Goal: Task Accomplishment & Management: Manage account settings

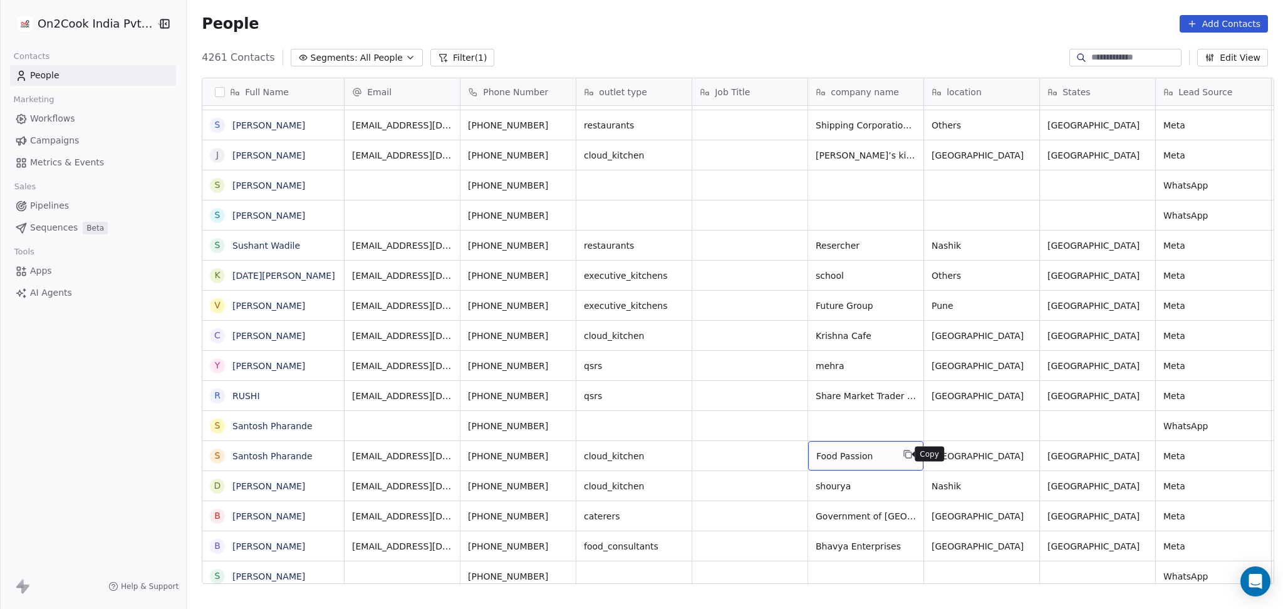
click at [903, 454] on icon "grid" at bounding box center [908, 454] width 10 height 10
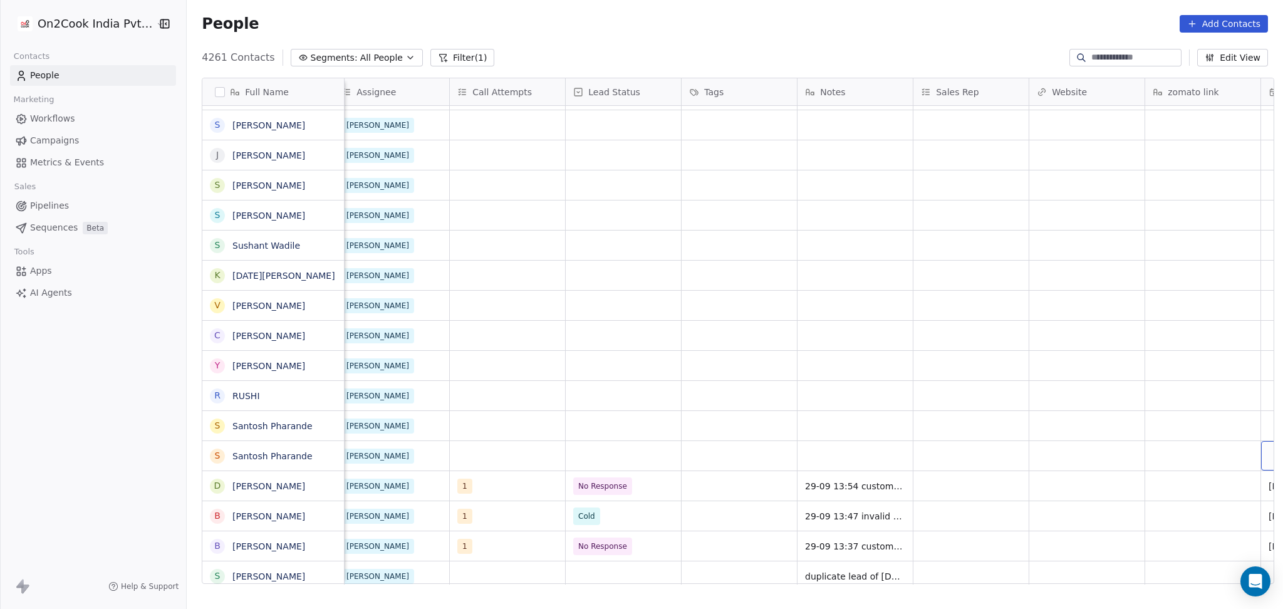
scroll to position [0, 1169]
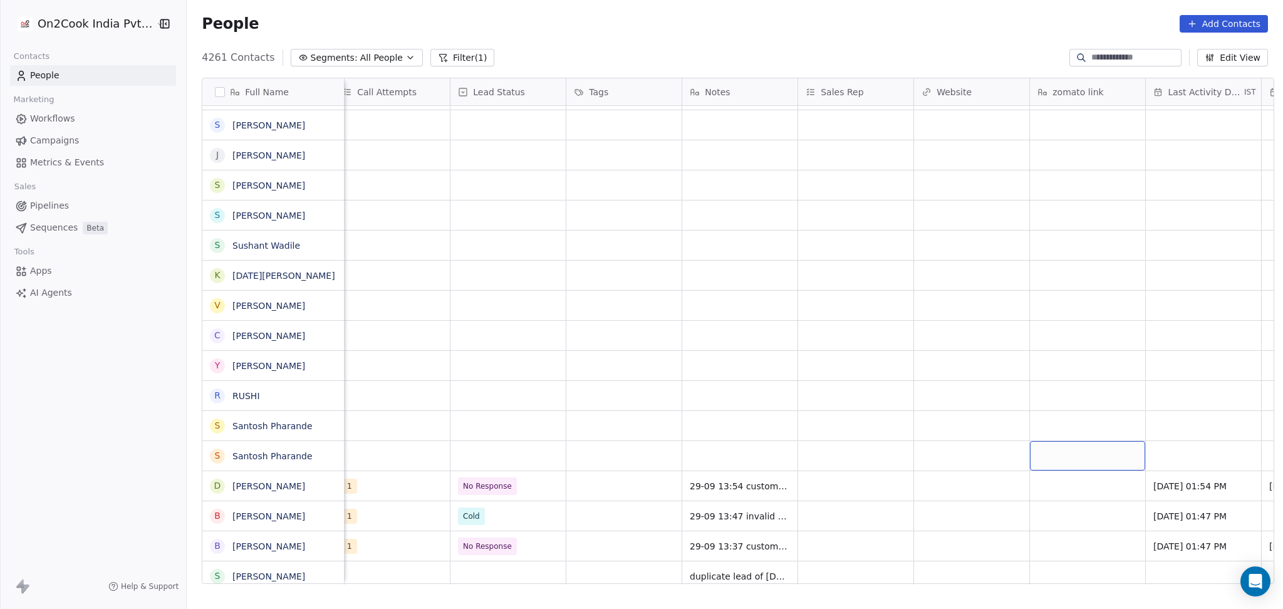
click at [1111, 450] on div "grid" at bounding box center [1087, 455] width 115 height 29
type textarea "**********"
click at [923, 447] on html "On2Cook India Pvt. Ltd. Contacts People Marketing Workflows Campaigns Metrics &…" at bounding box center [641, 304] width 1283 height 609
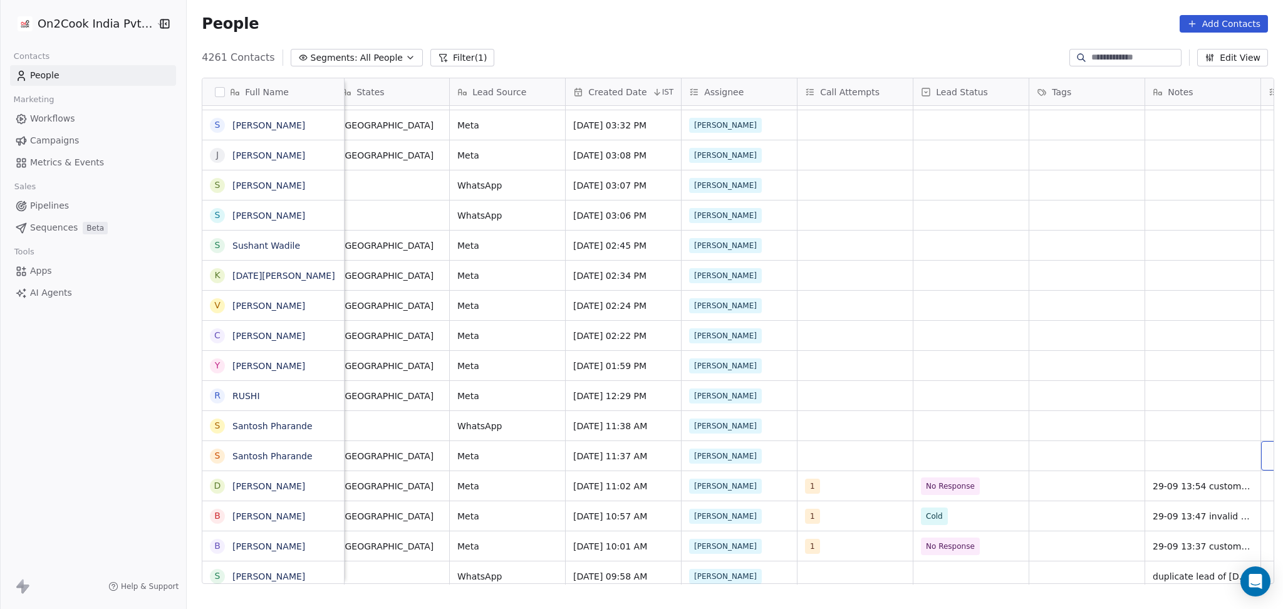
scroll to position [0, 822]
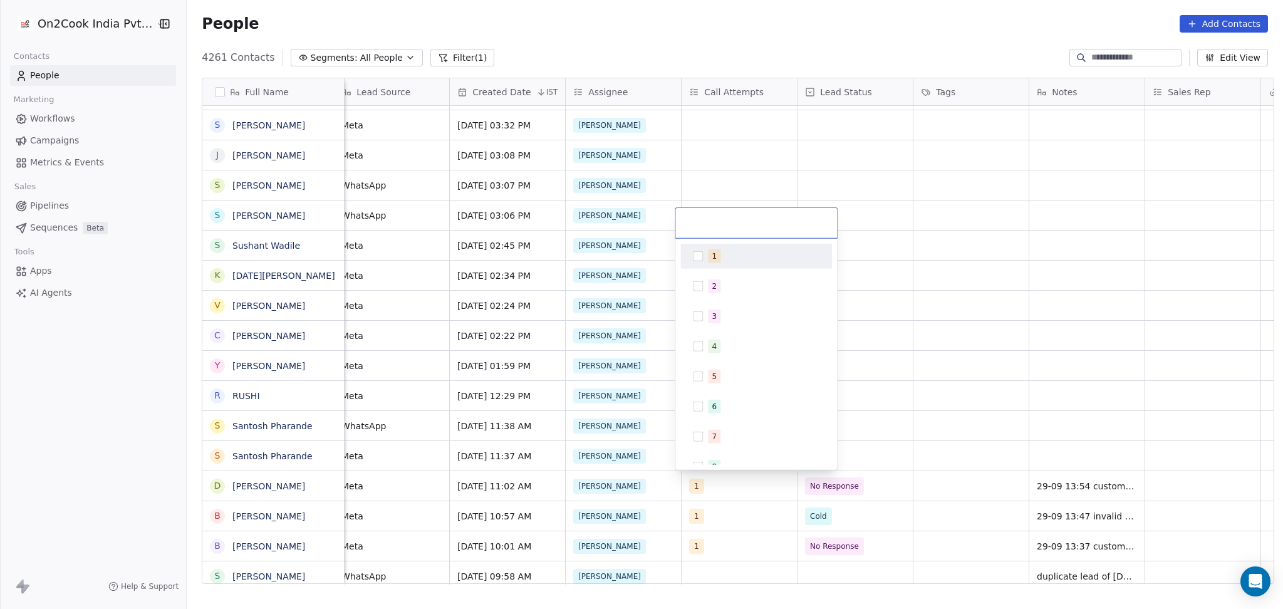
click at [695, 253] on button "Suggestions" at bounding box center [698, 256] width 10 height 10
click at [992, 345] on html "On2Cook India Pvt. Ltd. Contacts People Marketing Workflows Campaigns Metrics &…" at bounding box center [641, 304] width 1283 height 609
click at [829, 454] on div "grid" at bounding box center [854, 455] width 115 height 29
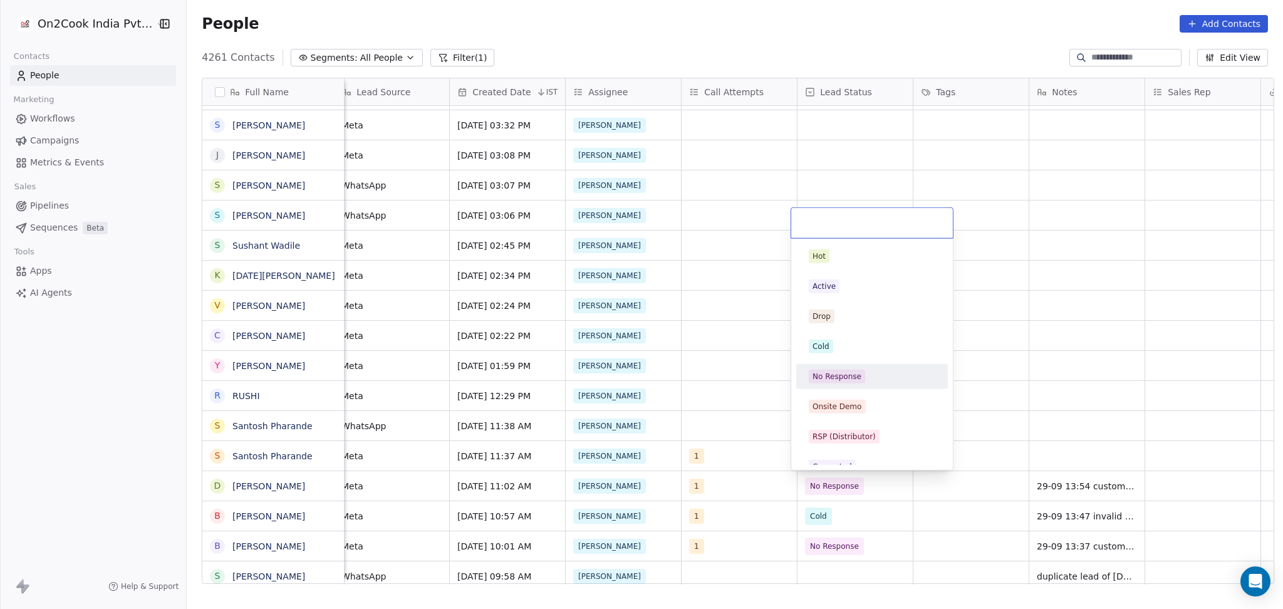
click at [844, 371] on div "No Response" at bounding box center [836, 376] width 49 height 11
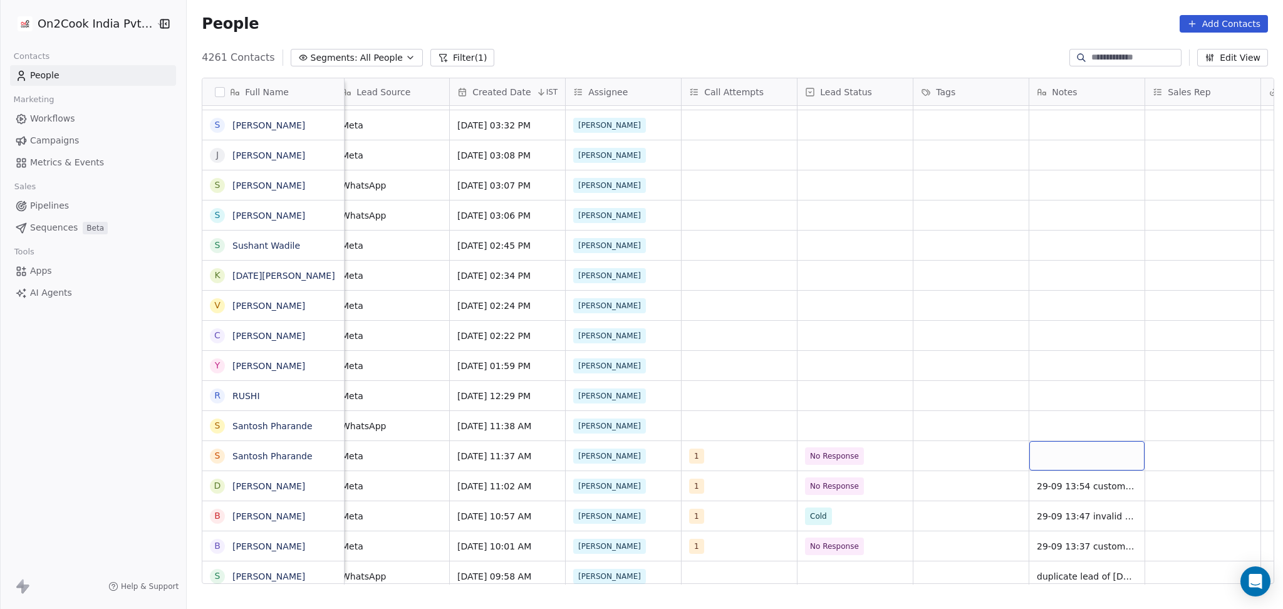
click at [1078, 463] on div "grid" at bounding box center [1086, 455] width 115 height 29
click at [1072, 453] on textarea "**********" at bounding box center [1081, 460] width 114 height 39
type textarea "**********"
click at [958, 437] on html "On2Cook India Pvt. Ltd. Contacts People Marketing Workflows Campaigns Metrics &…" at bounding box center [641, 304] width 1283 height 609
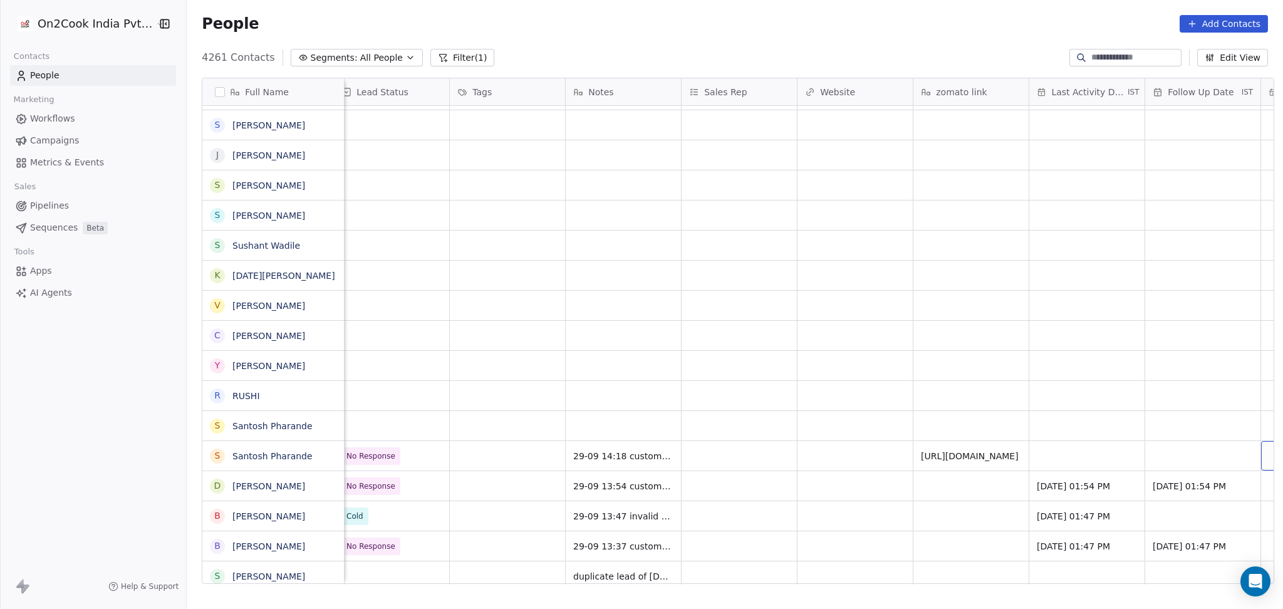
scroll to position [0, 1401]
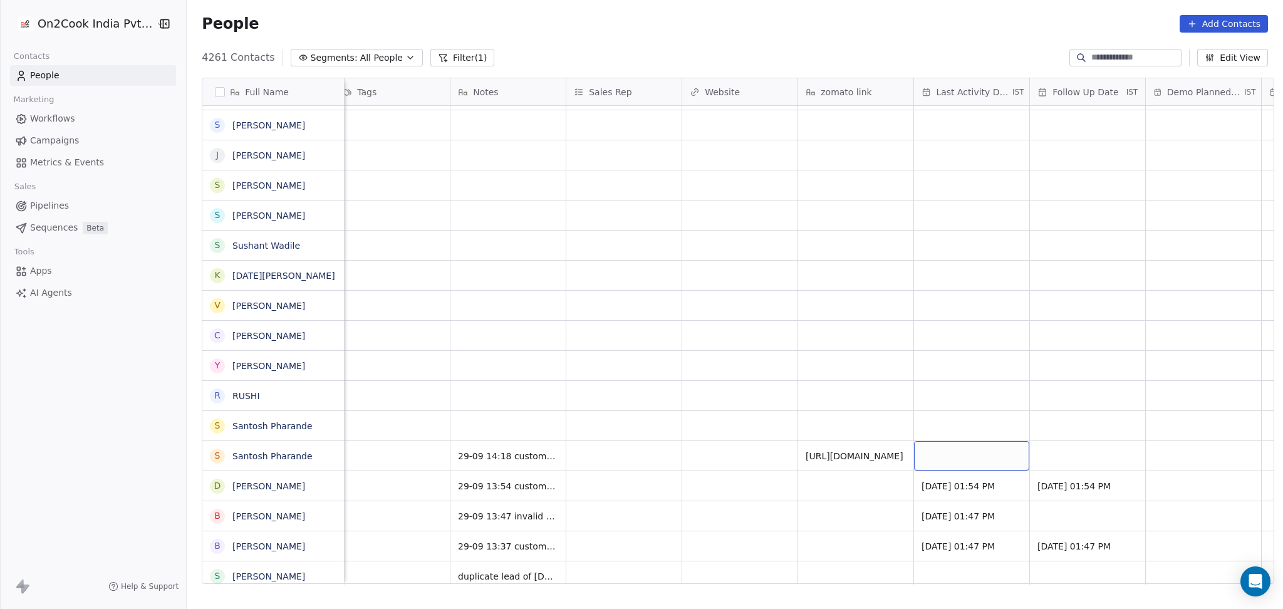
click at [994, 452] on div "grid" at bounding box center [971, 455] width 115 height 29
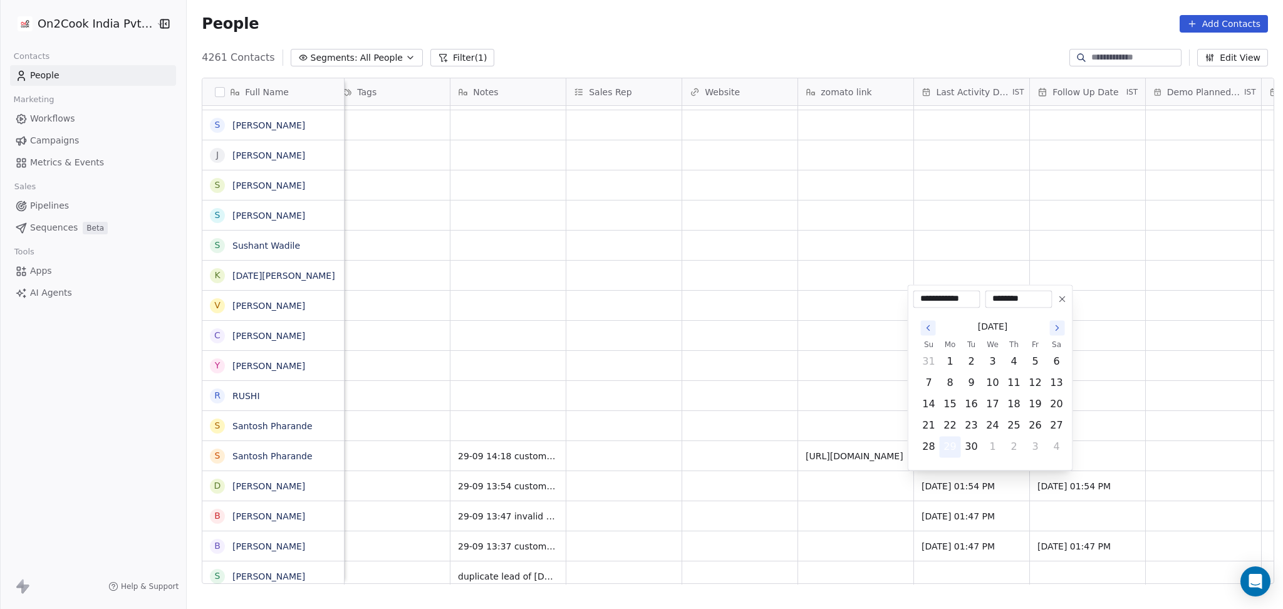
click at [955, 442] on button "29" at bounding box center [950, 447] width 20 height 20
click at [953, 451] on button "29" at bounding box center [950, 447] width 20 height 20
click at [632, 462] on html "On2Cook India Pvt. Ltd. Contacts People Marketing Workflows Campaigns Metrics &…" at bounding box center [641, 304] width 1283 height 609
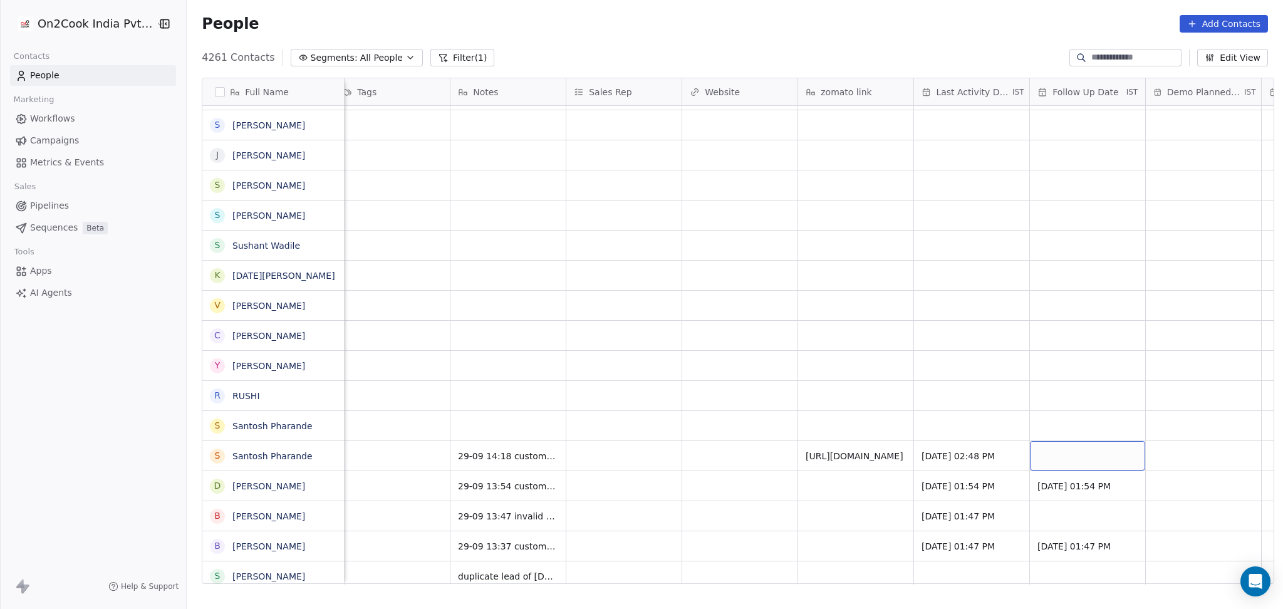
click at [1071, 457] on div "grid" at bounding box center [1087, 455] width 115 height 29
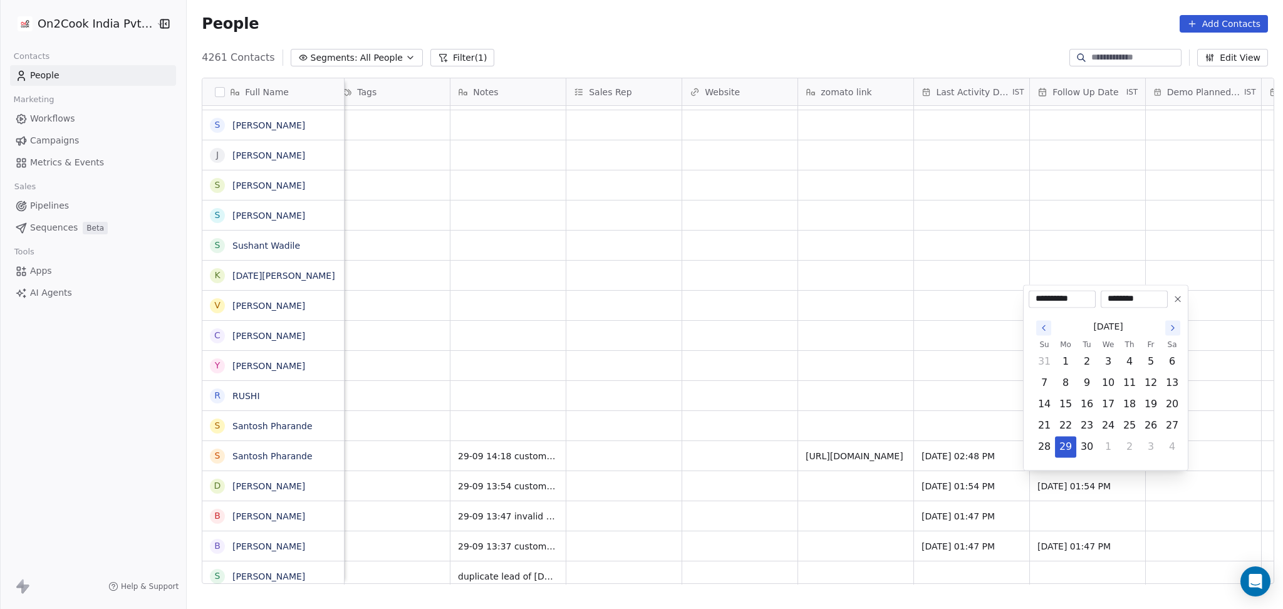
click at [1177, 324] on icon "Go to the Next Month" at bounding box center [1173, 328] width 10 height 10
click at [1114, 384] on button "8" at bounding box center [1108, 383] width 20 height 20
type input "**********"
click at [608, 440] on html "On2Cook India Pvt. Ltd. Contacts People Marketing Workflows Campaigns Metrics &…" at bounding box center [641, 304] width 1283 height 609
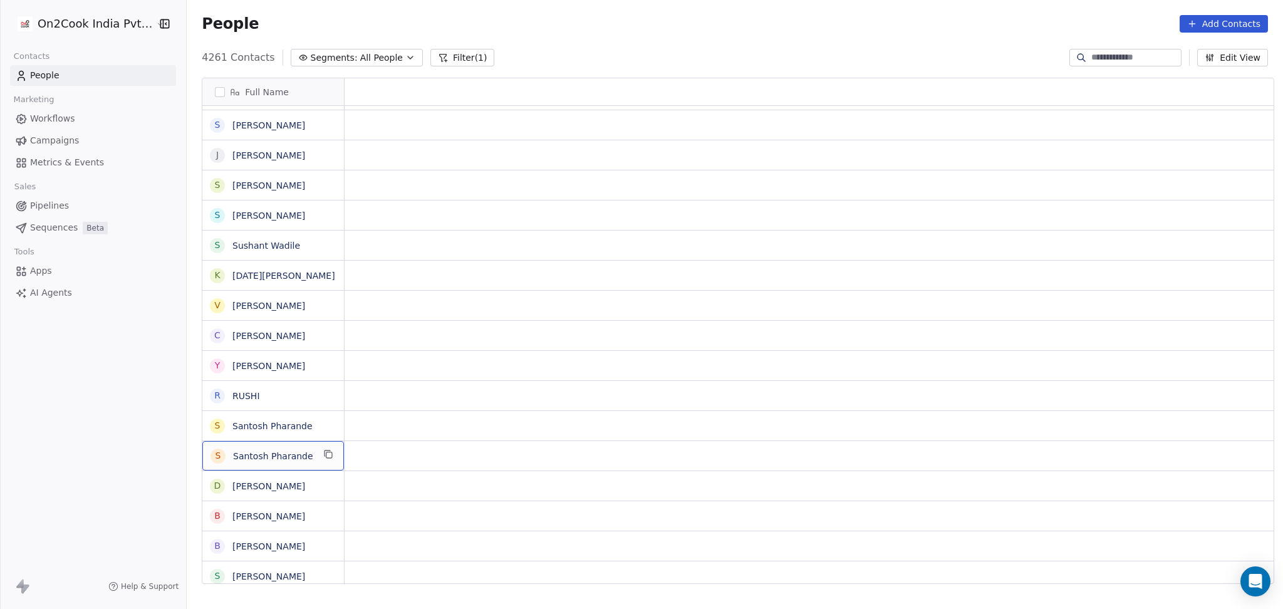
scroll to position [0, 0]
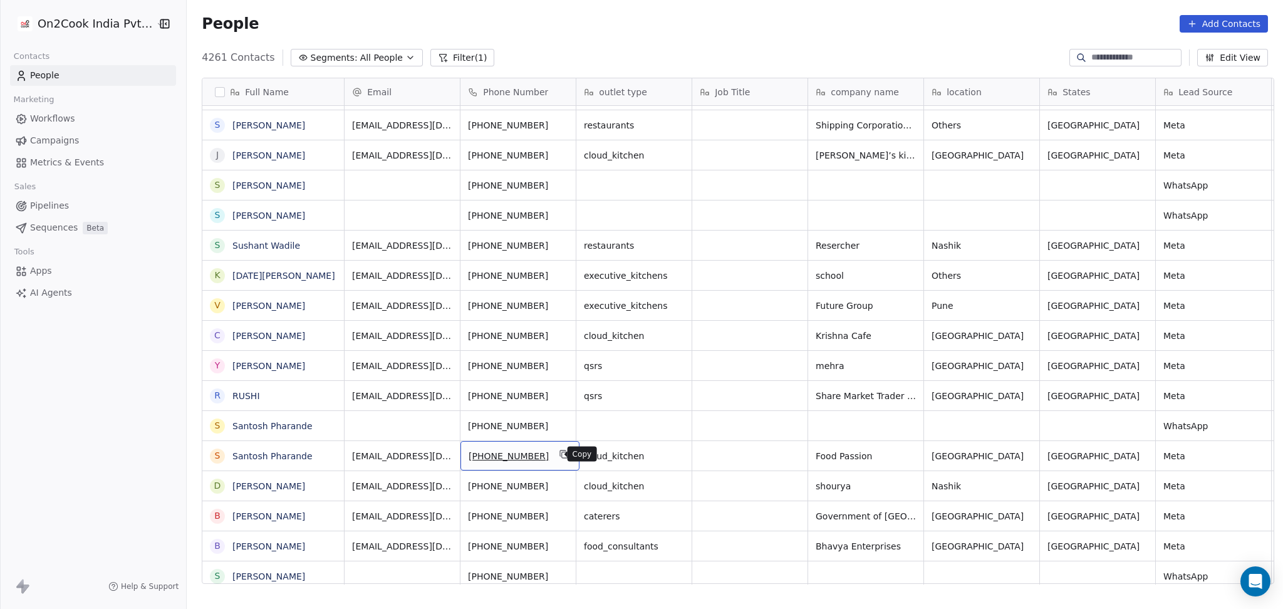
click at [559, 452] on icon "grid" at bounding box center [564, 454] width 10 height 10
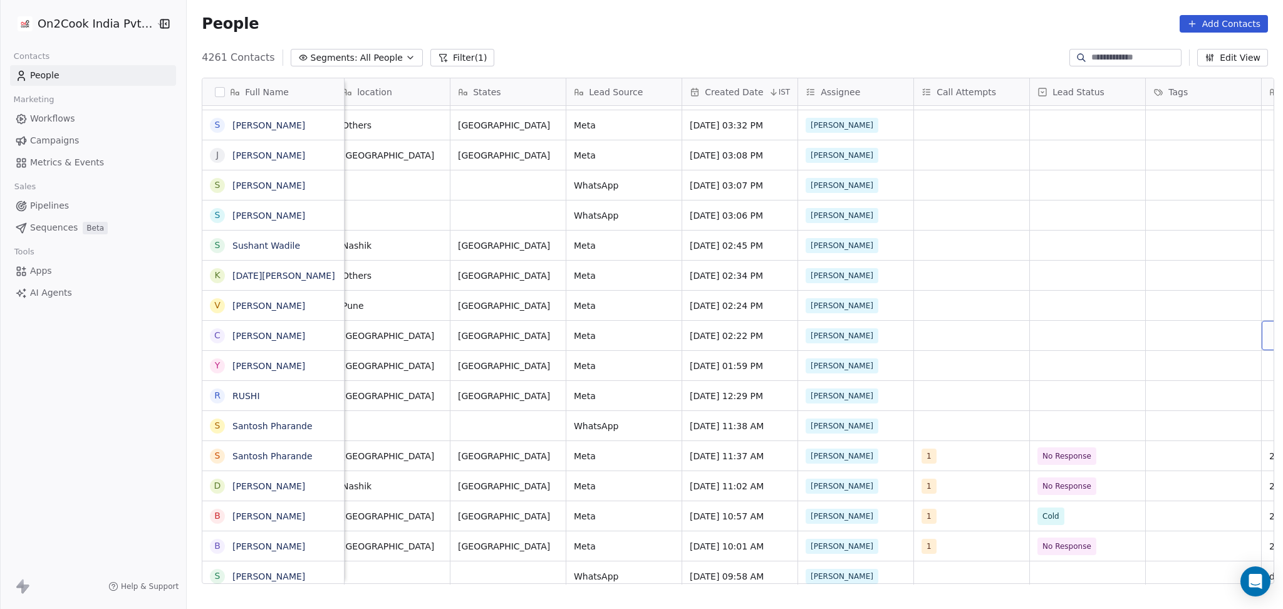
scroll to position [0, 822]
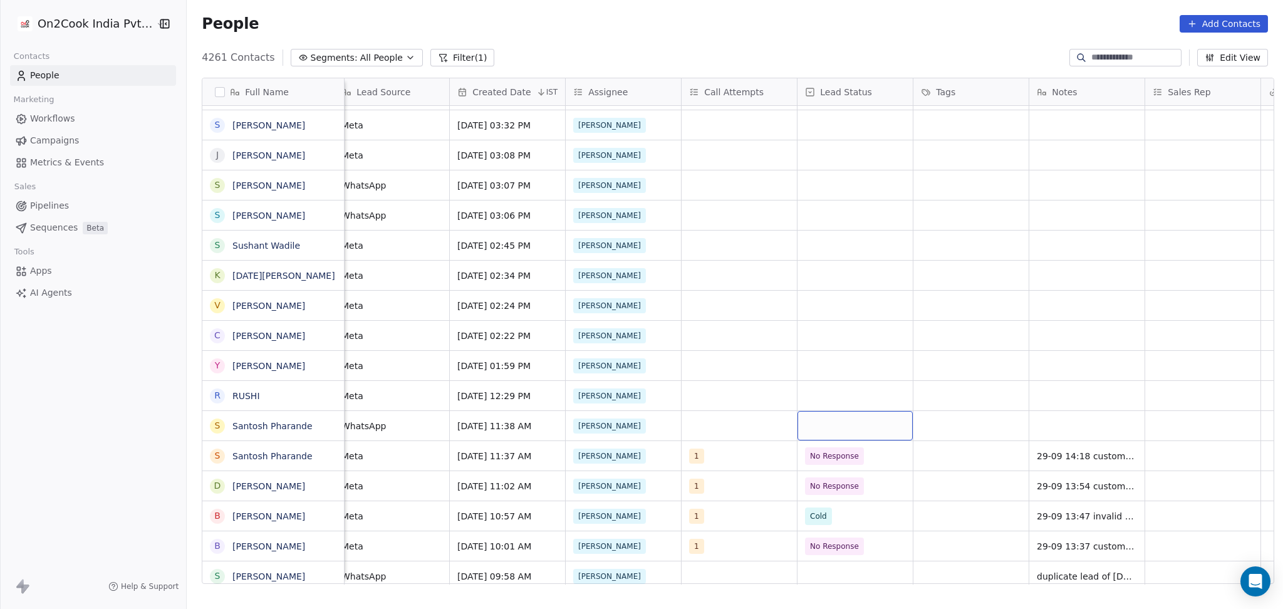
click at [827, 422] on div "grid" at bounding box center [854, 425] width 115 height 29
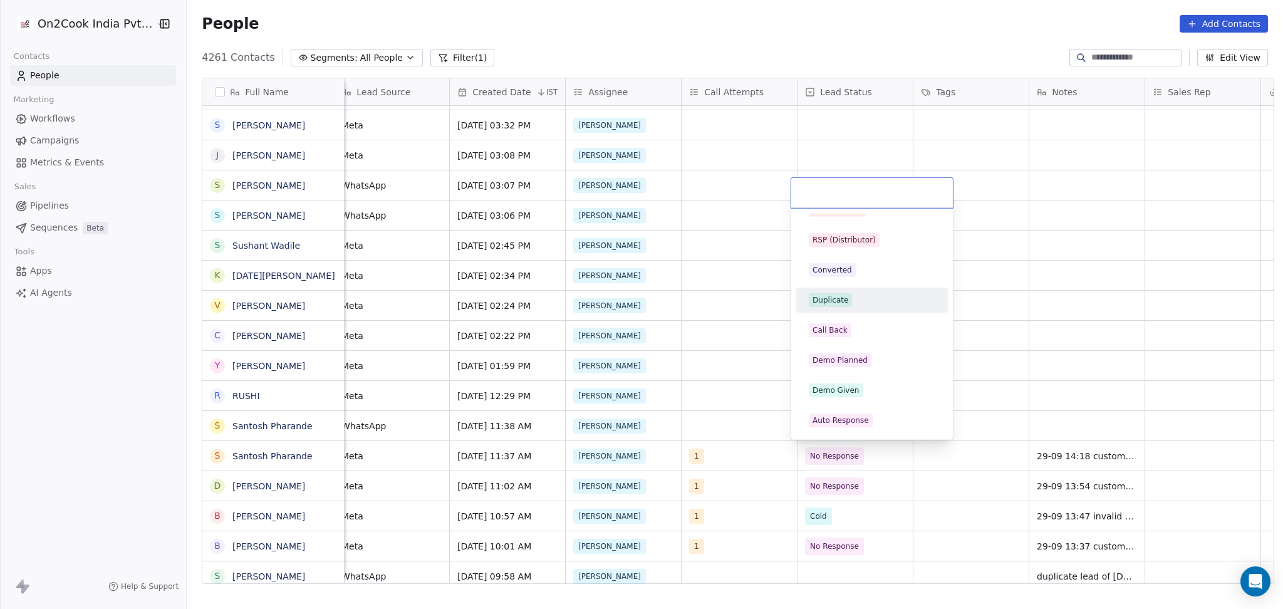
click at [839, 300] on div "Duplicate" at bounding box center [830, 299] width 36 height 11
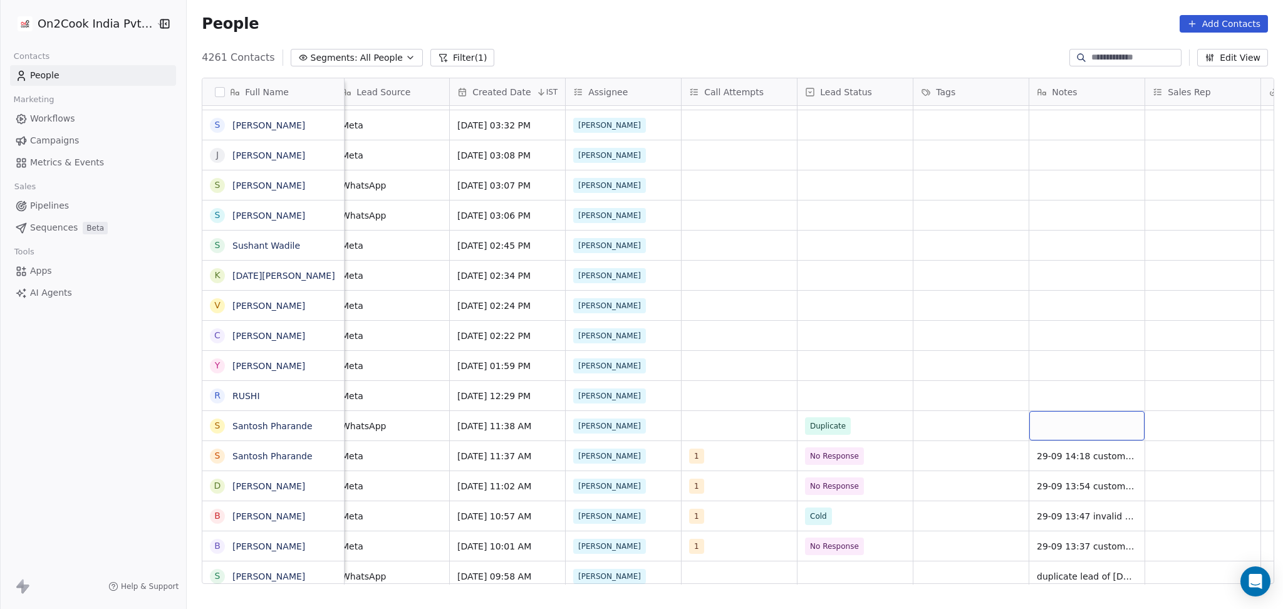
click at [1084, 427] on div "grid" at bounding box center [1086, 425] width 115 height 29
type textarea "**********"
click at [733, 395] on html "On2Cook India Pvt. Ltd. Contacts People Marketing Workflows Campaigns Metrics &…" at bounding box center [641, 304] width 1283 height 609
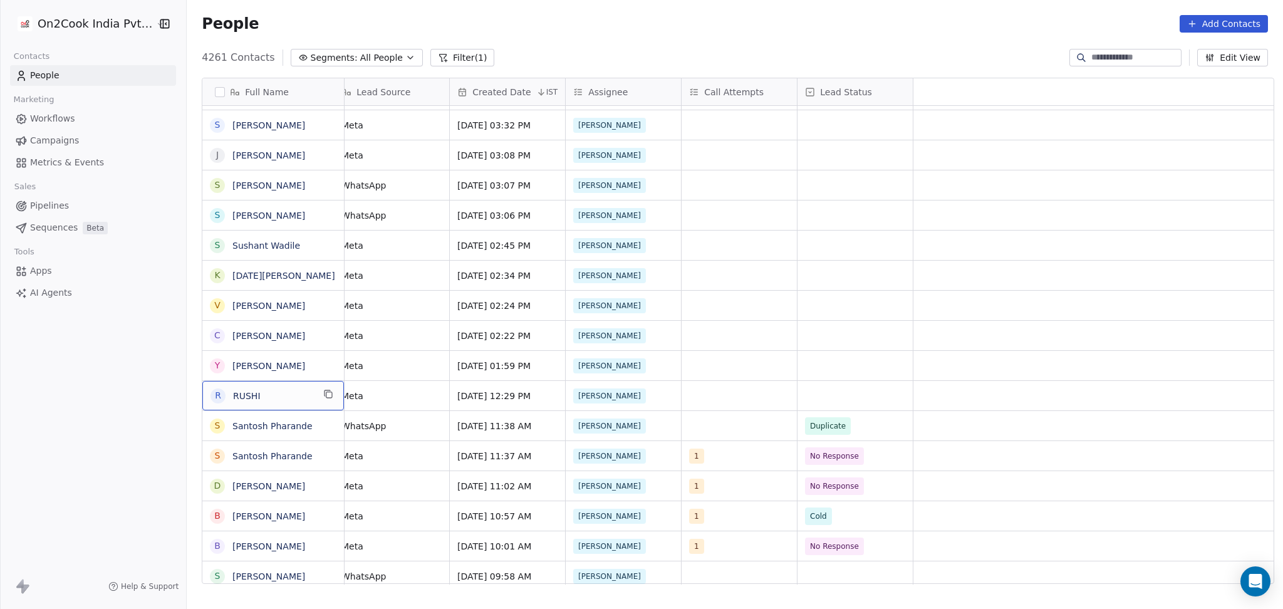
scroll to position [0, 0]
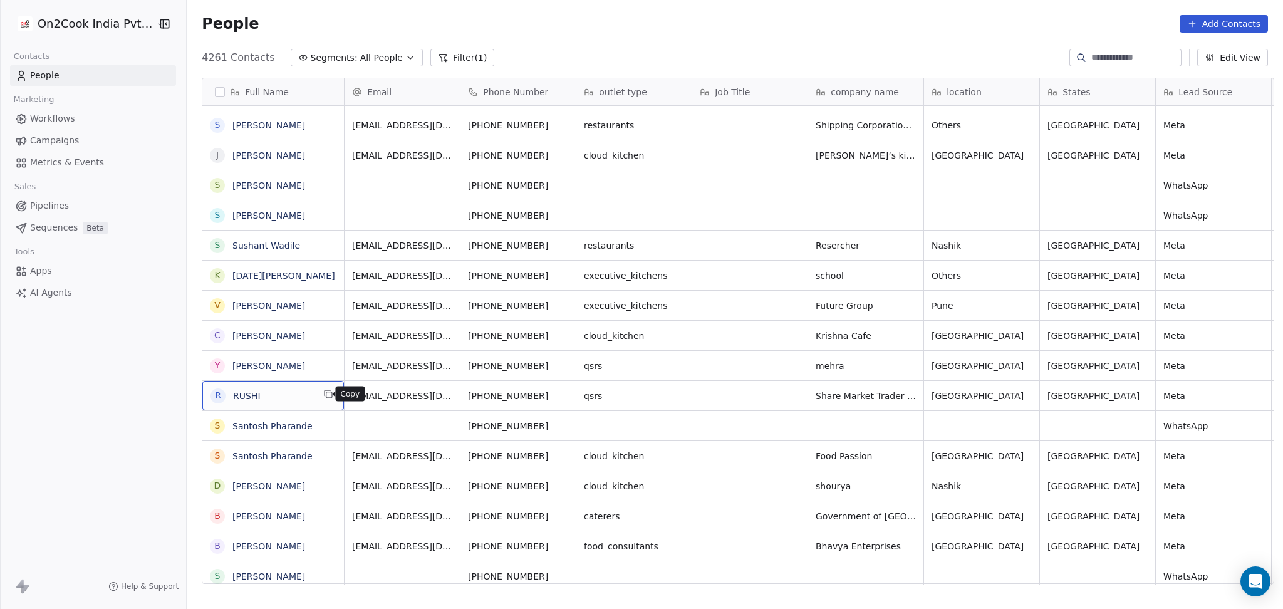
click at [323, 393] on icon "grid" at bounding box center [328, 394] width 10 height 10
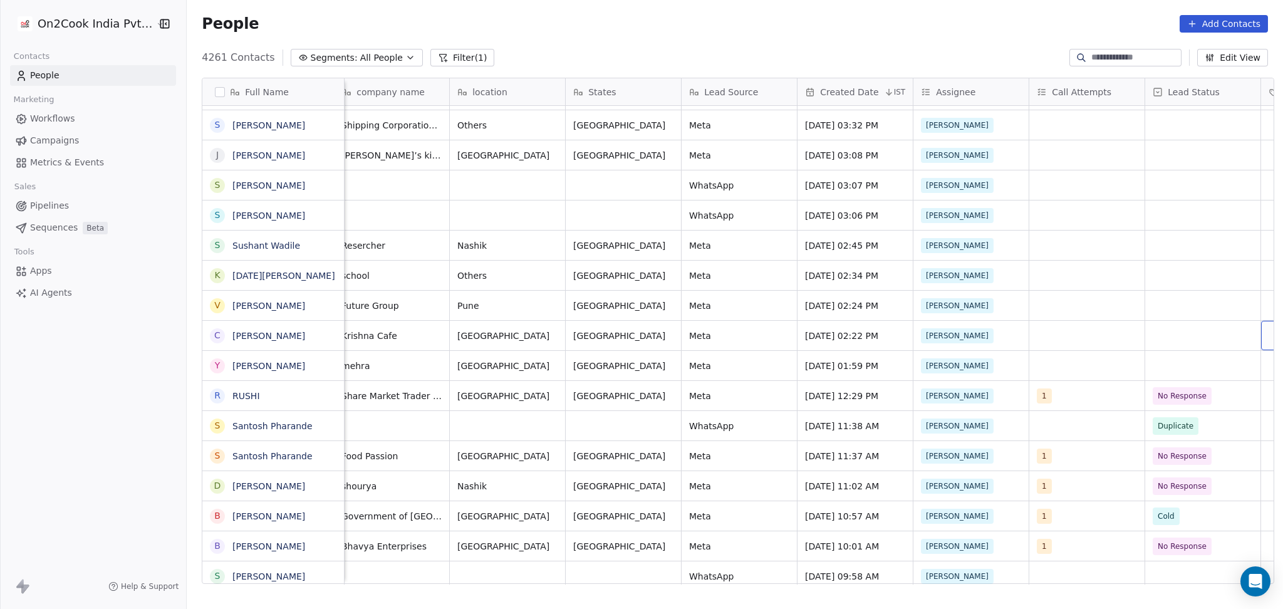
scroll to position [0, 589]
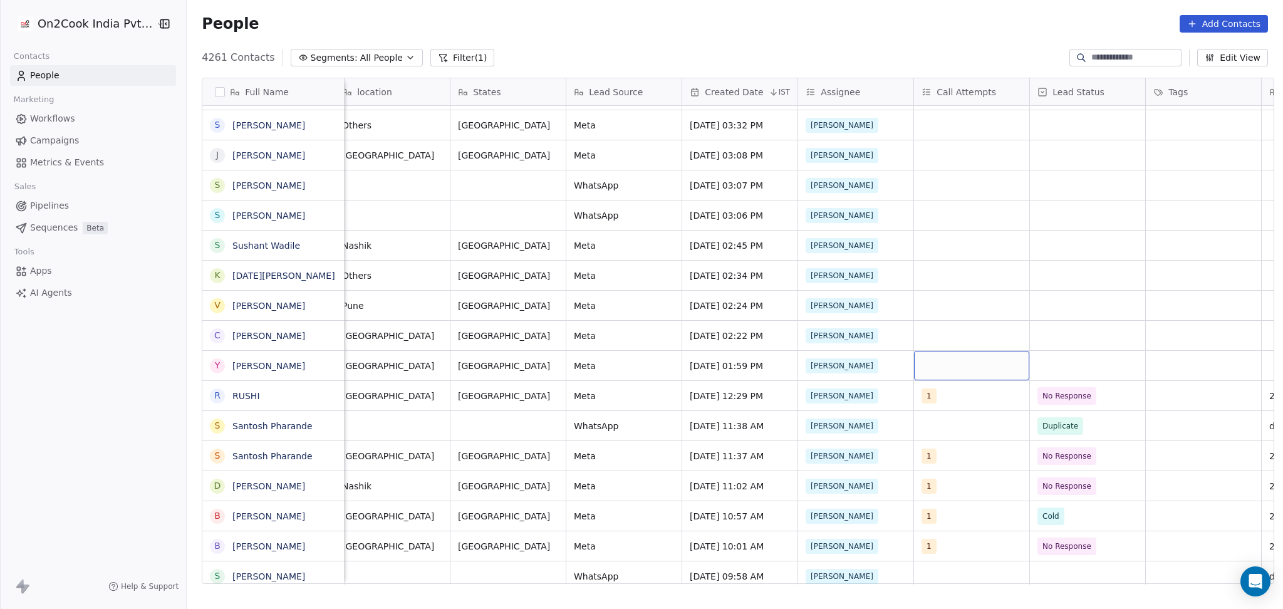
click at [946, 370] on div "grid" at bounding box center [971, 365] width 115 height 29
click at [974, 185] on div "2" at bounding box center [989, 196] width 152 height 25
click at [961, 167] on div "1" at bounding box center [996, 166] width 112 height 14
click at [980, 194] on div "2" at bounding box center [996, 196] width 112 height 14
click at [1174, 244] on html "On2Cook India Pvt. Ltd. Contacts People Marketing Workflows Campaigns Metrics &…" at bounding box center [641, 304] width 1283 height 609
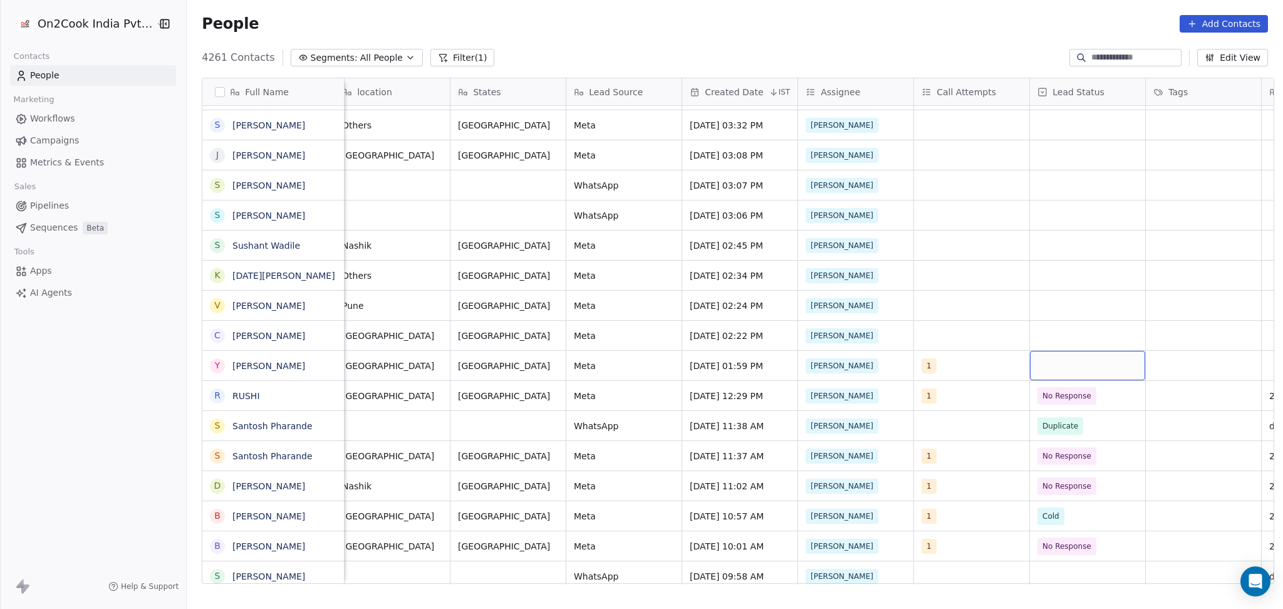
click at [1044, 370] on div "grid" at bounding box center [1087, 365] width 115 height 29
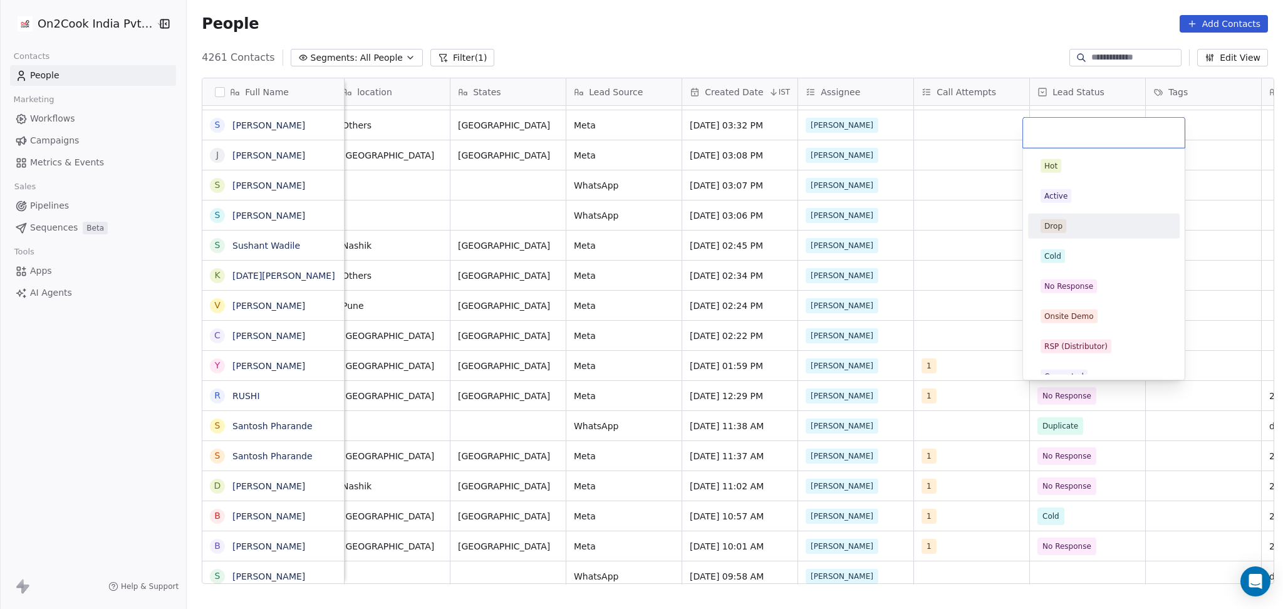
click at [1060, 203] on div "Active" at bounding box center [1104, 196] width 142 height 20
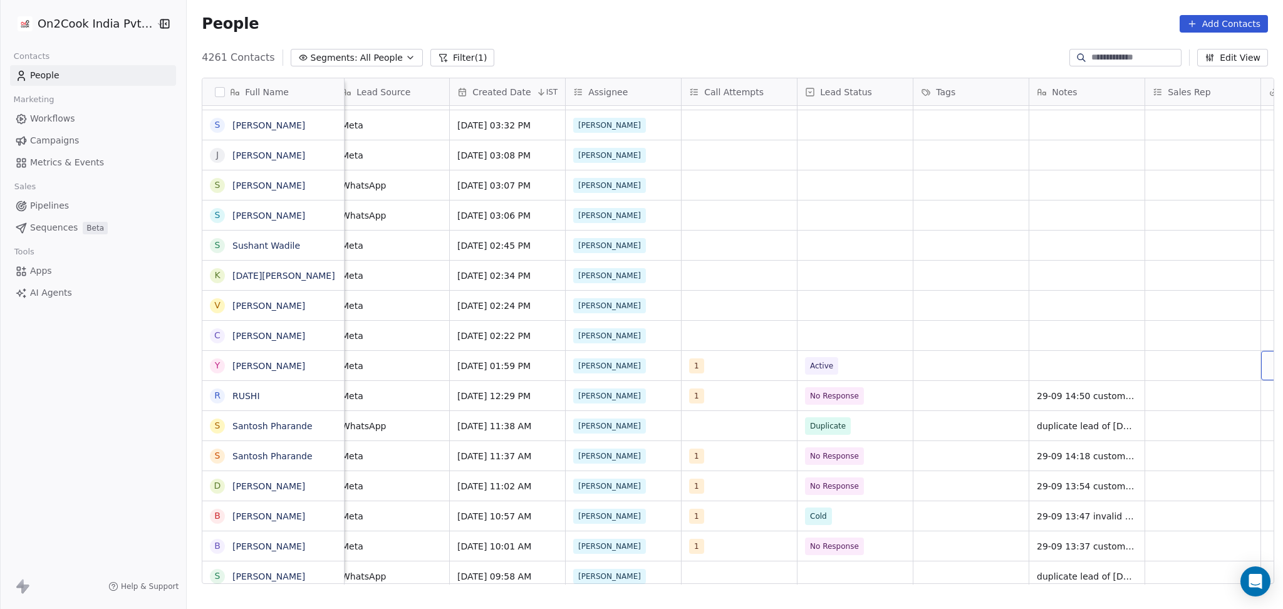
scroll to position [0, 937]
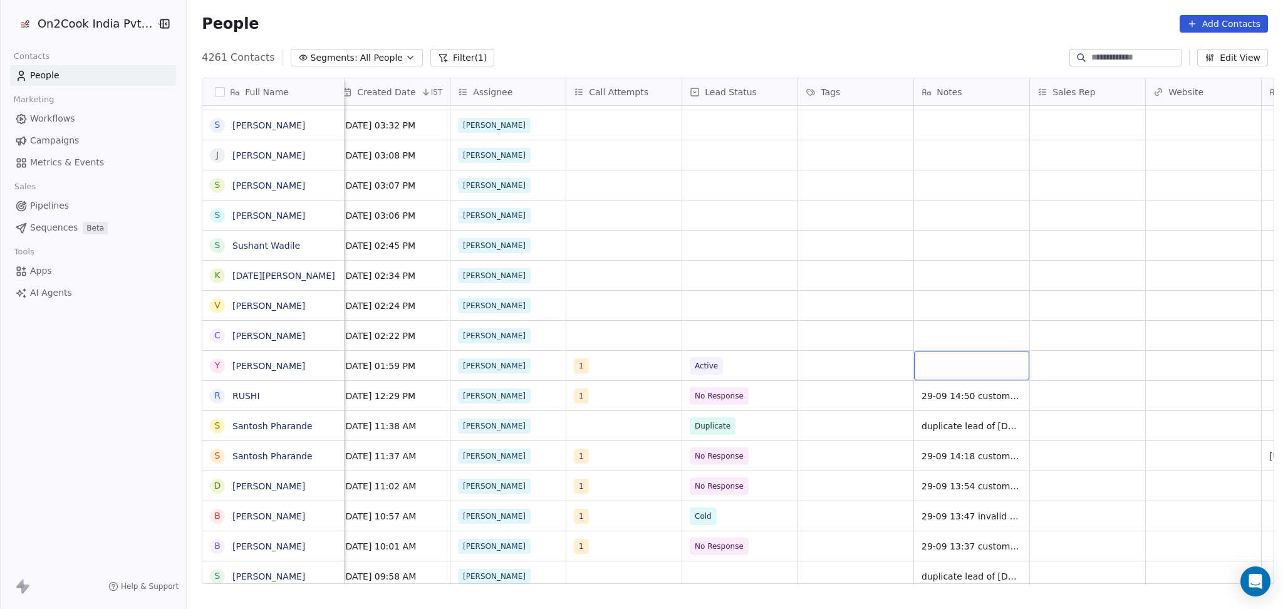
click at [975, 363] on div "grid" at bounding box center [971, 365] width 115 height 29
type textarea "**********"
click at [848, 360] on html "On2Cook India Pvt. Ltd. Contacts People Marketing Workflows Campaigns Metrics &…" at bounding box center [641, 304] width 1283 height 609
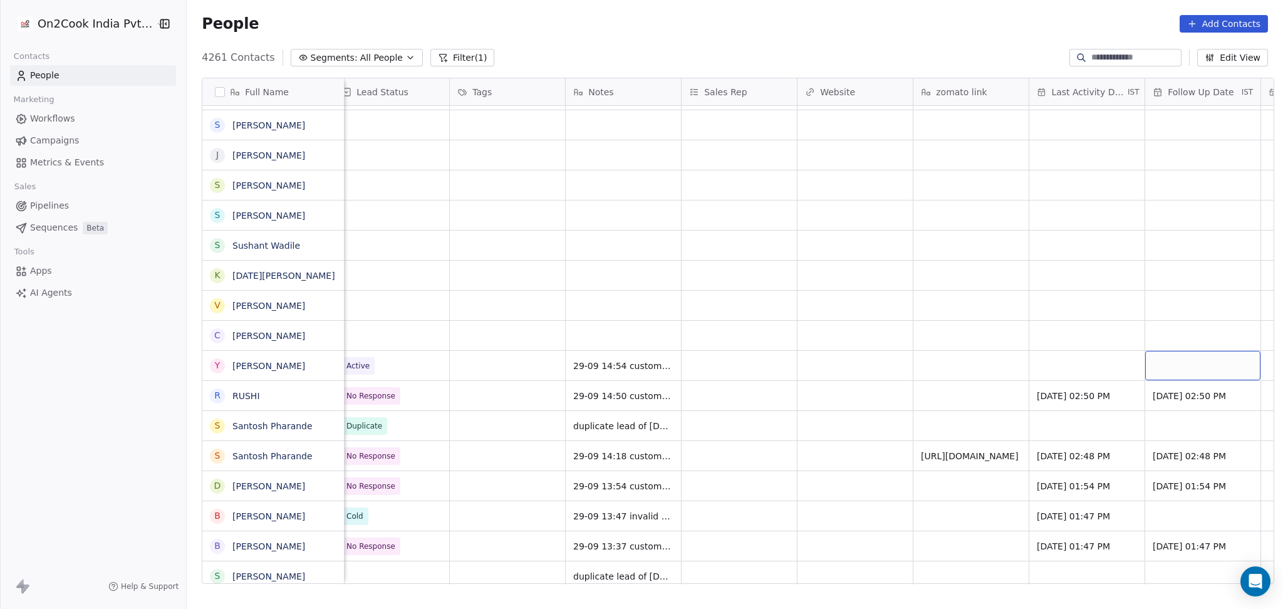
scroll to position [0, 1401]
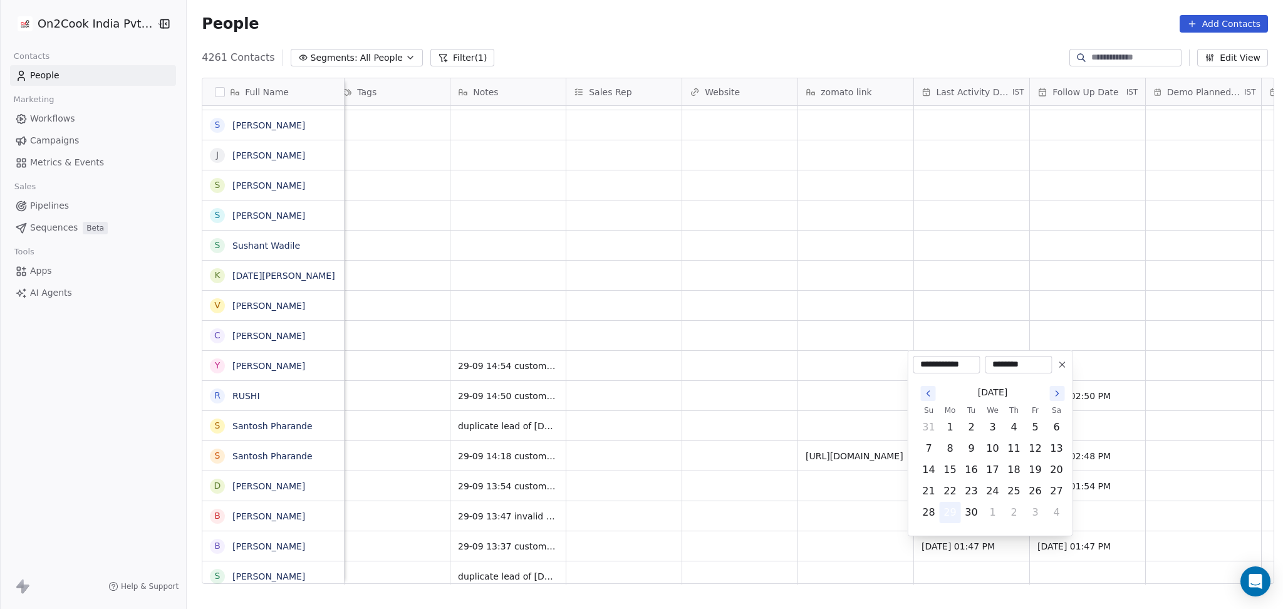
click at [940, 517] on button "29" at bounding box center [950, 512] width 20 height 20
click at [835, 507] on html "On2Cook India Pvt. Ltd. Contacts People Marketing Workflows Campaigns Metrics &…" at bounding box center [641, 304] width 1283 height 609
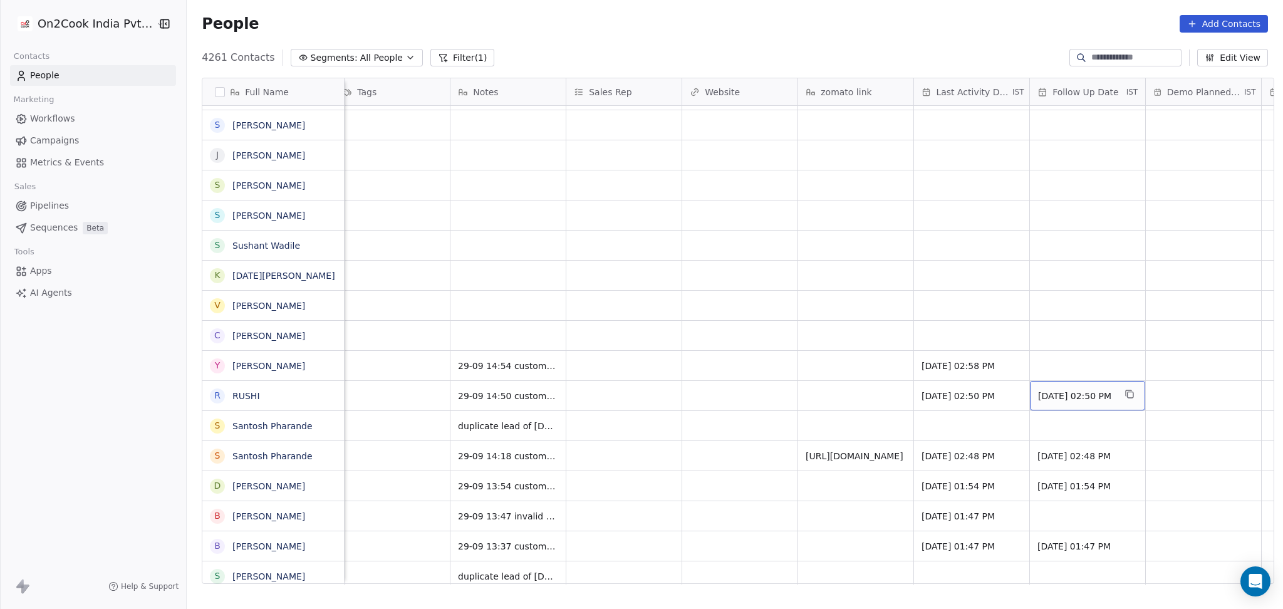
click at [1091, 381] on div "[DATE] 02:50 PM" at bounding box center [1087, 395] width 115 height 29
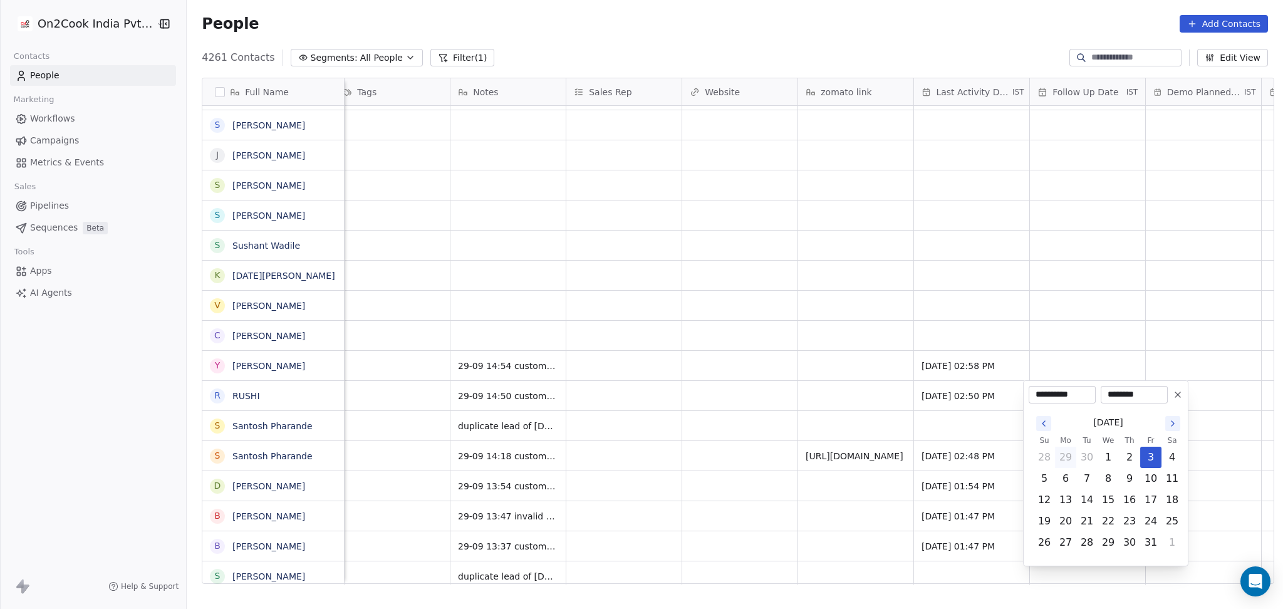
click at [1071, 368] on html "On2Cook India Pvt. Ltd. Contacts People Marketing Workflows Campaigns Metrics &…" at bounding box center [641, 304] width 1283 height 609
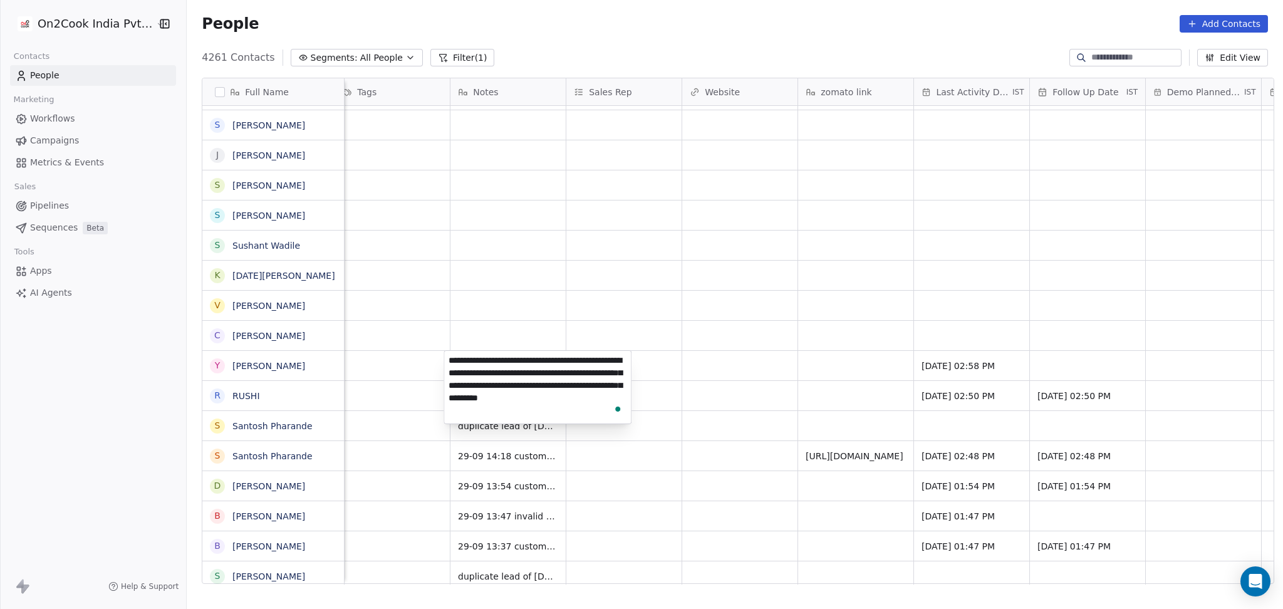
click at [1076, 353] on html "On2Cook India Pvt. Ltd. Contacts People Marketing Workflows Campaigns Metrics &…" at bounding box center [641, 304] width 1283 height 609
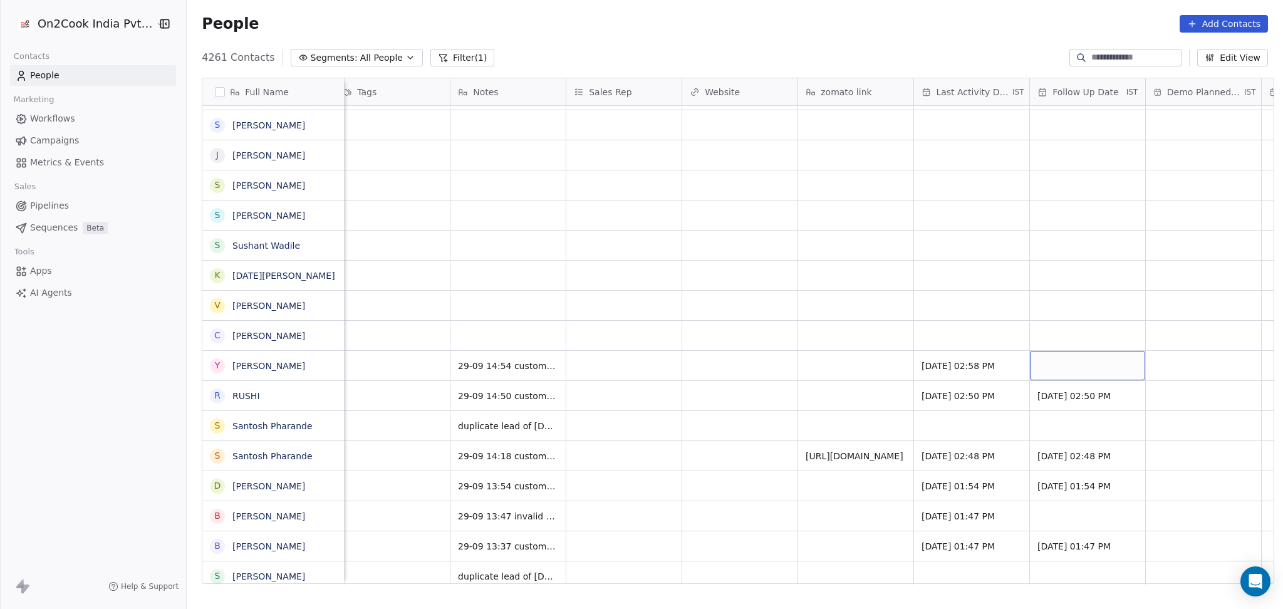
click at [1079, 353] on div "grid" at bounding box center [1087, 365] width 115 height 29
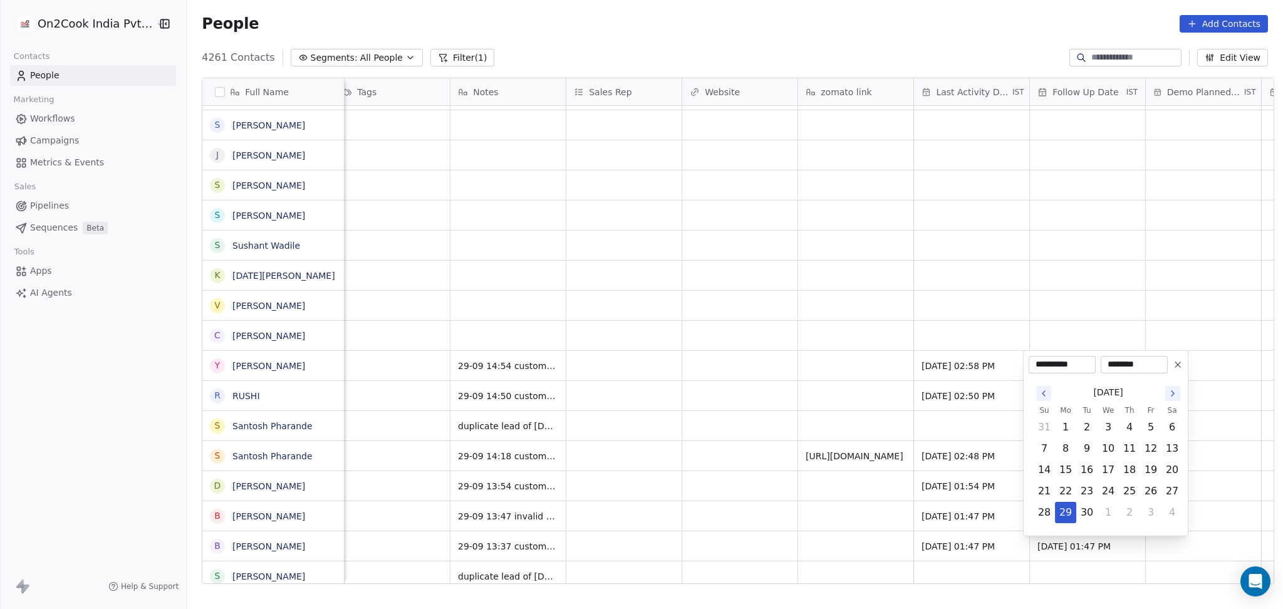
click at [1165, 393] on button "Go to the Next Month" at bounding box center [1172, 393] width 15 height 15
click at [1155, 442] on button "10" at bounding box center [1151, 449] width 20 height 20
type input "**********"
click at [454, 470] on html "On2Cook India Pvt. Ltd. Contacts People Marketing Workflows Campaigns Metrics &…" at bounding box center [641, 304] width 1283 height 609
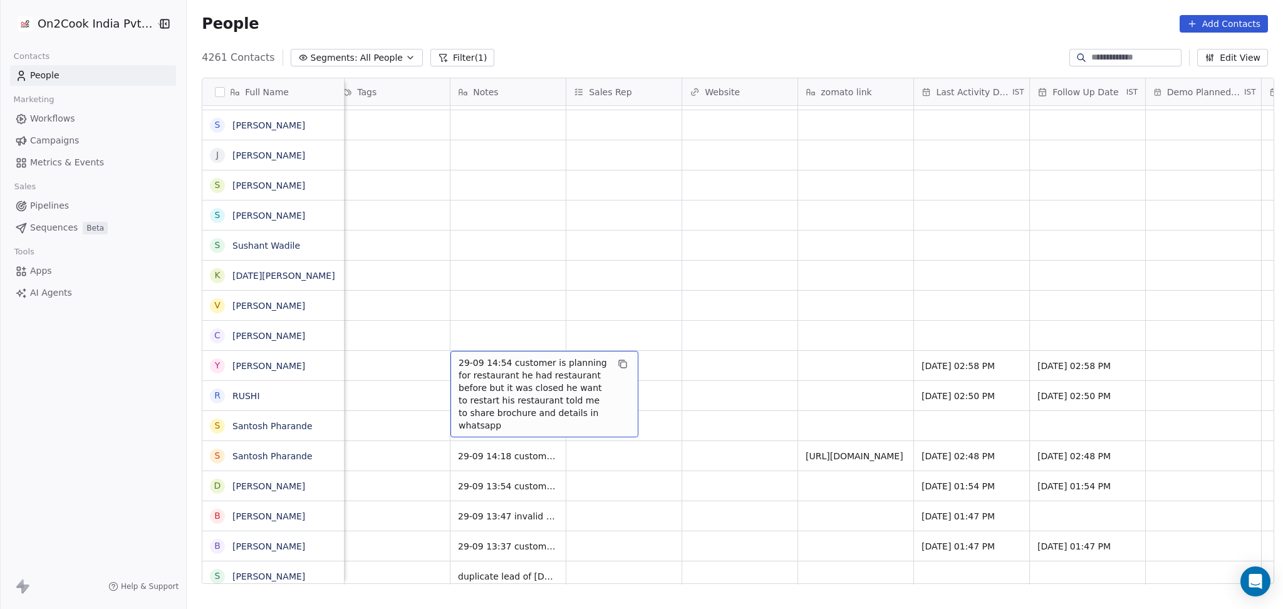
click at [498, 369] on span "29-09 14:54 customer is planning for restaurant he had restaurant before but it…" at bounding box center [533, 393] width 149 height 75
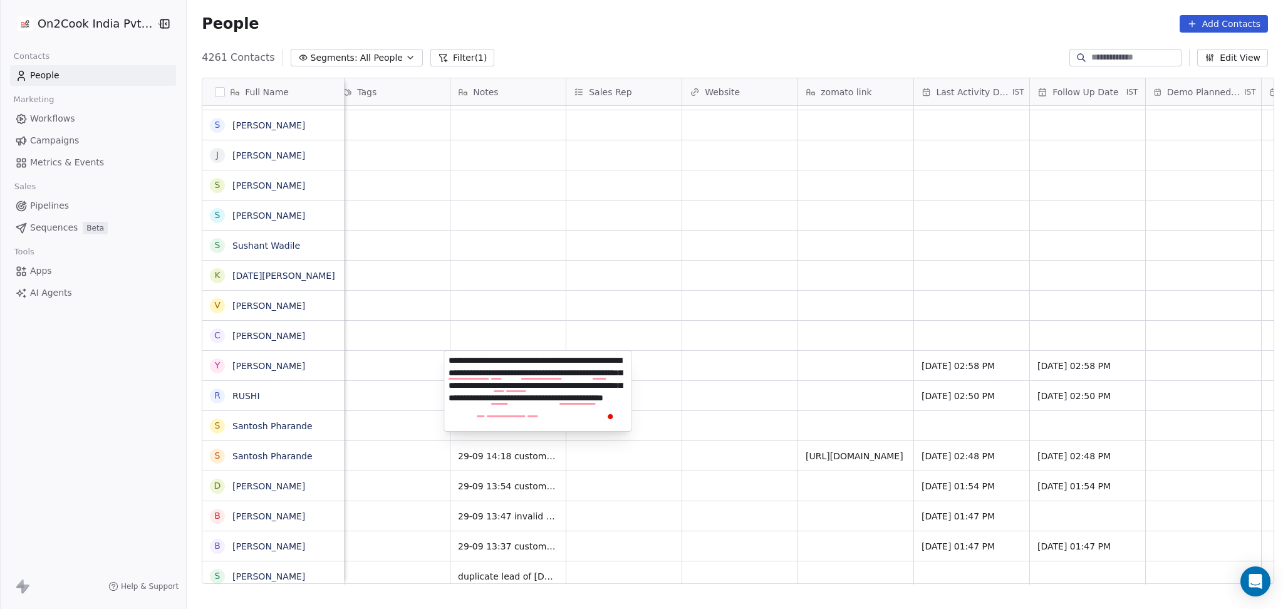
type textarea "**********"
click at [358, 370] on html "On2Cook India Pvt. Ltd. Contacts People Marketing Workflows Campaigns Metrics &…" at bounding box center [641, 304] width 1283 height 609
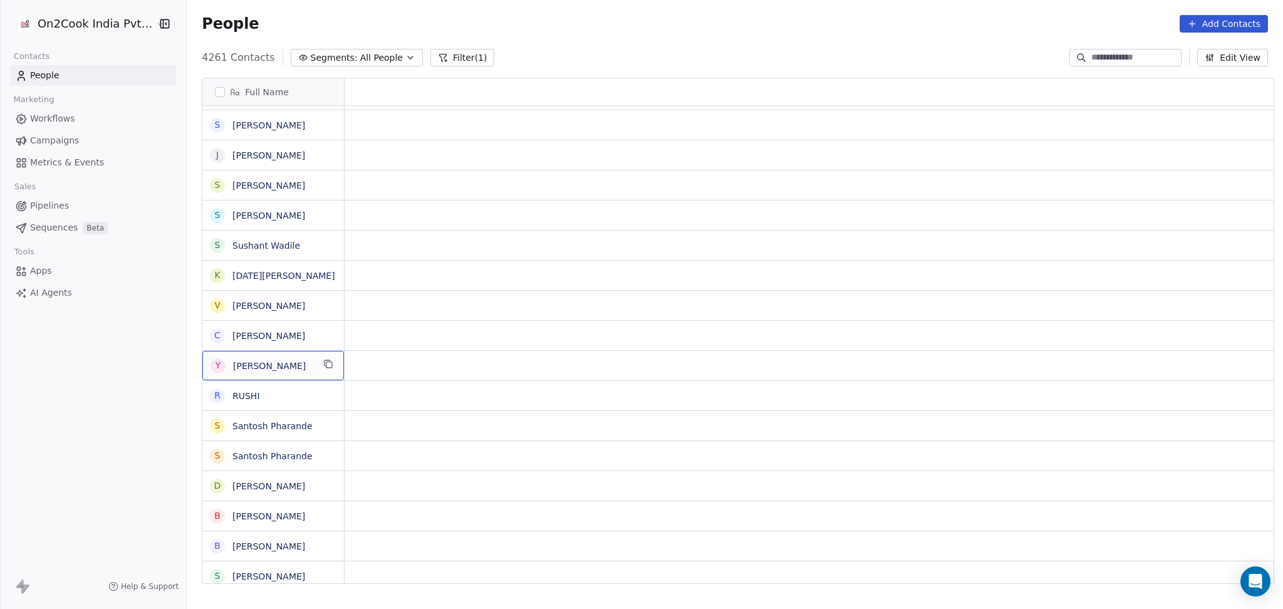
scroll to position [0, 0]
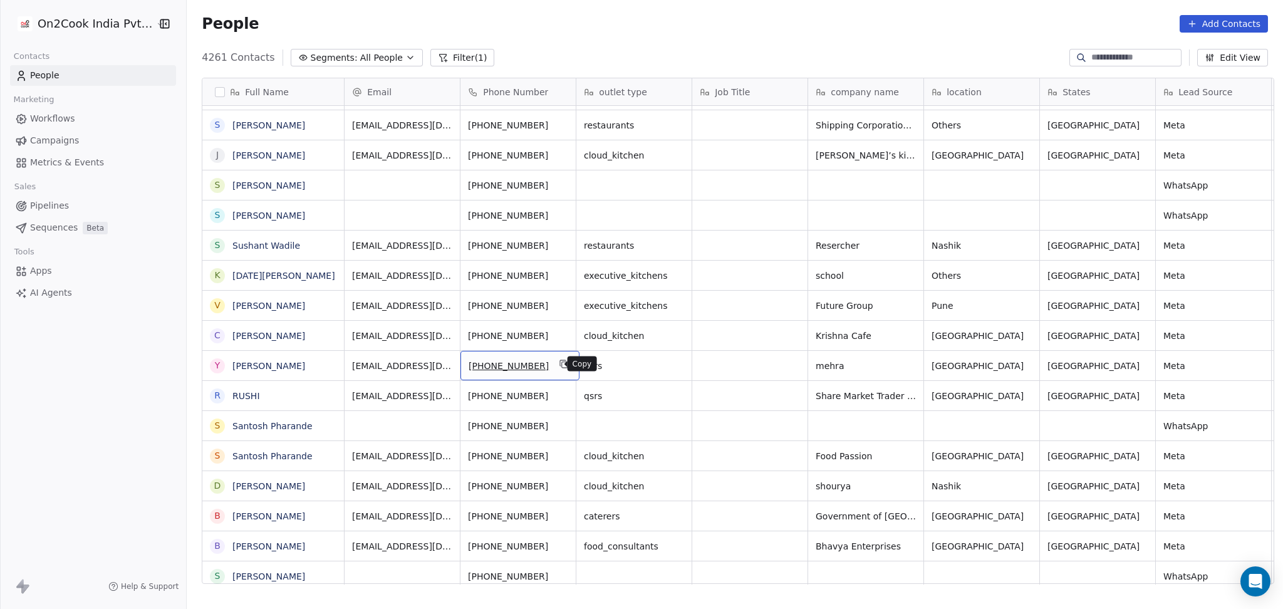
click at [559, 366] on icon "grid" at bounding box center [564, 364] width 10 height 10
click at [906, 332] on icon "grid" at bounding box center [909, 335] width 6 height 6
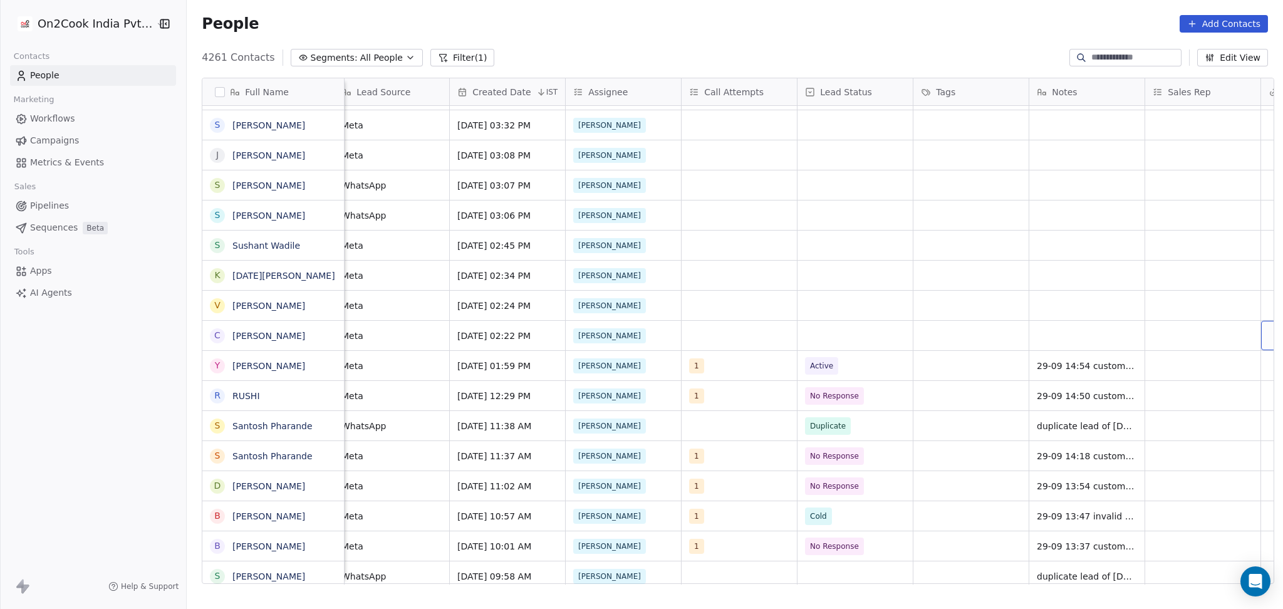
scroll to position [0, 1054]
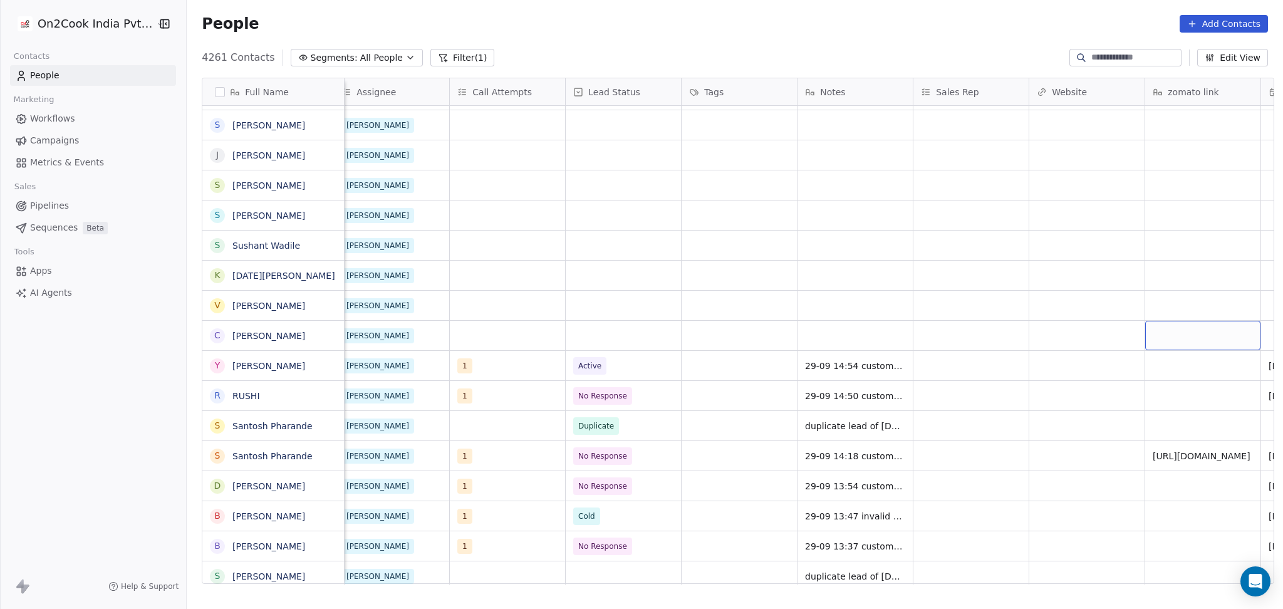
click at [1173, 342] on div "grid" at bounding box center [1202, 335] width 115 height 29
type textarea "**********"
click at [1087, 339] on html "On2Cook India Pvt. Ltd. Contacts People Marketing Workflows Campaigns Metrics &…" at bounding box center [641, 304] width 1283 height 609
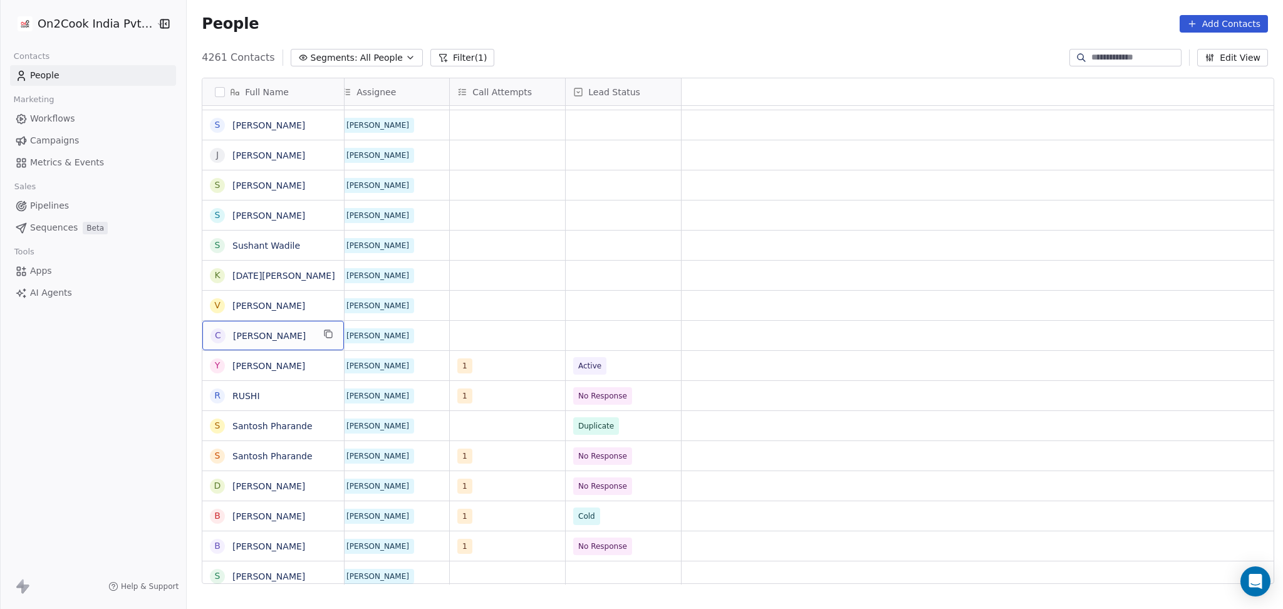
scroll to position [0, 0]
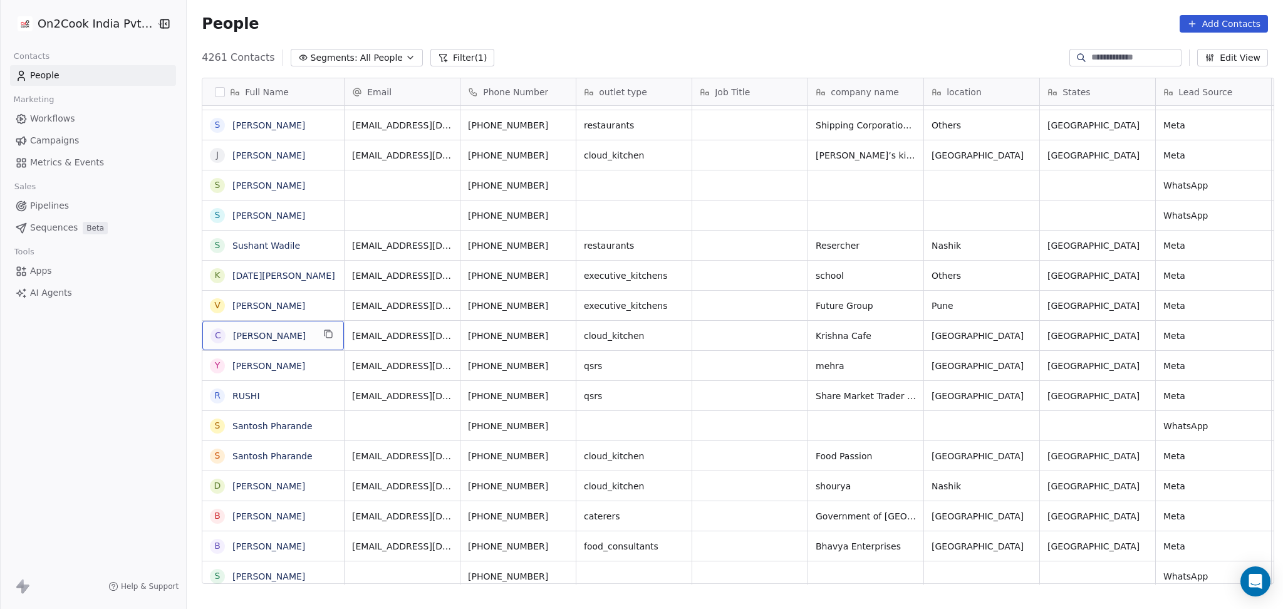
click at [330, 335] on div "c chandan vira" at bounding box center [273, 335] width 142 height 29
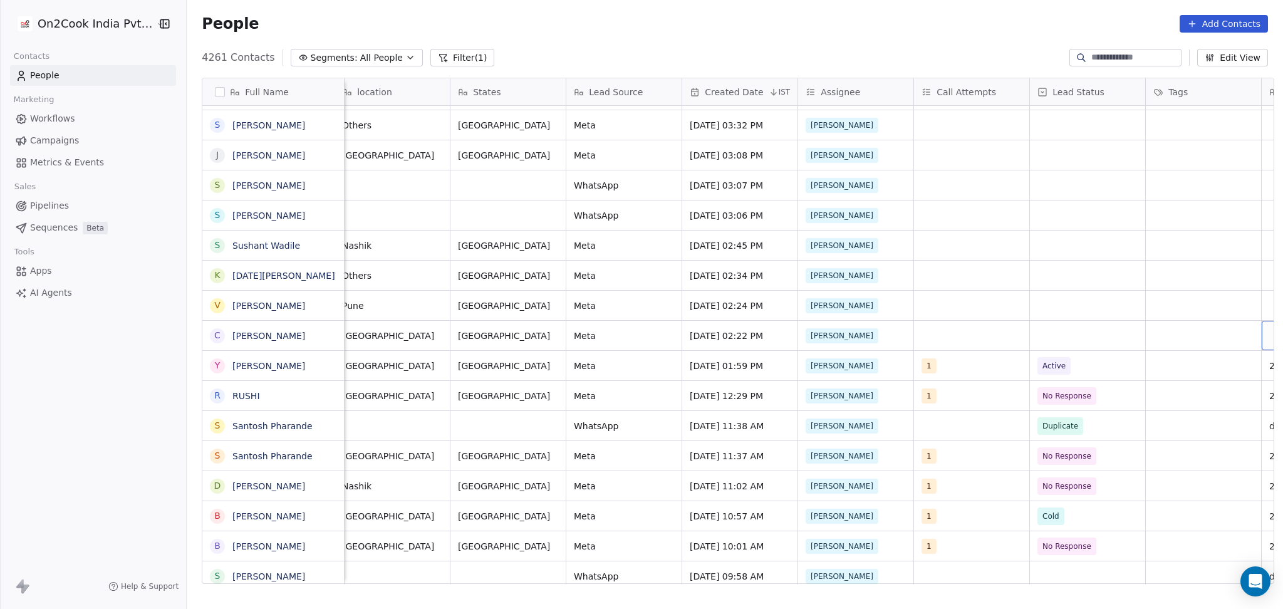
scroll to position [0, 706]
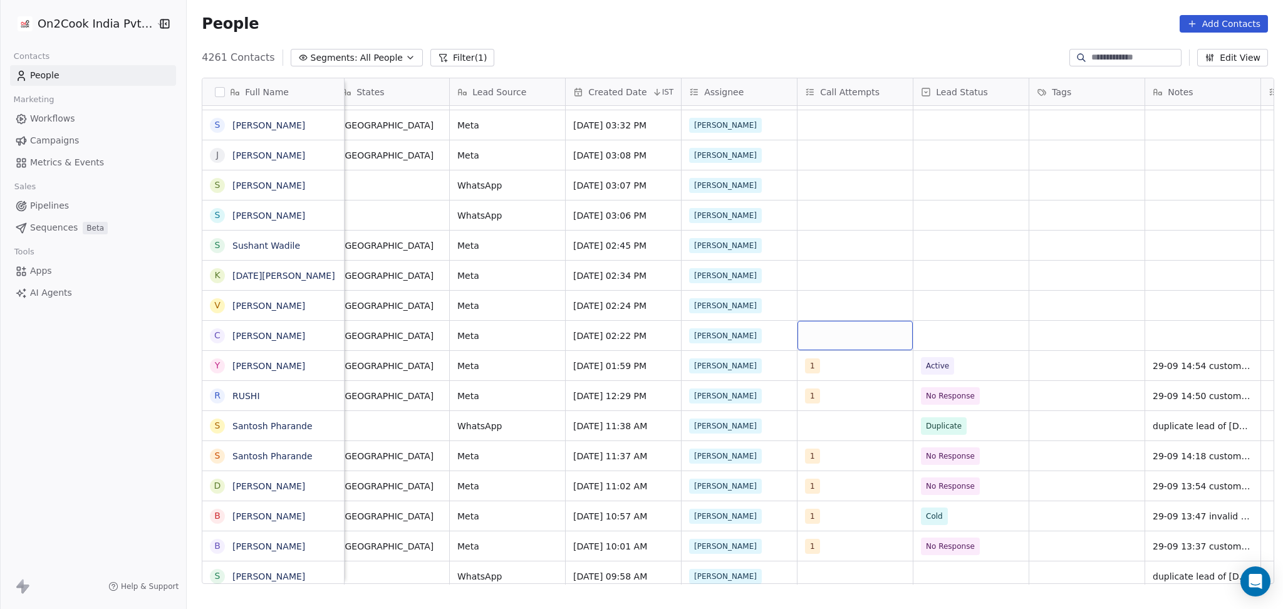
click at [831, 335] on div "grid" at bounding box center [854, 335] width 115 height 29
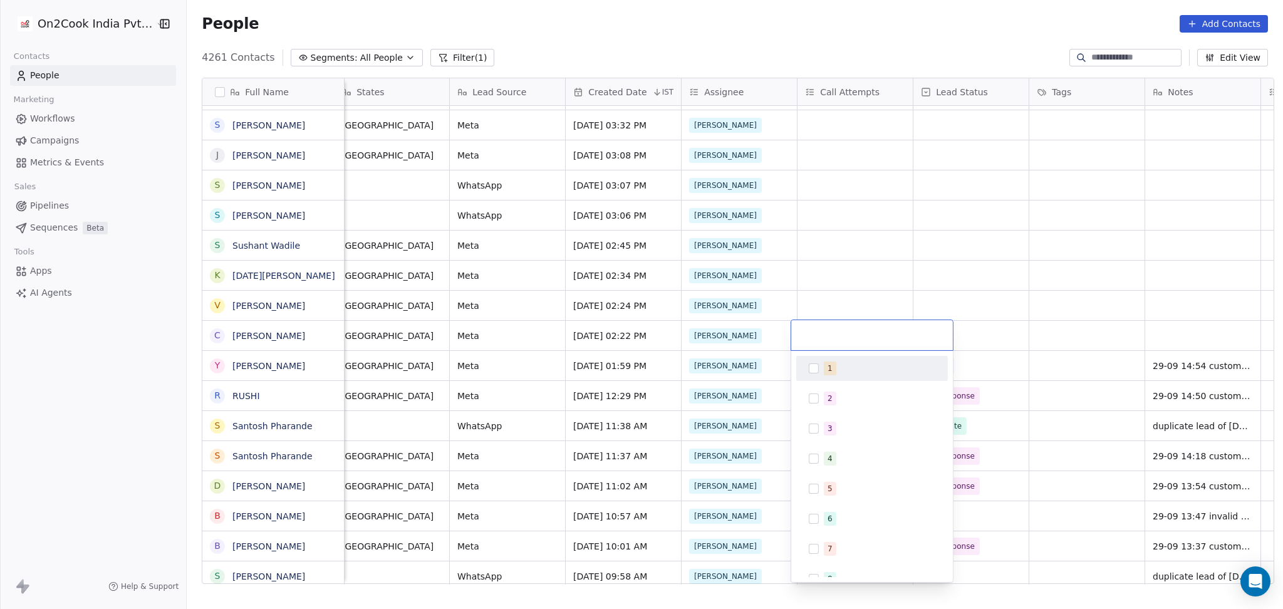
click at [814, 364] on button "Suggestions" at bounding box center [814, 368] width 10 height 10
click at [842, 270] on html "On2Cook India Pvt. Ltd. Contacts People Marketing Workflows Campaigns Metrics &…" at bounding box center [641, 304] width 1283 height 609
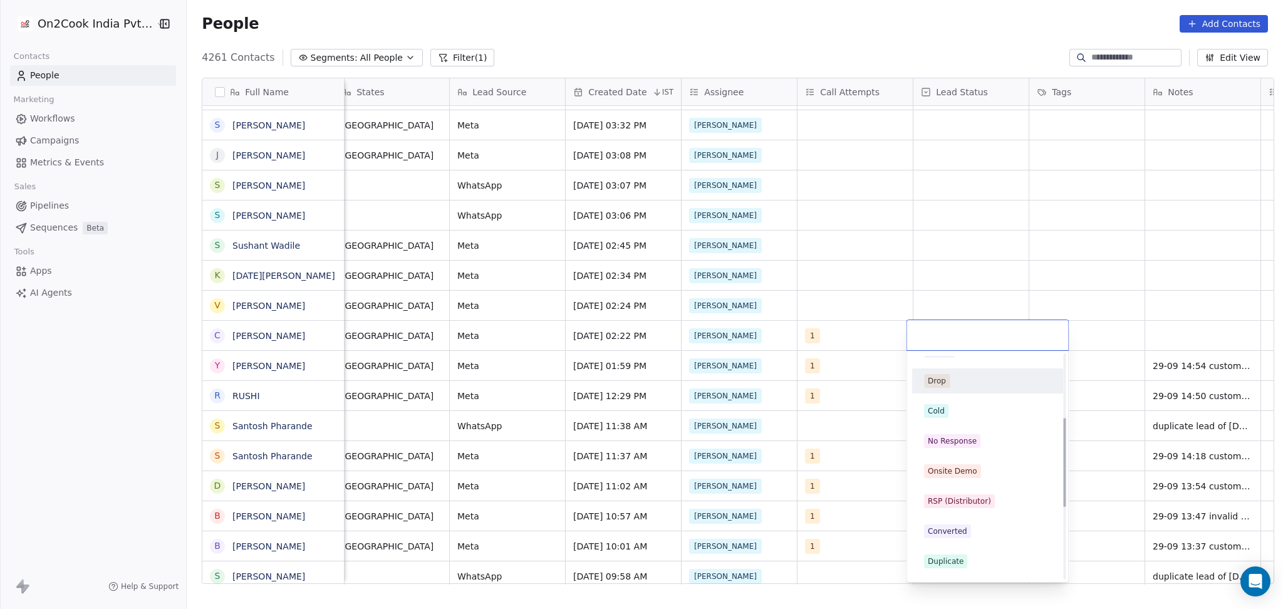
scroll to position [167, 0]
click at [967, 480] on div "Call Back" at bounding box center [987, 472] width 142 height 20
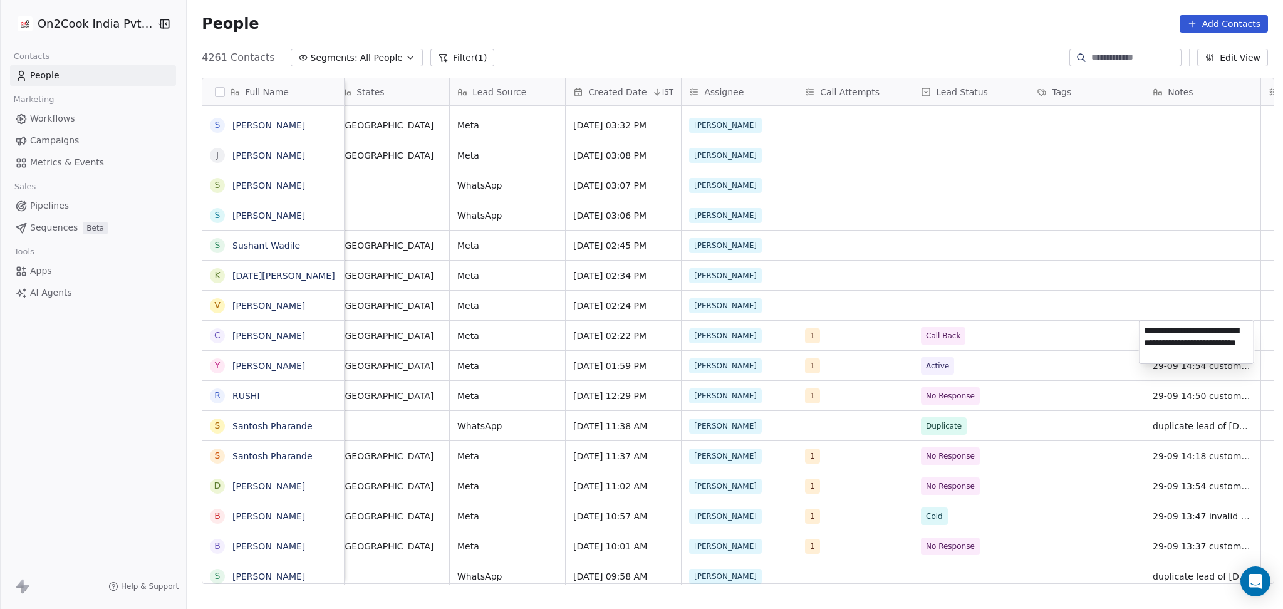
type textarea "**********"
click at [995, 365] on html "On2Cook India Pvt. Ltd. Contacts People Marketing Workflows Campaigns Metrics &…" at bounding box center [641, 304] width 1283 height 609
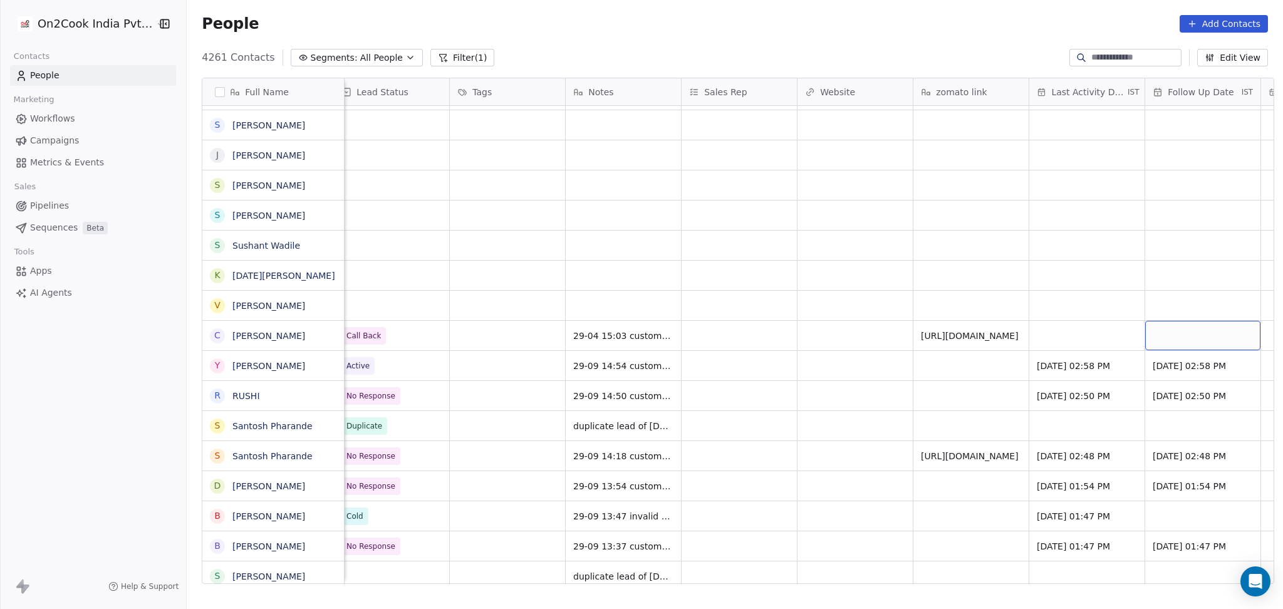
scroll to position [0, 1401]
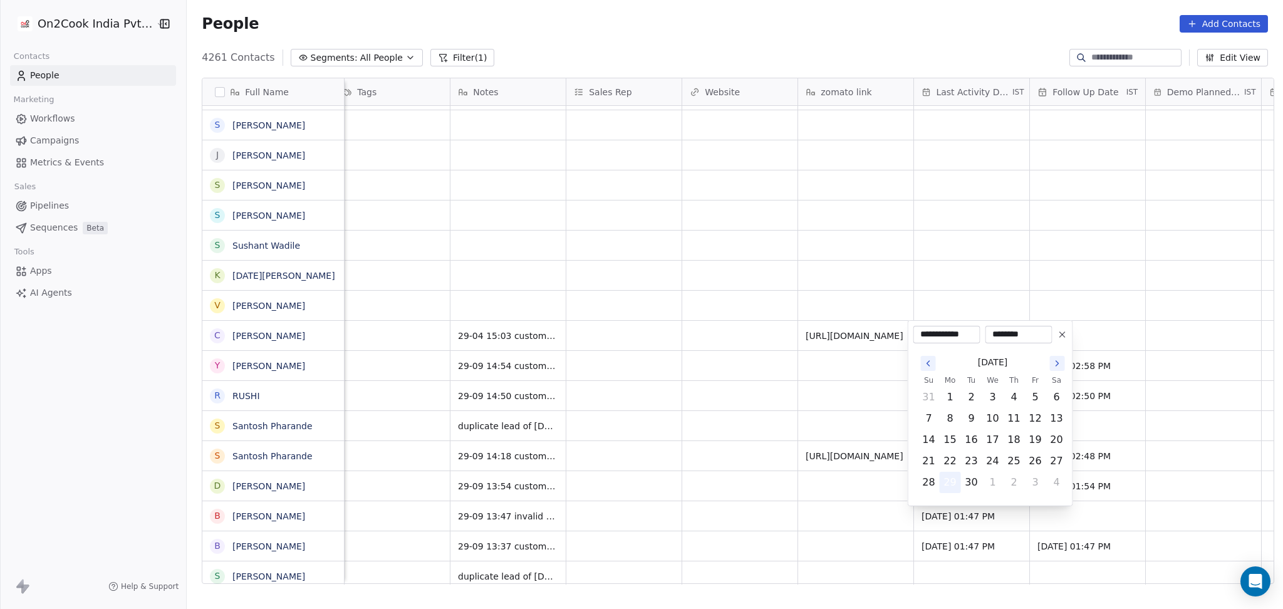
click at [954, 487] on button "29" at bounding box center [950, 482] width 20 height 20
click at [678, 405] on html "On2Cook India Pvt. Ltd. Contacts People Marketing Workflows Campaigns Metrics &…" at bounding box center [641, 304] width 1283 height 609
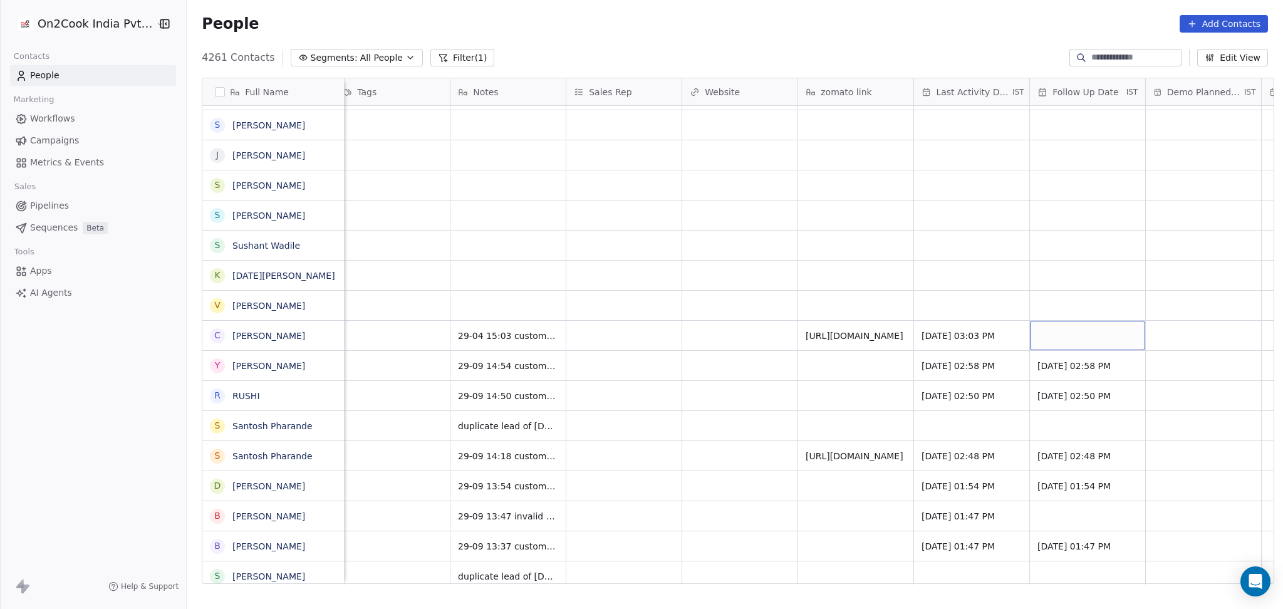
click at [1039, 323] on div "grid" at bounding box center [1087, 335] width 115 height 29
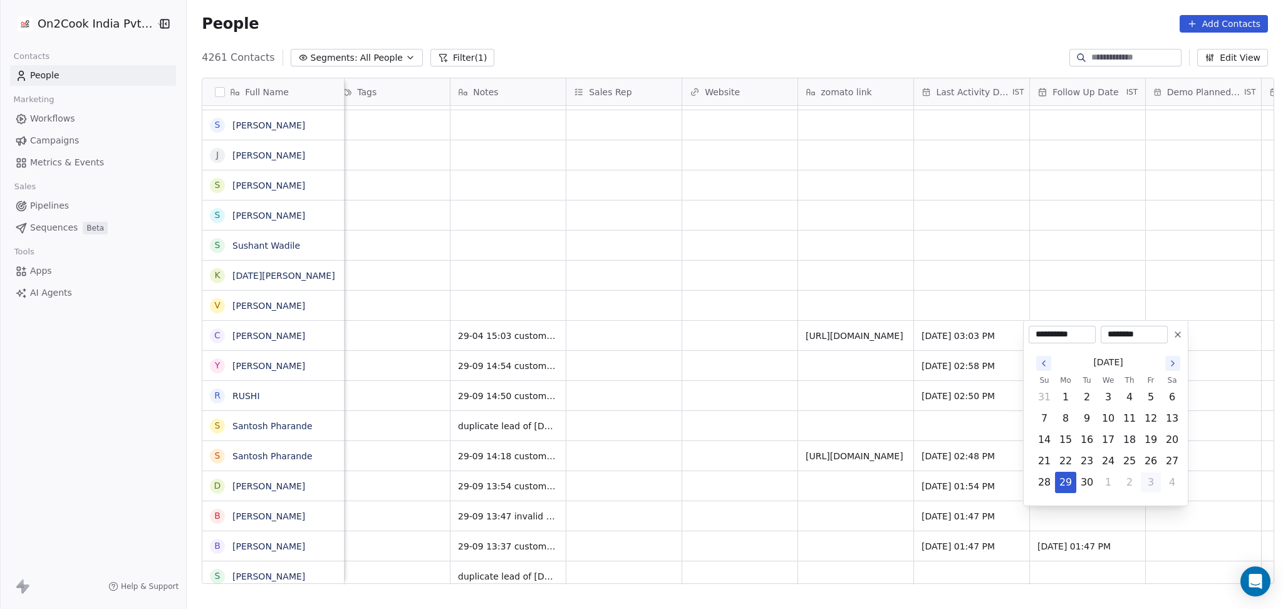
click at [1153, 485] on button "3" at bounding box center [1151, 482] width 20 height 20
type input "**********"
click at [718, 353] on html "On2Cook India Pvt. Ltd. Contacts People Marketing Workflows Campaigns Metrics &…" at bounding box center [641, 304] width 1283 height 609
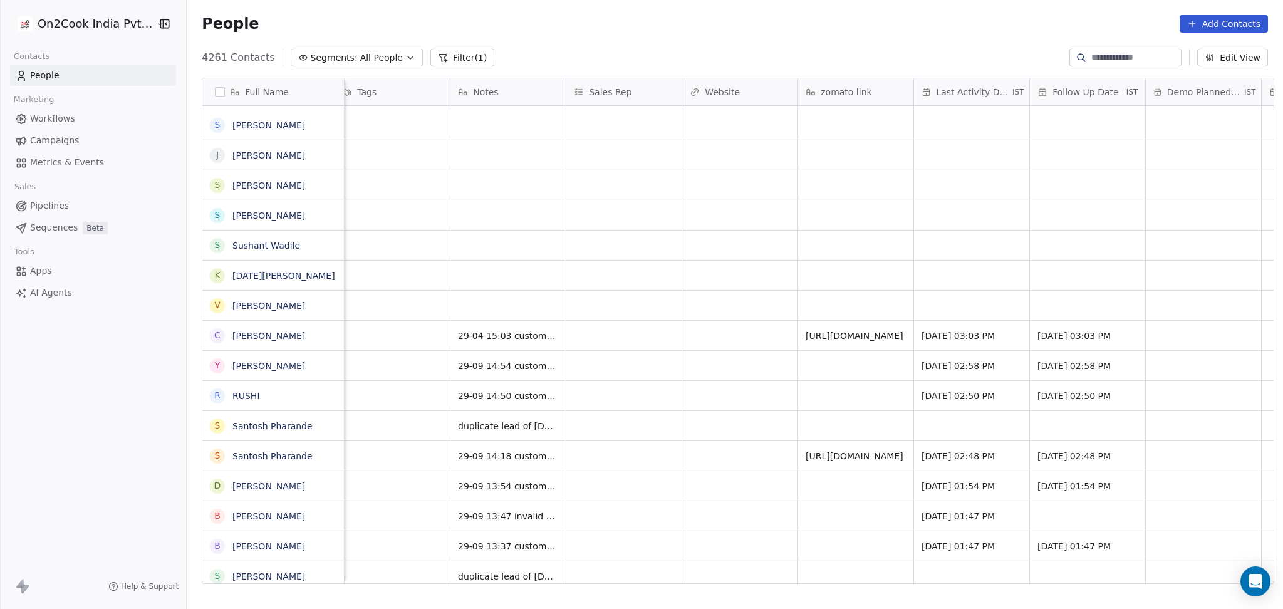
click at [577, 320] on div "Ronit 1 Call Back 29-04 15:03 customer is busy call back later details shared h…" at bounding box center [234, 335] width 2580 height 30
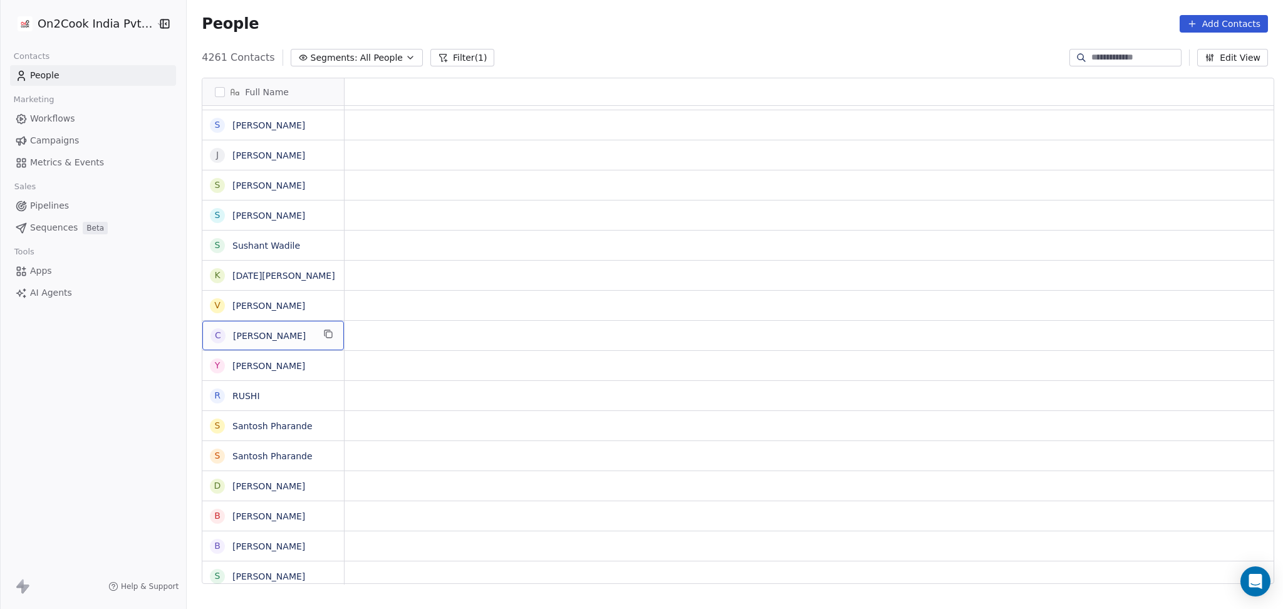
scroll to position [0, 0]
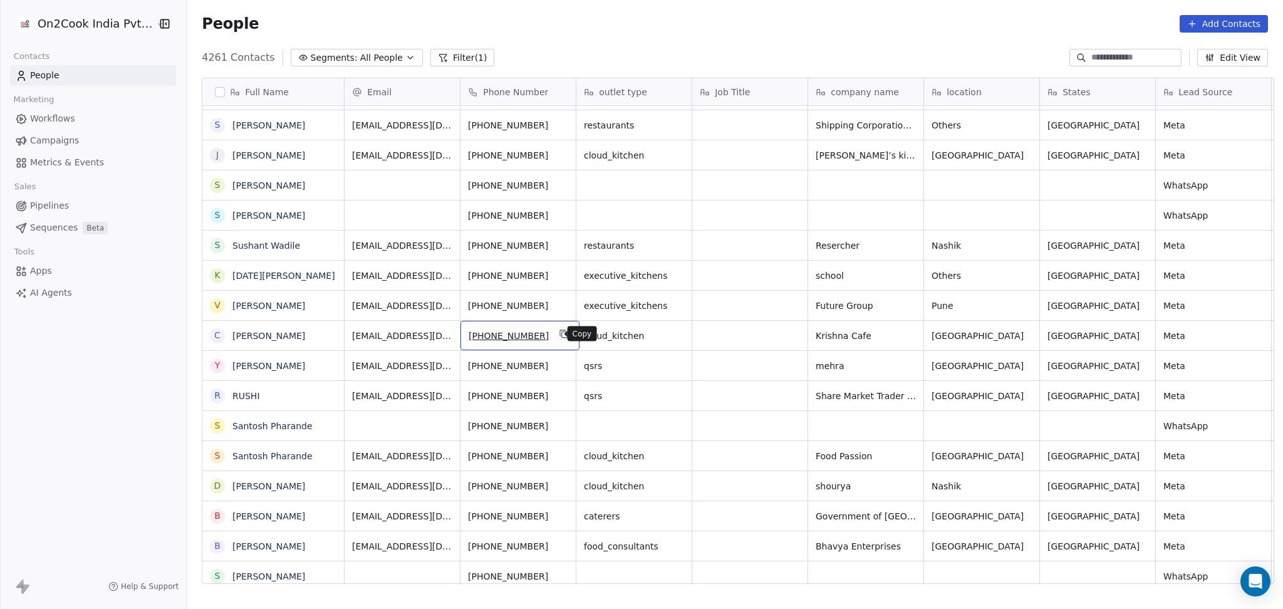
click at [559, 331] on icon "grid" at bounding box center [564, 334] width 10 height 10
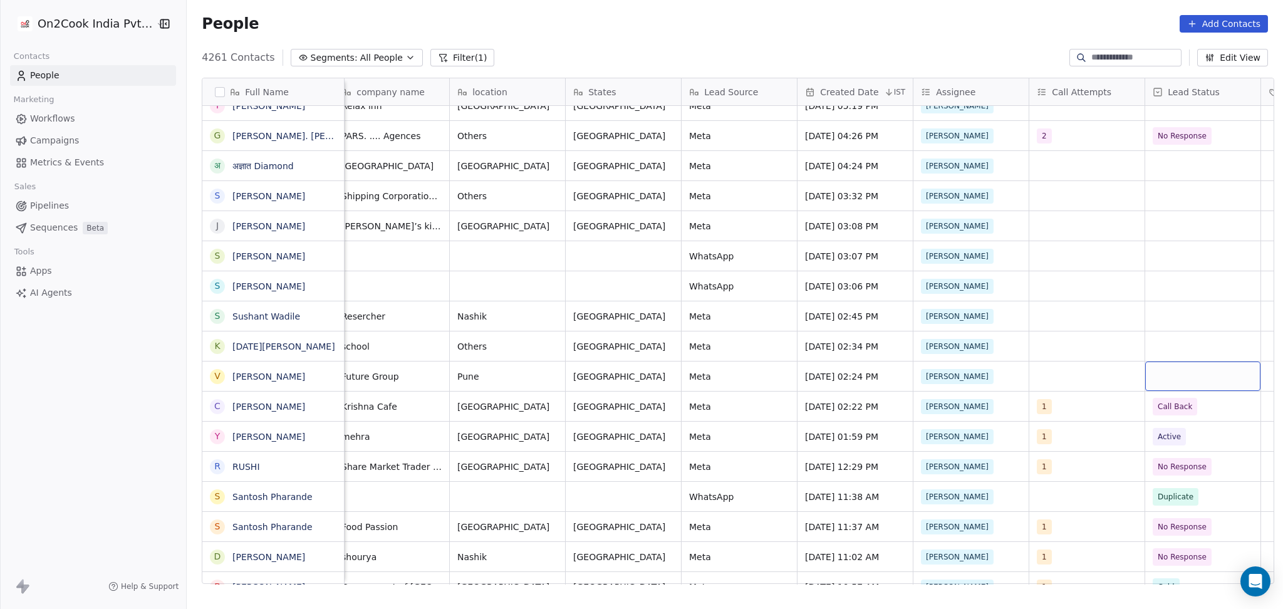
scroll to position [0, 589]
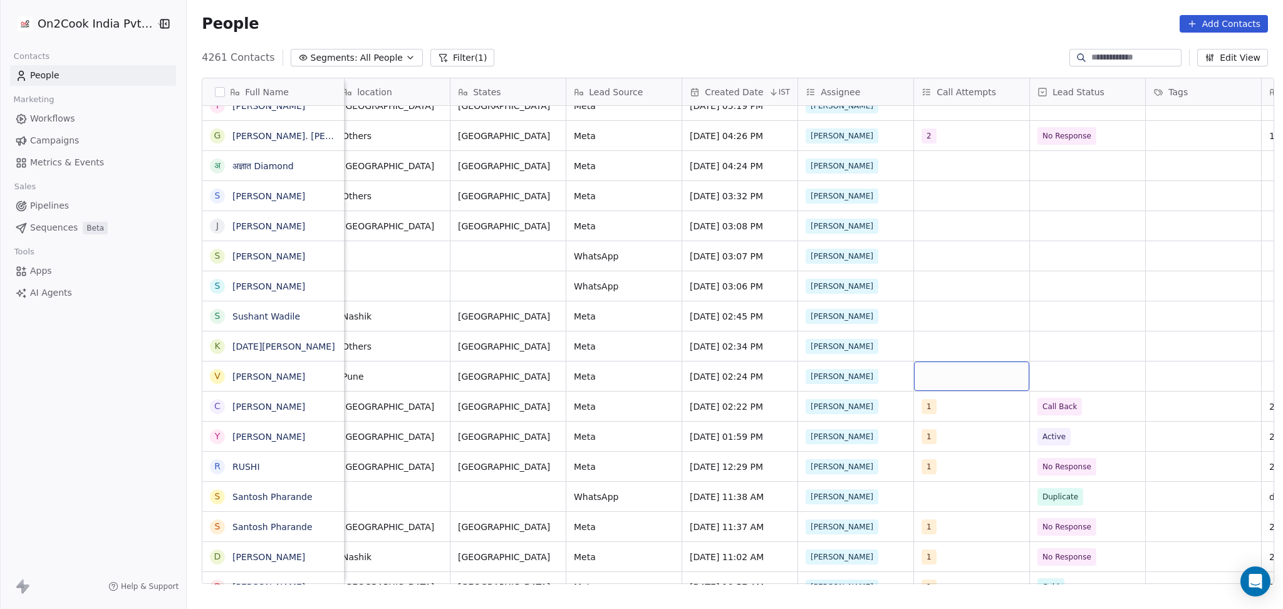
click at [936, 370] on div "grid" at bounding box center [971, 375] width 115 height 29
click at [948, 167] on div "1" at bounding box center [989, 177] width 142 height 20
click at [1120, 229] on html "On2Cook India Pvt. Ltd. Contacts People Marketing Workflows Campaigns Metrics &…" at bounding box center [641, 304] width 1283 height 609
click at [1073, 368] on div "grid" at bounding box center [1087, 375] width 115 height 29
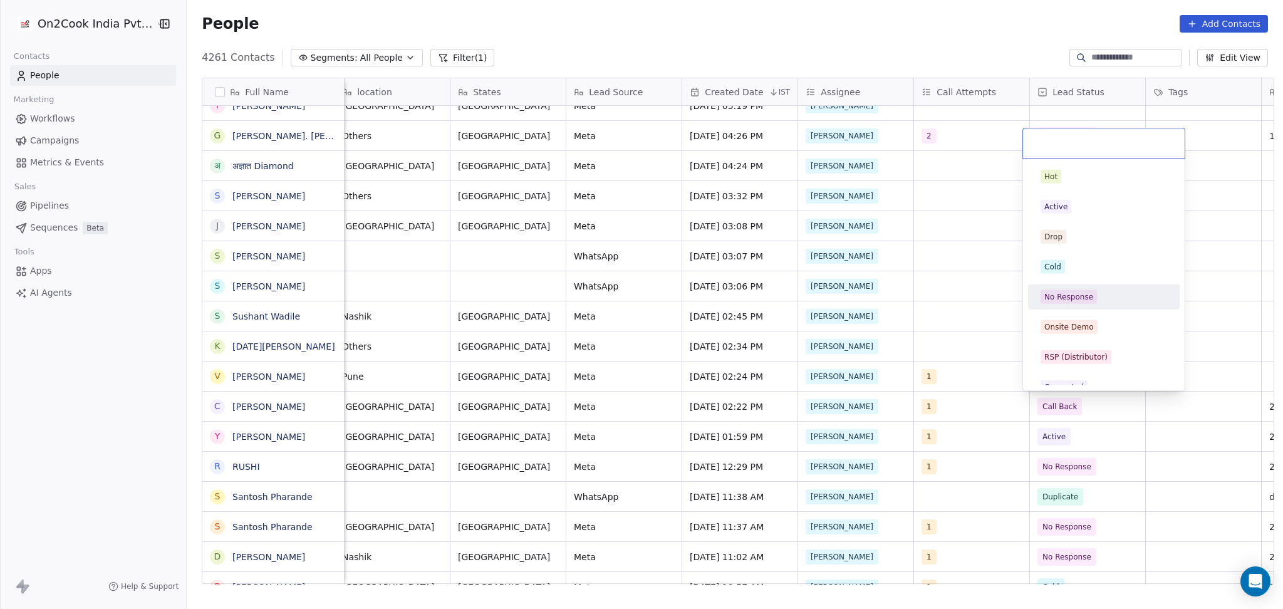
click at [1072, 299] on div "No Response" at bounding box center [1068, 296] width 49 height 11
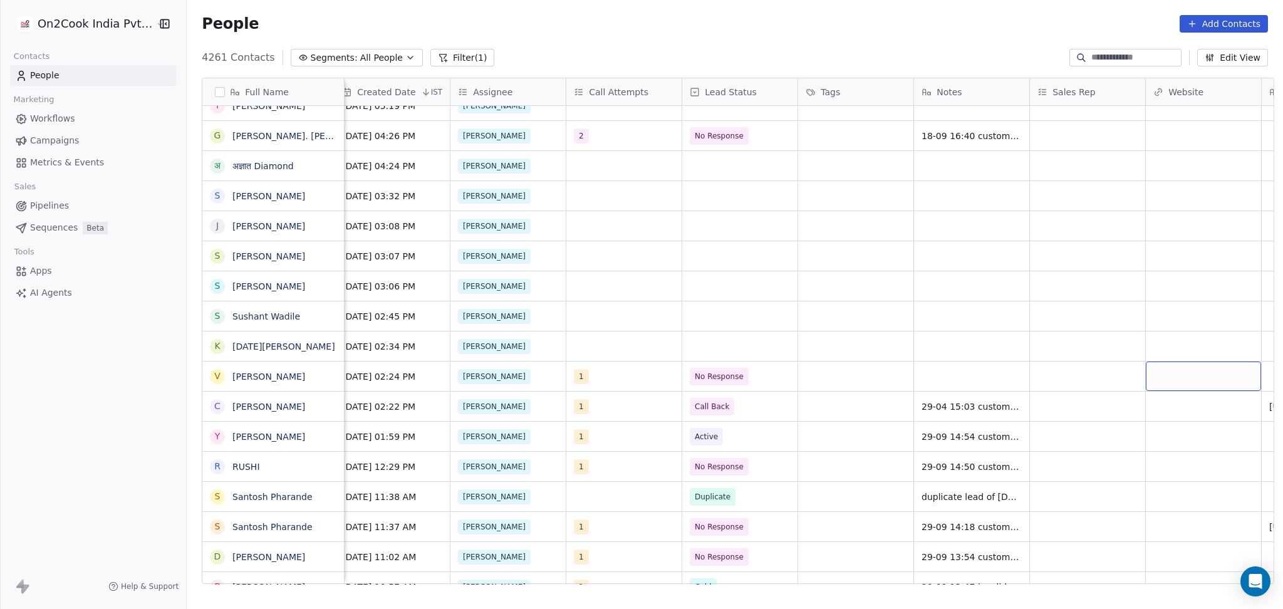
scroll to position [0, 1054]
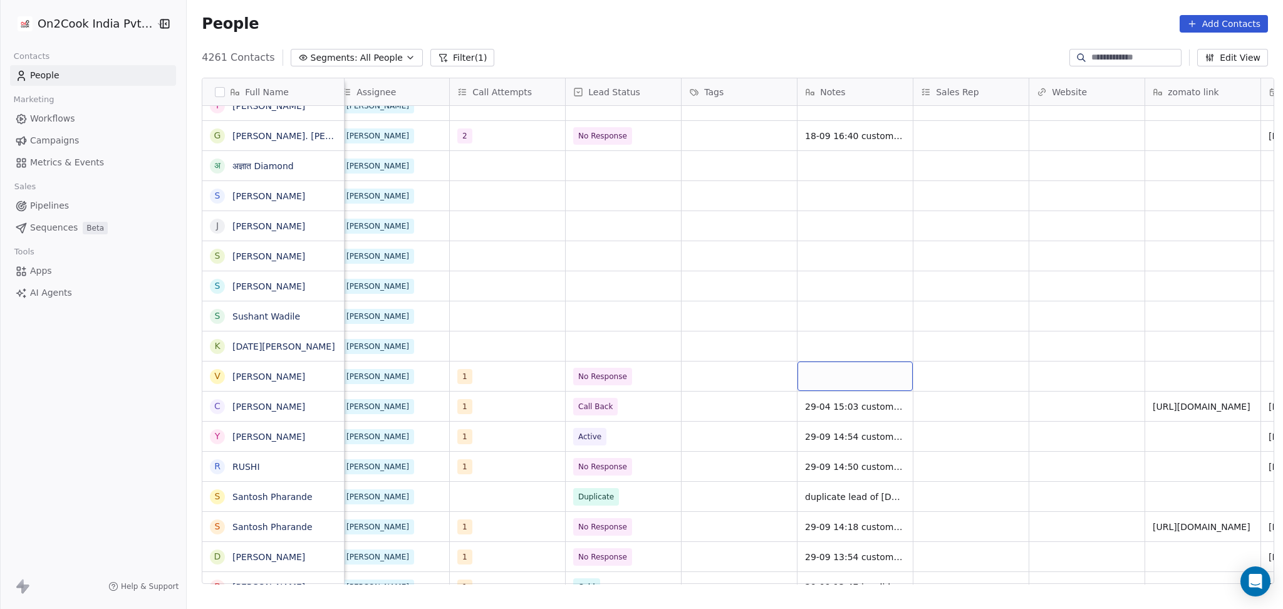
click at [858, 373] on div "grid" at bounding box center [854, 375] width 115 height 29
type textarea "*****"
click at [707, 423] on html "On2Cook India Pvt. Ltd. Contacts People Marketing Workflows Campaigns Metrics &…" at bounding box center [641, 304] width 1283 height 609
click at [822, 403] on span "29-04 15:03 customer is busy call back later details shared" at bounding box center [880, 409] width 149 height 25
click at [816, 401] on textarea "**********" at bounding box center [885, 411] width 187 height 39
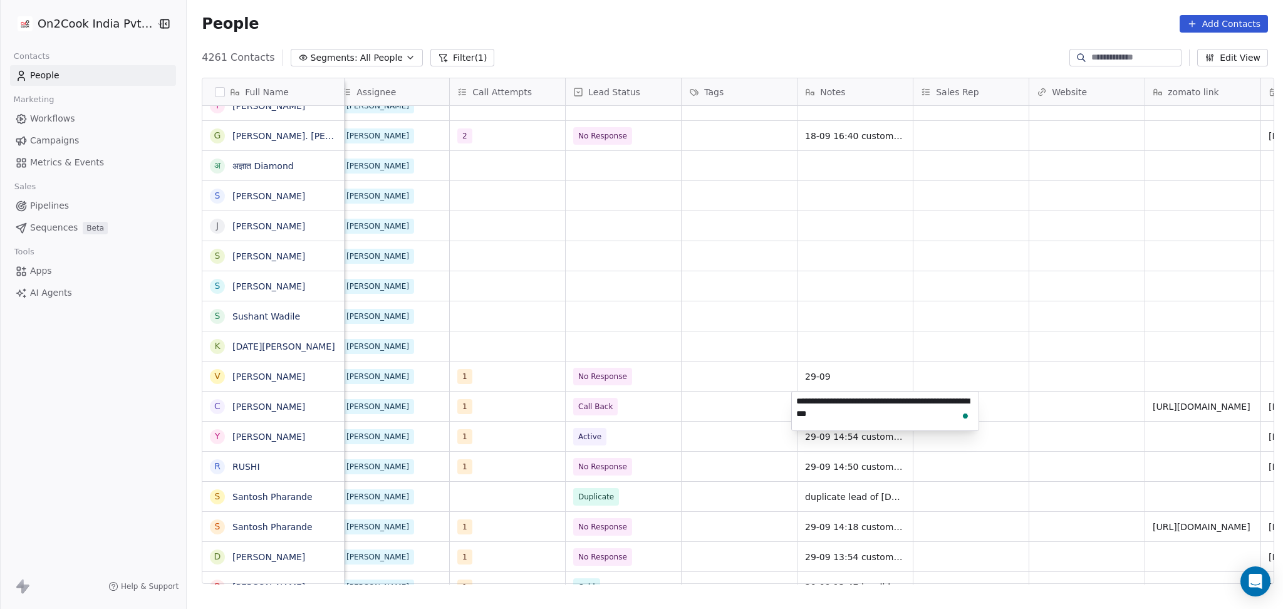
type textarea "**********"
click at [861, 371] on html "On2Cook India Pvt. Ltd. Contacts People Marketing Workflows Campaigns Metrics &…" at bounding box center [641, 304] width 1283 height 609
click at [858, 376] on span "29-09" at bounding box center [844, 376] width 76 height 13
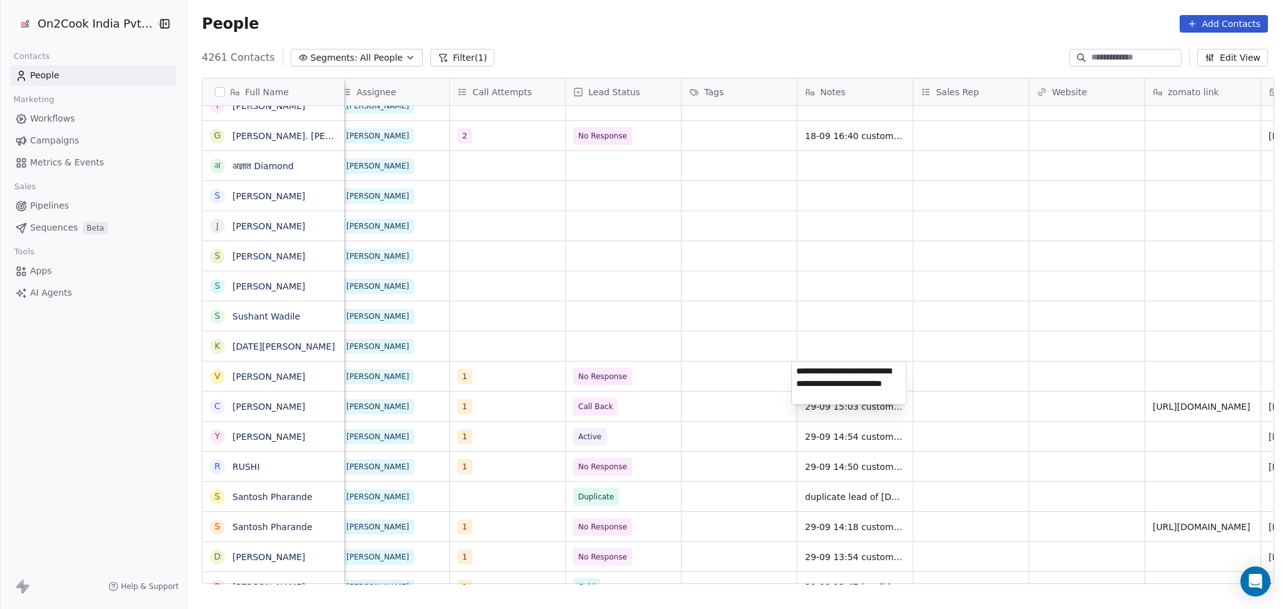
type textarea "**********"
click at [933, 365] on html "On2Cook India Pvt. Ltd. Contacts People Marketing Workflows Campaigns Metrics &…" at bounding box center [641, 304] width 1283 height 609
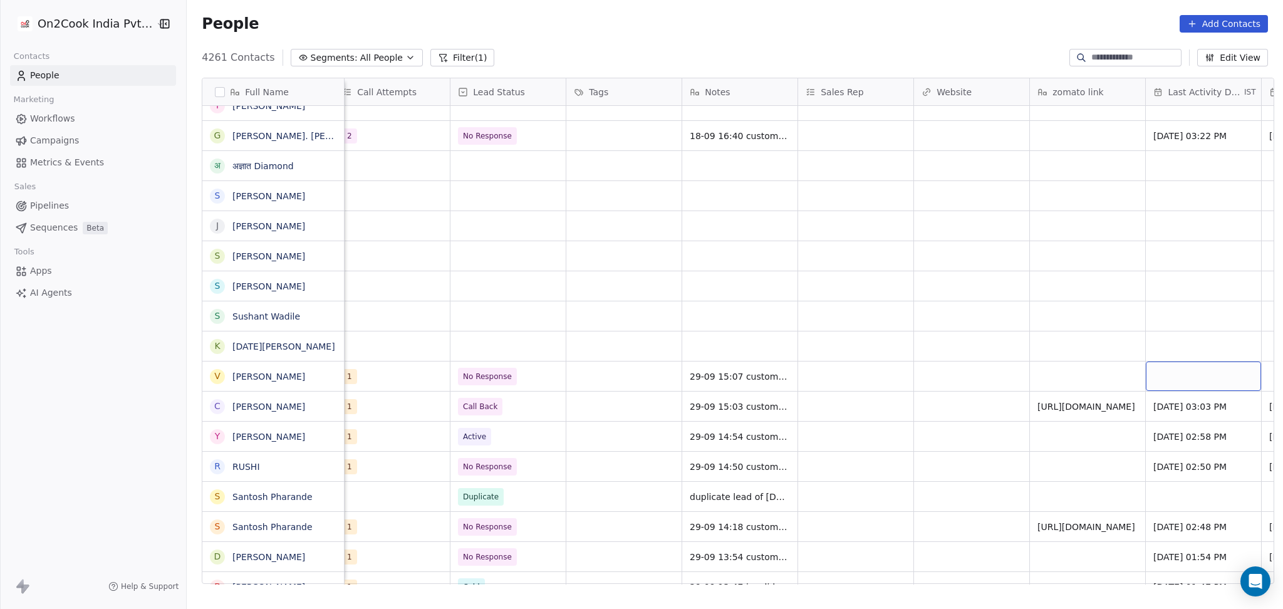
scroll to position [0, 1285]
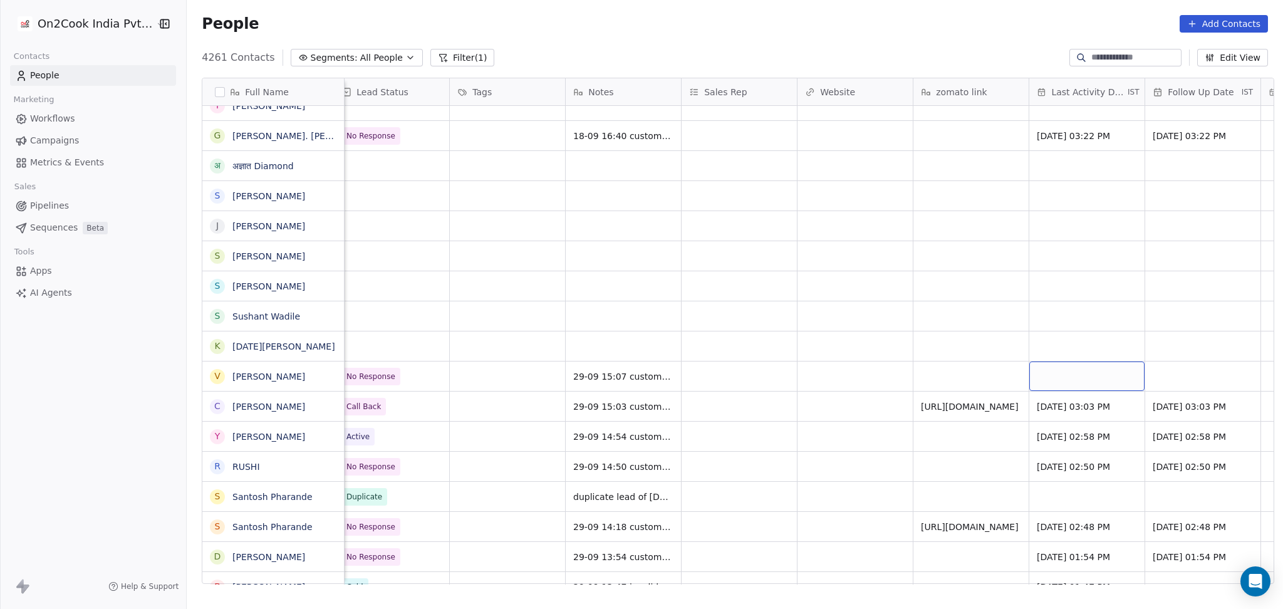
click at [1105, 382] on div "grid" at bounding box center [1086, 375] width 115 height 29
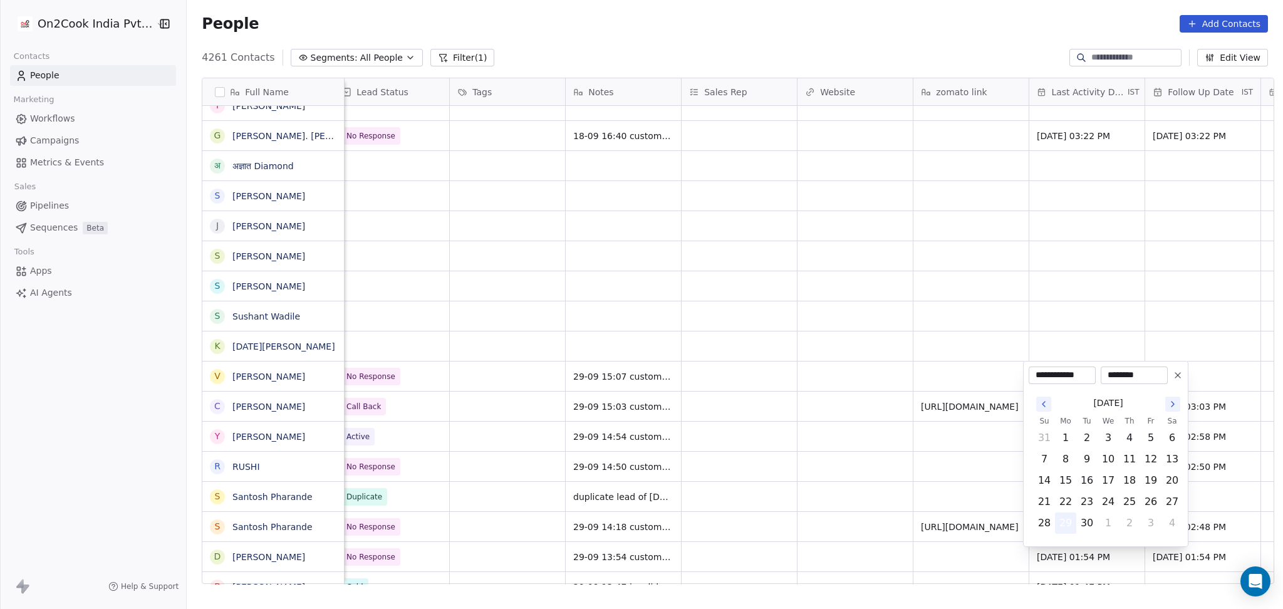
click at [1061, 513] on button "29" at bounding box center [1066, 523] width 20 height 20
click at [806, 475] on html "On2Cook India Pvt. Ltd. Contacts People Marketing Workflows Campaigns Metrics &…" at bounding box center [641, 304] width 1283 height 609
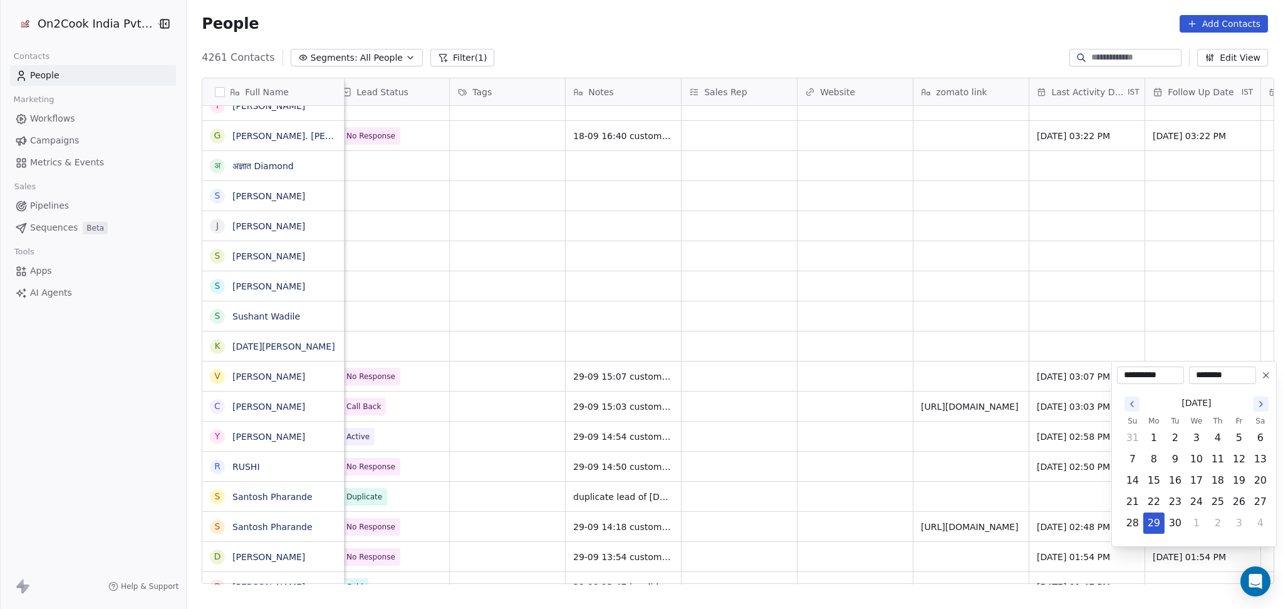
click at [1259, 405] on icon "Go to the Next Month" at bounding box center [1261, 404] width 10 height 10
click at [1211, 457] on button "9" at bounding box center [1218, 459] width 20 height 20
type input "**********"
click at [869, 356] on html "On2Cook India Pvt. Ltd. Contacts People Marketing Workflows Campaigns Metrics &…" at bounding box center [641, 304] width 1283 height 609
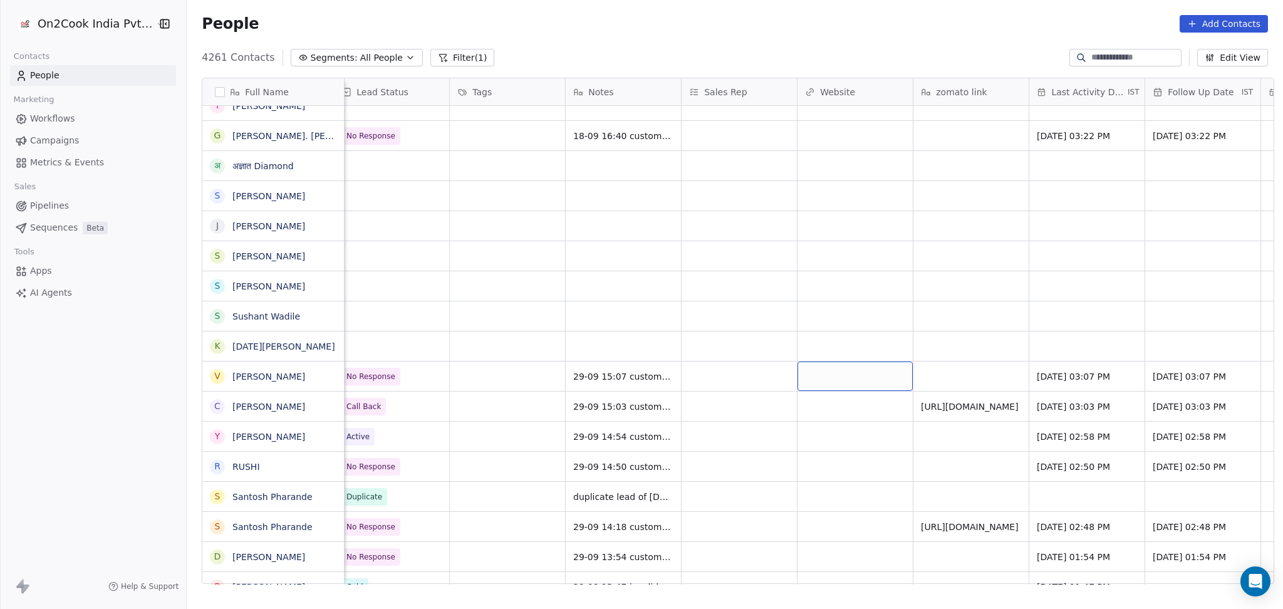
drag, startPoint x: 849, startPoint y: 363, endPoint x: 843, endPoint y: 369, distance: 8.0
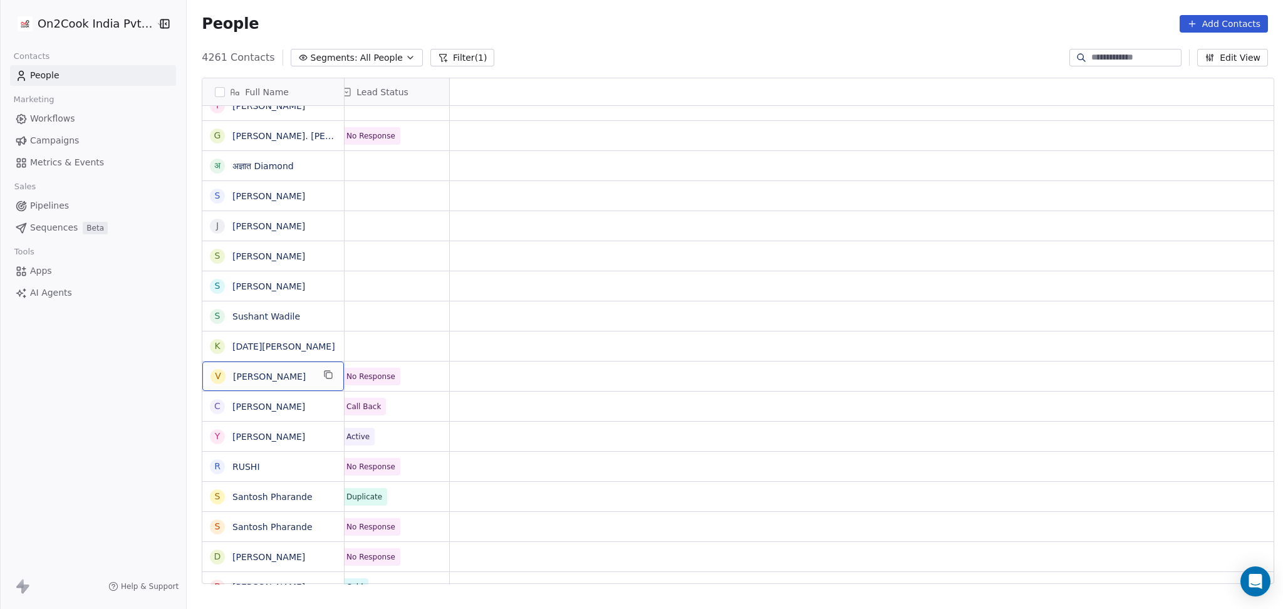
scroll to position [0, 0]
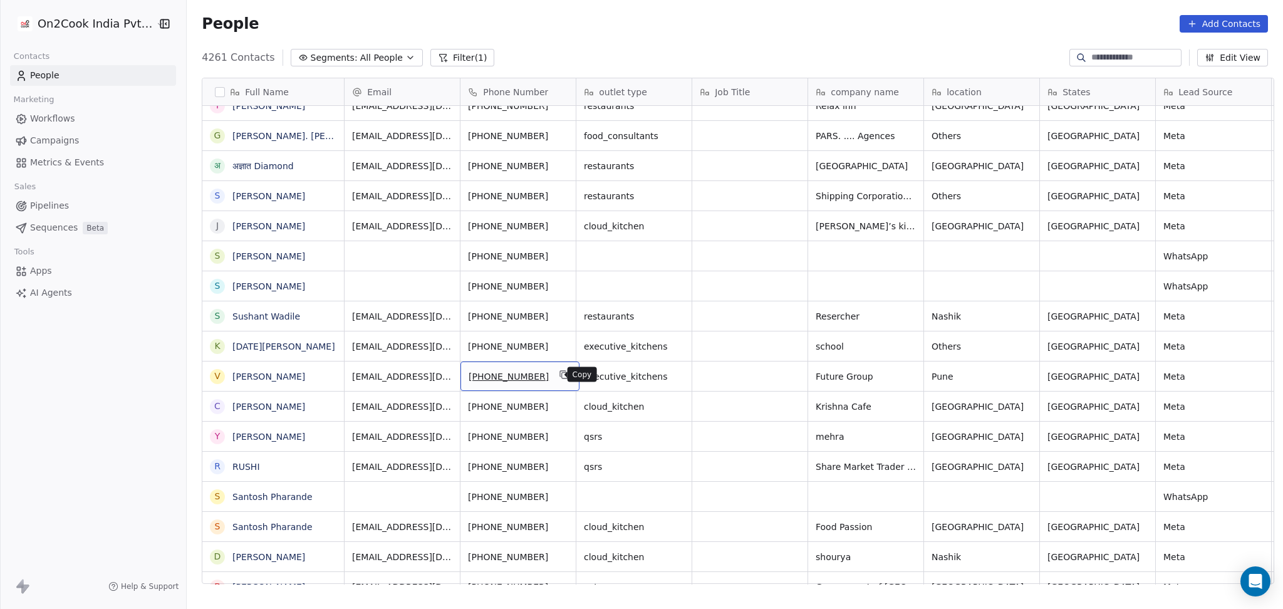
click at [559, 374] on icon "grid" at bounding box center [564, 375] width 10 height 10
click at [957, 349] on span "Others" at bounding box center [970, 346] width 76 height 13
click at [934, 335] on textarea "******" at bounding box center [976, 350] width 114 height 39
type textarea "*******"
click at [1081, 364] on html "On2Cook India Pvt. Ltd. Contacts People Marketing Workflows Campaigns Metrics &…" at bounding box center [641, 304] width 1283 height 609
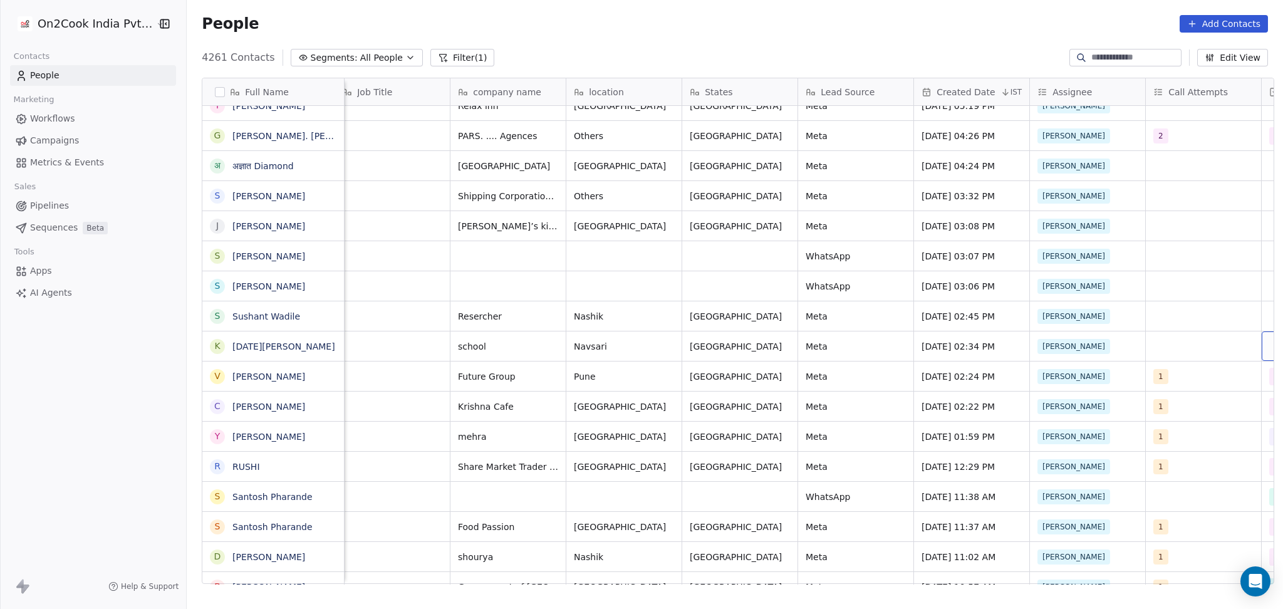
scroll to position [0, 474]
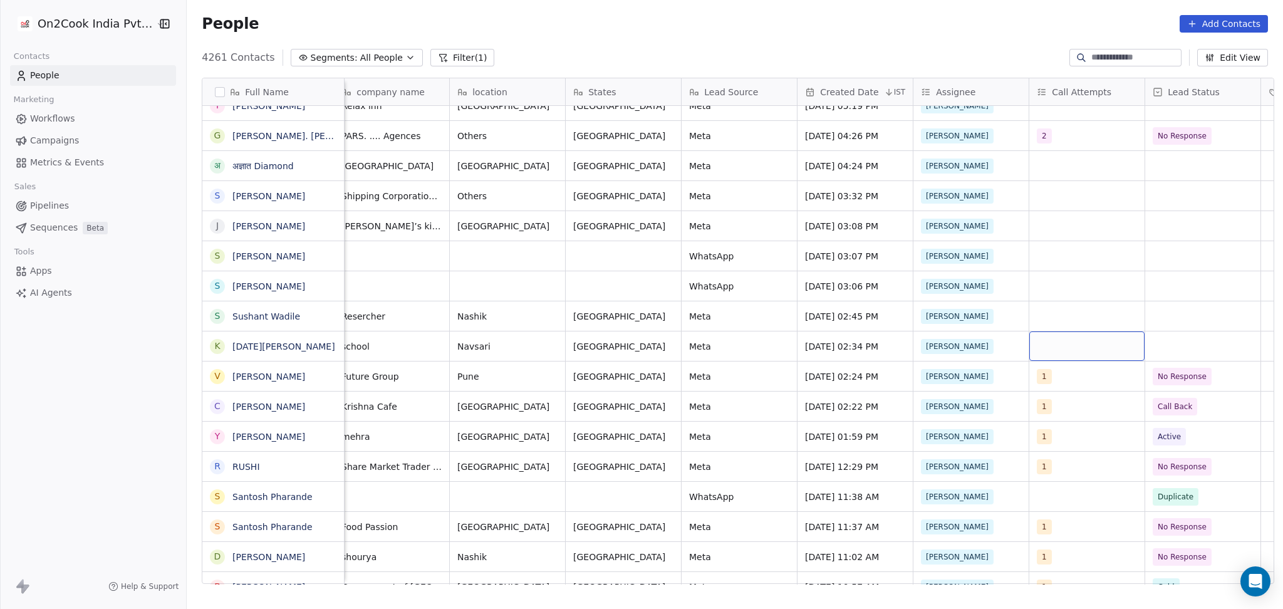
click at [1081, 350] on div "grid" at bounding box center [1086, 345] width 115 height 29
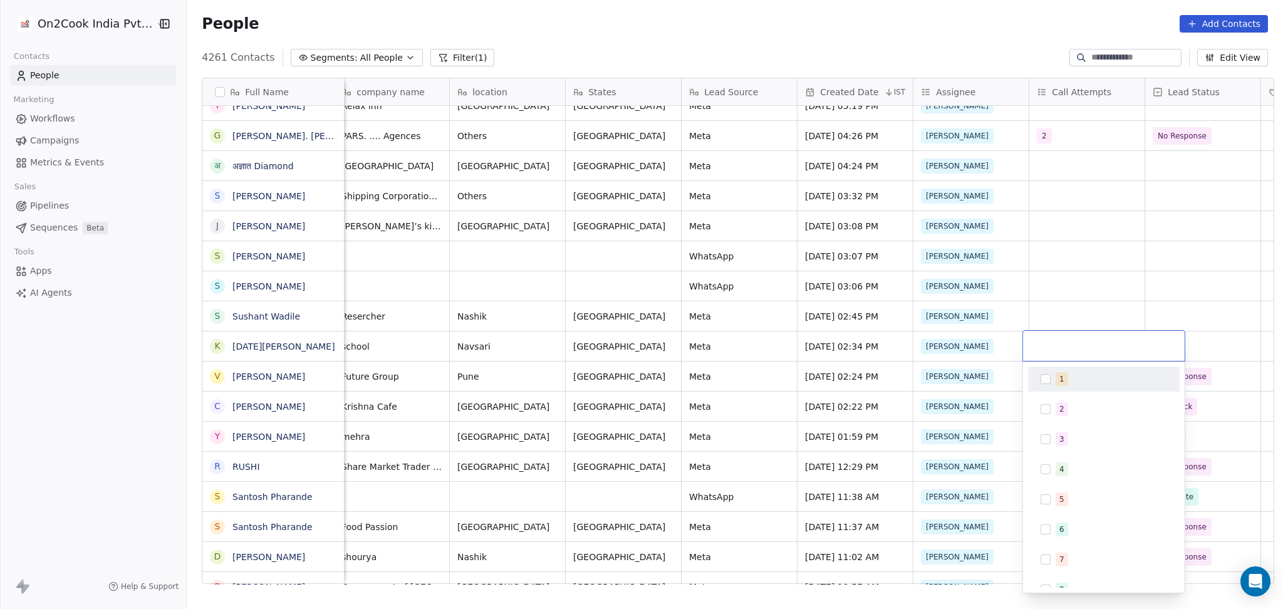
click at [1057, 380] on span "1" at bounding box center [1062, 379] width 13 height 14
click at [1089, 289] on html "On2Cook India Pvt. Ltd. Contacts People Marketing Workflows Campaigns Metrics &…" at bounding box center [641, 304] width 1283 height 609
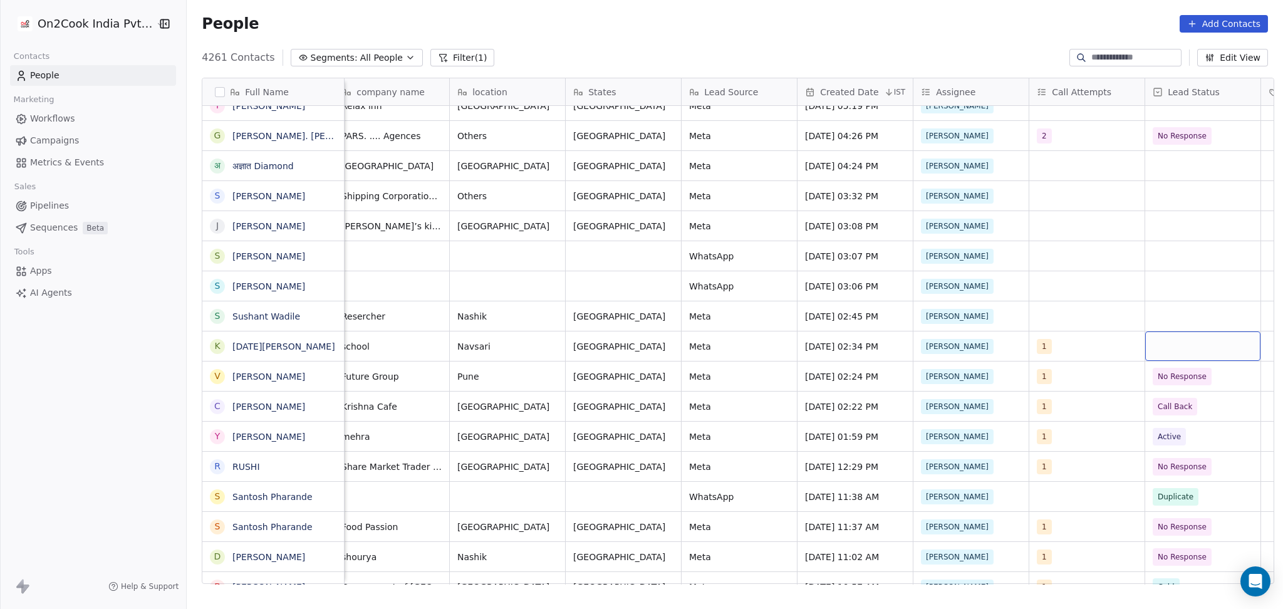
click at [1184, 345] on div "grid" at bounding box center [1202, 345] width 115 height 29
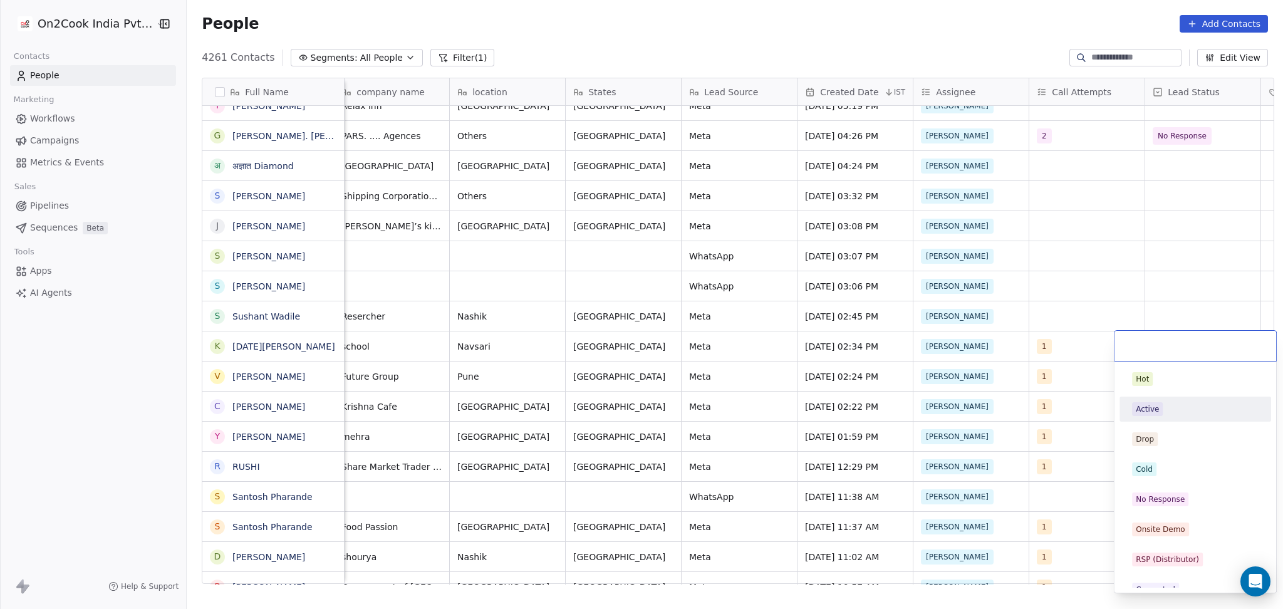
click at [1161, 407] on div "Active" at bounding box center [1195, 409] width 127 height 14
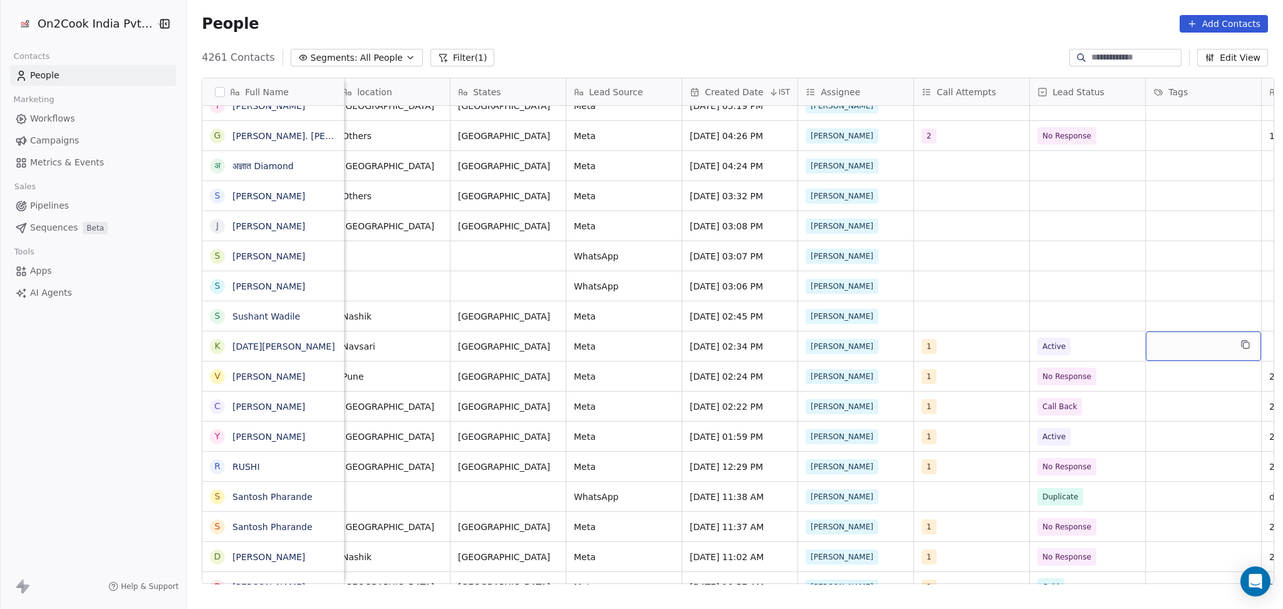
scroll to position [0, 706]
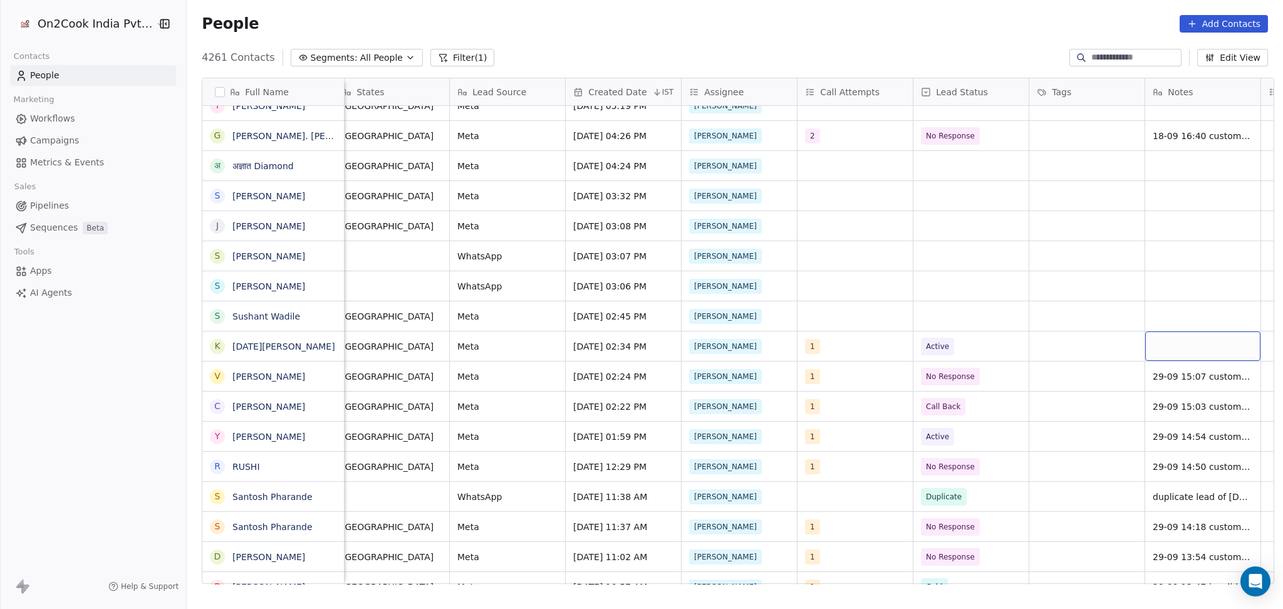
click at [1153, 340] on div "grid" at bounding box center [1202, 345] width 115 height 29
type textarea "**********"
click at [1110, 360] on html "On2Cook India Pvt. Ltd. Contacts People Marketing Workflows Campaigns Metrics &…" at bounding box center [641, 304] width 1283 height 609
click at [1121, 343] on button "grid" at bounding box center [1128, 344] width 15 height 15
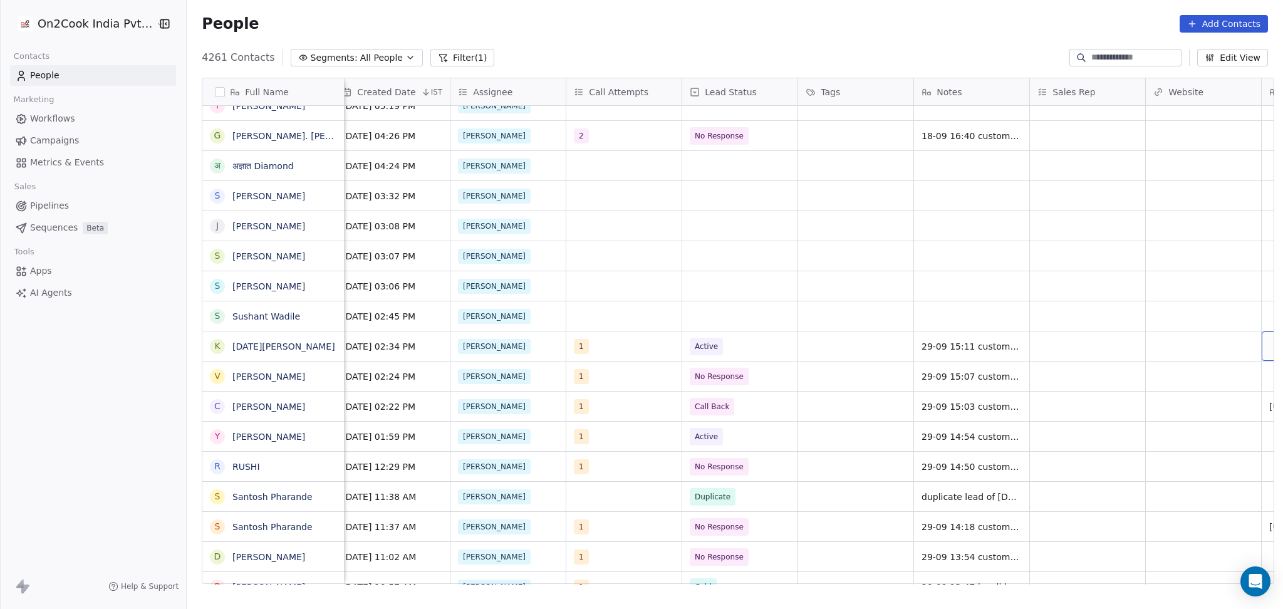
scroll to position [0, 1054]
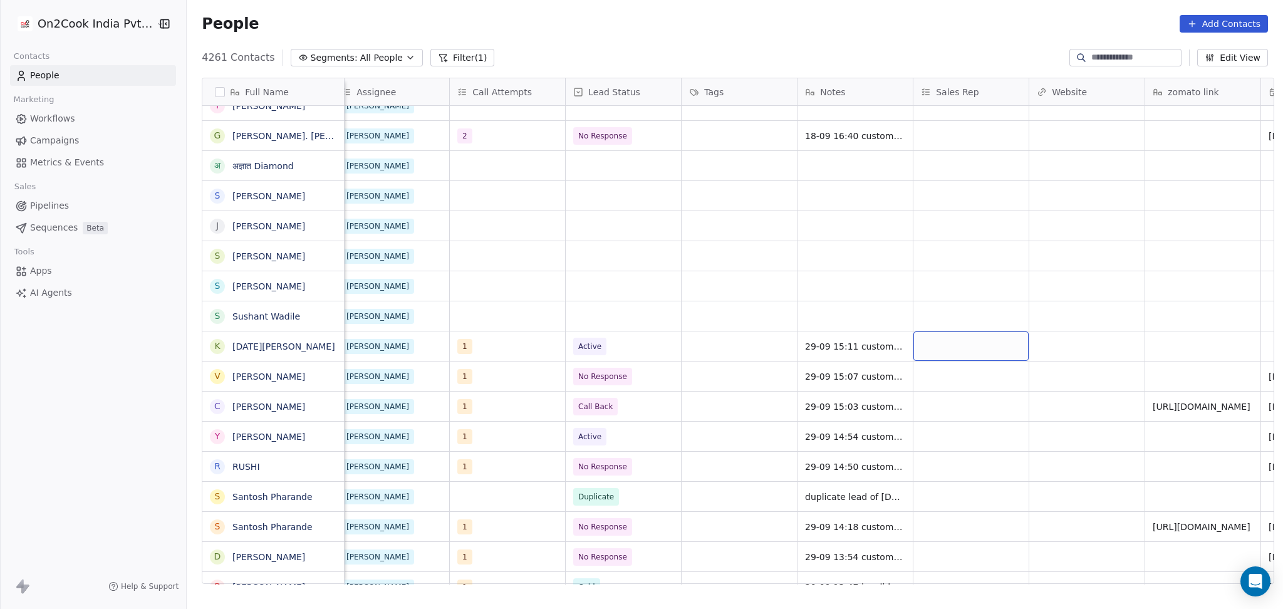
click at [923, 345] on div "grid" at bounding box center [970, 345] width 115 height 29
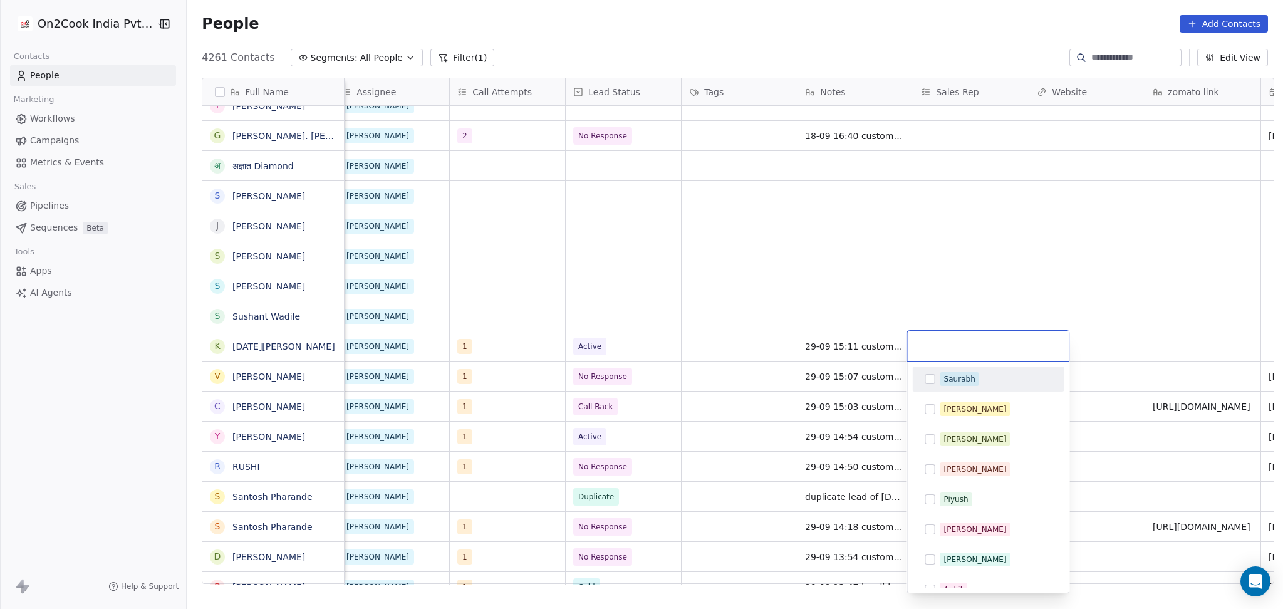
click at [1101, 373] on html "On2Cook India Pvt. Ltd. Contacts People Marketing Workflows Campaigns Metrics &…" at bounding box center [641, 304] width 1283 height 609
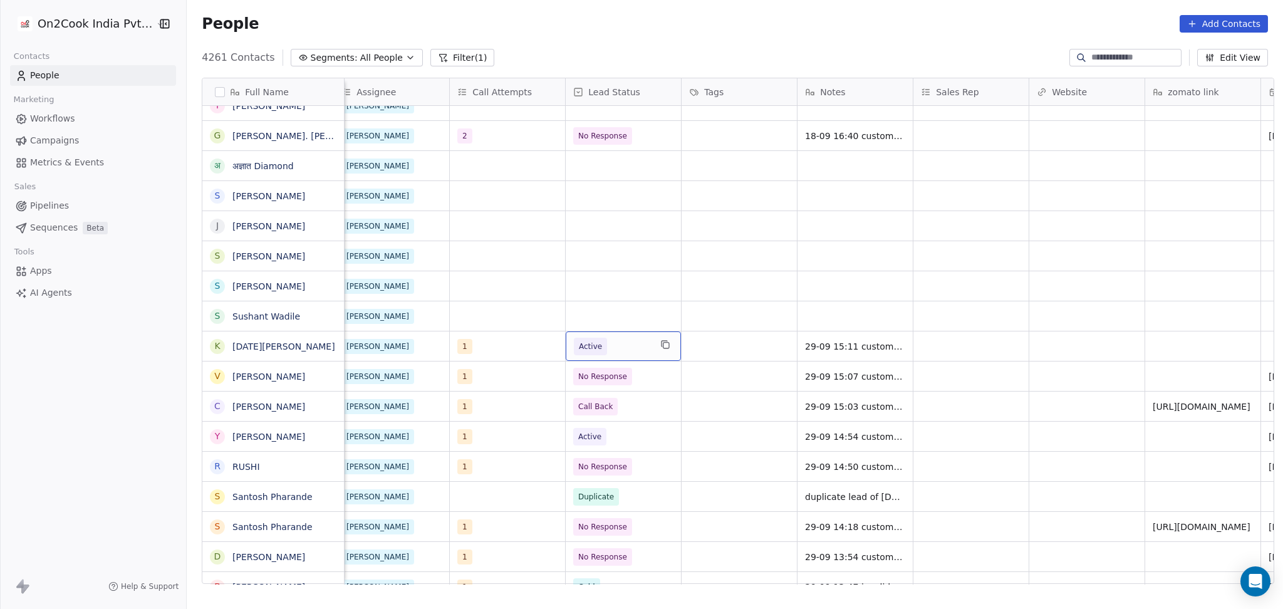
click at [635, 351] on span "Active" at bounding box center [612, 347] width 76 height 18
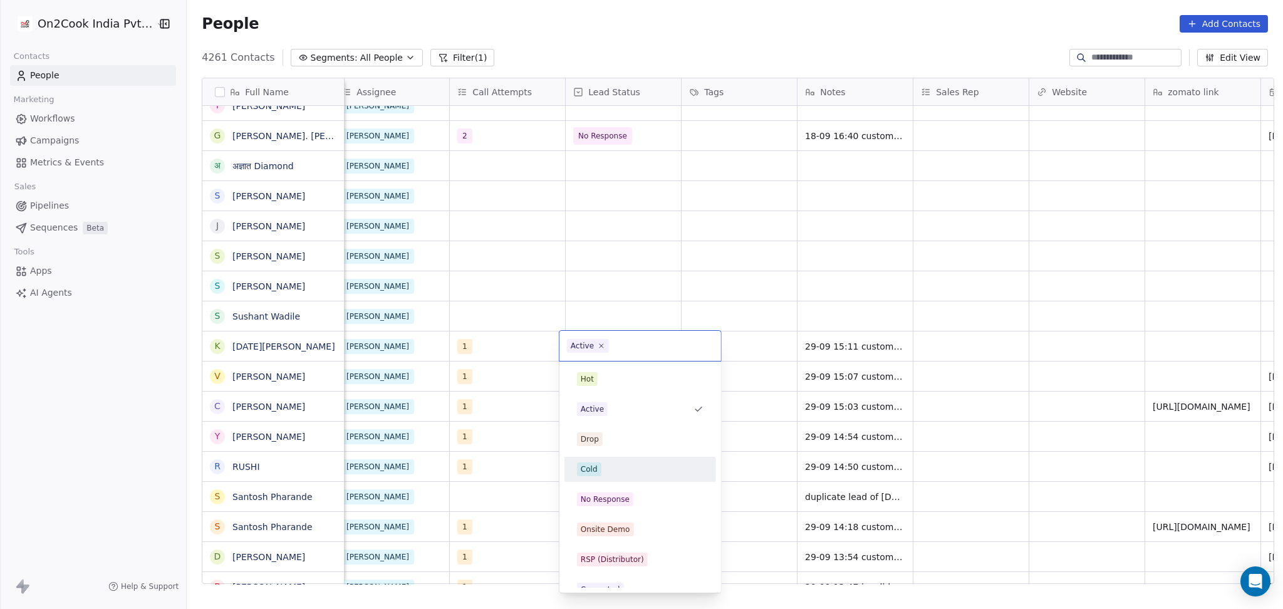
click at [623, 465] on div "Cold" at bounding box center [640, 469] width 127 height 14
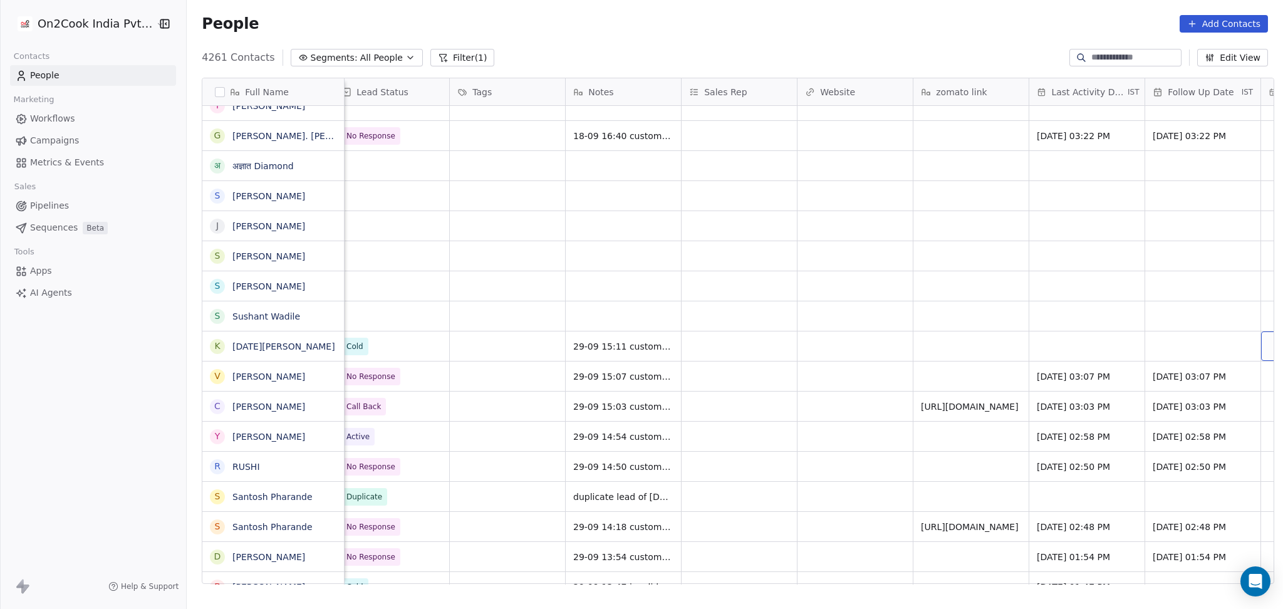
scroll to position [0, 1401]
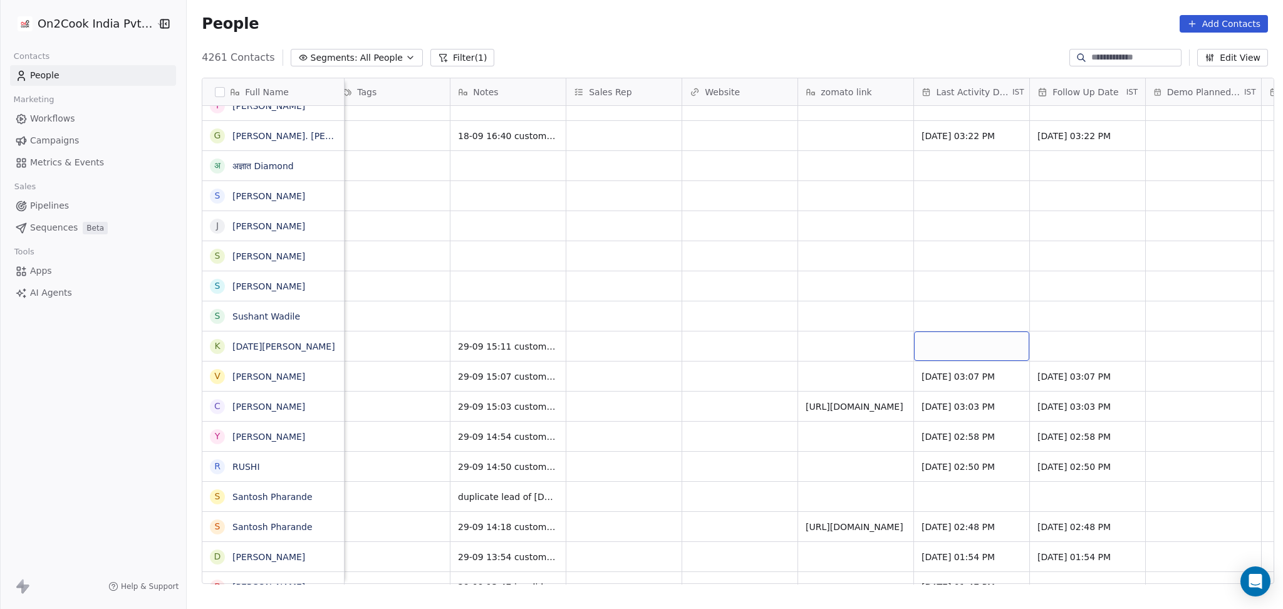
click at [960, 340] on div "grid" at bounding box center [971, 345] width 115 height 29
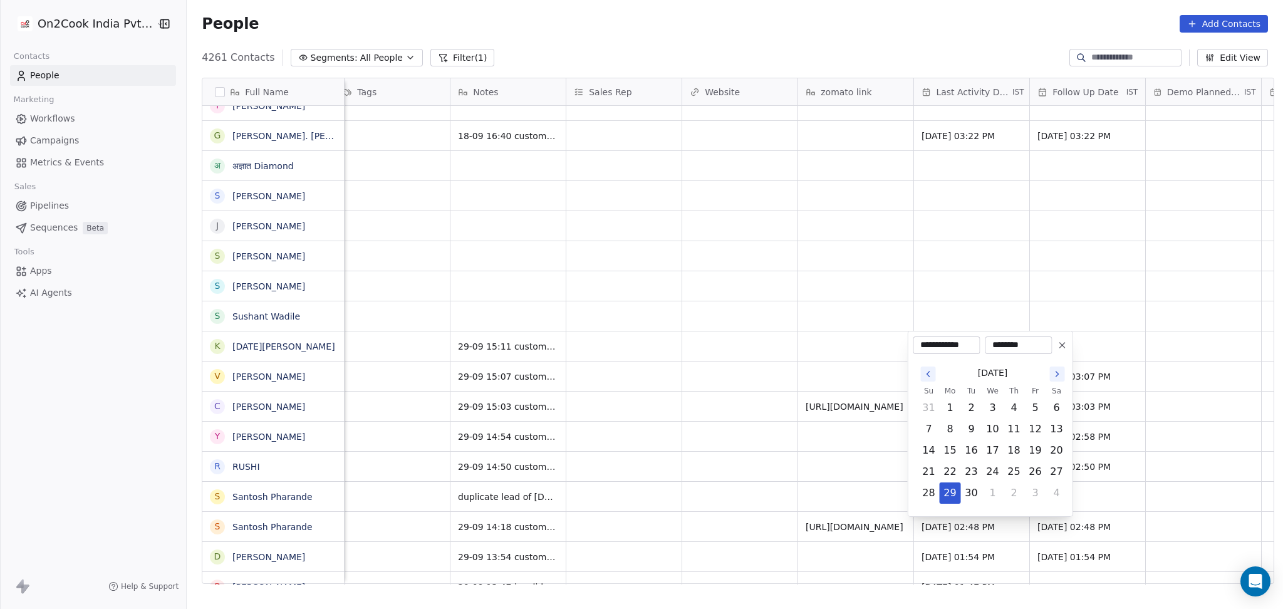
click at [1051, 378] on button "Go to the Next Month" at bounding box center [1057, 373] width 15 height 15
click at [1051, 376] on button "Go to the Next Month" at bounding box center [1057, 373] width 15 height 15
click at [928, 370] on icon "Go to the Previous Month" at bounding box center [928, 374] width 10 height 10
click at [948, 495] on button "29" at bounding box center [950, 493] width 20 height 20
click at [823, 466] on html "On2Cook India Pvt. Ltd. Contacts People Marketing Workflows Campaigns Metrics &…" at bounding box center [641, 304] width 1283 height 609
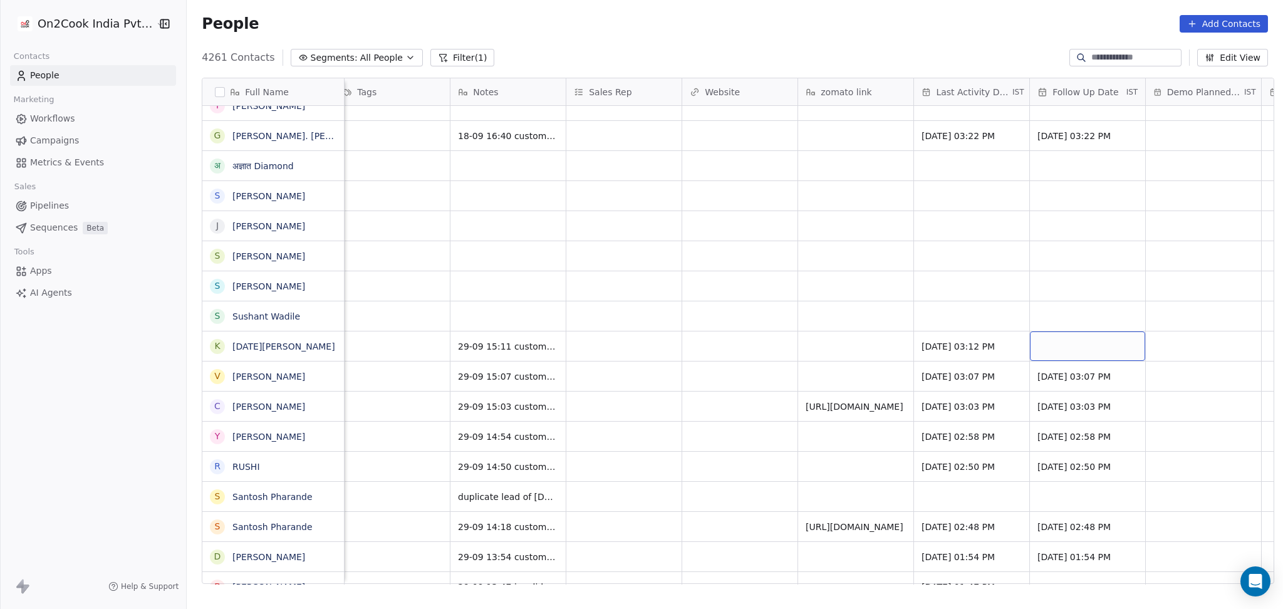
click at [1076, 352] on div "grid" at bounding box center [1087, 345] width 115 height 29
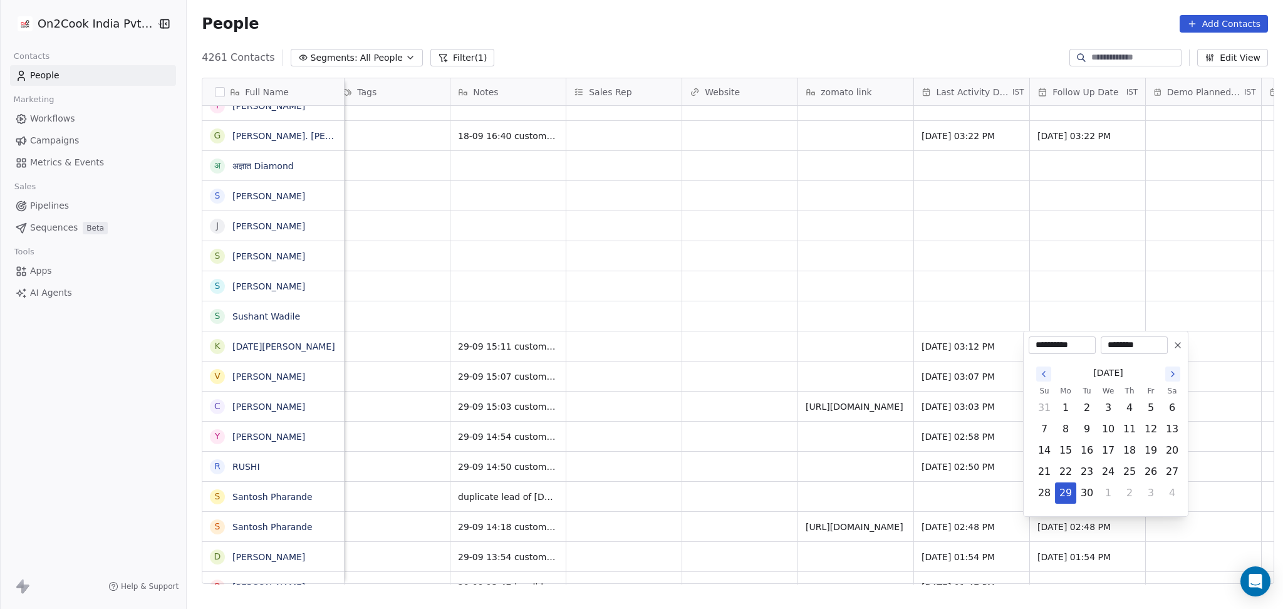
click at [1166, 376] on button "Go to the Next Month" at bounding box center [1172, 373] width 15 height 15
click at [1109, 491] on button "26" at bounding box center [1108, 493] width 20 height 20
type input "**********"
click at [801, 335] on html "On2Cook India Pvt. Ltd. Contacts People Marketing Workflows Campaigns Metrics &…" at bounding box center [641, 304] width 1283 height 609
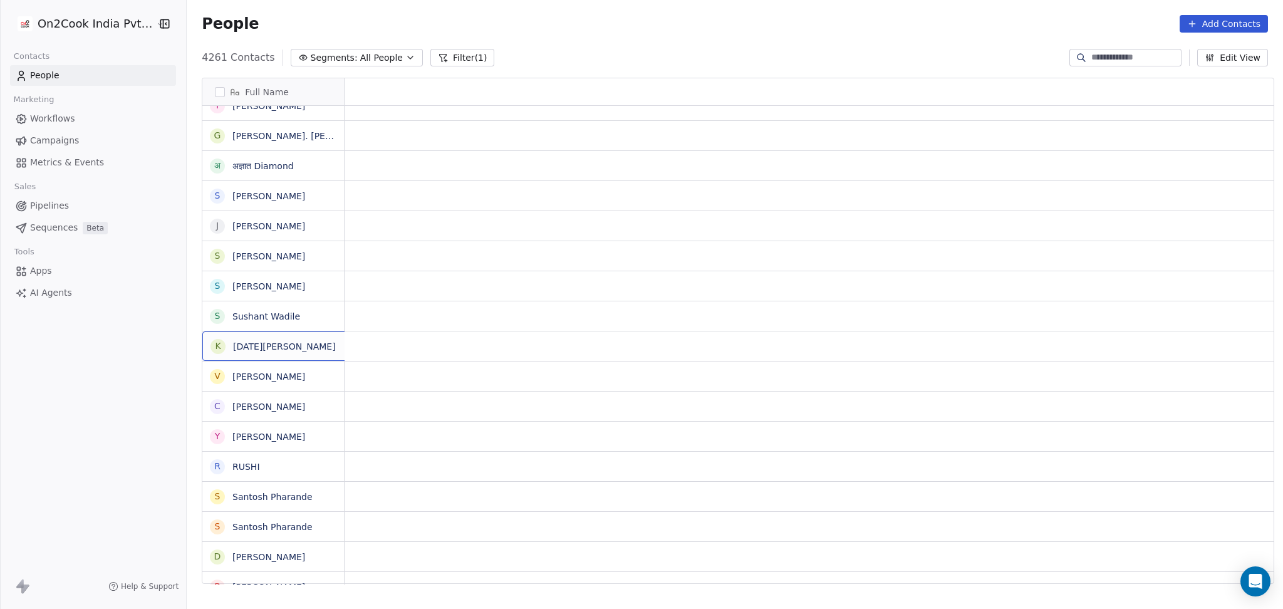
scroll to position [0, 0]
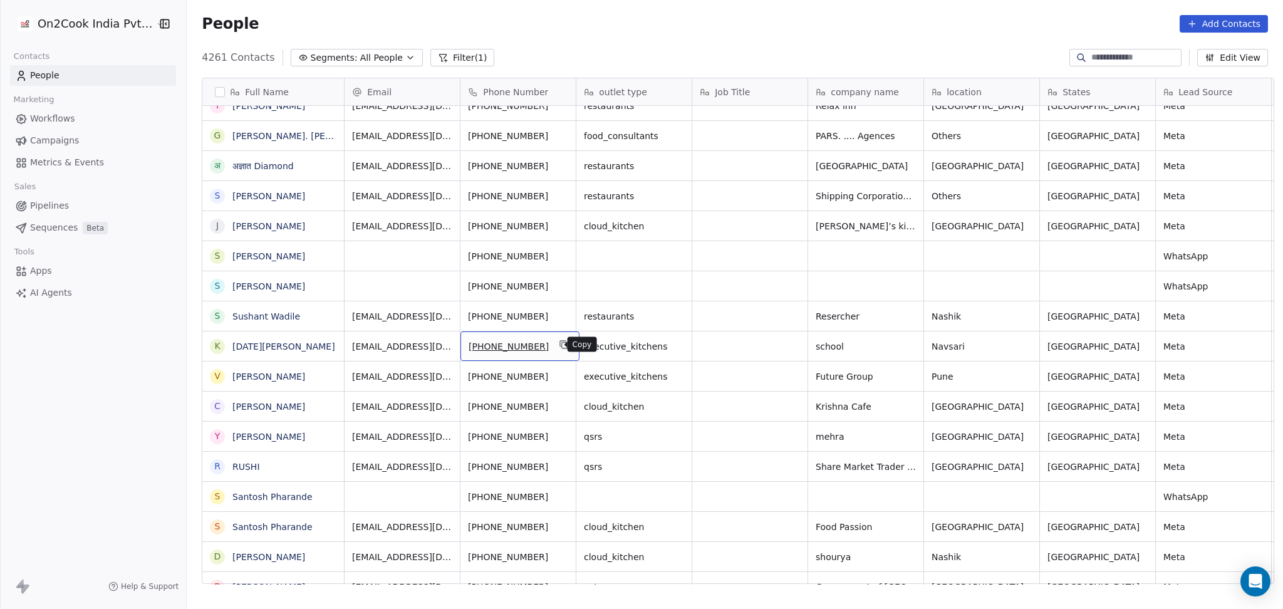
click at [559, 342] on icon "grid" at bounding box center [564, 345] width 10 height 10
click at [559, 345] on icon "grid" at bounding box center [564, 345] width 10 height 10
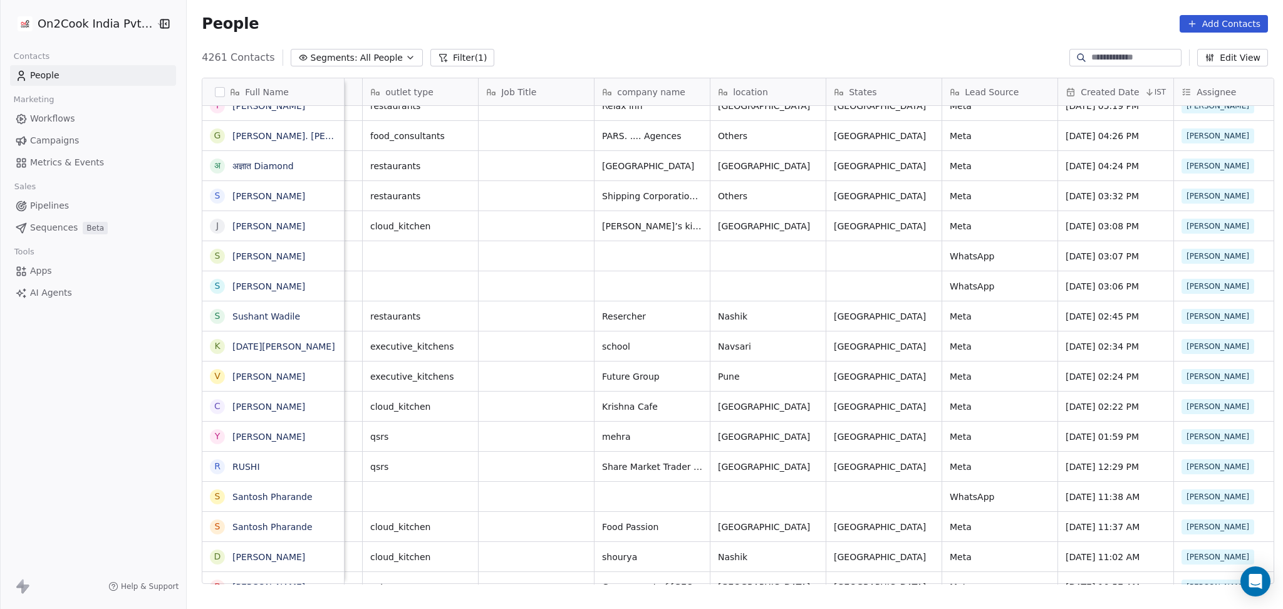
scroll to position [0, 578]
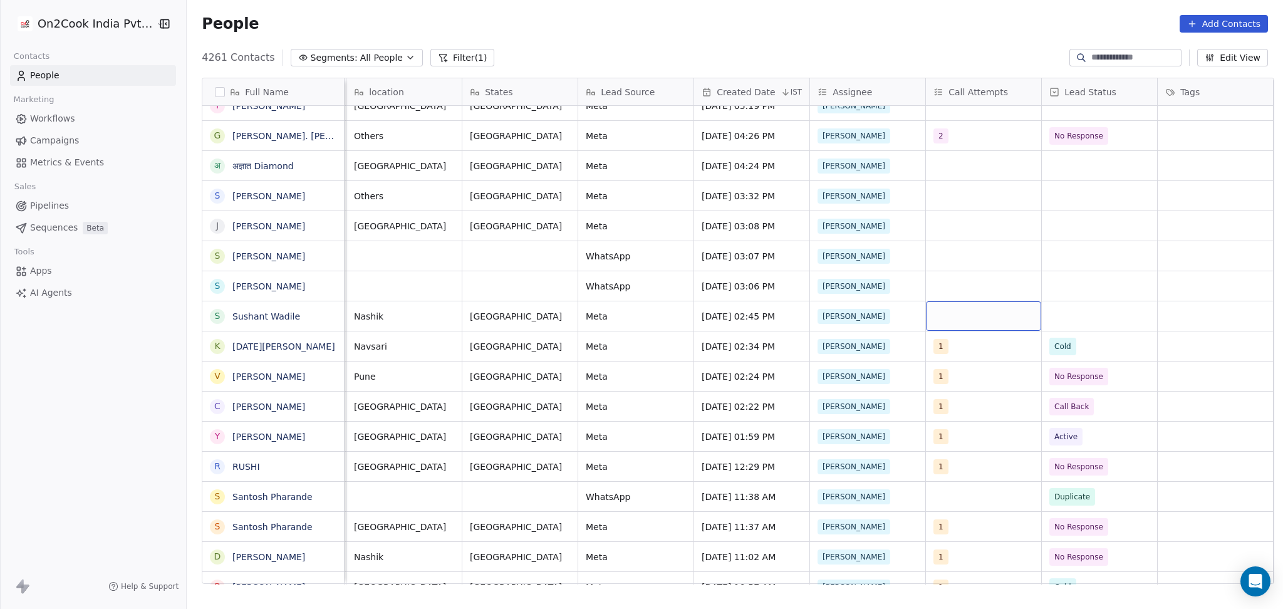
click at [937, 323] on div "grid" at bounding box center [983, 315] width 115 height 29
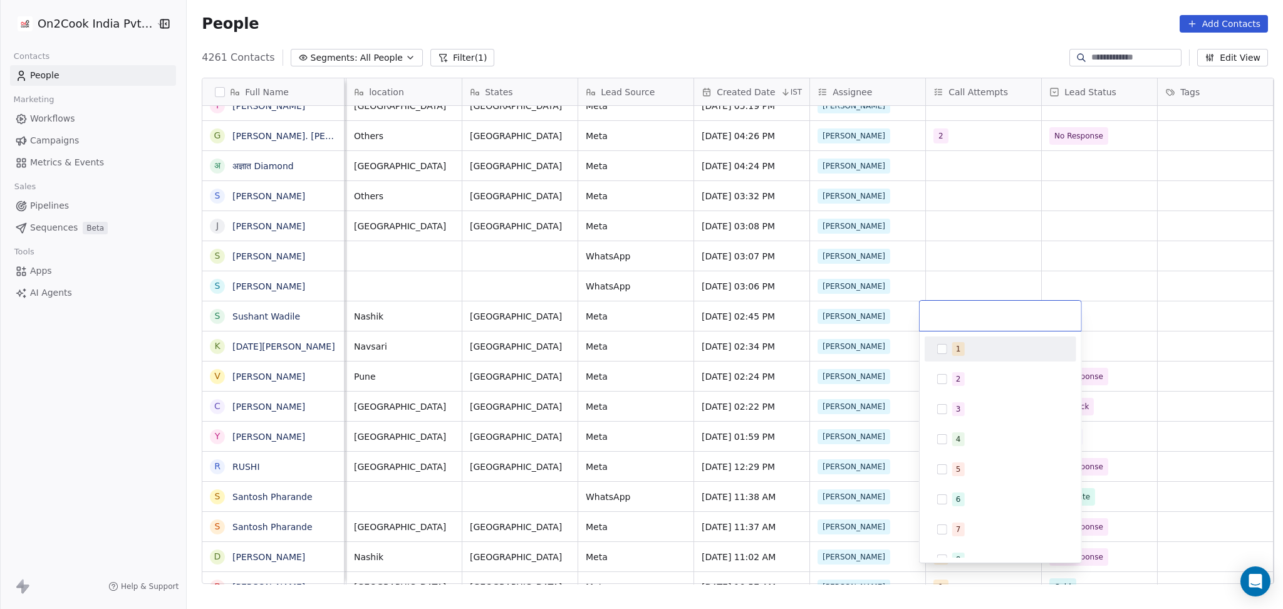
click at [956, 351] on div "1" at bounding box center [958, 348] width 5 height 11
click at [963, 257] on html "On2Cook India Pvt. Ltd. Contacts People Marketing Workflows Campaigns Metrics &…" at bounding box center [641, 304] width 1283 height 609
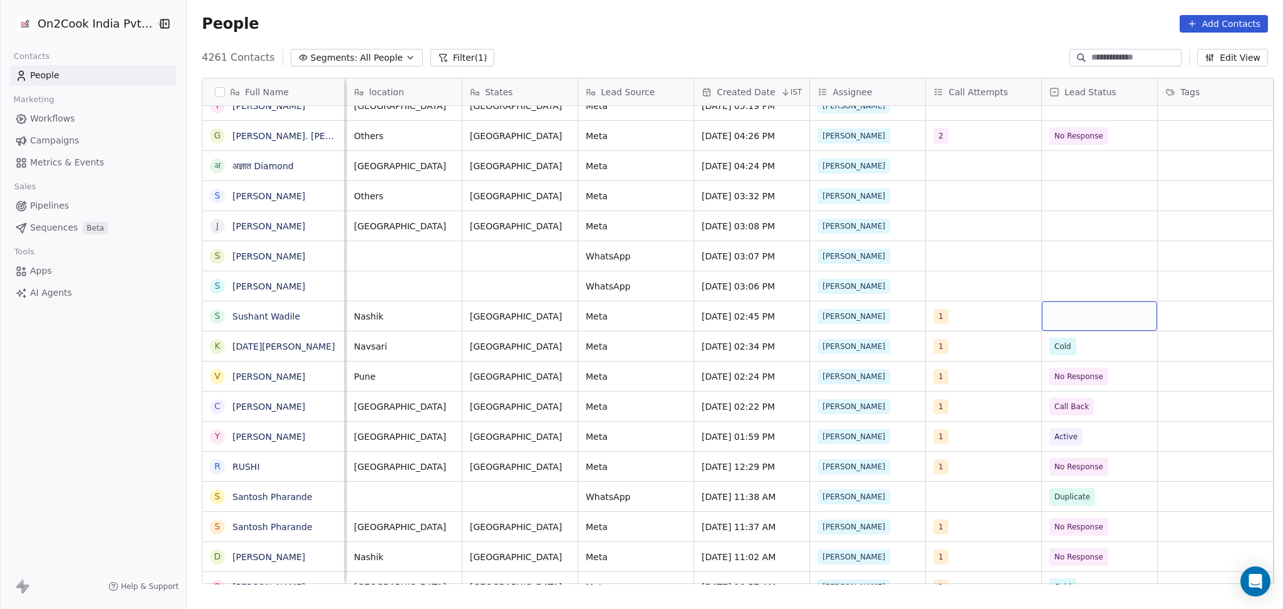
click at [1070, 313] on div "grid" at bounding box center [1099, 315] width 115 height 29
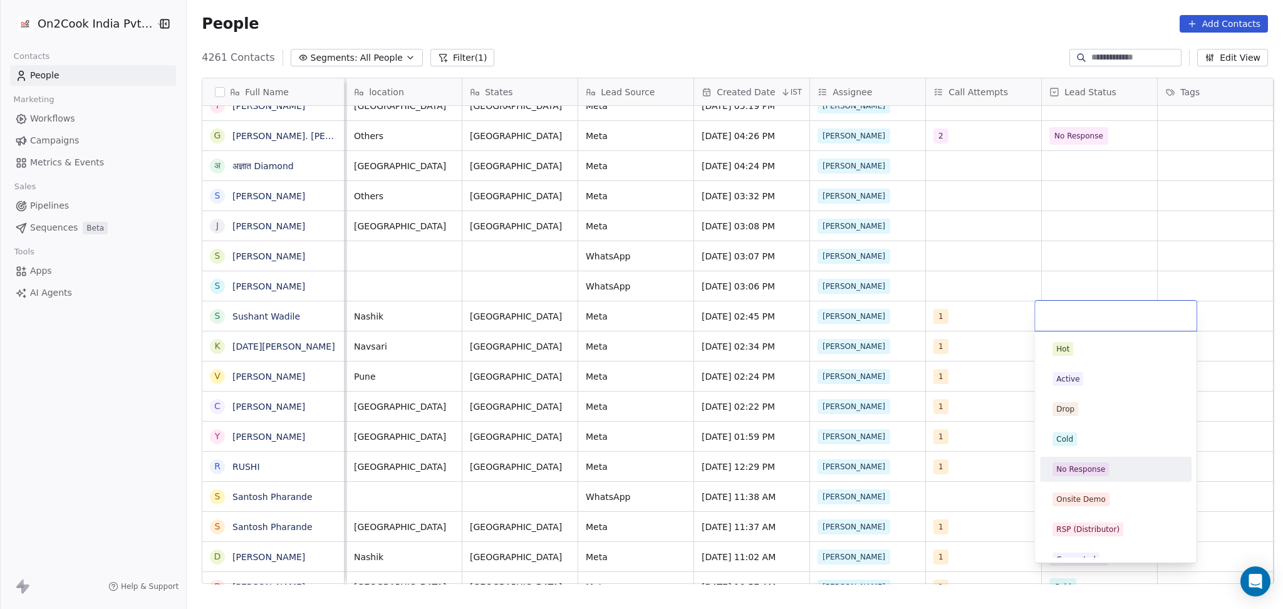
click at [1087, 465] on div "No Response" at bounding box center [1080, 469] width 49 height 11
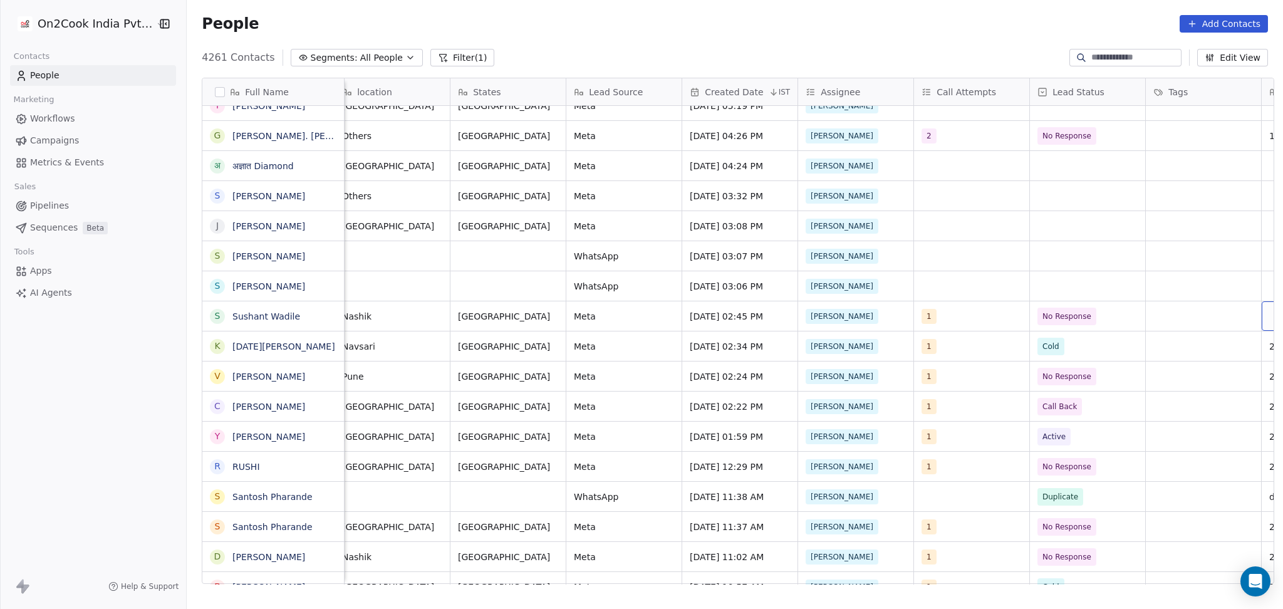
scroll to position [0, 706]
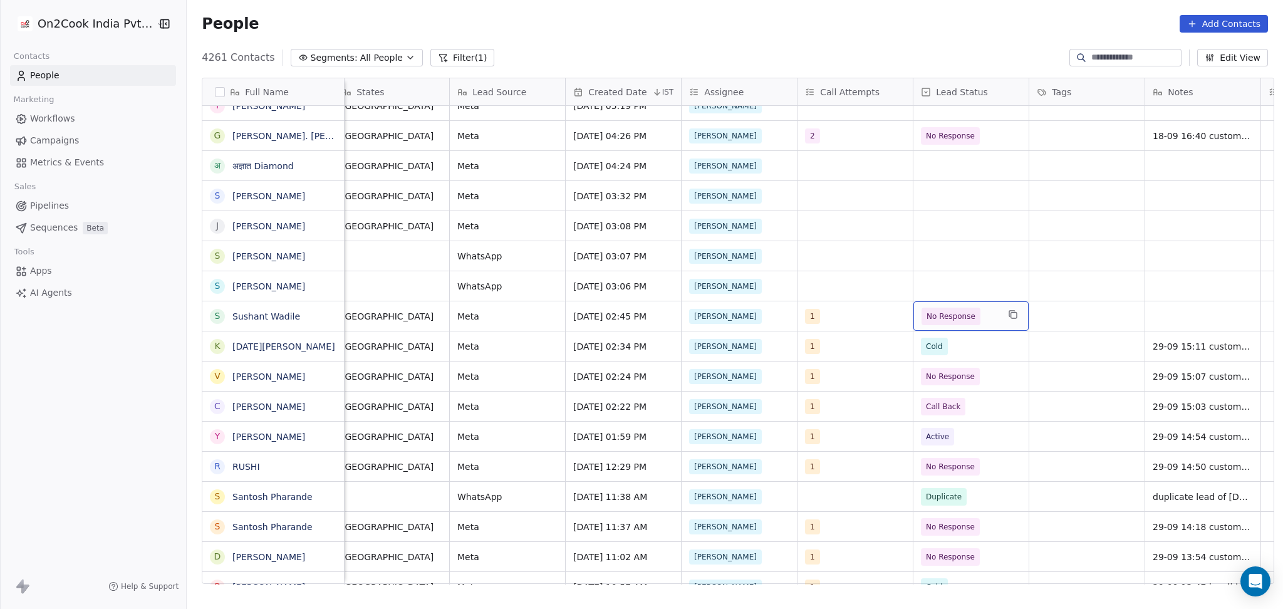
click at [945, 308] on span "No Response" at bounding box center [950, 317] width 59 height 18
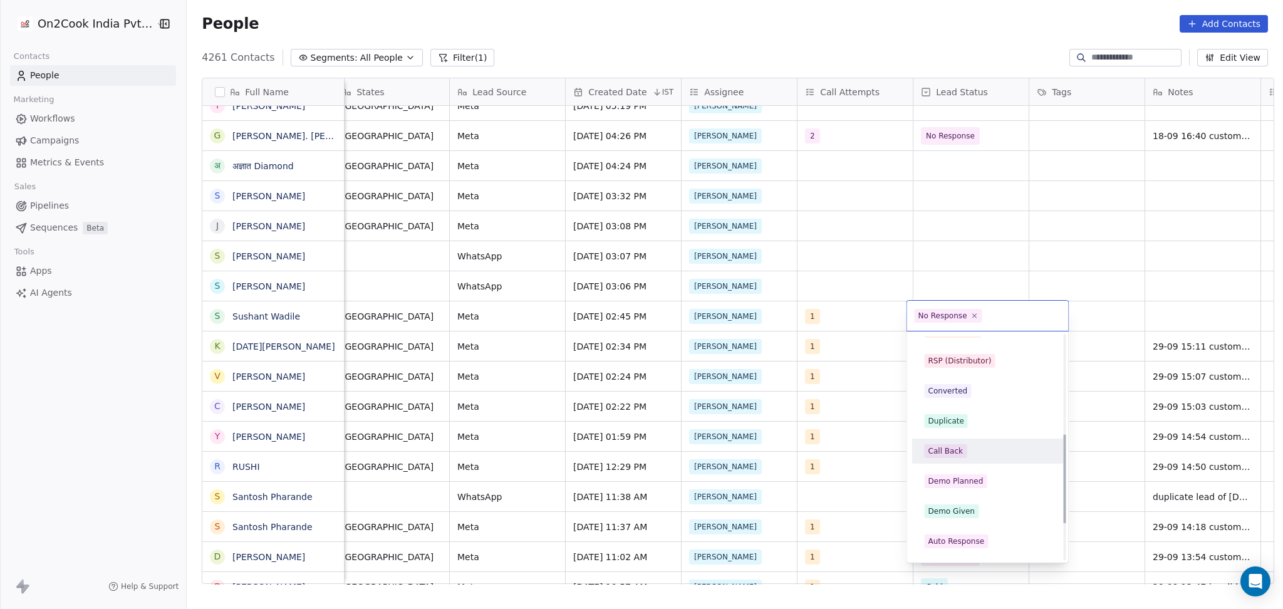
scroll to position [251, 0]
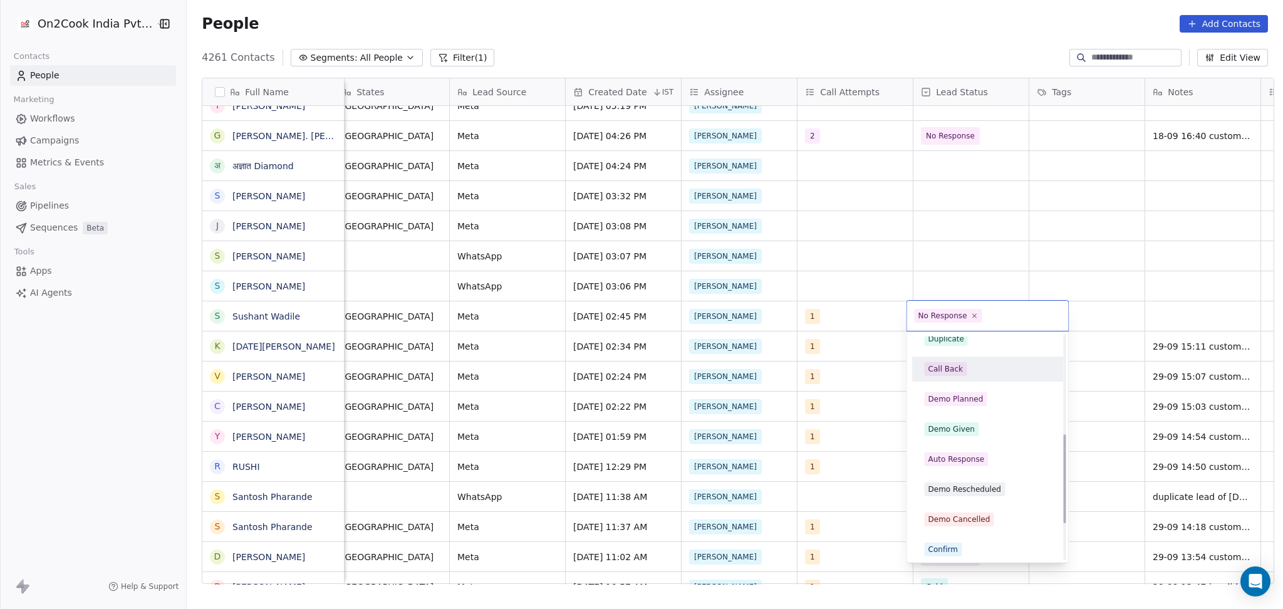
click at [951, 361] on div "Call Back" at bounding box center [987, 369] width 142 height 20
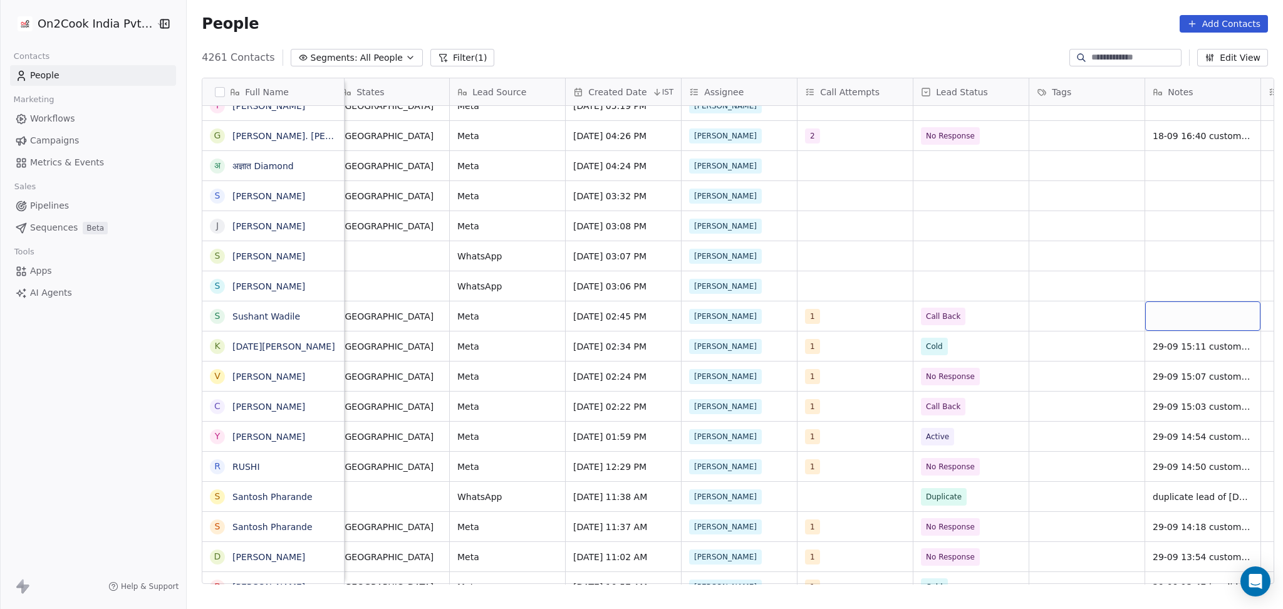
drag, startPoint x: 1178, startPoint y: 314, endPoint x: 1117, endPoint y: 355, distance: 73.7
click at [1179, 314] on div "grid" at bounding box center [1202, 315] width 115 height 29
type textarea "**********"
click at [1041, 310] on html "On2Cook India Pvt. Ltd. Contacts People Marketing Workflows Campaigns Metrics &…" at bounding box center [641, 304] width 1283 height 609
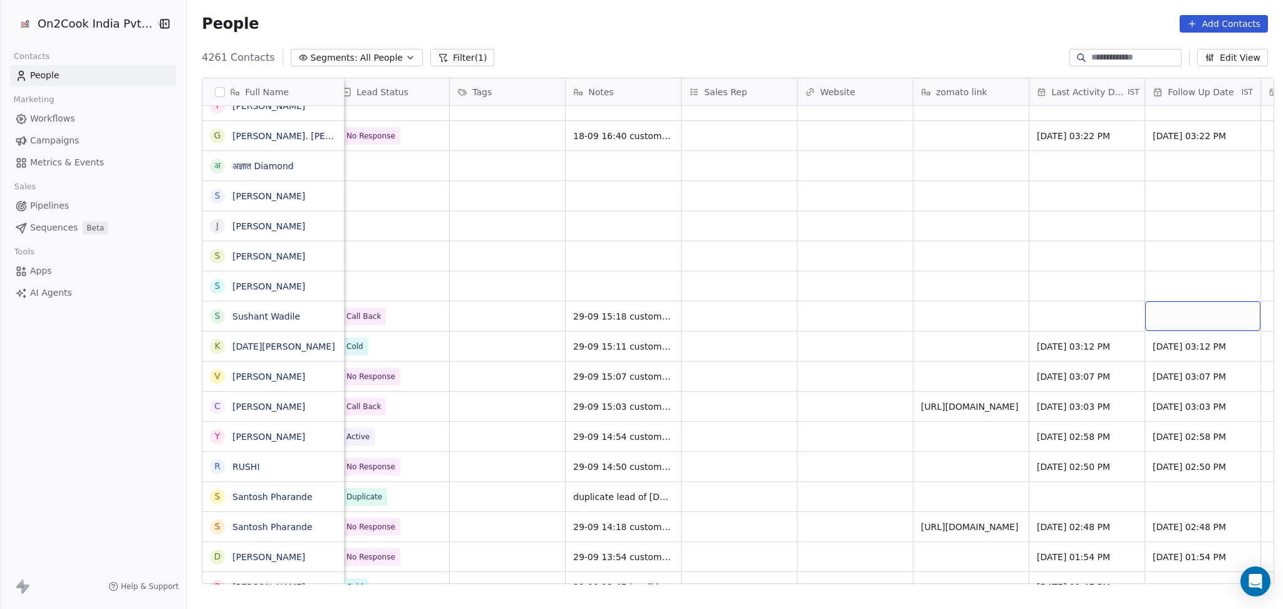
scroll to position [0, 1401]
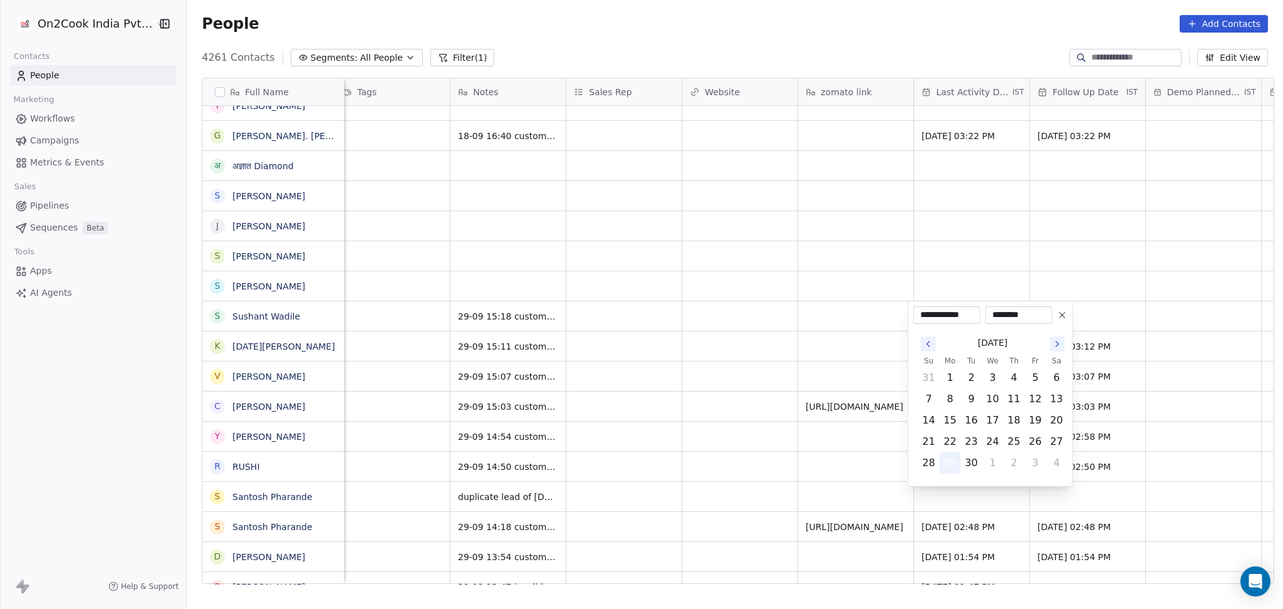
click at [944, 466] on button "29" at bounding box center [950, 463] width 20 height 20
click at [728, 482] on html "On2Cook India Pvt. Ltd. Contacts People Marketing Workflows Campaigns Metrics &…" at bounding box center [641, 304] width 1283 height 609
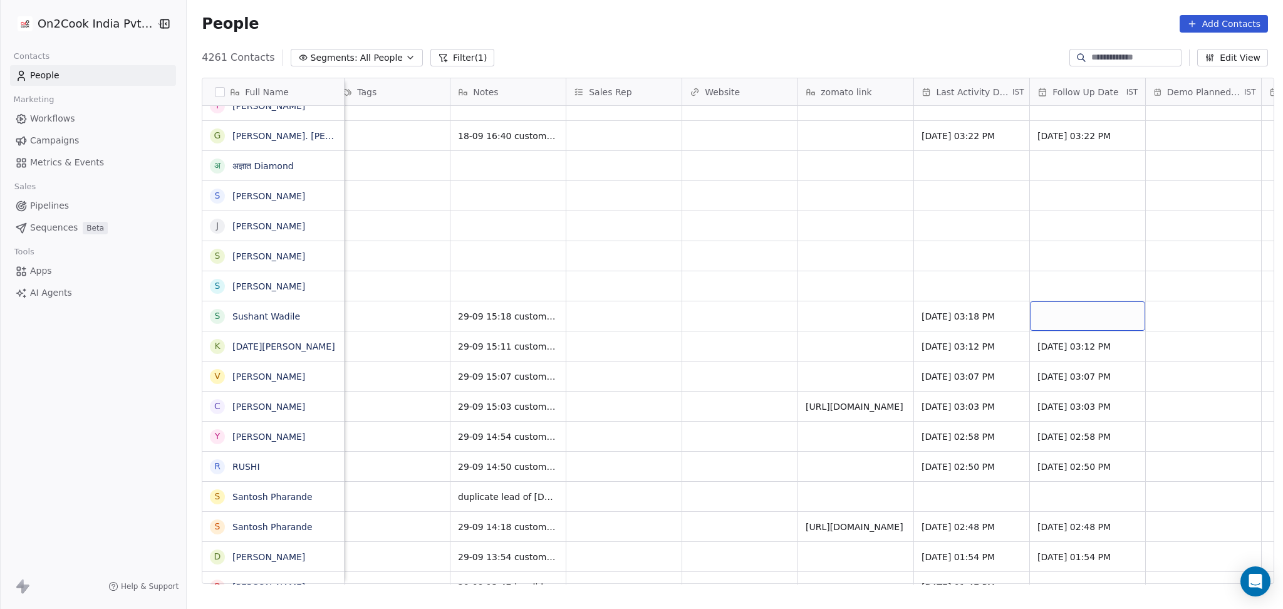
click at [1091, 307] on div "grid" at bounding box center [1087, 315] width 115 height 29
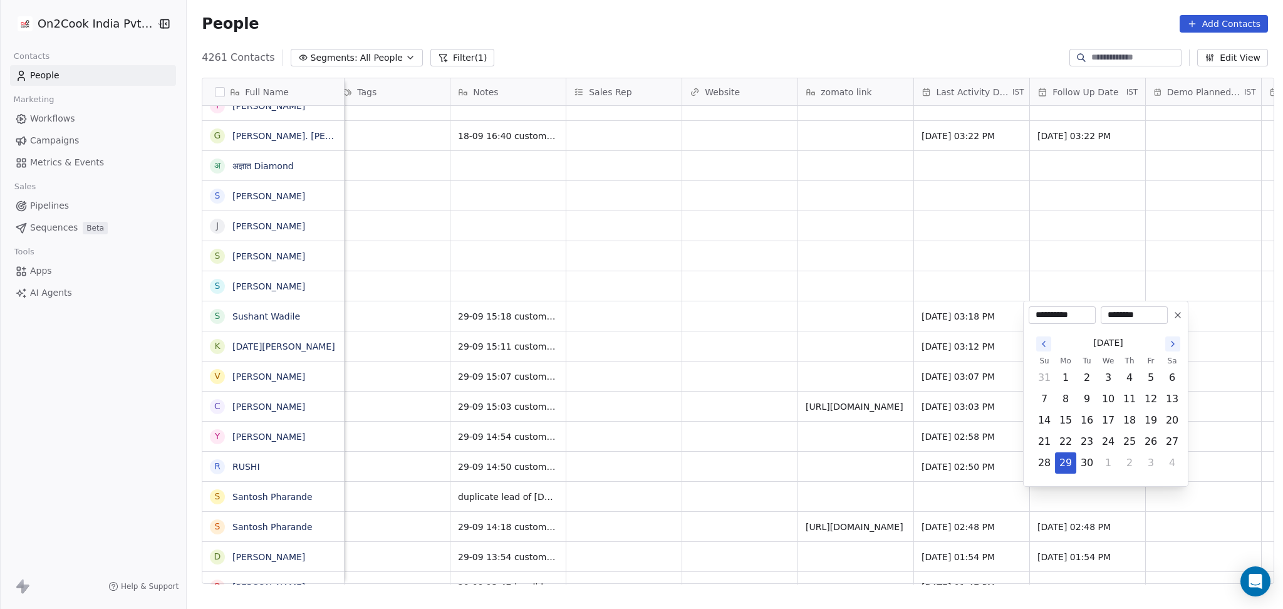
click at [1175, 346] on icon "Go to the Next Month" at bounding box center [1173, 344] width 10 height 10
click at [1145, 400] on button "10" at bounding box center [1151, 399] width 20 height 20
type input "**********"
click at [694, 409] on html "On2Cook India Pvt. Ltd. Contacts People Marketing Workflows Campaigns Metrics &…" at bounding box center [641, 304] width 1283 height 609
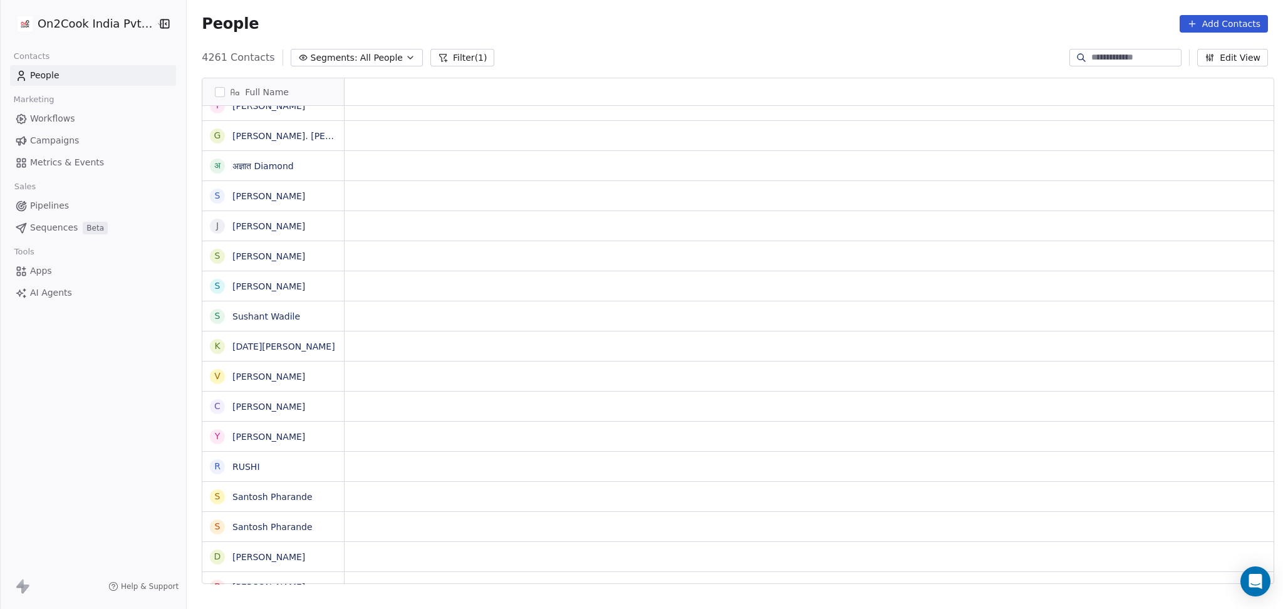
scroll to position [0, 0]
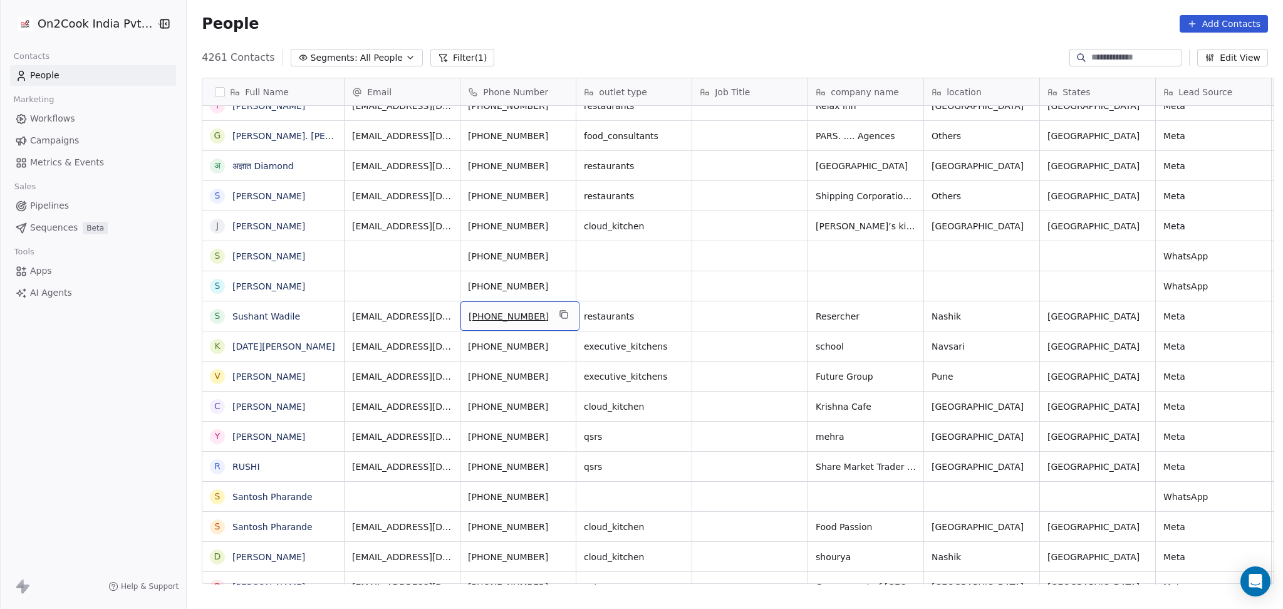
click at [559, 313] on icon "grid" at bounding box center [564, 314] width 10 height 10
click at [323, 285] on icon "grid" at bounding box center [328, 284] width 10 height 10
click at [890, 223] on div "Jinni’s kitchen" at bounding box center [884, 225] width 154 height 29
click at [944, 223] on icon "grid" at bounding box center [947, 225] width 6 height 6
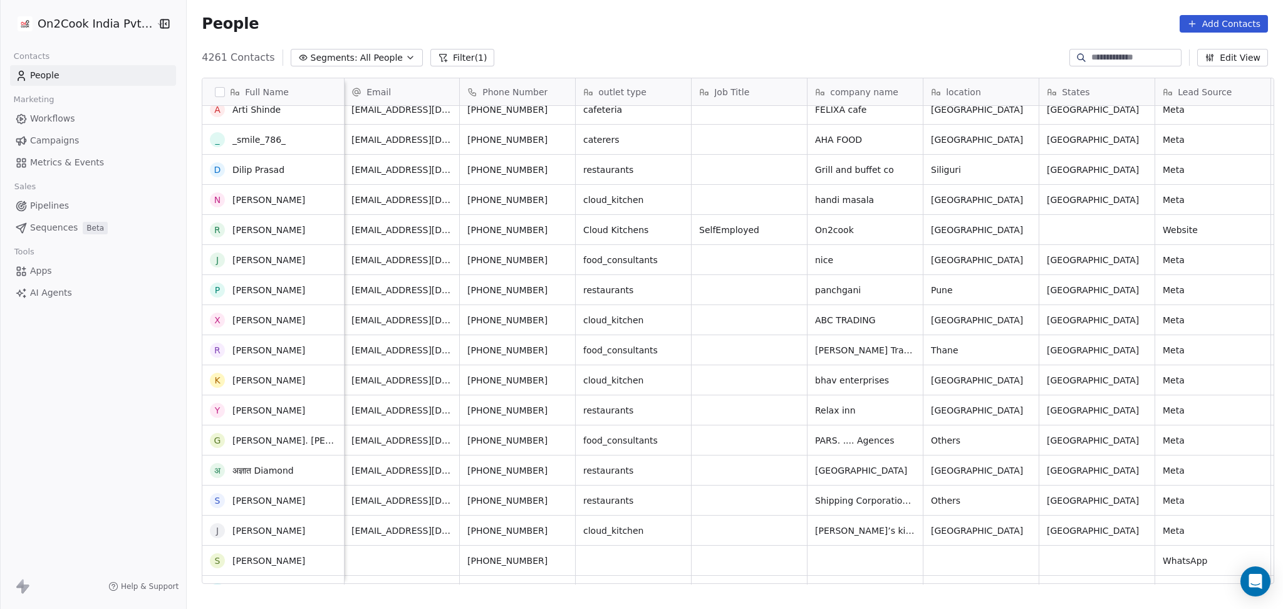
scroll to position [346, 0]
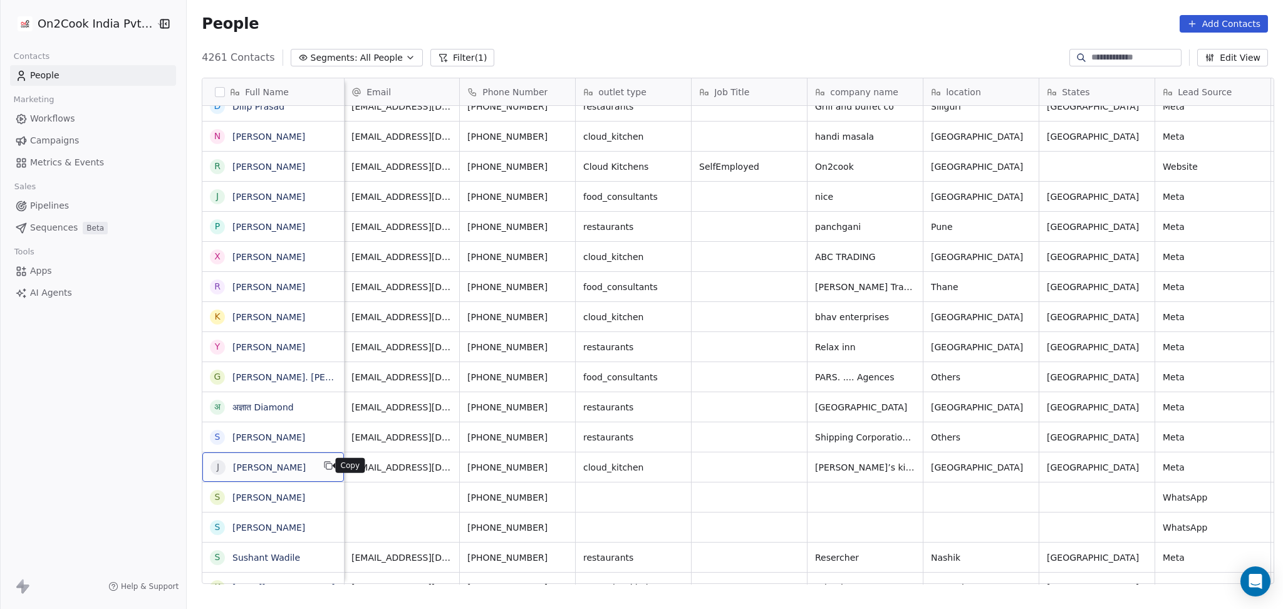
drag, startPoint x: 323, startPoint y: 465, endPoint x: 328, endPoint y: 455, distance: 11.2
click at [323, 465] on icon "grid" at bounding box center [328, 465] width 10 height 10
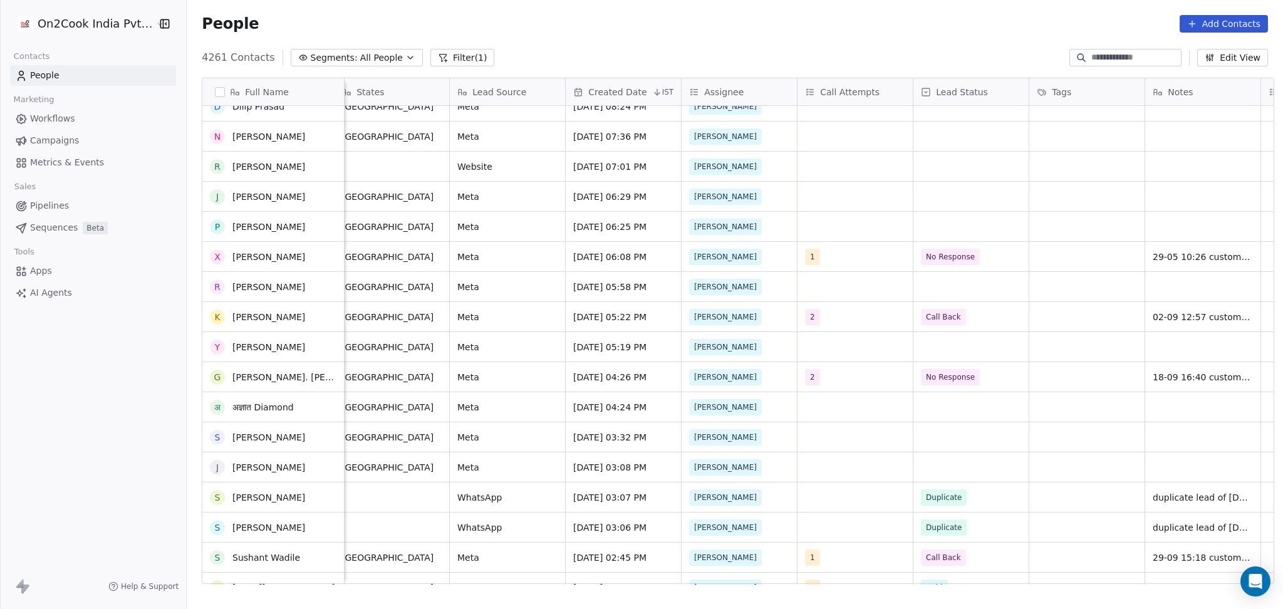
scroll to position [513, 0]
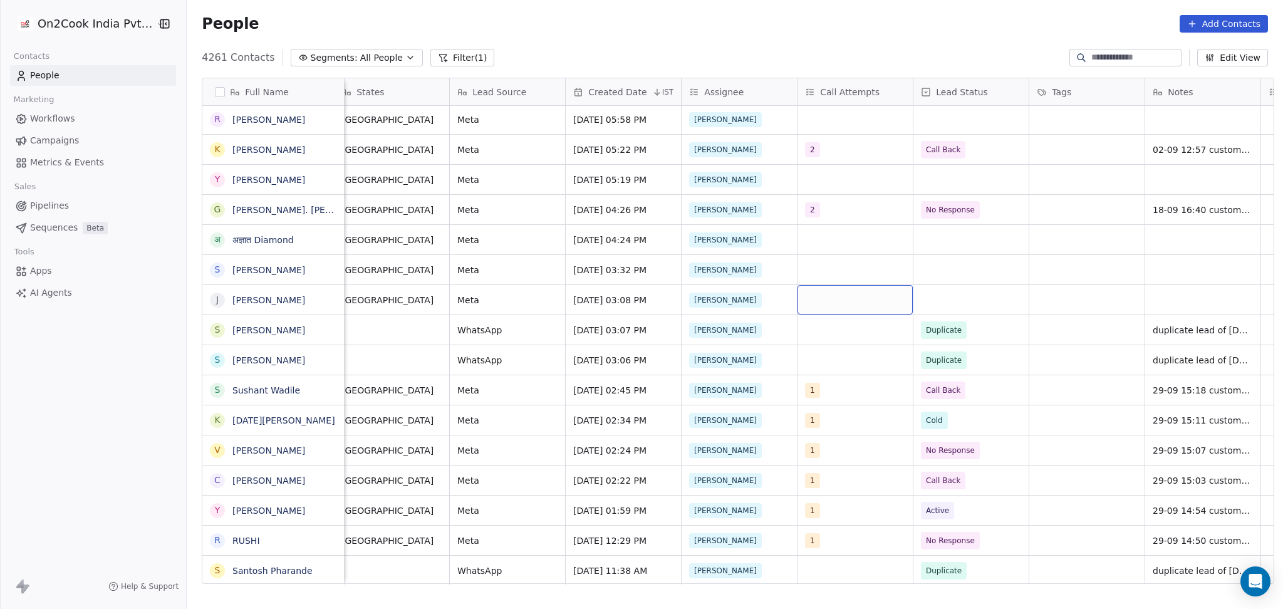
click at [839, 303] on div "grid" at bounding box center [854, 299] width 115 height 29
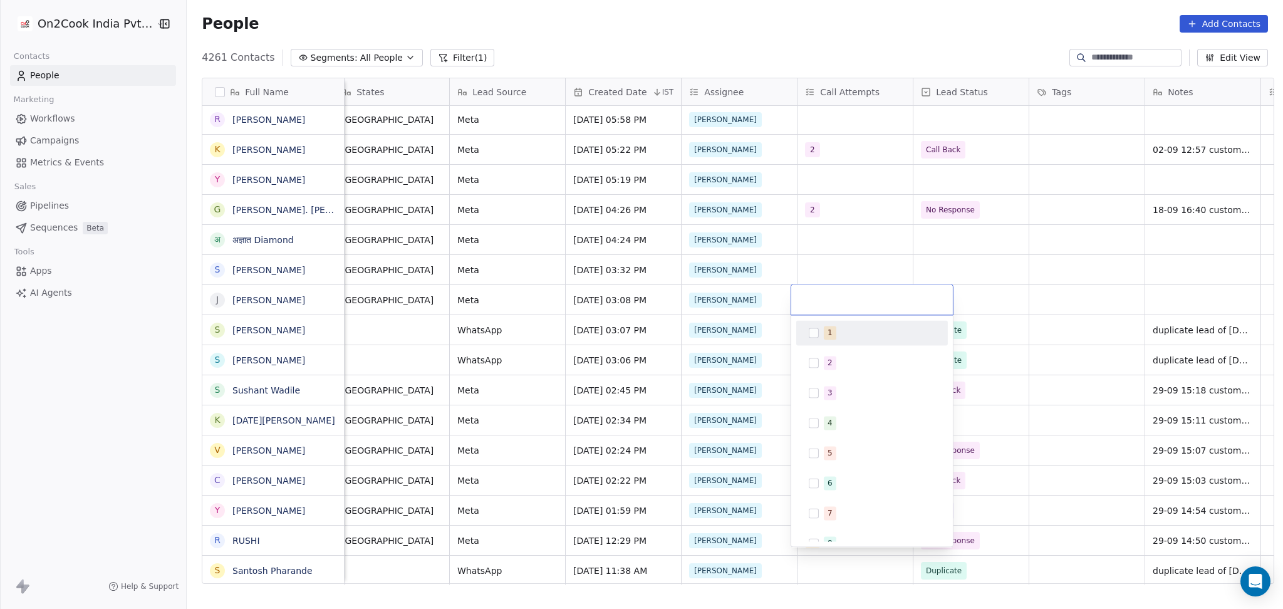
click at [822, 340] on div "1" at bounding box center [872, 333] width 142 height 20
click at [983, 306] on html "On2Cook India Pvt. Ltd. Contacts People Marketing Workflows Campaigns Metrics &…" at bounding box center [641, 304] width 1283 height 609
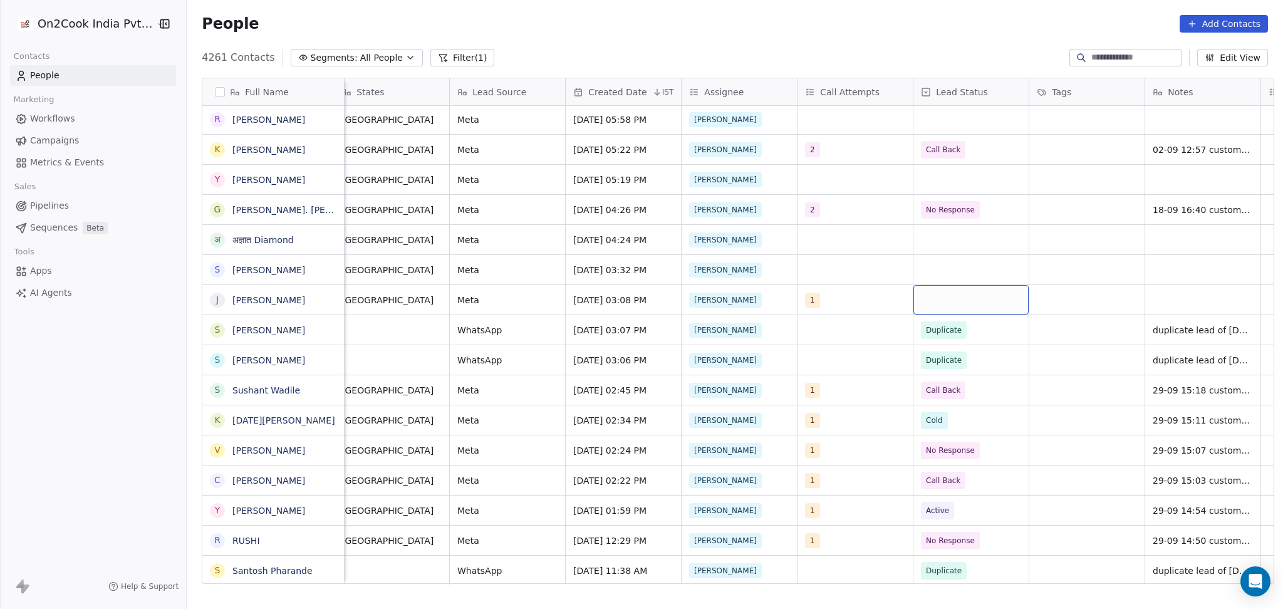
click at [965, 298] on div "grid" at bounding box center [970, 299] width 115 height 29
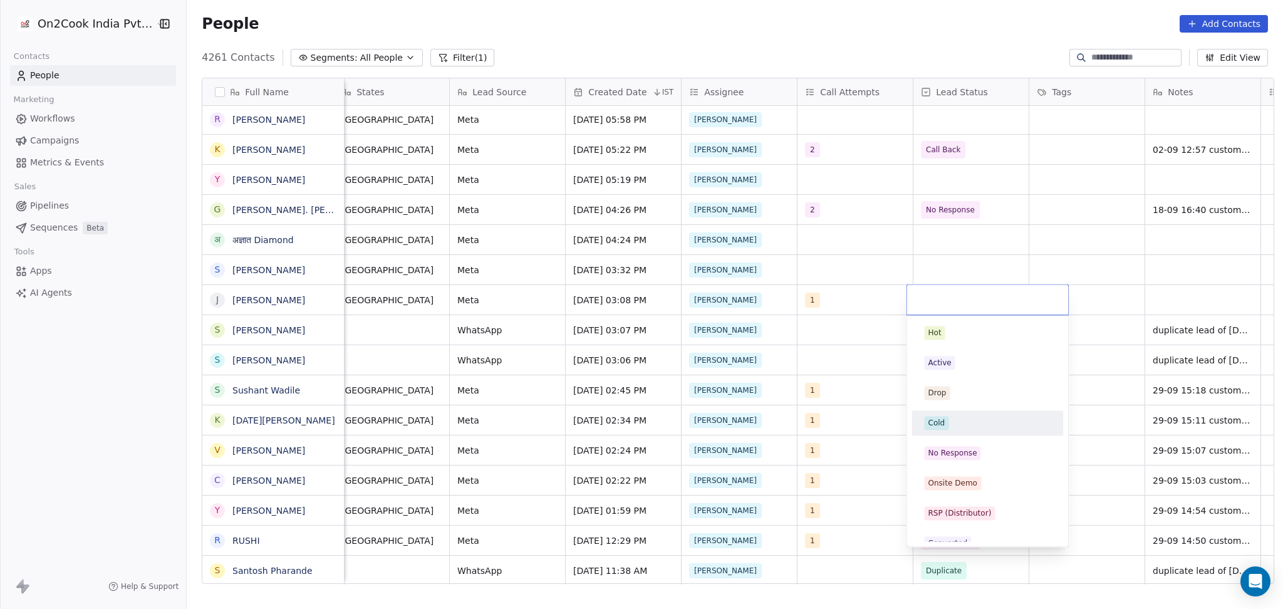
click at [964, 442] on div "Hot Active Drop Cold No Response Onsite Demo RSP (Distributor) Converted Duplic…" at bounding box center [987, 603] width 152 height 566
click at [968, 446] on span "No Response" at bounding box center [952, 453] width 56 height 14
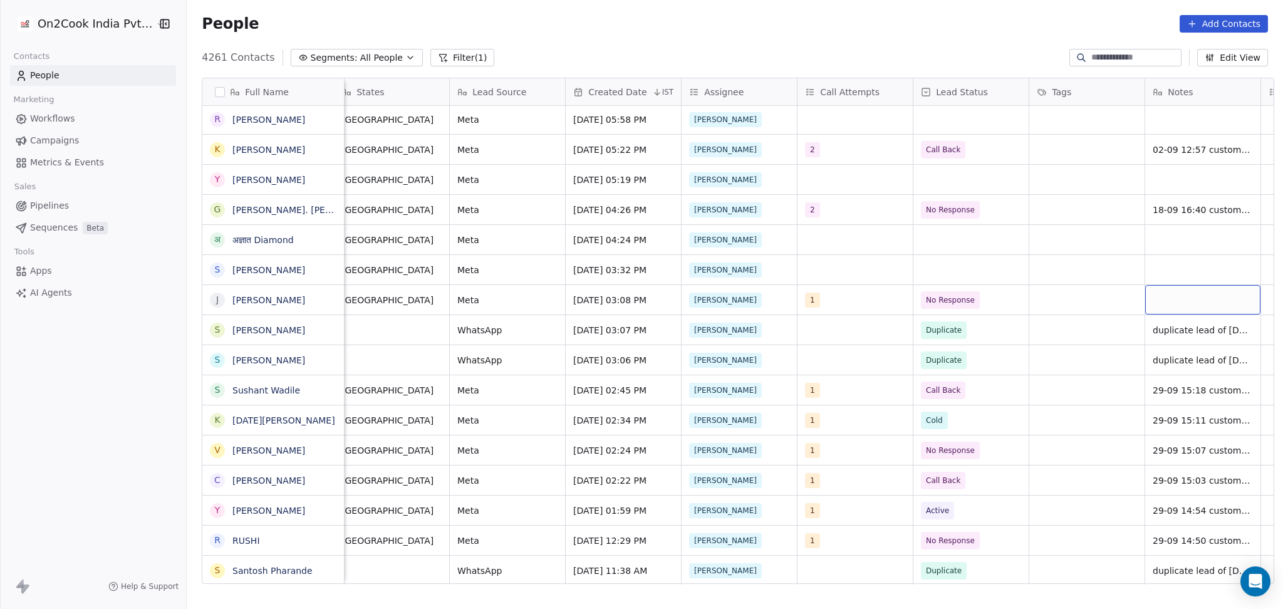
click at [1176, 291] on div "grid" at bounding box center [1202, 299] width 115 height 29
type textarea "*******"
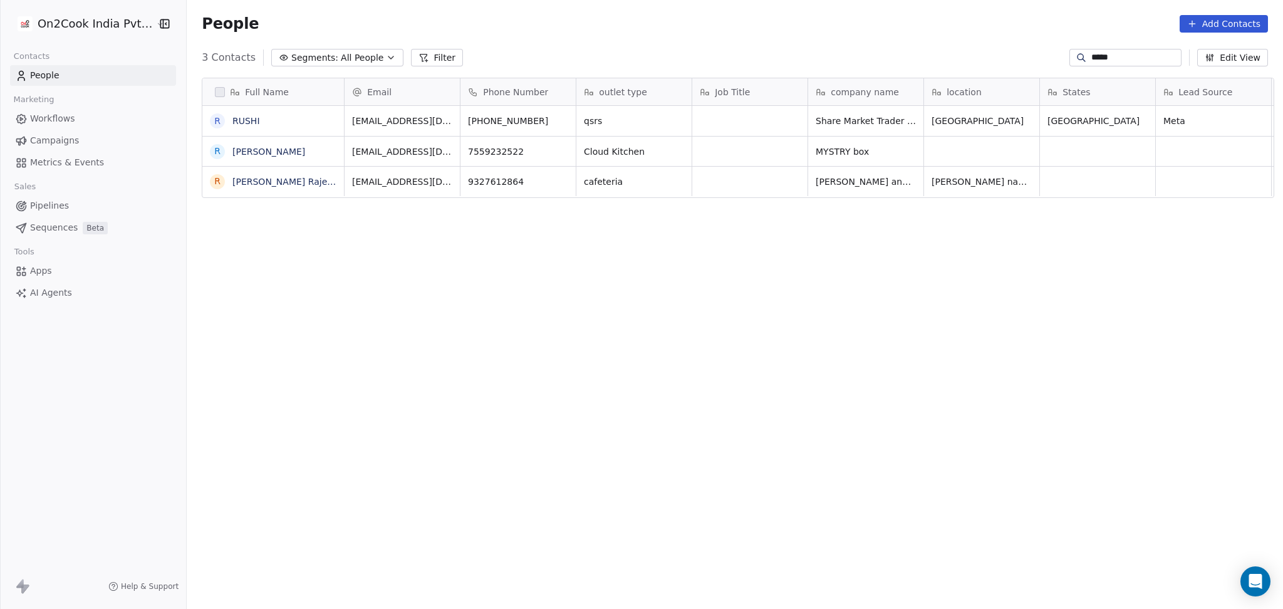
scroll to position [523, 1089]
type input "*****"
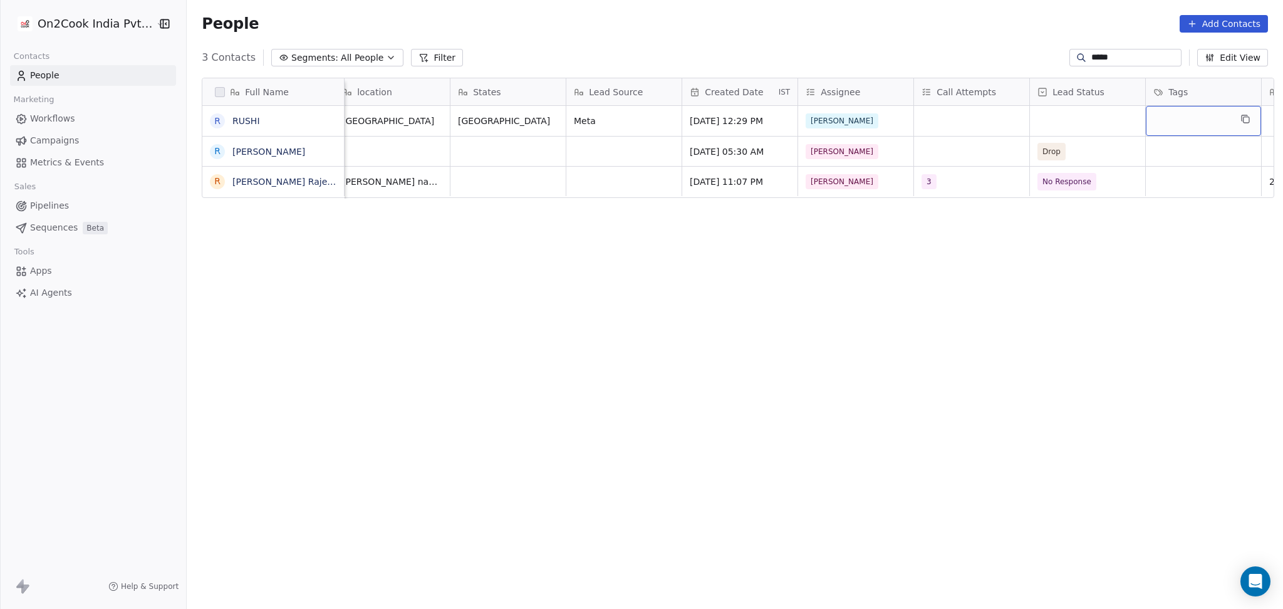
scroll to position [0, 706]
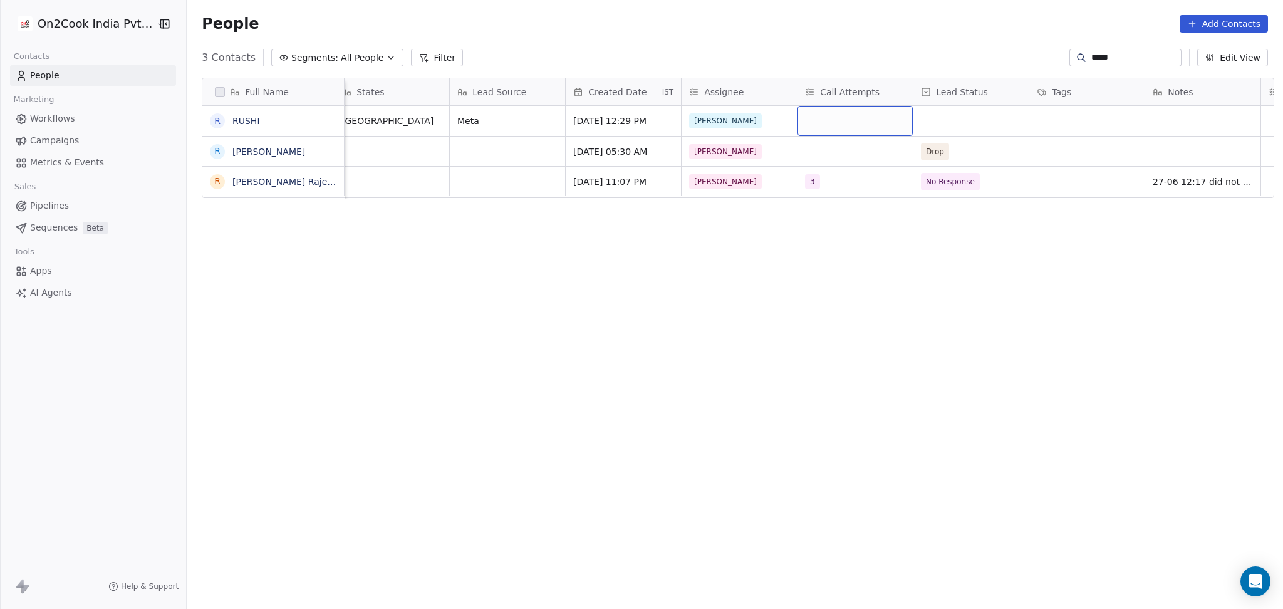
click at [834, 118] on div "grid" at bounding box center [854, 121] width 115 height 30
click at [825, 154] on span "1" at bounding box center [830, 155] width 13 height 14
click at [989, 155] on html "On2Cook India Pvt. Ltd. Contacts People Marketing Workflows Campaigns Metrics &…" at bounding box center [641, 304] width 1283 height 609
click at [950, 123] on div "grid" at bounding box center [970, 121] width 115 height 30
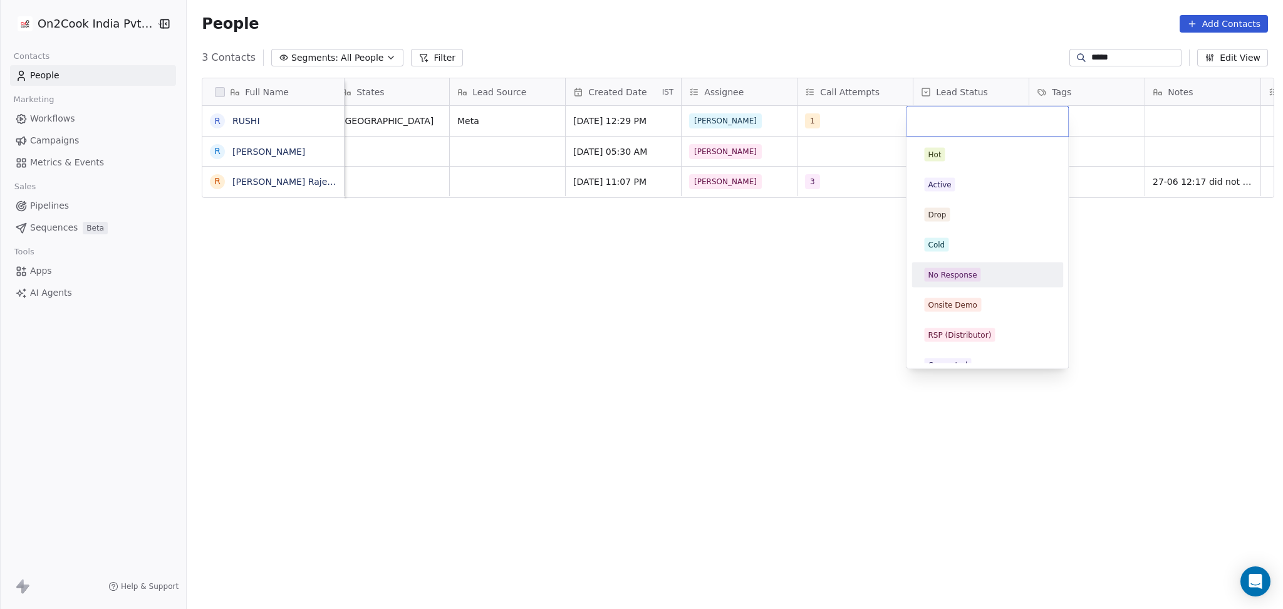
click at [957, 269] on div "No Response" at bounding box center [952, 274] width 49 height 11
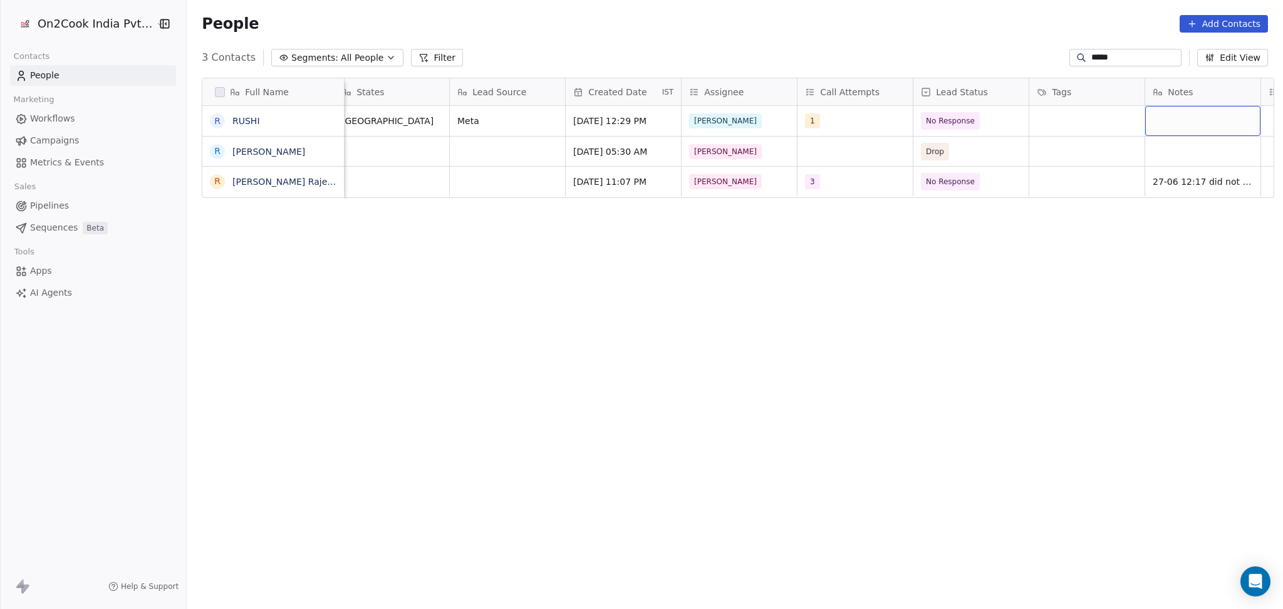
click at [1166, 127] on div "grid" at bounding box center [1202, 121] width 115 height 30
type textarea "**********"
click at [871, 260] on html "On2Cook India Pvt. Ltd. Contacts People Marketing Workflows Campaigns Metrics &…" at bounding box center [641, 304] width 1283 height 609
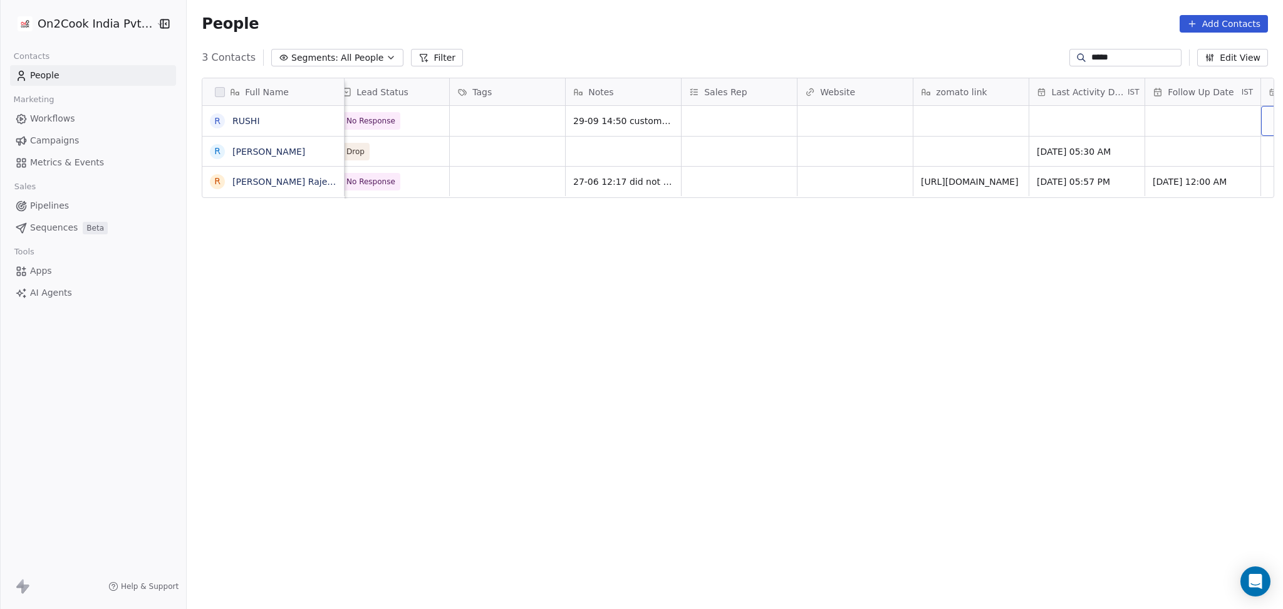
scroll to position [0, 1401]
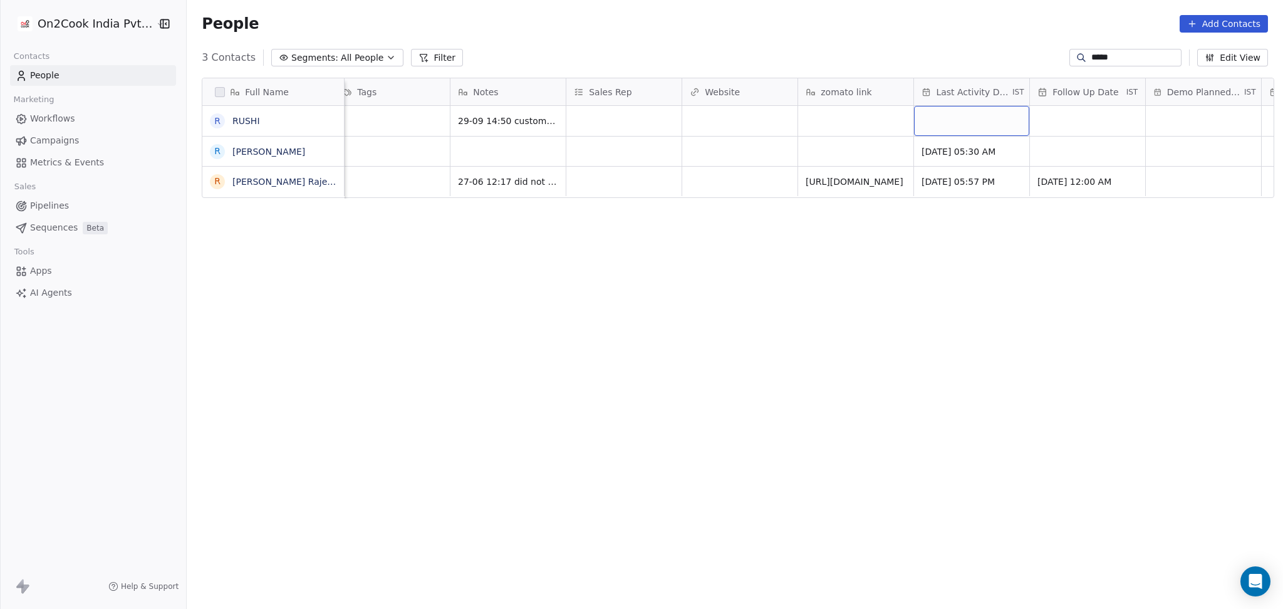
click at [934, 117] on div "grid" at bounding box center [971, 121] width 115 height 30
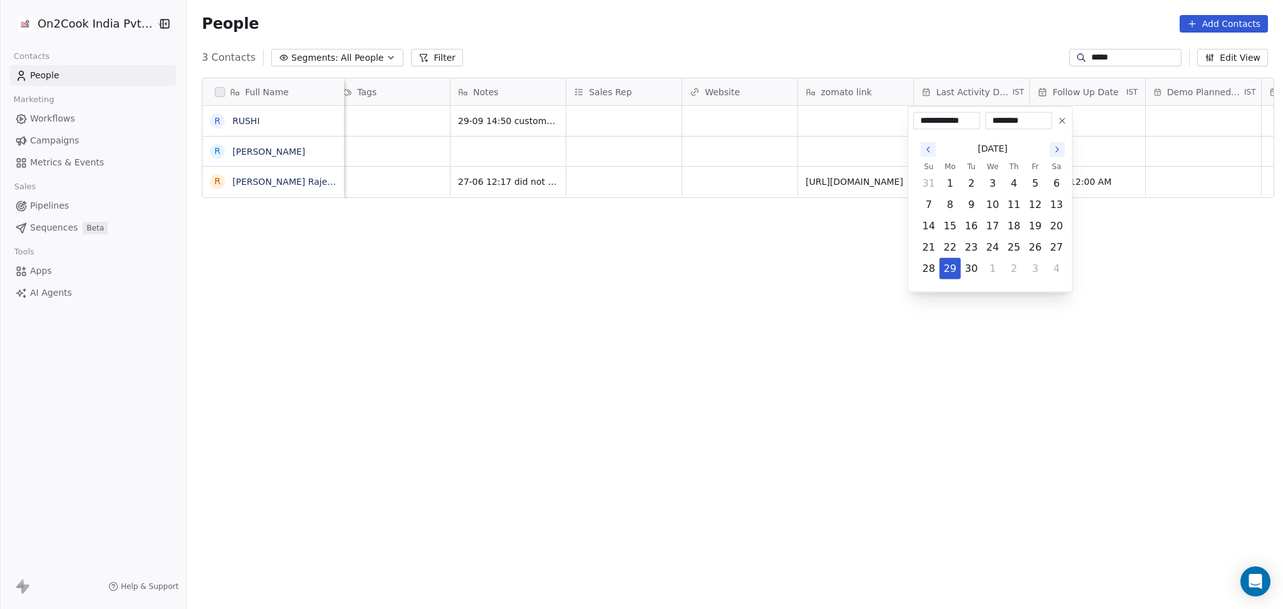
click at [896, 271] on html "**********" at bounding box center [641, 304] width 1283 height 609
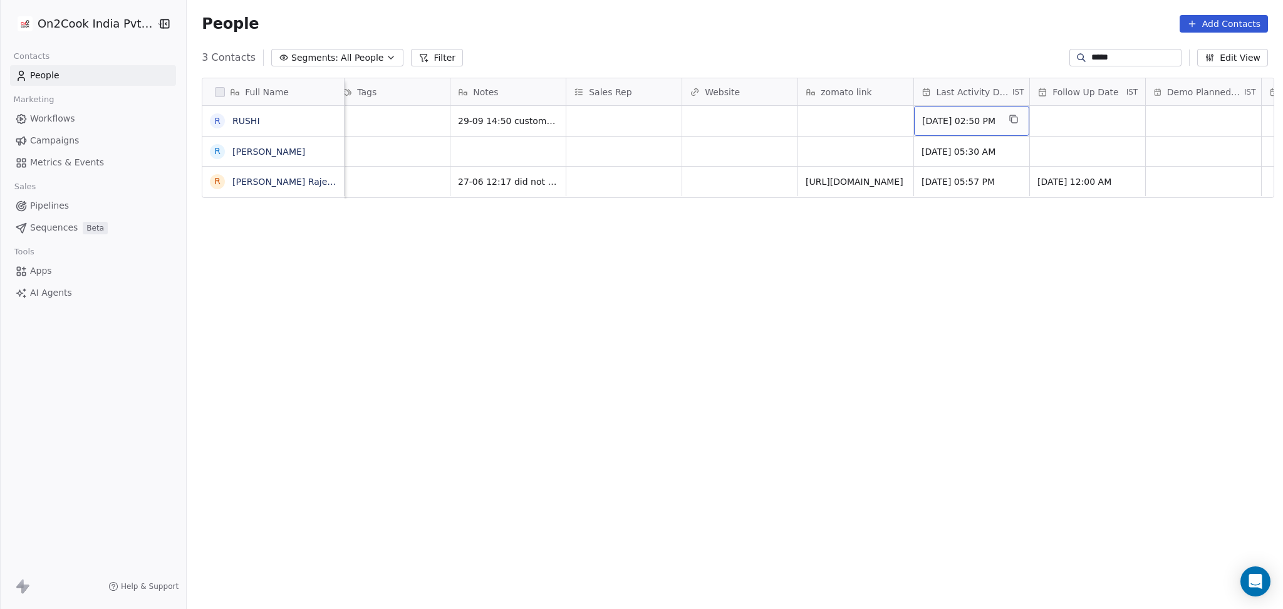
click at [947, 124] on span "[DATE] 02:50 PM" at bounding box center [960, 121] width 76 height 13
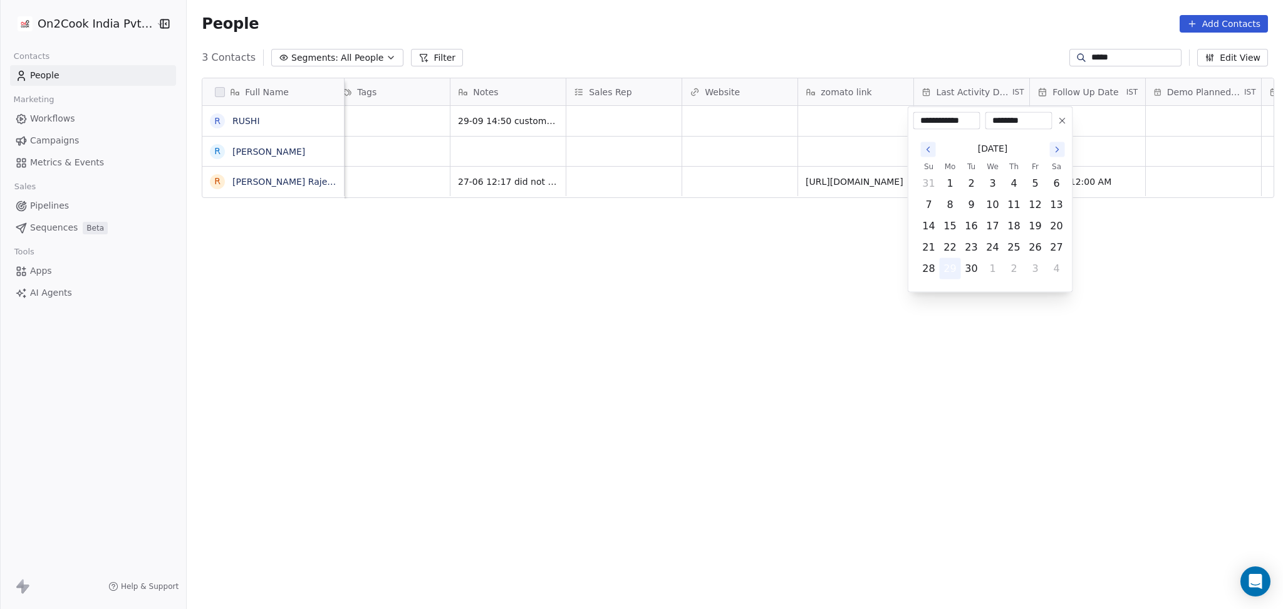
click at [947, 269] on button "29" at bounding box center [950, 269] width 20 height 20
click at [559, 234] on html "**********" at bounding box center [641, 304] width 1283 height 609
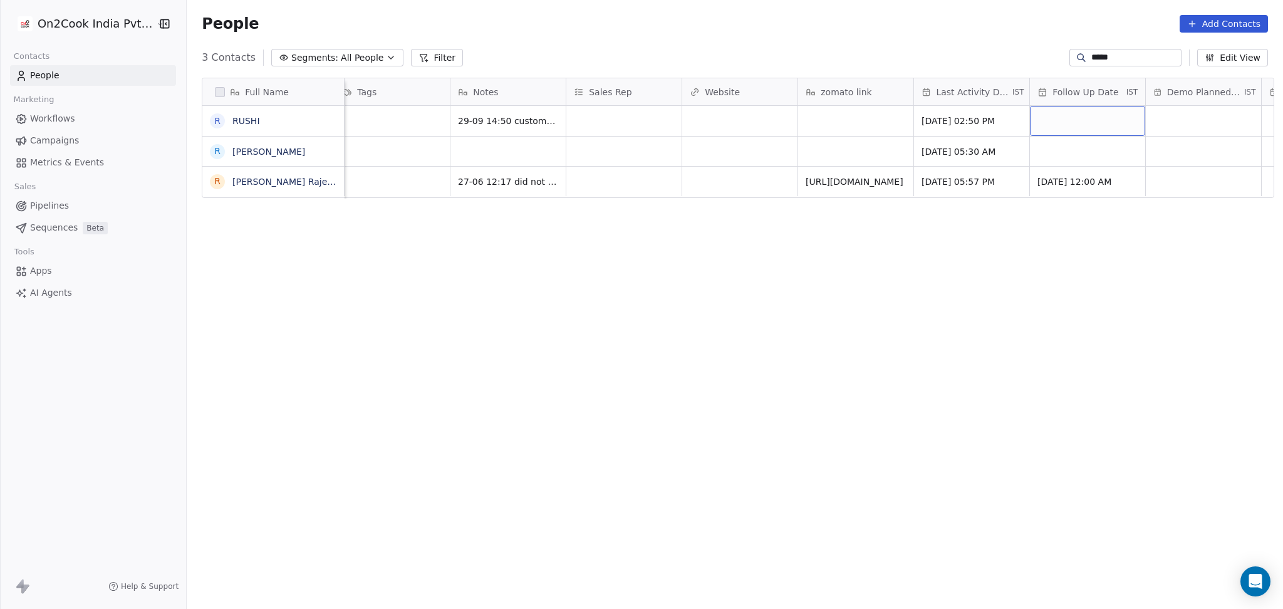
click at [1049, 129] on div "grid" at bounding box center [1087, 121] width 115 height 30
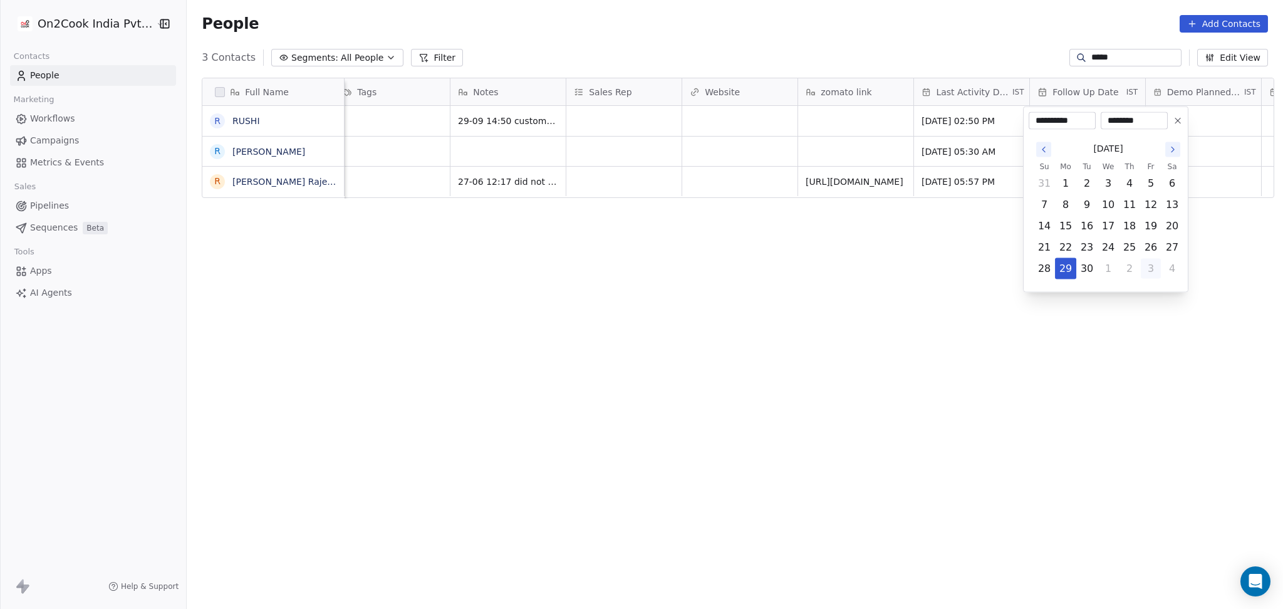
click at [1154, 271] on button "3" at bounding box center [1151, 269] width 20 height 20
type input "**********"
click at [948, 265] on html "**********" at bounding box center [641, 304] width 1283 height 609
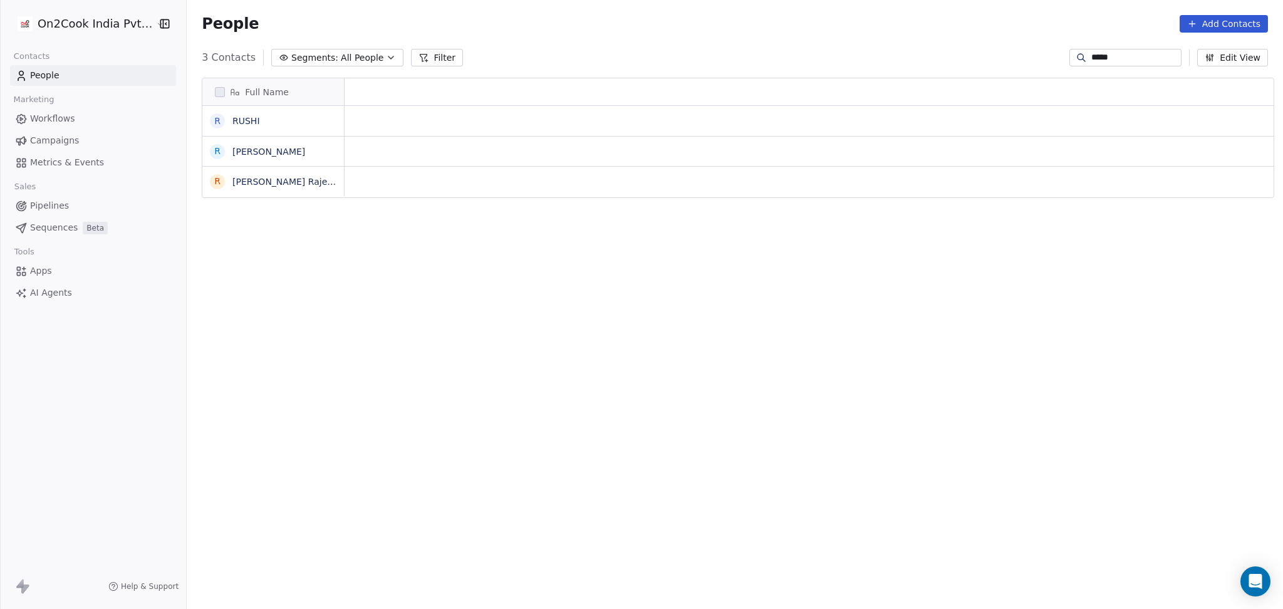
scroll to position [0, 0]
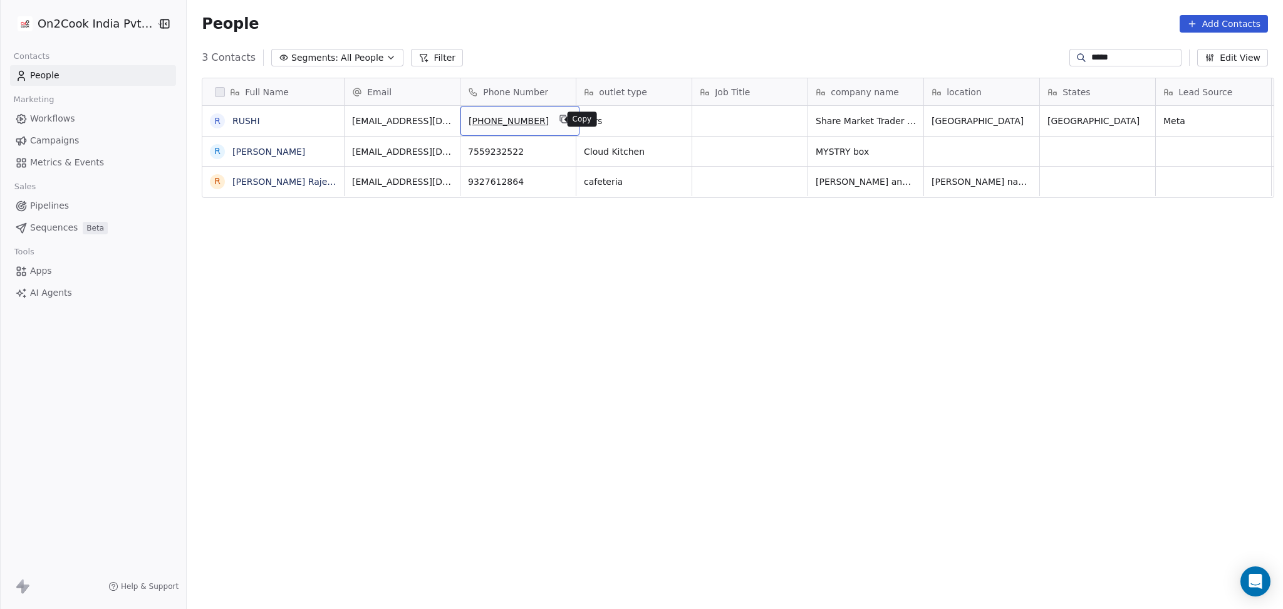
click at [558, 114] on button "grid" at bounding box center [563, 119] width 15 height 15
click at [1099, 52] on input "*****" at bounding box center [1135, 57] width 88 height 13
paste input "*******"
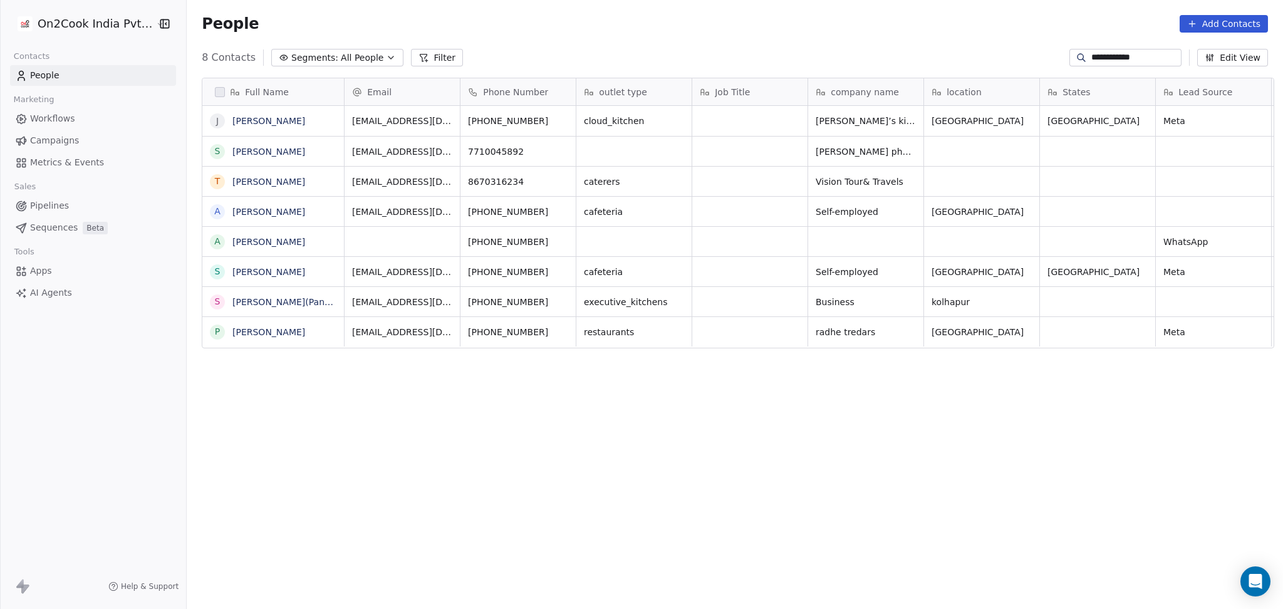
scroll to position [523, 1089]
click at [1113, 52] on input "**********" at bounding box center [1135, 57] width 88 height 13
paste input
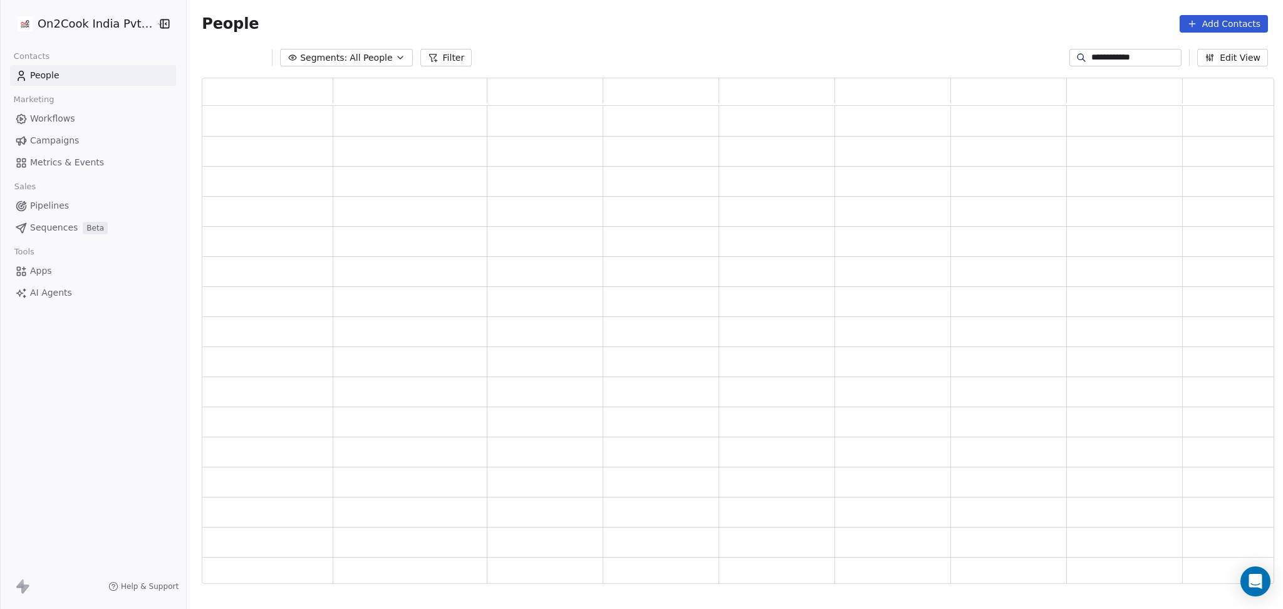
scroll to position [493, 1059]
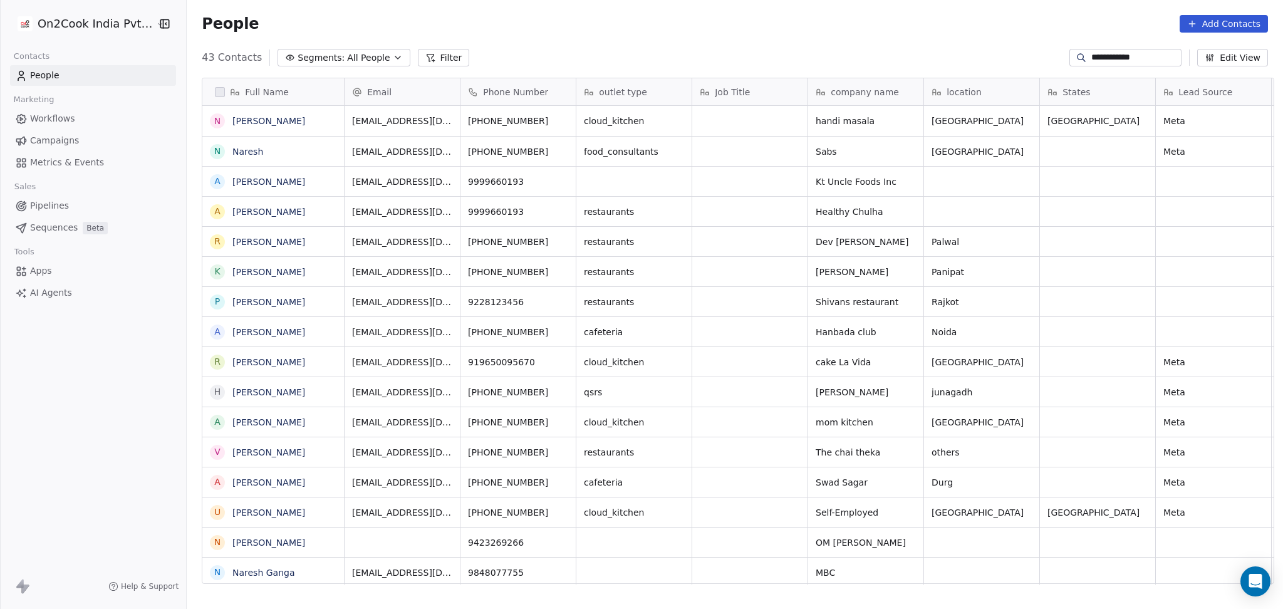
type input "**********"
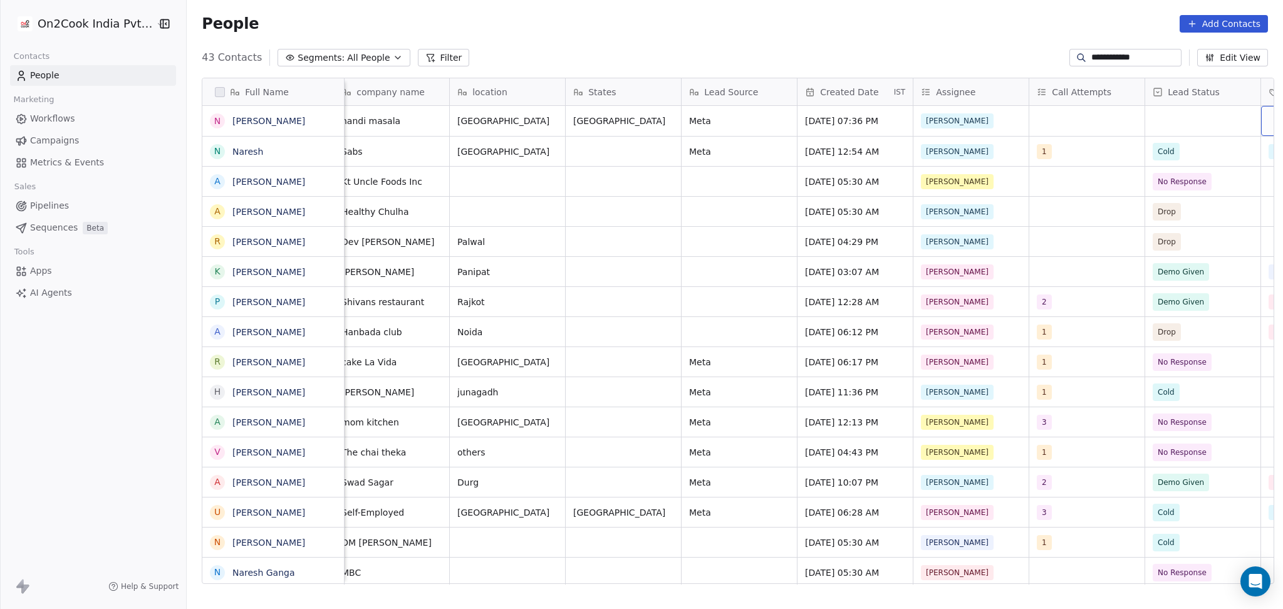
scroll to position [0, 589]
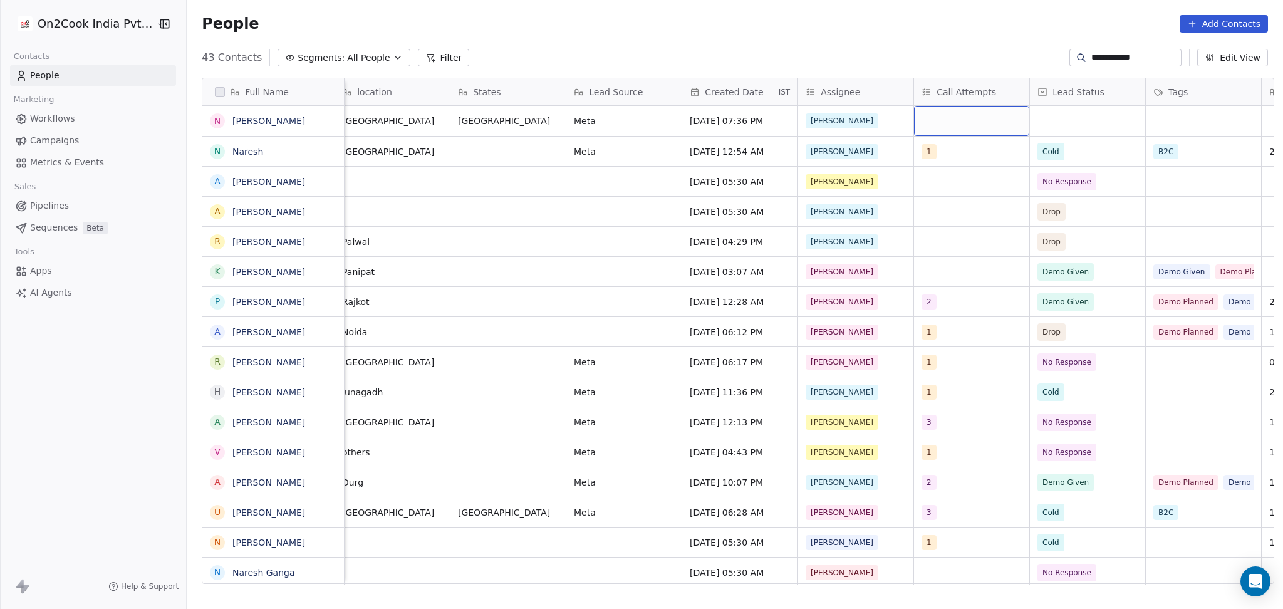
click at [1000, 124] on div "grid" at bounding box center [971, 121] width 115 height 30
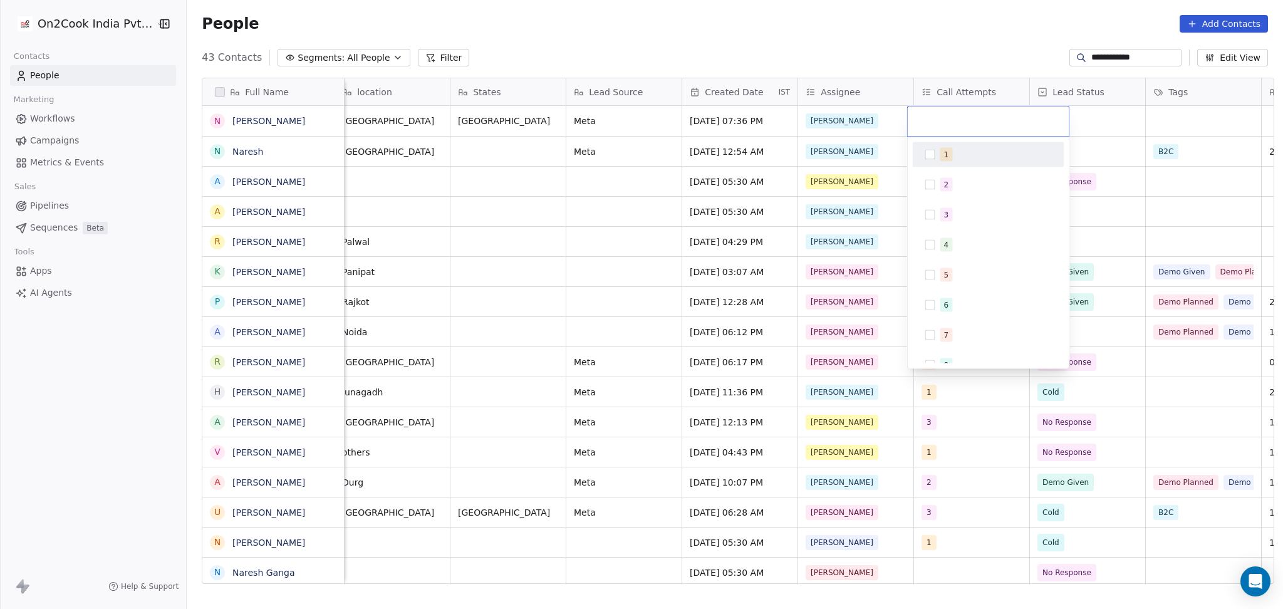
click at [958, 157] on div "1" at bounding box center [996, 155] width 112 height 14
click at [1153, 139] on html "**********" at bounding box center [641, 304] width 1283 height 609
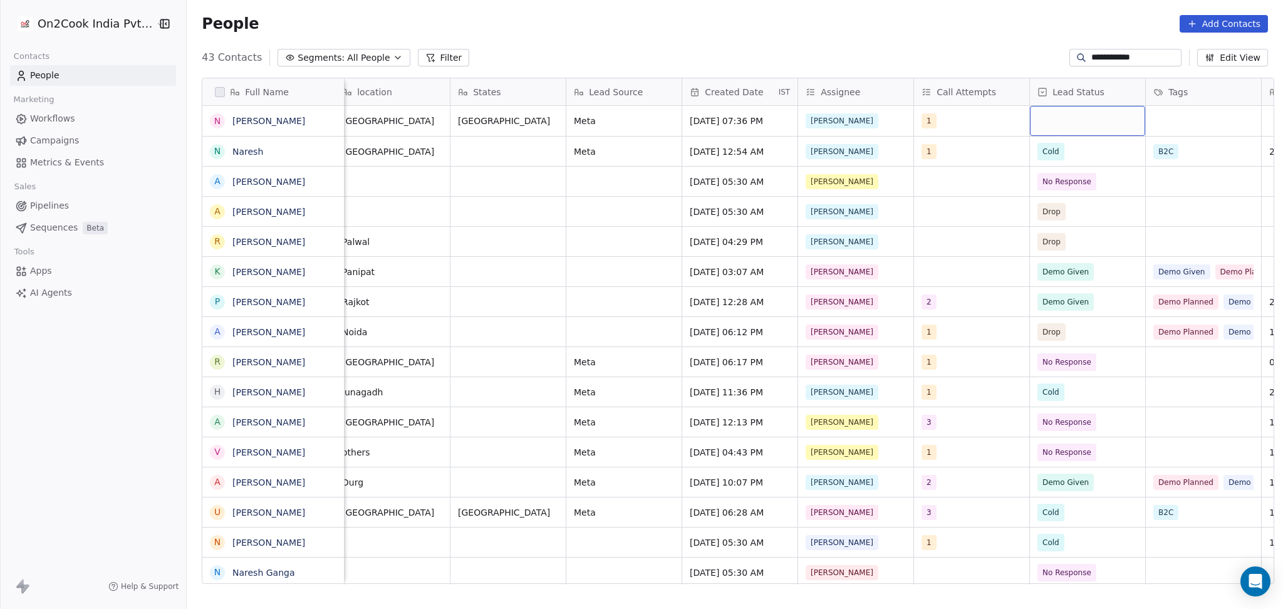
click at [1087, 118] on div "grid" at bounding box center [1087, 121] width 115 height 30
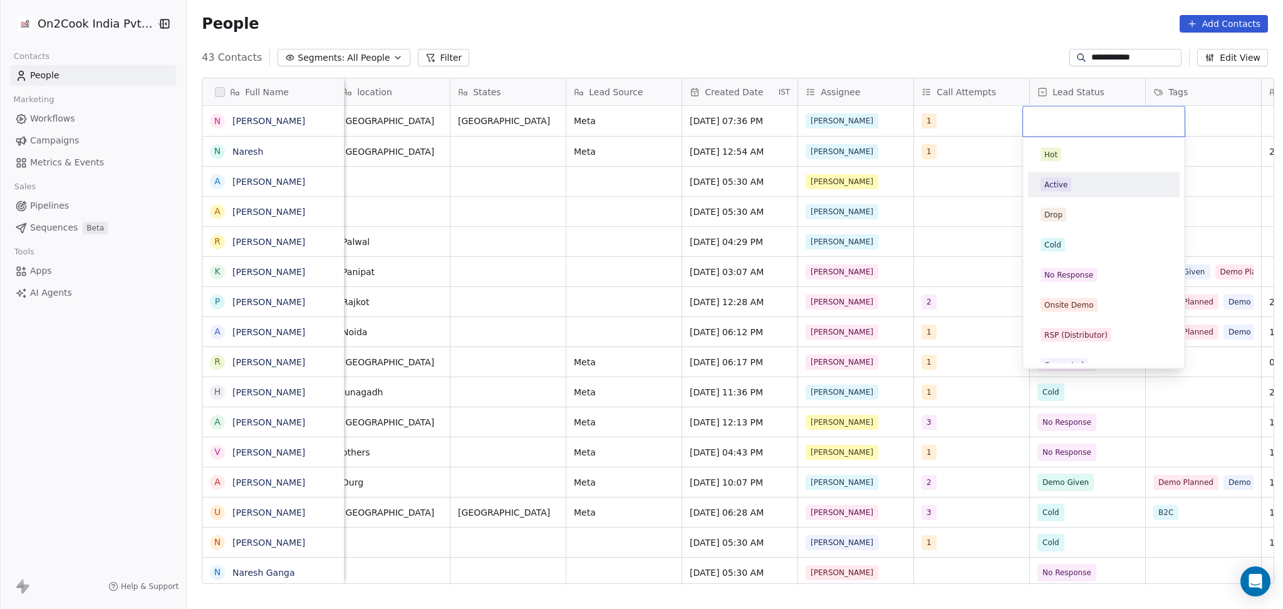
click at [1071, 185] on div "Active" at bounding box center [1104, 185] width 127 height 14
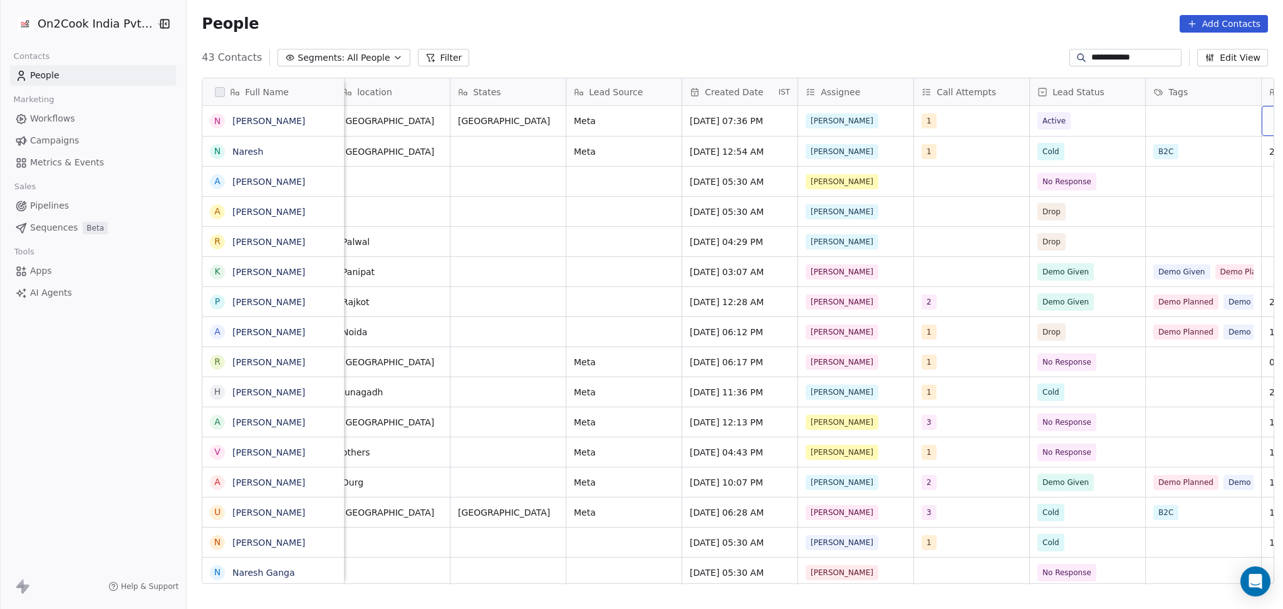
scroll to position [0, 706]
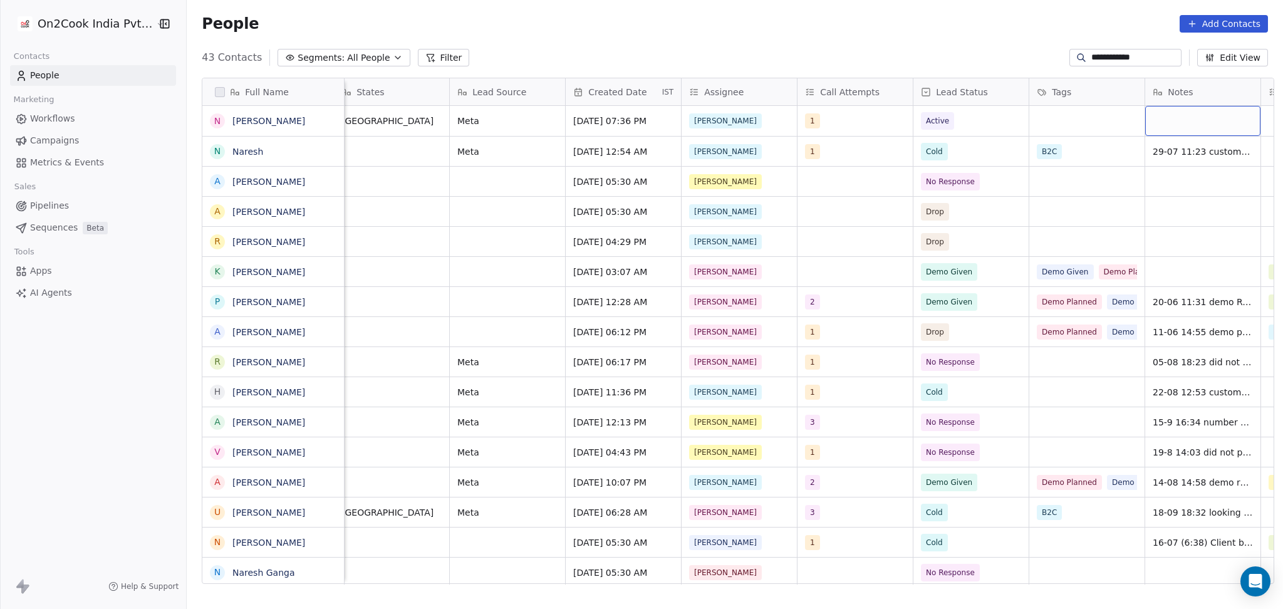
click at [1168, 121] on div "grid" at bounding box center [1202, 121] width 115 height 30
type textarea "**********"
click at [1125, 196] on html "**********" at bounding box center [641, 304] width 1283 height 609
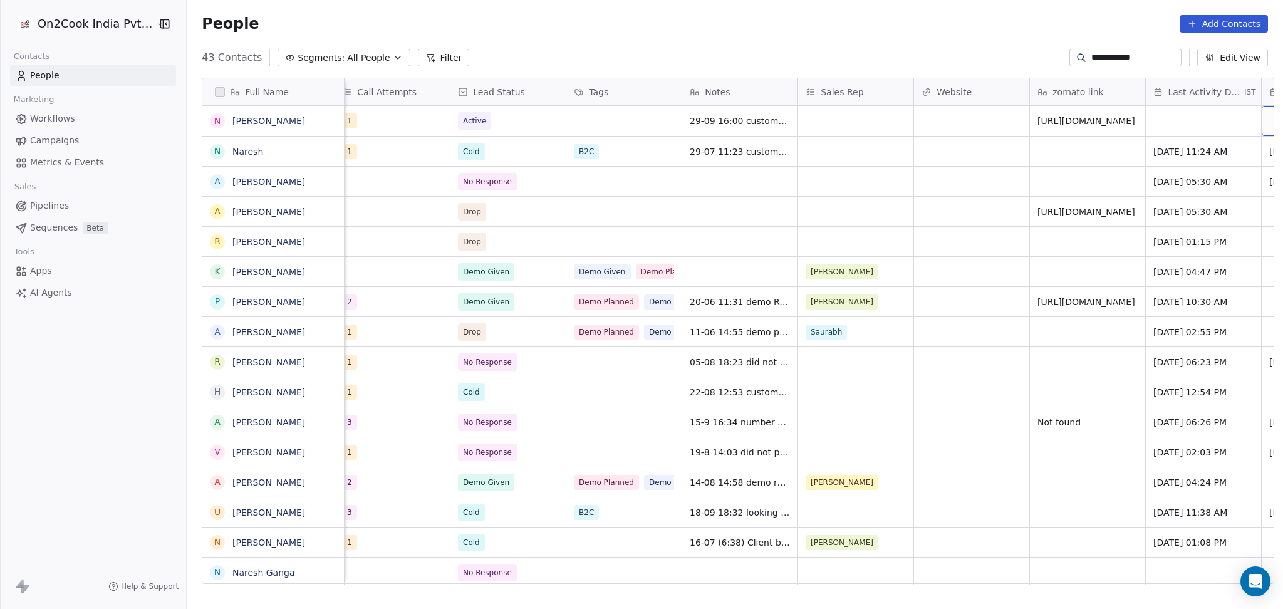
scroll to position [0, 1285]
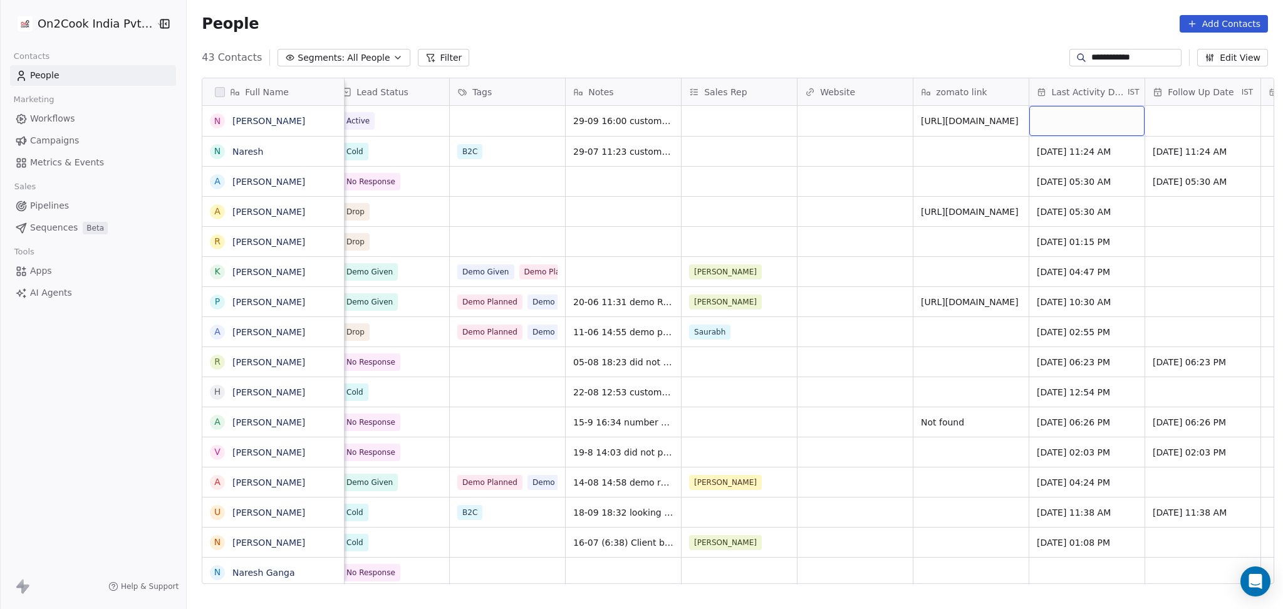
click at [1097, 115] on div "grid" at bounding box center [1086, 121] width 115 height 30
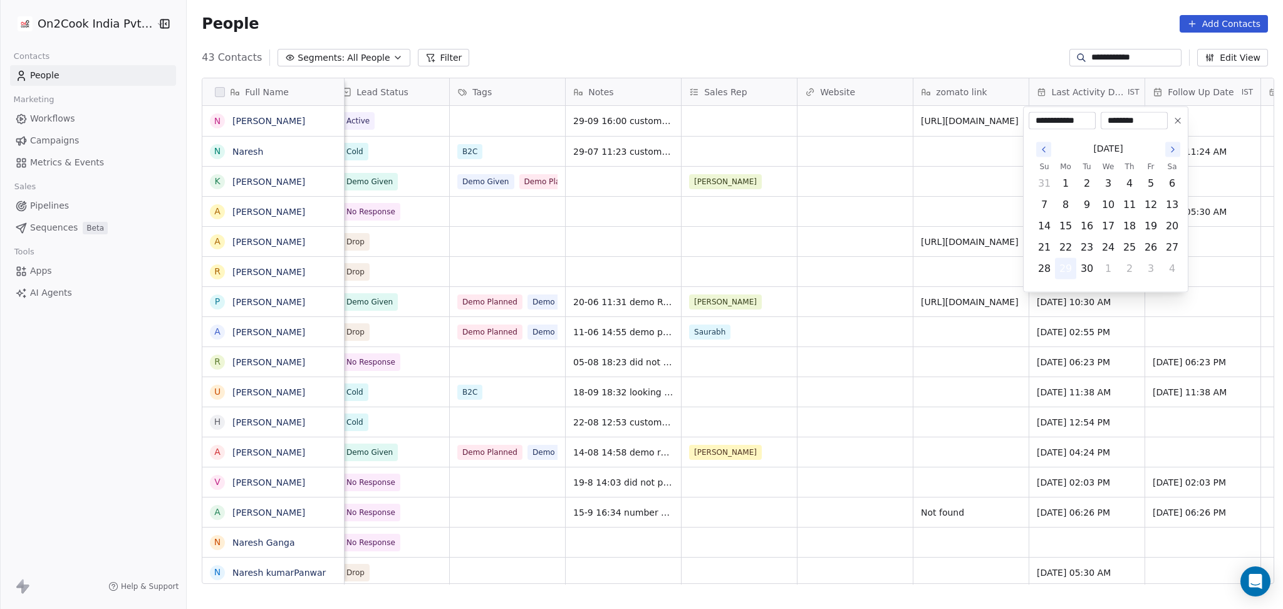
click at [1064, 275] on button "29" at bounding box center [1066, 269] width 20 height 20
click at [914, 240] on html "**********" at bounding box center [641, 304] width 1283 height 609
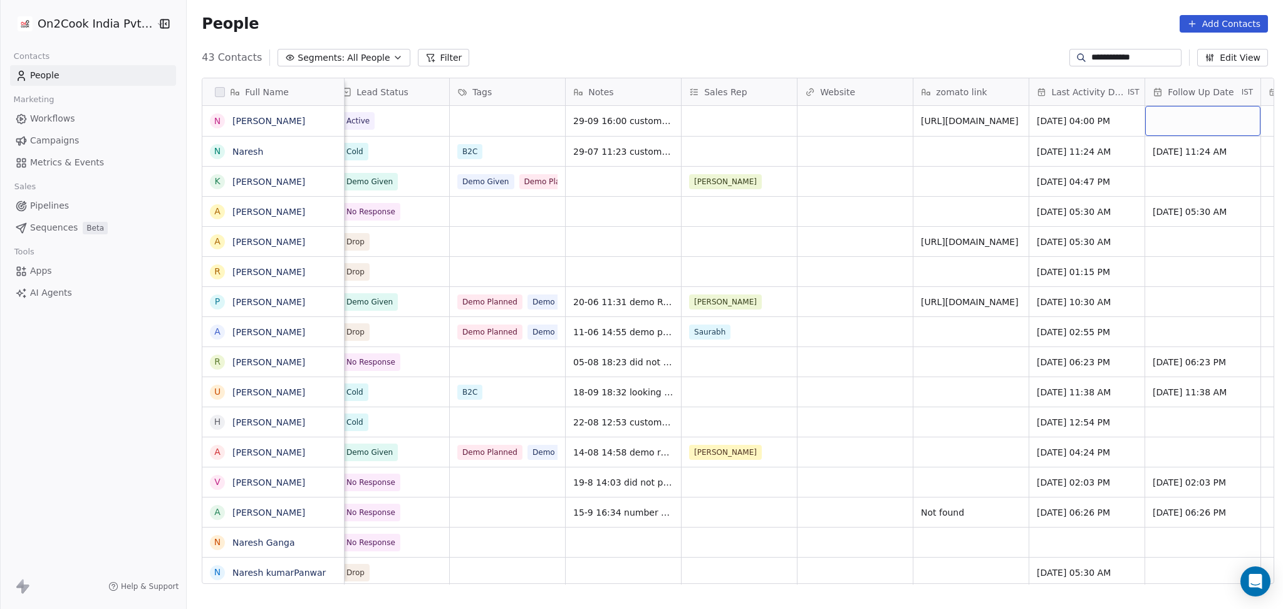
click at [1203, 114] on div "grid" at bounding box center [1202, 121] width 115 height 30
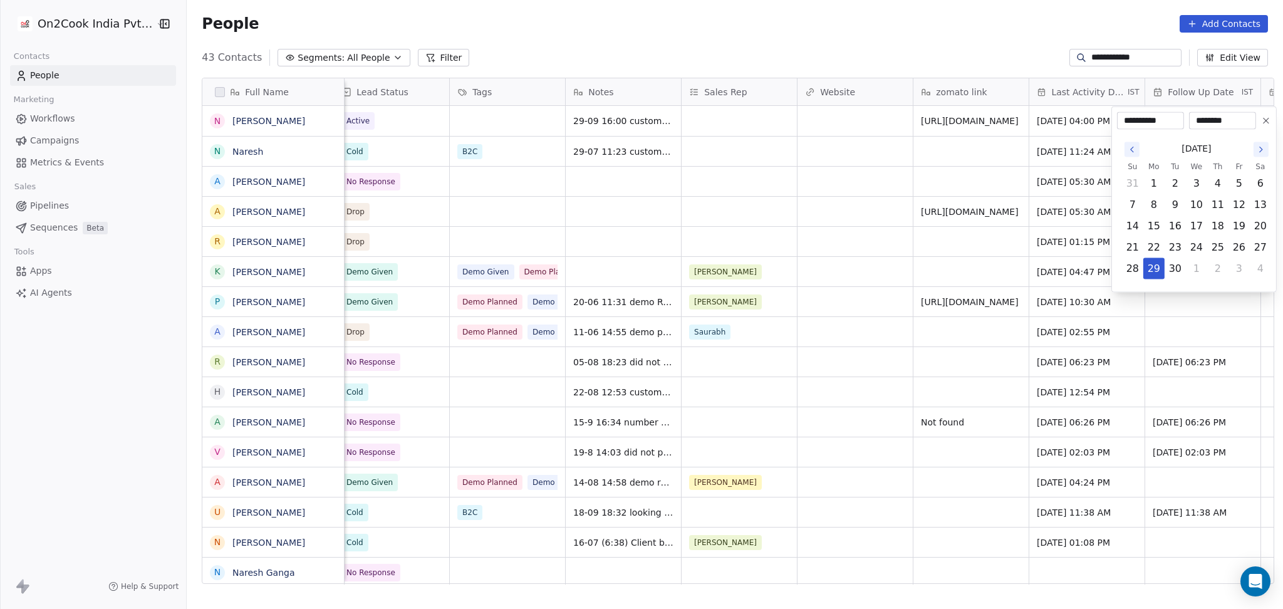
click at [1260, 145] on icon "Go to the Next Month" at bounding box center [1261, 150] width 10 height 10
click at [1216, 225] on button "16" at bounding box center [1218, 226] width 20 height 20
type input "**********"
click at [834, 211] on html "**********" at bounding box center [641, 304] width 1283 height 609
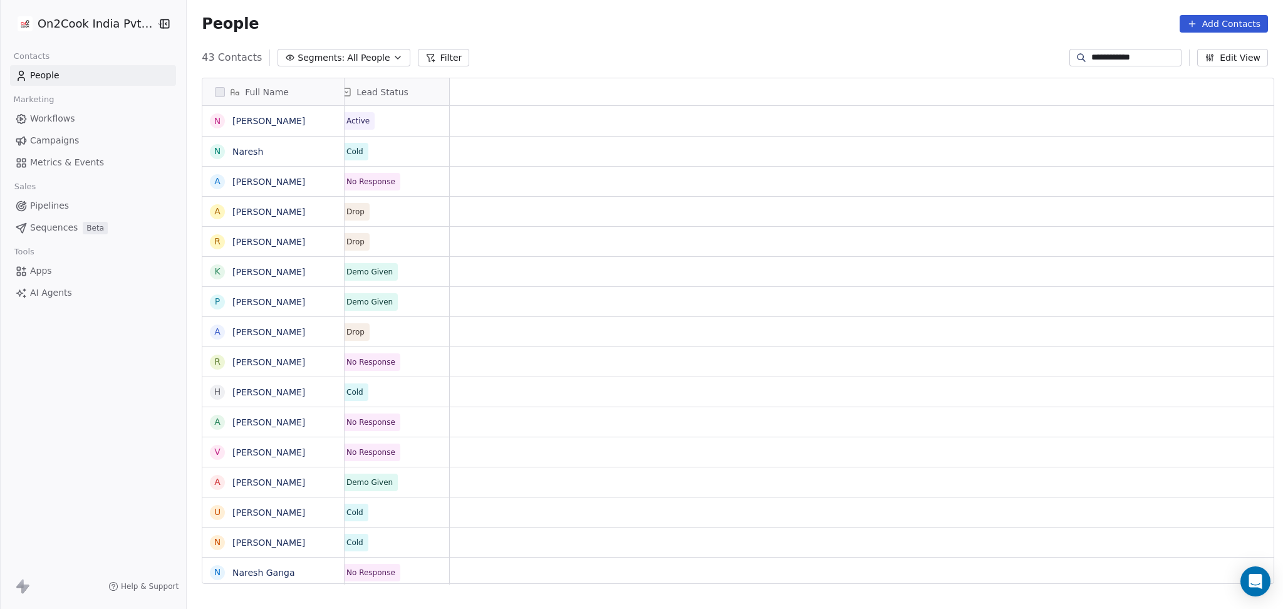
scroll to position [0, 0]
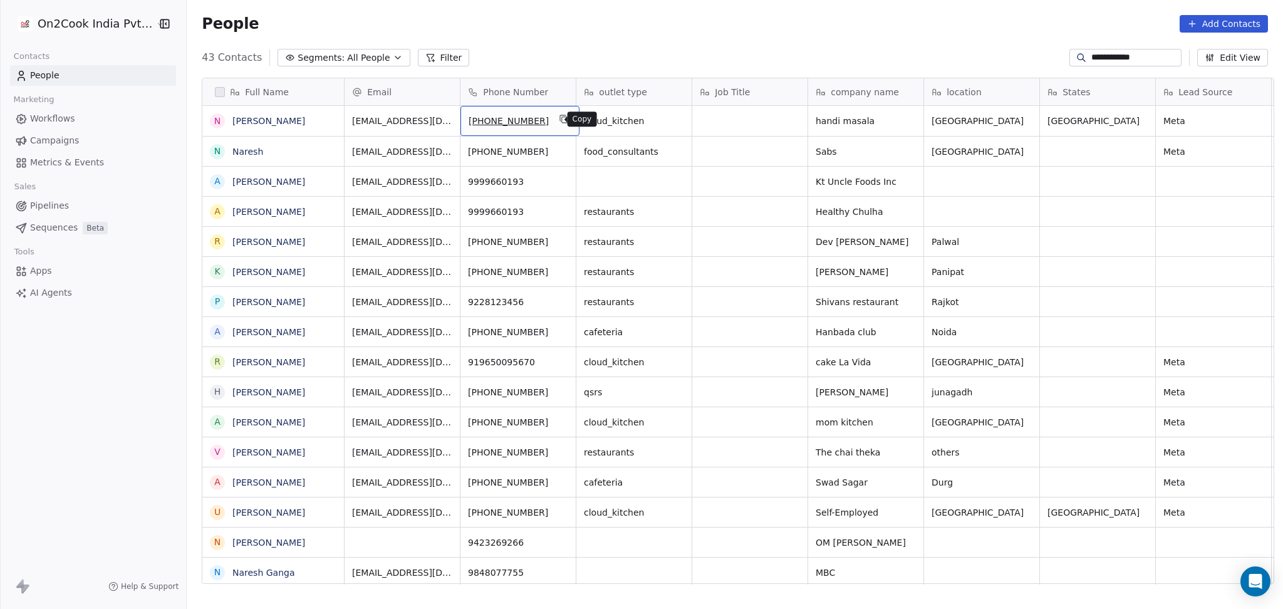
click at [559, 118] on icon "grid" at bounding box center [564, 119] width 10 height 10
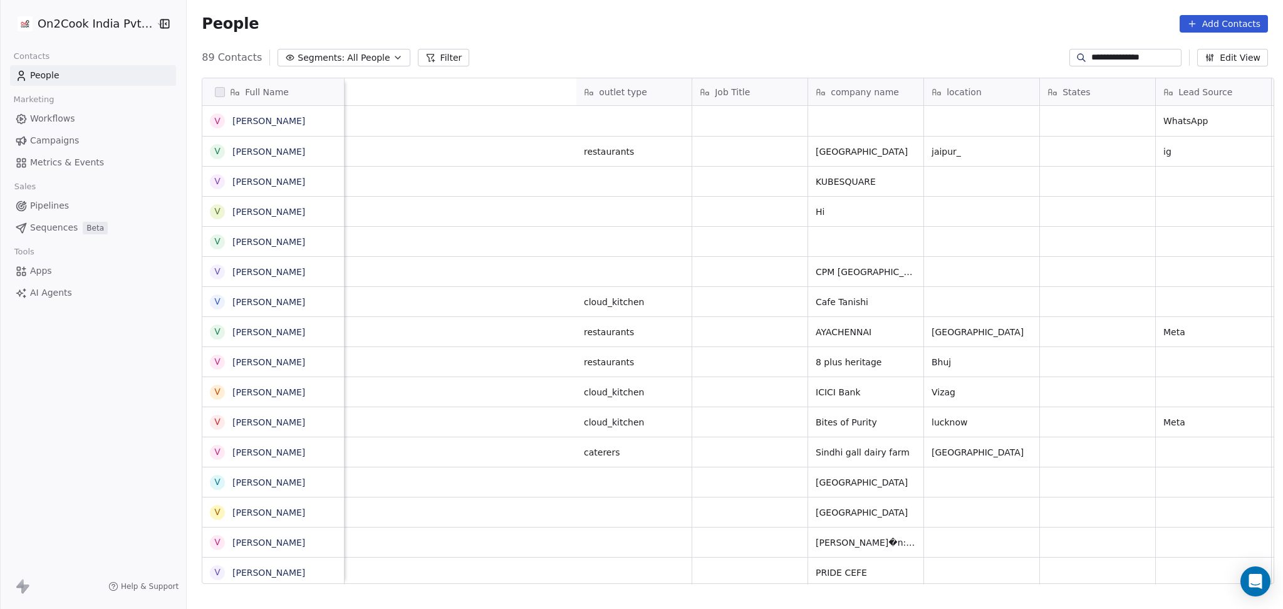
click at [1101, 63] on input "**********" at bounding box center [1135, 57] width 88 height 13
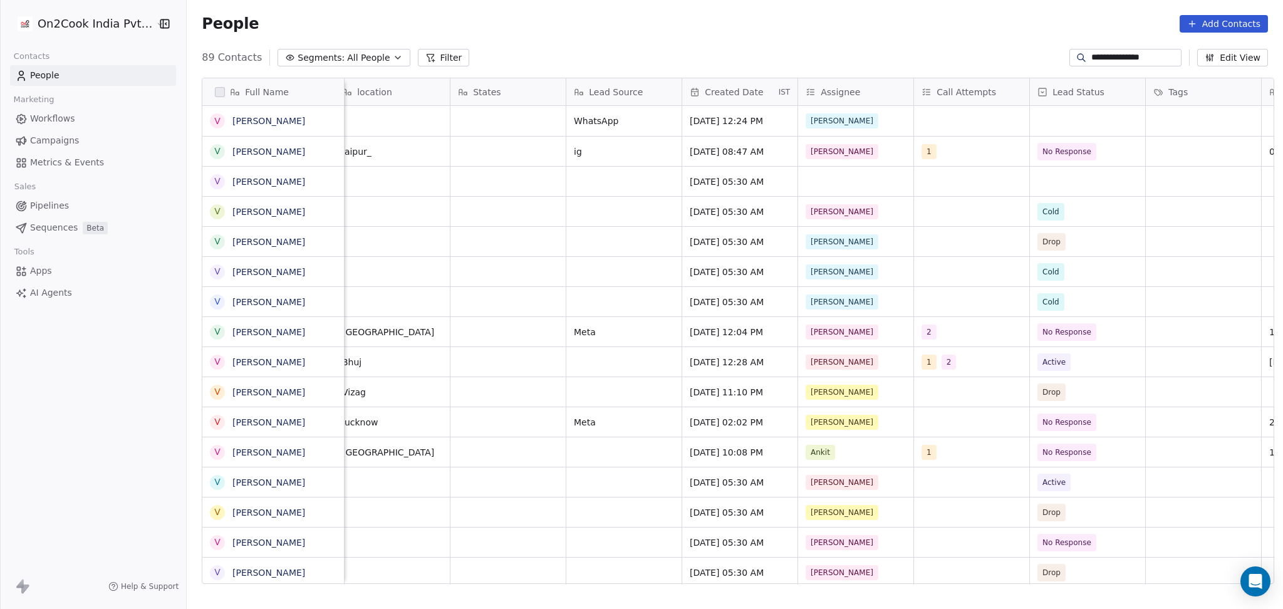
click at [1101, 63] on input "**********" at bounding box center [1135, 57] width 88 height 13
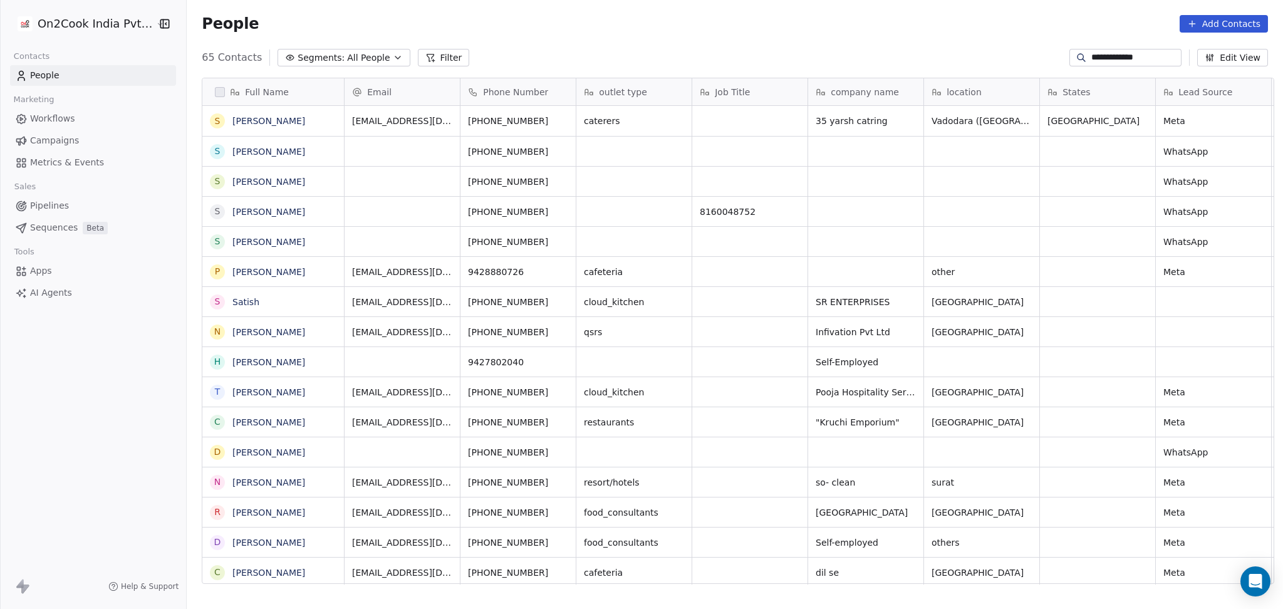
type input "**********"
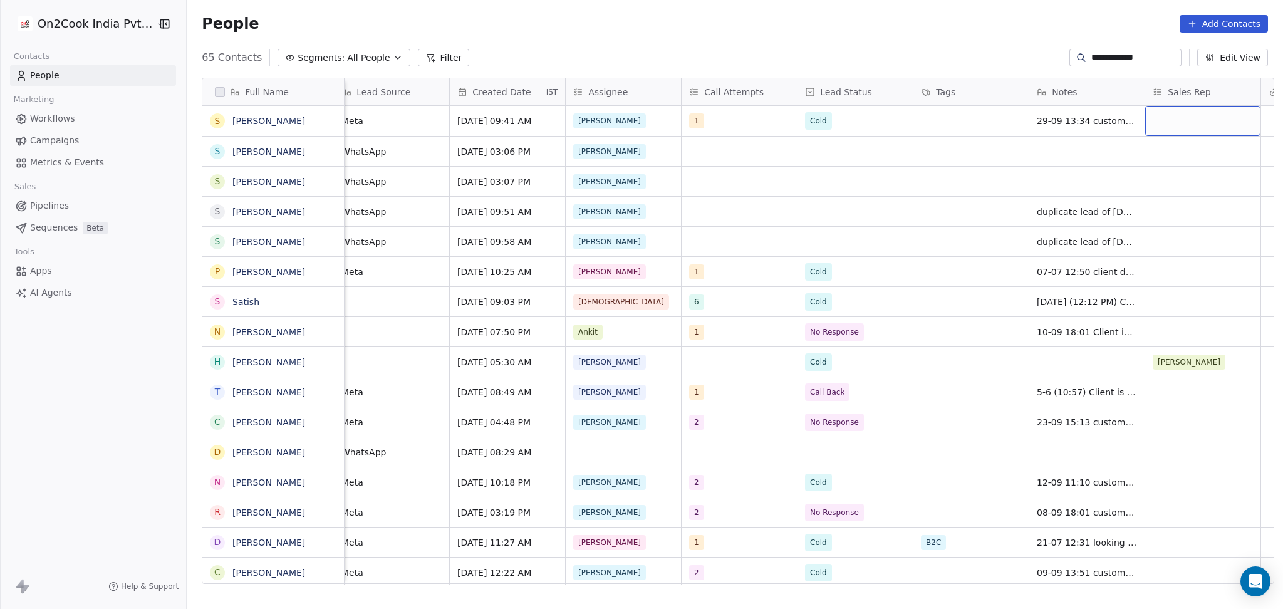
scroll to position [0, 937]
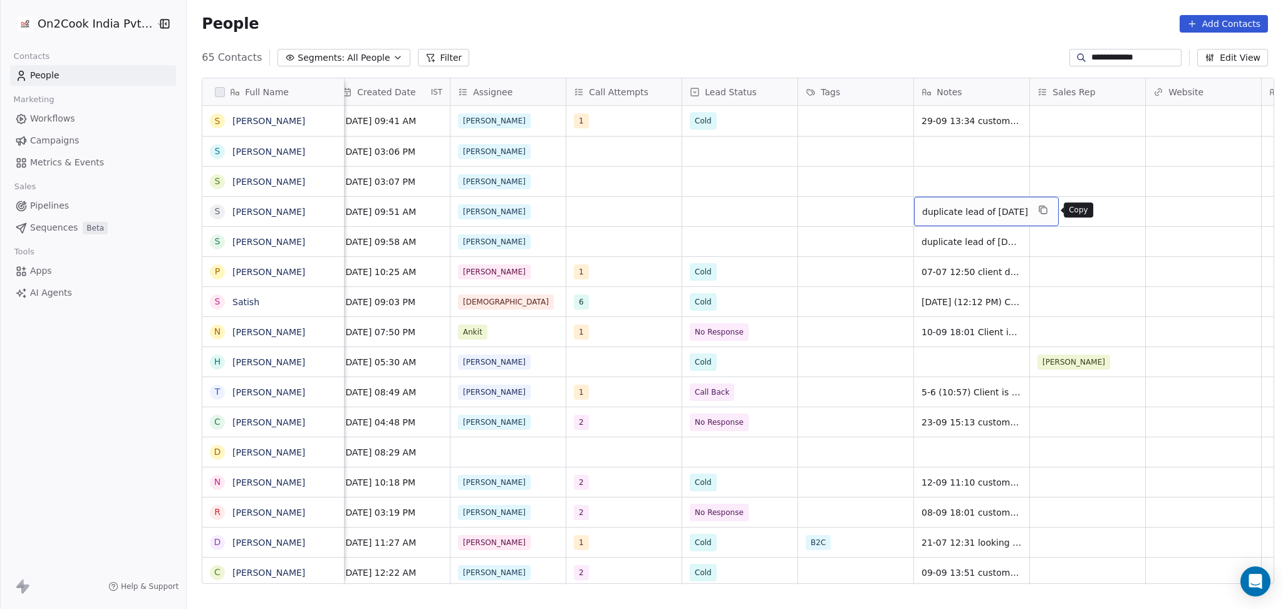
click at [1045, 206] on icon "grid" at bounding box center [1042, 209] width 6 height 6
click at [956, 151] on div "grid" at bounding box center [971, 151] width 115 height 29
type textarea "**********"
click at [931, 192] on html "**********" at bounding box center [641, 304] width 1283 height 609
click at [932, 200] on div "duplicate lead of [DATE]" at bounding box center [986, 211] width 145 height 29
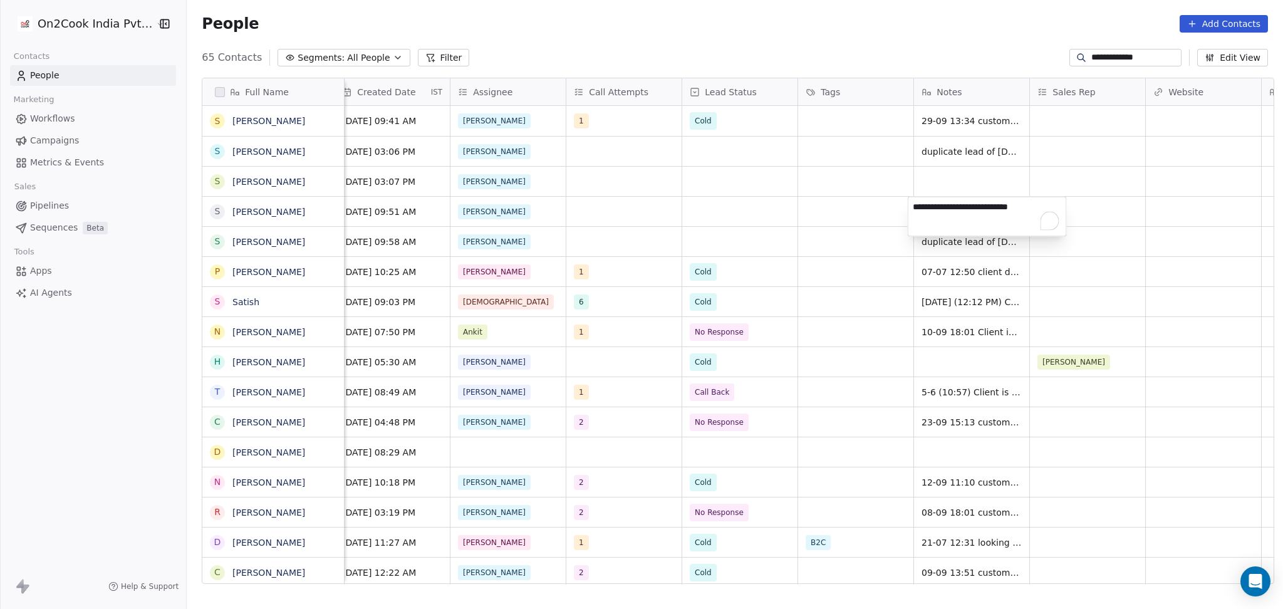
click at [935, 182] on html "**********" at bounding box center [641, 304] width 1283 height 609
click at [935, 182] on div "grid" at bounding box center [971, 181] width 115 height 29
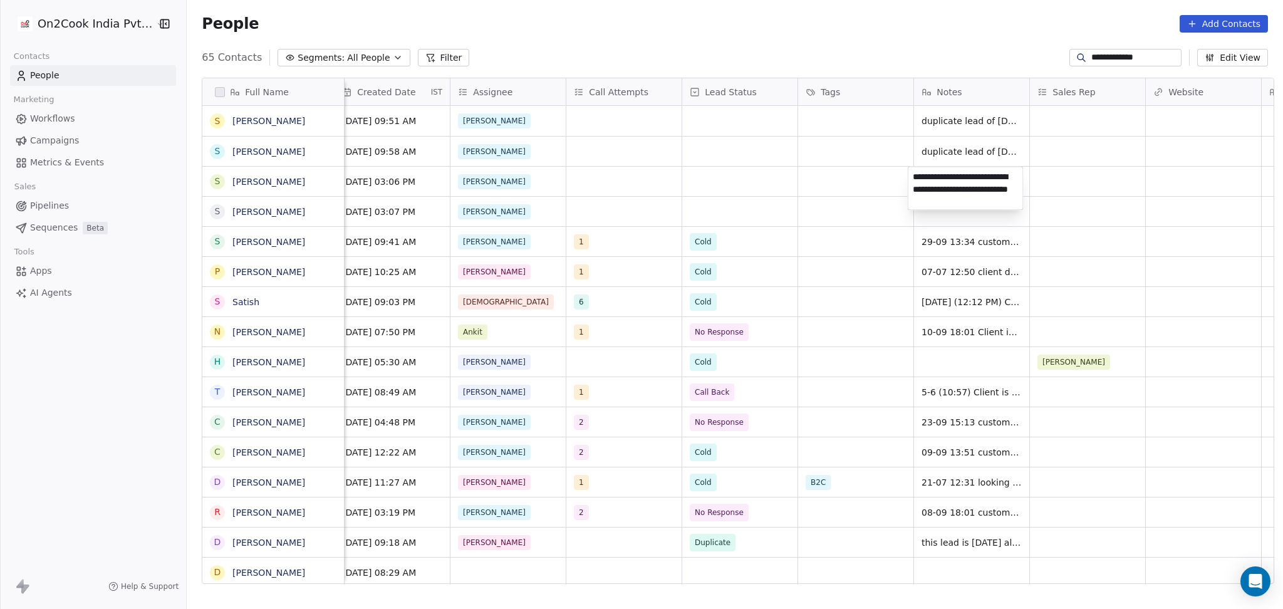
click at [725, 174] on html "**********" at bounding box center [641, 304] width 1283 height 609
click at [807, 177] on html "**********" at bounding box center [641, 304] width 1283 height 609
click at [950, 201] on div "grid" at bounding box center [971, 211] width 115 height 29
type textarea "**********"
click at [809, 207] on html "**********" at bounding box center [641, 304] width 1283 height 609
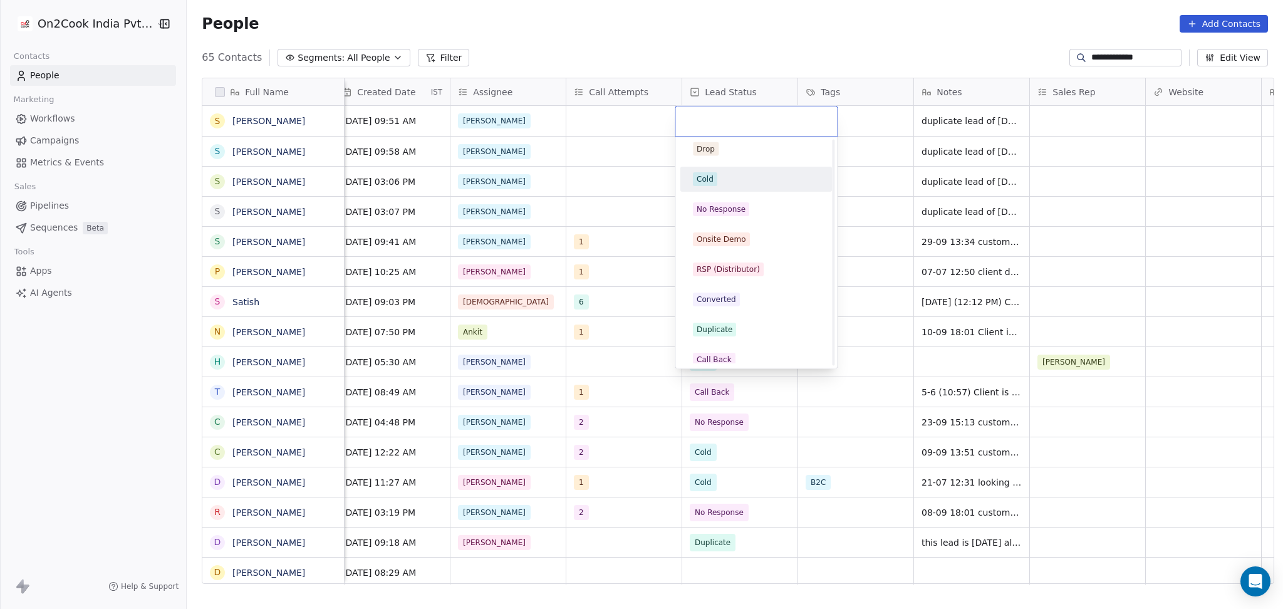
scroll to position [251, 0]
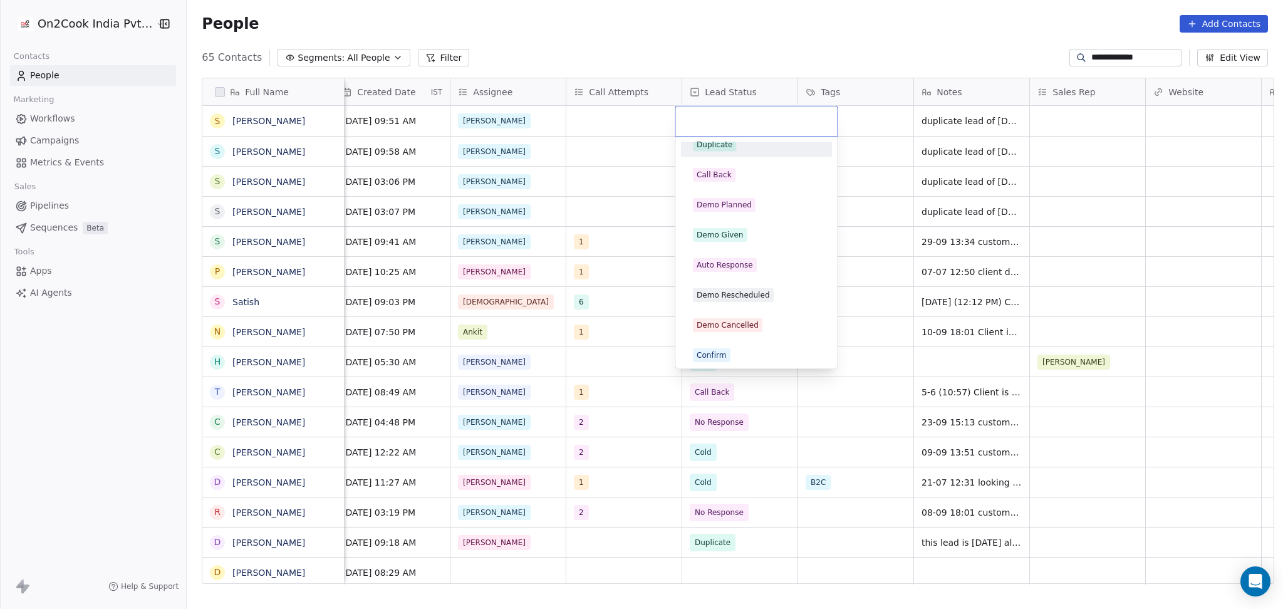
click at [733, 149] on span "Duplicate" at bounding box center [714, 145] width 43 height 14
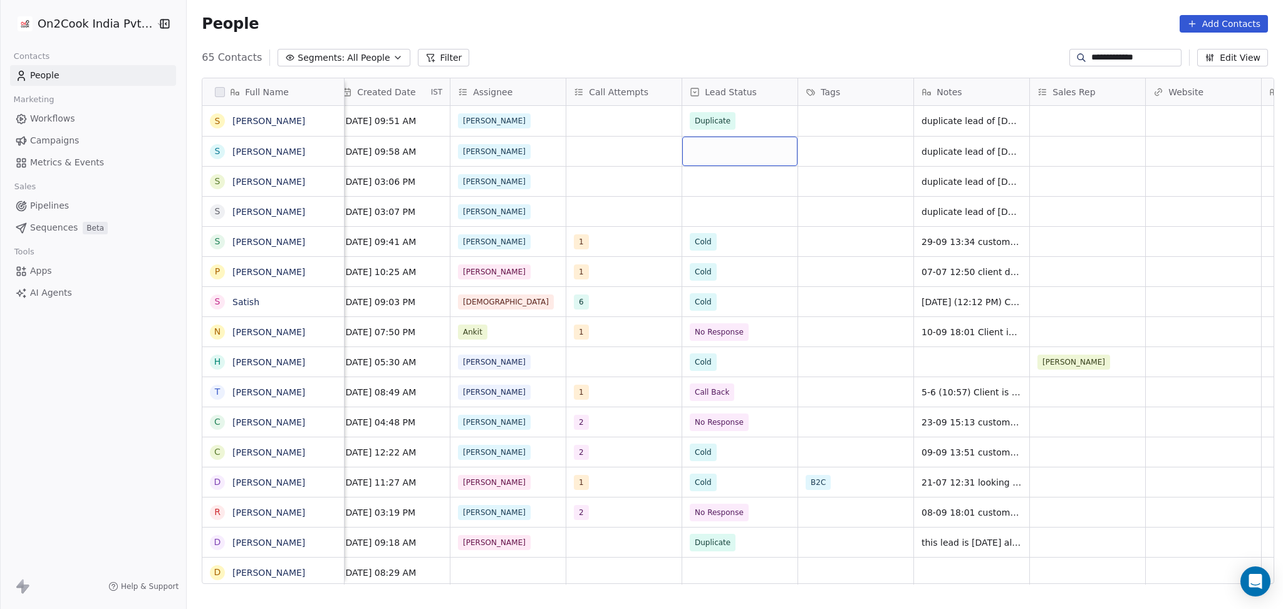
click at [743, 140] on div "grid" at bounding box center [739, 151] width 115 height 29
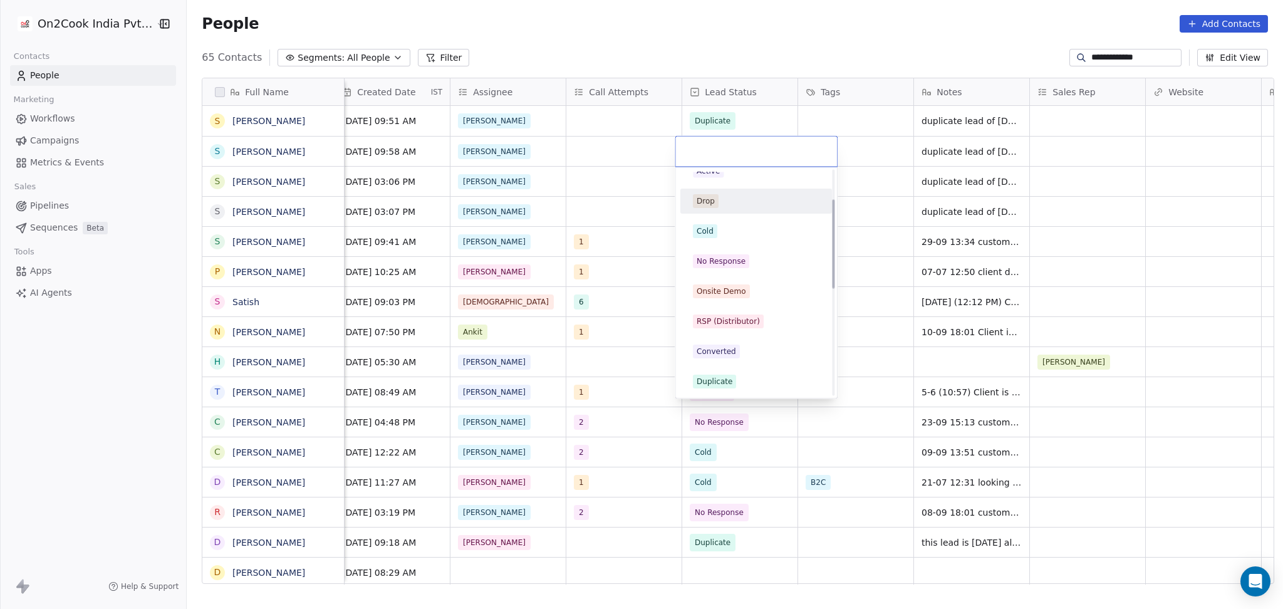
scroll to position [83, 0]
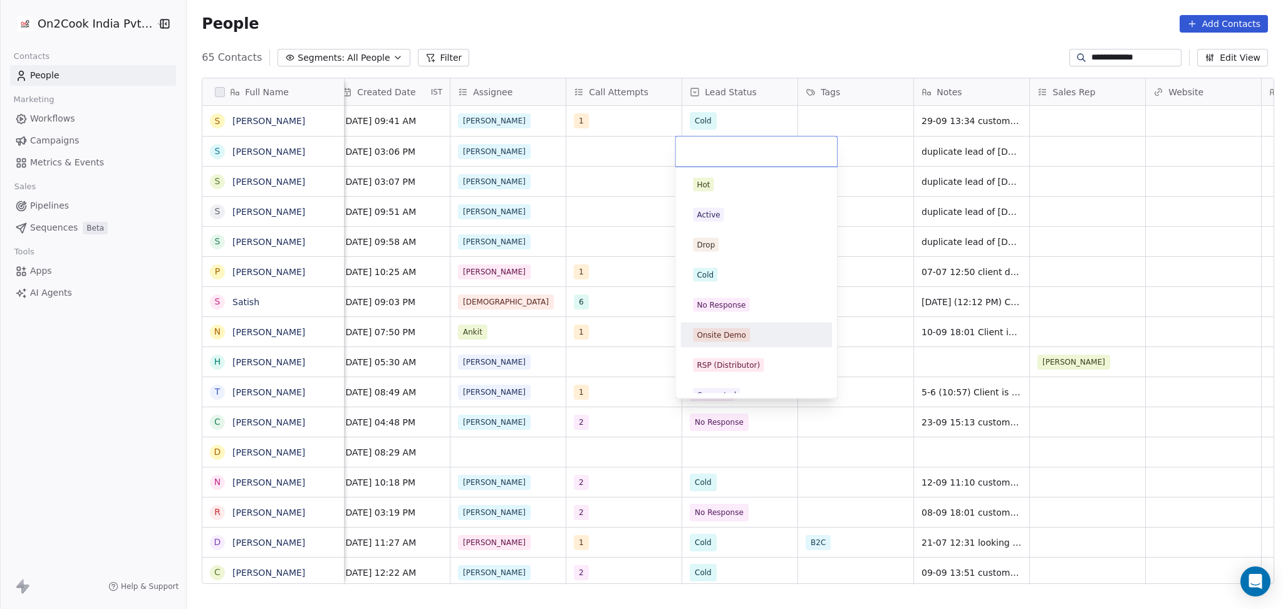
click at [728, 338] on div "Onsite Demo" at bounding box center [721, 335] width 49 height 11
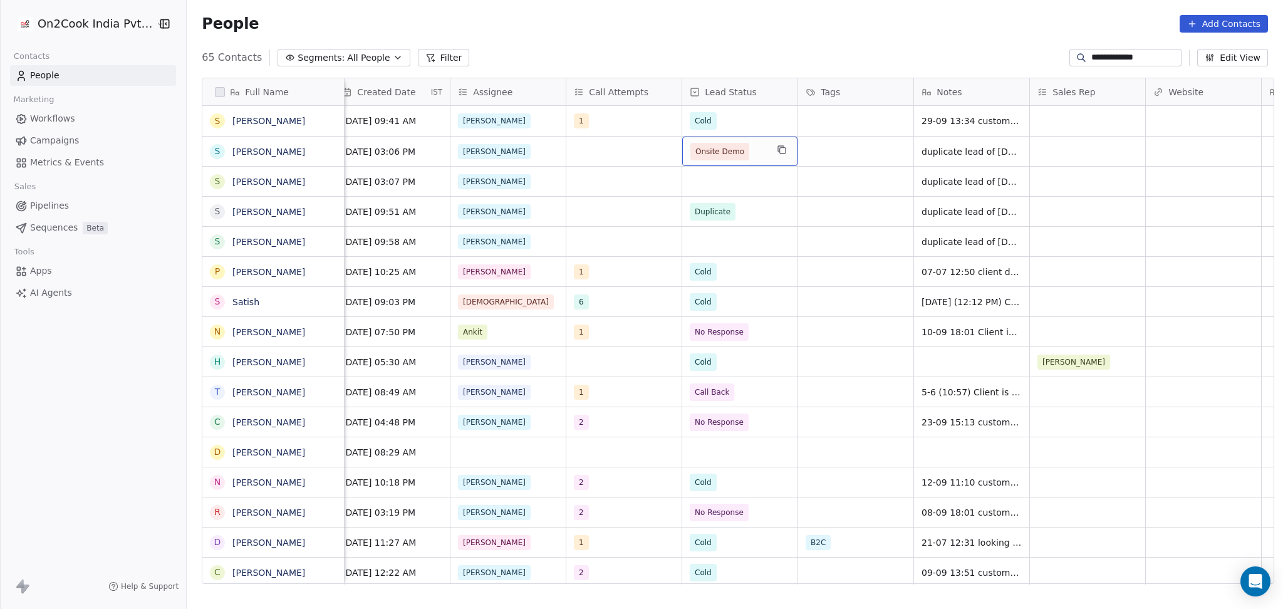
click at [713, 152] on span "Onsite Demo" at bounding box center [719, 151] width 49 height 13
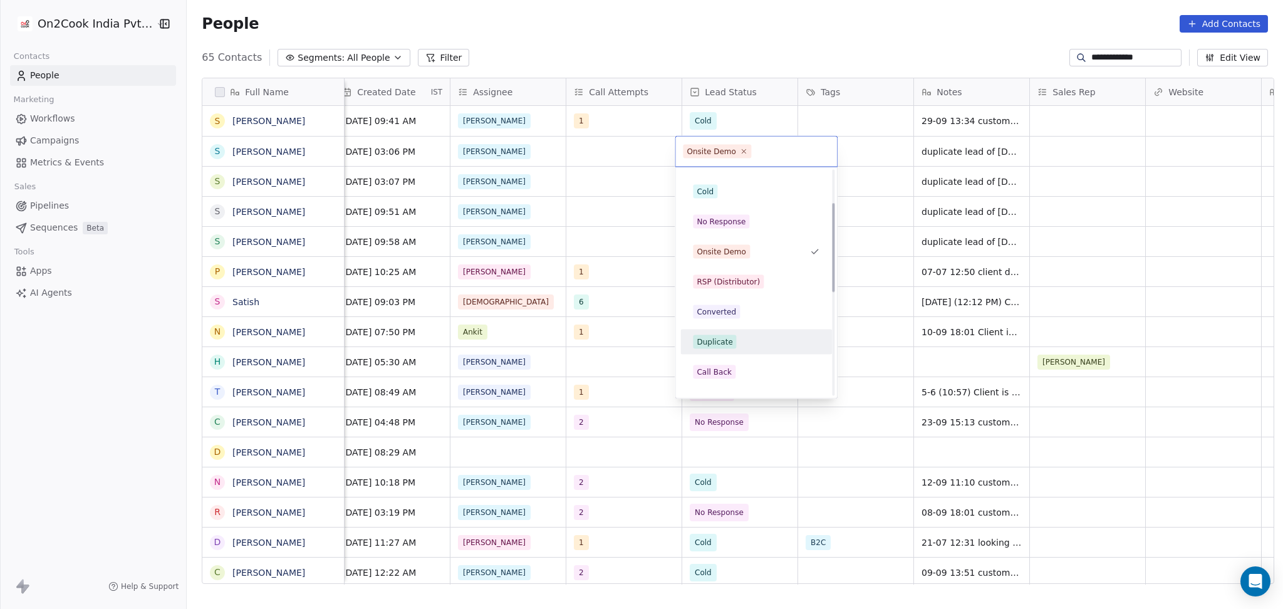
click at [715, 335] on span "Duplicate" at bounding box center [714, 342] width 43 height 14
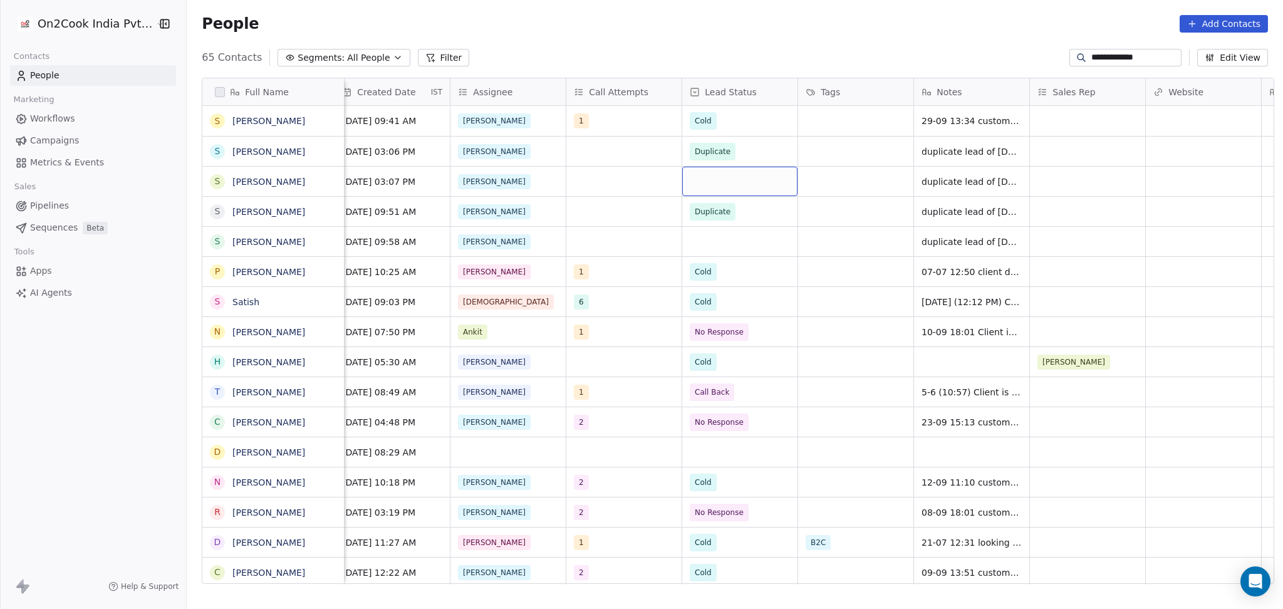
click at [732, 173] on div "grid" at bounding box center [739, 181] width 115 height 29
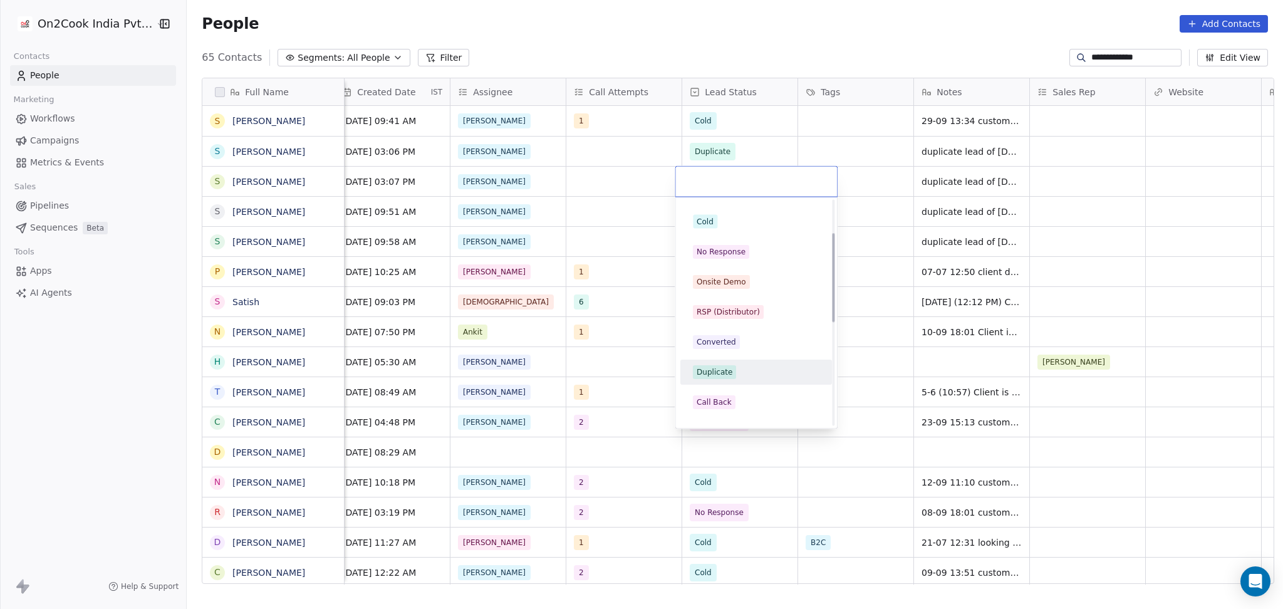
click at [725, 369] on div "Duplicate" at bounding box center [715, 371] width 36 height 11
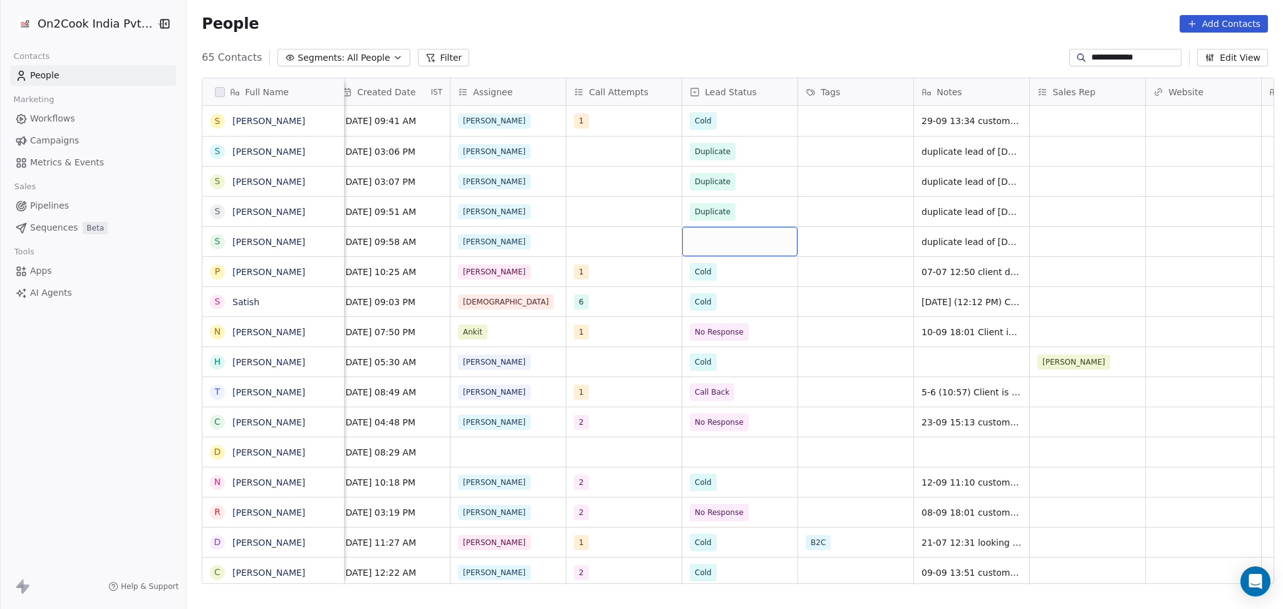
click at [703, 232] on div "grid" at bounding box center [739, 241] width 115 height 29
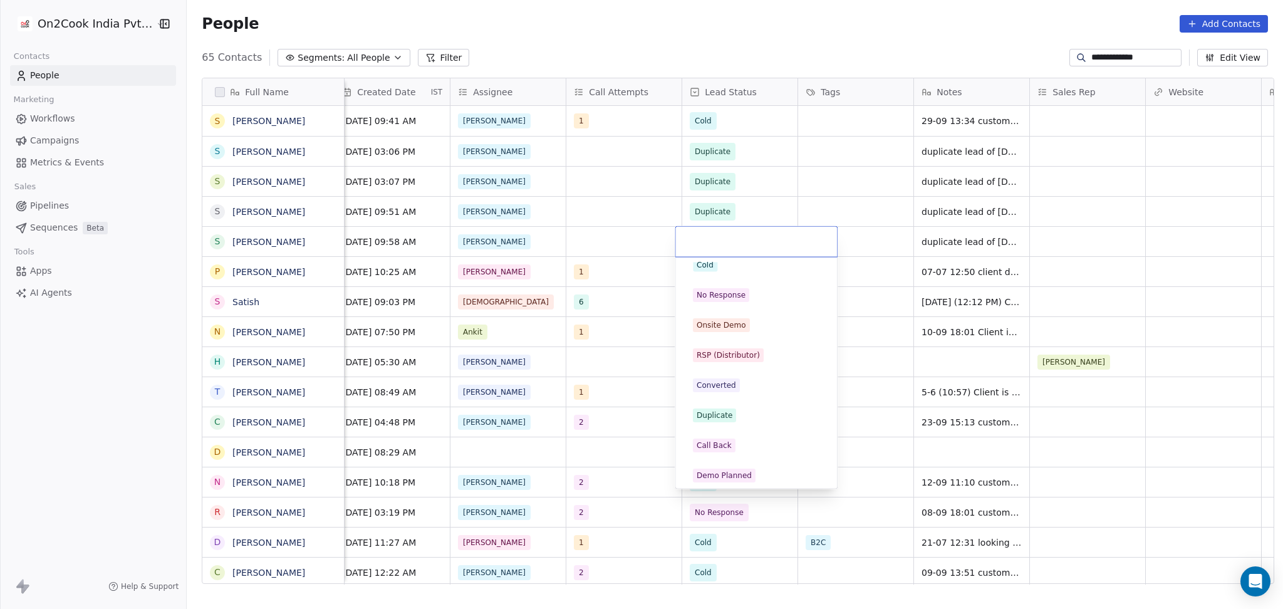
scroll to position [167, 0]
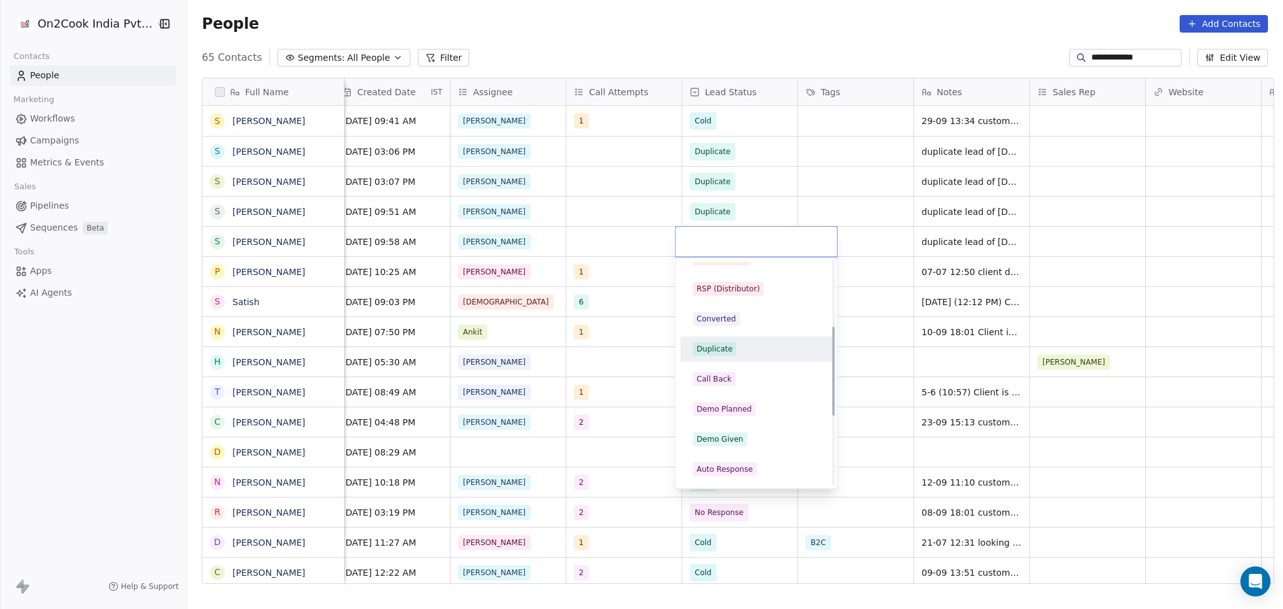
click at [735, 356] on div "Duplicate" at bounding box center [756, 349] width 142 height 20
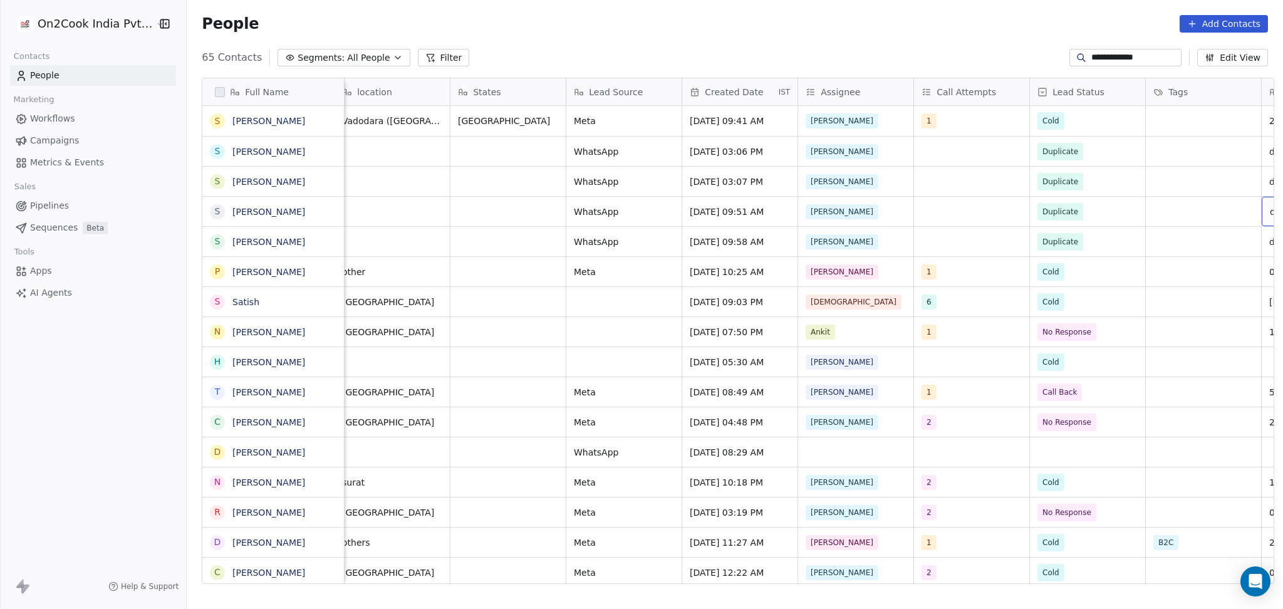
scroll to position [0, 706]
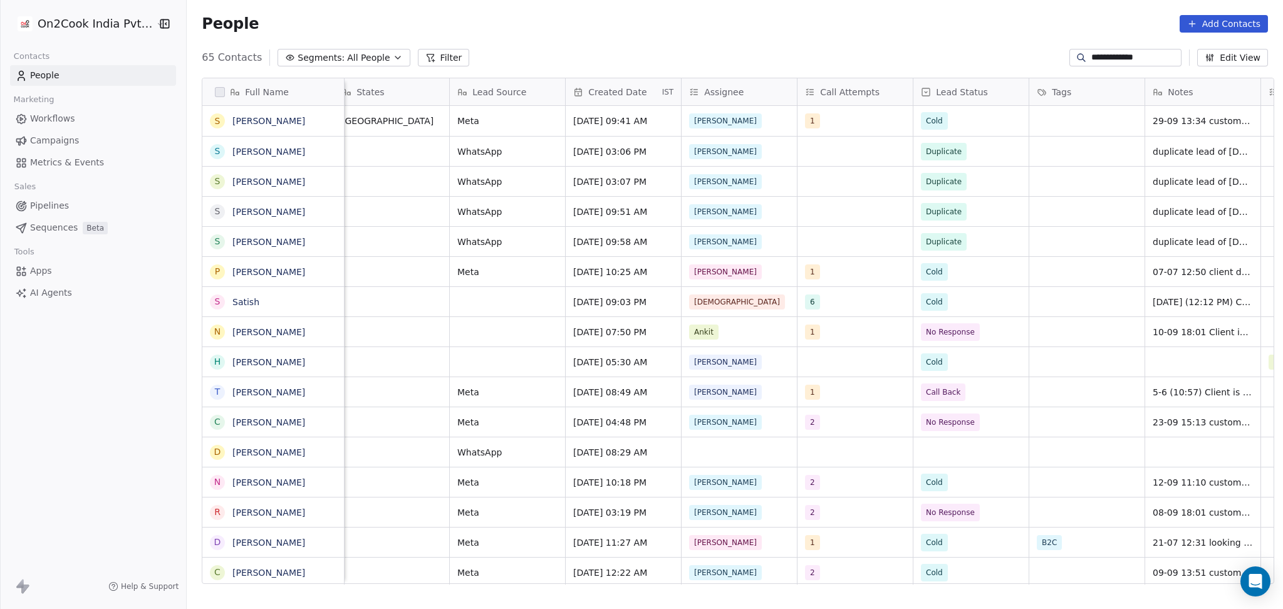
drag, startPoint x: 1138, startPoint y: 60, endPoint x: 955, endPoint y: 43, distance: 183.1
click at [955, 43] on section "**********" at bounding box center [735, 304] width 1096 height 609
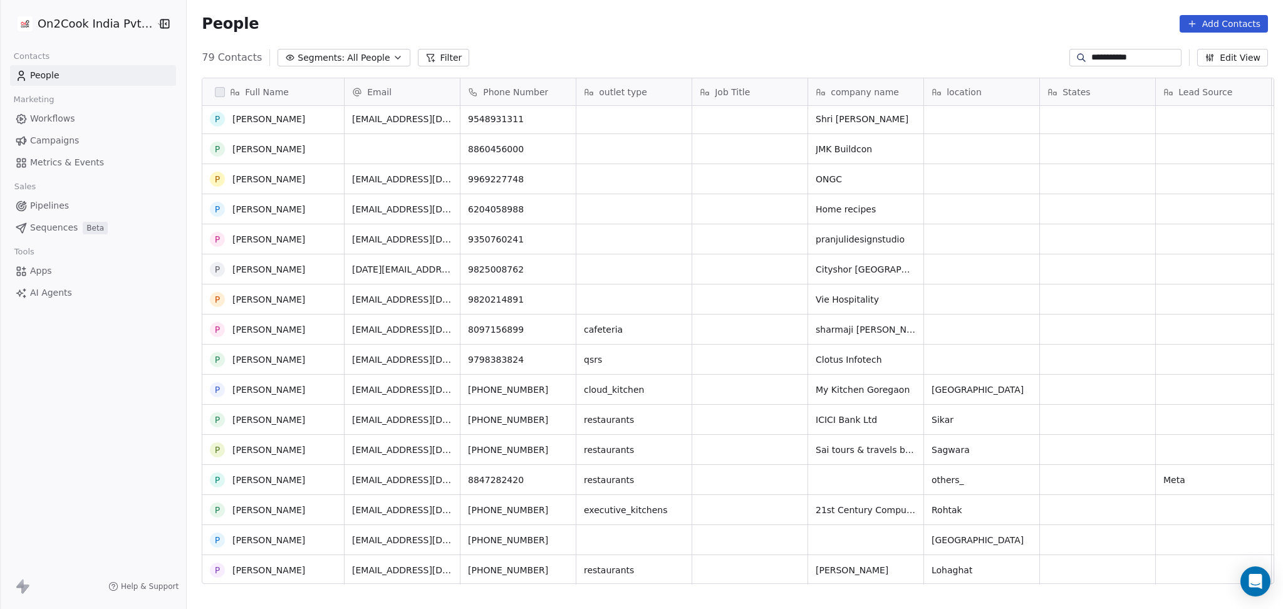
scroll to position [0, 0]
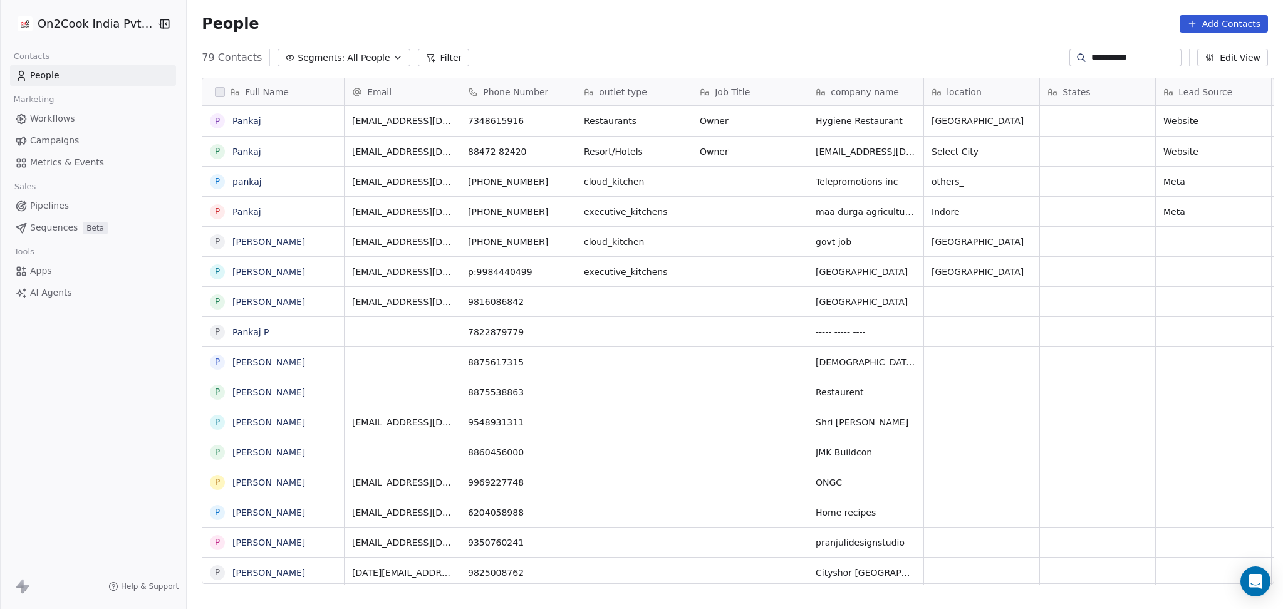
click at [1098, 58] on input "**********" at bounding box center [1135, 57] width 88 height 13
paste input "*****"
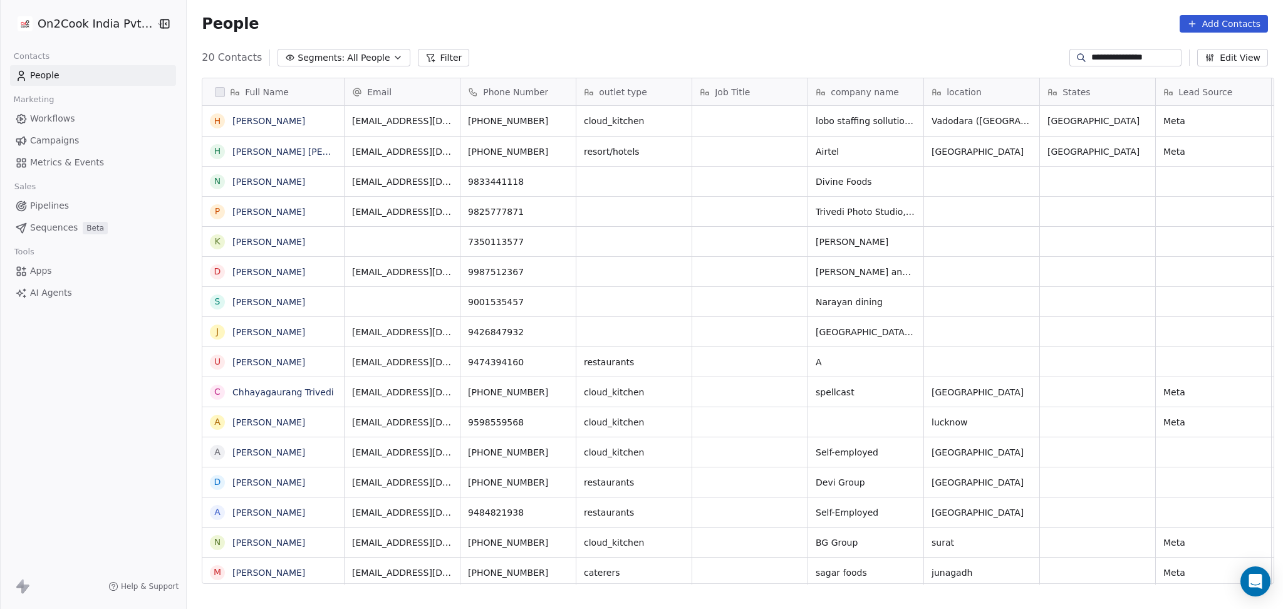
scroll to position [523, 1089]
type input "**********"
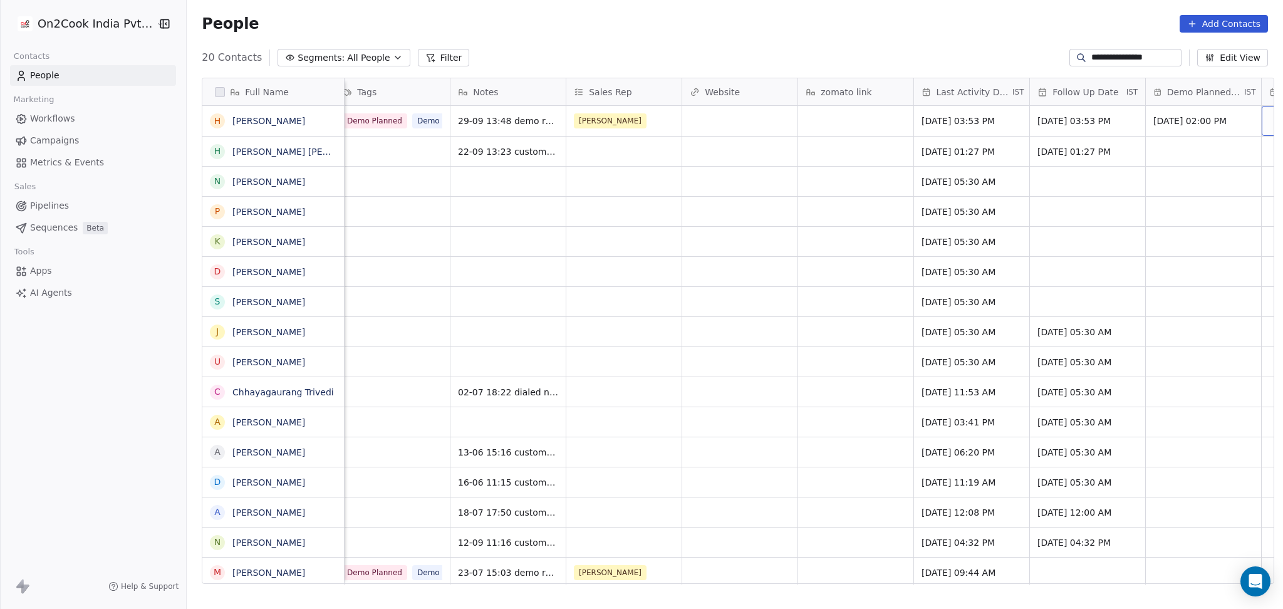
scroll to position [0, 1517]
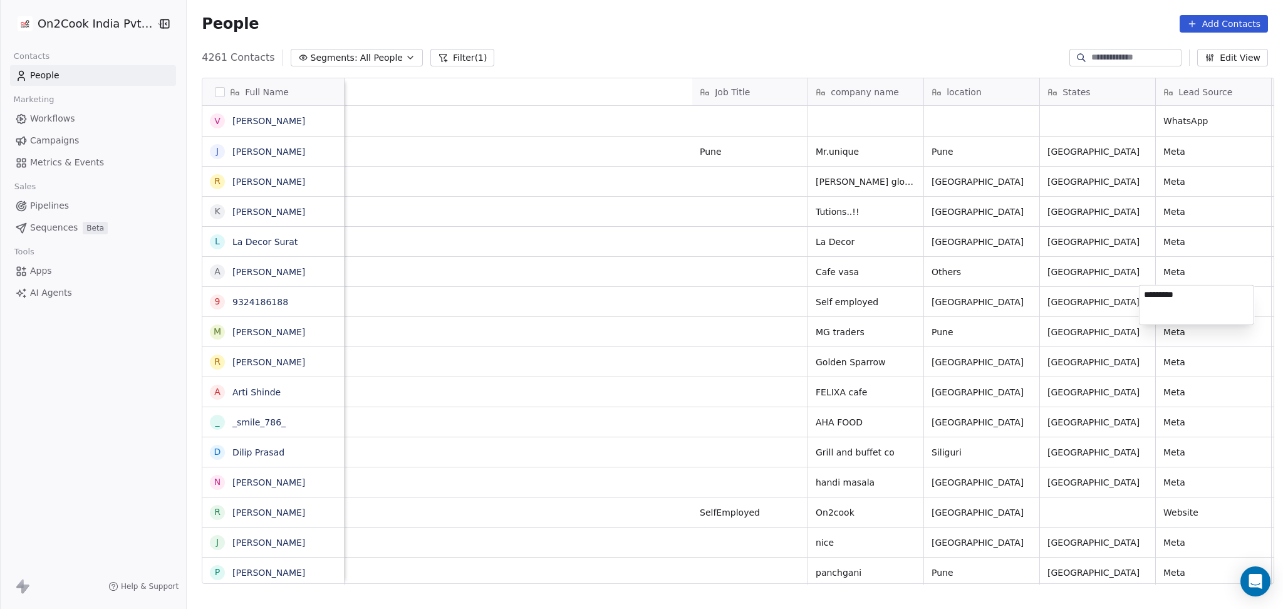
scroll to position [523, 1089]
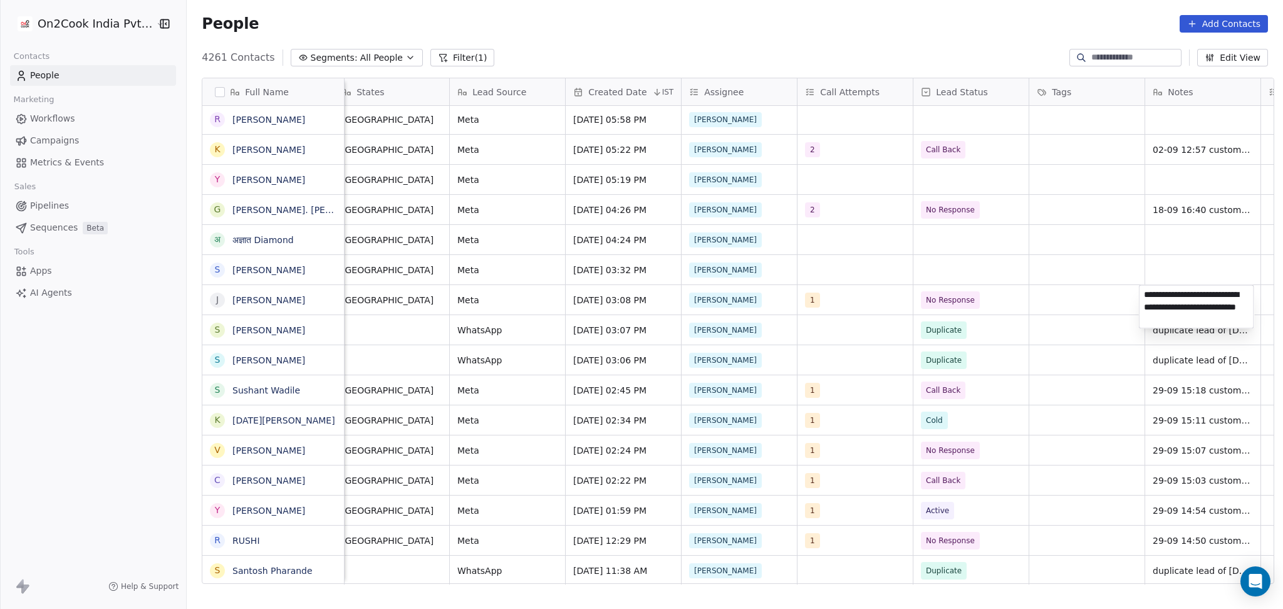
type textarea "**********"
click at [1084, 322] on html "On2Cook India Pvt. Ltd. Contacts People Marketing Workflows Campaigns Metrics &…" at bounding box center [641, 304] width 1283 height 609
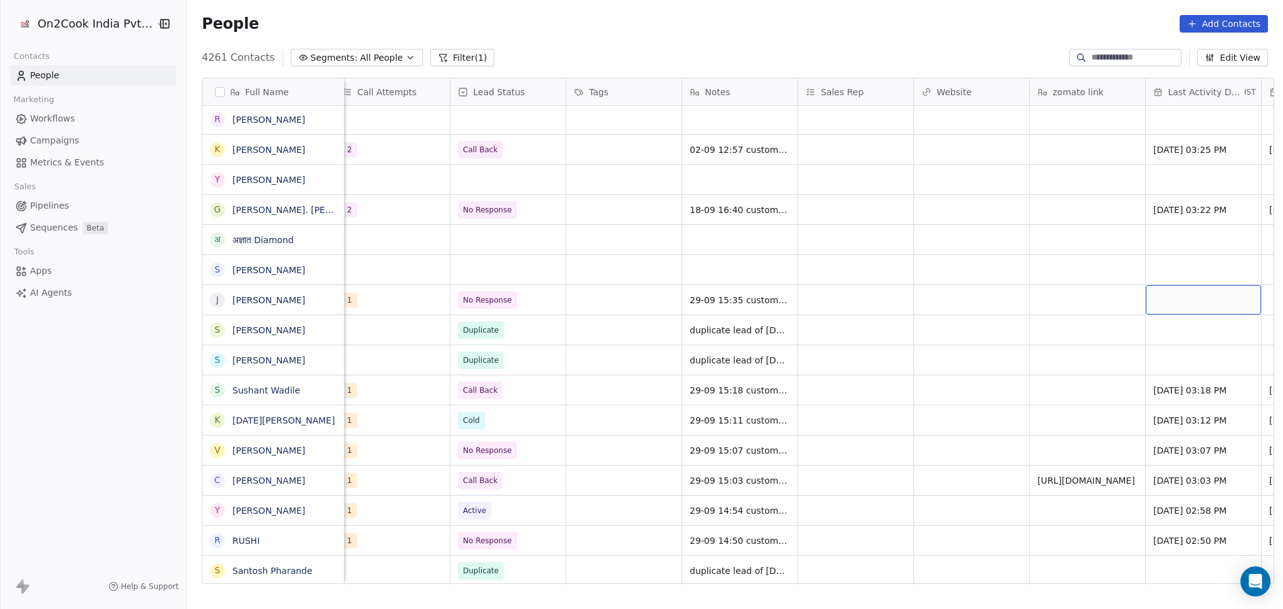
scroll to position [0, 1285]
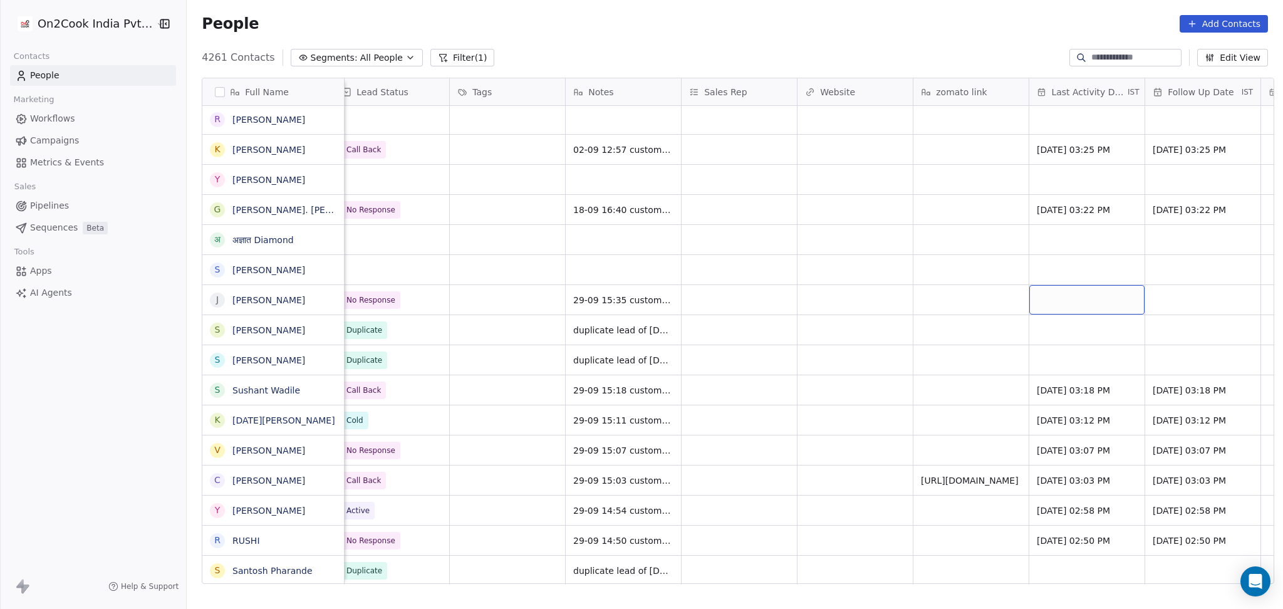
click at [1098, 299] on div "grid" at bounding box center [1086, 299] width 115 height 29
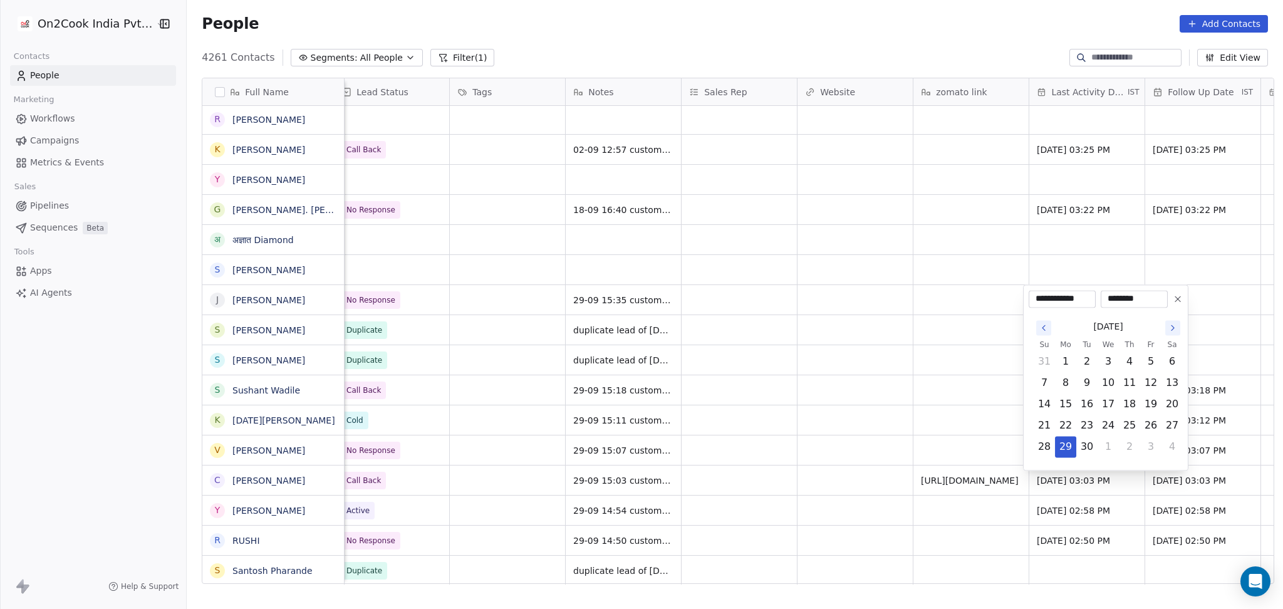
click at [1076, 445] on td "30" at bounding box center [1086, 446] width 21 height 21
click at [1067, 449] on button "29" at bounding box center [1066, 447] width 20 height 20
click at [1006, 437] on html "On2Cook India Pvt. Ltd. Contacts People Marketing Workflows Campaigns Metrics &…" at bounding box center [641, 304] width 1283 height 609
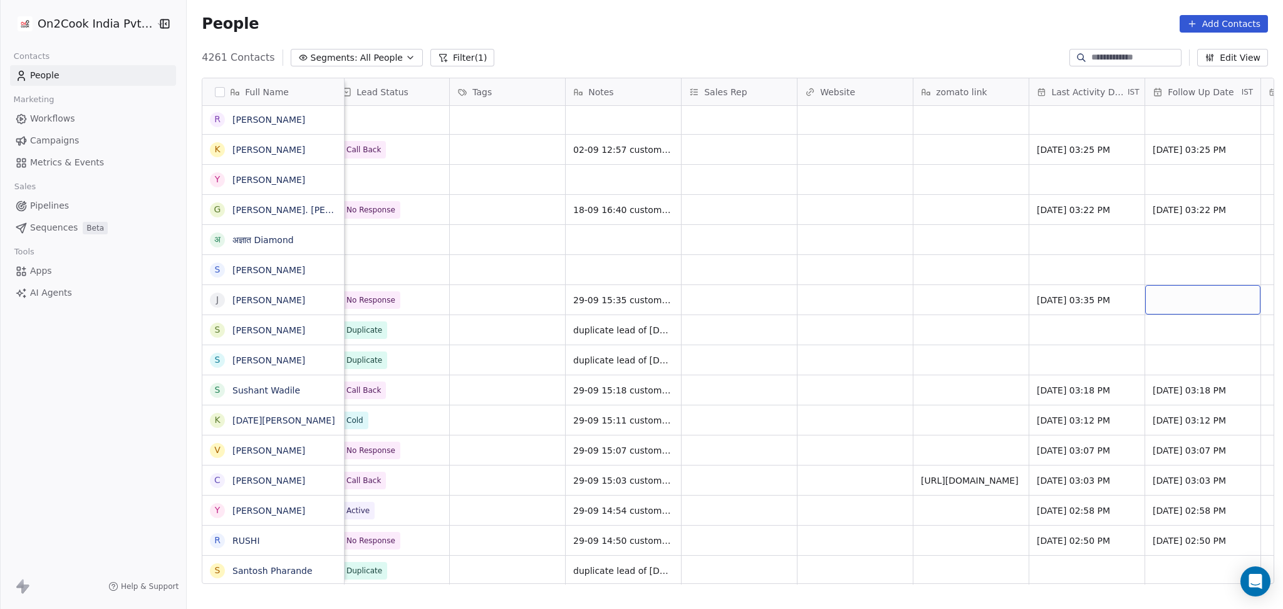
click at [1188, 303] on div "grid" at bounding box center [1202, 299] width 115 height 29
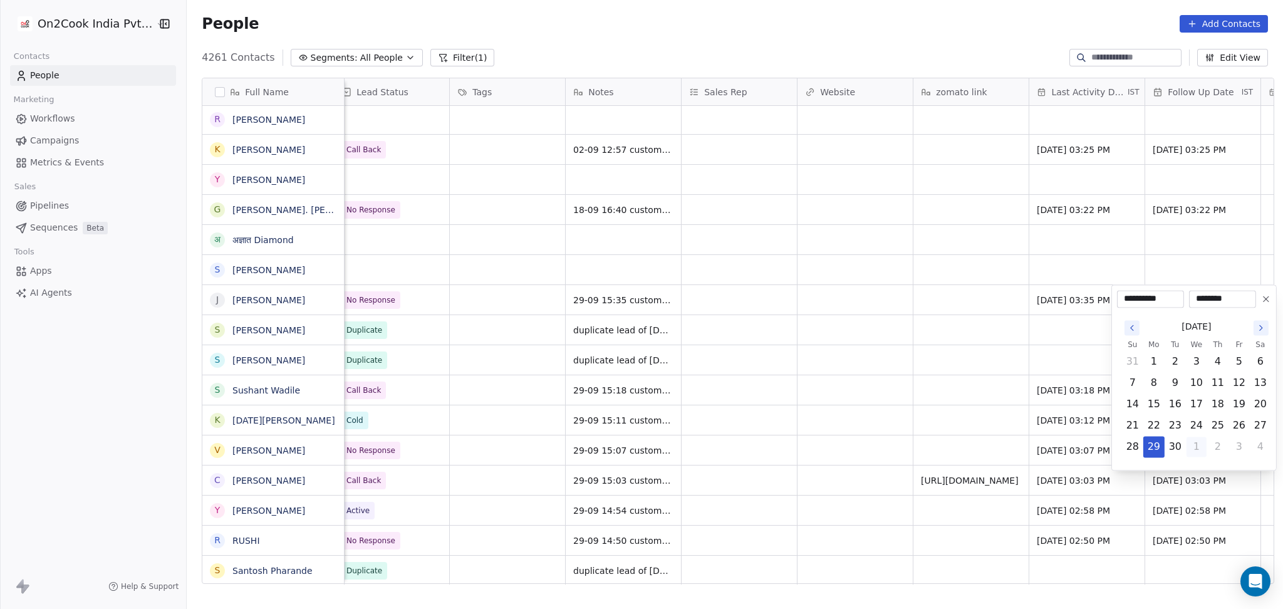
drag, startPoint x: 1235, startPoint y: 449, endPoint x: 1200, endPoint y: 446, distance: 35.2
click at [1200, 446] on tr "28 29 30 1 2 3 4" at bounding box center [1196, 446] width 149 height 21
click at [1199, 446] on button "1" at bounding box center [1196, 447] width 20 height 20
type input "**********"
click at [853, 344] on html "On2Cook India Pvt. Ltd. Contacts People Marketing Workflows Campaigns Metrics &…" at bounding box center [641, 304] width 1283 height 609
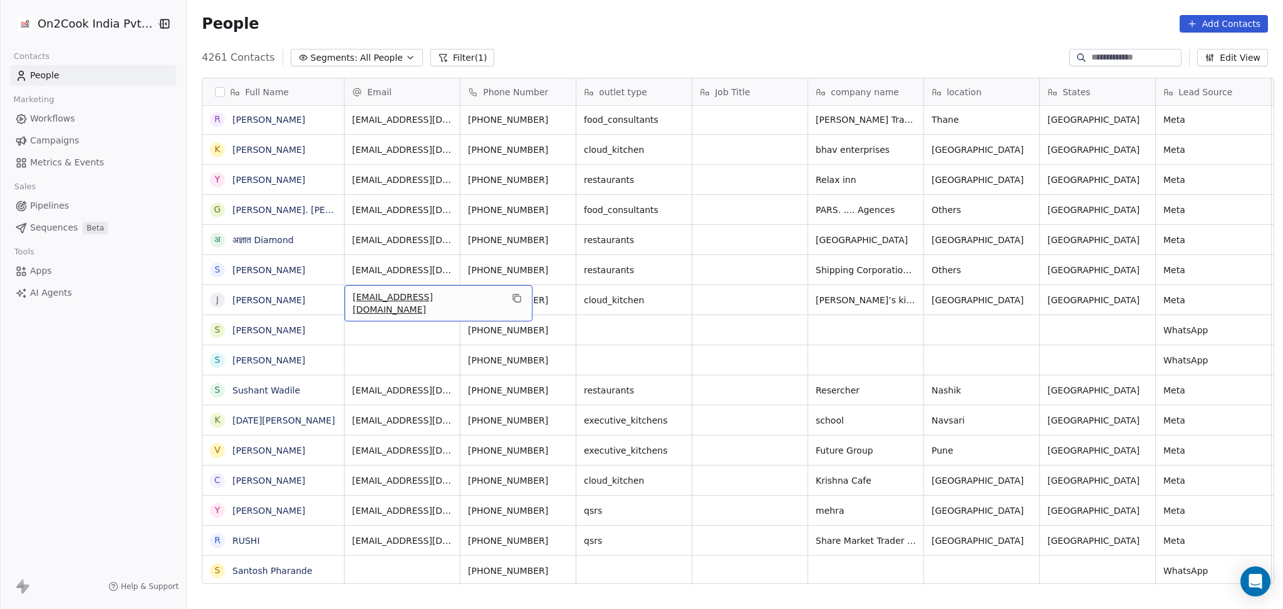
scroll to position [0, 1]
click at [558, 298] on icon "grid" at bounding box center [563, 298] width 10 height 10
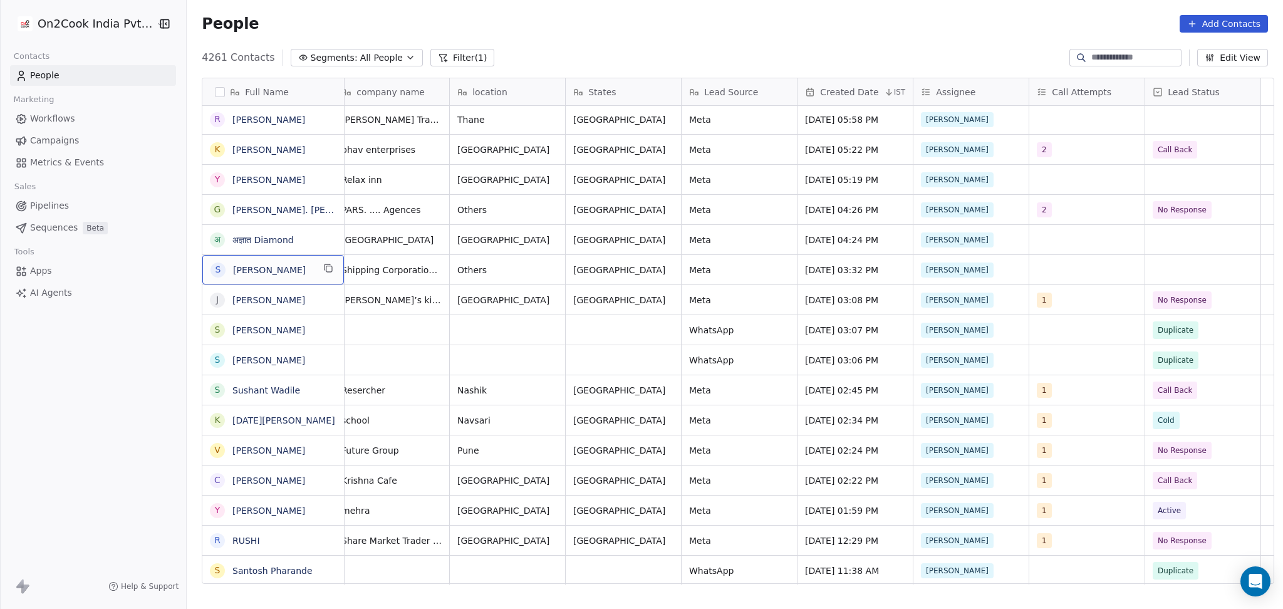
scroll to position [0, 0]
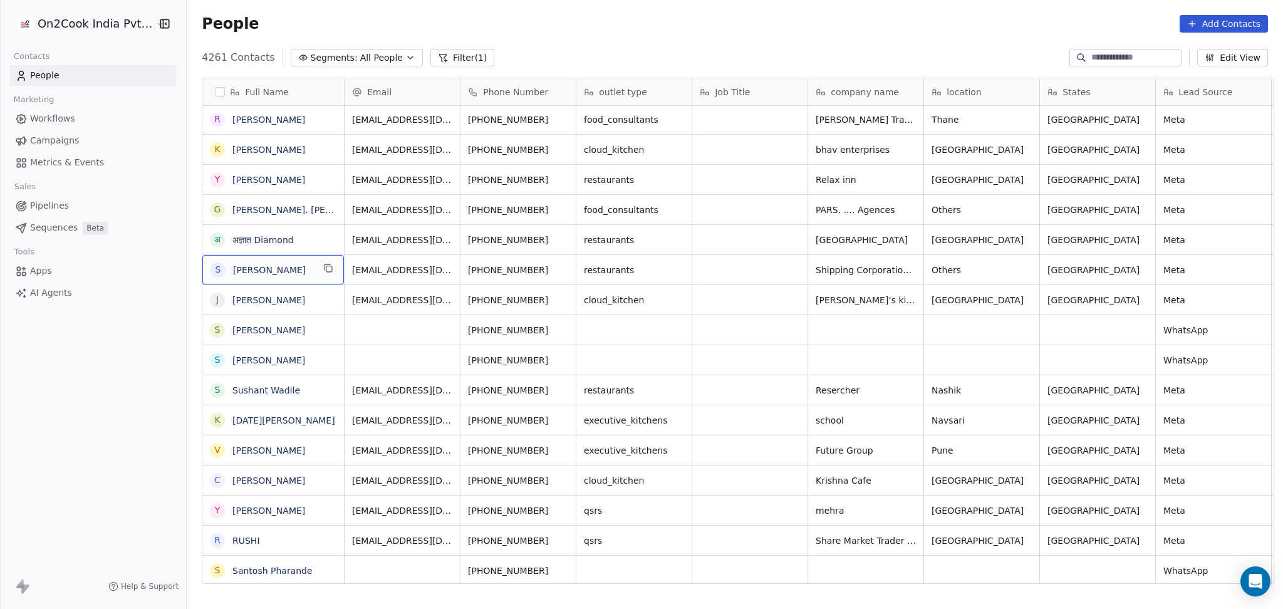
click at [332, 276] on div "S [PERSON_NAME]" at bounding box center [273, 269] width 142 height 29
click at [332, 272] on icon "grid" at bounding box center [328, 268] width 10 height 10
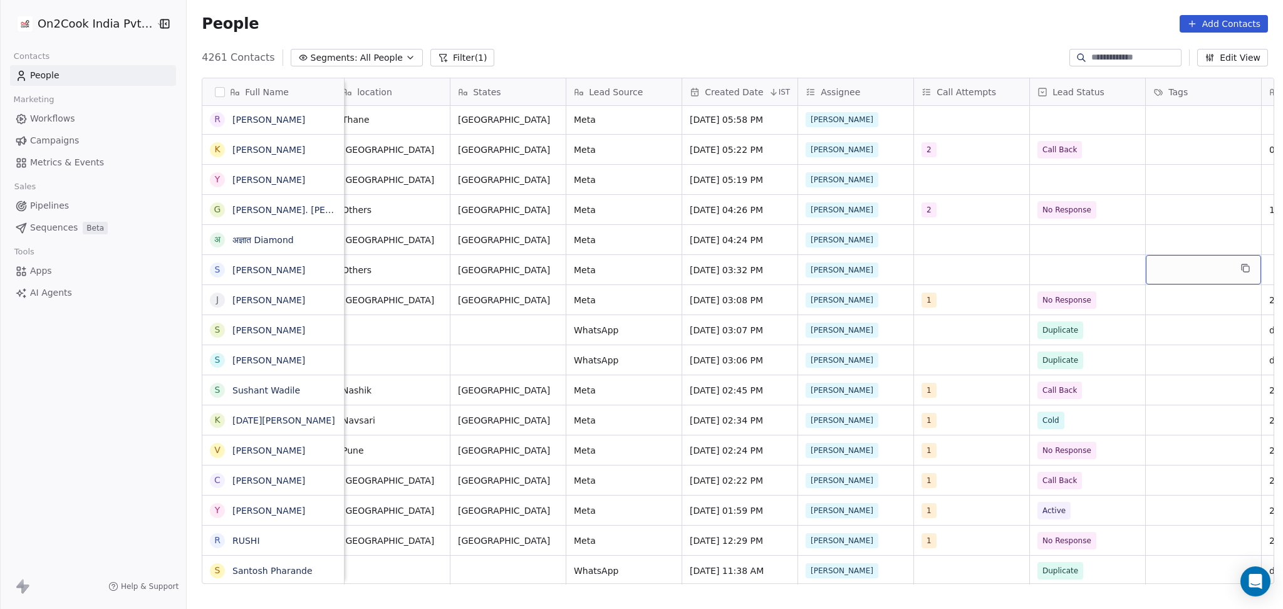
scroll to position [0, 706]
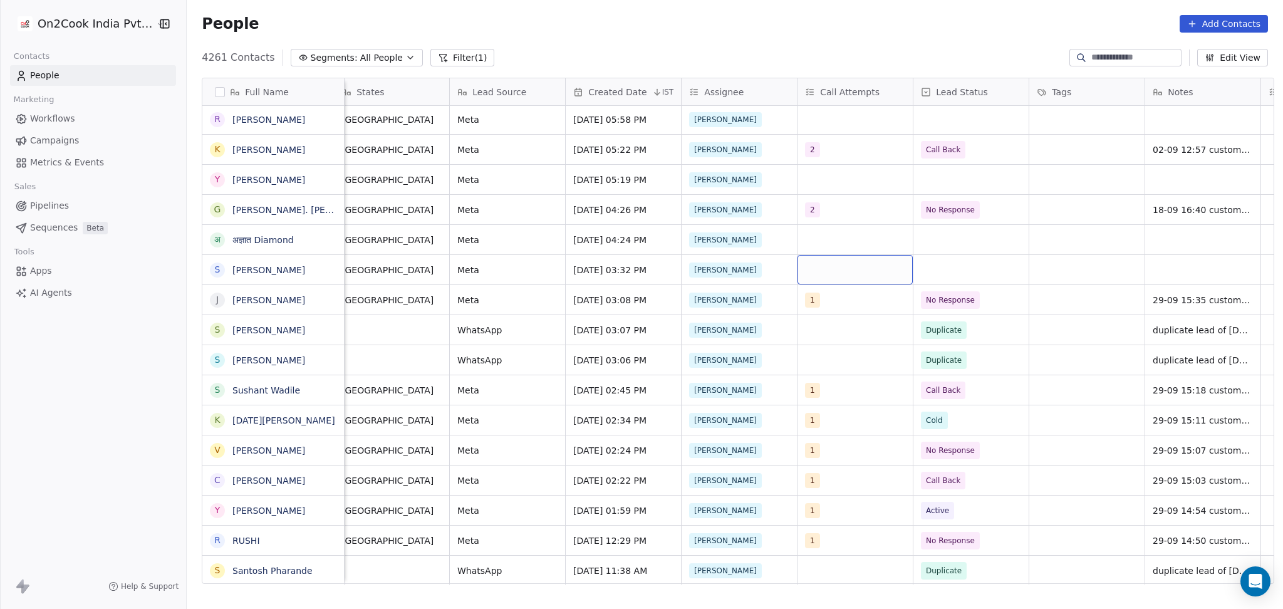
click at [837, 265] on div "grid" at bounding box center [854, 269] width 115 height 29
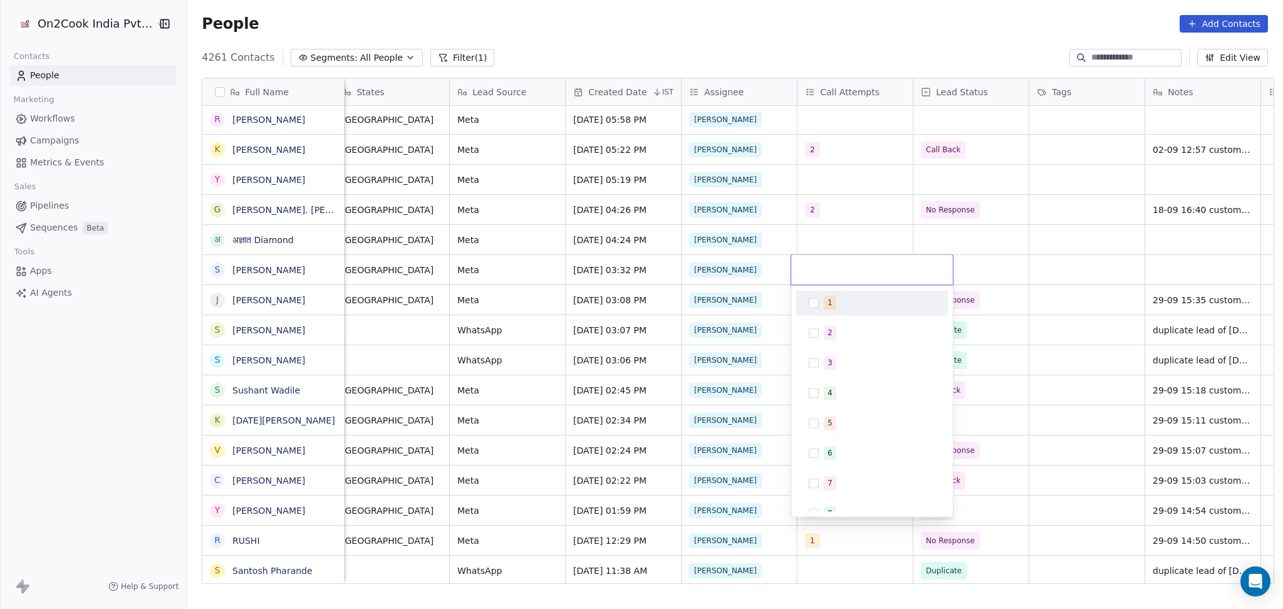
click at [856, 309] on div "1" at bounding box center [880, 303] width 112 height 14
click at [975, 283] on html "On2Cook India Pvt. Ltd. Contacts People Marketing Workflows Campaigns Metrics &…" at bounding box center [641, 304] width 1283 height 609
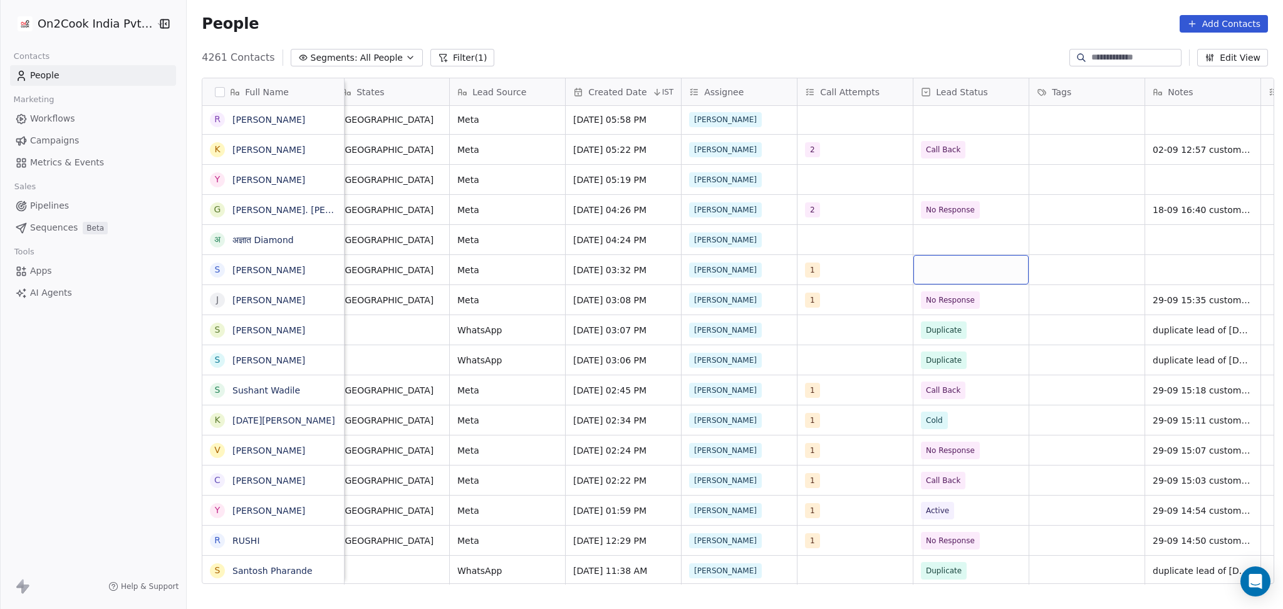
click at [956, 264] on div "grid" at bounding box center [970, 269] width 115 height 29
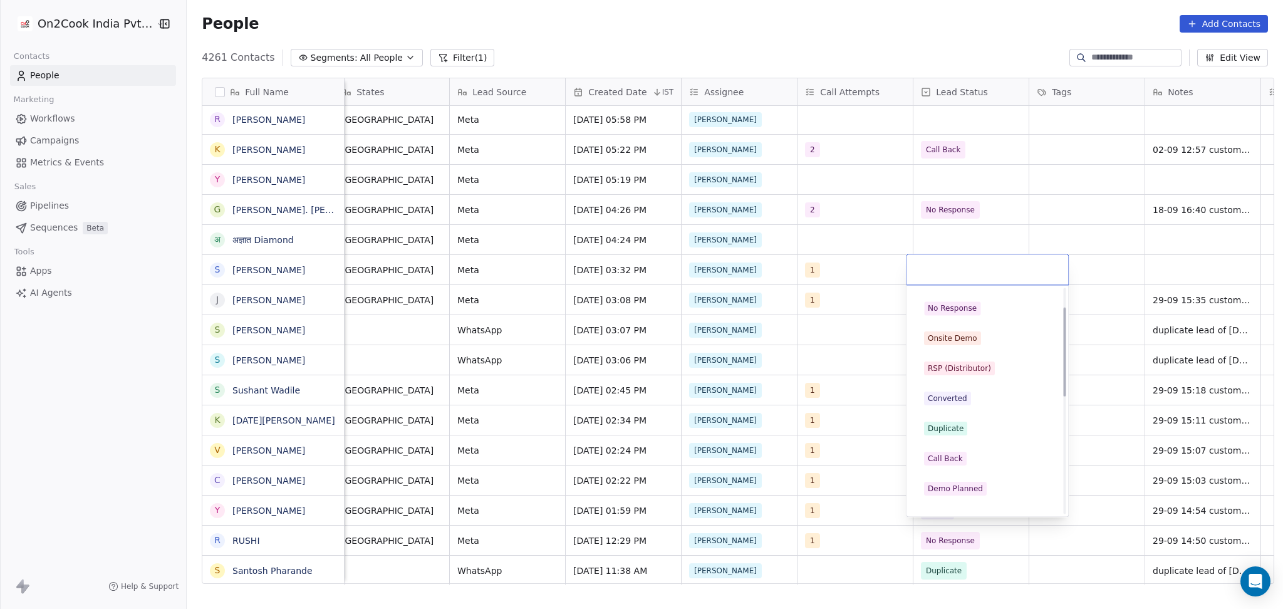
scroll to position [167, 0]
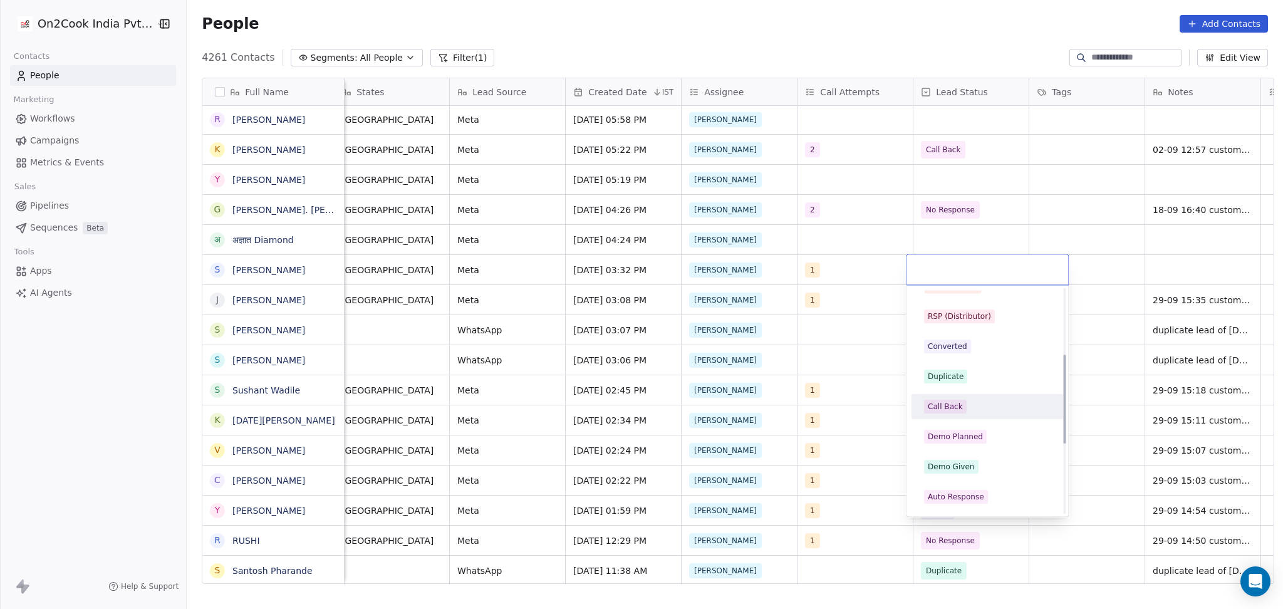
click at [972, 400] on div "Call Back" at bounding box center [987, 407] width 127 height 14
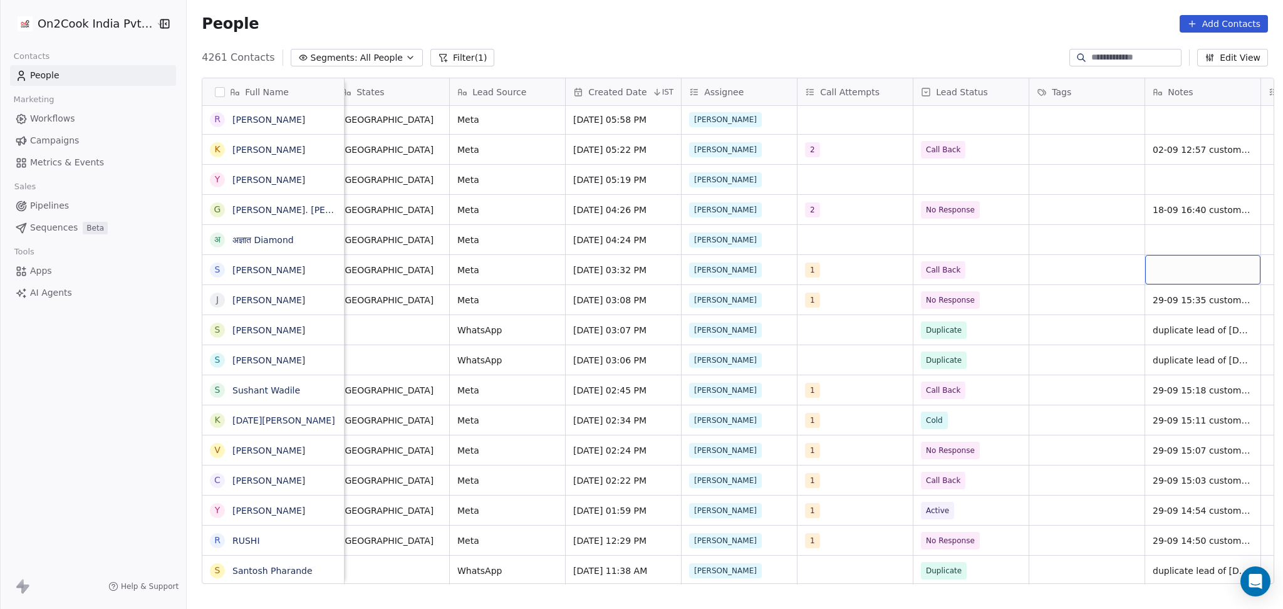
click at [1154, 262] on div "grid" at bounding box center [1202, 269] width 115 height 29
type textarea "**********"
click at [1133, 250] on html "On2Cook India Pvt. Ltd. Contacts People Marketing Workflows Campaigns Metrics &…" at bounding box center [641, 304] width 1283 height 609
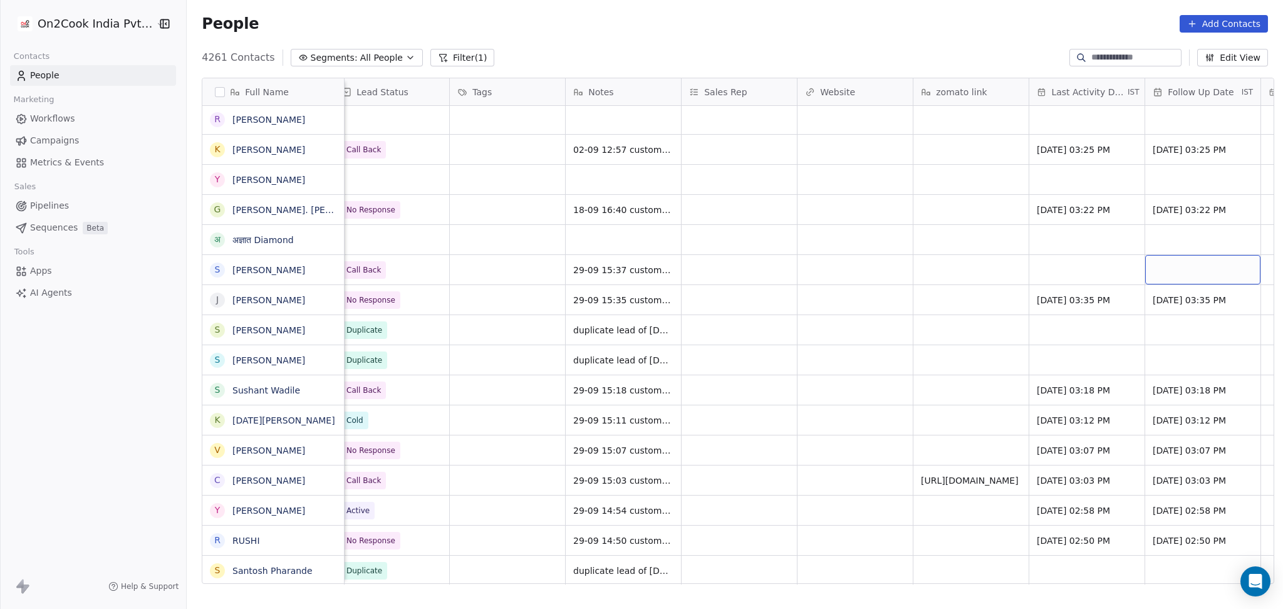
scroll to position [0, 1401]
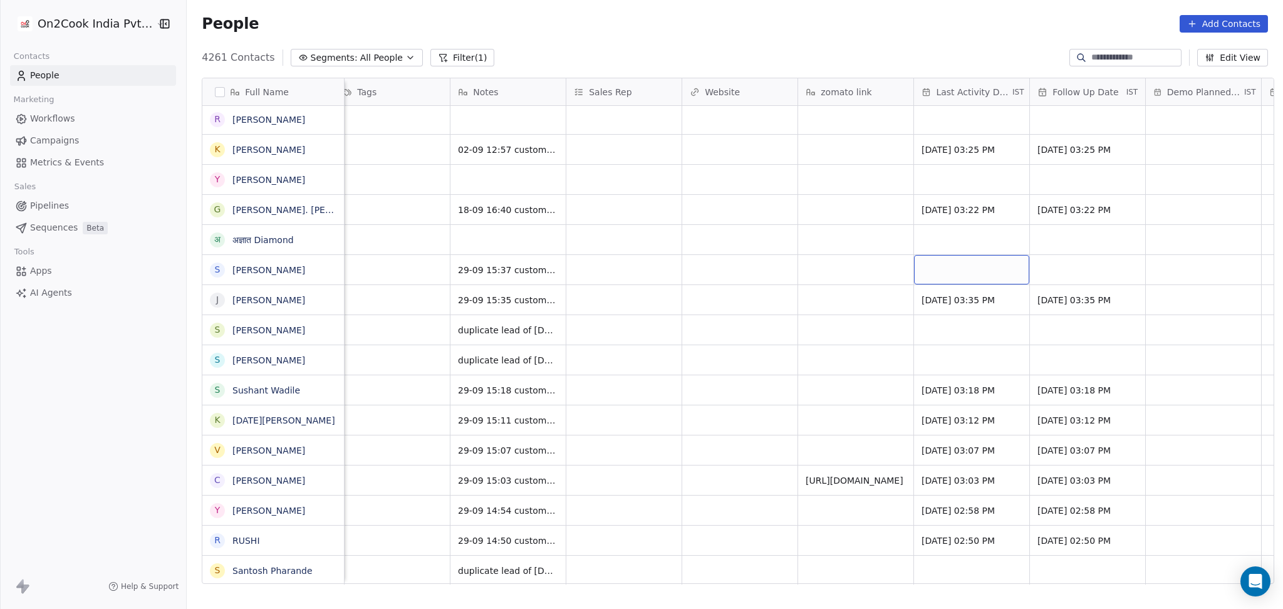
click at [926, 274] on div "grid" at bounding box center [971, 269] width 115 height 29
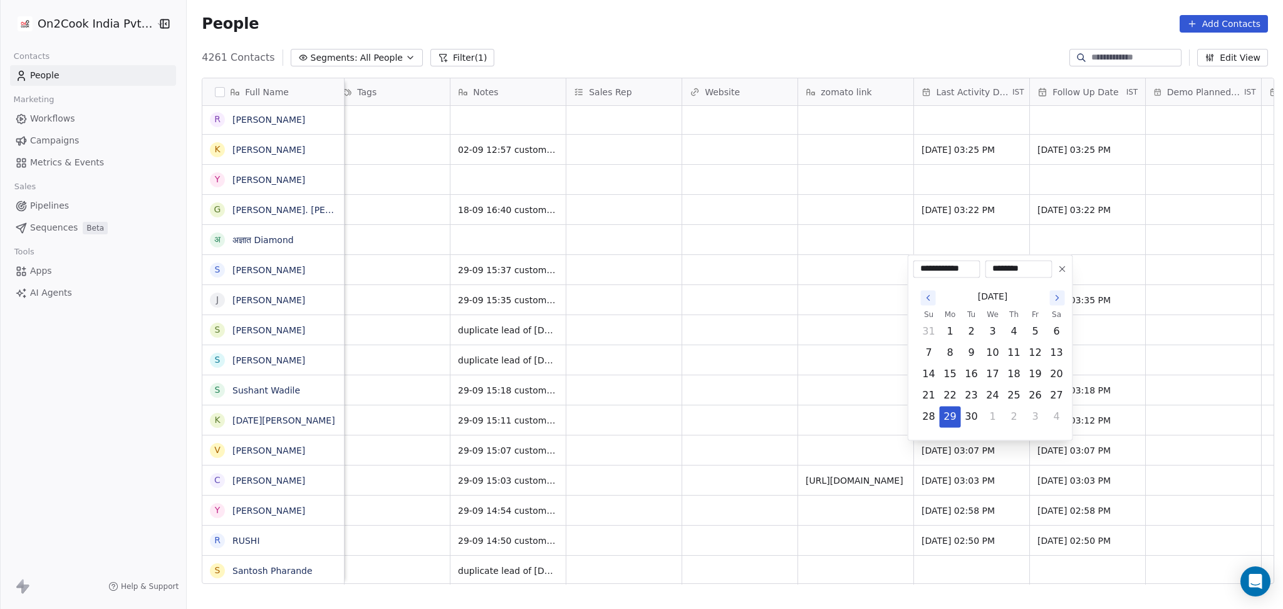
click at [953, 413] on button "29" at bounding box center [950, 417] width 20 height 20
click at [818, 423] on html "On2Cook India Pvt. Ltd. Contacts People Marketing Workflows Campaigns Metrics &…" at bounding box center [641, 304] width 1283 height 609
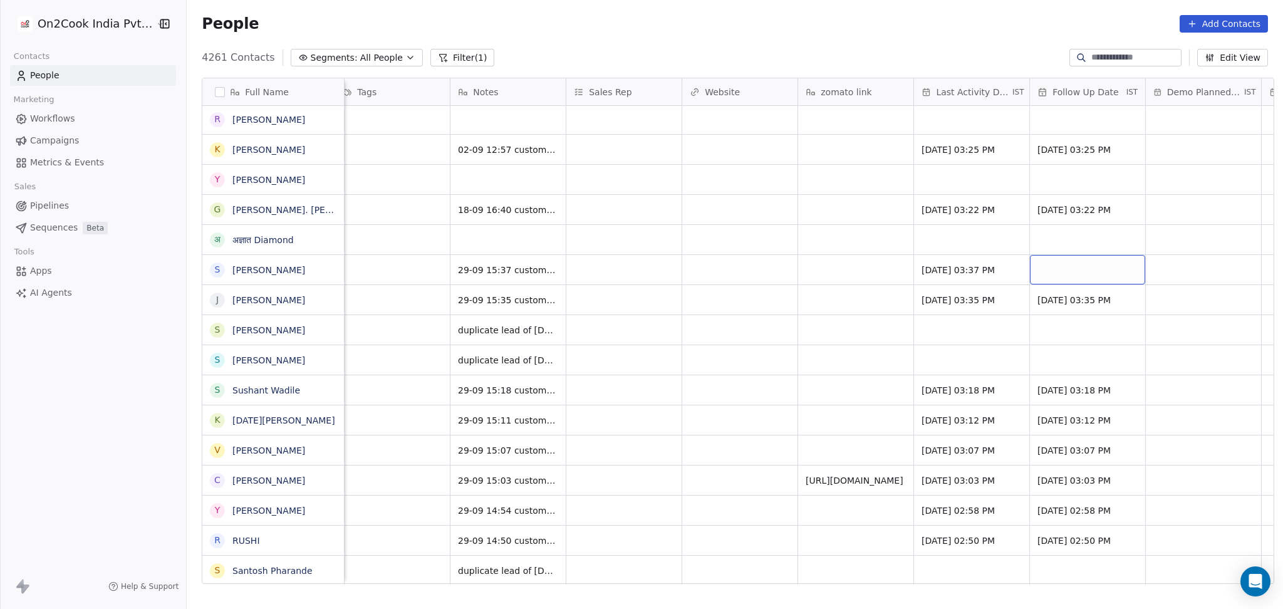
click at [1083, 266] on div "grid" at bounding box center [1087, 269] width 115 height 29
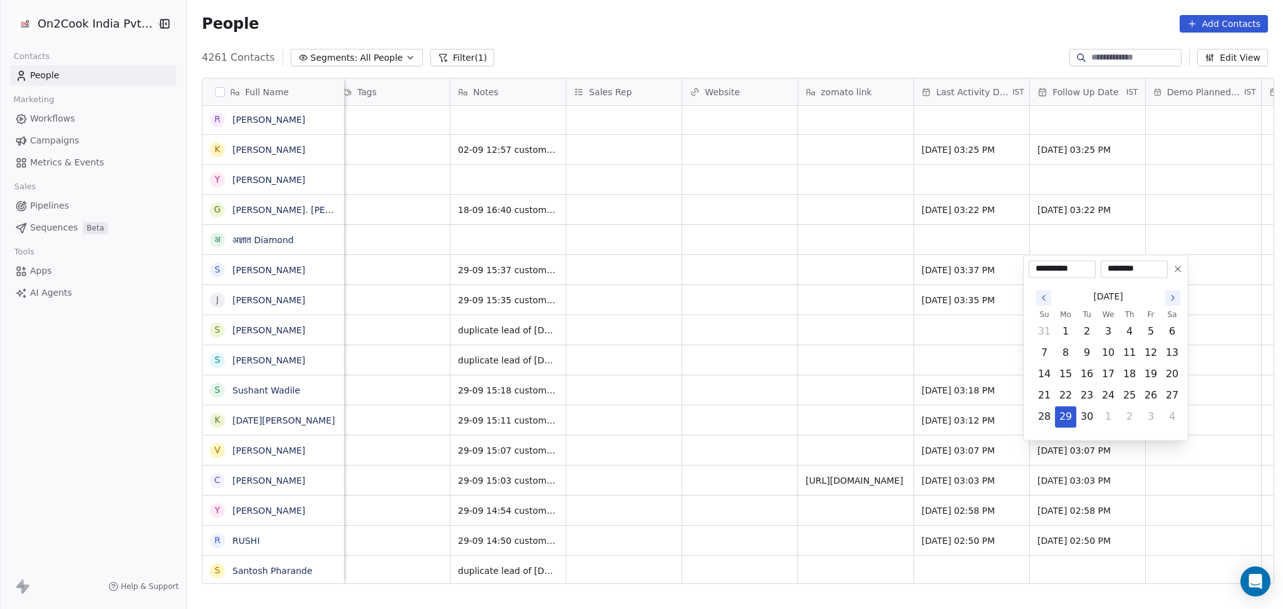
click at [1179, 302] on button "Go to the Next Month" at bounding box center [1172, 297] width 15 height 15
click at [1129, 356] on button "9" at bounding box center [1129, 353] width 20 height 20
type input "**********"
click at [819, 364] on html "On2Cook India Pvt. Ltd. Contacts People Marketing Workflows Campaigns Metrics &…" at bounding box center [641, 304] width 1283 height 609
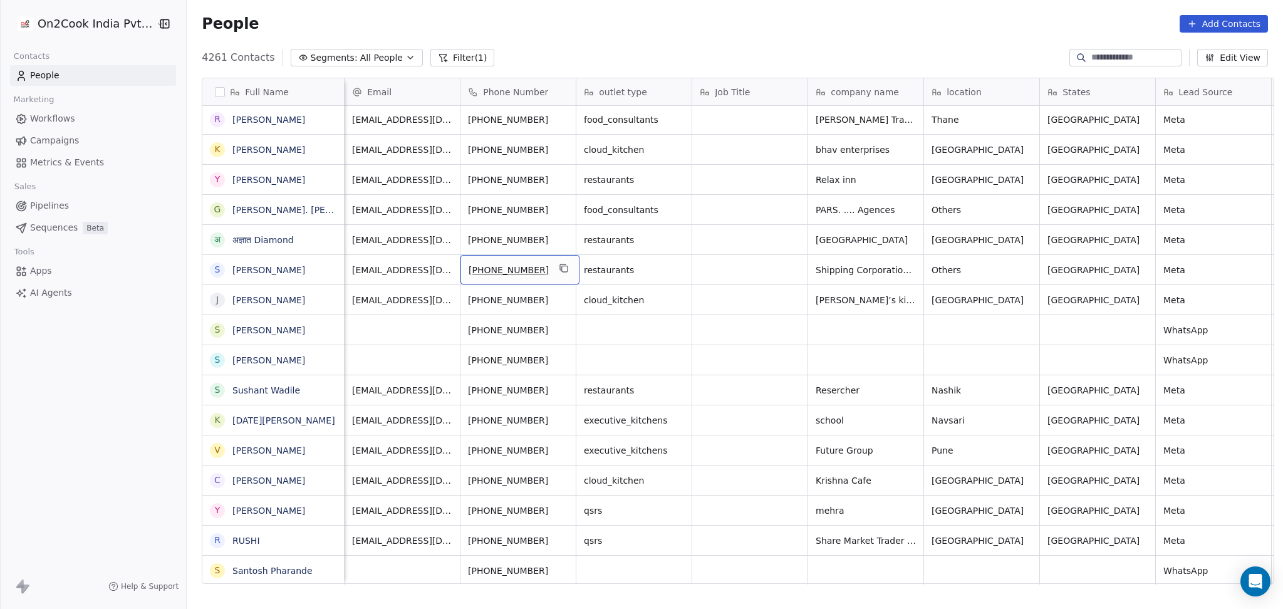
scroll to position [0, 1]
click at [559, 264] on icon "grid" at bounding box center [562, 267] width 6 height 6
click at [915, 237] on button "grid" at bounding box center [922, 238] width 15 height 15
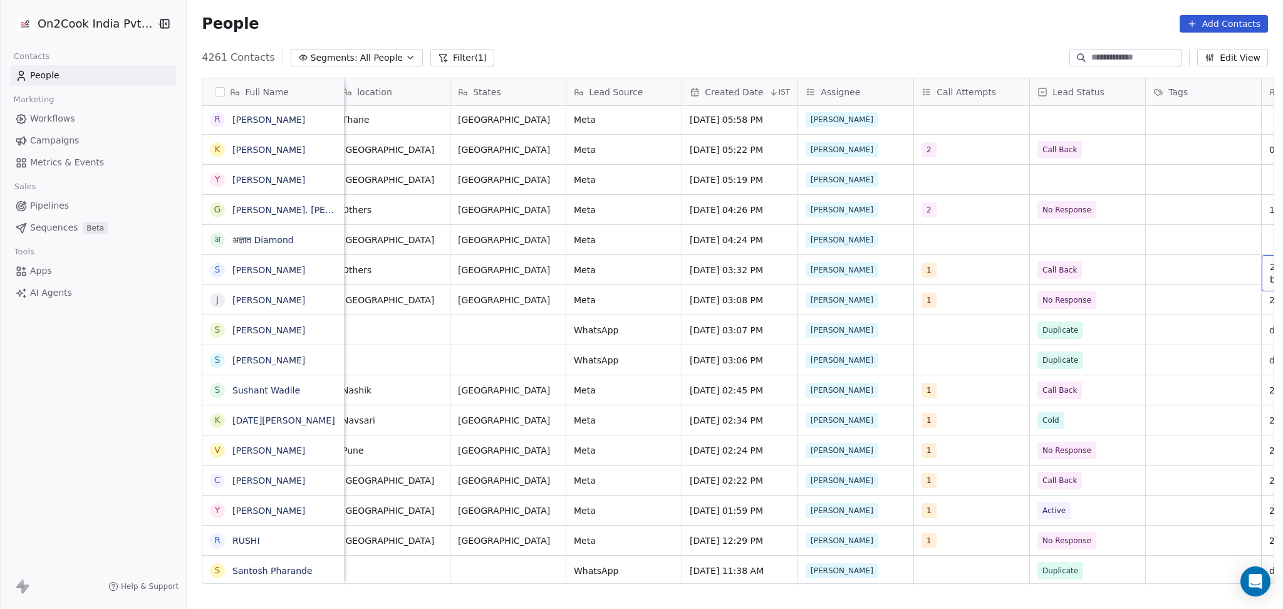
scroll to position [0, 706]
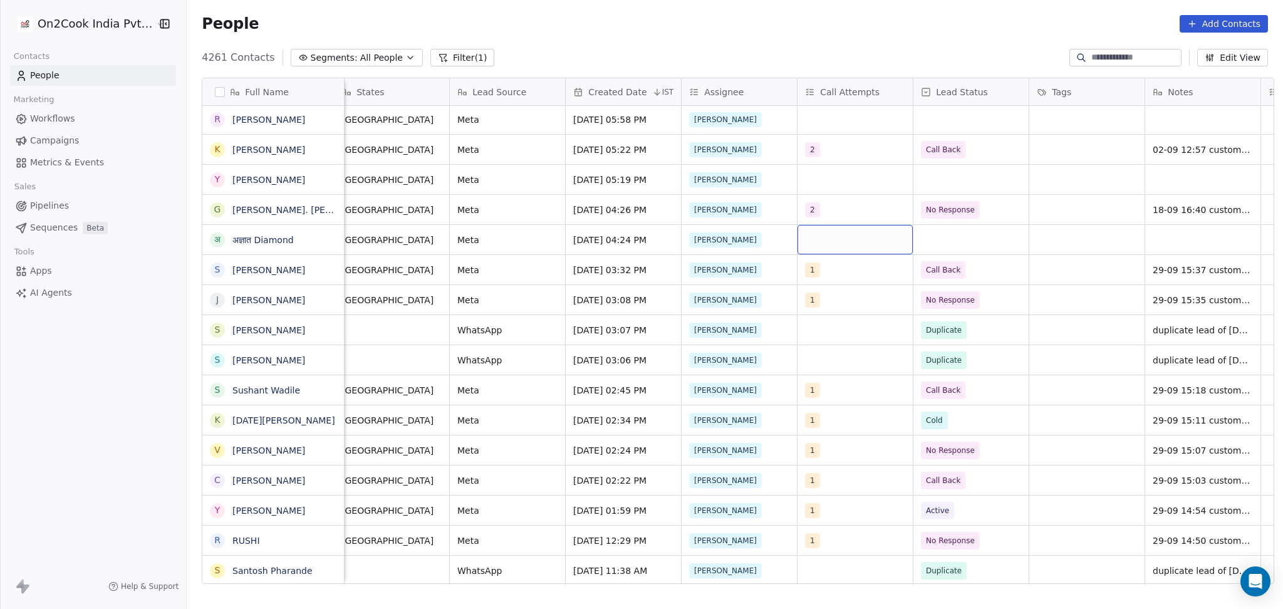
click at [867, 237] on div "grid" at bounding box center [854, 239] width 115 height 29
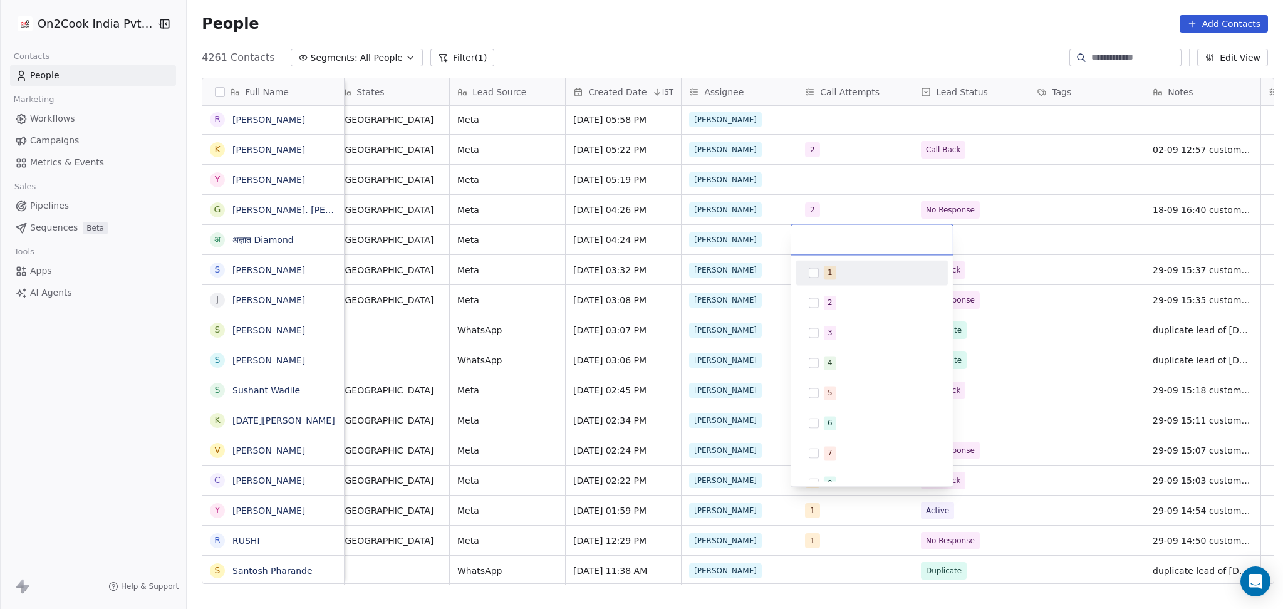
click at [851, 272] on div "1" at bounding box center [880, 273] width 112 height 14
click at [1039, 277] on html "On2Cook India Pvt. Ltd. Contacts People Marketing Workflows Campaigns Metrics &…" at bounding box center [641, 304] width 1283 height 609
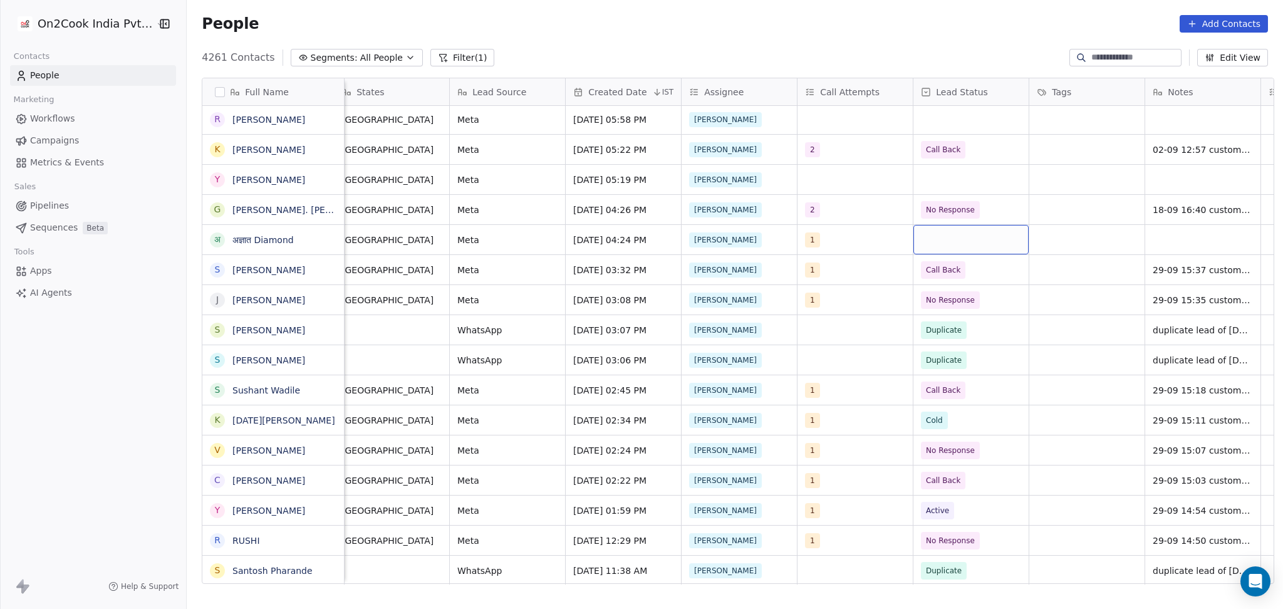
click at [950, 241] on div "grid" at bounding box center [970, 239] width 115 height 29
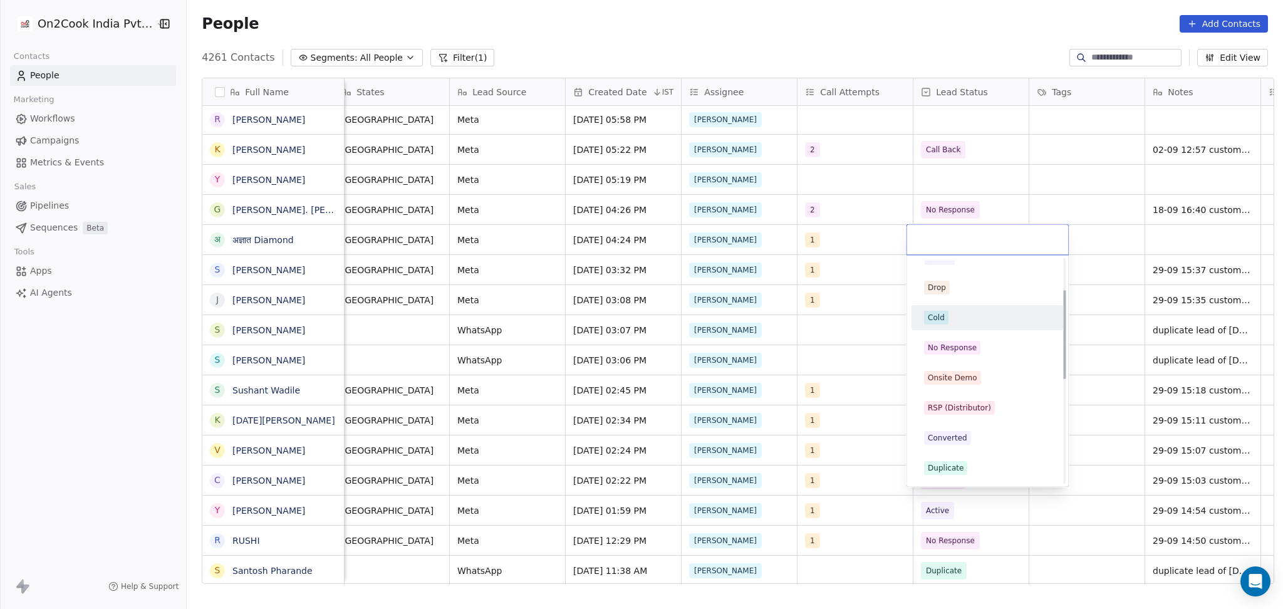
scroll to position [83, 0]
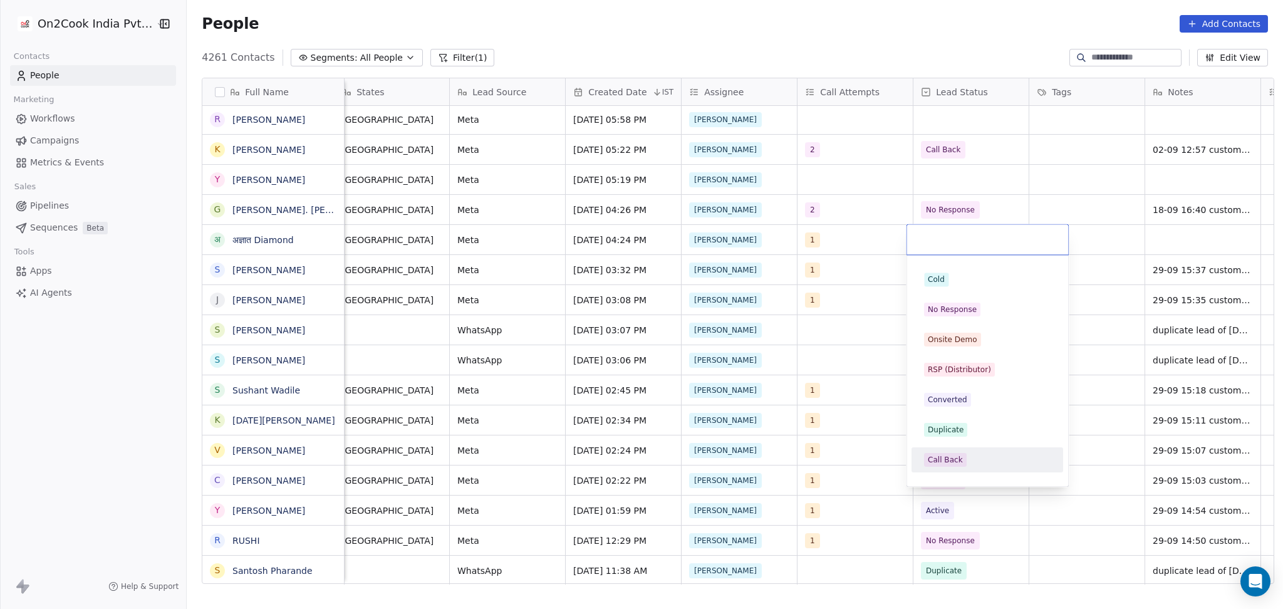
click at [960, 464] on span "Call Back" at bounding box center [945, 460] width 43 height 14
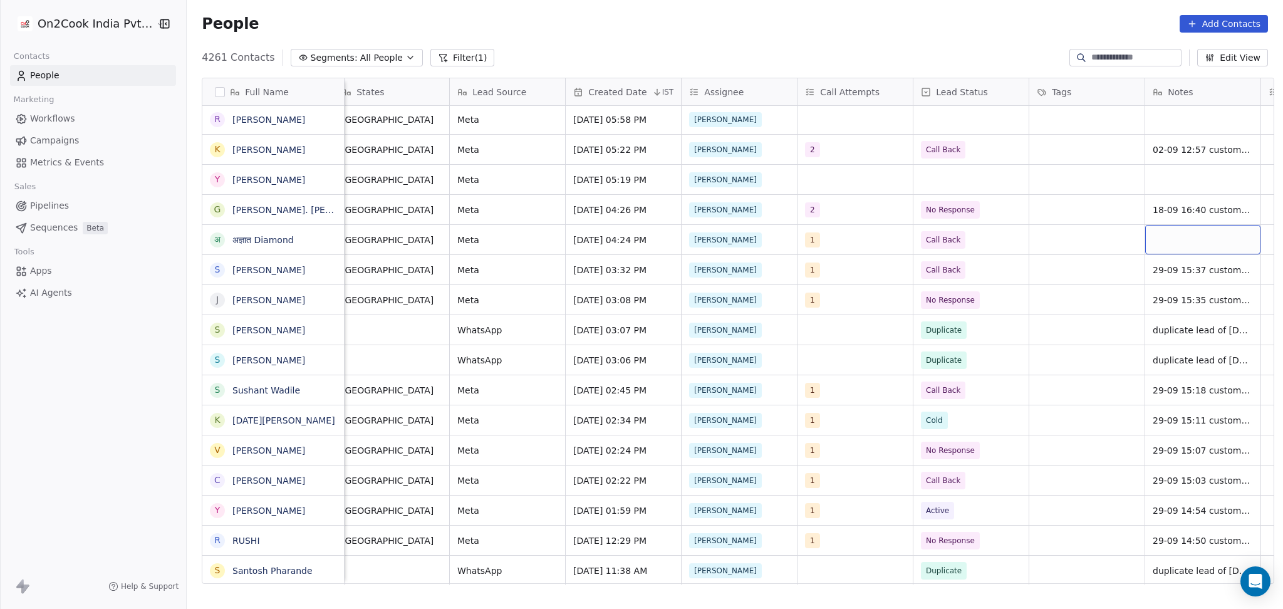
click at [1207, 244] on div "grid" at bounding box center [1202, 239] width 115 height 29
type textarea "**********"
click at [1091, 236] on html "On2Cook India Pvt. Ltd. Contacts People Marketing Workflows Campaigns Metrics &…" at bounding box center [641, 304] width 1283 height 609
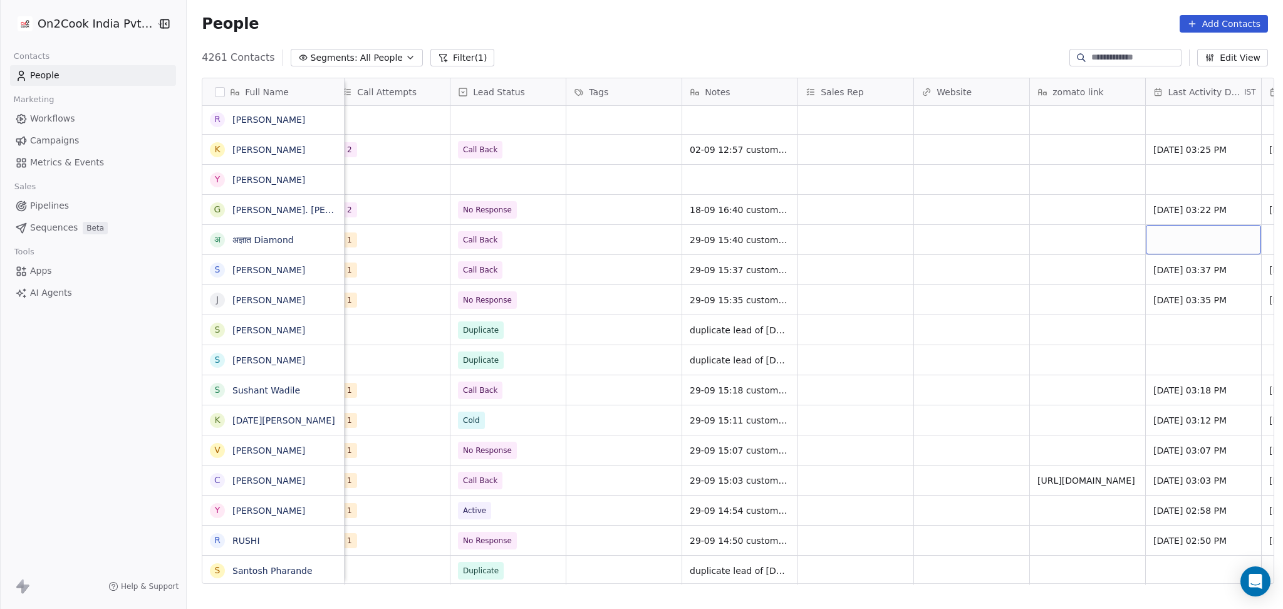
scroll to position [0, 1285]
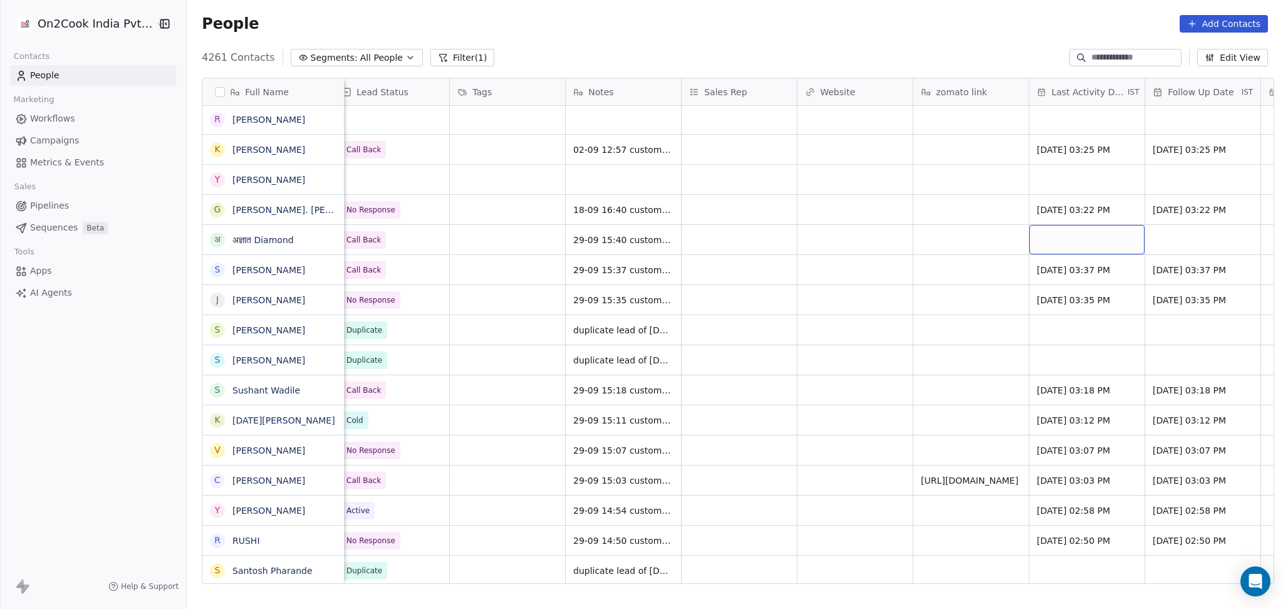
click at [1084, 236] on div "grid" at bounding box center [1086, 239] width 115 height 29
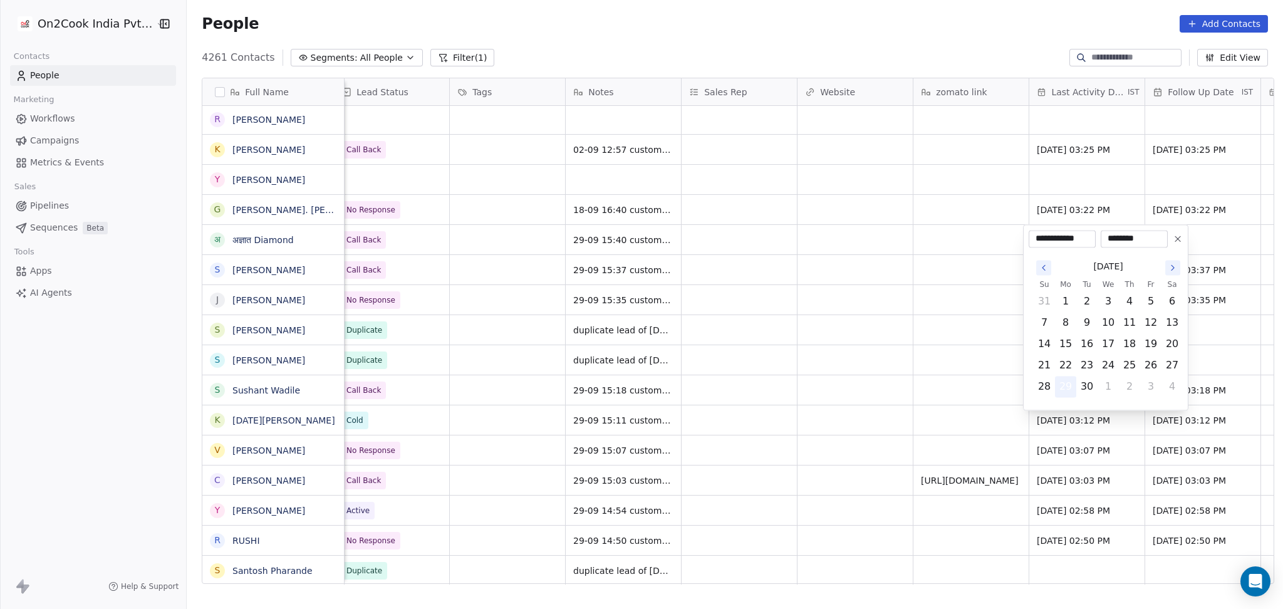
click at [1058, 392] on button "29" at bounding box center [1066, 386] width 20 height 20
click at [875, 365] on html "On2Cook India Pvt. Ltd. Contacts People Marketing Workflows Campaigns Metrics &…" at bounding box center [641, 304] width 1283 height 609
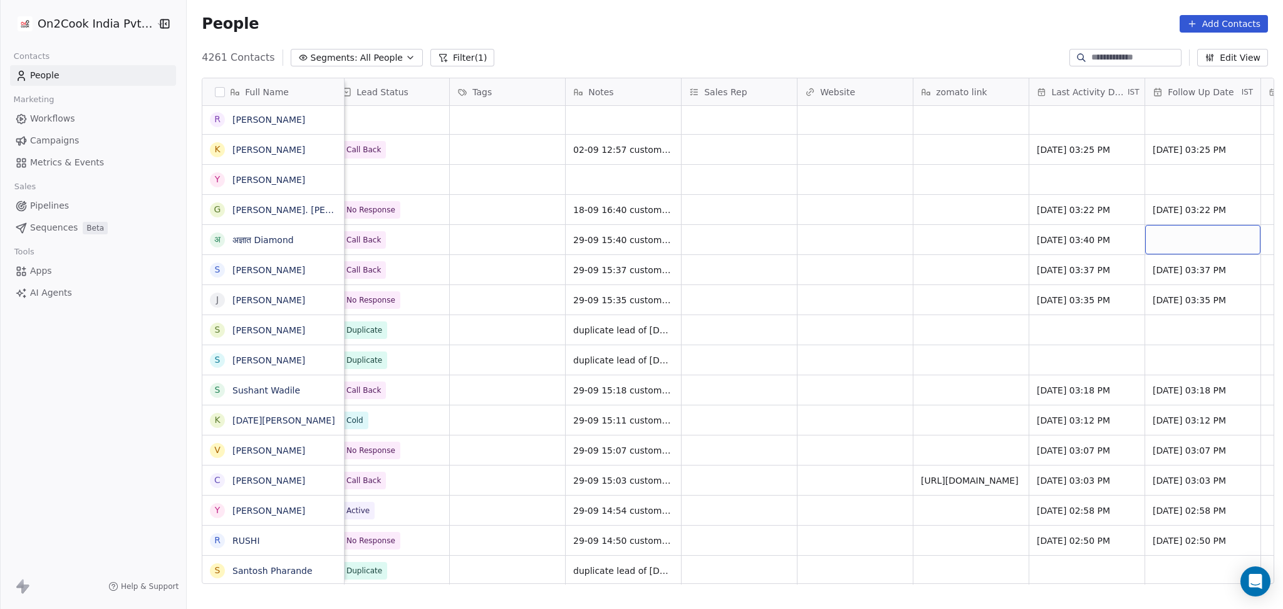
click at [1175, 237] on div "grid" at bounding box center [1202, 239] width 115 height 29
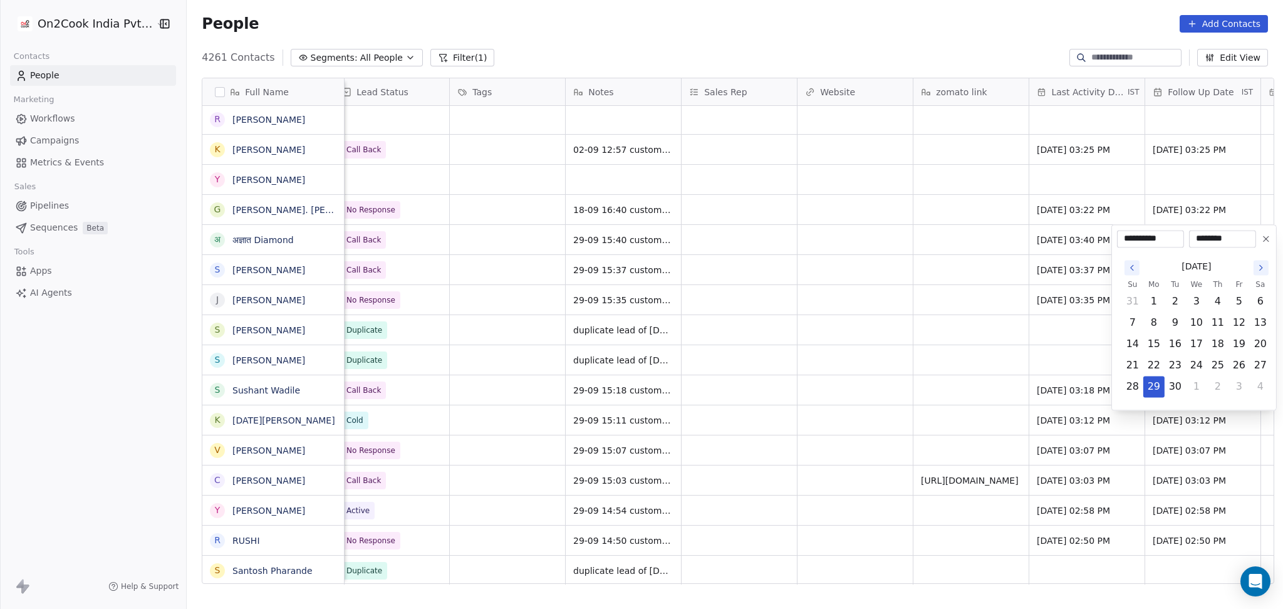
click at [1263, 262] on button "Go to the Next Month" at bounding box center [1260, 267] width 15 height 15
click at [1211, 324] on button "9" at bounding box center [1218, 323] width 20 height 20
type input "**********"
click at [913, 335] on html "On2Cook India Pvt. Ltd. Contacts People Marketing Workflows Campaigns Metrics &…" at bounding box center [641, 304] width 1283 height 609
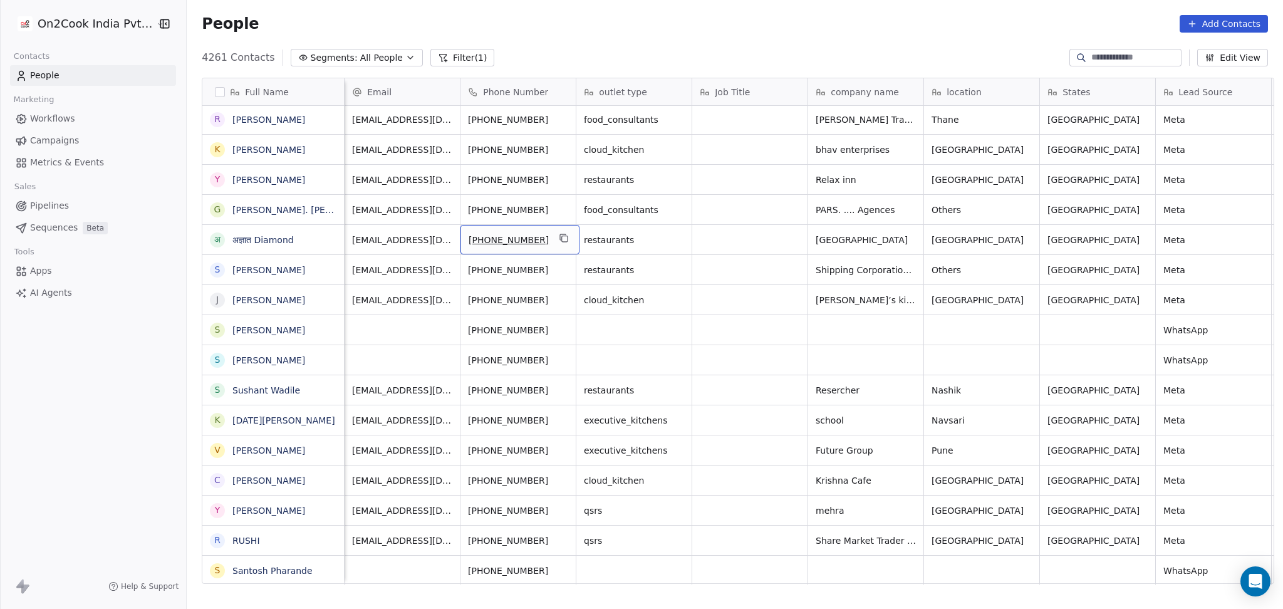
scroll to position [0, 1]
click at [561, 242] on icon "grid" at bounding box center [564, 239] width 6 height 6
drag, startPoint x: 740, startPoint y: 304, endPoint x: 742, endPoint y: 296, distance: 8.5
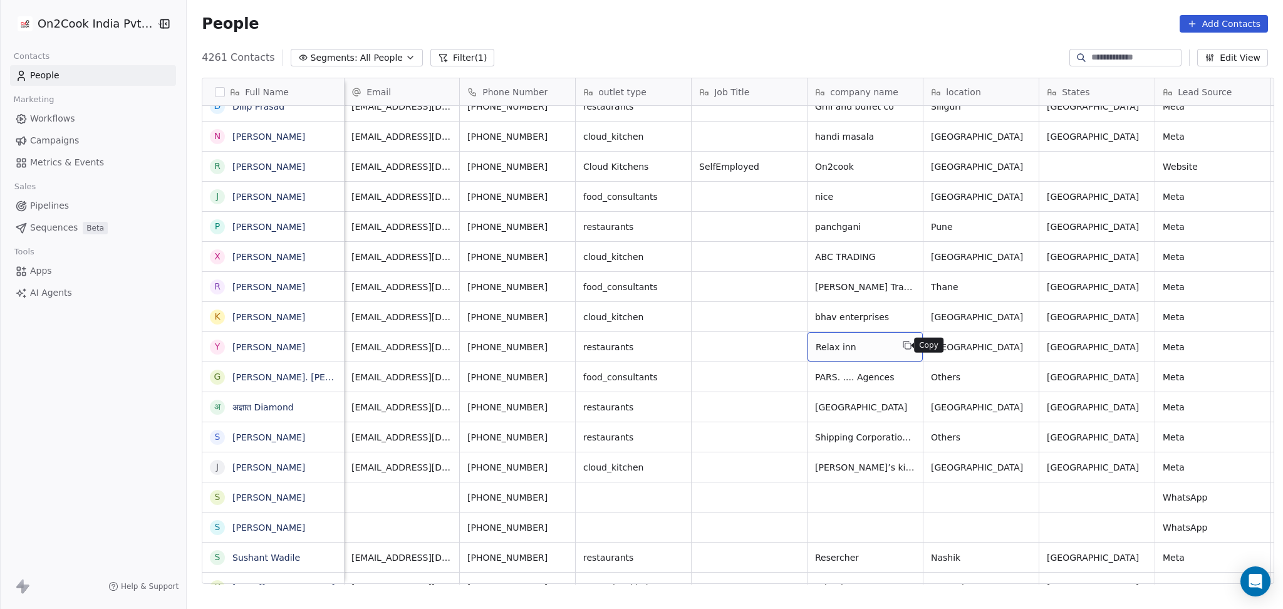
click at [905, 344] on icon "grid" at bounding box center [908, 346] width 6 height 6
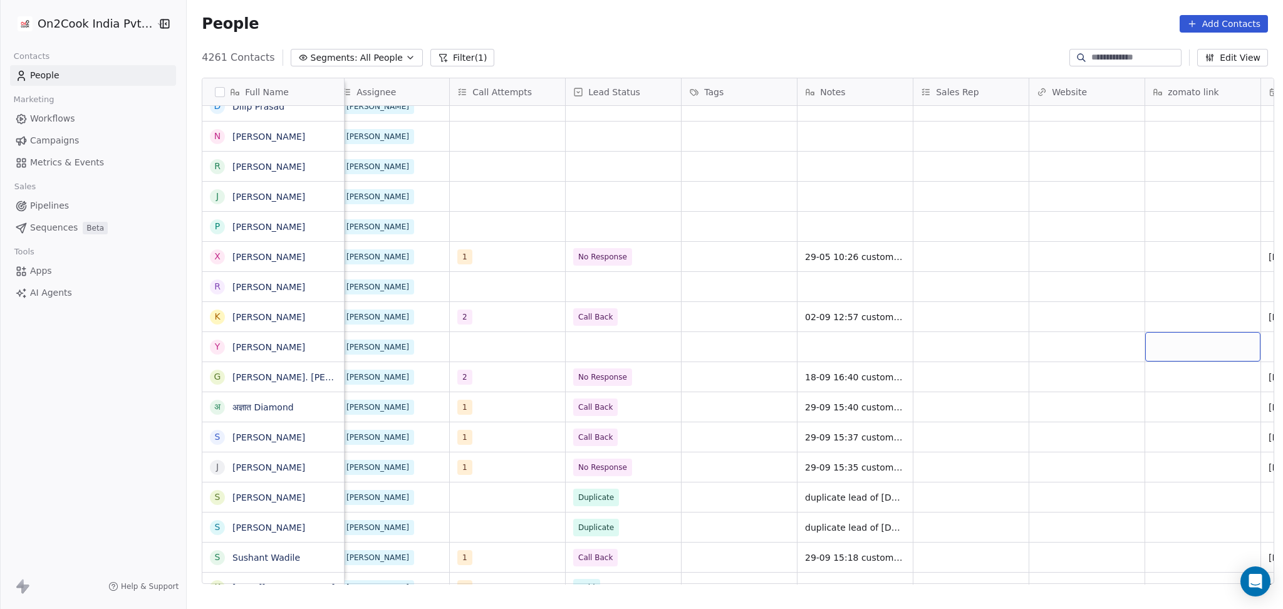
scroll to position [0, 1169]
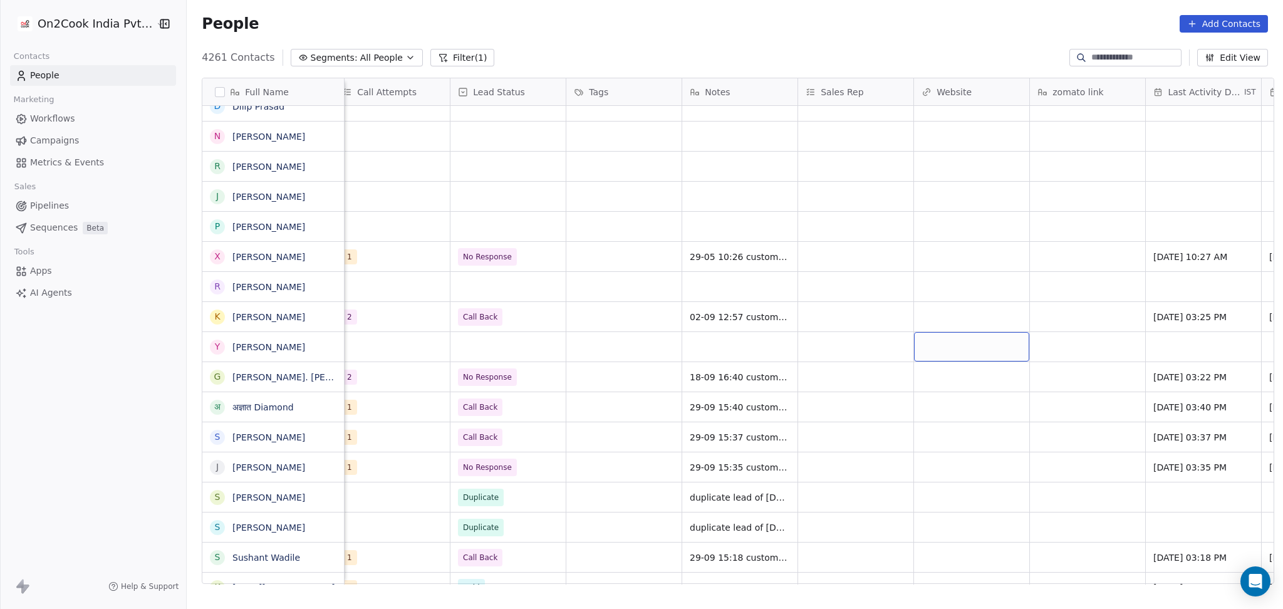
click at [968, 345] on div "grid" at bounding box center [971, 346] width 115 height 29
click at [886, 343] on html "On2Cook India Pvt. Ltd. Contacts People Marketing Workflows Campaigns Metrics &…" at bounding box center [641, 304] width 1283 height 609
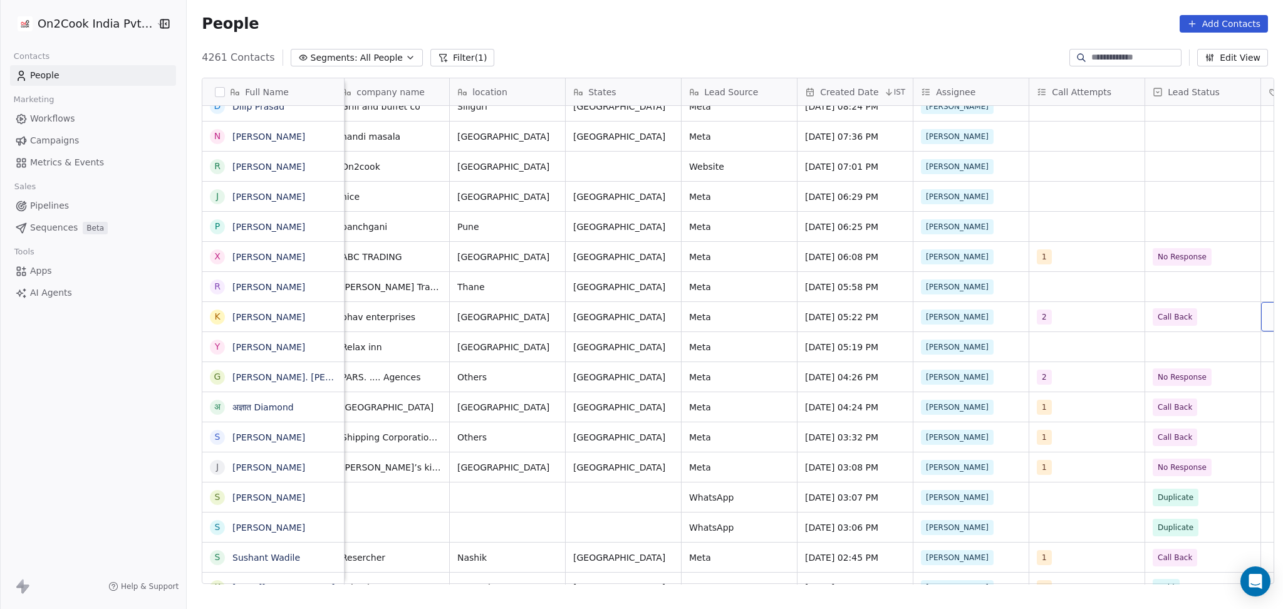
scroll to position [0, 589]
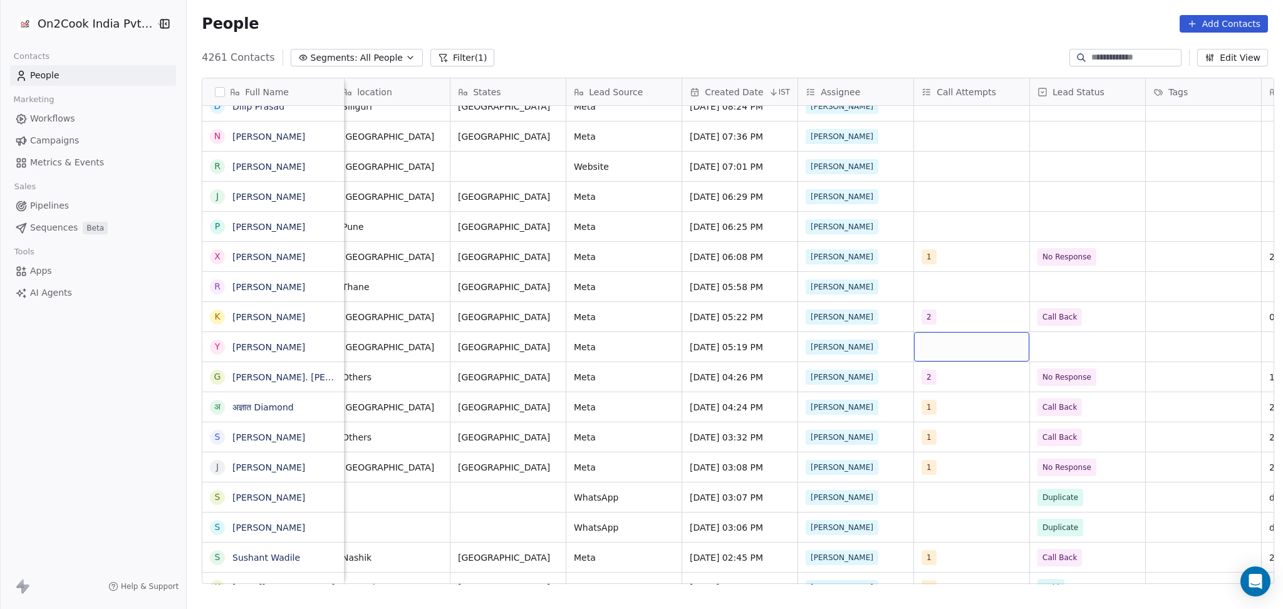
click at [947, 335] on div "grid" at bounding box center [971, 346] width 115 height 29
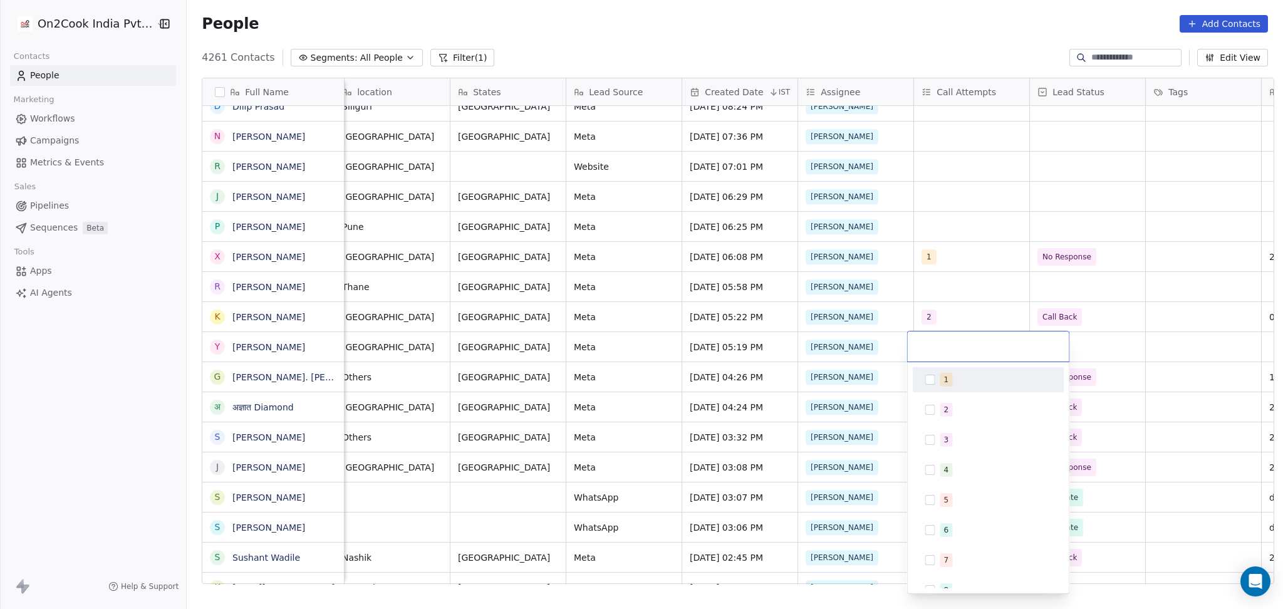
click at [928, 373] on div "1" at bounding box center [989, 380] width 142 height 20
click at [1030, 315] on html "On2Cook India Pvt. Ltd. Contacts People Marketing Workflows Campaigns Metrics &…" at bounding box center [641, 304] width 1283 height 609
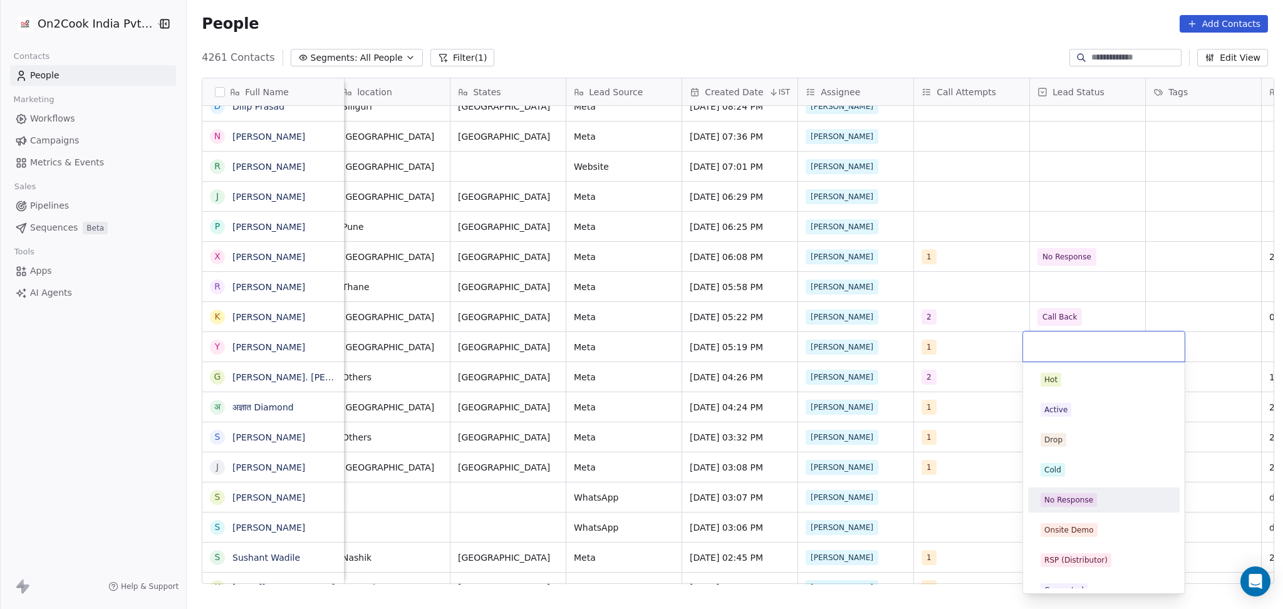
click at [1081, 493] on span "No Response" at bounding box center [1069, 500] width 56 height 14
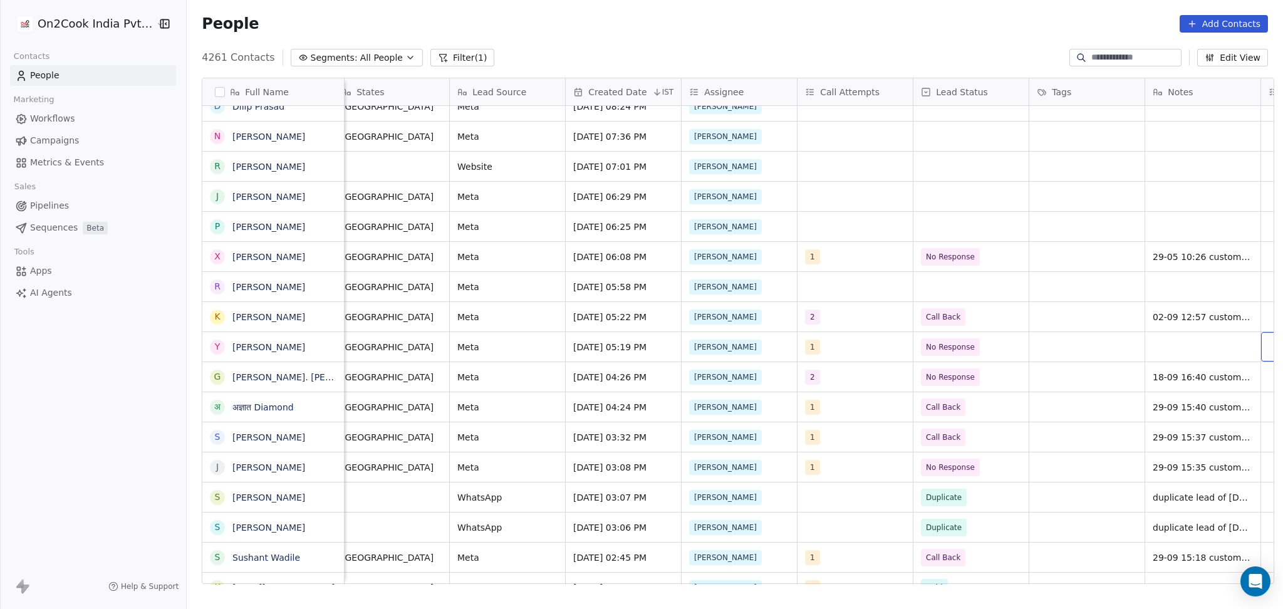
scroll to position [0, 822]
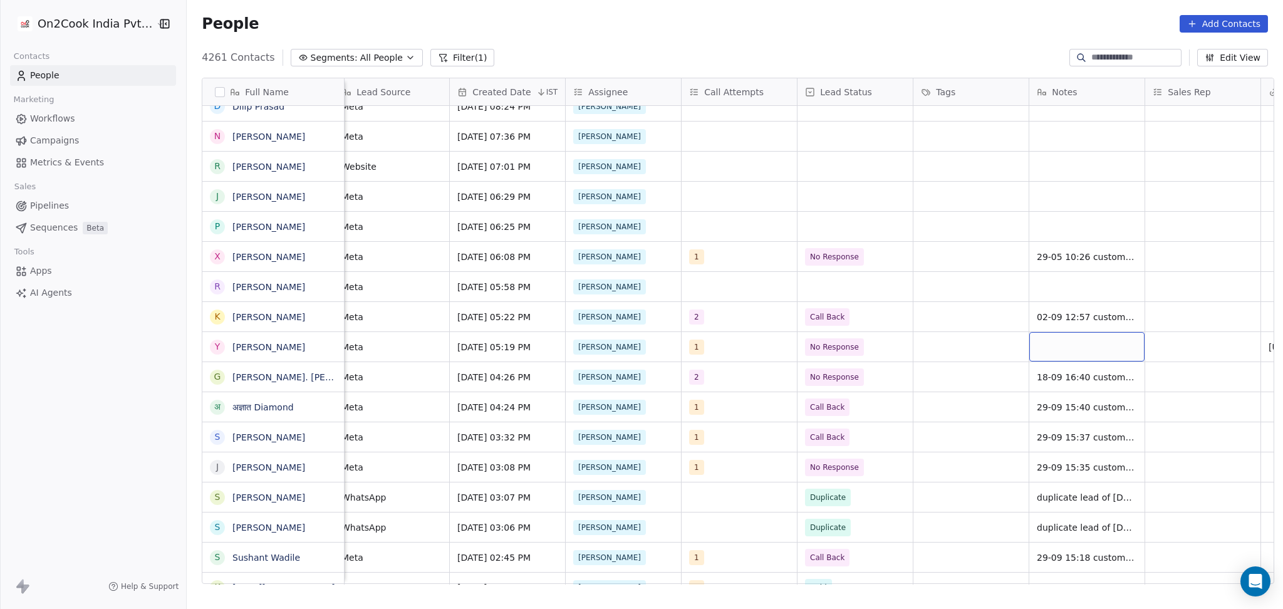
click at [1053, 339] on div "grid" at bounding box center [1086, 346] width 115 height 29
type textarea "**********"
click at [888, 341] on html "On2Cook India Pvt. Ltd. Contacts People Marketing Workflows Campaigns Metrics &…" at bounding box center [641, 304] width 1283 height 609
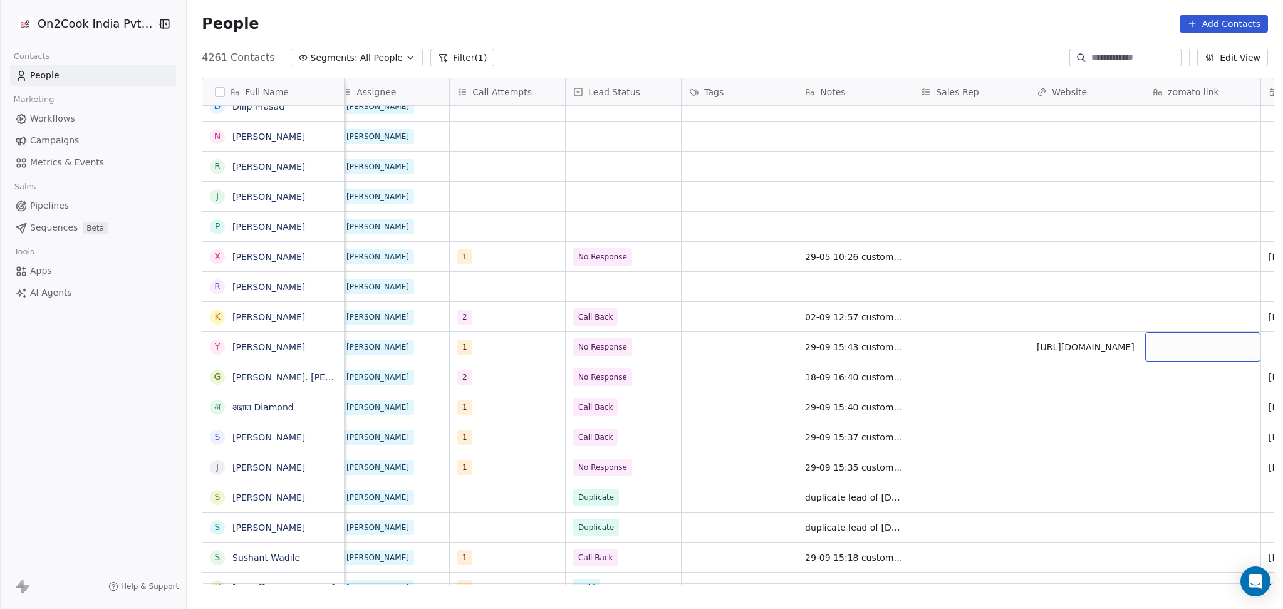
scroll to position [0, 1169]
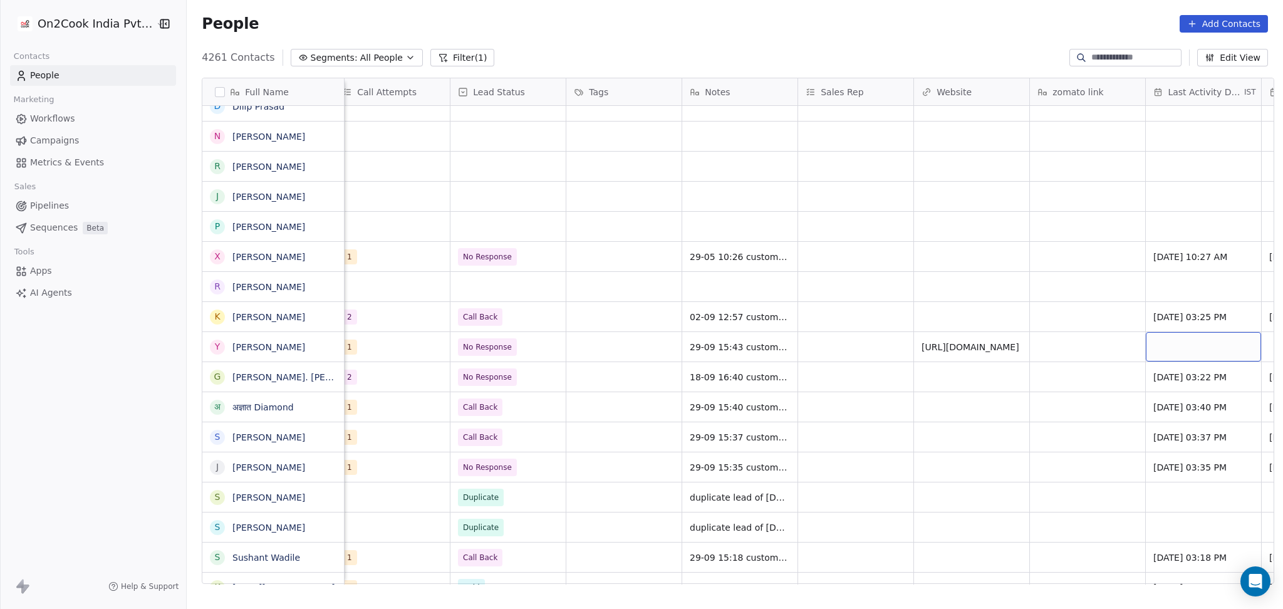
click at [1151, 341] on div "grid" at bounding box center [1203, 346] width 115 height 29
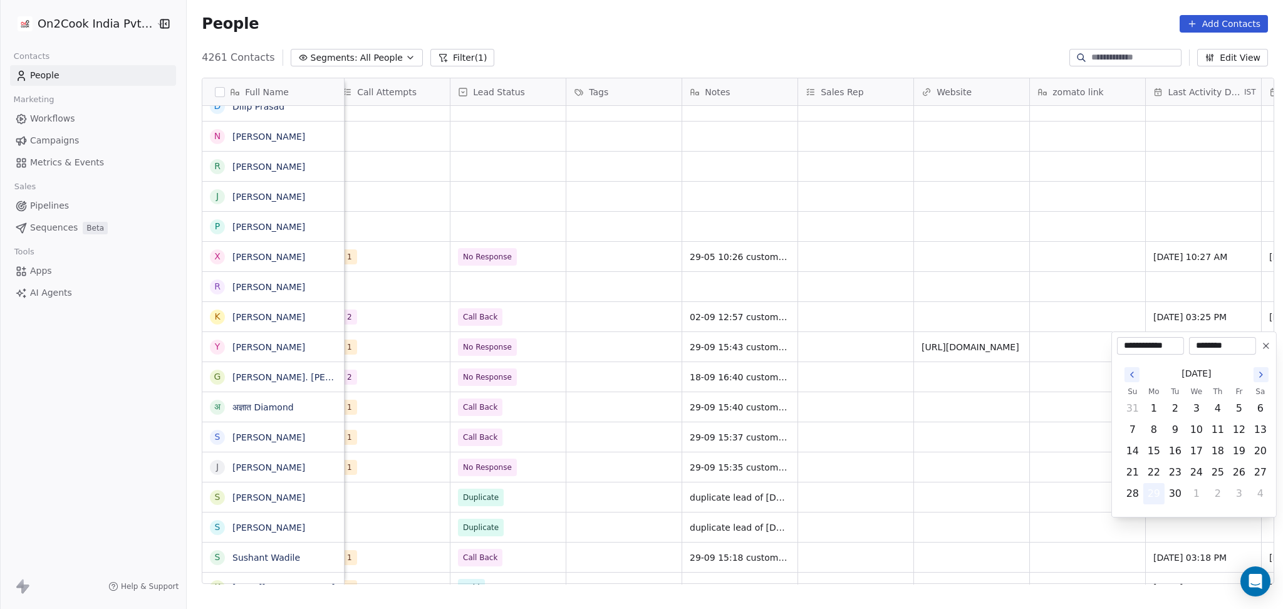
click at [1159, 491] on button "29" at bounding box center [1154, 494] width 20 height 20
click at [1040, 381] on html "On2Cook India Pvt. Ltd. Contacts People Marketing Workflows Campaigns Metrics &…" at bounding box center [641, 304] width 1283 height 609
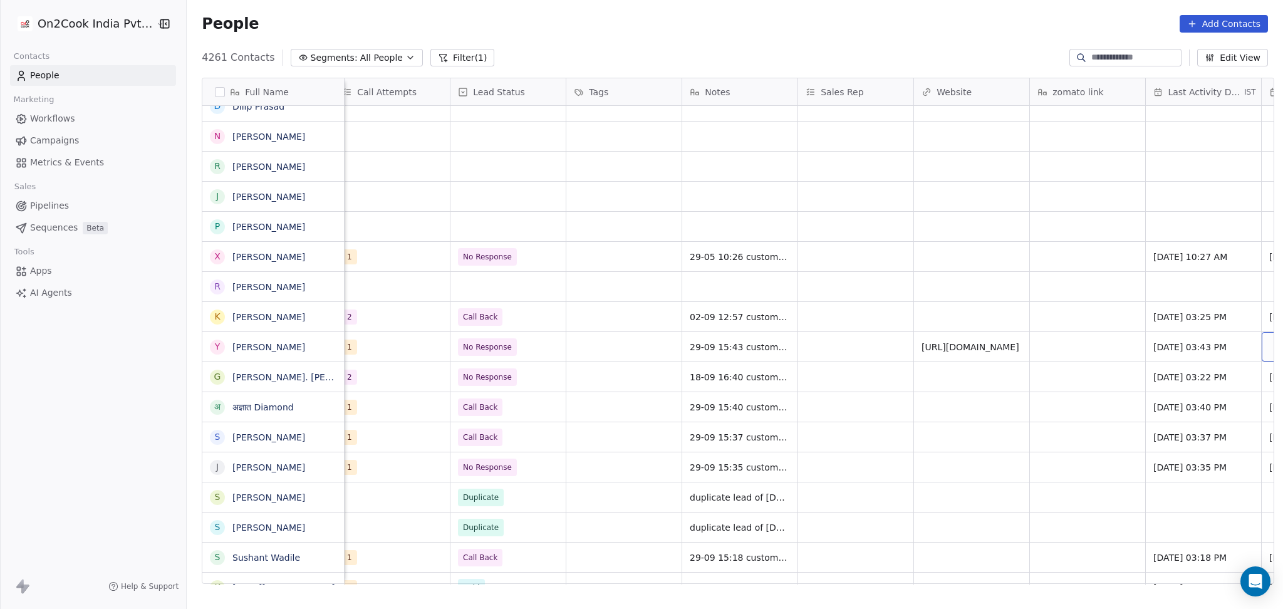
scroll to position [0, 1285]
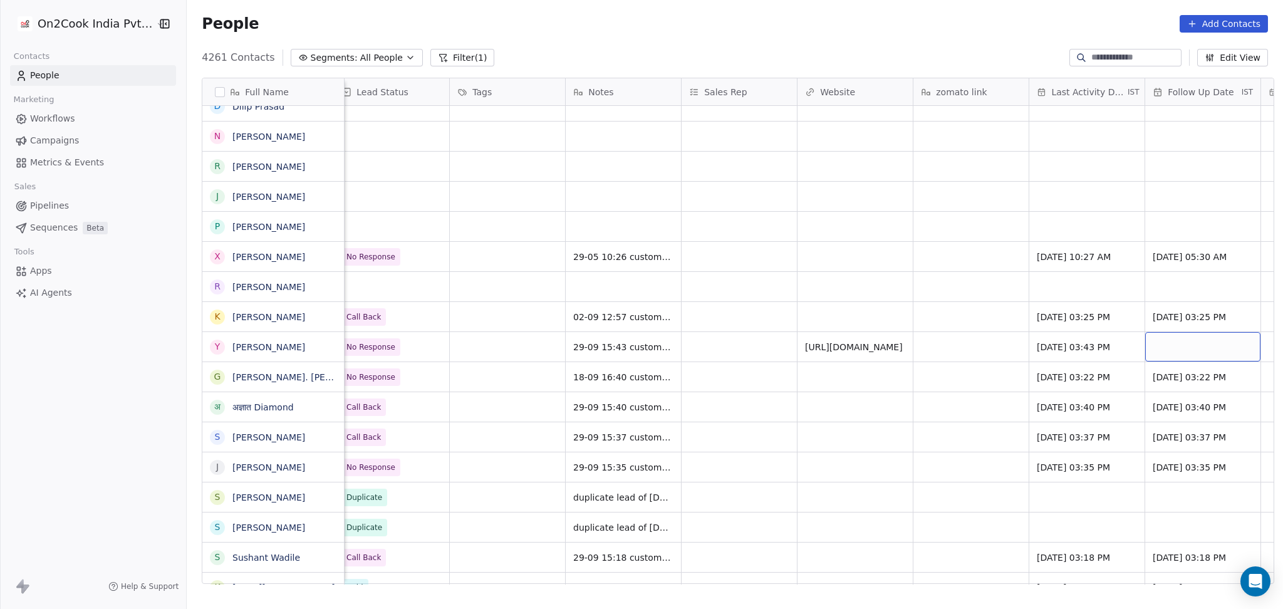
click at [1153, 349] on div "grid" at bounding box center [1202, 346] width 115 height 29
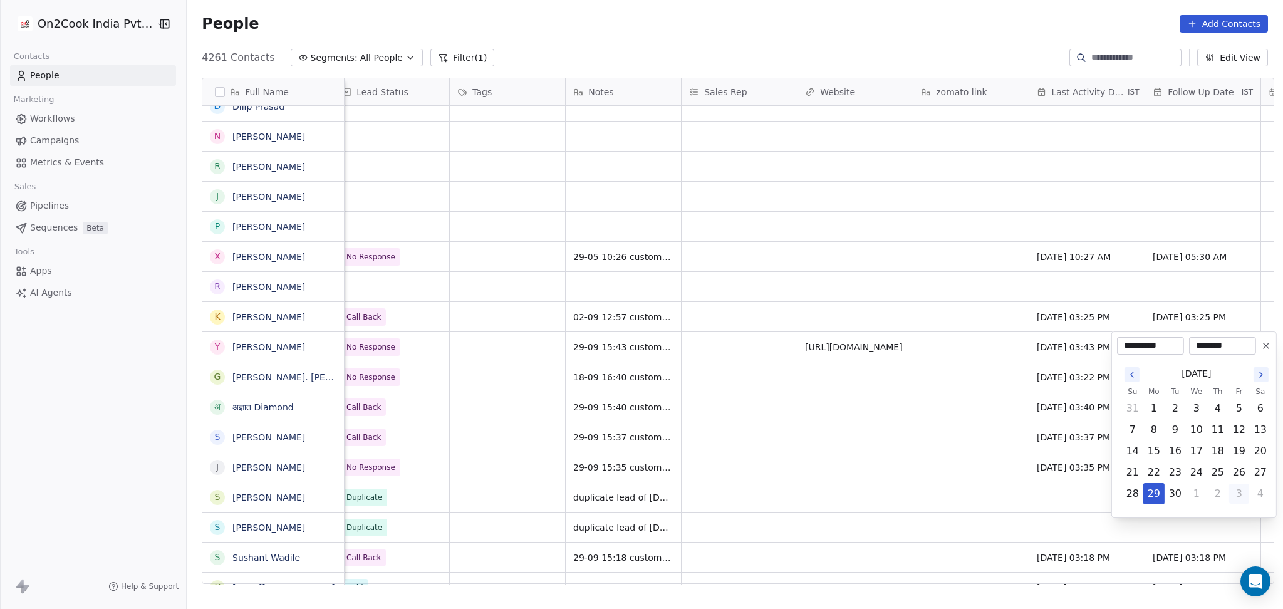
click at [1230, 492] on button "3" at bounding box center [1239, 494] width 20 height 20
type input "**********"
click at [314, 315] on html "On2Cook India Pvt. Ltd. Contacts People Marketing Workflows Campaigns Metrics &…" at bounding box center [641, 304] width 1283 height 609
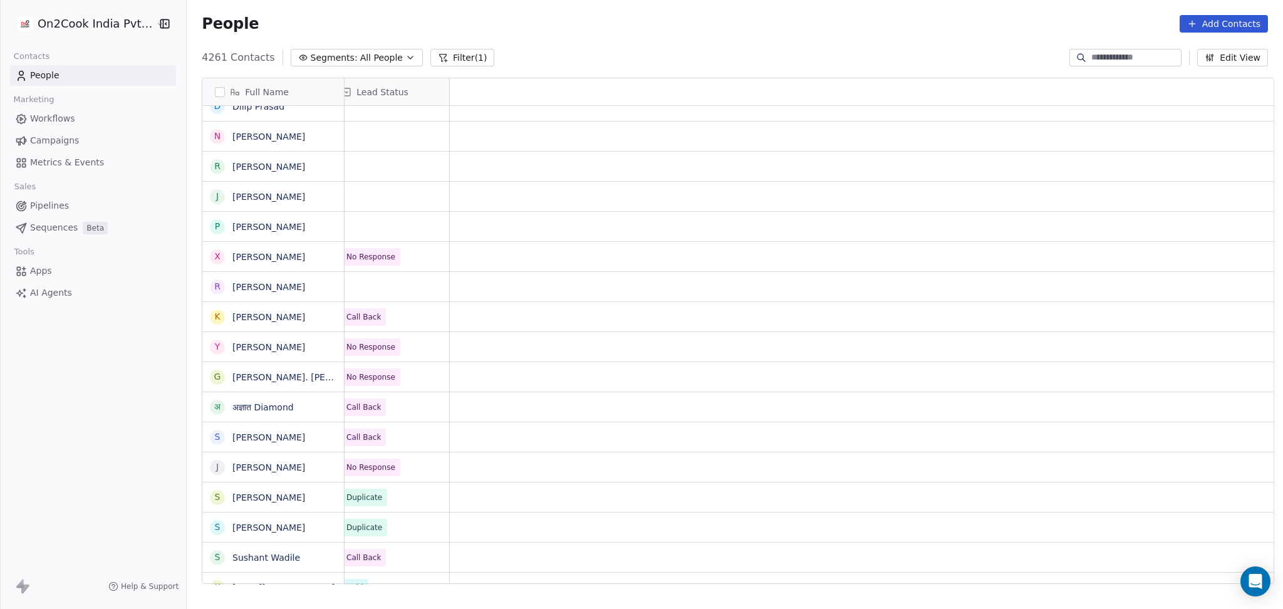
scroll to position [0, 1]
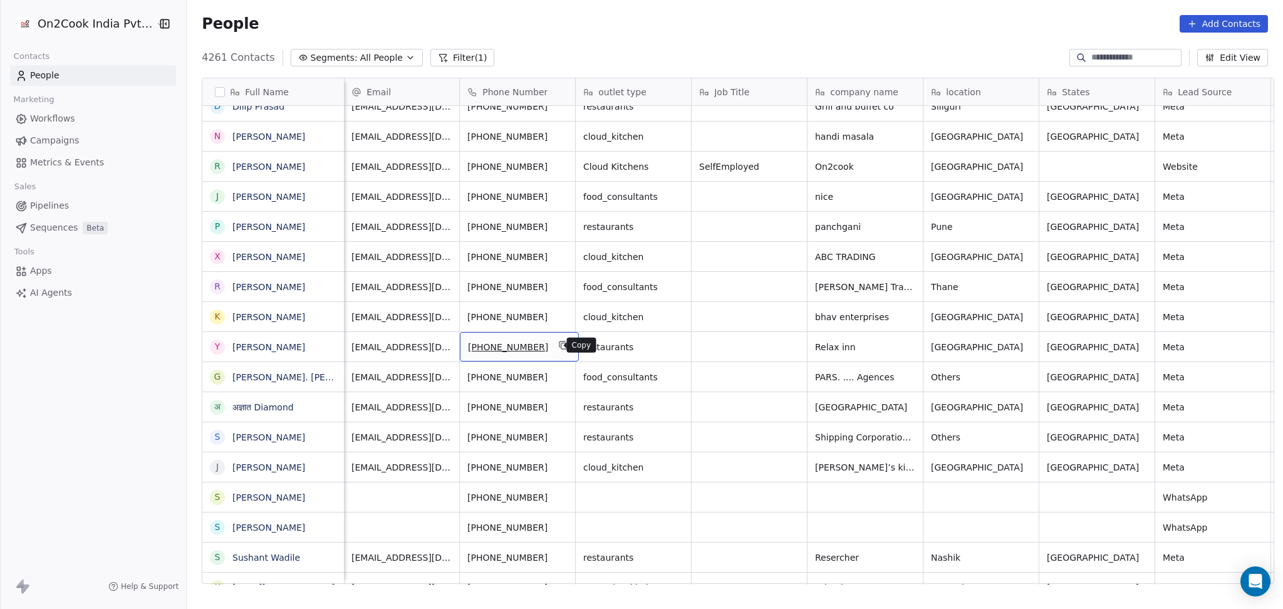
click at [561, 343] on icon "grid" at bounding box center [564, 346] width 6 height 6
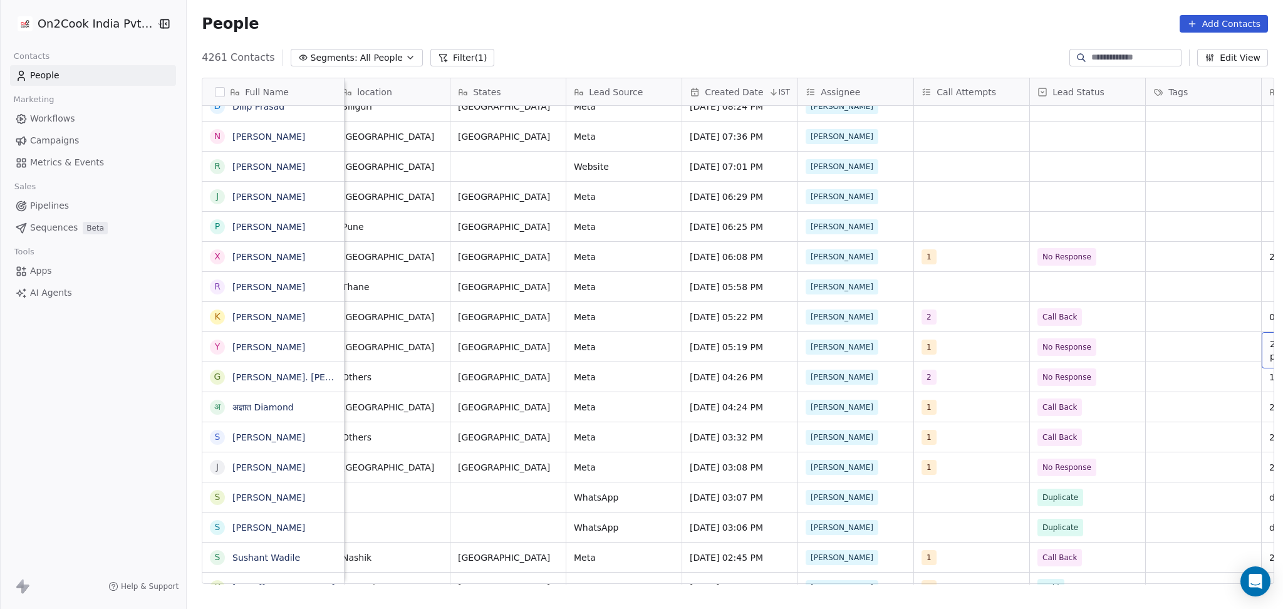
scroll to position [0, 706]
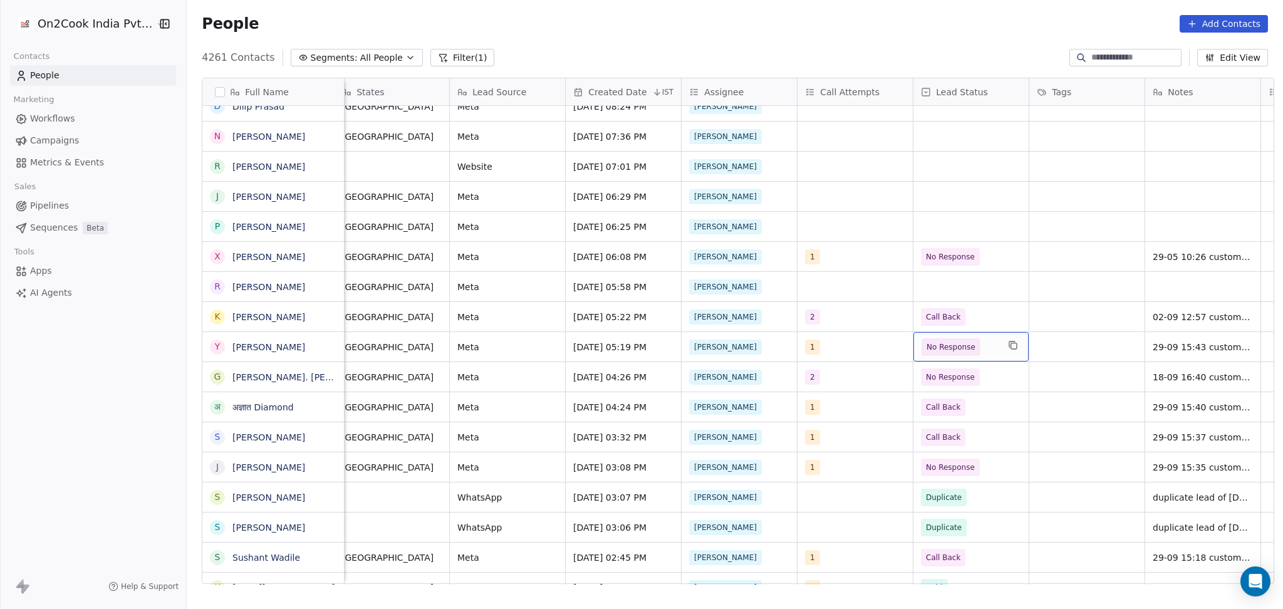
click at [939, 346] on span "No Response" at bounding box center [950, 347] width 49 height 13
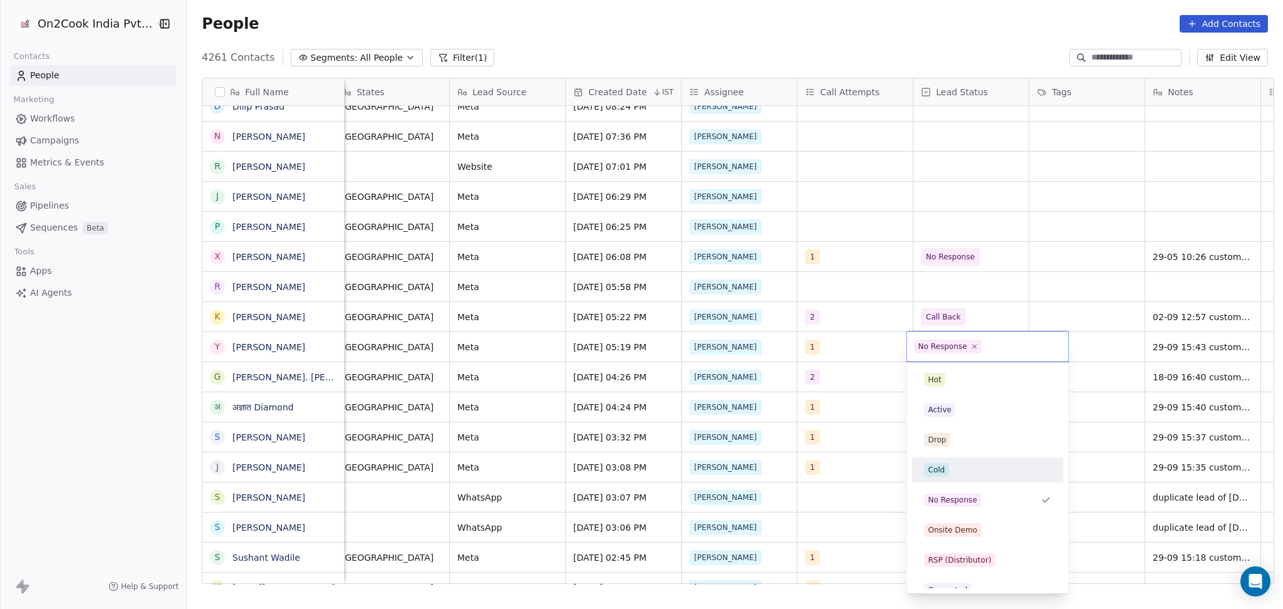
click at [957, 479] on div "Cold" at bounding box center [987, 470] width 142 height 20
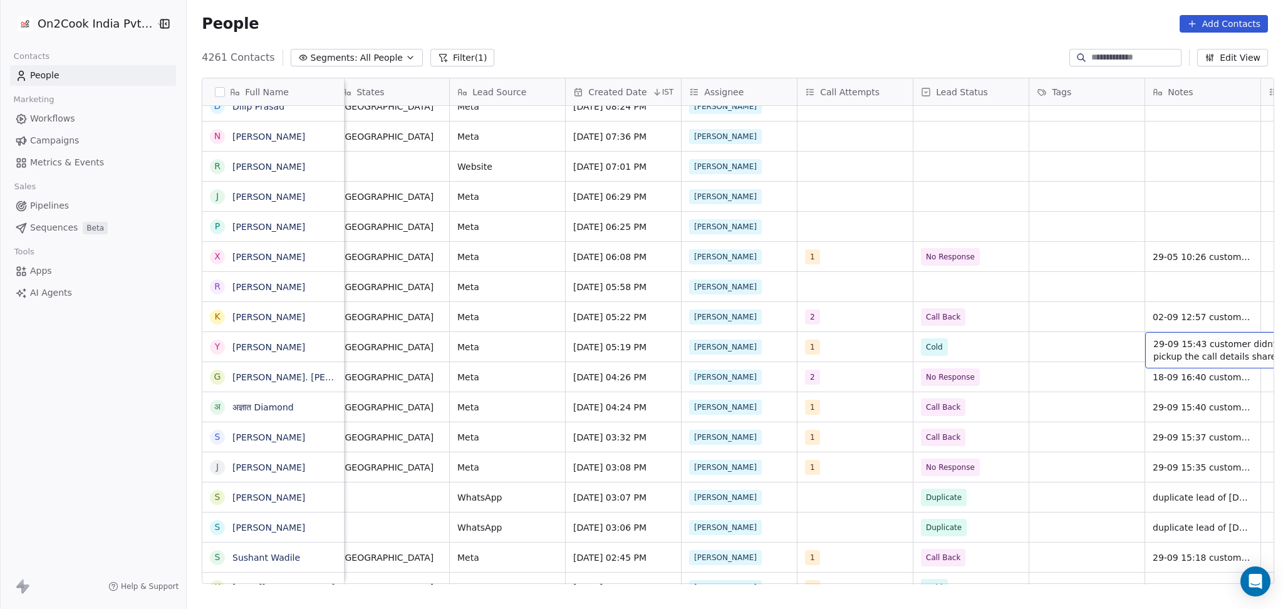
click at [1185, 344] on span "29-09 15:43 customer didnt pickup the call details shared" at bounding box center [1227, 350] width 149 height 25
drag, startPoint x: 1164, startPoint y: 356, endPoint x: 1147, endPoint y: 341, distance: 23.1
click at [1147, 341] on textarea "**********" at bounding box center [1182, 351] width 187 height 39
type textarea "**********"
click at [1059, 381] on html "On2Cook India Pvt. Ltd. Contacts People Marketing Workflows Campaigns Metrics &…" at bounding box center [641, 304] width 1283 height 609
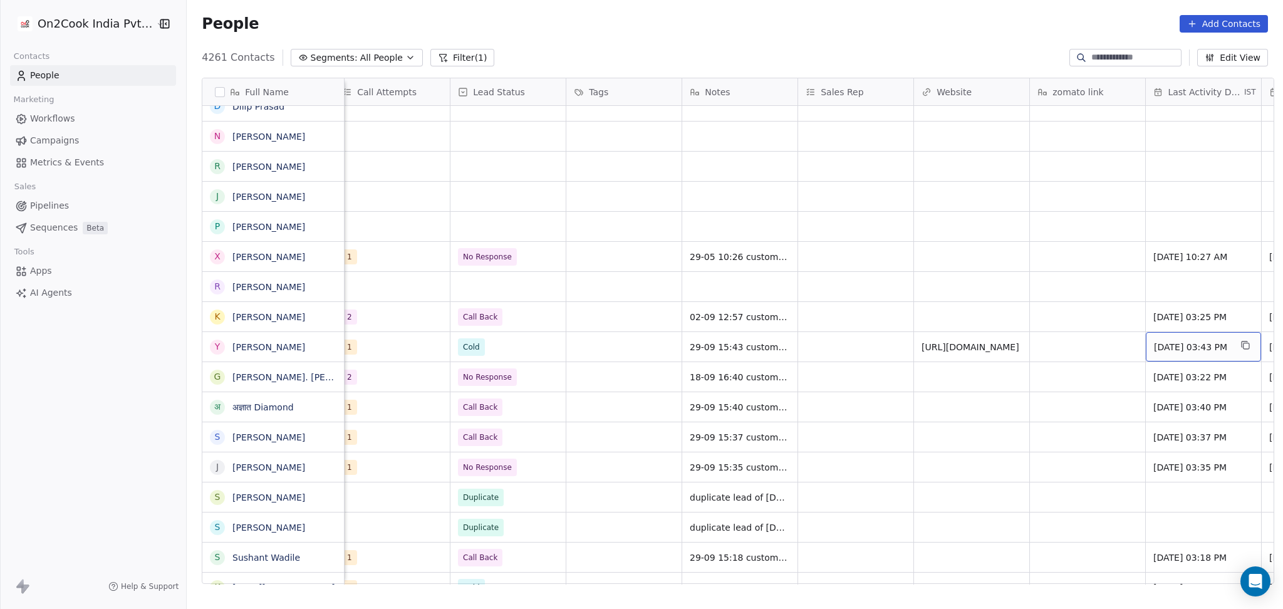
scroll to position [0, 1285]
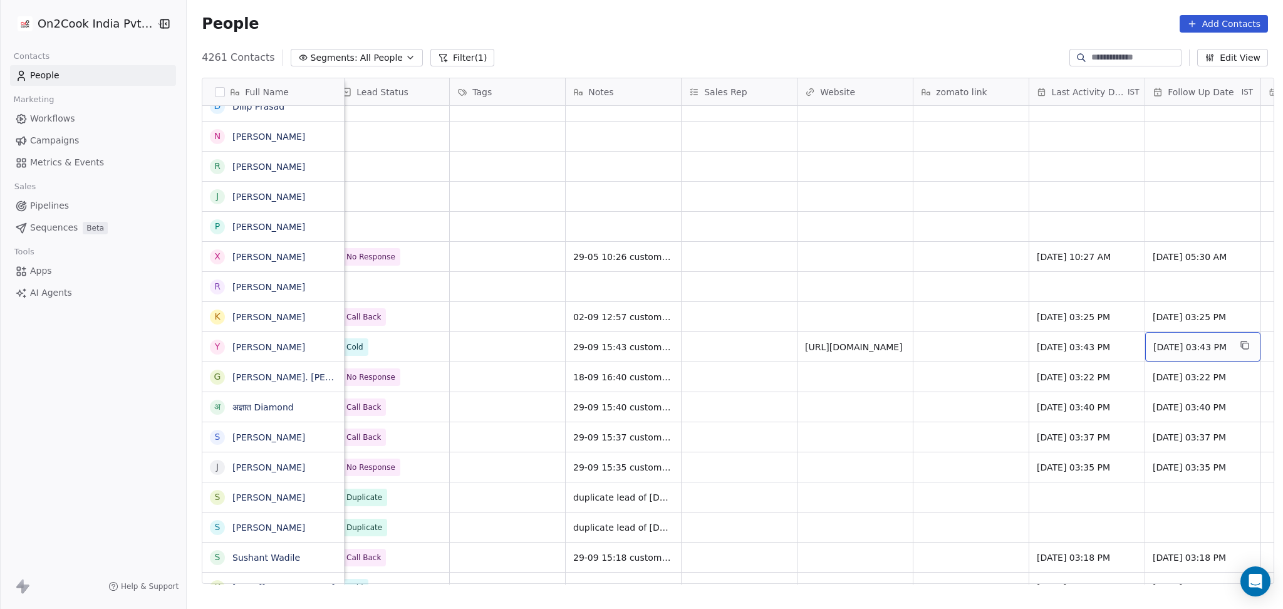
click at [1155, 349] on span "Oct 03, 2025 03:43 PM" at bounding box center [1191, 347] width 76 height 13
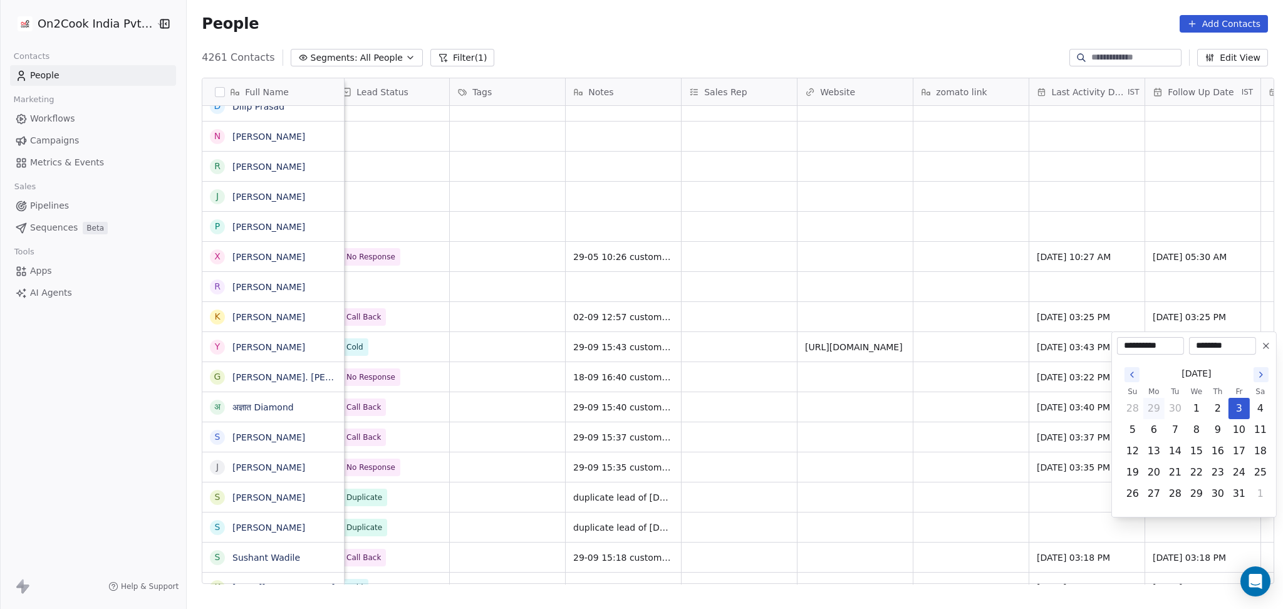
click at [1257, 348] on div "**********" at bounding box center [1194, 346] width 154 height 18
click at [1264, 345] on icon at bounding box center [1266, 346] width 10 height 10
type input "**********"
type input "********"
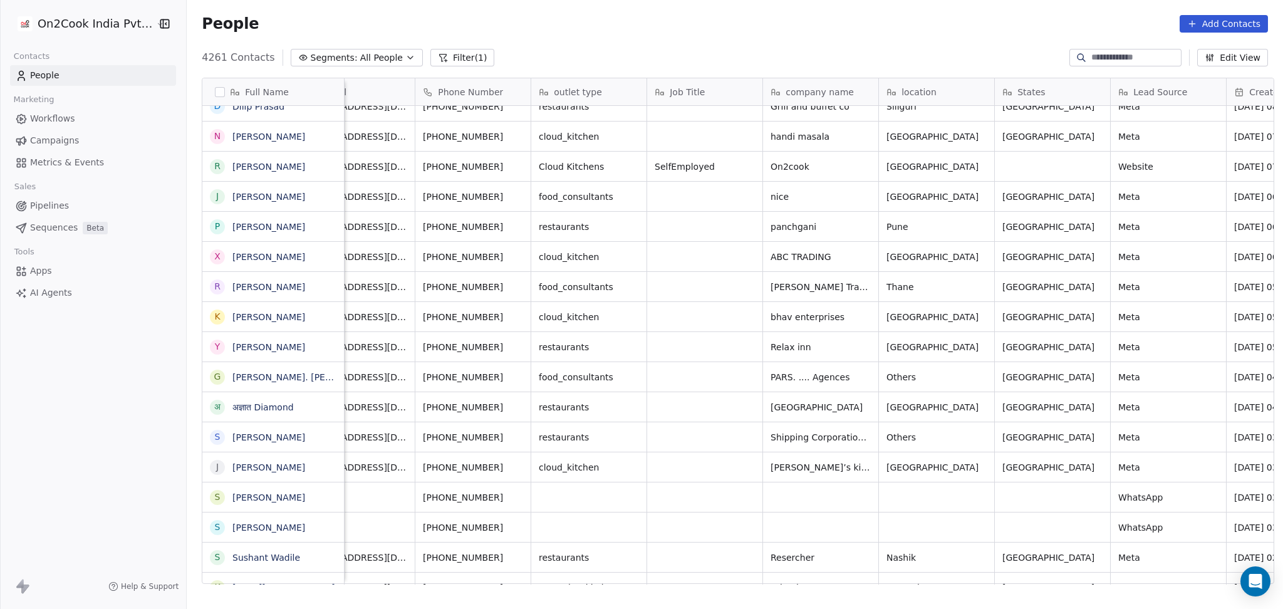
scroll to position [0, 0]
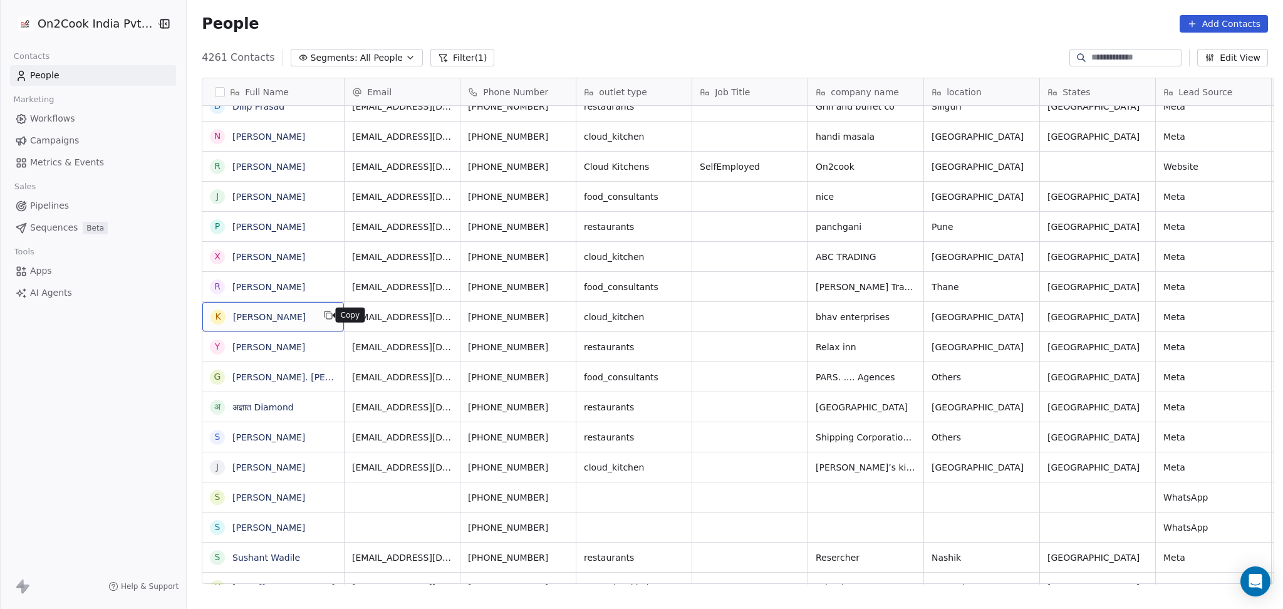
click at [326, 319] on icon "grid" at bounding box center [329, 316] width 6 height 6
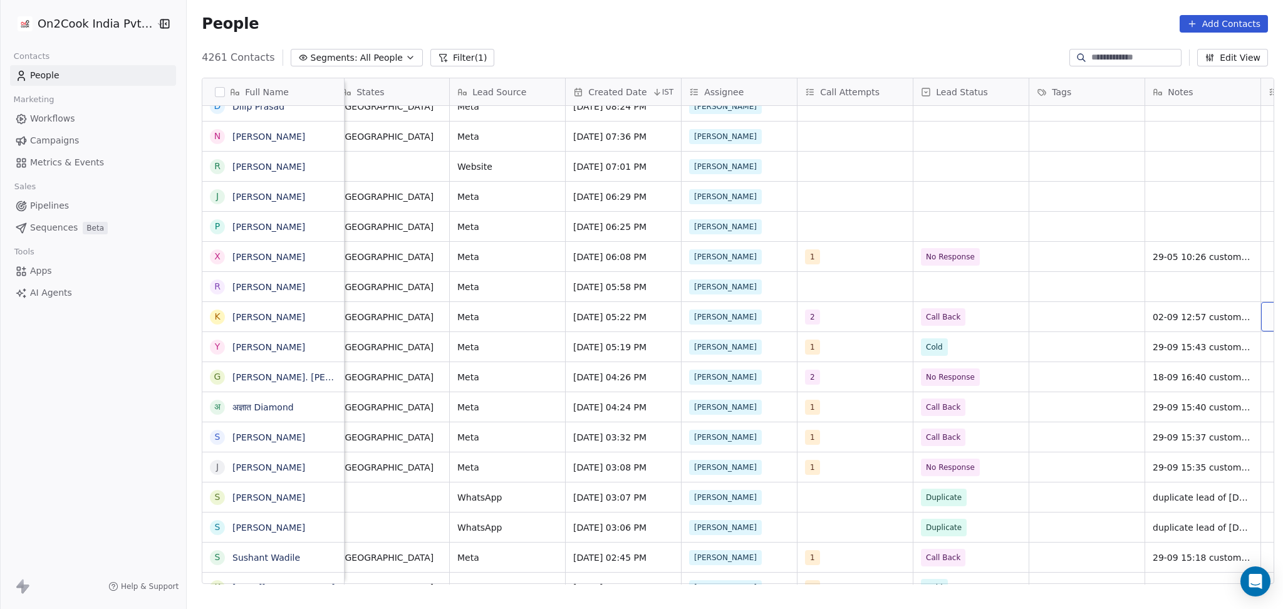
scroll to position [0, 822]
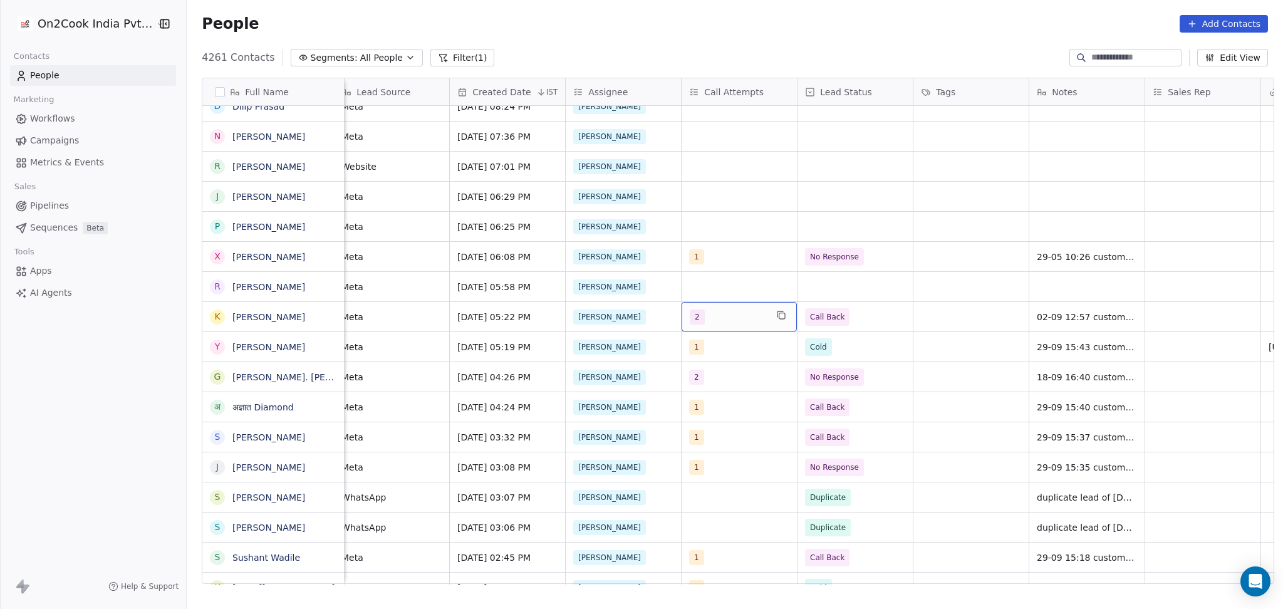
click at [732, 322] on div "2" at bounding box center [728, 316] width 76 height 15
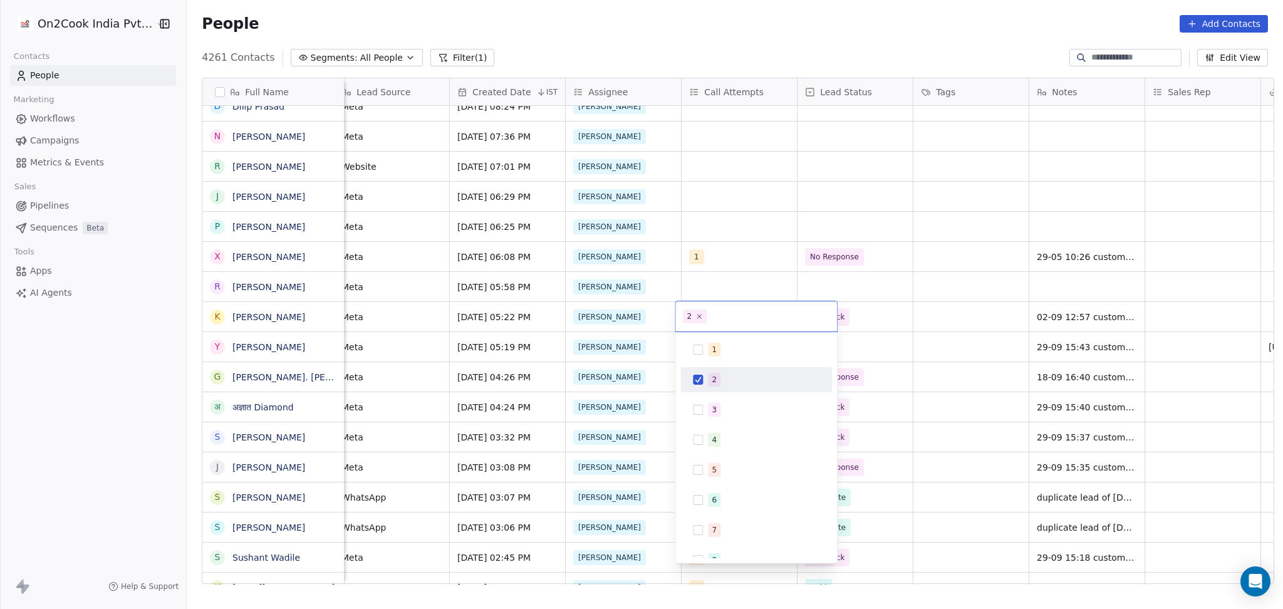
click at [722, 385] on div "2" at bounding box center [764, 380] width 112 height 14
click at [718, 405] on span "3" at bounding box center [714, 410] width 13 height 14
click at [902, 371] on html "On2Cook India Pvt. Ltd. Contacts People Marketing Workflows Campaigns Metrics &…" at bounding box center [641, 304] width 1283 height 609
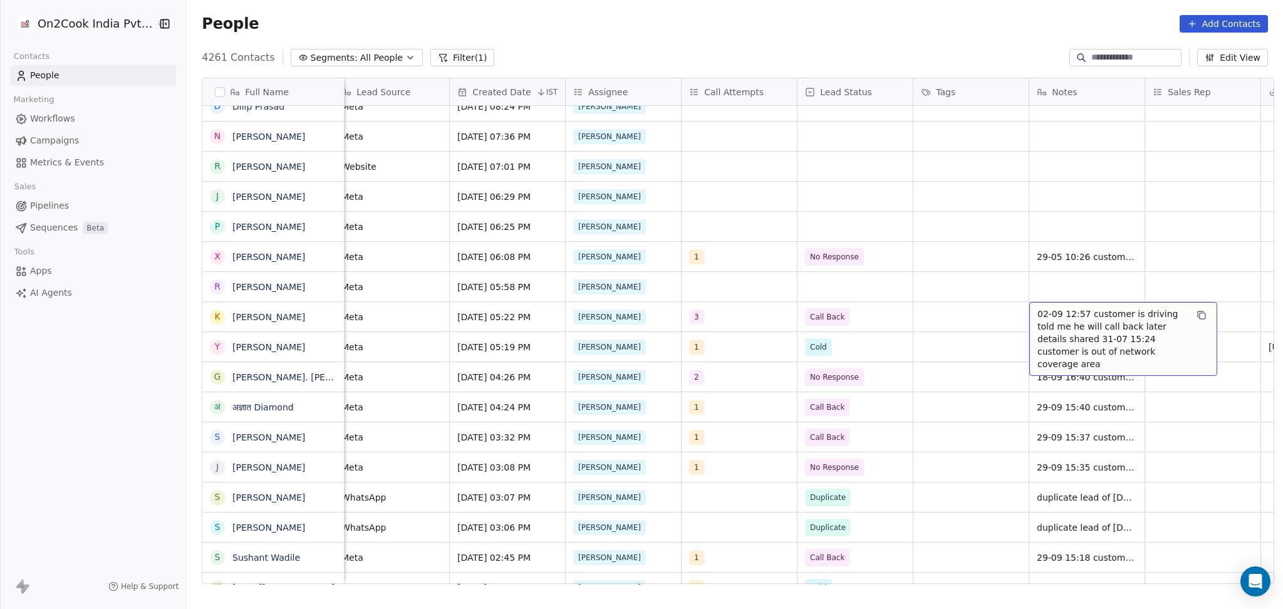
click at [1059, 313] on span "02-09 12:57 customer is driving told me he will call back later details shared …" at bounding box center [1111, 339] width 149 height 63
click at [1024, 313] on textarea "**********" at bounding box center [1117, 332] width 187 height 60
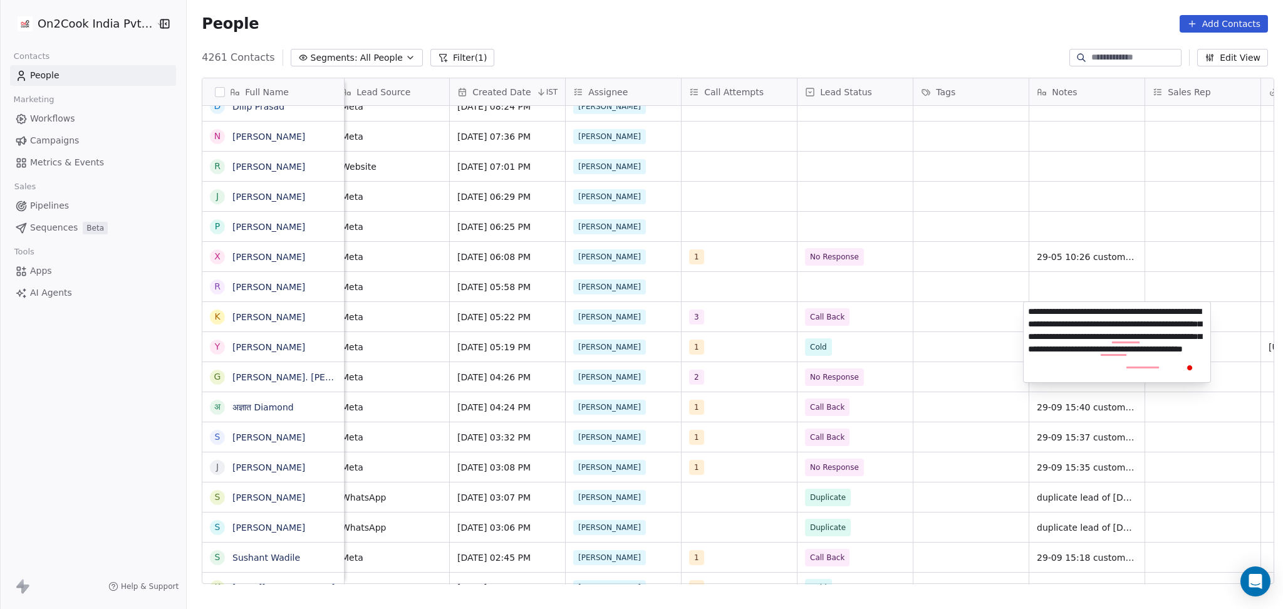
type textarea "**********"
click at [893, 372] on html "On2Cook India Pvt. Ltd. Contacts People Marketing Workflows Campaigns Metrics &…" at bounding box center [641, 304] width 1283 height 609
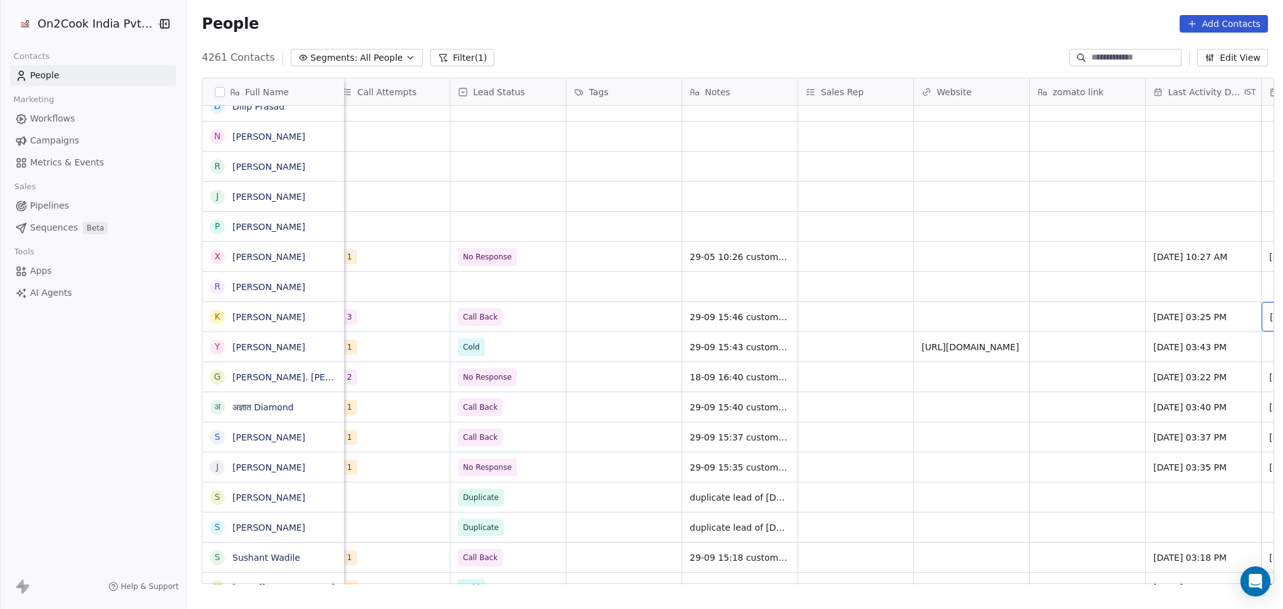
scroll to position [0, 1285]
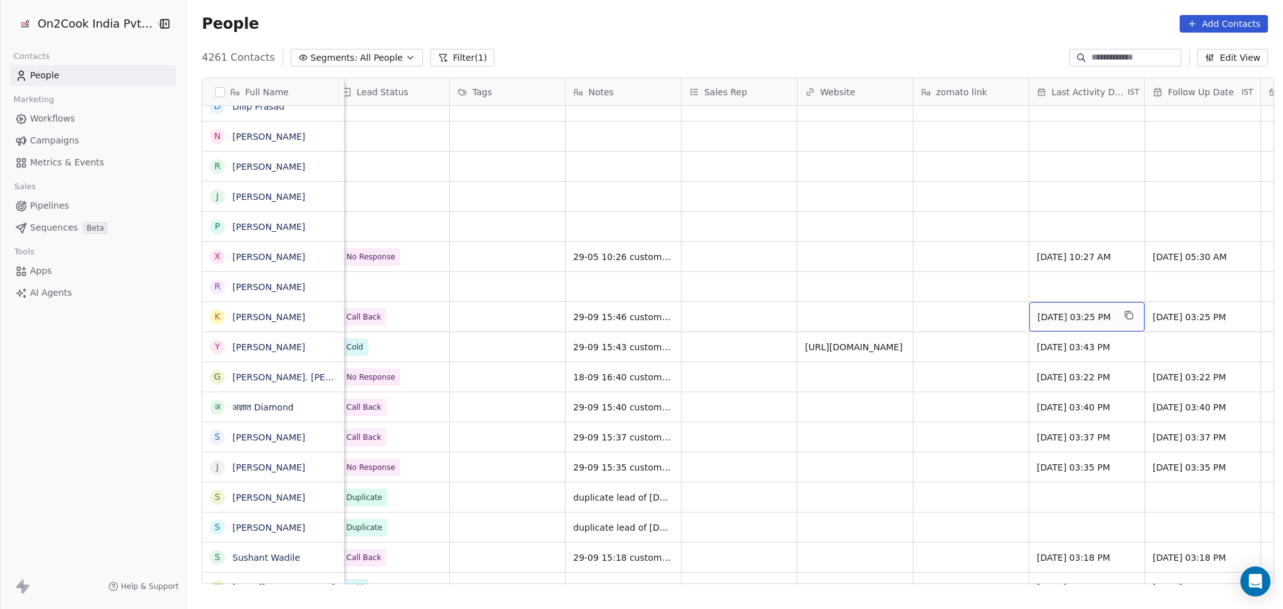
click at [1041, 311] on span "Sep 02, 2025 03:25 PM" at bounding box center [1075, 317] width 76 height 13
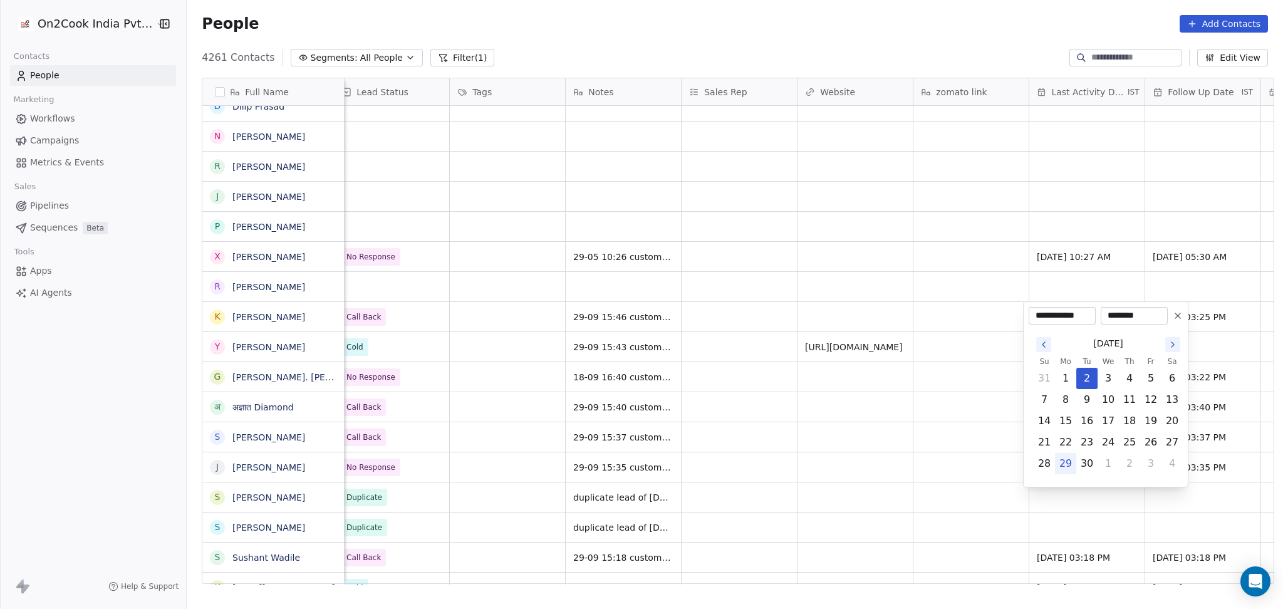
click at [1068, 465] on button "29" at bounding box center [1066, 464] width 20 height 20
type input "**********"
click at [758, 411] on html "On2Cook India Pvt. Ltd. Contacts People Marketing Workflows Campaigns Metrics &…" at bounding box center [641, 304] width 1283 height 609
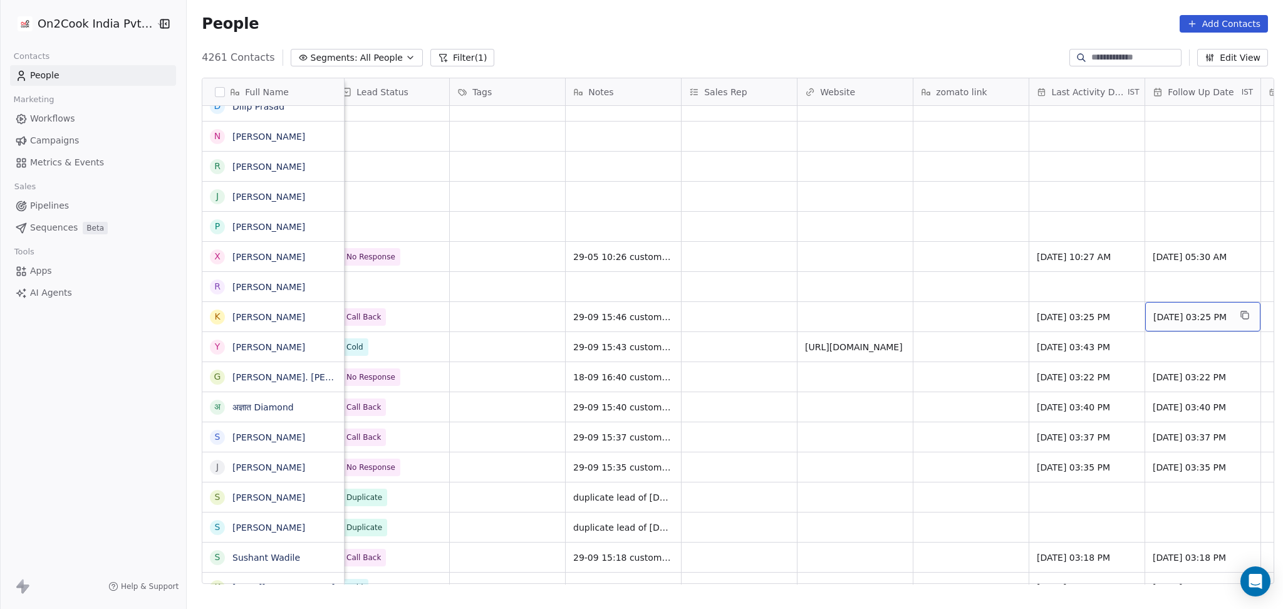
click at [1171, 304] on div "Sep 17, 2025 03:25 PM" at bounding box center [1202, 316] width 115 height 29
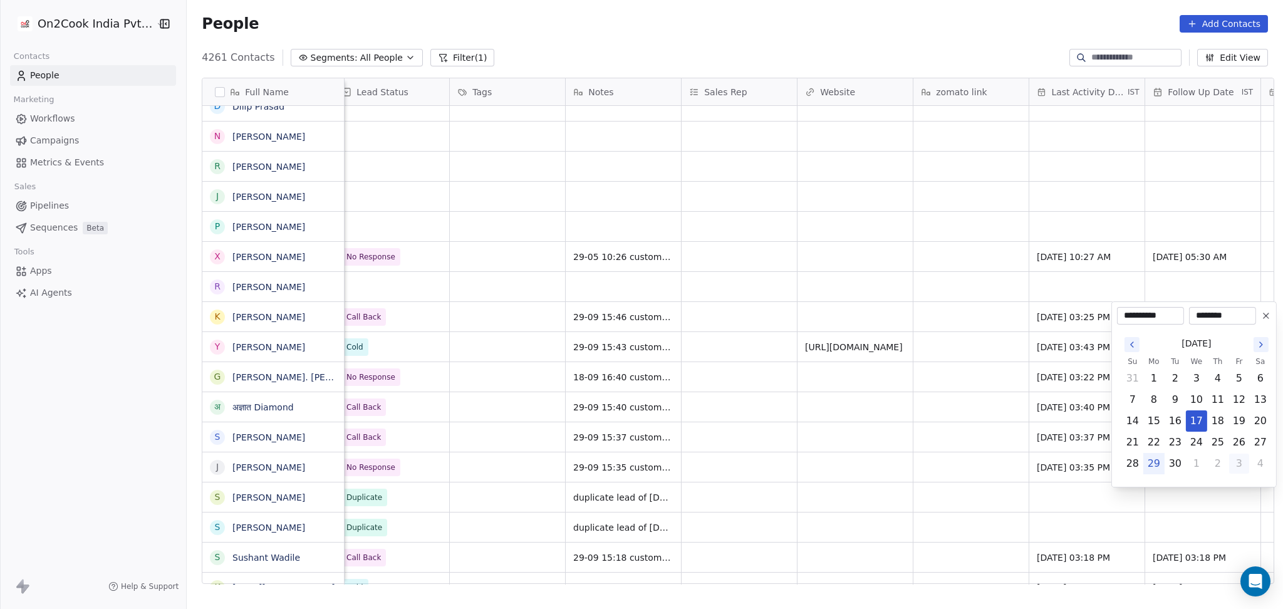
click at [1237, 464] on button "3" at bounding box center [1239, 464] width 20 height 20
type input "**********"
click at [901, 422] on html "On2Cook India Pvt. Ltd. Contacts People Marketing Workflows Campaigns Metrics &…" at bounding box center [641, 304] width 1283 height 609
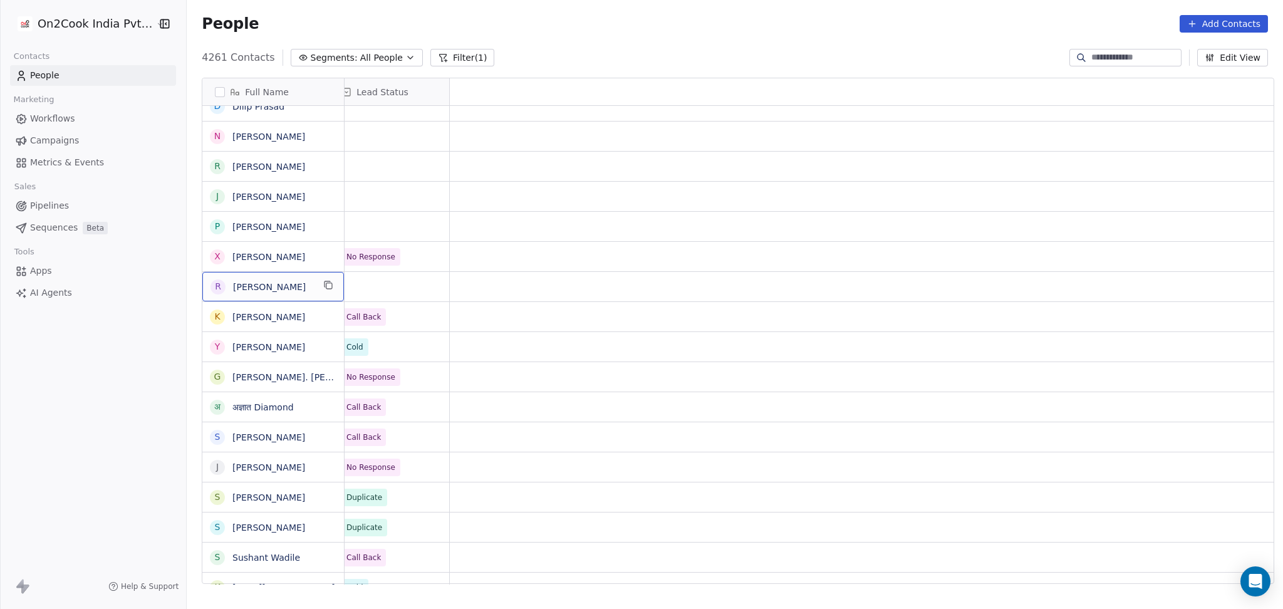
scroll to position [0, 0]
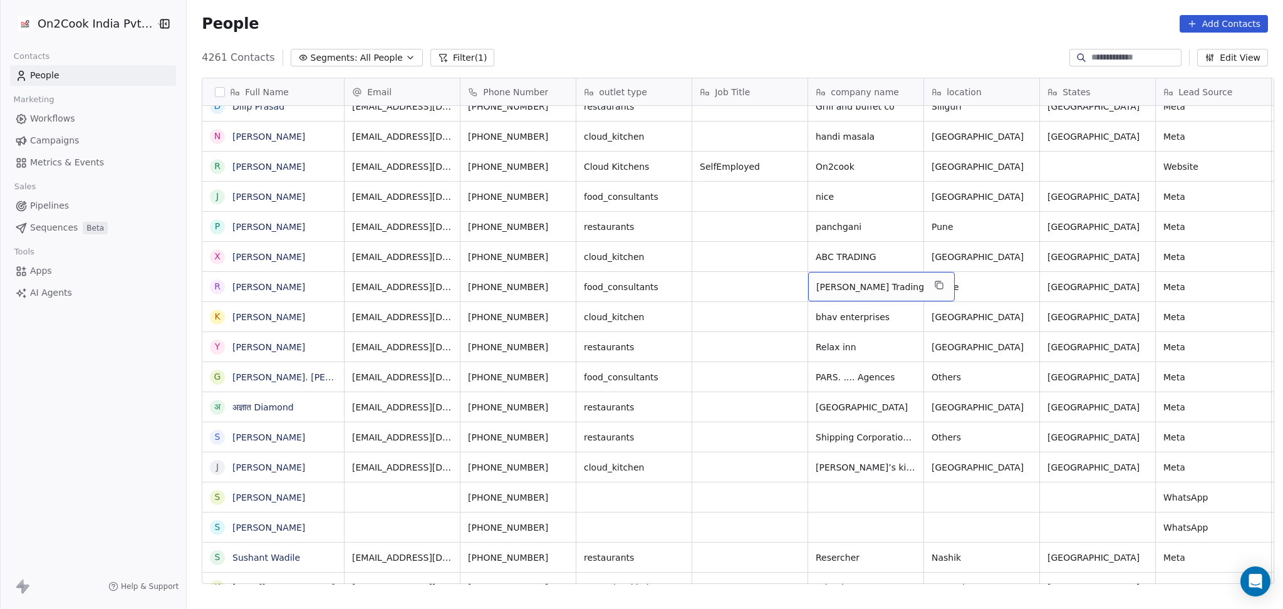
click at [893, 286] on div "Sai Sufi Trading" at bounding box center [881, 286] width 147 height 29
click at [910, 284] on div "Sai Sufi Trading" at bounding box center [881, 286] width 147 height 29
click at [934, 286] on icon "grid" at bounding box center [939, 285] width 10 height 10
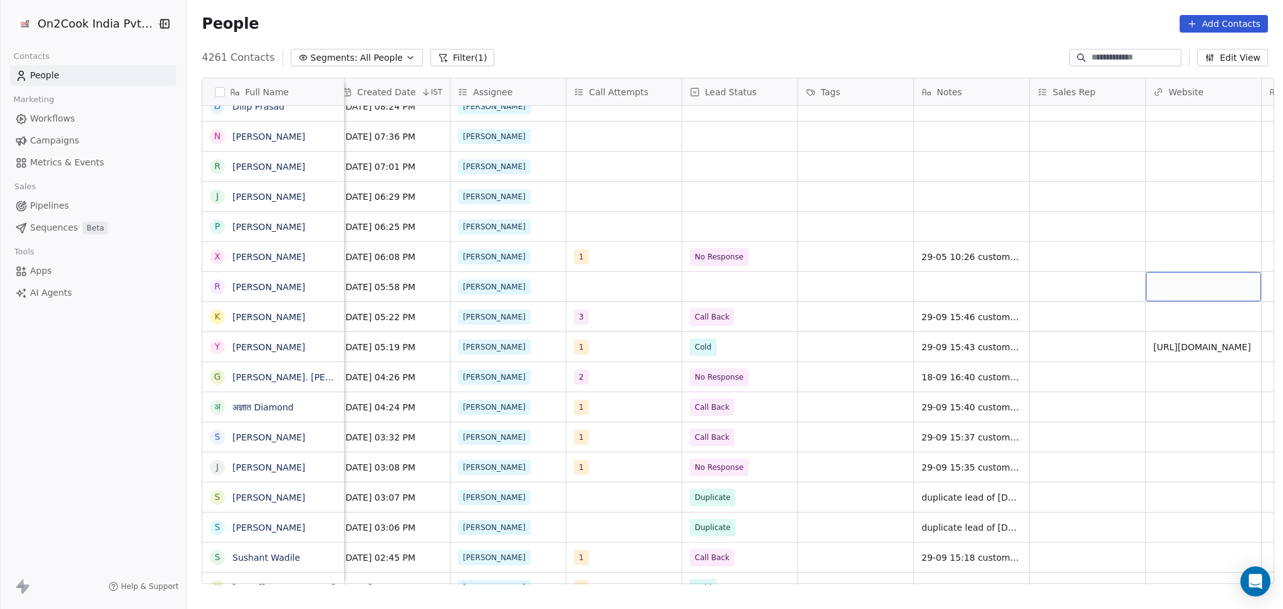
scroll to position [0, 1054]
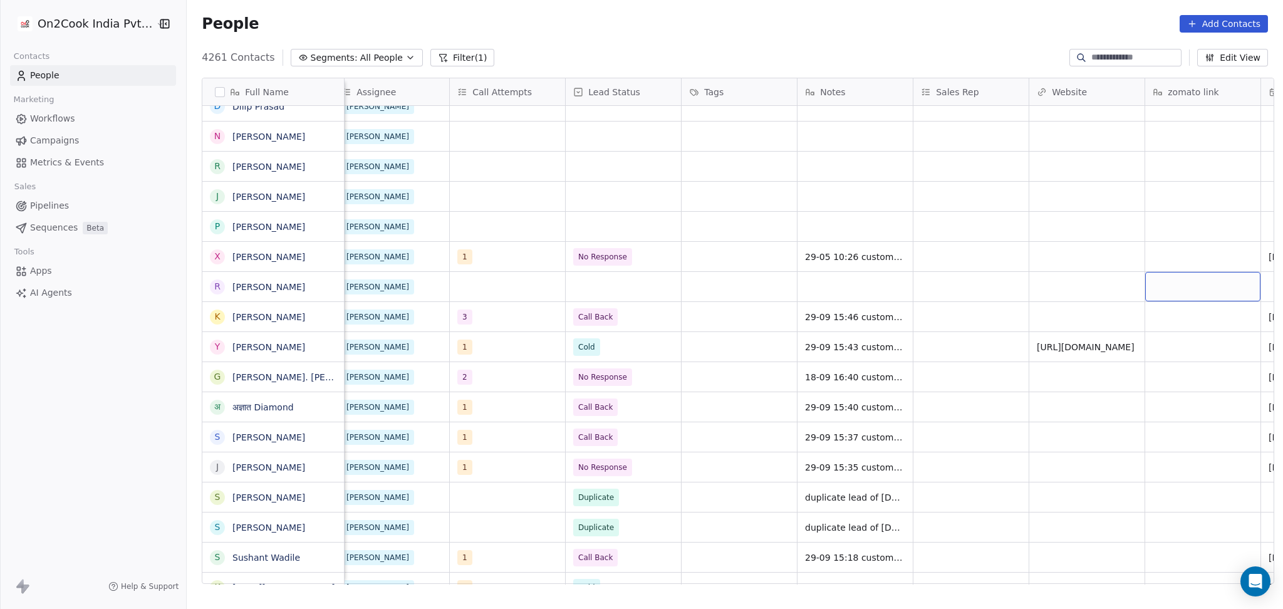
click at [1161, 286] on div "grid" at bounding box center [1202, 286] width 115 height 29
click at [1101, 280] on html "On2Cook India Pvt. Ltd. Contacts People Marketing Workflows Campaigns Metrics &…" at bounding box center [641, 304] width 1283 height 609
click at [1082, 281] on div "grid" at bounding box center [1086, 286] width 115 height 29
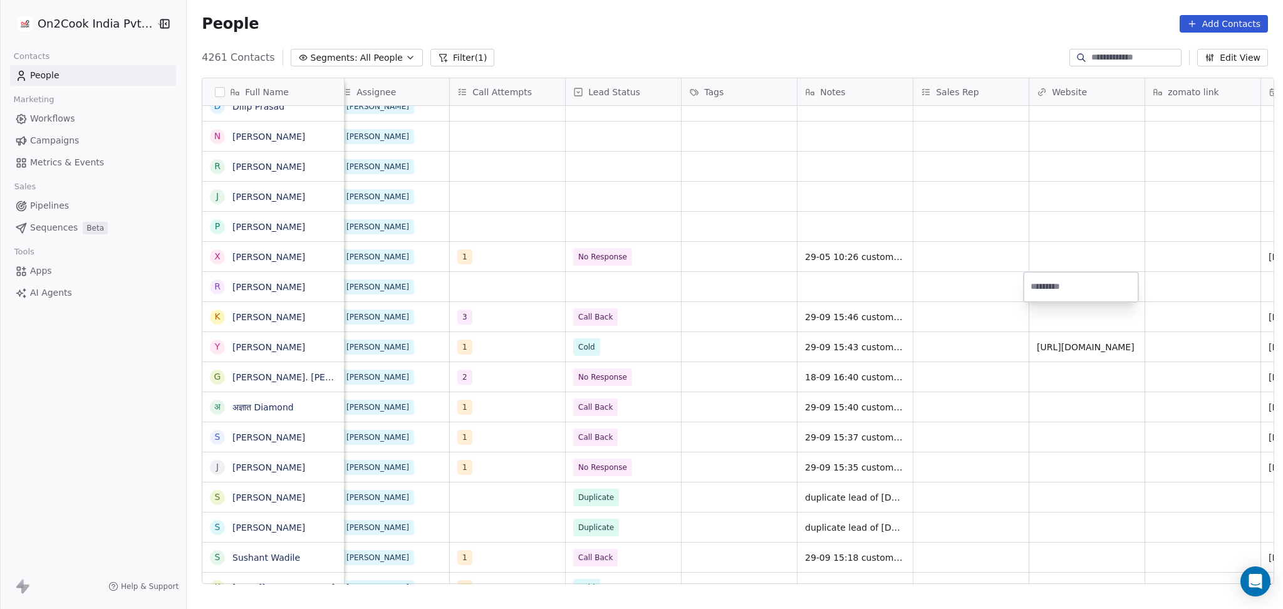
type input "**********"
click at [981, 286] on html "On2Cook India Pvt. Ltd. Contacts People Marketing Workflows Campaigns Metrics &…" at bounding box center [641, 304] width 1283 height 609
click at [979, 287] on div "grid" at bounding box center [970, 286] width 115 height 29
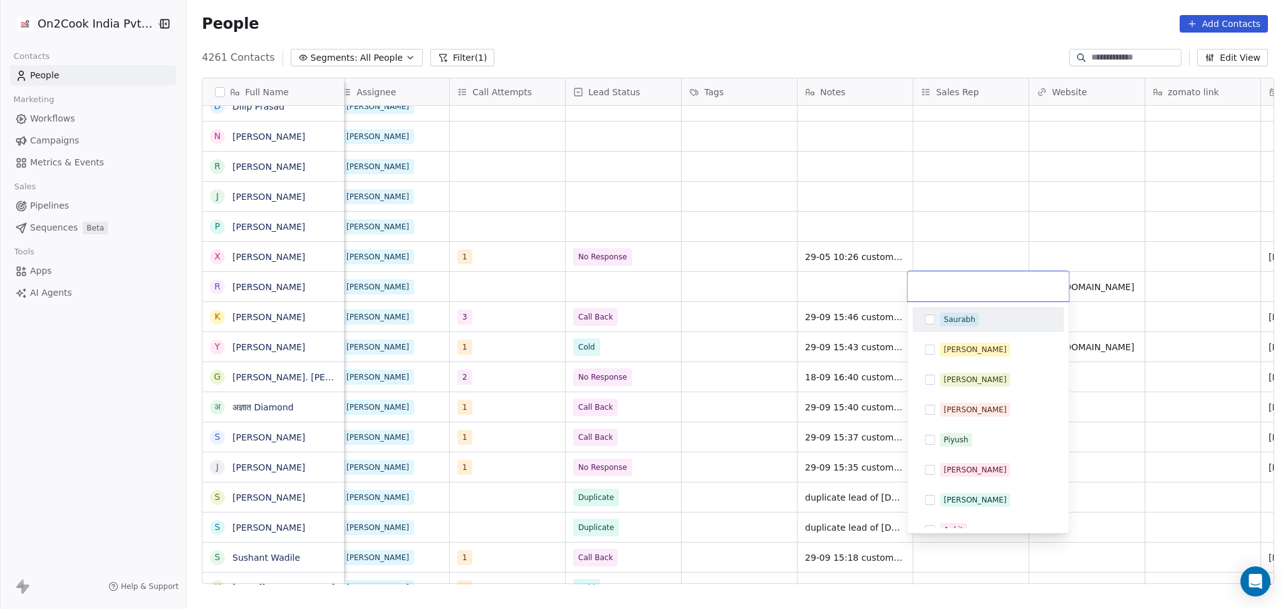
click at [856, 259] on html "On2Cook India Pvt. Ltd. Contacts People Marketing Workflows Campaigns Metrics &…" at bounding box center [641, 304] width 1283 height 609
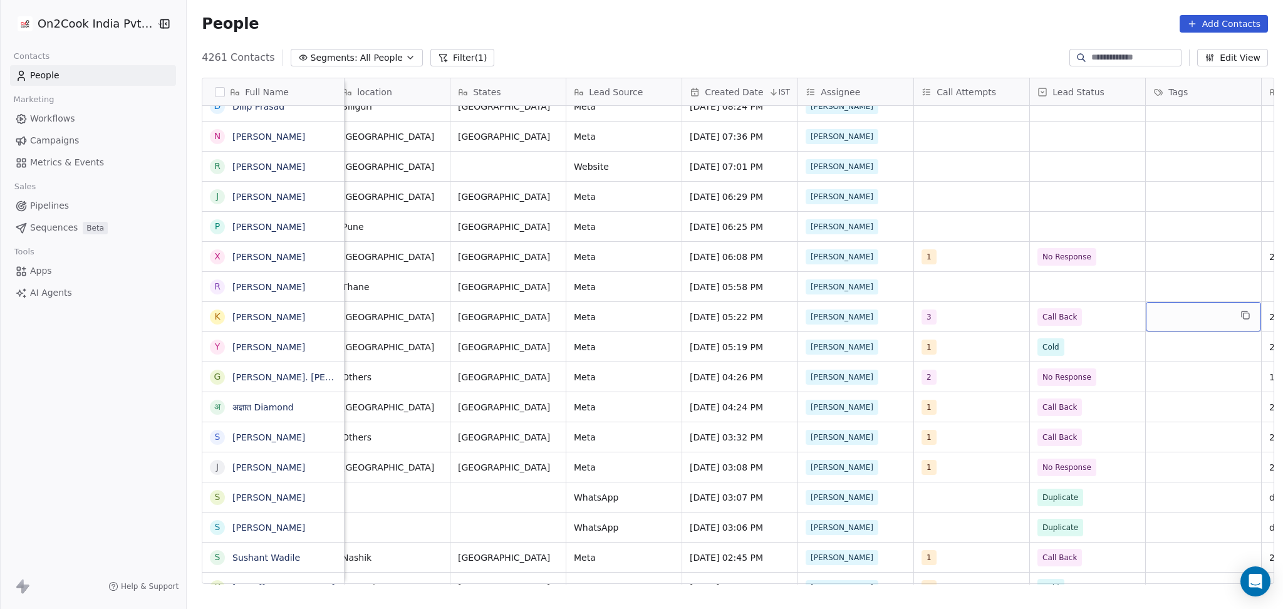
scroll to position [0, 706]
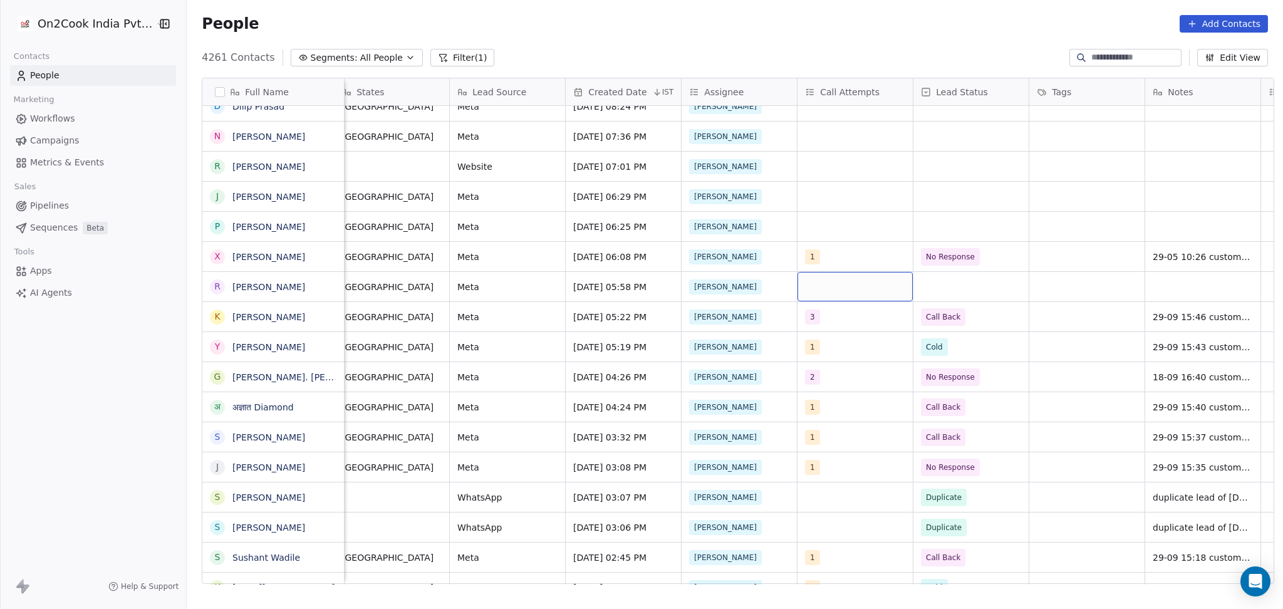
click at [804, 289] on div "grid" at bounding box center [854, 286] width 115 height 29
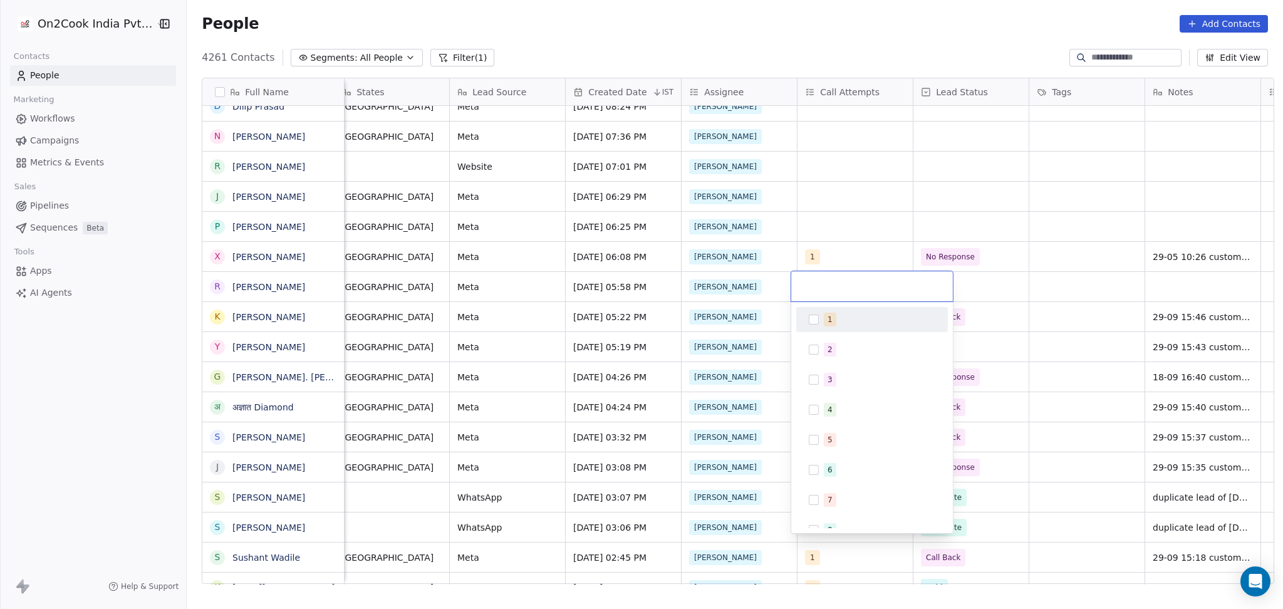
click at [830, 321] on div "1" at bounding box center [830, 319] width 5 height 11
click at [1002, 296] on html "On2Cook India Pvt. Ltd. Contacts People Marketing Workflows Campaigns Metrics &…" at bounding box center [641, 304] width 1283 height 609
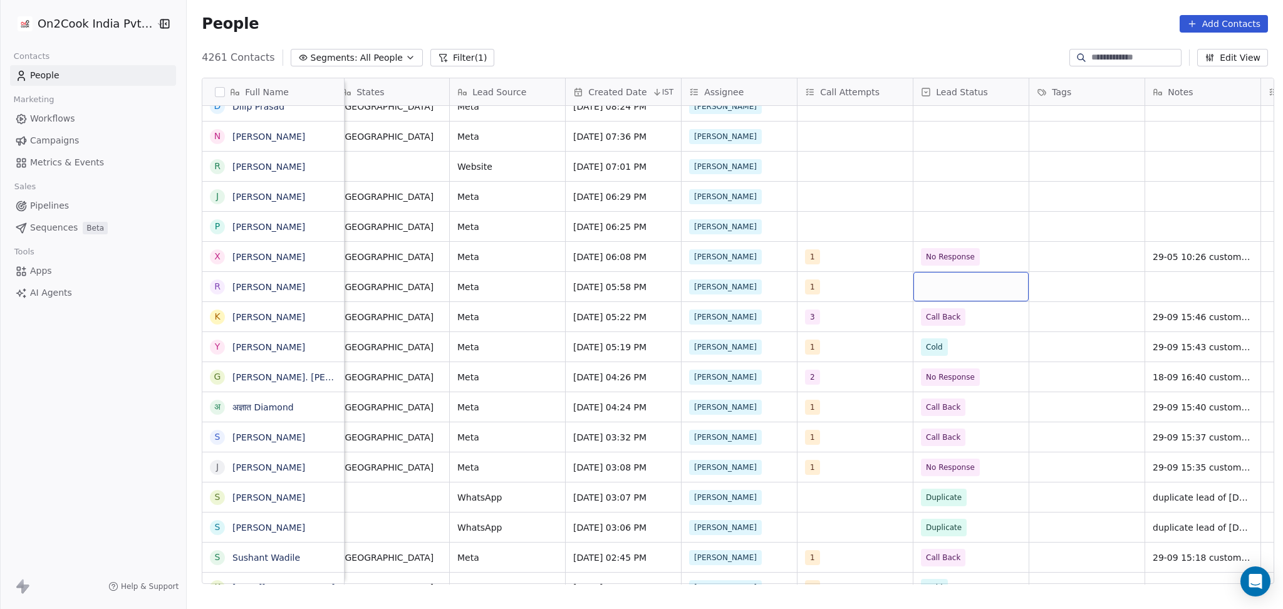
click at [963, 278] on div "grid" at bounding box center [970, 286] width 115 height 29
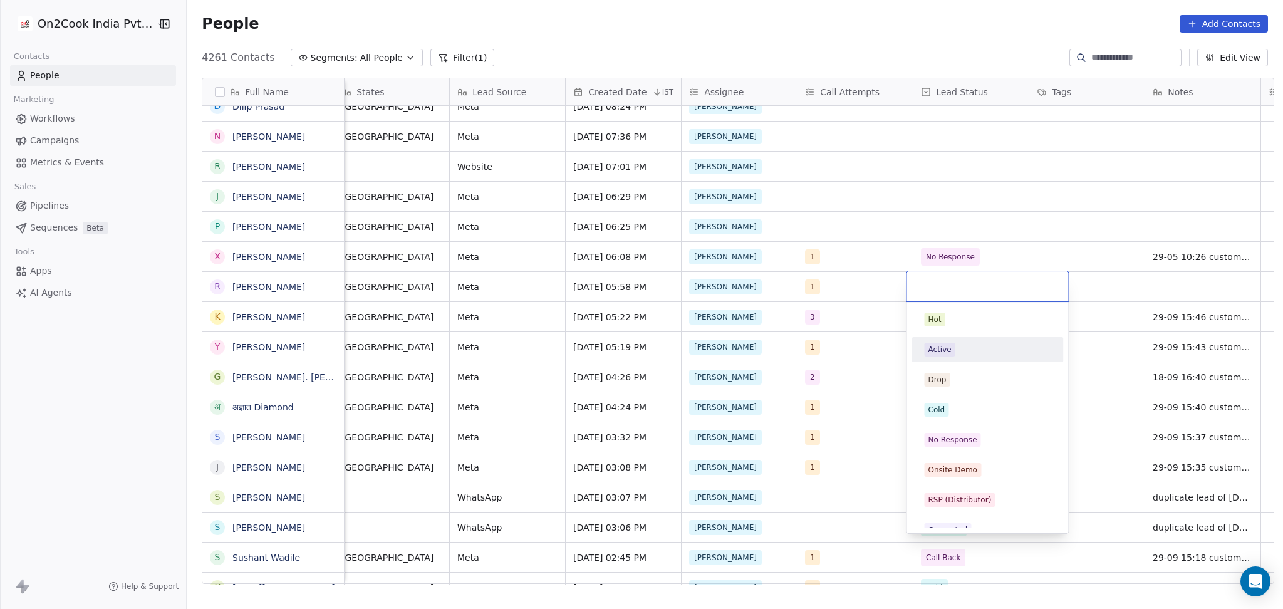
click at [979, 342] on div "Active" at bounding box center [987, 350] width 142 height 20
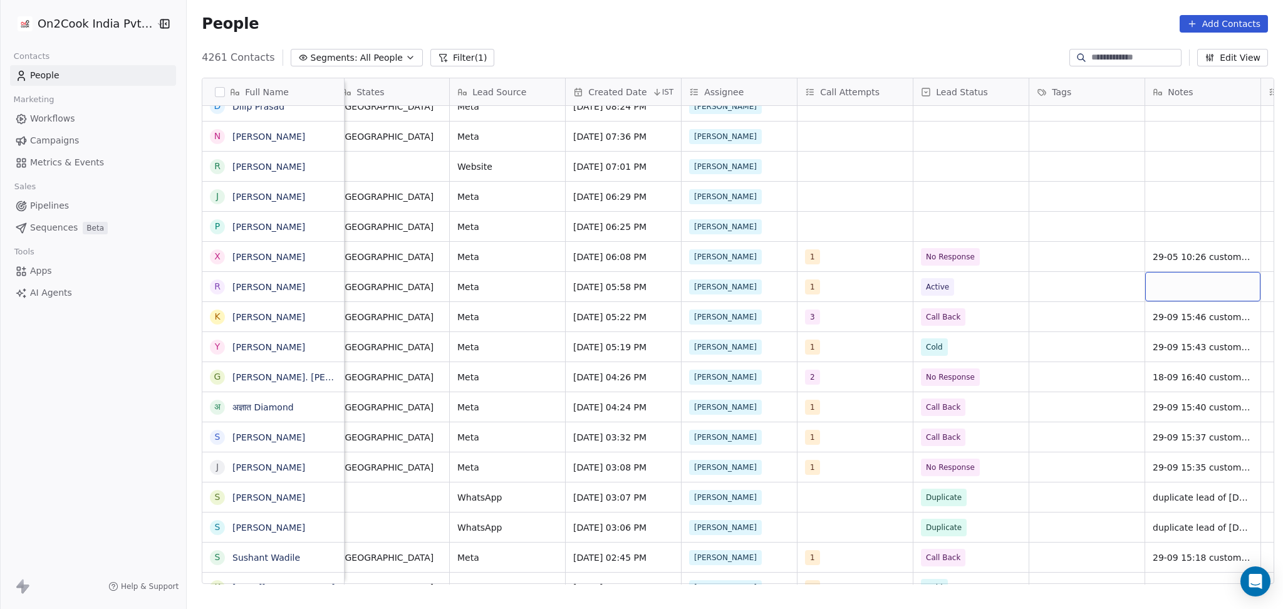
click at [1161, 278] on div "grid" at bounding box center [1202, 286] width 115 height 29
type textarea "**********"
click at [945, 360] on html "On2Cook India Pvt. Ltd. Contacts People Marketing Workflows Campaigns Metrics &…" at bounding box center [641, 304] width 1283 height 609
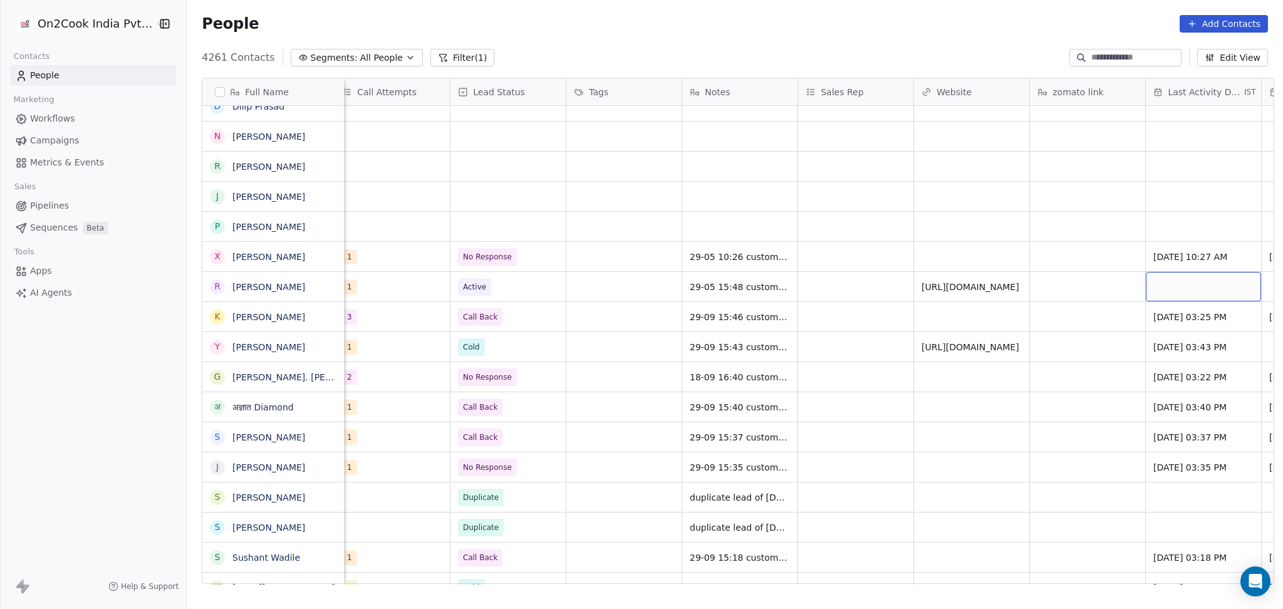
scroll to position [0, 1285]
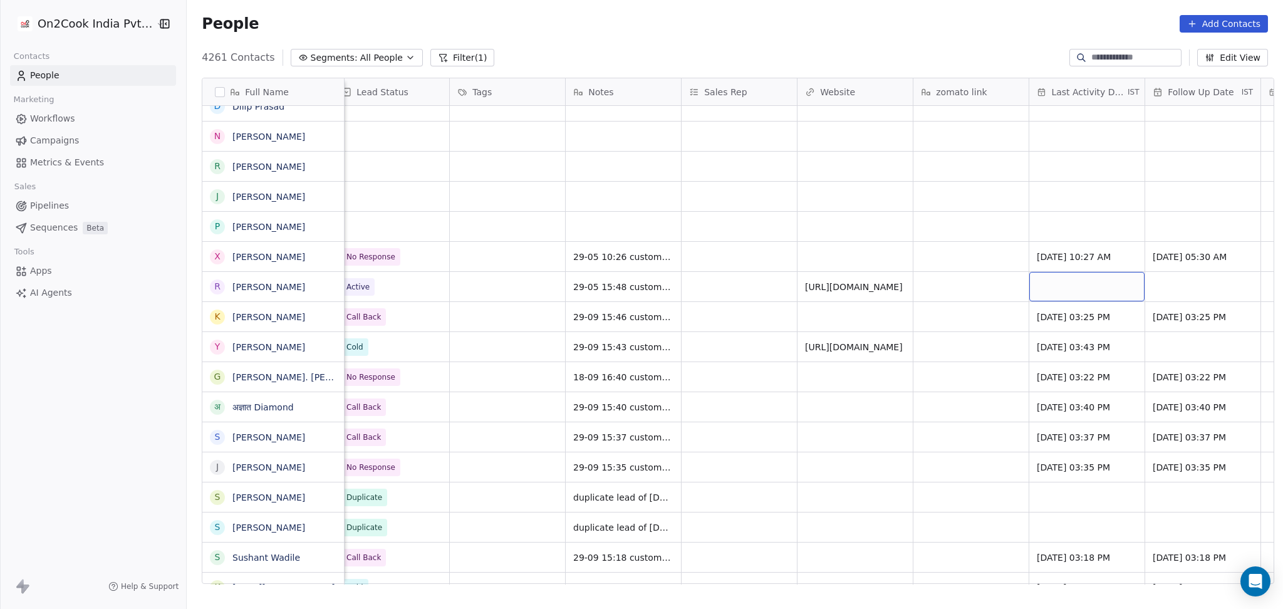
click at [1081, 284] on div "grid" at bounding box center [1086, 286] width 115 height 29
click at [1065, 291] on div "grid" at bounding box center [1086, 286] width 115 height 29
click at [1066, 291] on div "grid" at bounding box center [1086, 286] width 115 height 29
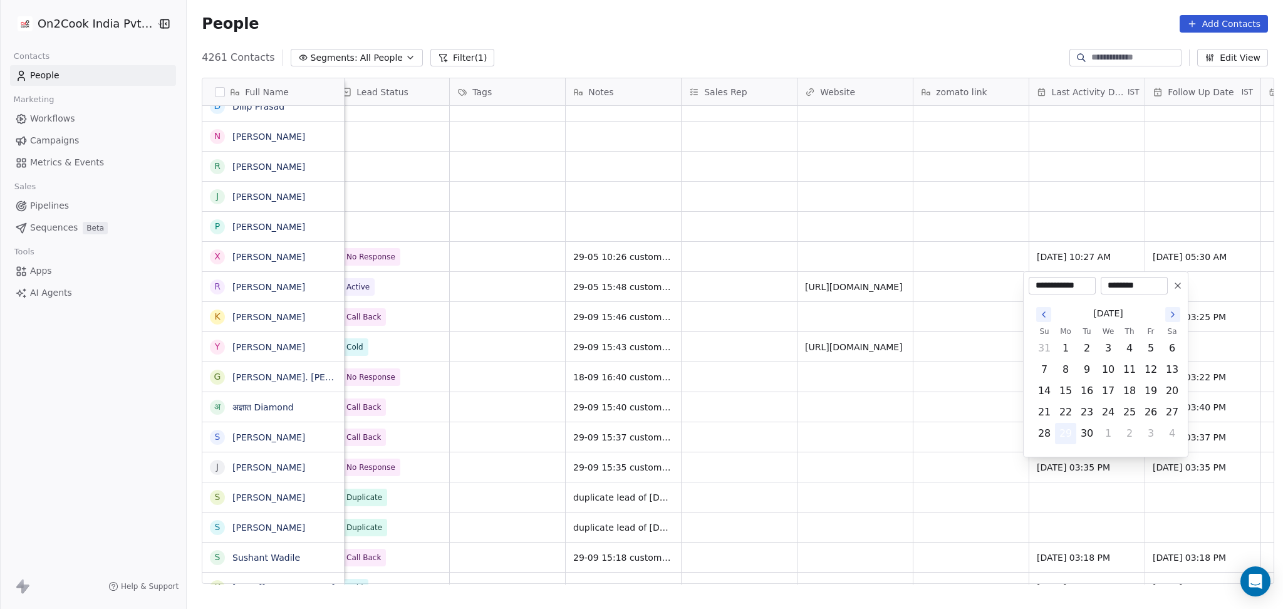
drag, startPoint x: 1067, startPoint y: 435, endPoint x: 1051, endPoint y: 435, distance: 16.9
click at [1064, 435] on button "29" at bounding box center [1066, 433] width 20 height 20
click at [920, 409] on html "On2Cook India Pvt. Ltd. Contacts People Marketing Workflows Campaigns Metrics &…" at bounding box center [641, 304] width 1283 height 609
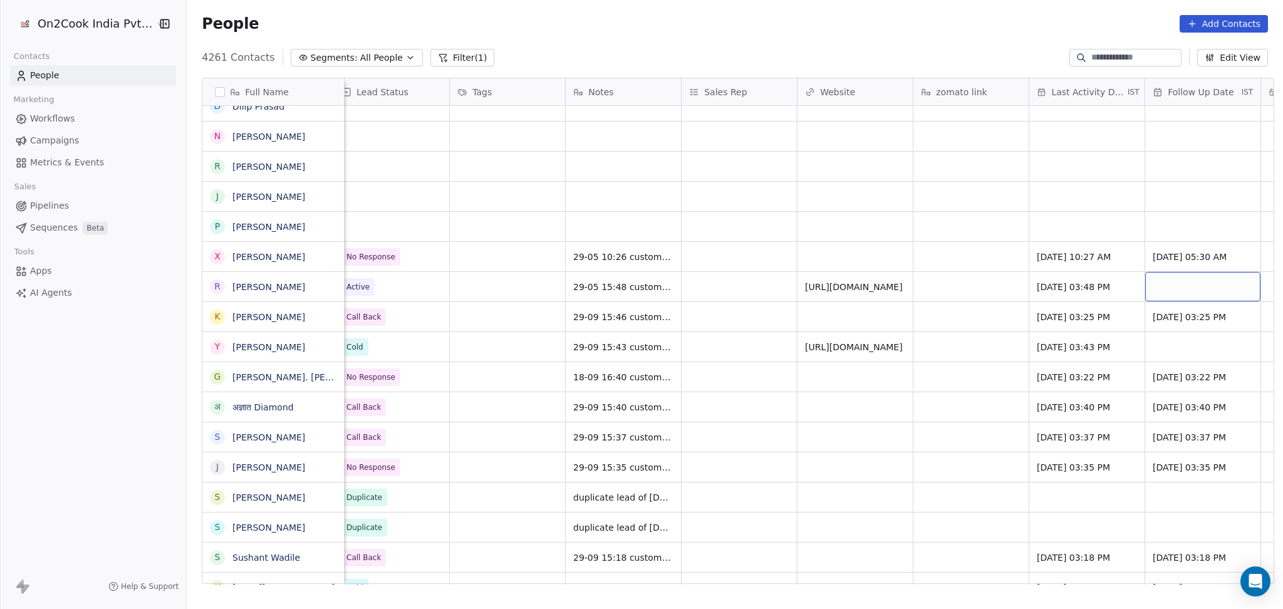
click at [1195, 289] on div "grid" at bounding box center [1202, 286] width 115 height 29
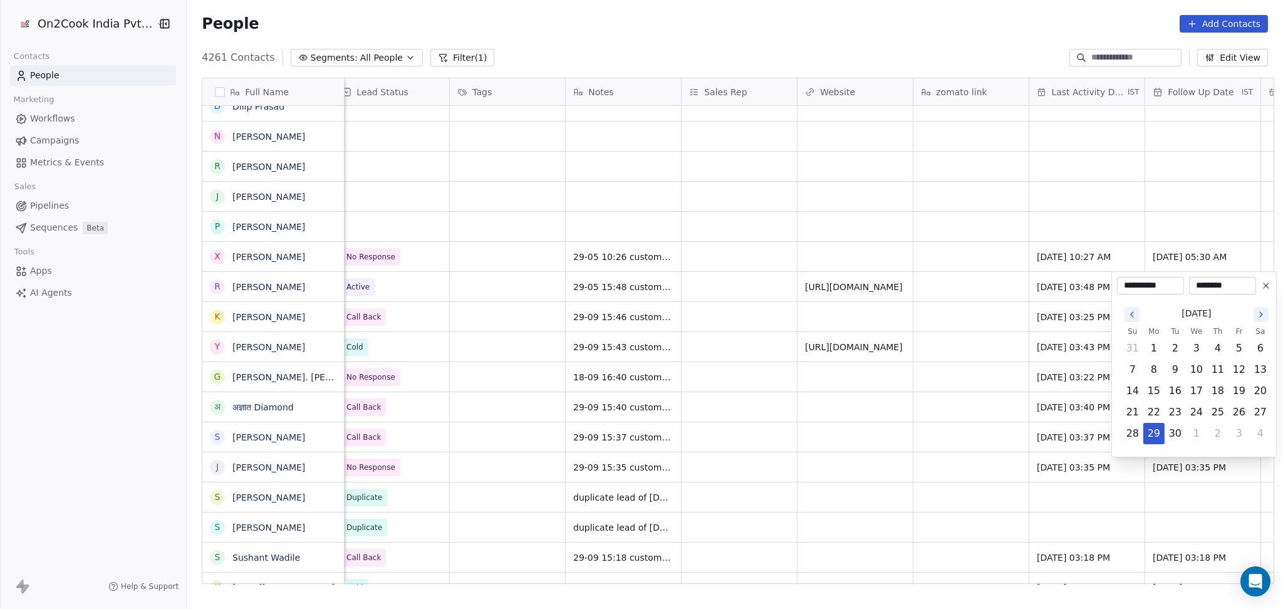
click at [1251, 319] on div "September 2025" at bounding box center [1196, 313] width 149 height 23
click at [1254, 318] on button "Go to the Next Month" at bounding box center [1260, 314] width 15 height 15
click at [1138, 311] on button "Go to the Previous Month" at bounding box center [1131, 314] width 15 height 15
click at [1179, 397] on button "14" at bounding box center [1175, 391] width 20 height 20
type input "**********"
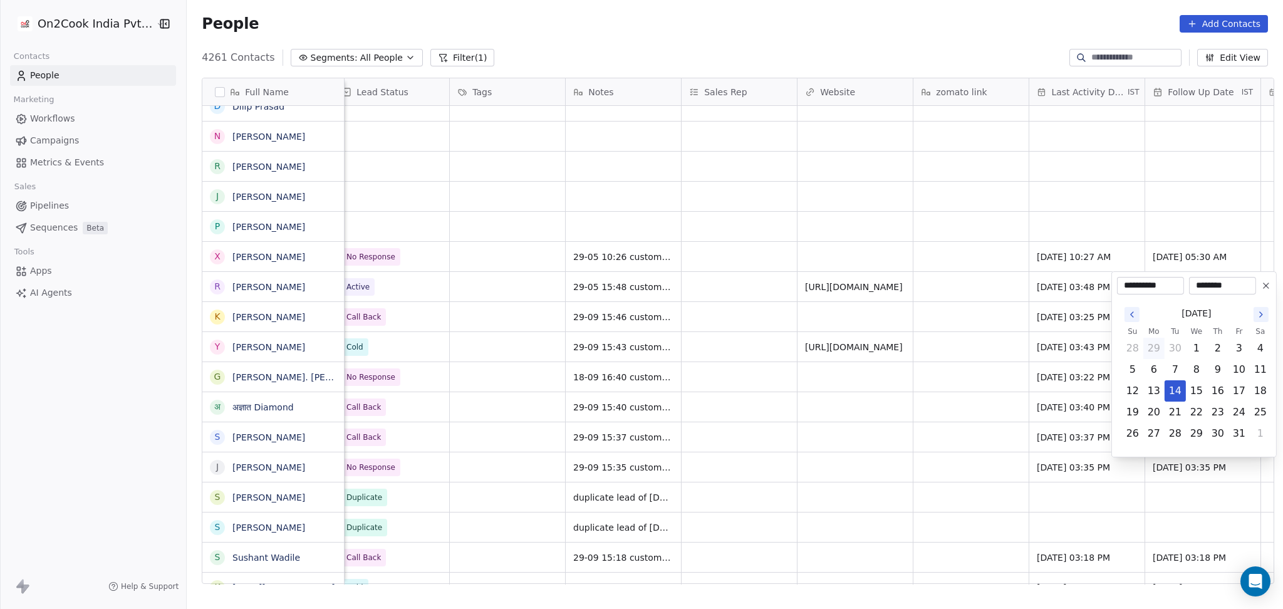
click at [308, 292] on html "On2Cook India Pvt. Ltd. Contacts People Marketing Workflows Campaigns Metrics &…" at bounding box center [641, 304] width 1283 height 609
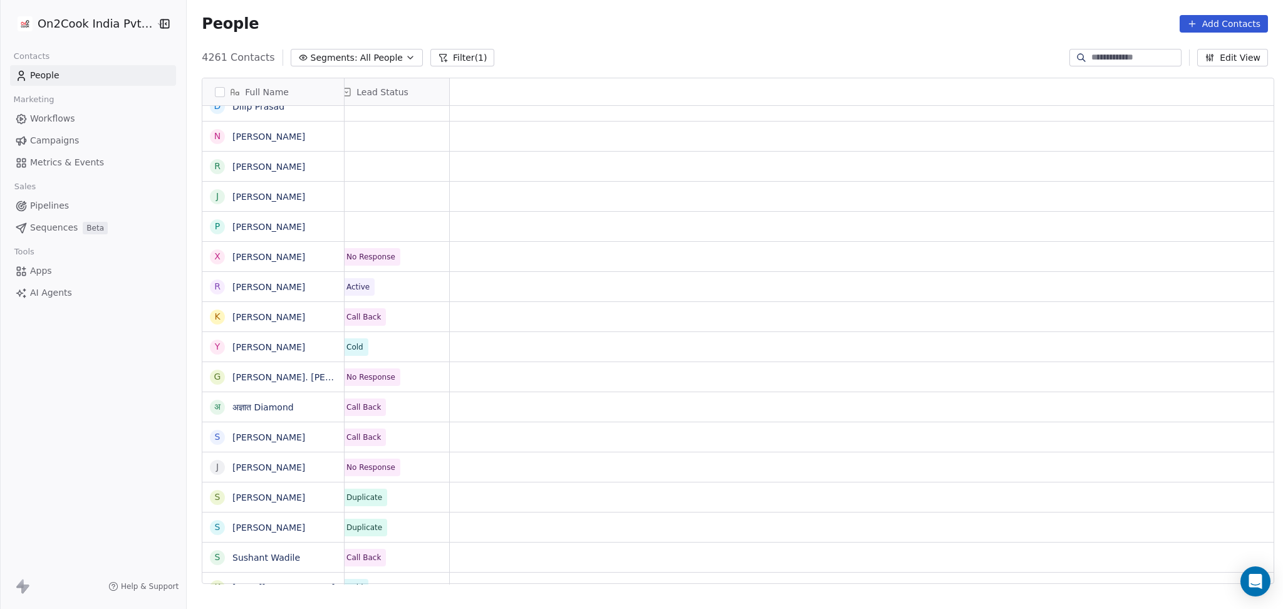
scroll to position [0, 0]
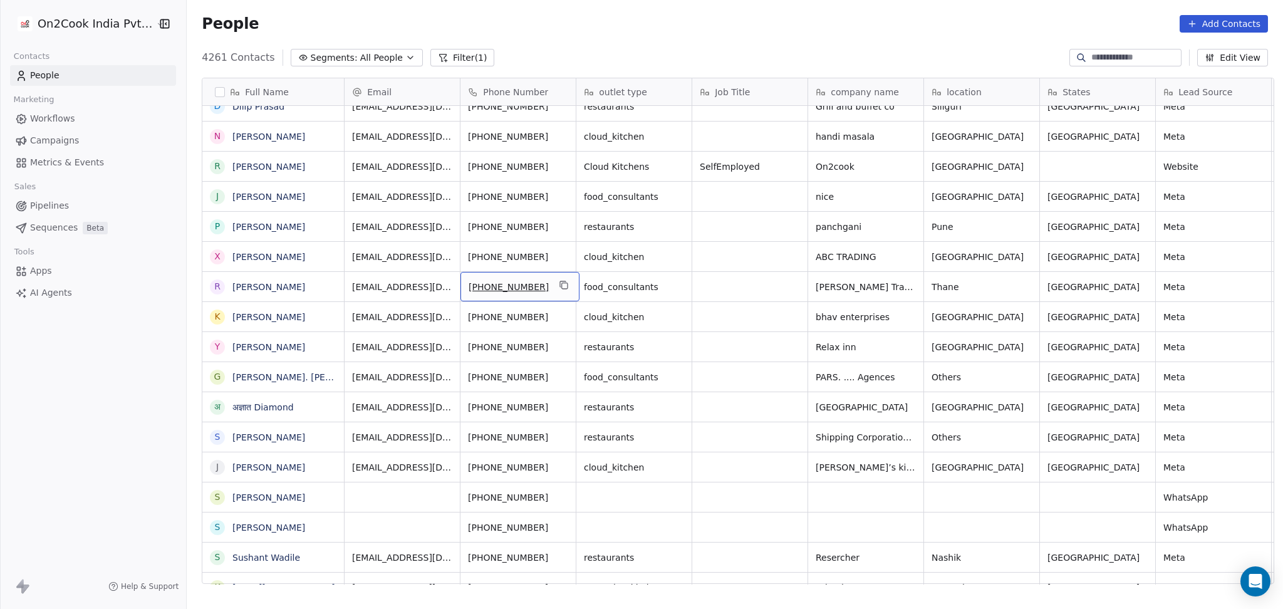
click at [568, 281] on div "+919811108263" at bounding box center [519, 286] width 119 height 29
click at [560, 283] on div "+919811108263" at bounding box center [519, 286] width 119 height 29
click at [556, 291] on button "grid" at bounding box center [563, 285] width 15 height 15
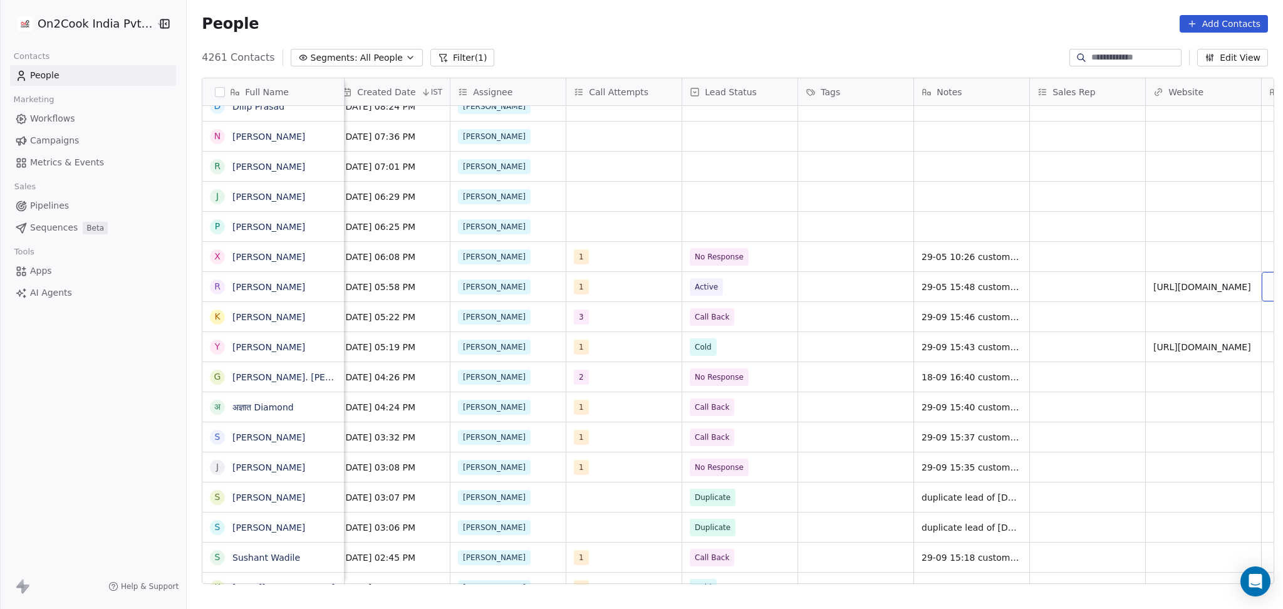
scroll to position [0, 1054]
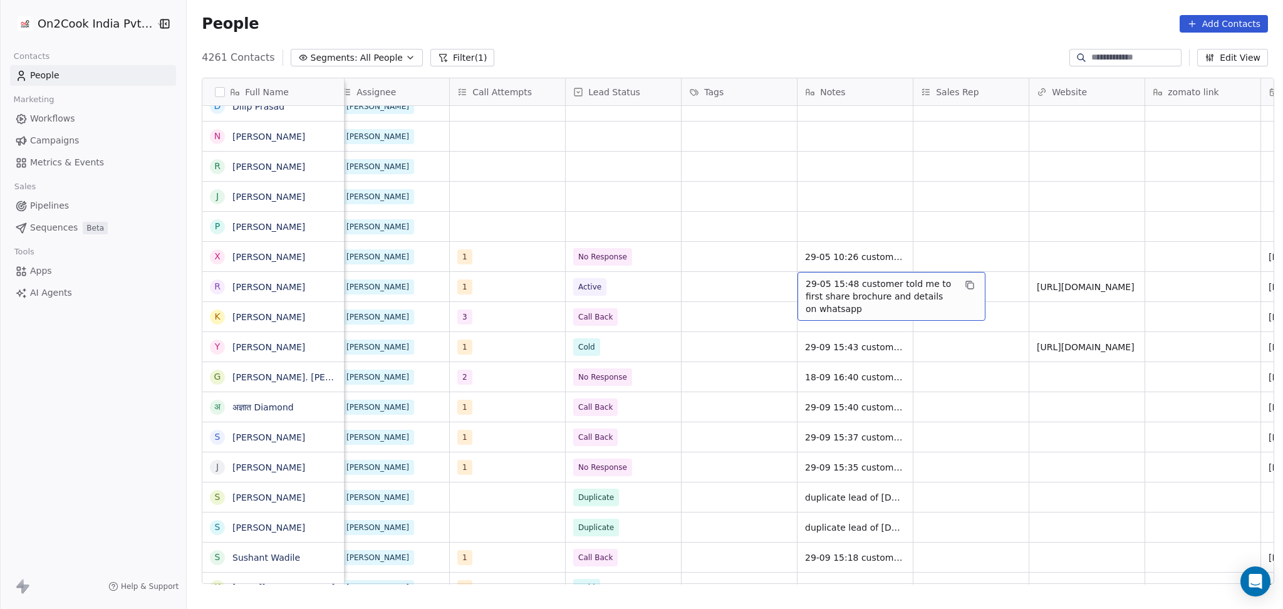
drag, startPoint x: 792, startPoint y: 272, endPoint x: 818, endPoint y: 256, distance: 30.4
click at [816, 278] on div "29-05 10:26 customer is unable to forward the call" at bounding box center [891, 260] width 188 height 36
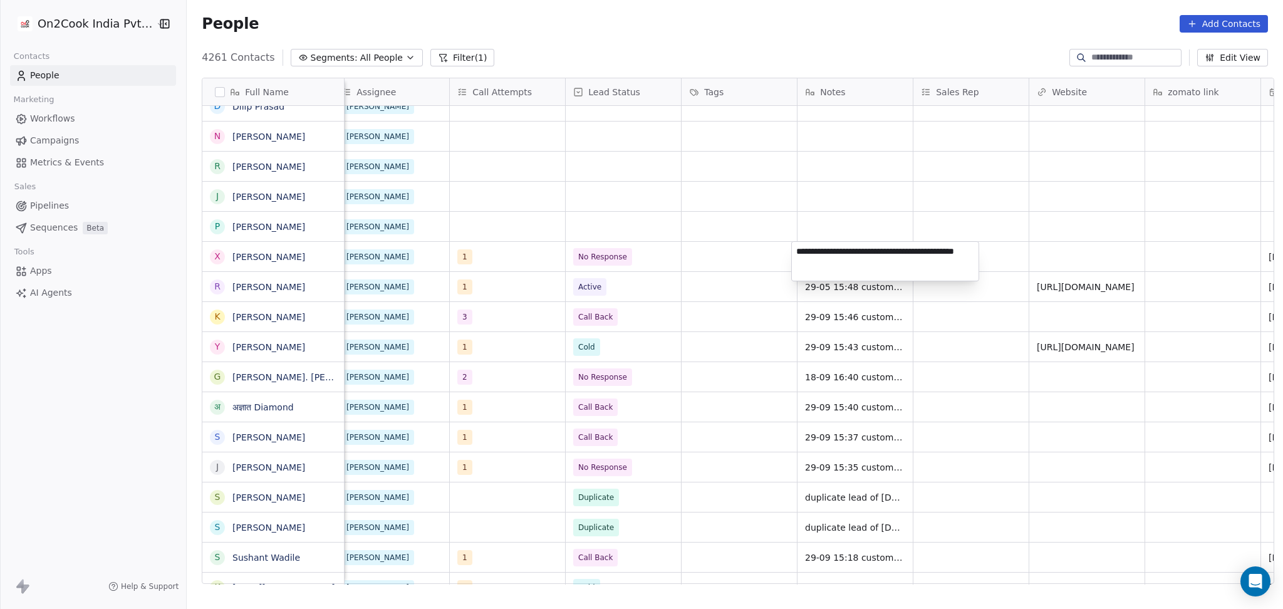
click at [816, 293] on html "On2Cook India Pvt. Ltd. Contacts People Marketing Workflows Campaigns Metrics &…" at bounding box center [641, 304] width 1283 height 609
click at [744, 291] on html "On2Cook India Pvt. Ltd. Contacts People Marketing Workflows Campaigns Metrics &…" at bounding box center [641, 304] width 1283 height 609
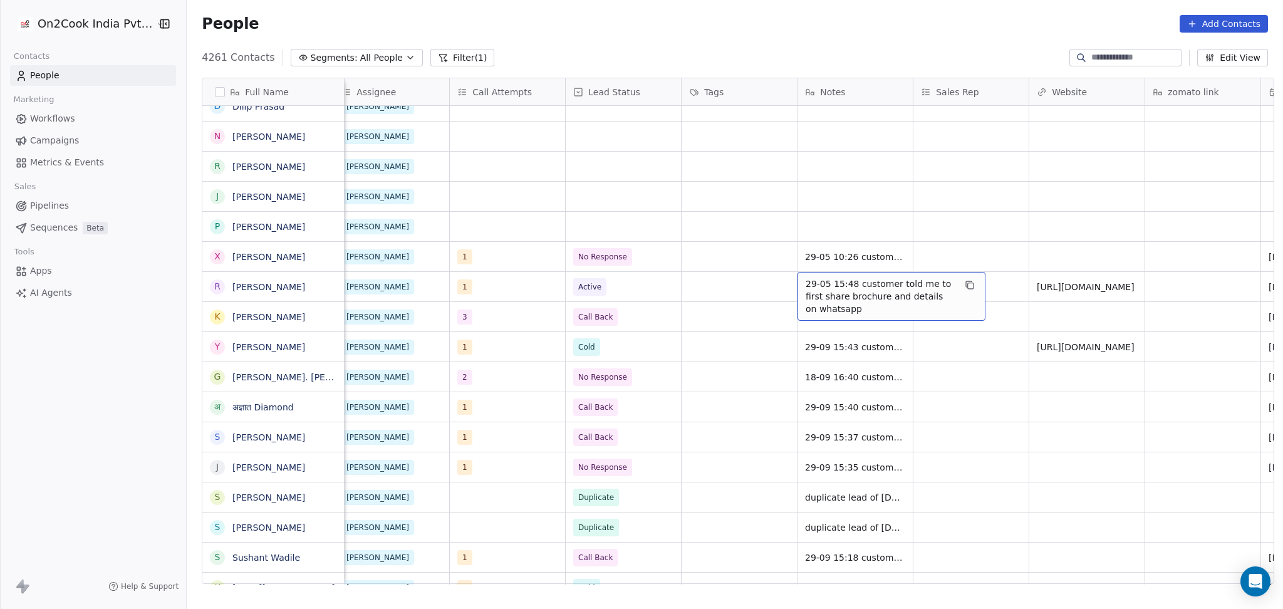
click at [848, 294] on span "29-05 15:48 customer told me to first share brochure and details on whatsapp" at bounding box center [880, 297] width 149 height 38
drag, startPoint x: 820, startPoint y: 283, endPoint x: 829, endPoint y: 300, distance: 19.6
click at [819, 283] on textarea "**********" at bounding box center [885, 296] width 187 height 48
type textarea "**********"
click at [683, 333] on html "On2Cook India Pvt. Ltd. Contacts People Marketing Workflows Campaigns Metrics &…" at bounding box center [641, 304] width 1283 height 609
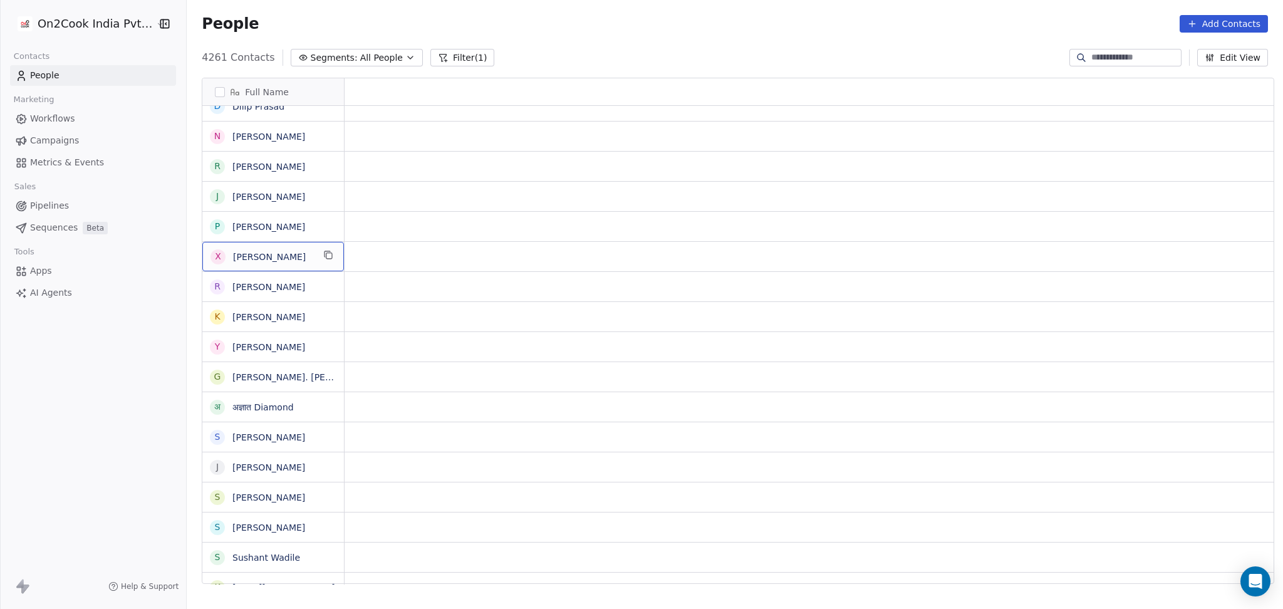
scroll to position [0, 0]
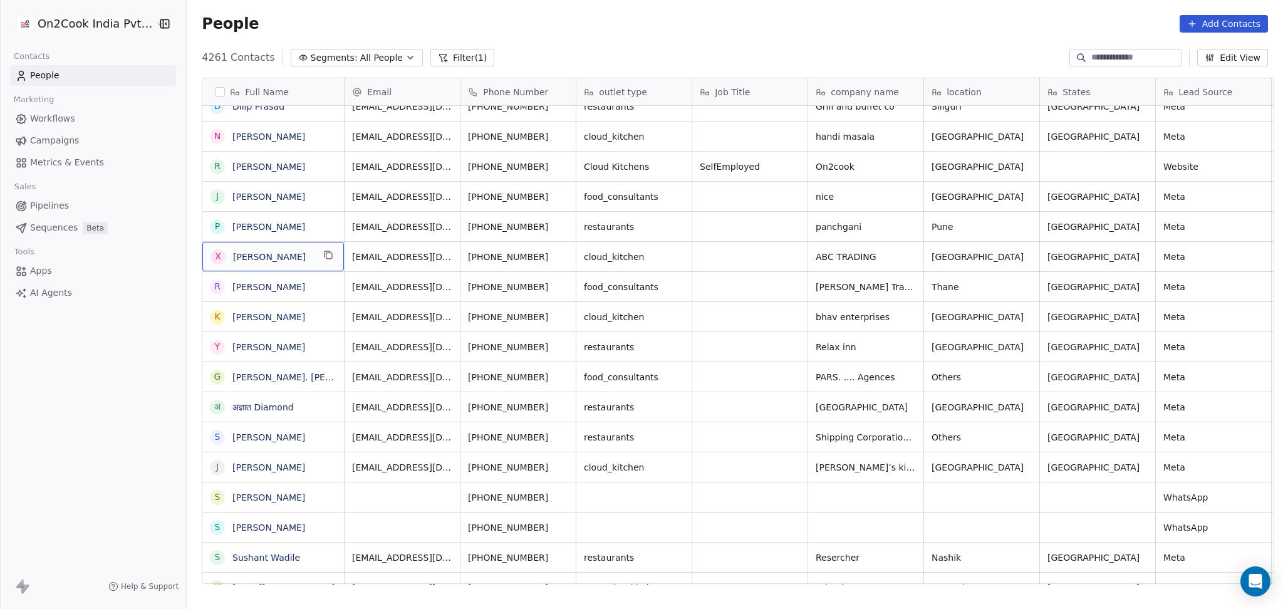
click at [323, 254] on icon "grid" at bounding box center [328, 255] width 10 height 10
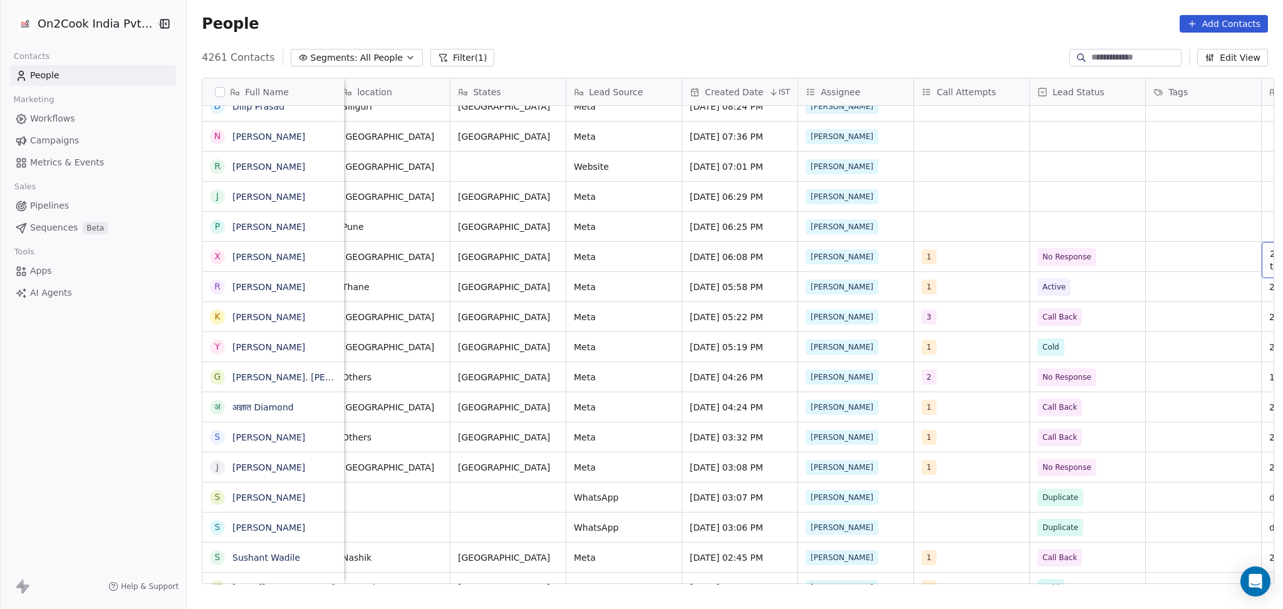
scroll to position [0, 706]
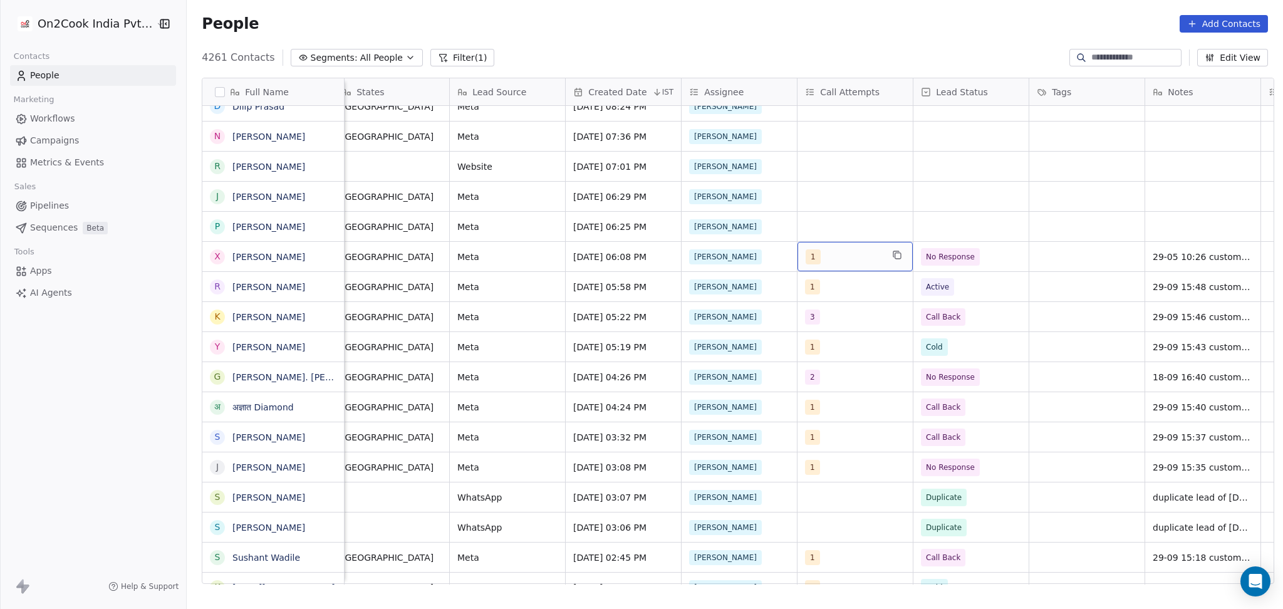
click at [839, 264] on div "1" at bounding box center [854, 256] width 115 height 29
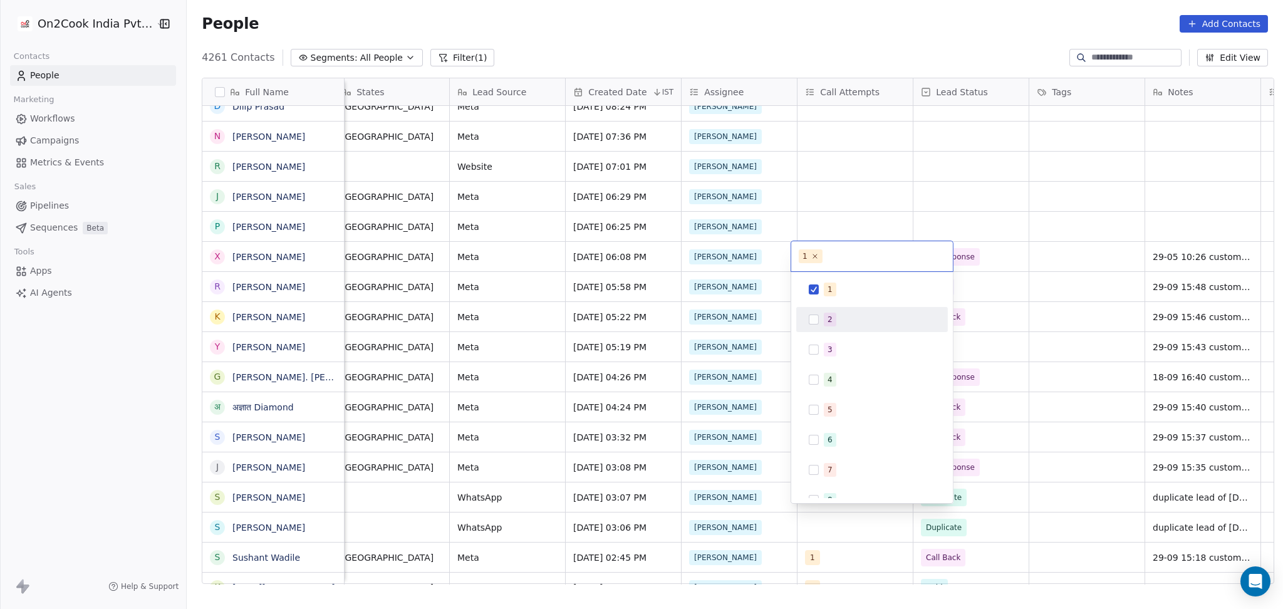
click at [838, 313] on div "2" at bounding box center [880, 320] width 112 height 14
click at [840, 281] on div "1" at bounding box center [872, 289] width 142 height 20
click at [1004, 283] on html "On2Cook India Pvt. Ltd. Contacts People Marketing Workflows Campaigns Metrics &…" at bounding box center [641, 304] width 1283 height 609
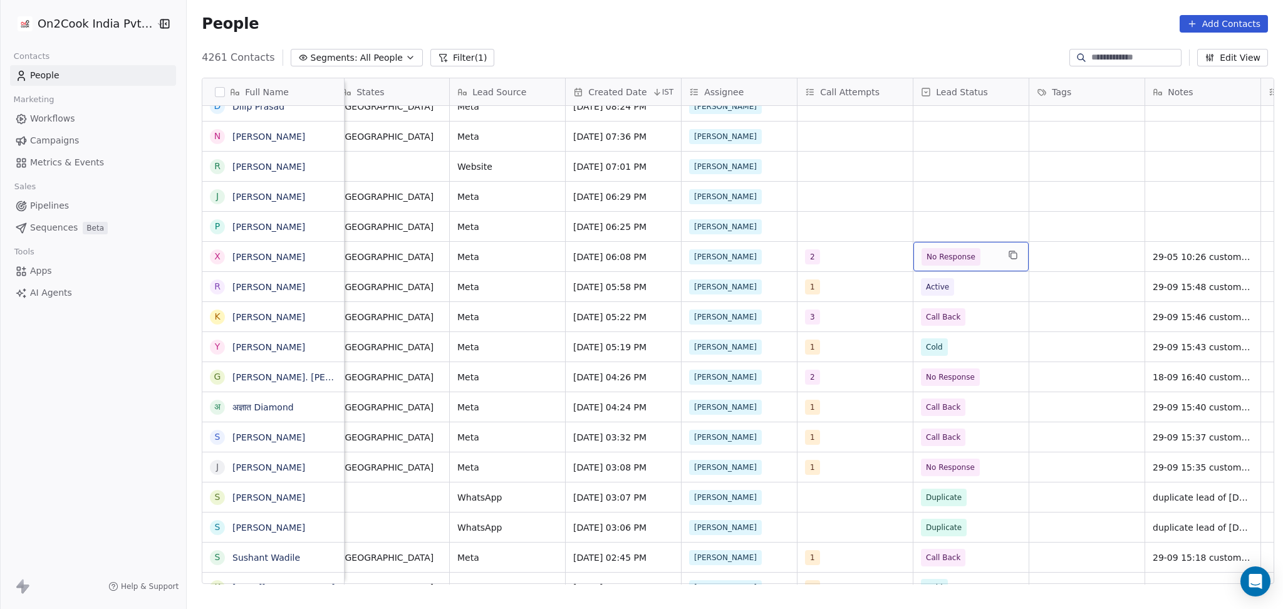
click at [955, 252] on span "No Response" at bounding box center [950, 257] width 49 height 13
click at [960, 382] on div "Cold" at bounding box center [987, 380] width 127 height 14
click at [1163, 262] on span "29-05 10:26 customer is unable to forward the call" at bounding box center [1227, 259] width 149 height 25
click at [1093, 249] on textarea "**********" at bounding box center [1182, 261] width 187 height 39
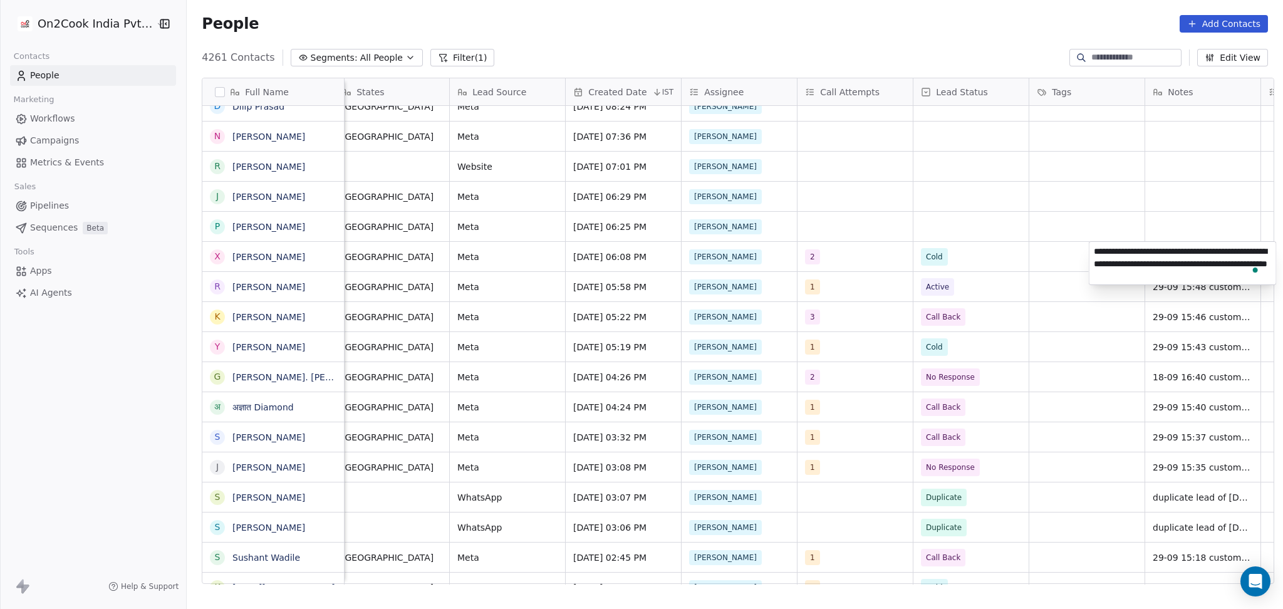
click at [1136, 252] on textarea "**********" at bounding box center [1182, 263] width 187 height 43
type textarea "**********"
click at [1178, 346] on html "On2Cook India Pvt. Ltd. Contacts People Marketing Workflows Campaigns Metrics &…" at bounding box center [641, 304] width 1283 height 609
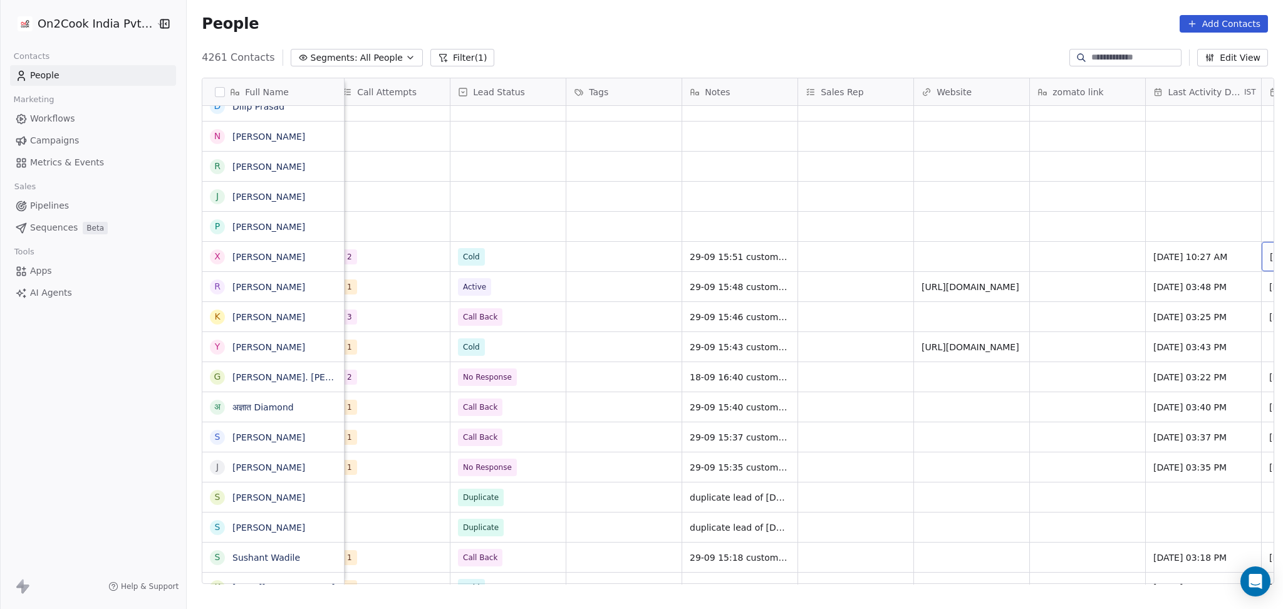
scroll to position [0, 1285]
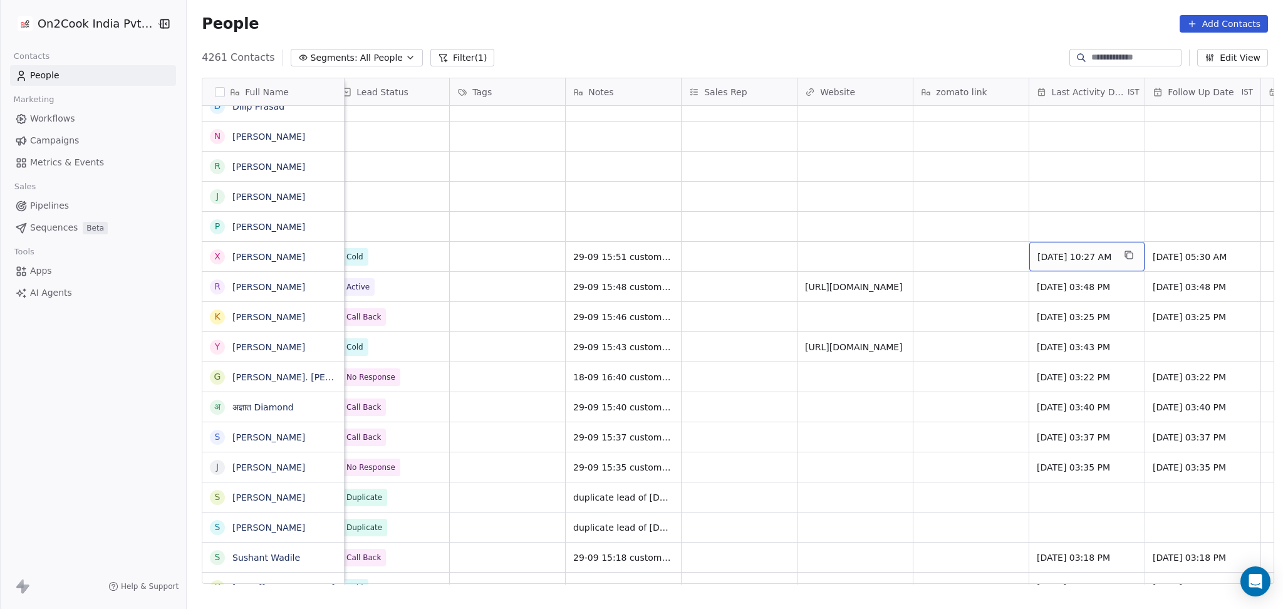
click at [1067, 262] on span "May 29, 2025 10:27 AM" at bounding box center [1075, 257] width 76 height 13
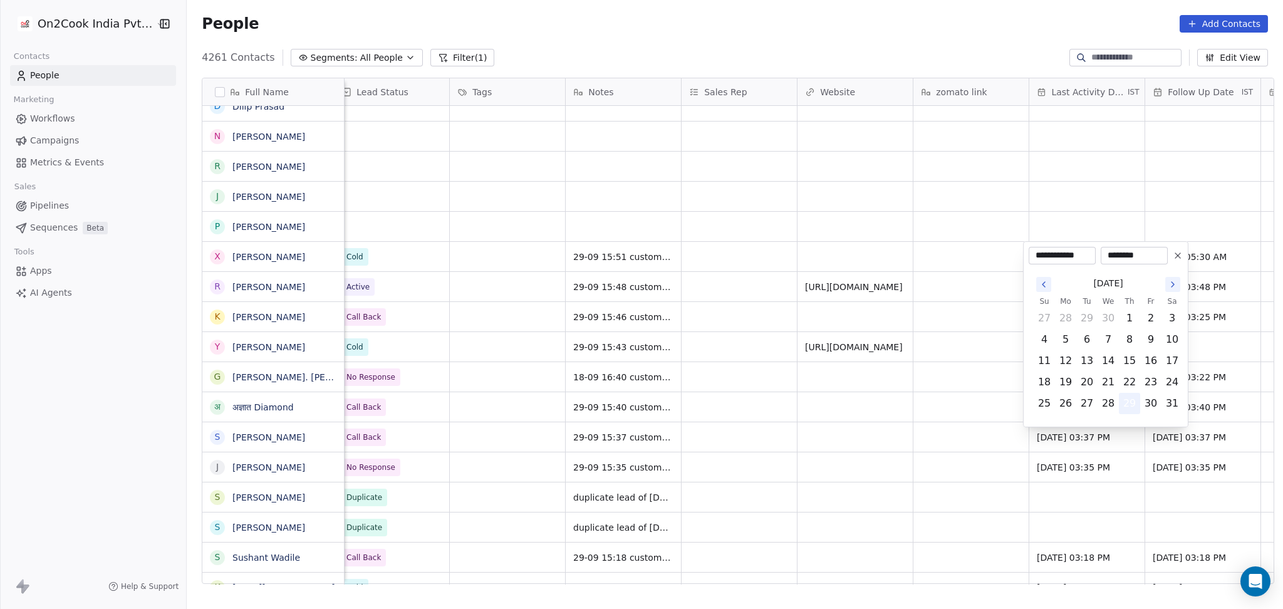
click at [1135, 400] on button "29" at bounding box center [1129, 403] width 20 height 20
click at [1171, 283] on icon "Go to the Next Month" at bounding box center [1173, 284] width 10 height 10
click at [1171, 281] on icon "Go to the Next Month" at bounding box center [1173, 284] width 10 height 10
click at [1062, 402] on button "29" at bounding box center [1066, 403] width 20 height 20
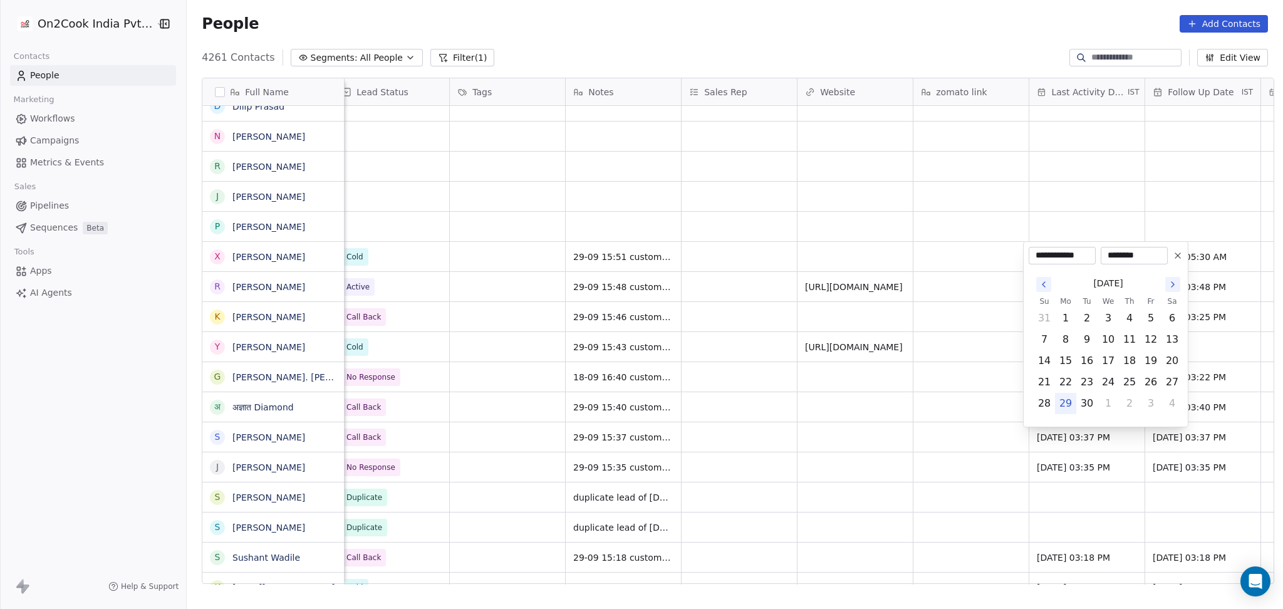
type input "**********"
click at [929, 397] on html "On2Cook India Pvt. Ltd. Contacts People Marketing Workflows Campaigns Metrics &…" at bounding box center [641, 304] width 1283 height 609
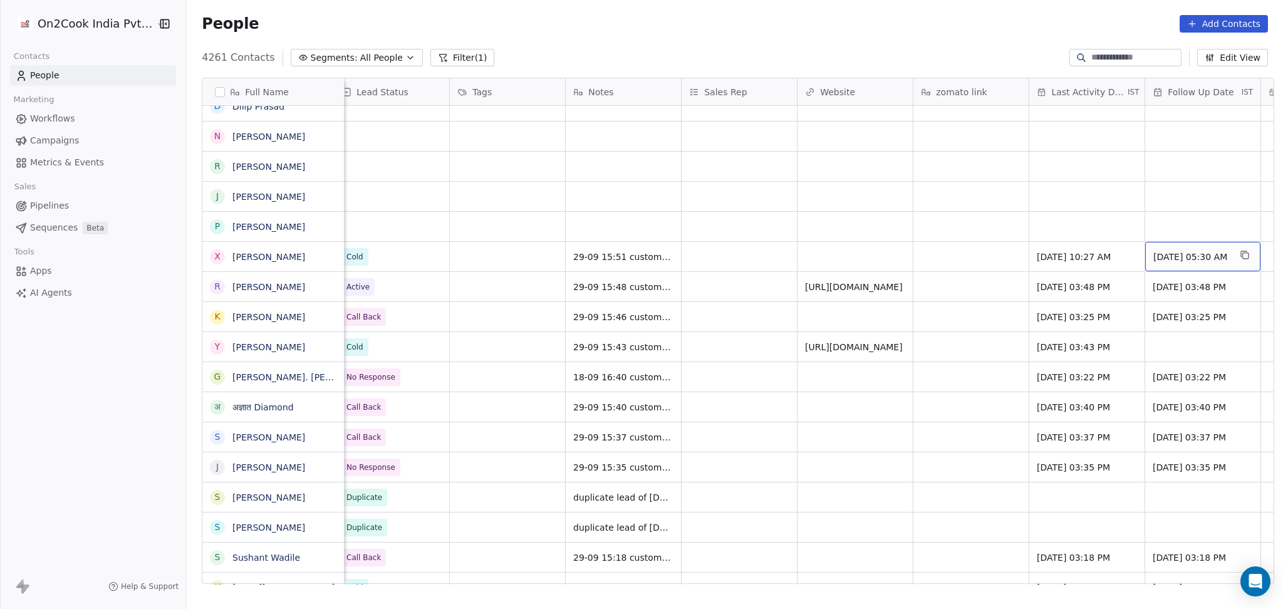
click at [1228, 262] on span "Jun 12, 2025 05:30 AM" at bounding box center [1191, 257] width 76 height 13
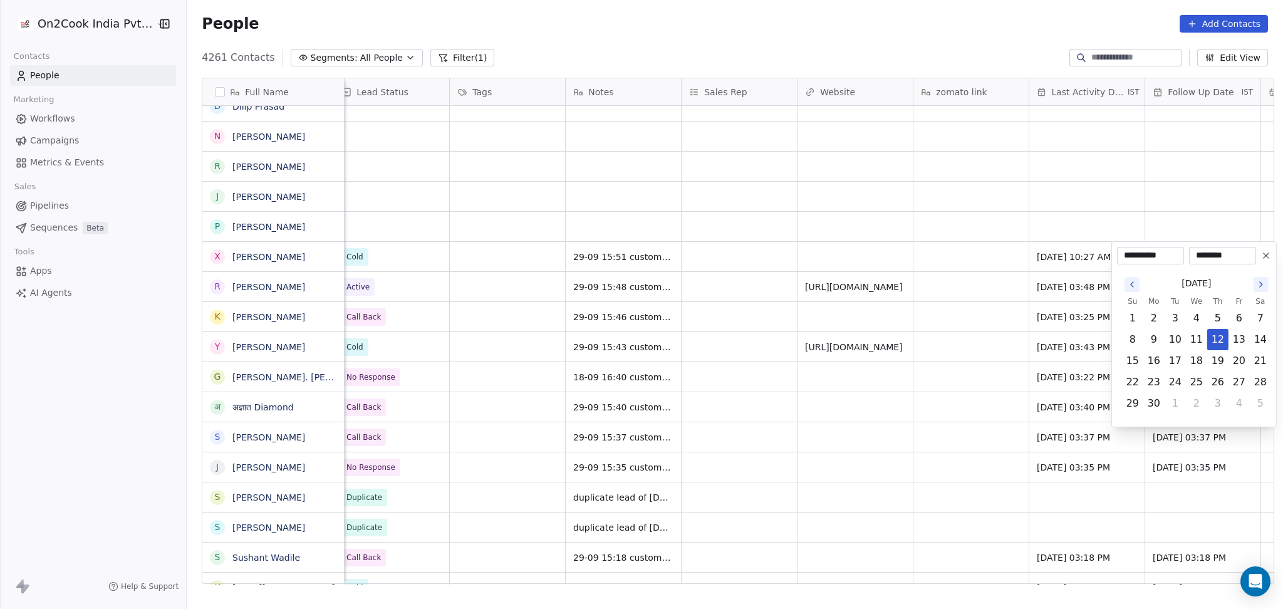
click at [1265, 256] on icon at bounding box center [1266, 256] width 10 height 10
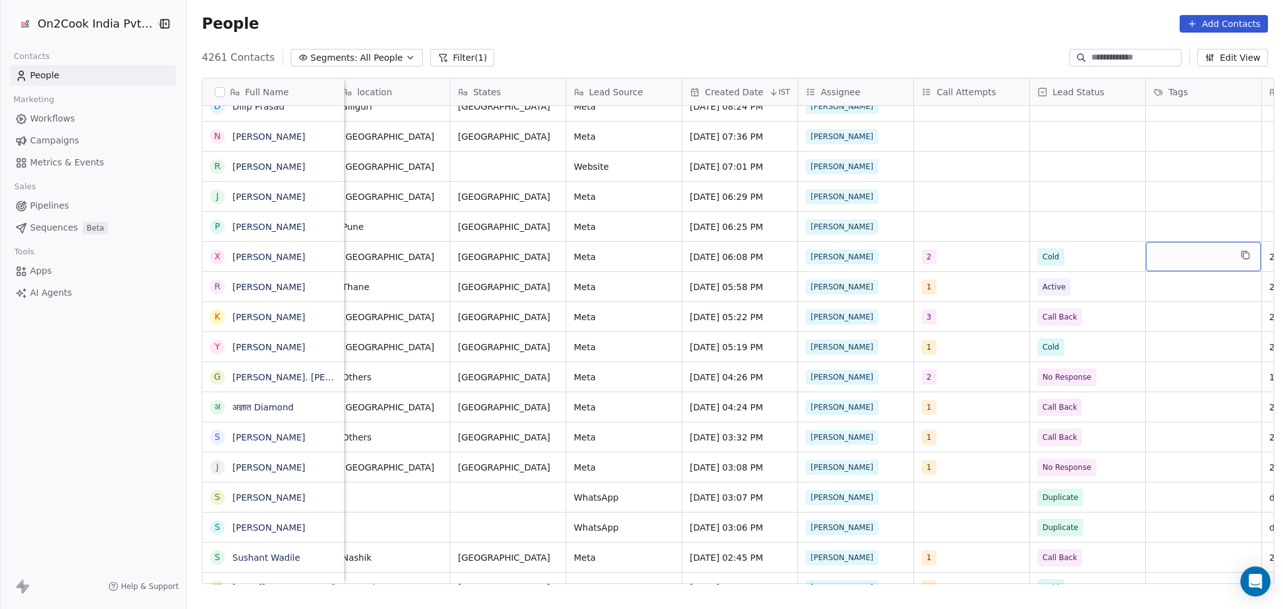
scroll to position [0, 706]
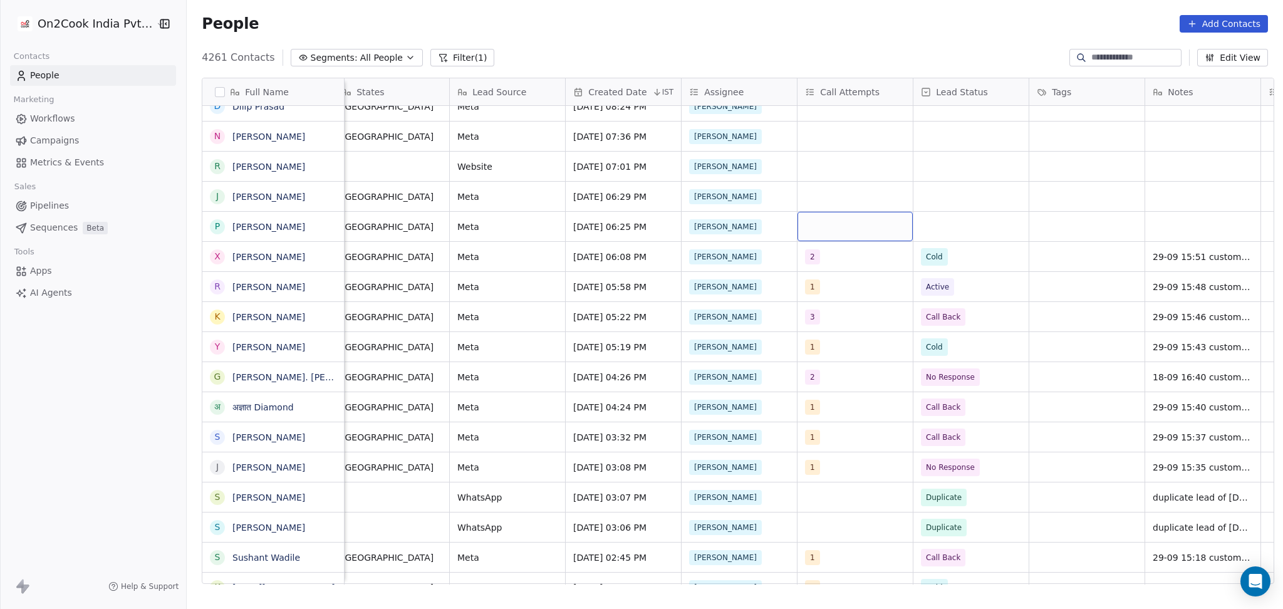
click at [865, 234] on div "grid" at bounding box center [854, 226] width 115 height 29
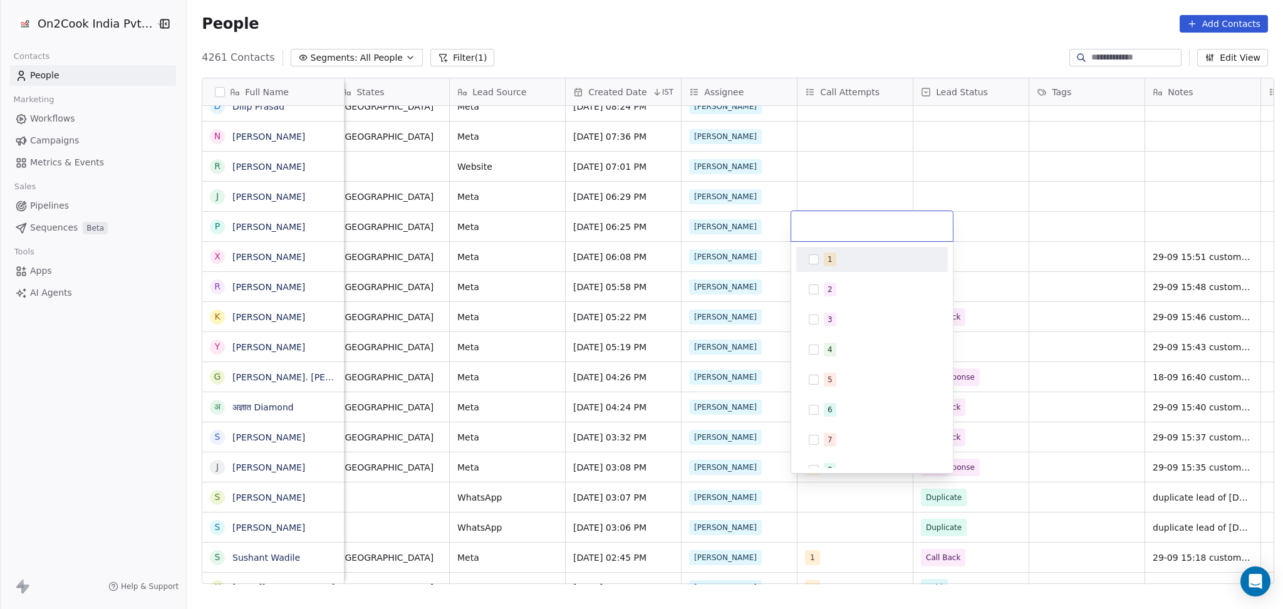
click at [848, 266] on div "1" at bounding box center [872, 259] width 142 height 20
click at [1013, 232] on html "On2Cook India Pvt. Ltd. Contacts People Marketing Workflows Campaigns Metrics &…" at bounding box center [641, 304] width 1283 height 609
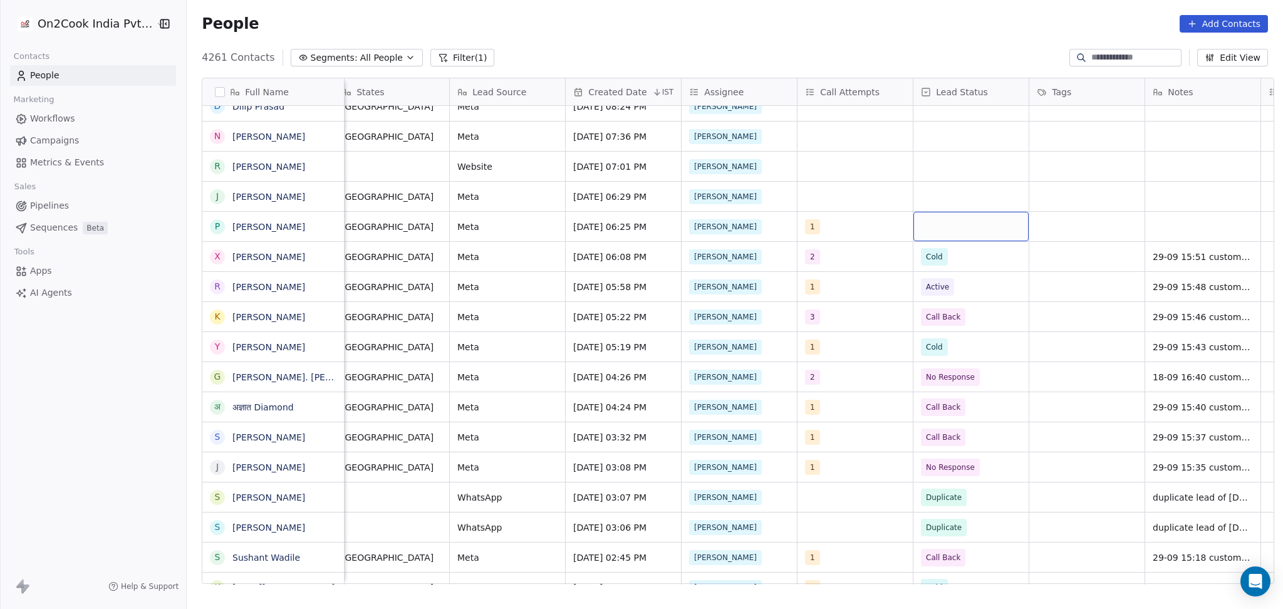
click at [953, 213] on div "grid" at bounding box center [970, 226] width 115 height 29
click at [963, 371] on div "No Response" at bounding box center [987, 379] width 152 height 25
click at [1185, 226] on div "grid" at bounding box center [1202, 226] width 115 height 29
type textarea "**********"
click at [1088, 232] on html "On2Cook India Pvt. Ltd. Contacts People Marketing Workflows Campaigns Metrics &…" at bounding box center [641, 304] width 1283 height 609
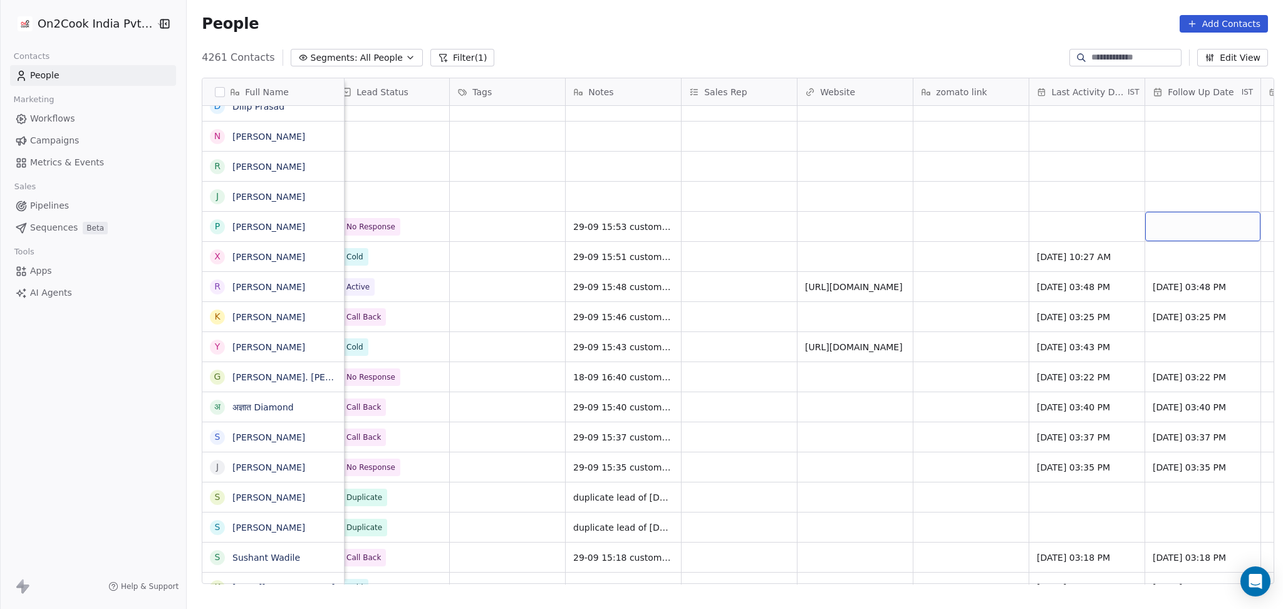
scroll to position [0, 1401]
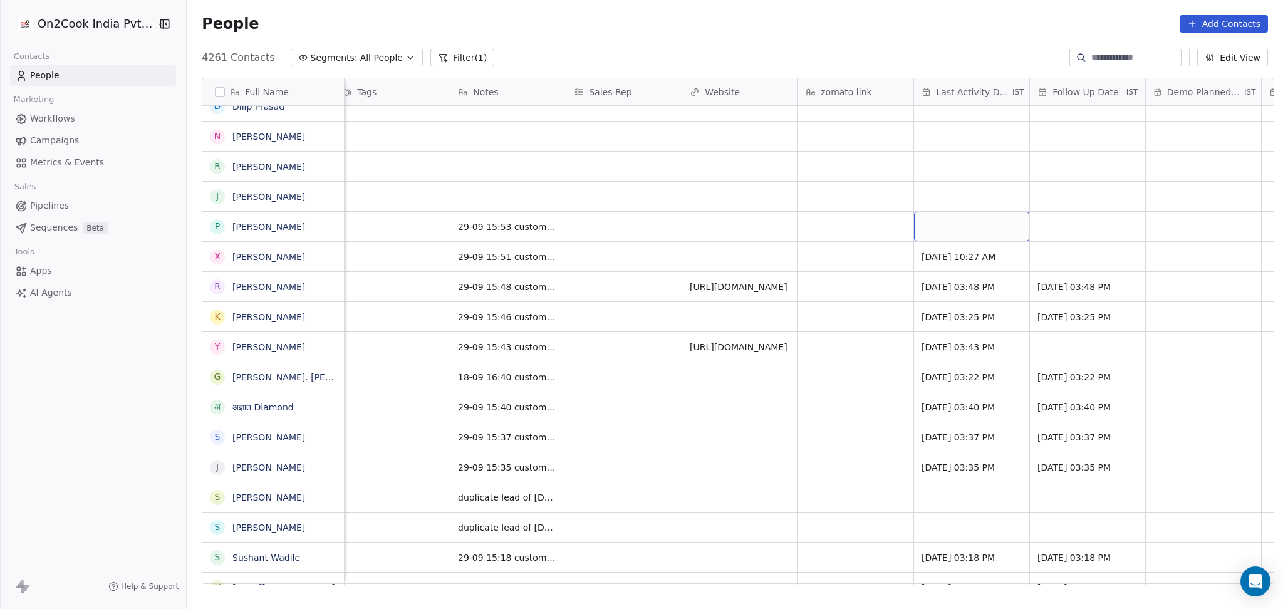
click at [953, 222] on div "grid" at bounding box center [971, 226] width 115 height 29
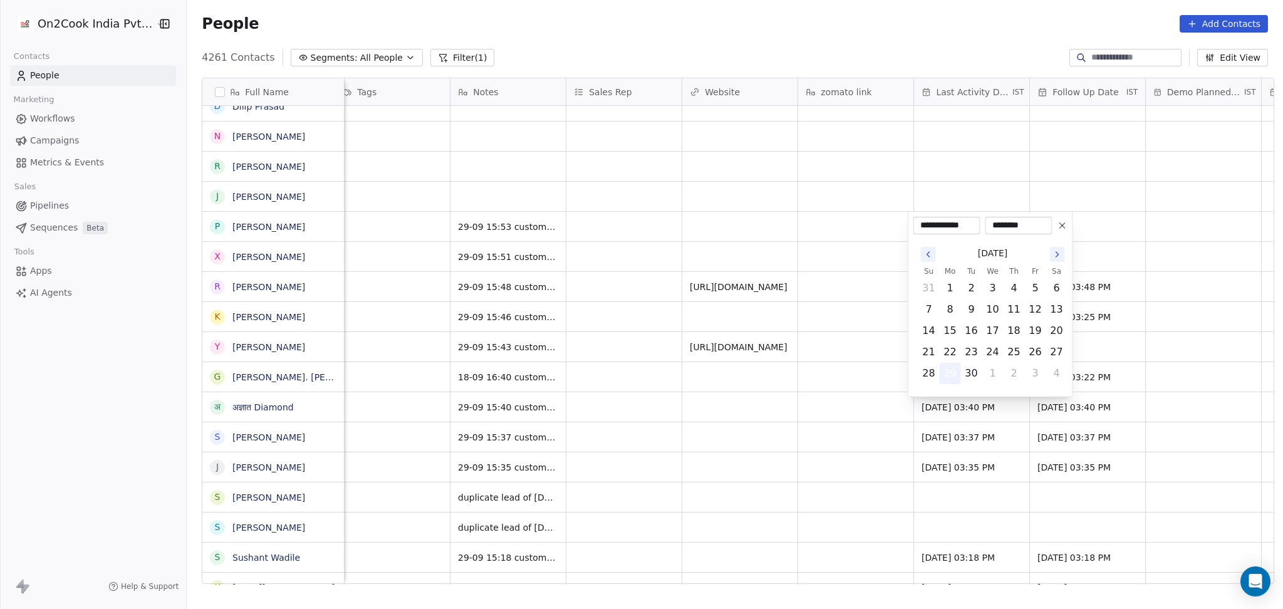
click at [942, 379] on button "29" at bounding box center [950, 373] width 20 height 20
click at [844, 383] on html "On2Cook India Pvt. Ltd. Contacts People Marketing Workflows Campaigns Metrics &…" at bounding box center [641, 304] width 1283 height 609
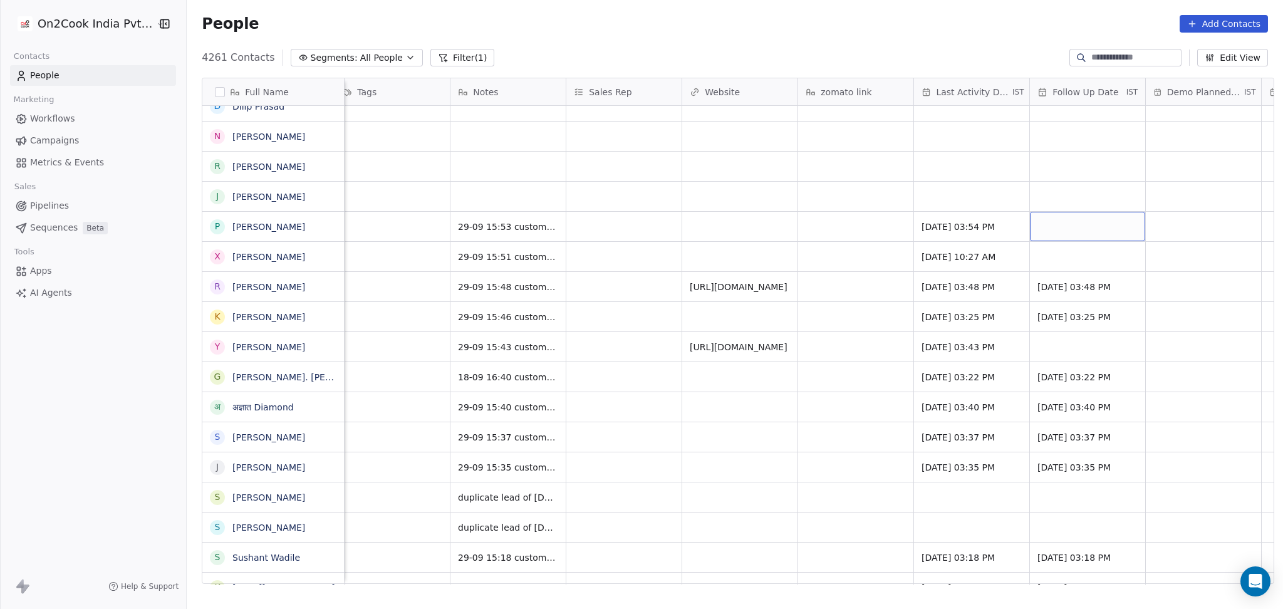
click at [1080, 219] on div "grid" at bounding box center [1087, 226] width 115 height 29
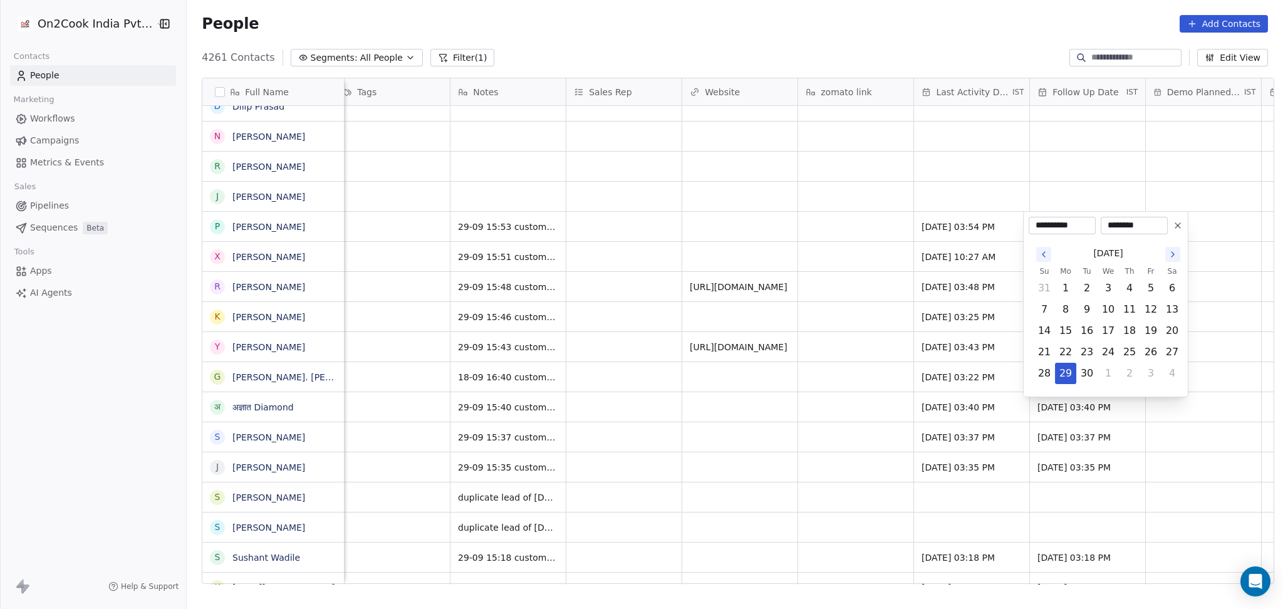
click at [1166, 260] on button "Go to the Next Month" at bounding box center [1172, 254] width 15 height 15
click at [1113, 303] on button "8" at bounding box center [1108, 309] width 20 height 20
type input "**********"
click at [830, 302] on html "On2Cook India Pvt. Ltd. Contacts People Marketing Workflows Campaigns Metrics &…" at bounding box center [641, 304] width 1283 height 609
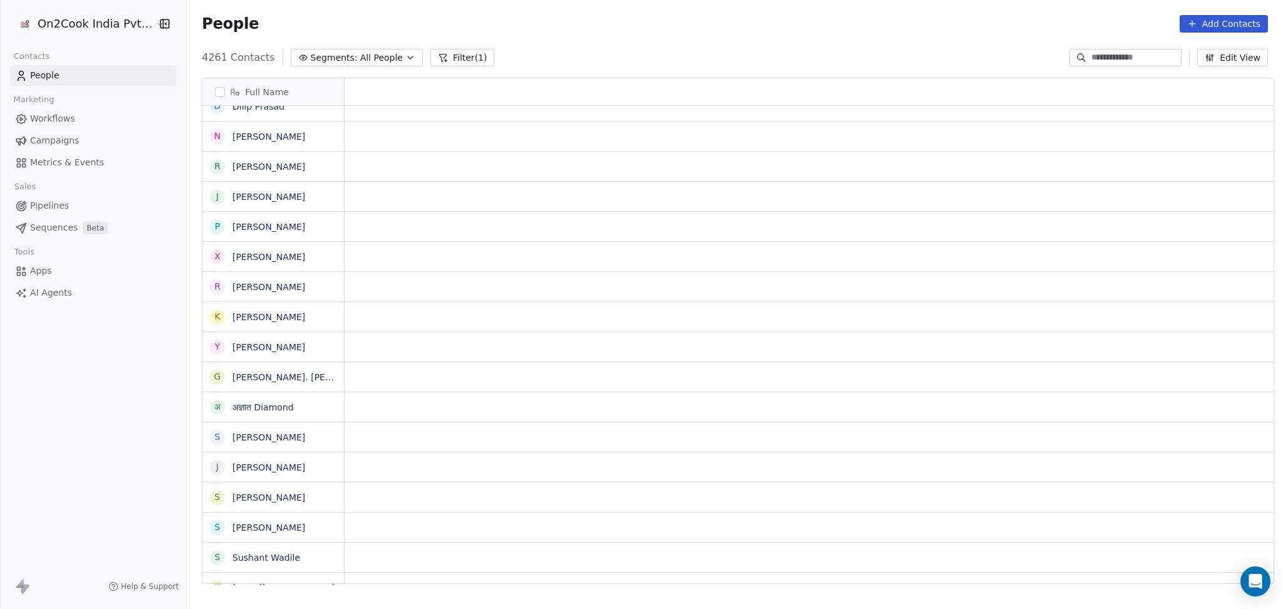
scroll to position [0, 0]
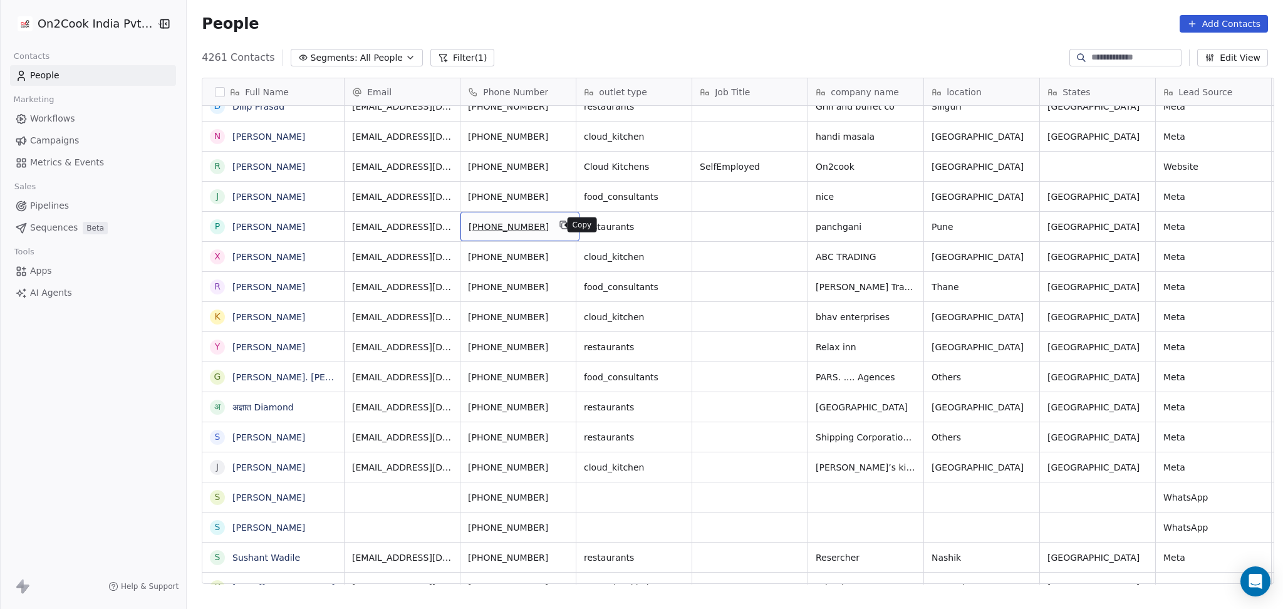
click at [562, 229] on icon "grid" at bounding box center [565, 226] width 6 height 6
click at [323, 195] on icon "grid" at bounding box center [328, 195] width 10 height 10
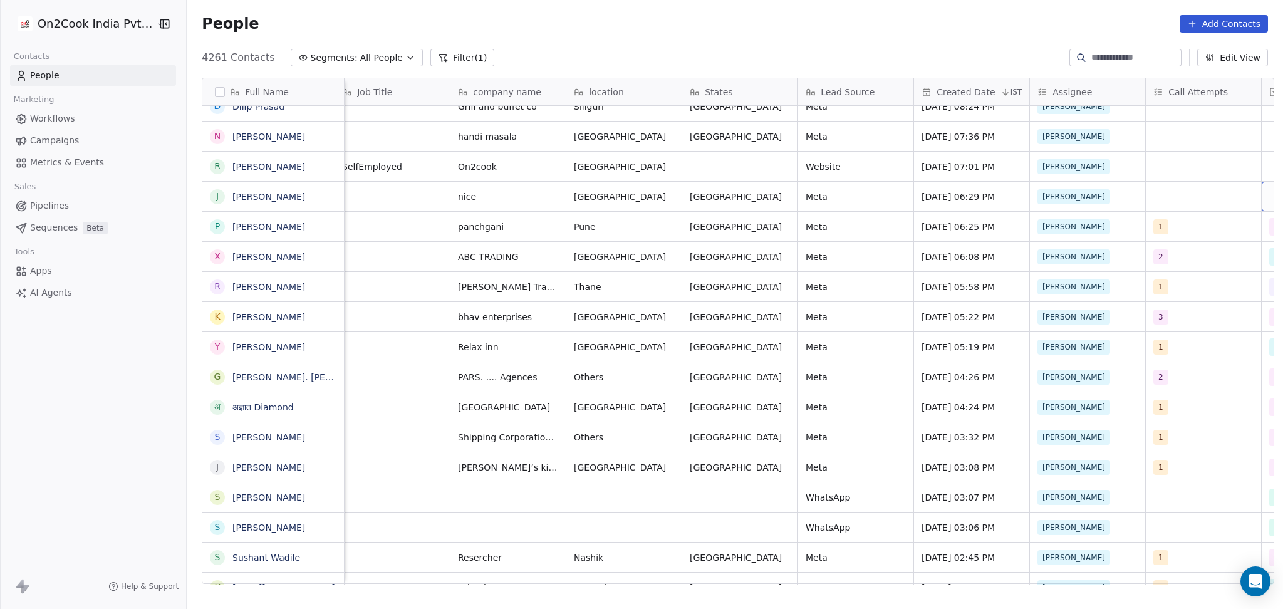
scroll to position [0, 474]
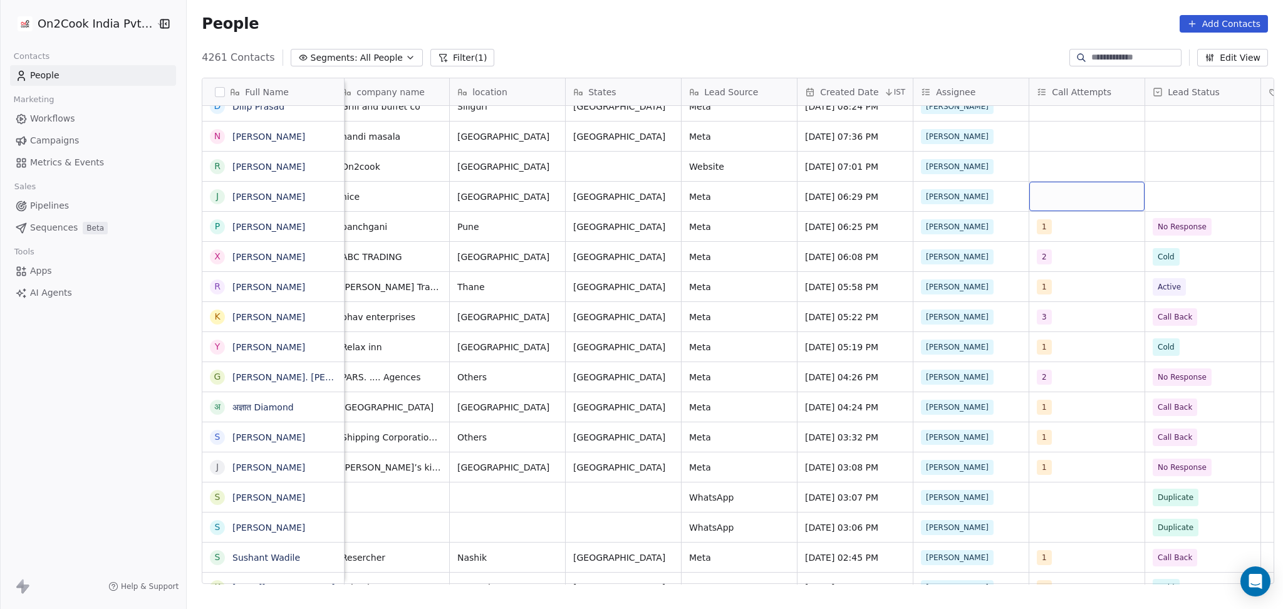
click at [1047, 199] on div "grid" at bounding box center [1086, 196] width 115 height 29
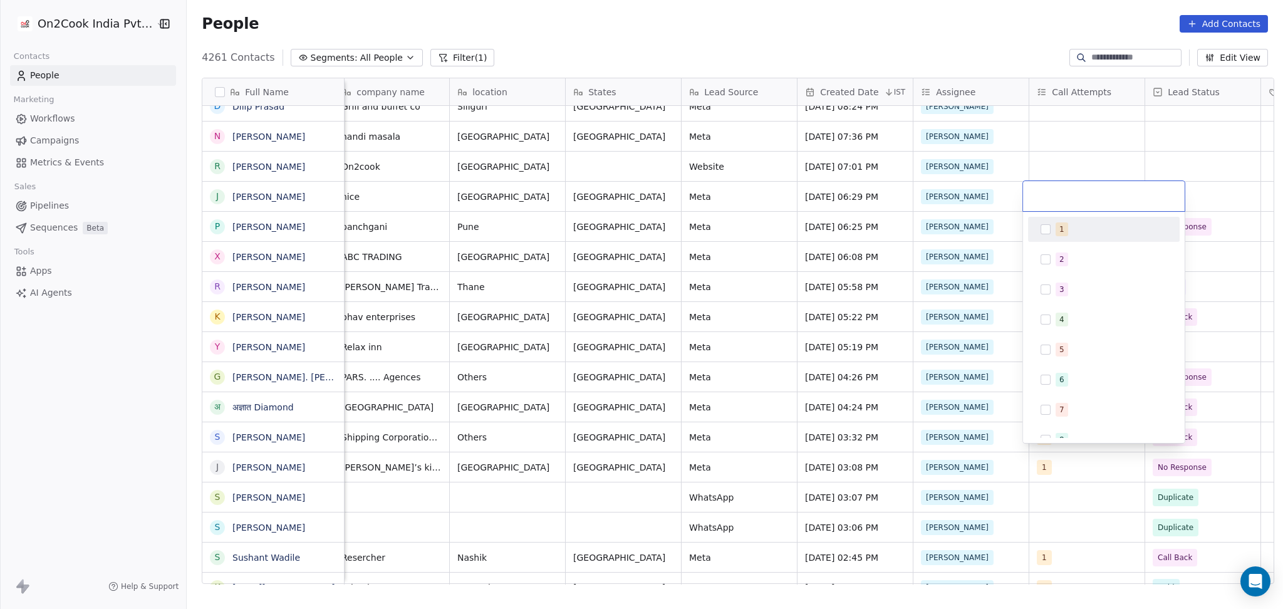
click at [1053, 229] on div "1" at bounding box center [1104, 229] width 142 height 20
click at [1062, 166] on html "On2Cook India Pvt. Ltd. Contacts People Marketing Workflows Campaigns Metrics &…" at bounding box center [641, 304] width 1283 height 609
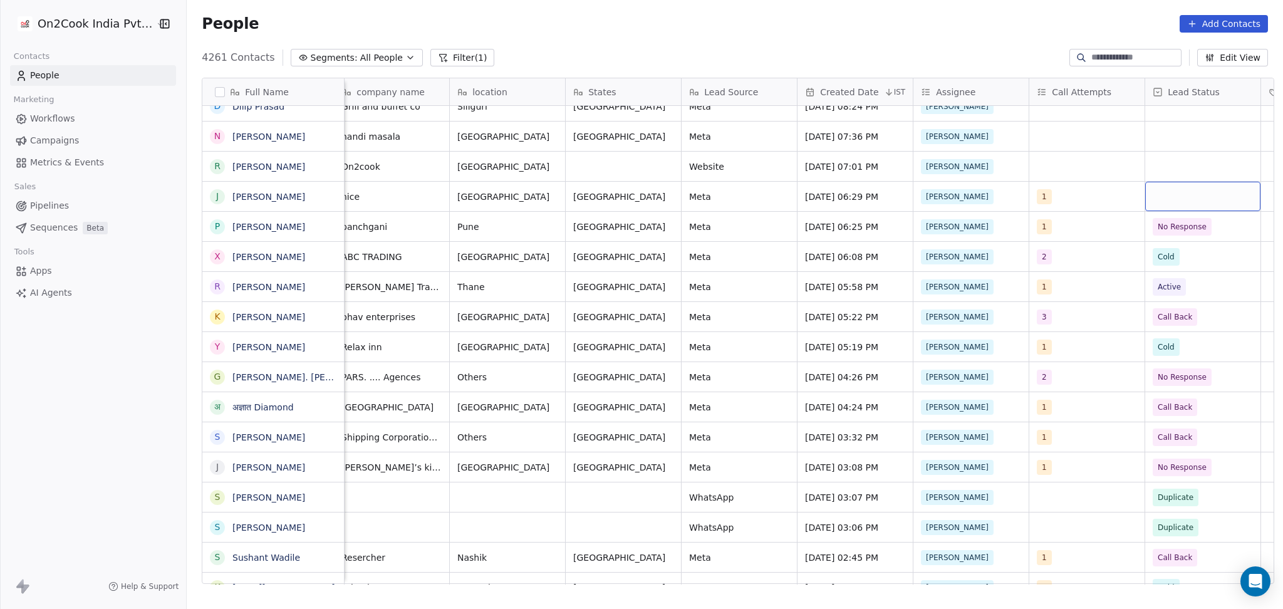
click at [1176, 190] on div "grid" at bounding box center [1202, 196] width 115 height 29
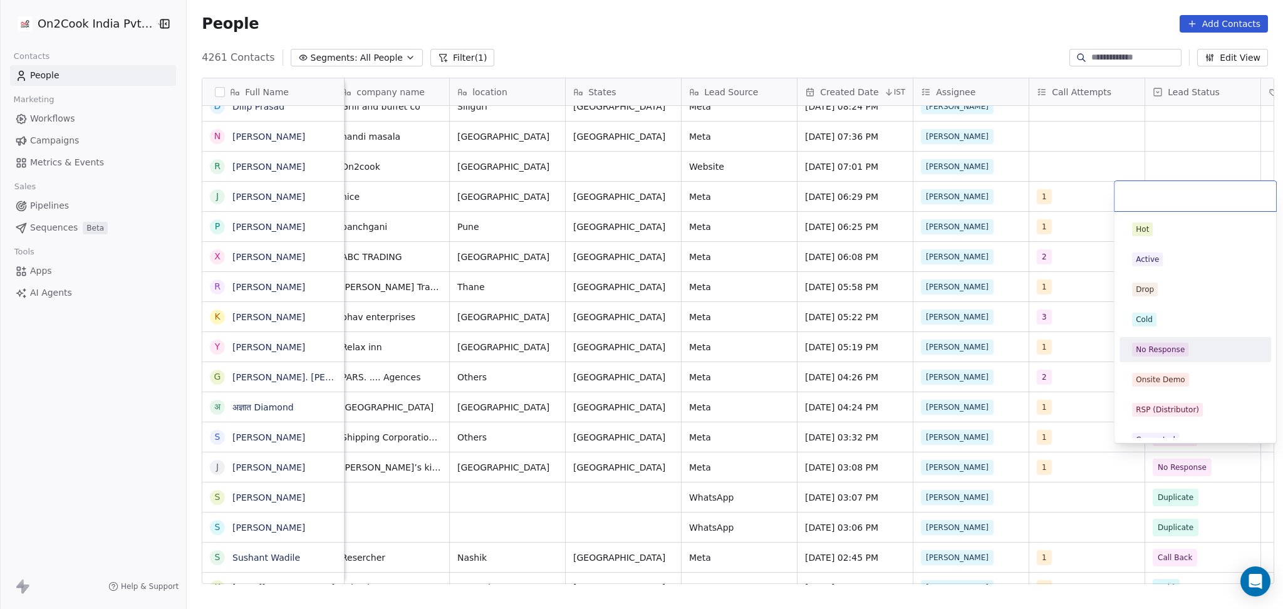
click at [1189, 350] on div "No Response" at bounding box center [1195, 350] width 127 height 14
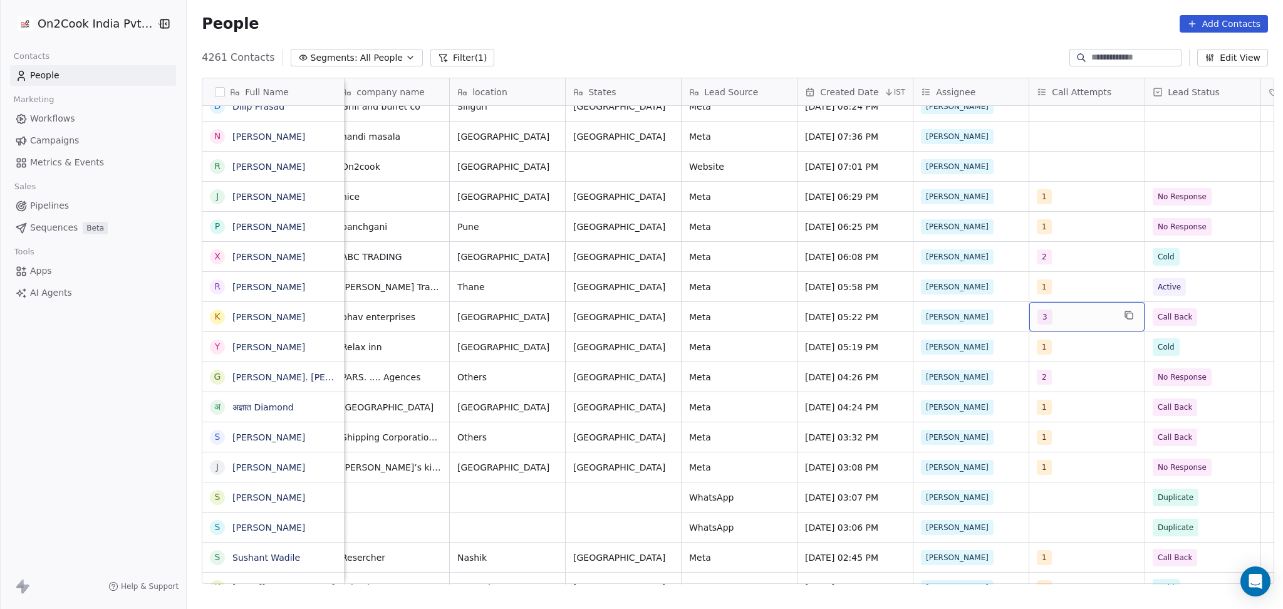
click at [1069, 211] on div "+919890904534 restaurants panchgani Pune Maharashtra Meta Sep 28, 2025 06:25 PM…" at bounding box center [1160, 226] width 2580 height 30
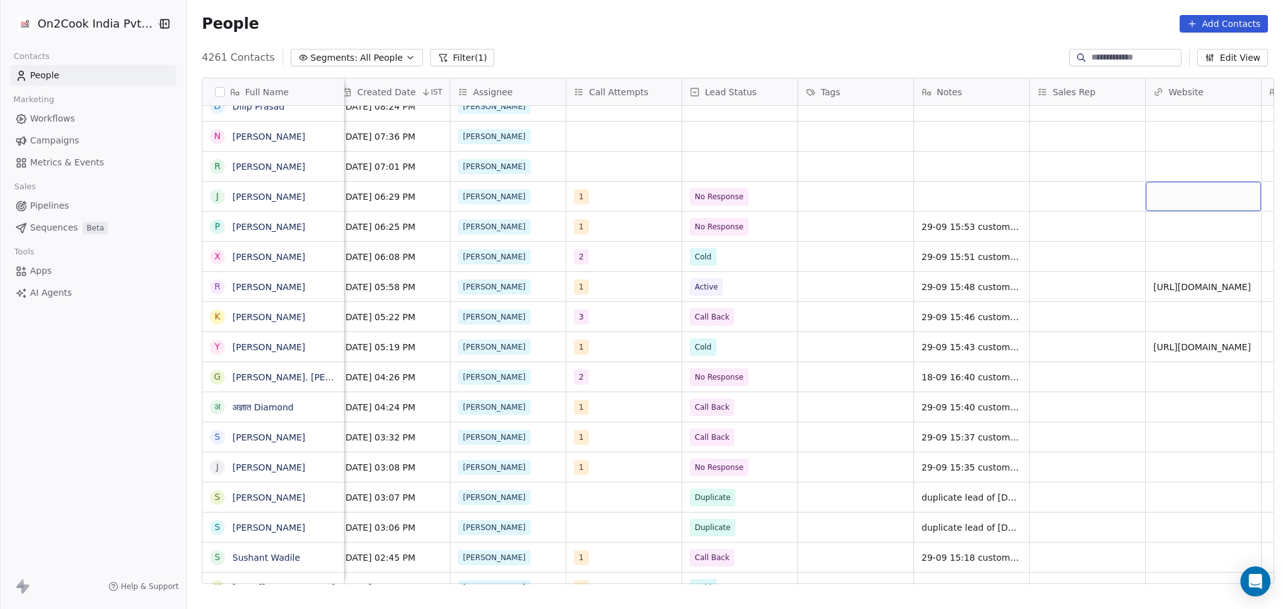
scroll to position [0, 1054]
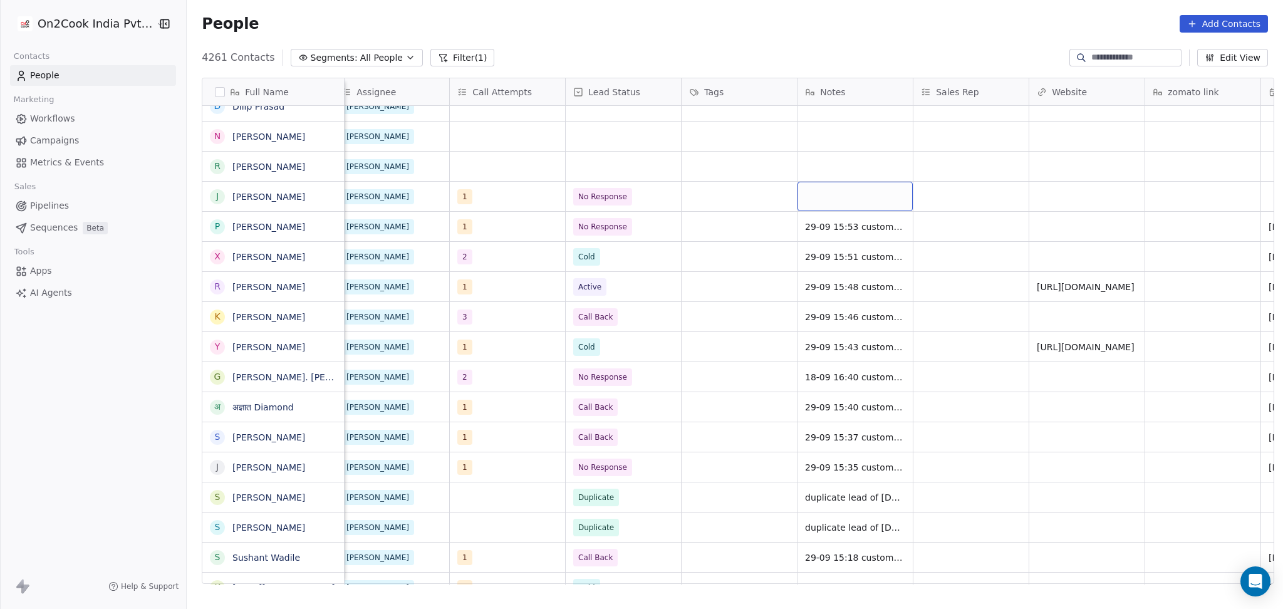
click at [812, 194] on div "grid" at bounding box center [854, 196] width 115 height 29
type textarea "**********"
click at [669, 262] on html "On2Cook India Pvt. Ltd. Contacts People Marketing Workflows Campaigns Metrics &…" at bounding box center [641, 304] width 1283 height 609
click at [970, 201] on div "grid" at bounding box center [970, 196] width 115 height 29
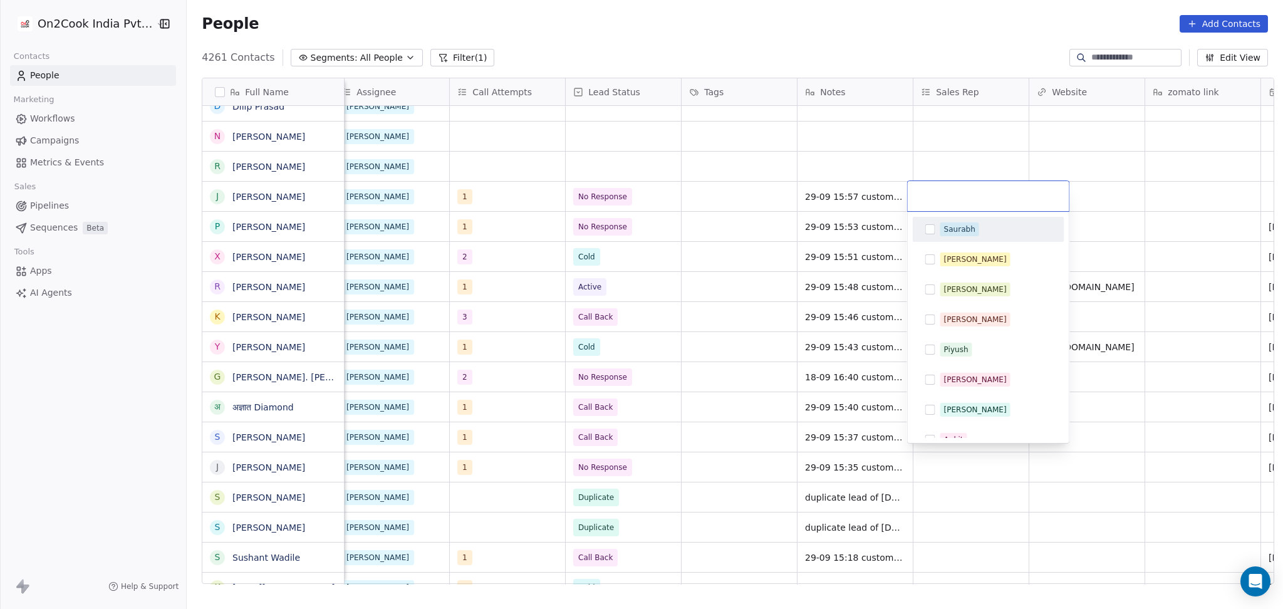
click at [749, 199] on html "On2Cook India Pvt. Ltd. Contacts People Marketing Workflows Campaigns Metrics &…" at bounding box center [641, 304] width 1283 height 609
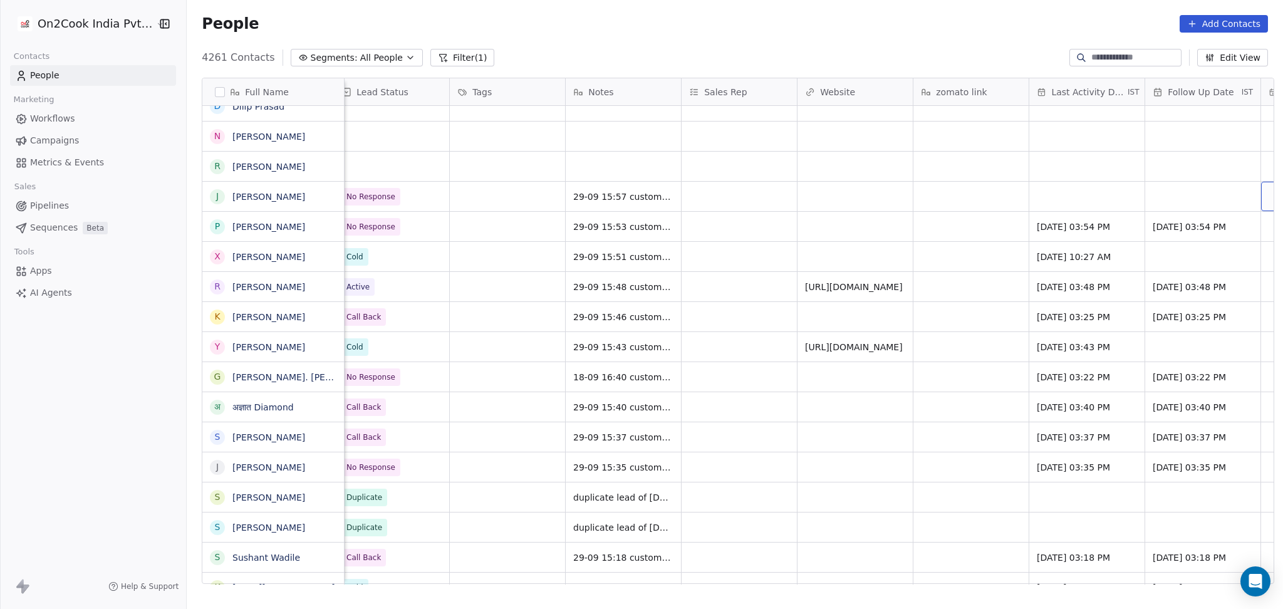
scroll to position [0, 1401]
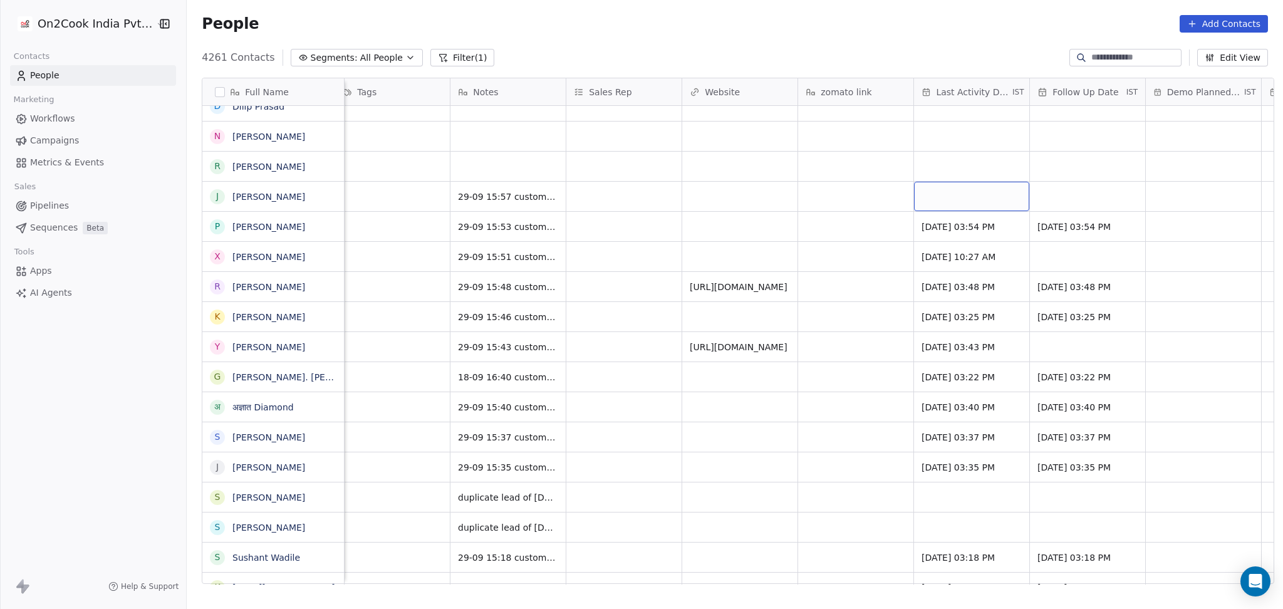
click at [947, 194] on div "grid" at bounding box center [971, 196] width 115 height 29
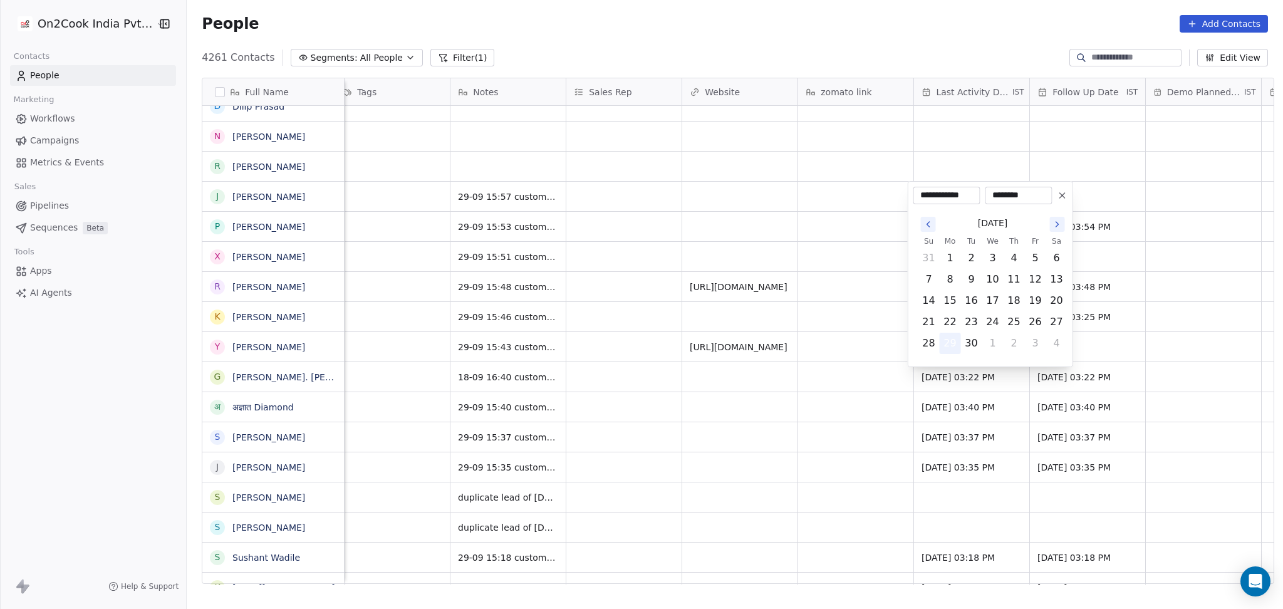
click at [948, 346] on button "29" at bounding box center [950, 343] width 20 height 20
click at [849, 327] on html "On2Cook India Pvt. Ltd. Contacts People Marketing Workflows Campaigns Metrics &…" at bounding box center [641, 304] width 1283 height 609
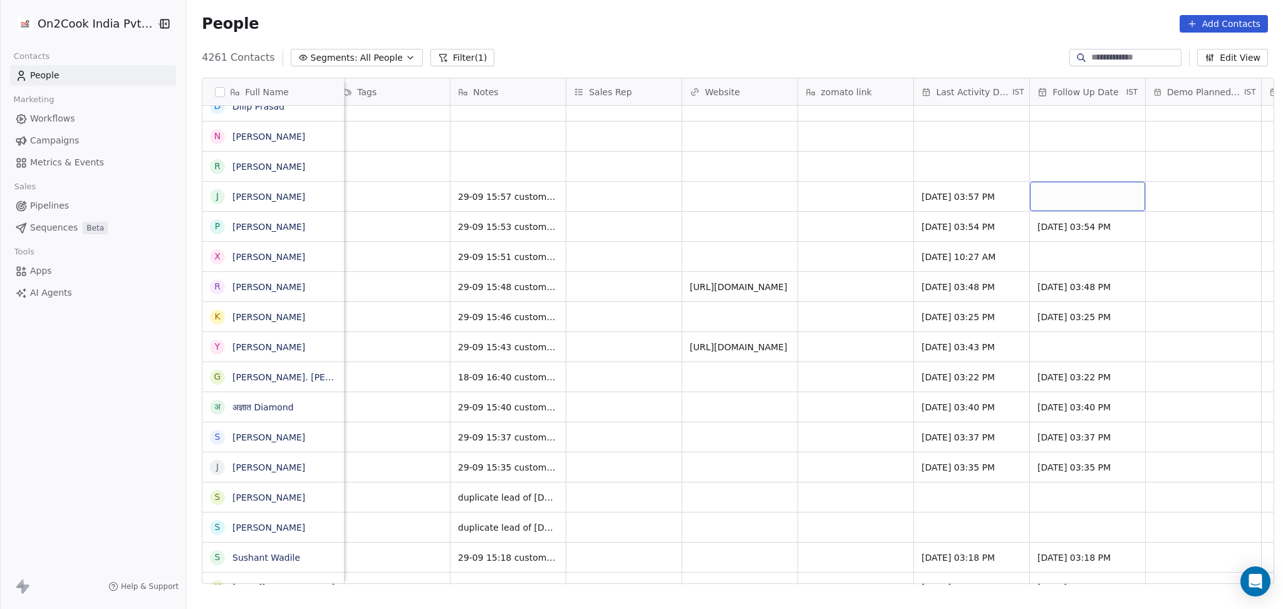
click at [1056, 204] on div "grid" at bounding box center [1087, 196] width 115 height 29
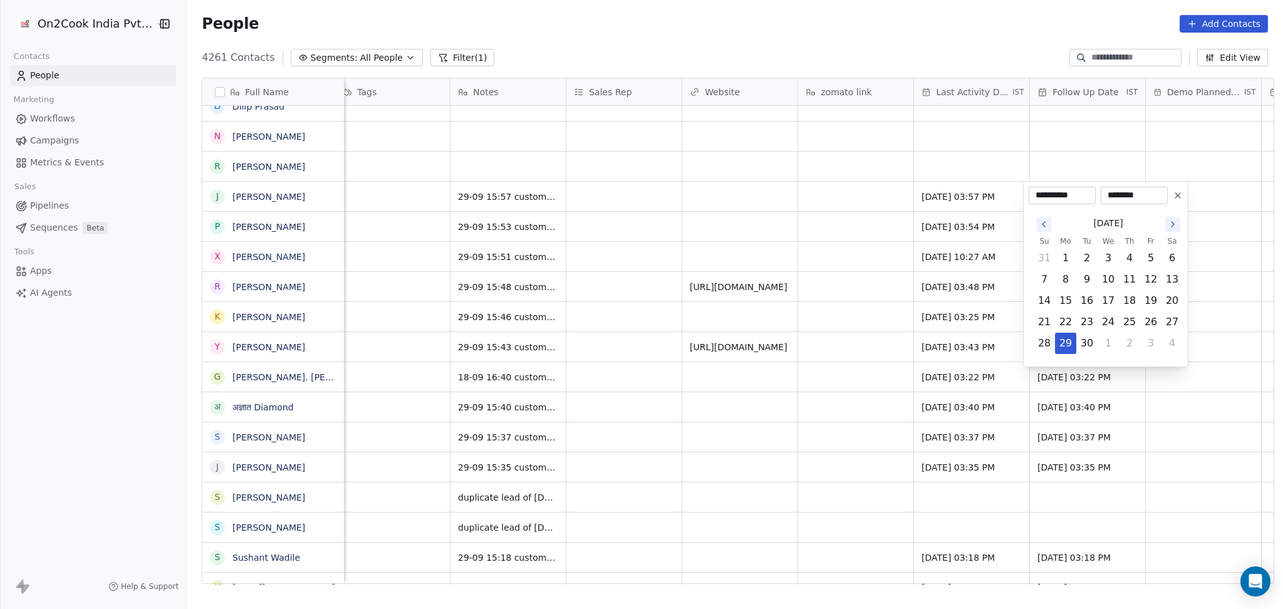
click at [1175, 226] on icon "Go to the Next Month" at bounding box center [1173, 224] width 10 height 10
click at [1084, 280] on button "7" at bounding box center [1087, 279] width 20 height 20
type input "**********"
click at [718, 210] on html "On2Cook India Pvt. Ltd. Contacts People Marketing Workflows Campaigns Metrics &…" at bounding box center [641, 304] width 1283 height 609
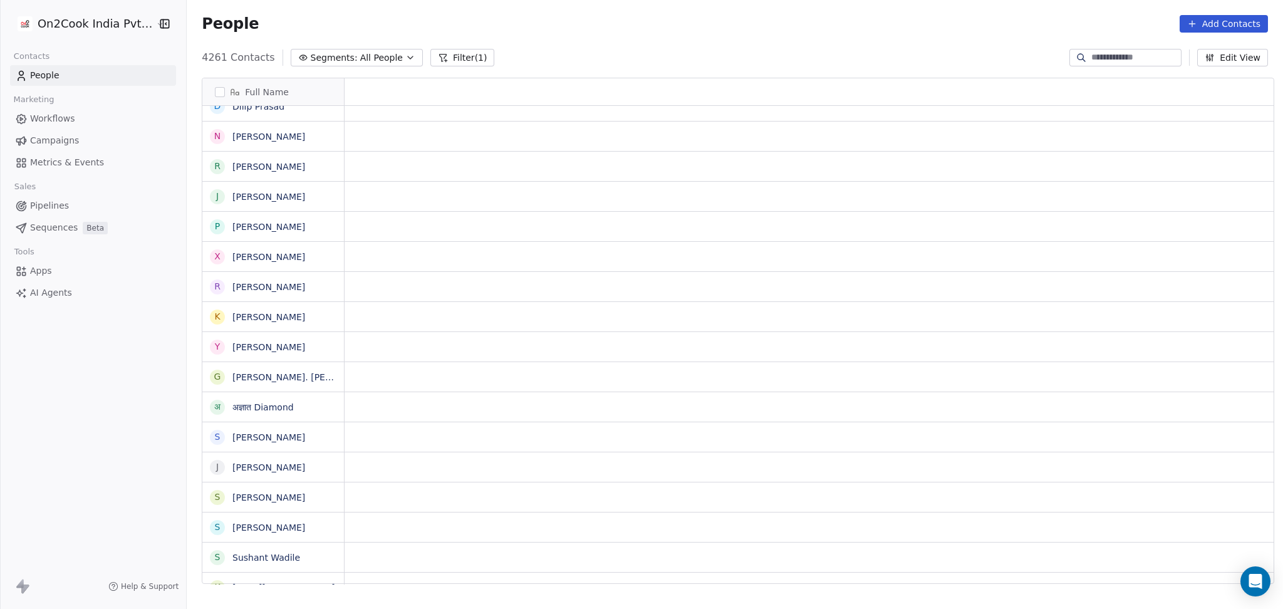
scroll to position [0, 0]
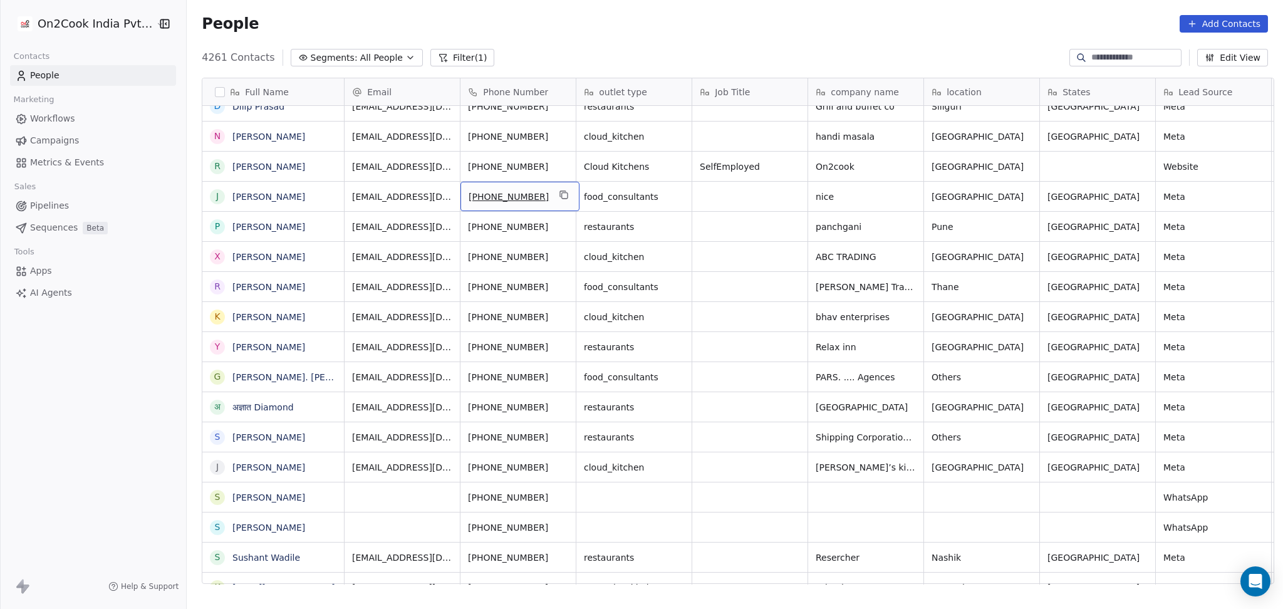
click at [539, 206] on div "+919825756660" at bounding box center [519, 196] width 119 height 29
click at [559, 197] on icon "grid" at bounding box center [564, 195] width 10 height 10
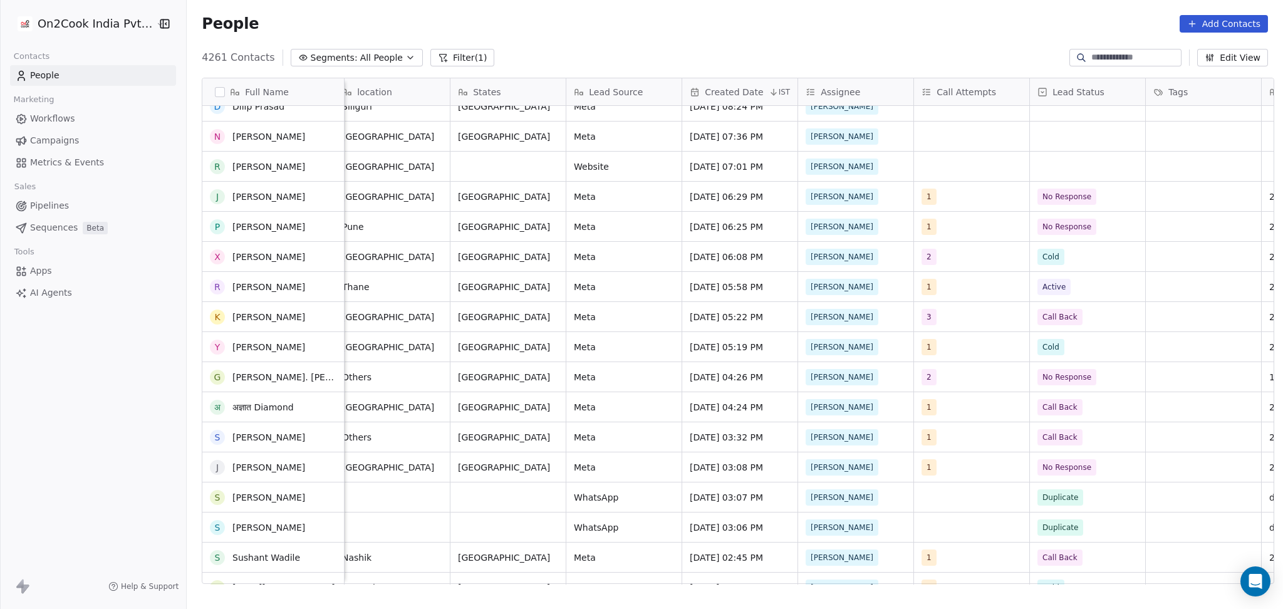
scroll to position [262, 0]
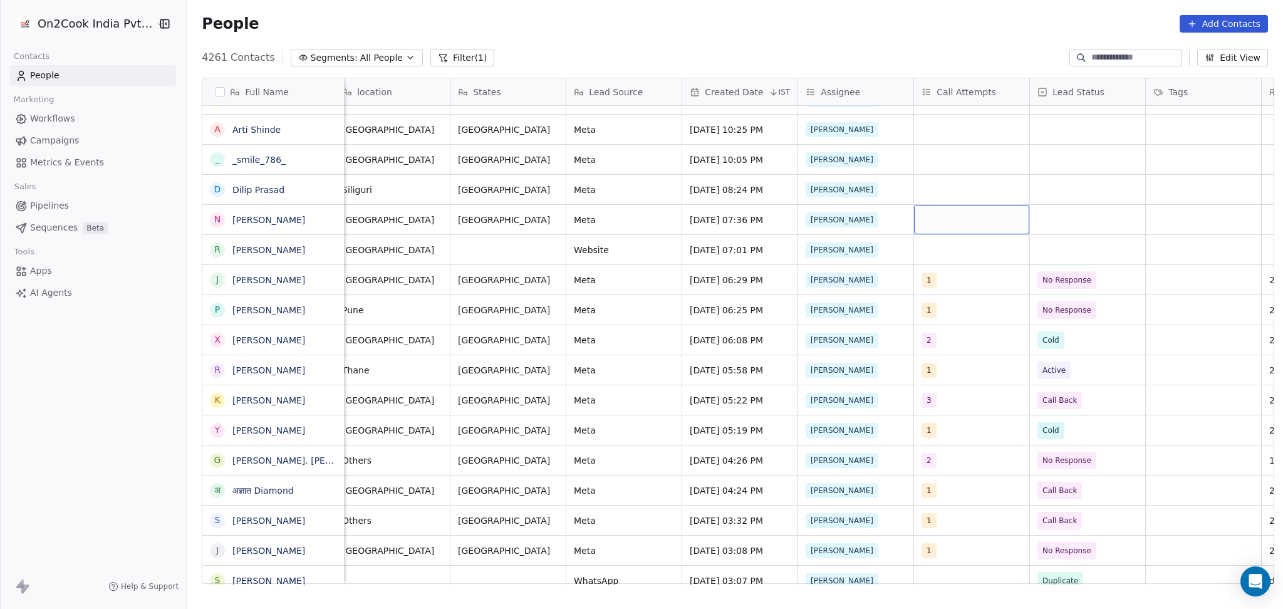
drag, startPoint x: 824, startPoint y: 282, endPoint x: 916, endPoint y: 205, distance: 120.1
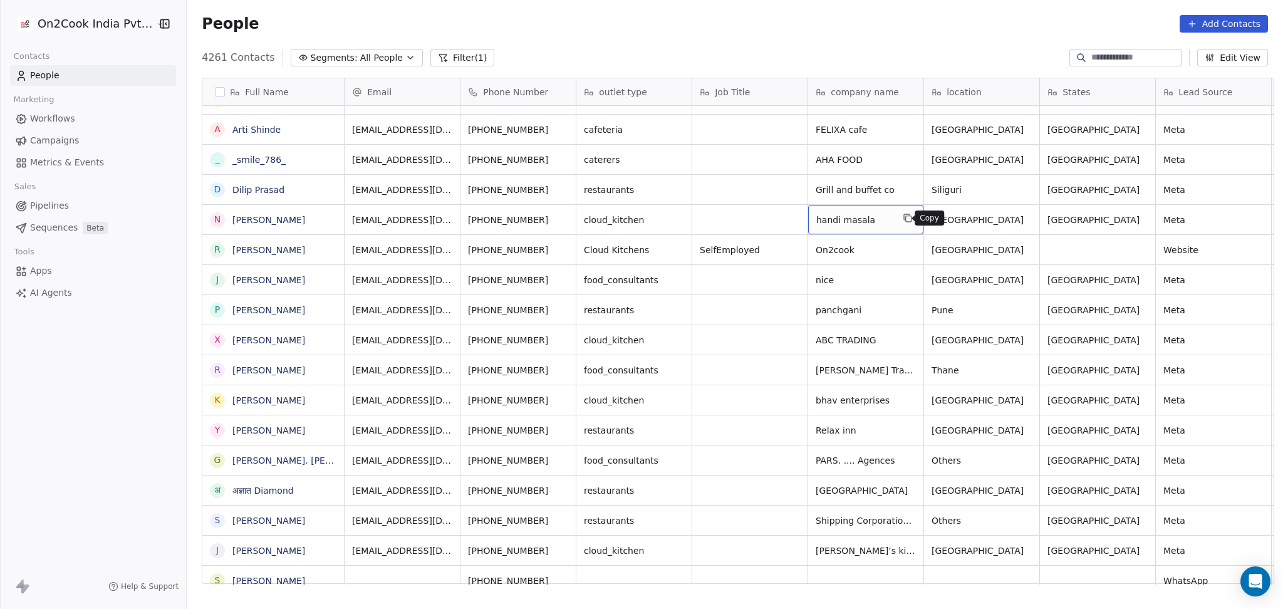
click at [906, 217] on icon "grid" at bounding box center [909, 219] width 6 height 6
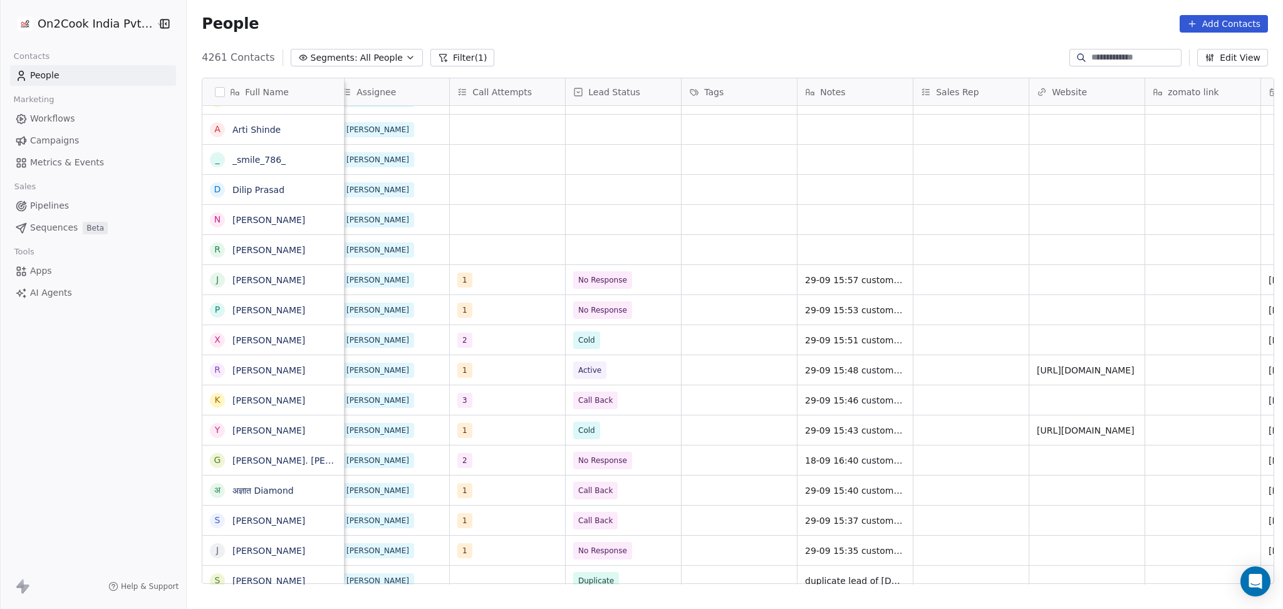
scroll to position [0, 1285]
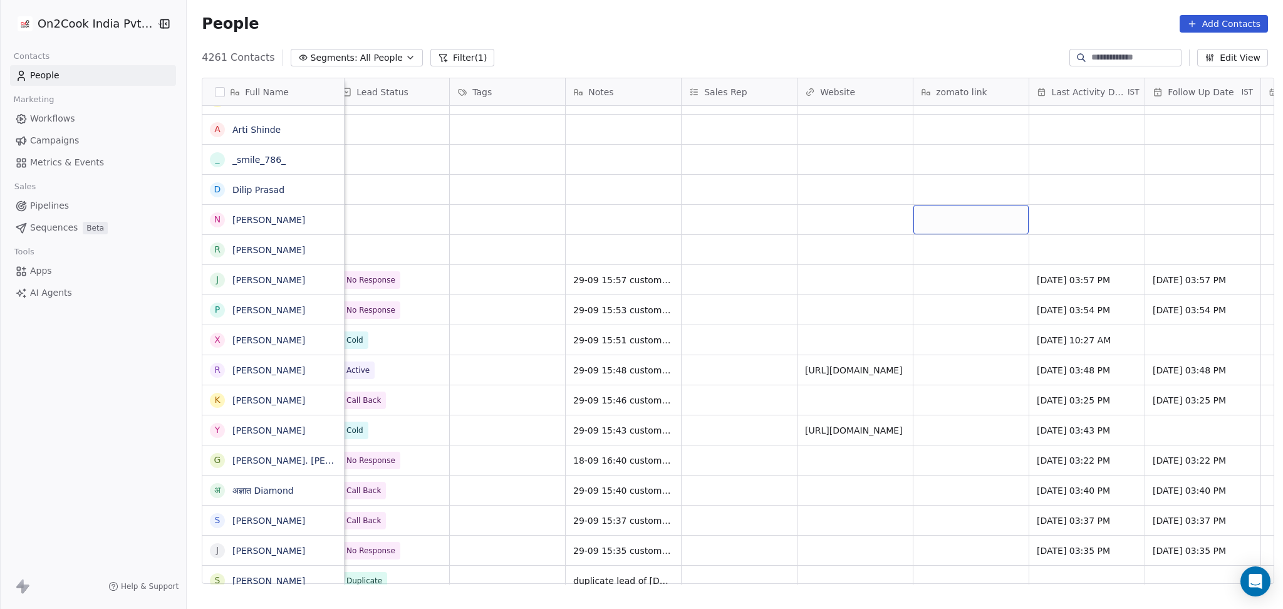
click at [953, 224] on div "grid" at bounding box center [970, 219] width 115 height 29
click at [848, 212] on html "On2Cook India Pvt. Ltd. Contacts People Marketing Workflows Campaigns Metrics &…" at bounding box center [641, 304] width 1283 height 609
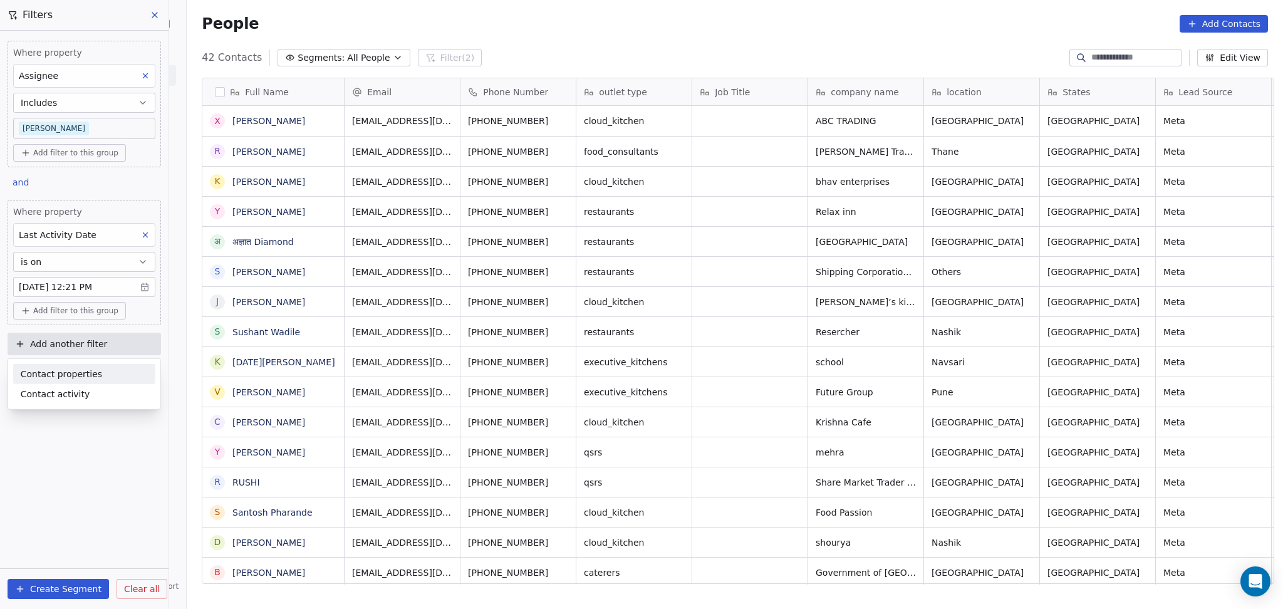
scroll to position [523, 1089]
click at [89, 368] on span "Contact properties" at bounding box center [61, 373] width 81 height 13
type input "****"
click at [101, 454] on div "Lead Status" at bounding box center [84, 459] width 127 height 13
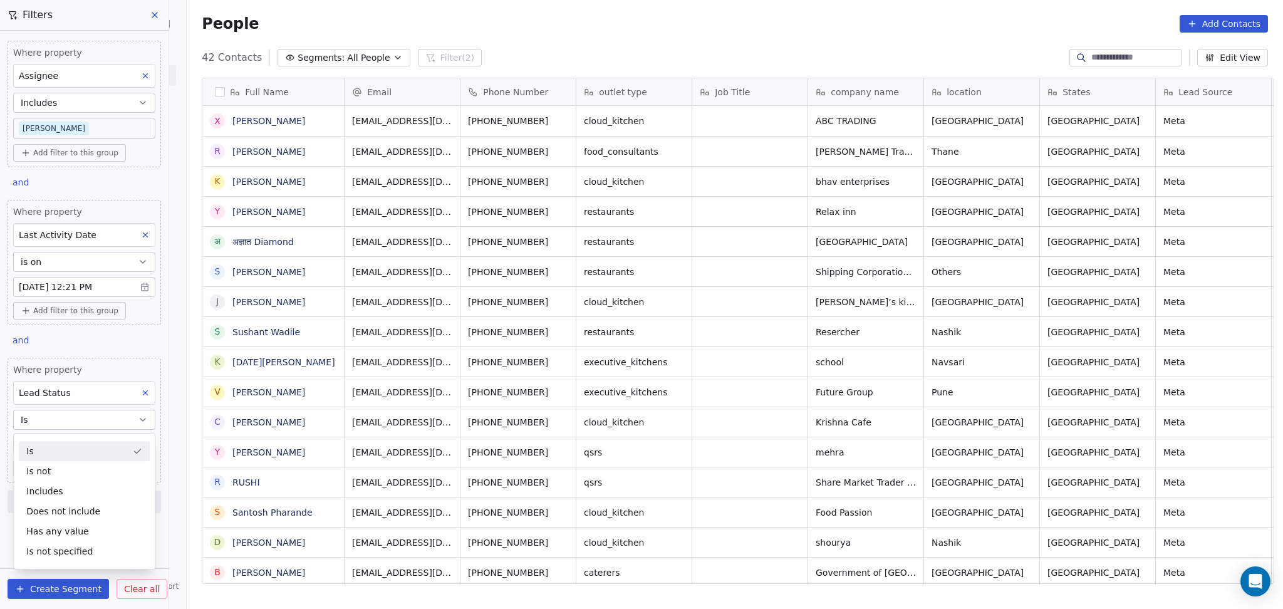
click at [80, 423] on button "Is" at bounding box center [84, 420] width 142 height 20
click at [72, 439] on body "On2Cook India Pvt. Ltd. Contacts People Marketing Workflows Campaigns Metrics &…" at bounding box center [641, 304] width 1283 height 609
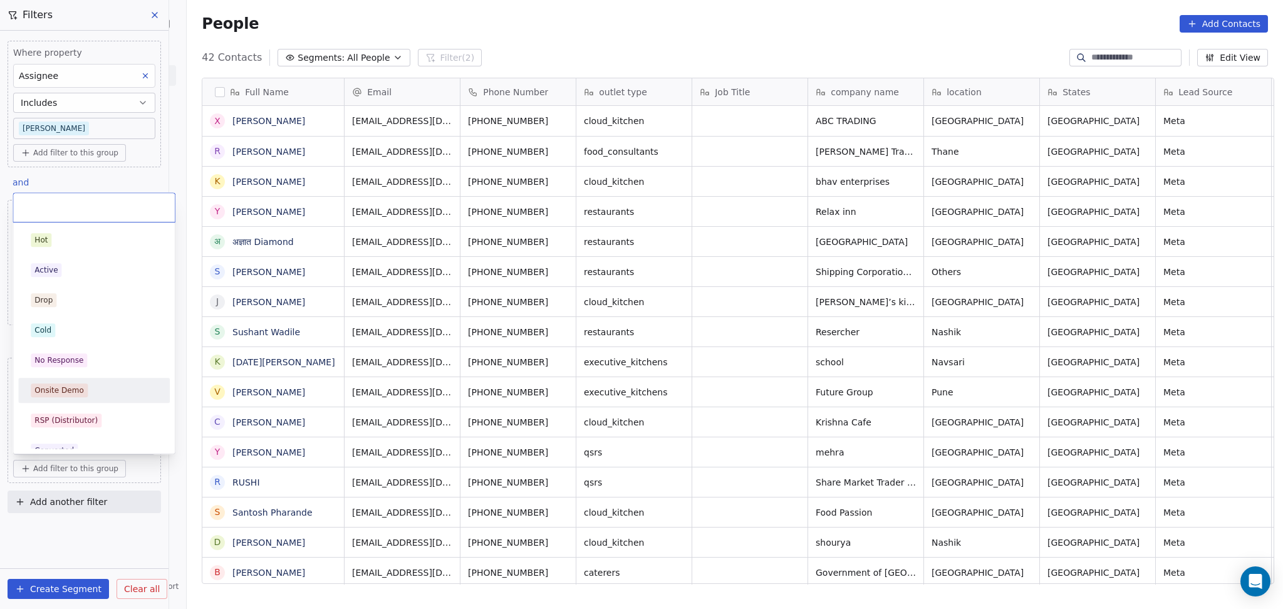
click at [72, 362] on div "No Response" at bounding box center [58, 360] width 49 height 11
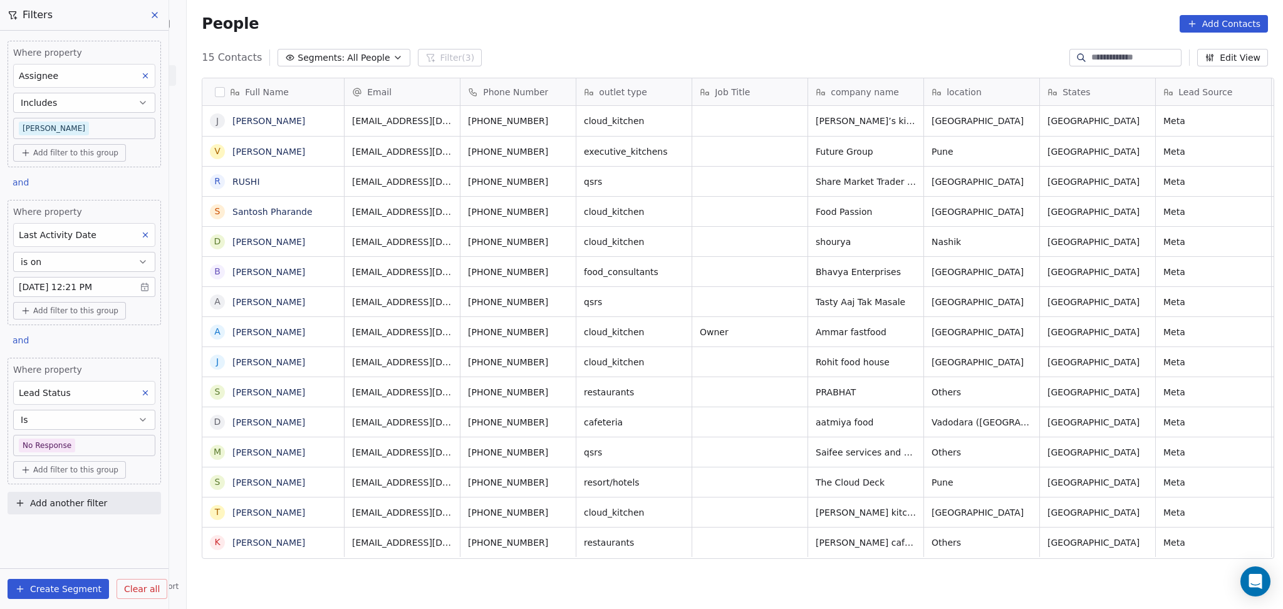
click at [148, 393] on icon at bounding box center [145, 392] width 9 height 9
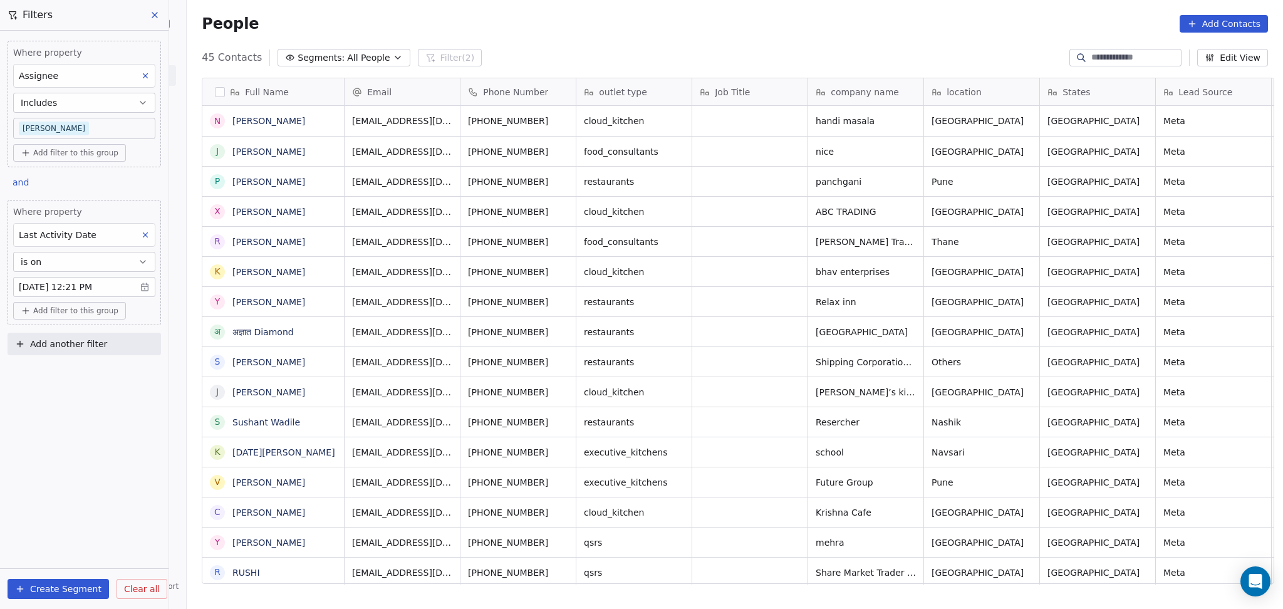
click at [82, 137] on body "On2Cook India Pvt. Ltd. Contacts People Marketing Workflows Campaigns Metrics &…" at bounding box center [641, 304] width 1283 height 609
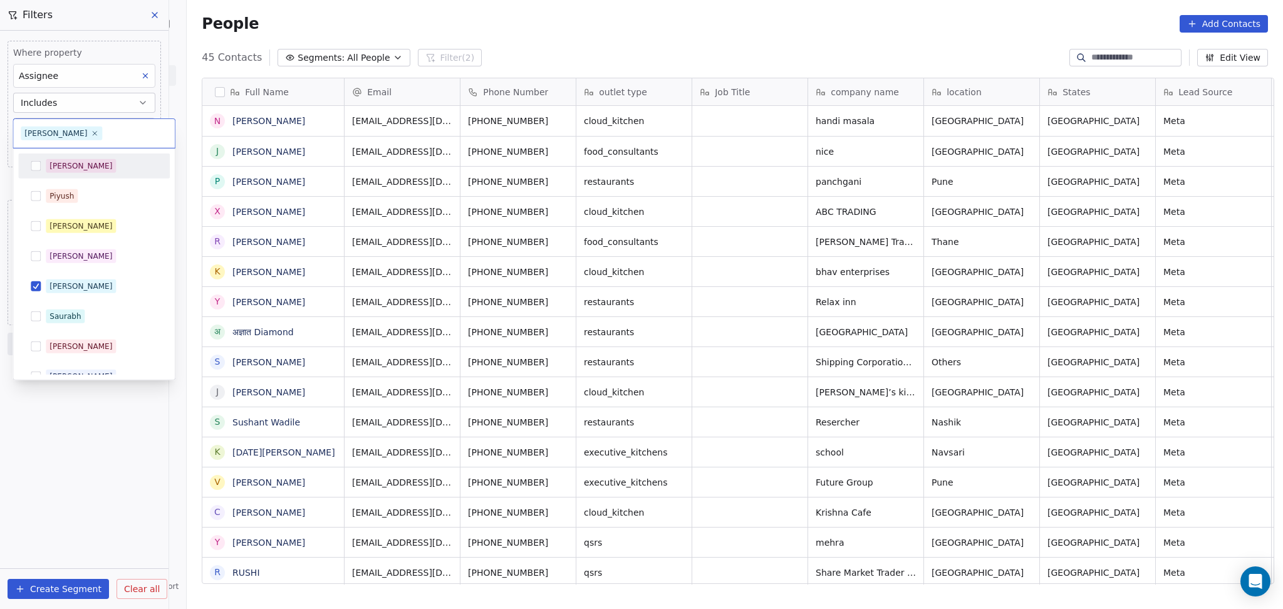
click at [84, 174] on div "[PERSON_NAME]" at bounding box center [94, 166] width 142 height 20
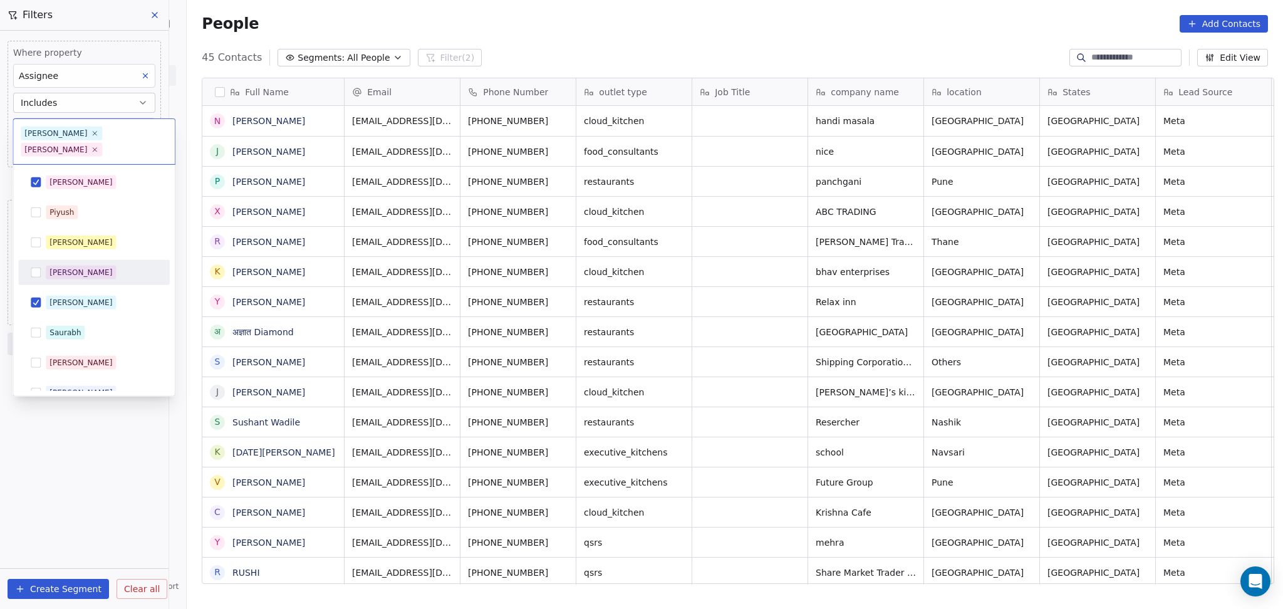
click at [66, 297] on div "[PERSON_NAME]" at bounding box center [80, 302] width 63 height 11
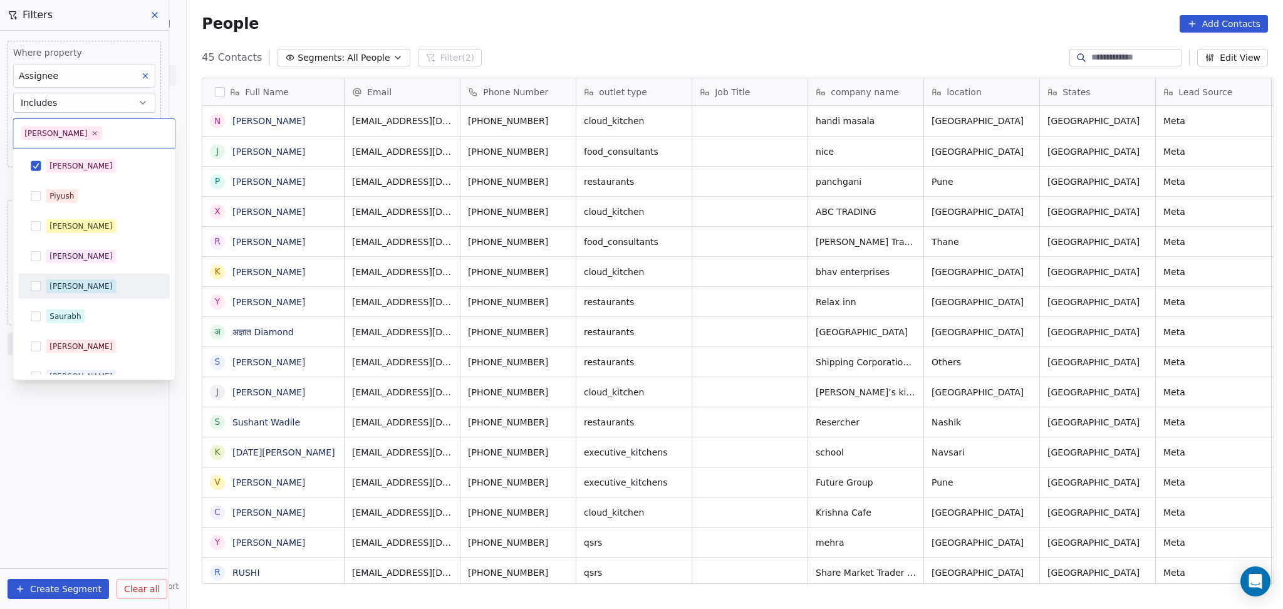
click at [69, 420] on html "On2Cook India Pvt. Ltd. Contacts People Marketing Workflows Campaigns Metrics &…" at bounding box center [641, 304] width 1283 height 609
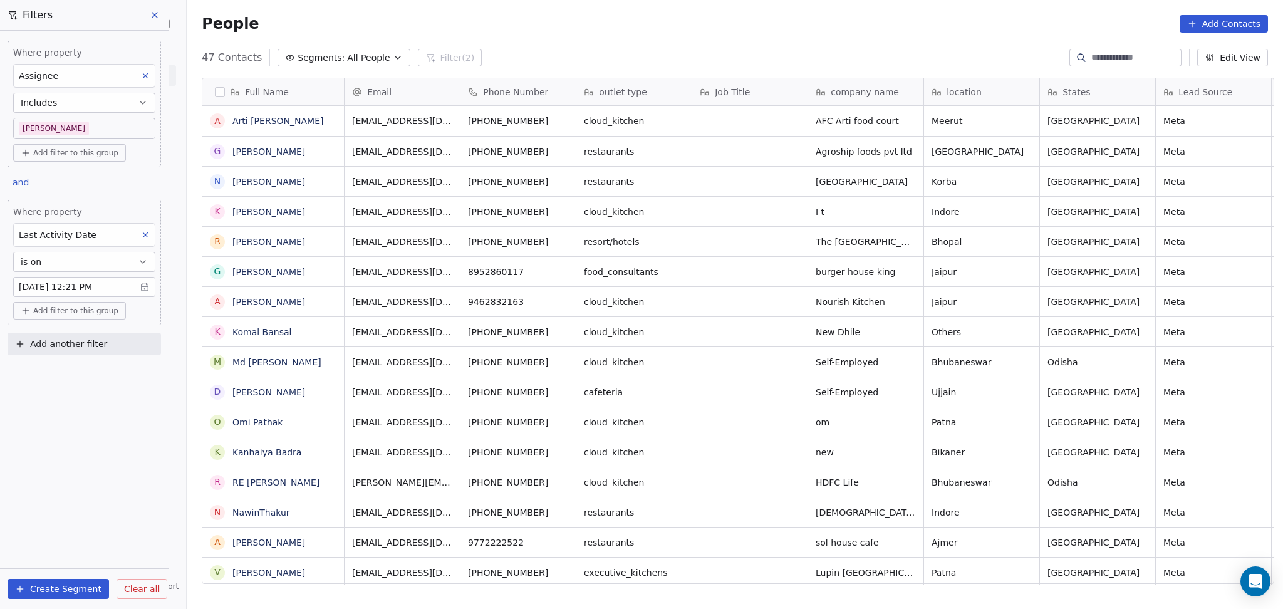
click at [94, 126] on body "On2Cook India Pvt. Ltd. Contacts People Marketing Workflows Campaigns Metrics &…" at bounding box center [641, 304] width 1283 height 609
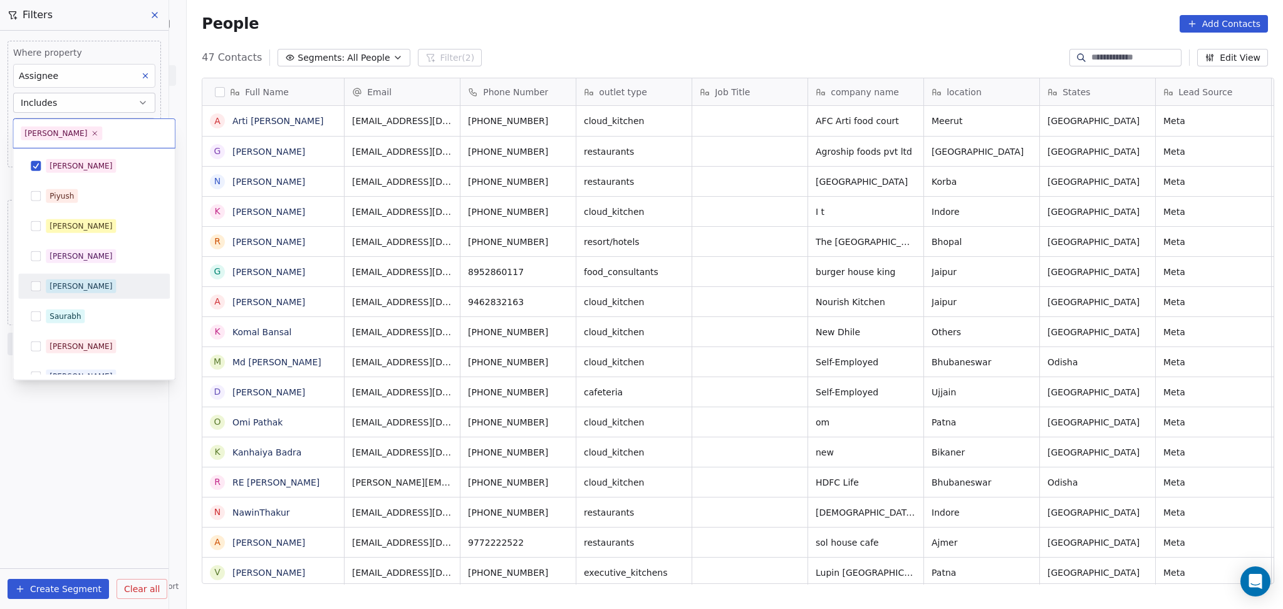
click at [82, 282] on div "[PERSON_NAME]" at bounding box center [102, 286] width 112 height 14
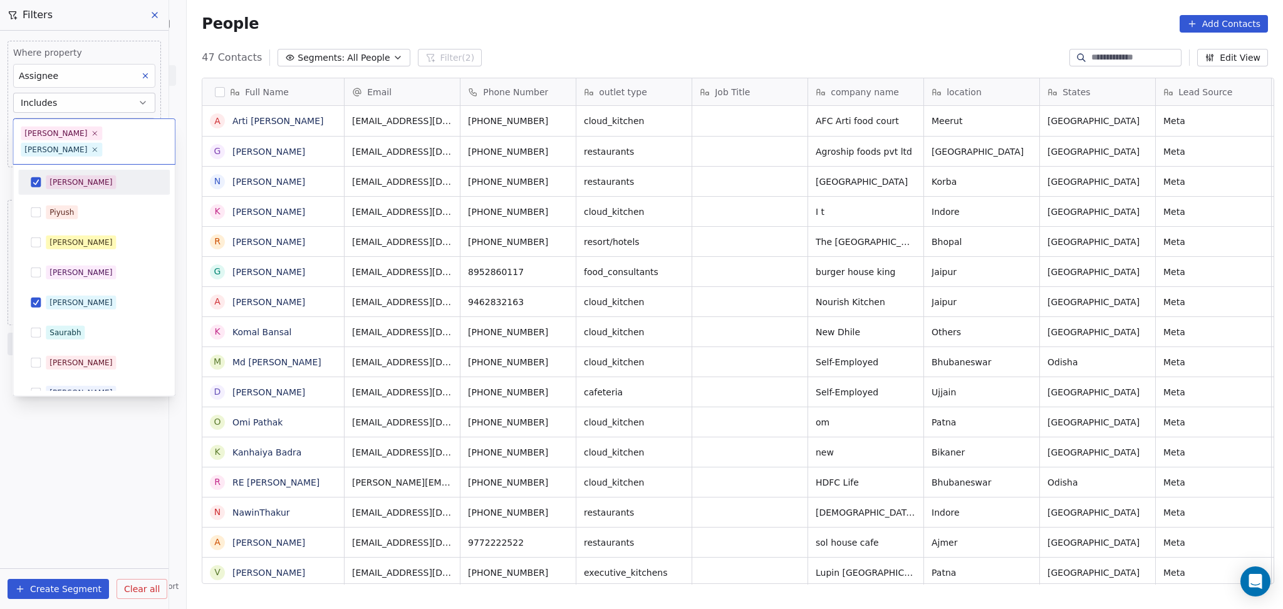
click at [95, 165] on div "[PERSON_NAME] [PERSON_NAME] [PERSON_NAME] [PERSON_NAME] Saurabh [PERSON_NAME] […" at bounding box center [94, 280] width 162 height 231
click at [88, 175] on div "[PERSON_NAME]" at bounding box center [102, 182] width 112 height 14
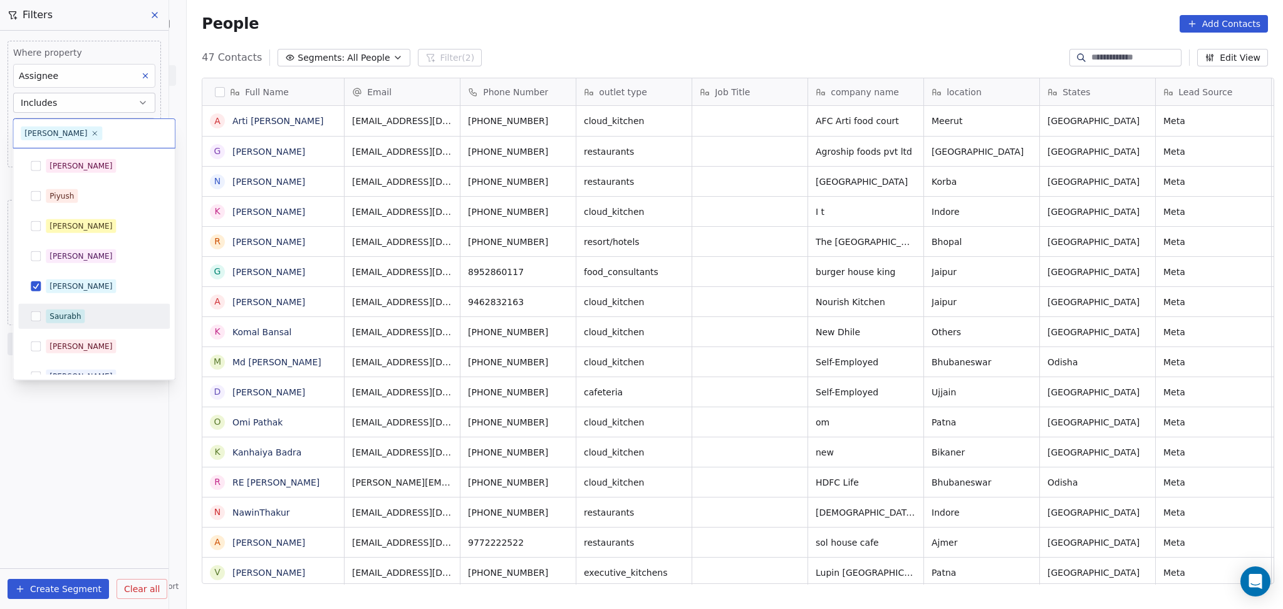
click at [72, 449] on html "On2Cook India Pvt. Ltd. Contacts People Marketing Workflows Campaigns Metrics &…" at bounding box center [641, 304] width 1283 height 609
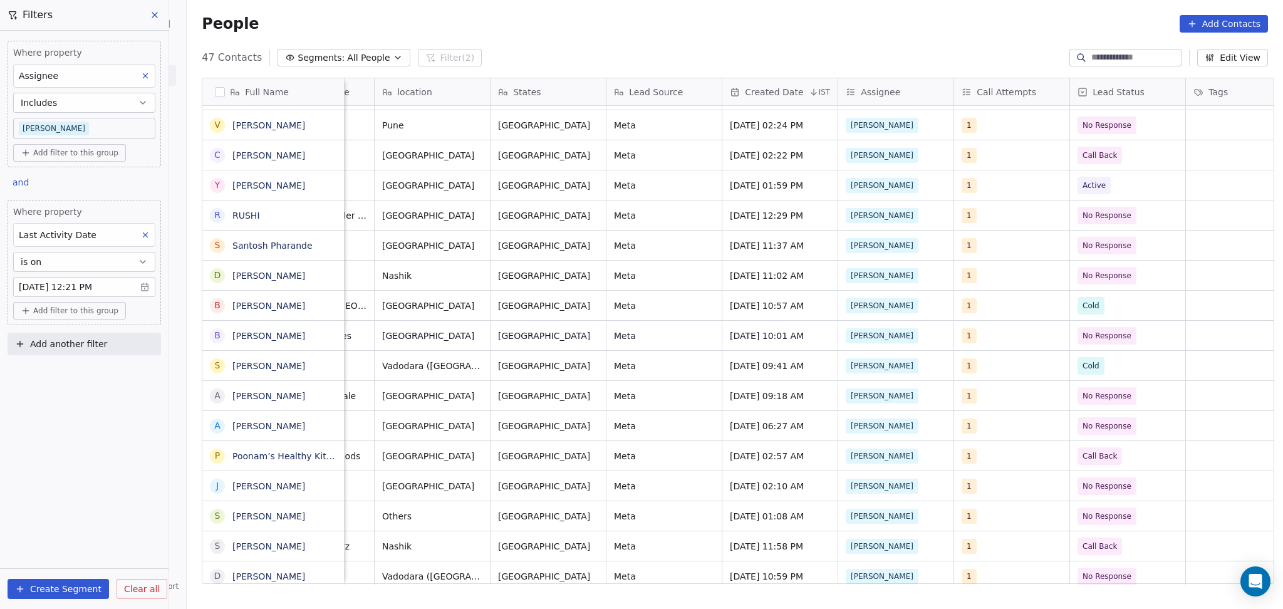
scroll to position [0, 923]
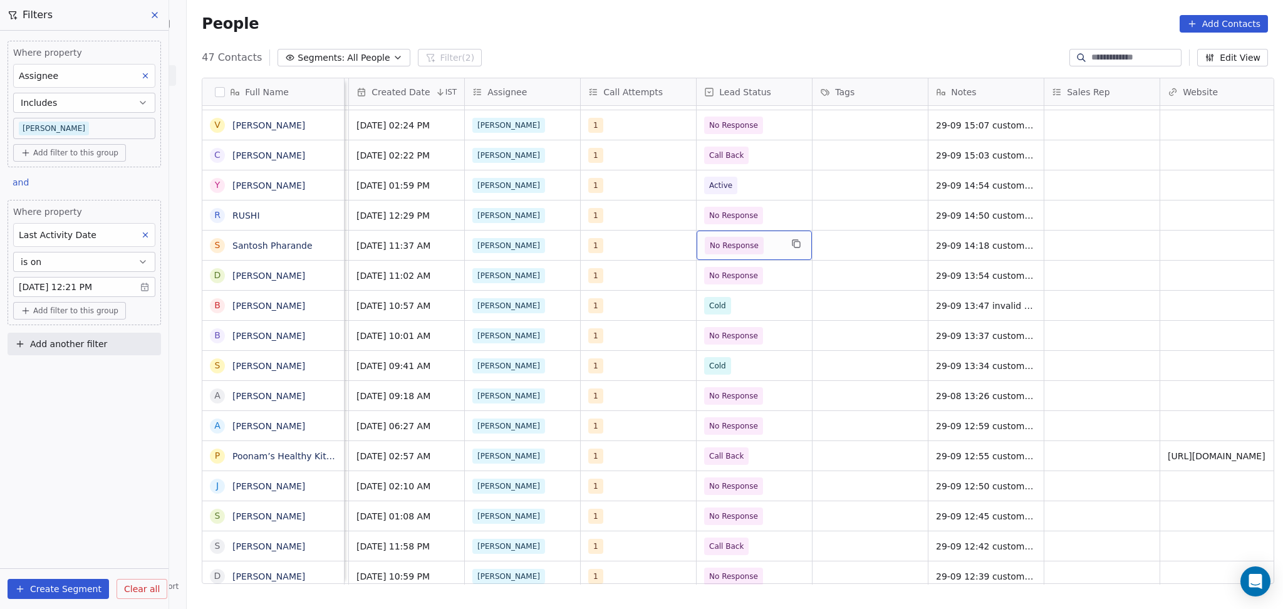
click at [747, 242] on span "No Response" at bounding box center [734, 245] width 49 height 13
click at [729, 314] on span "Active" at bounding box center [723, 308] width 31 height 14
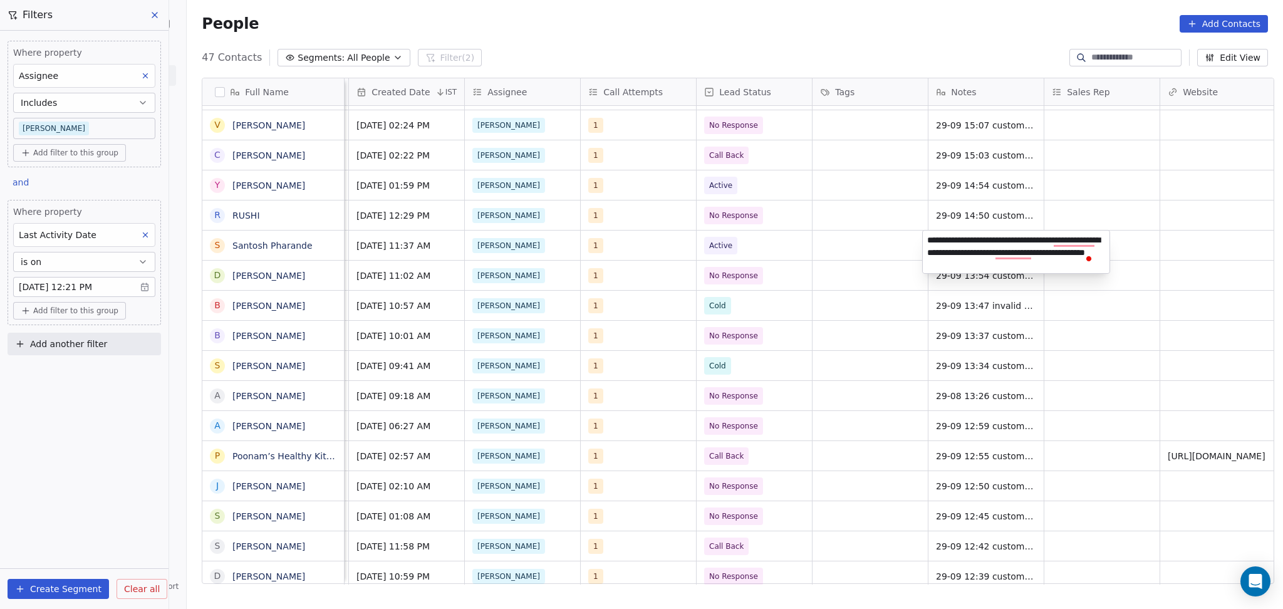
type textarea "**********"
click at [1136, 241] on html "On2Cook India Pvt. Ltd. Contacts People Marketing Workflows Campaigns Metrics &…" at bounding box center [641, 304] width 1283 height 609
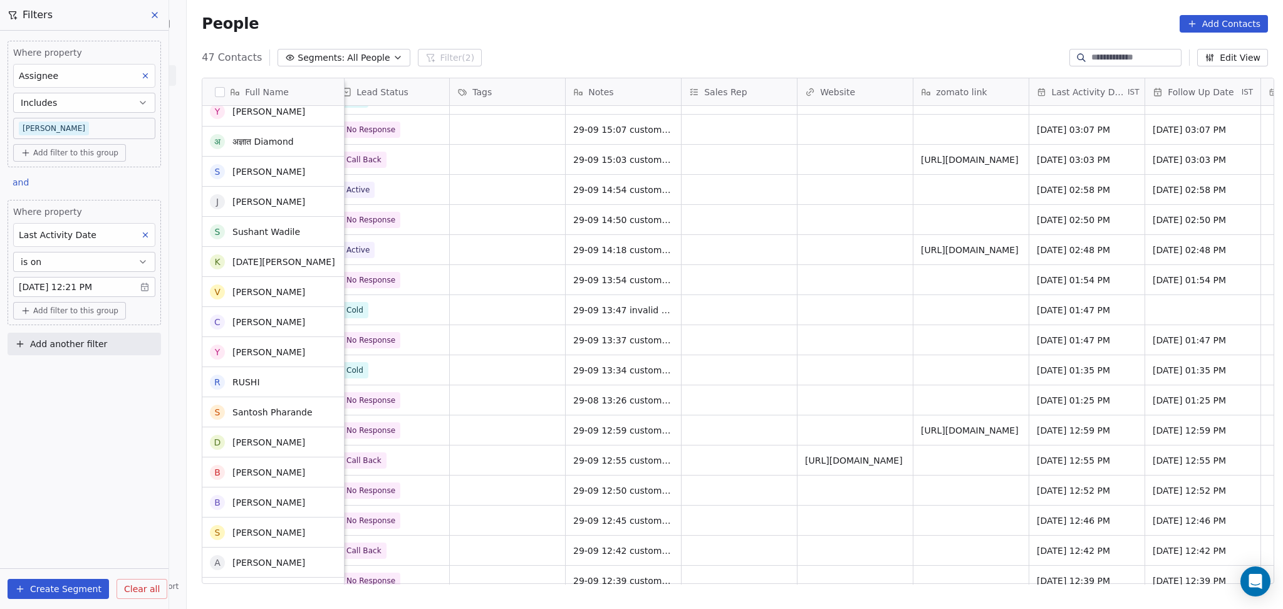
scroll to position [251, 0]
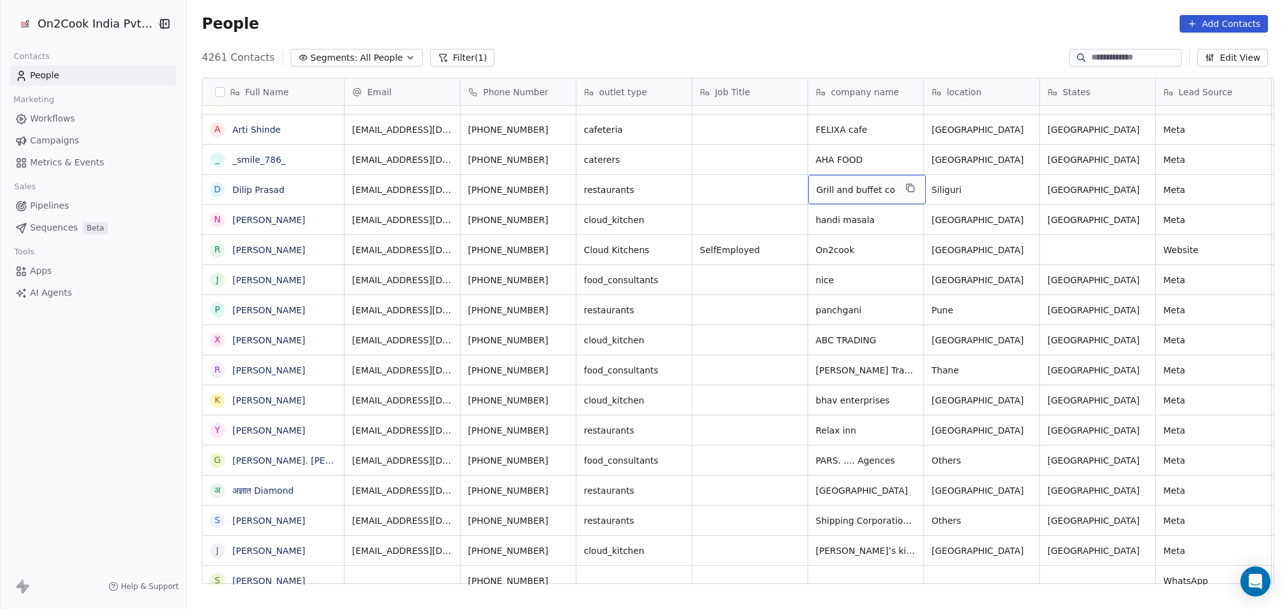
drag, startPoint x: 890, startPoint y: 189, endPoint x: 898, endPoint y: 190, distance: 8.2
click at [905, 189] on icon "grid" at bounding box center [910, 188] width 10 height 10
click at [324, 214] on icon "grid" at bounding box center [327, 217] width 6 height 6
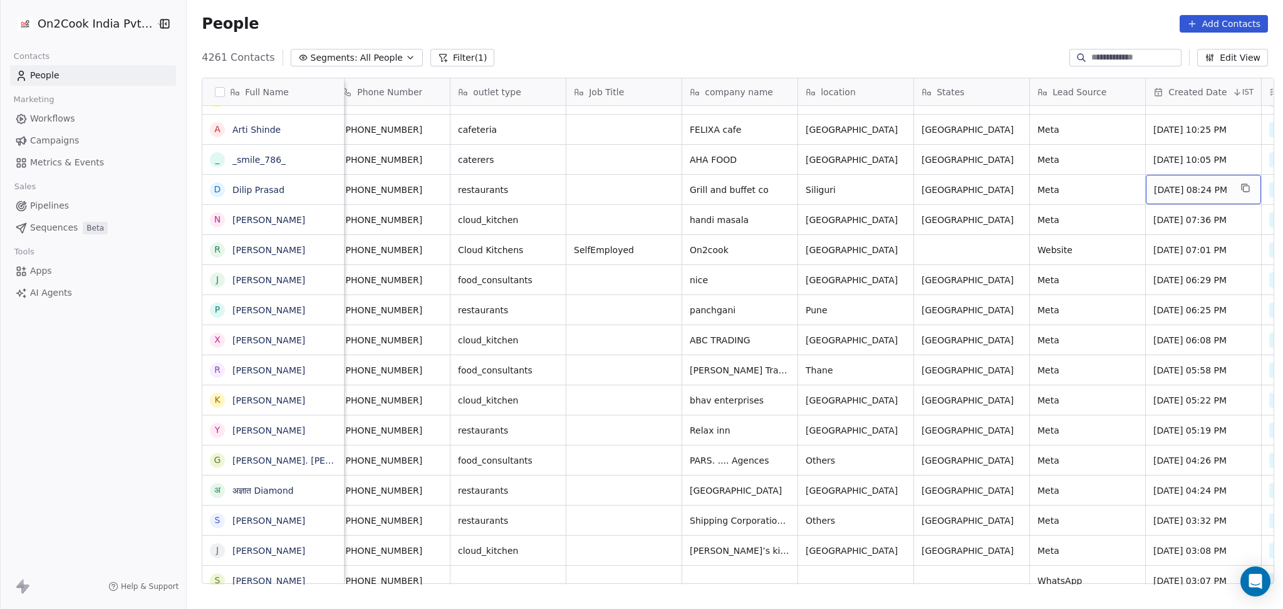
scroll to position [0, 242]
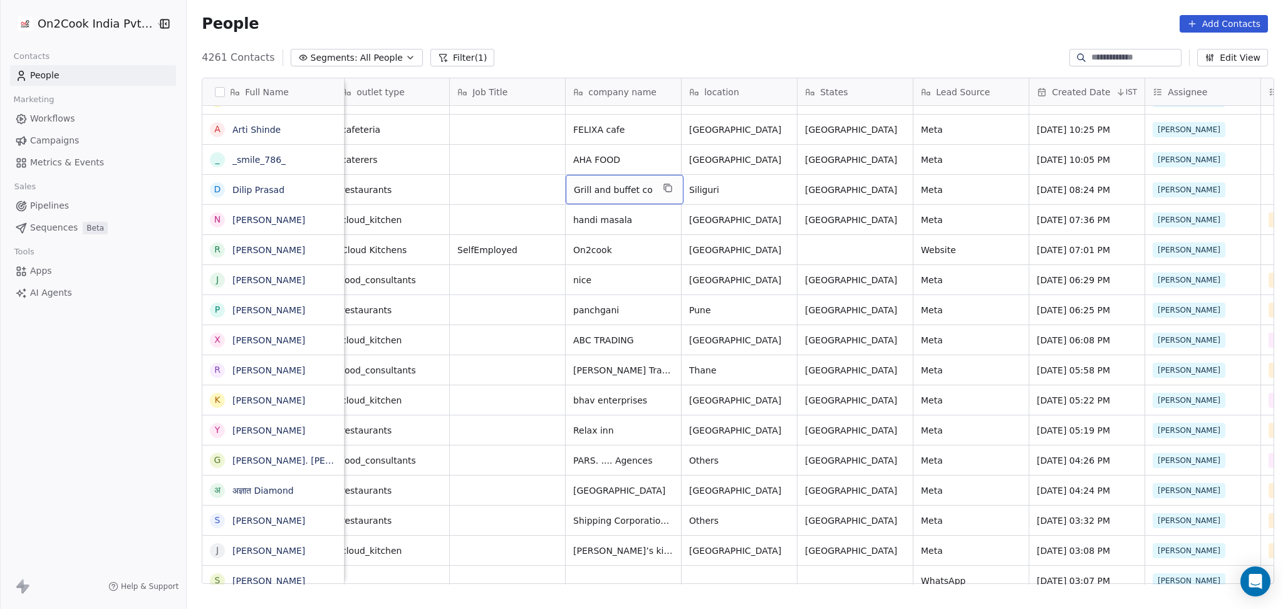
click at [660, 190] on button "grid" at bounding box center [667, 187] width 15 height 15
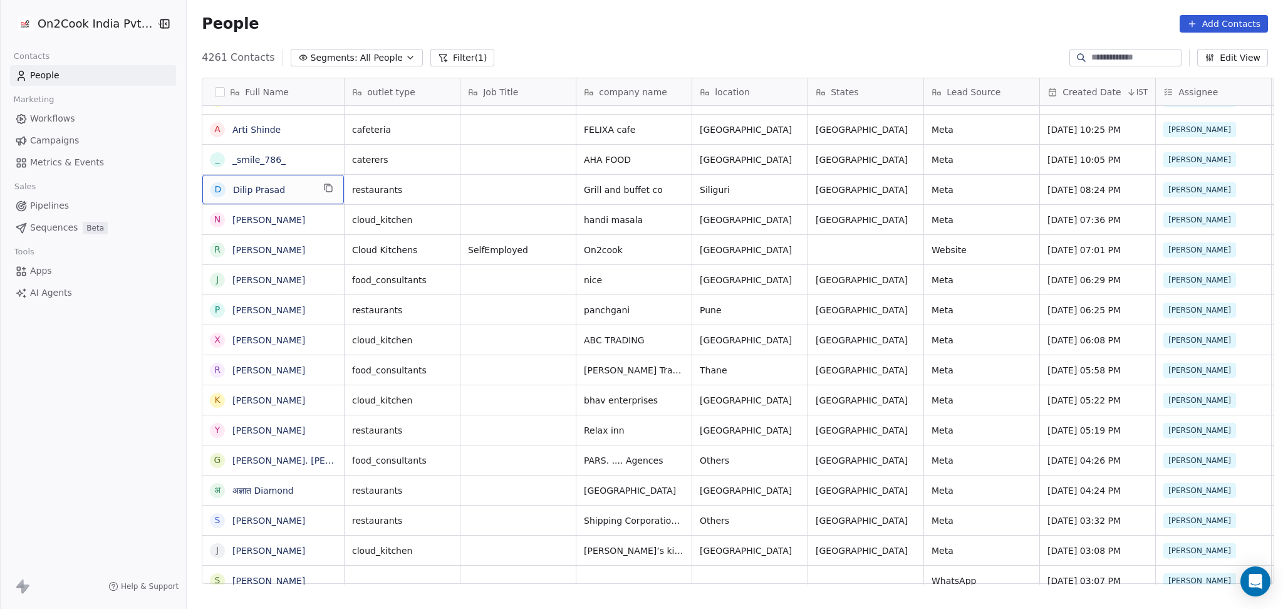
scroll to position [0, 0]
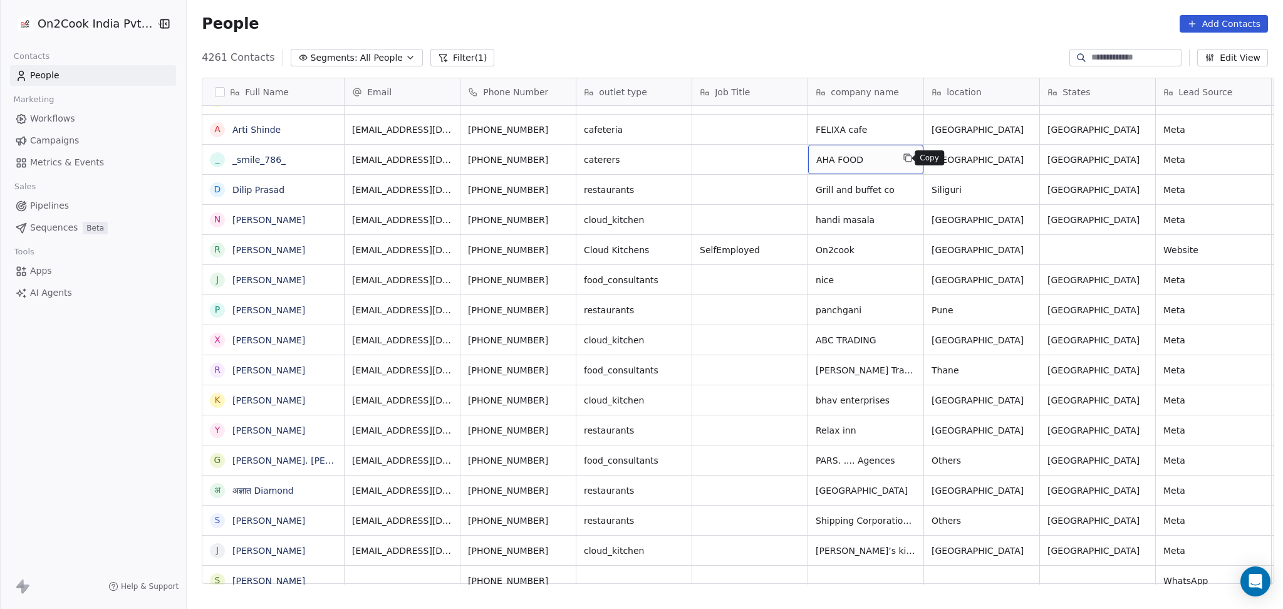
click at [903, 161] on icon "grid" at bounding box center [908, 158] width 10 height 10
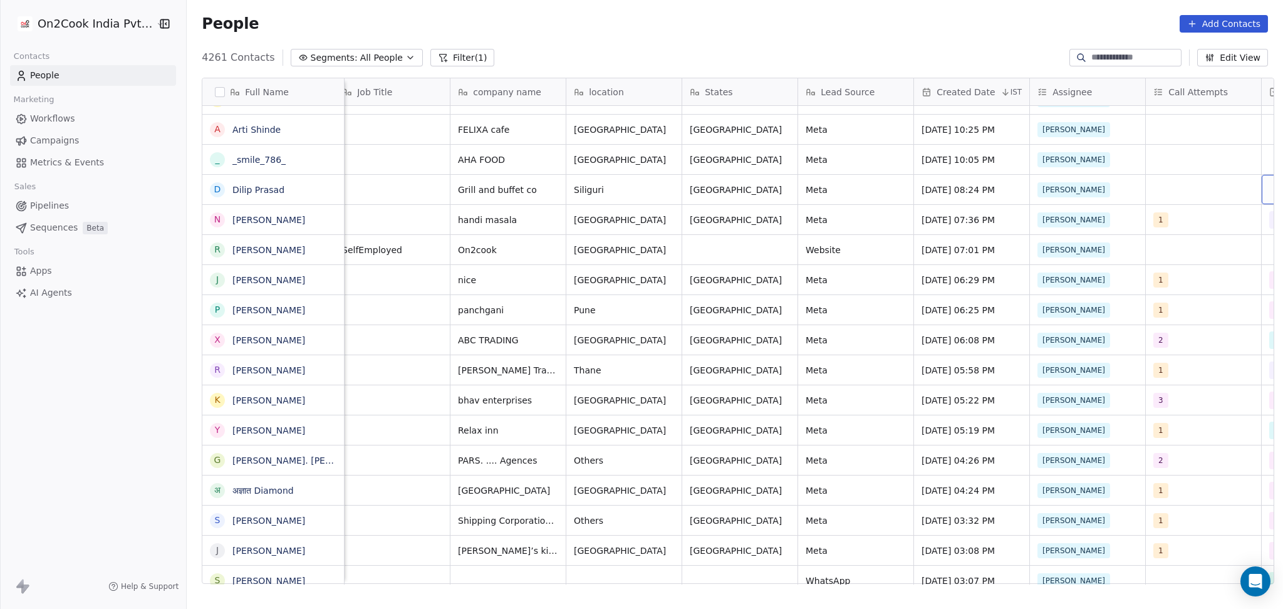
scroll to position [0, 474]
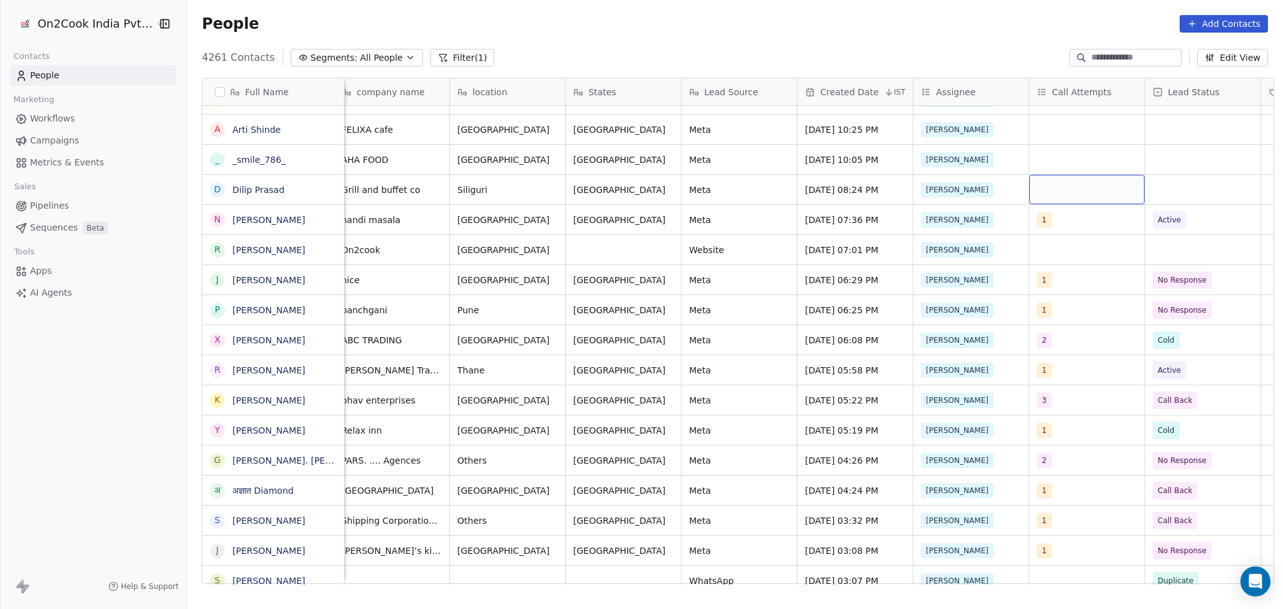
click at [1036, 187] on div "grid" at bounding box center [1086, 189] width 115 height 29
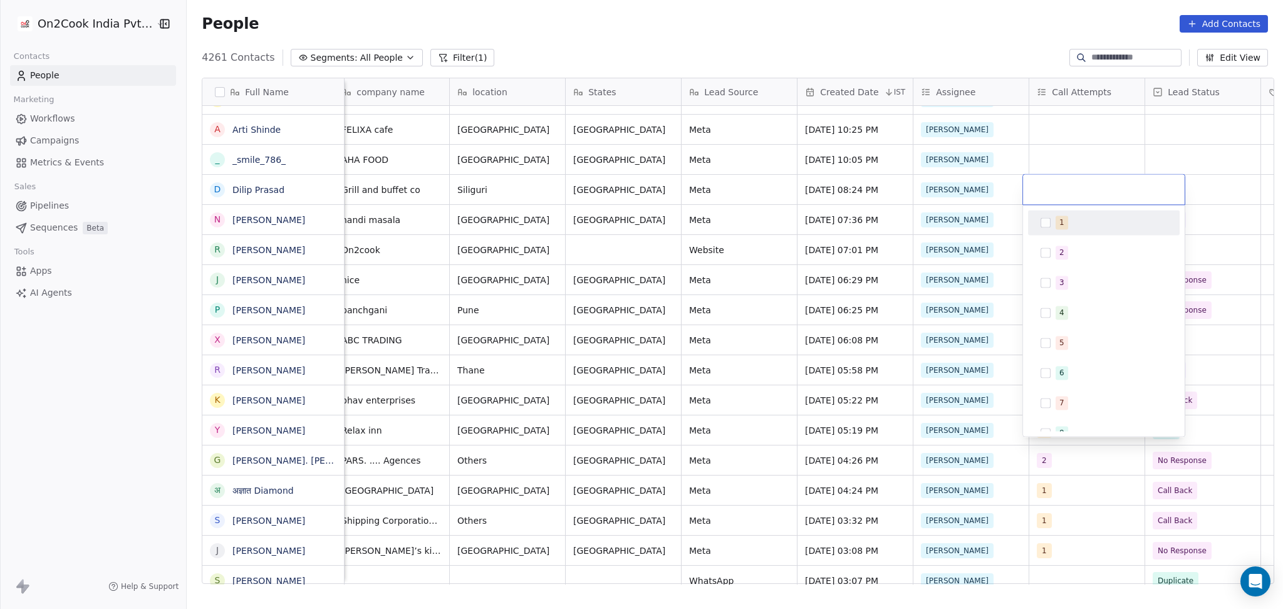
click at [1049, 227] on button "Suggestions" at bounding box center [1046, 222] width 10 height 10
click at [1235, 153] on html "On2Cook India Pvt. Ltd. Contacts People Marketing Workflows Campaigns Metrics &…" at bounding box center [641, 304] width 1283 height 609
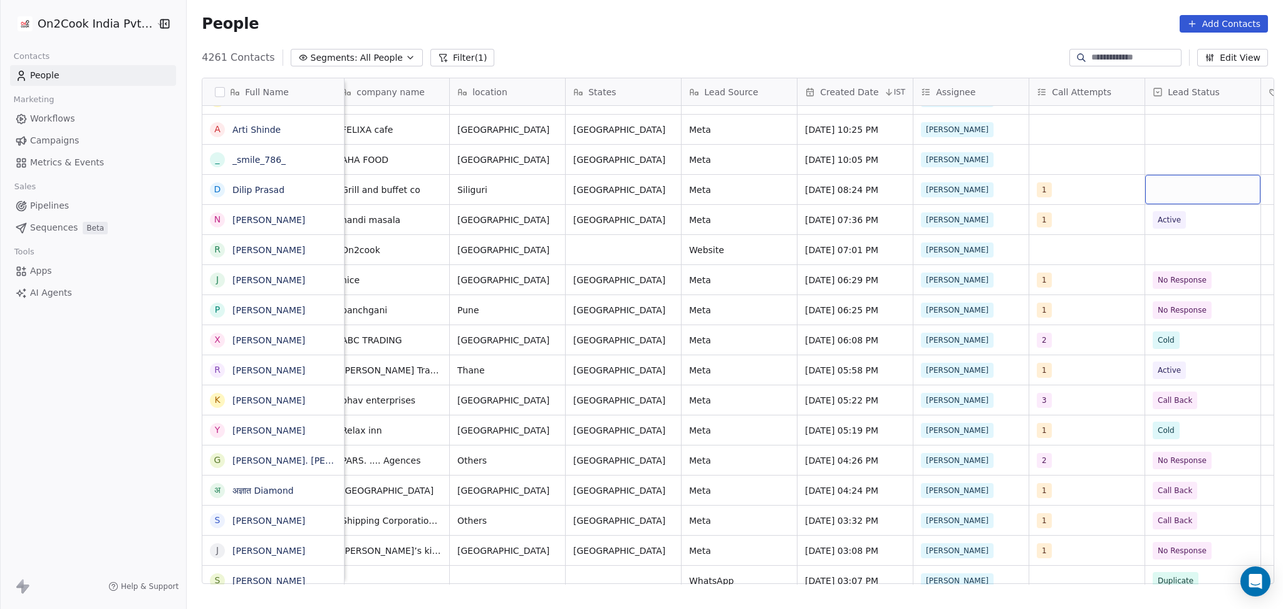
click at [1183, 180] on div "grid" at bounding box center [1202, 189] width 115 height 29
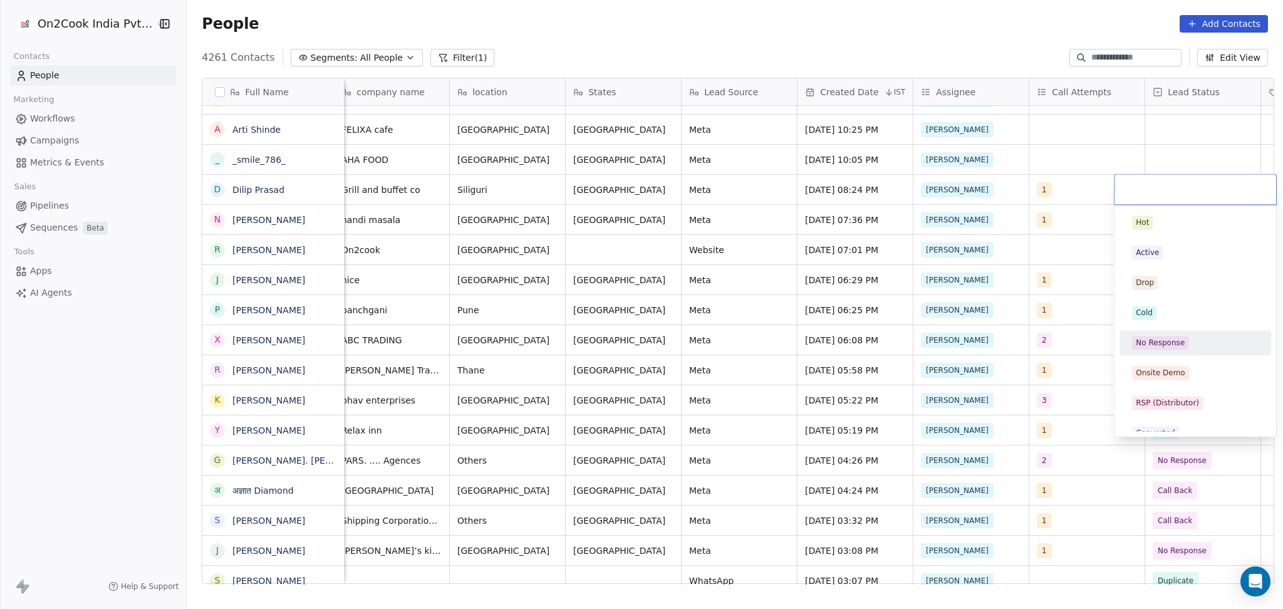
click at [1171, 341] on div "No Response" at bounding box center [1160, 342] width 49 height 11
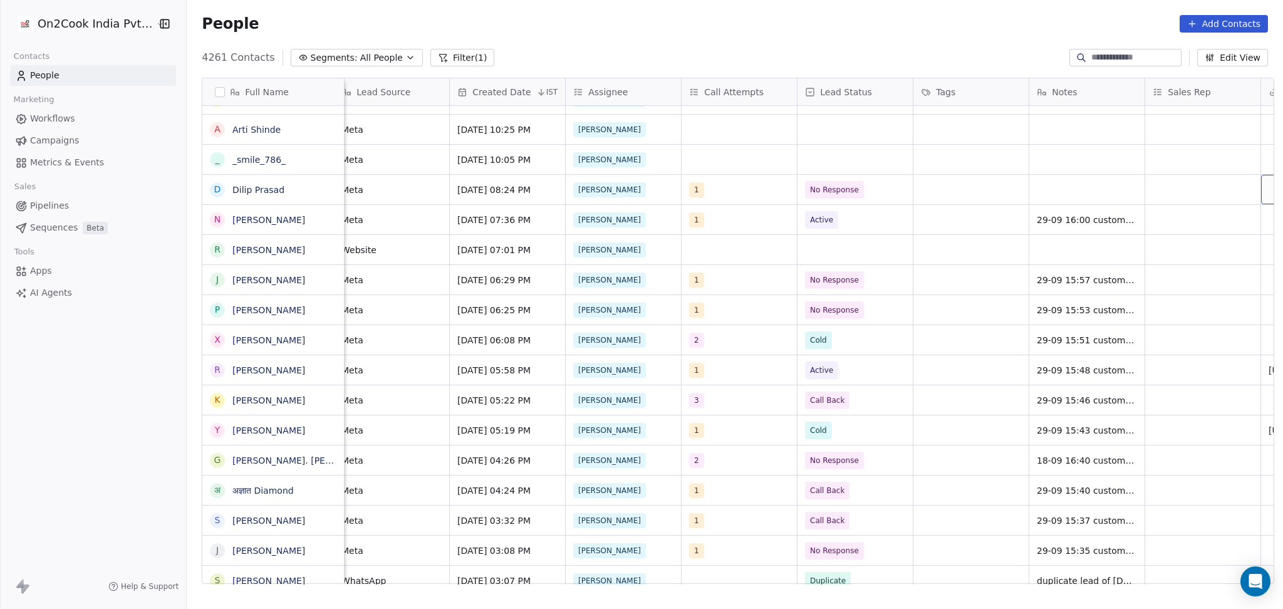
scroll to position [0, 937]
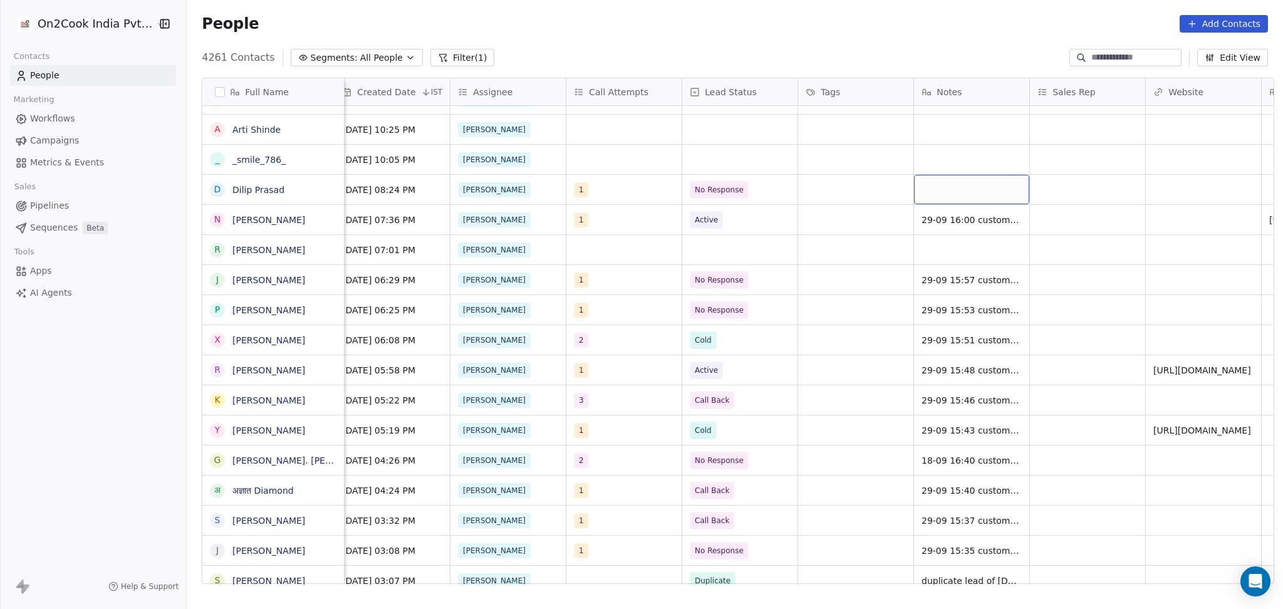
click at [950, 183] on div "grid" at bounding box center [971, 189] width 115 height 29
type textarea "**********"
click at [826, 353] on html "On2Cook India Pvt. Ltd. Contacts People Marketing Workflows Campaigns Metrics &…" at bounding box center [641, 304] width 1283 height 609
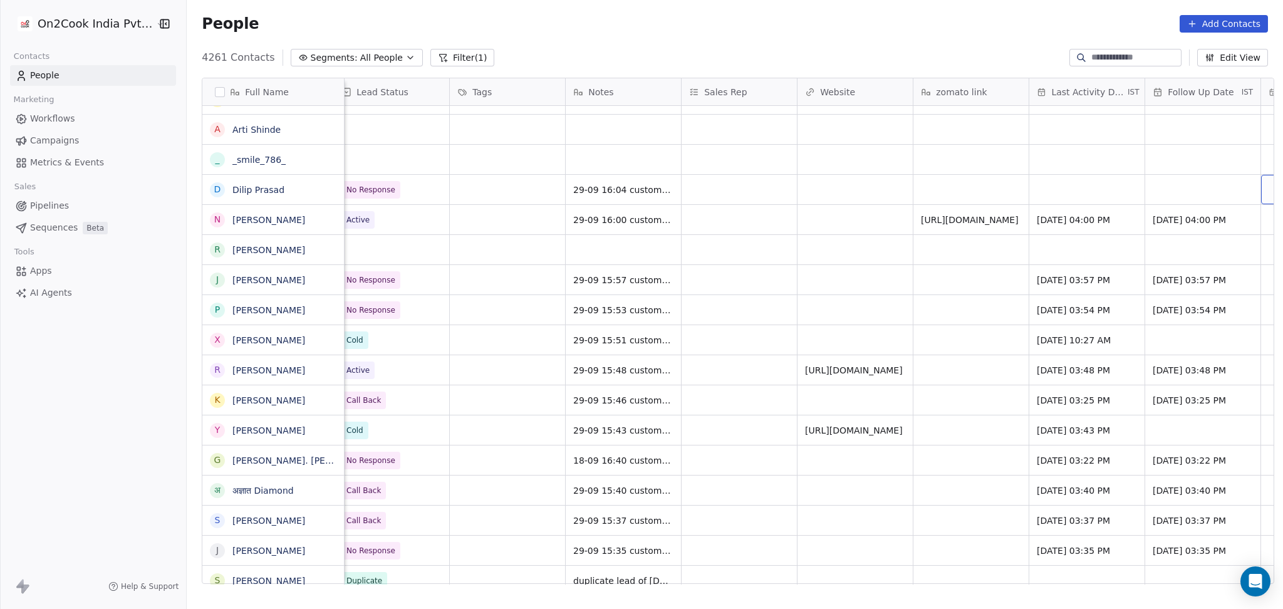
scroll to position [0, 1401]
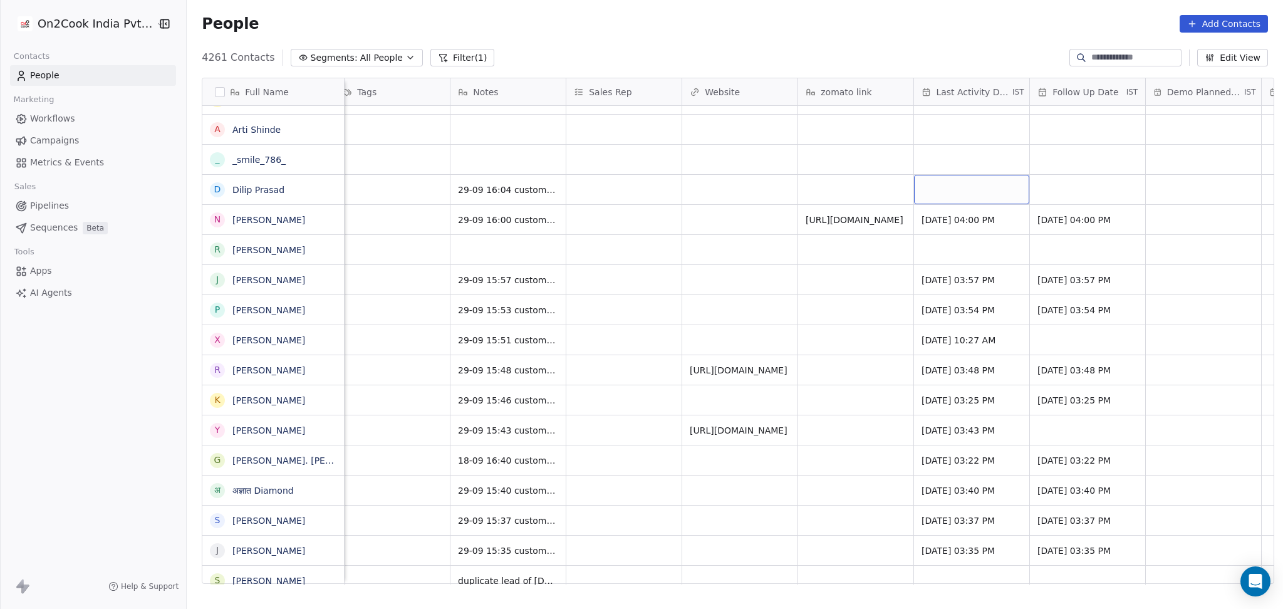
click at [967, 204] on div "grid" at bounding box center [971, 189] width 115 height 29
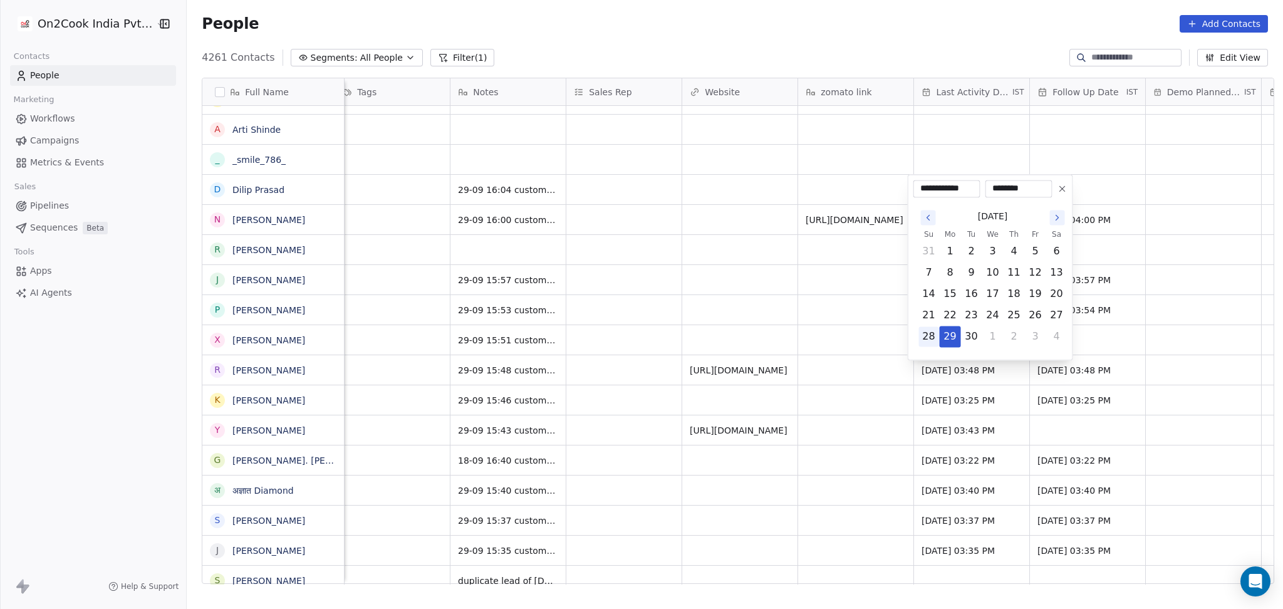
click at [937, 336] on button "28" at bounding box center [929, 336] width 20 height 20
click at [955, 330] on button "29" at bounding box center [950, 336] width 20 height 20
type input "**********"
click at [873, 316] on html "On2Cook India Pvt. Ltd. Contacts People Marketing Workflows Campaigns Metrics &…" at bounding box center [641, 304] width 1283 height 609
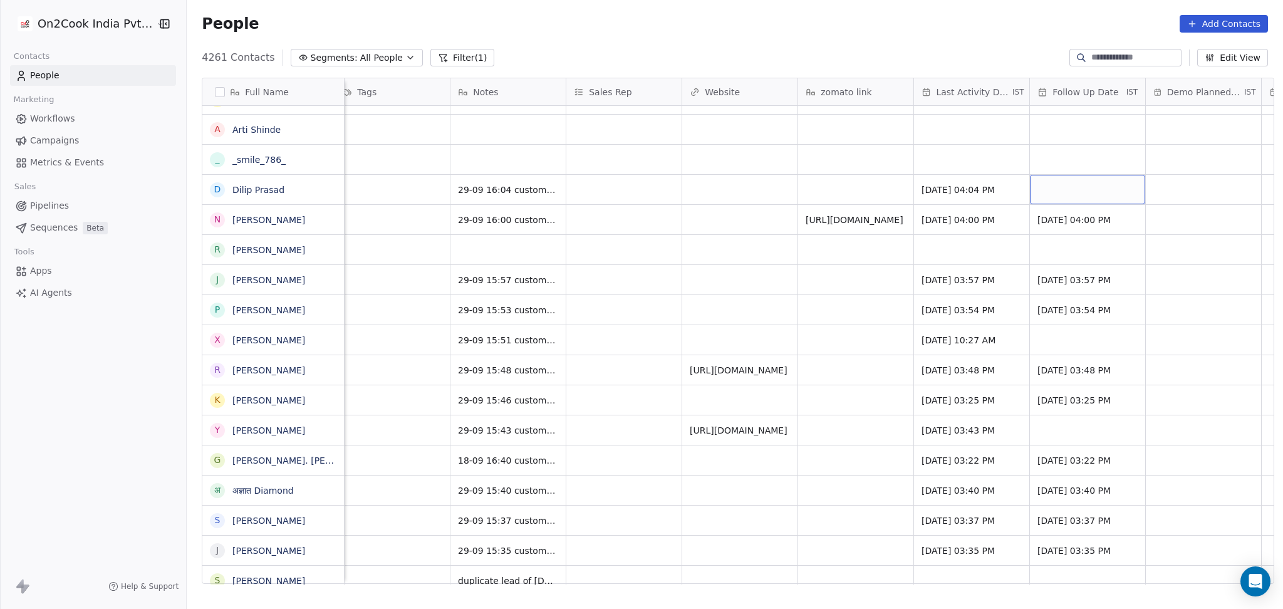
click at [1111, 182] on div "grid" at bounding box center [1087, 189] width 115 height 29
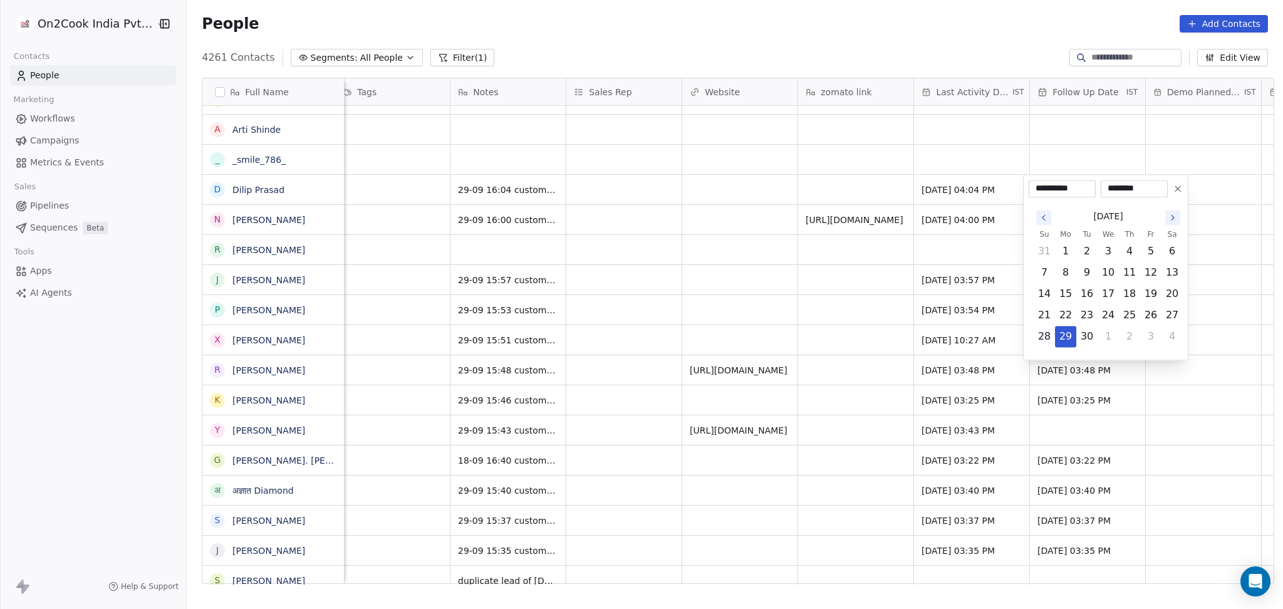
click at [1170, 212] on icon "Go to the Next Month" at bounding box center [1173, 217] width 10 height 10
click at [1150, 267] on button "10" at bounding box center [1151, 272] width 20 height 20
type input "**********"
click at [864, 289] on html "On2Cook India Pvt. Ltd. Contacts People Marketing Workflows Campaigns Metrics &…" at bounding box center [641, 304] width 1283 height 609
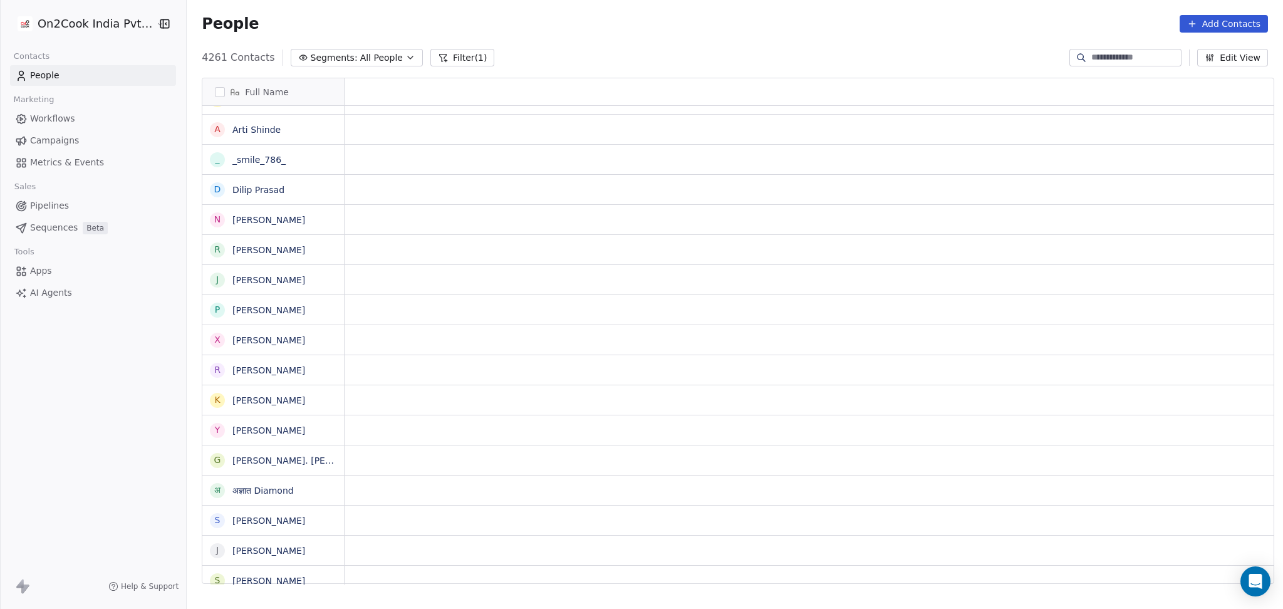
scroll to position [0, 0]
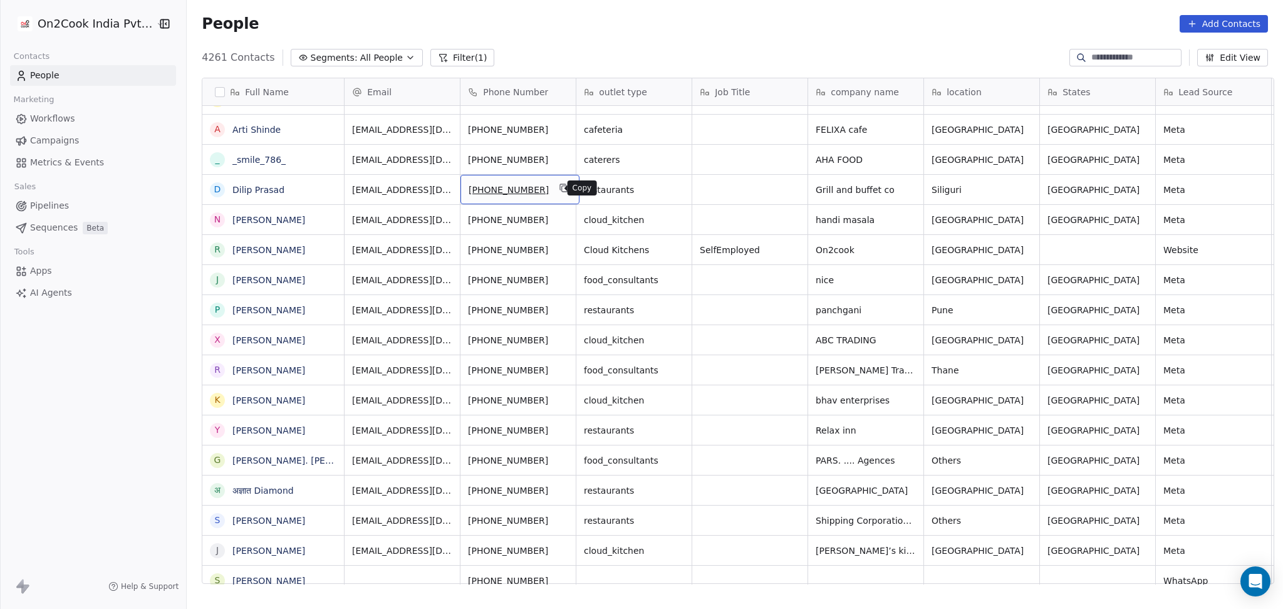
click at [560, 183] on button "grid" at bounding box center [563, 187] width 15 height 15
click at [324, 191] on icon "grid" at bounding box center [328, 188] width 10 height 10
click at [559, 192] on icon "grid" at bounding box center [564, 188] width 10 height 10
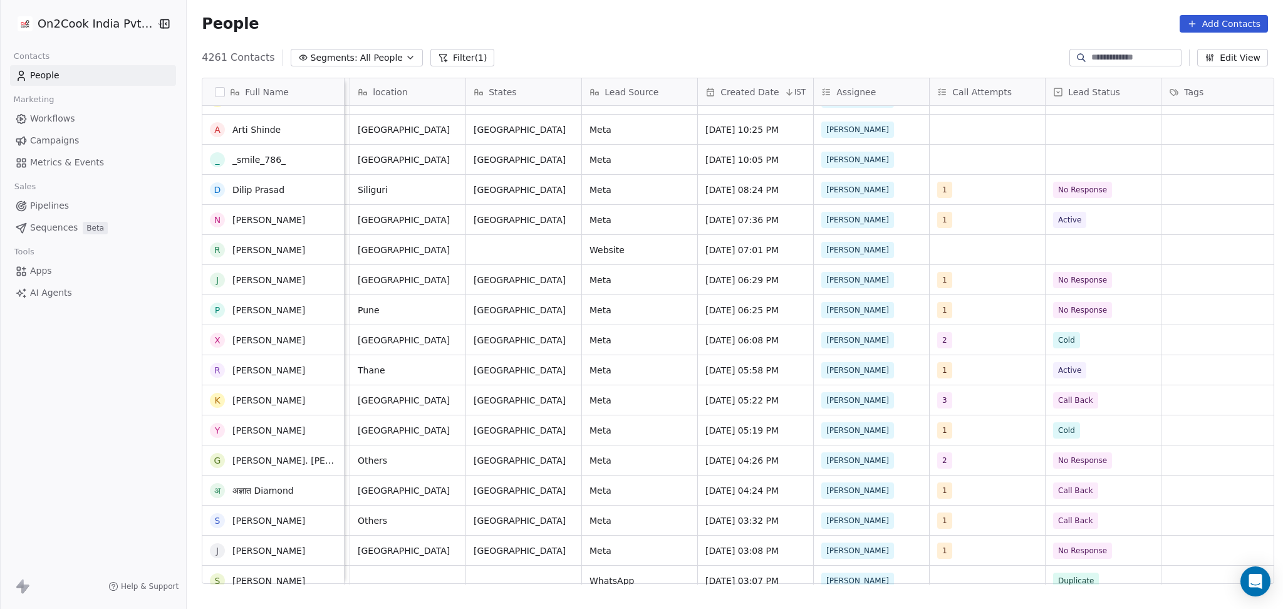
scroll to position [237, 0]
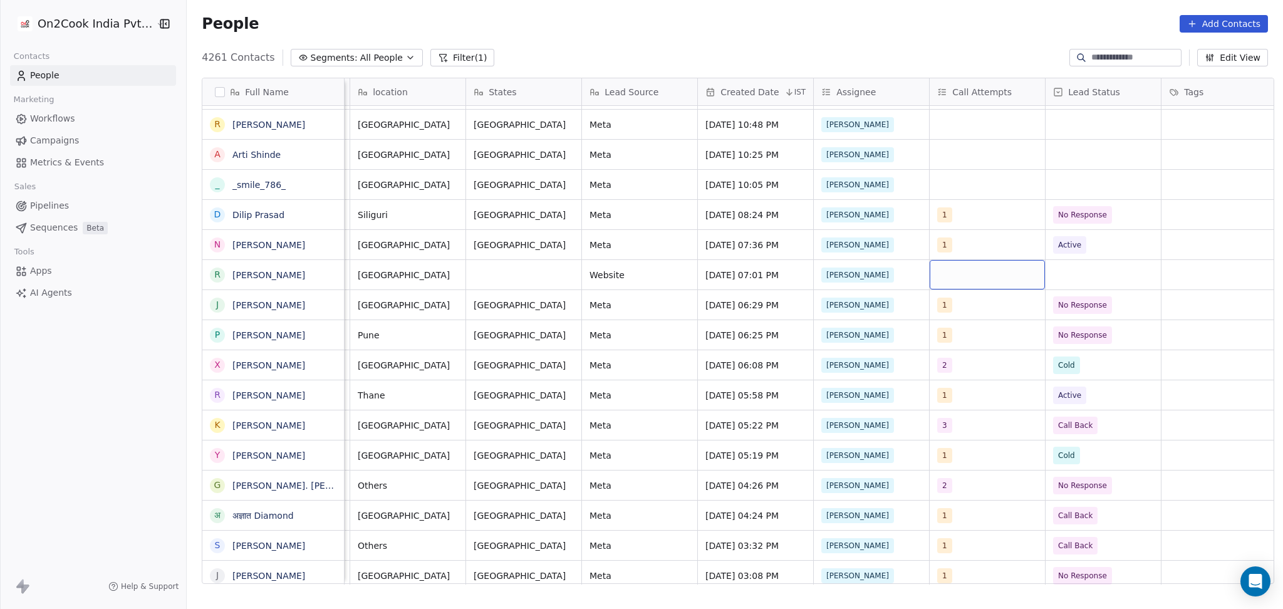
click at [967, 279] on div "grid" at bounding box center [987, 274] width 115 height 29
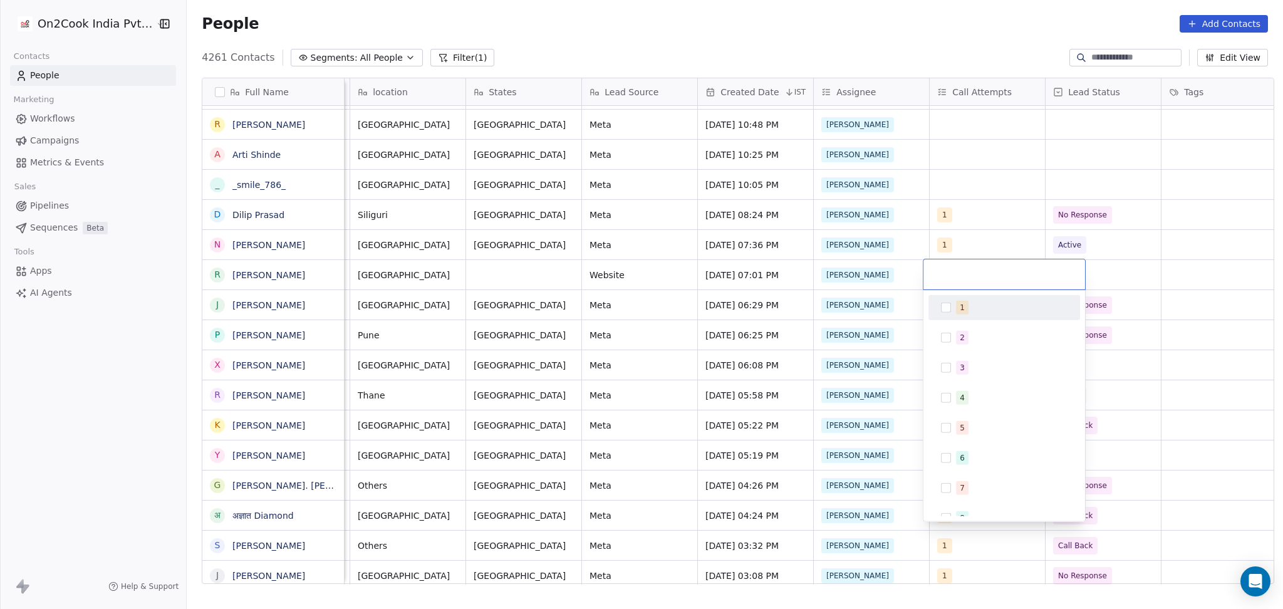
click at [962, 309] on div "1" at bounding box center [962, 307] width 5 height 11
click at [1124, 226] on html "On2Cook India Pvt. Ltd. Contacts People Marketing Workflows Campaigns Metrics &…" at bounding box center [641, 304] width 1283 height 609
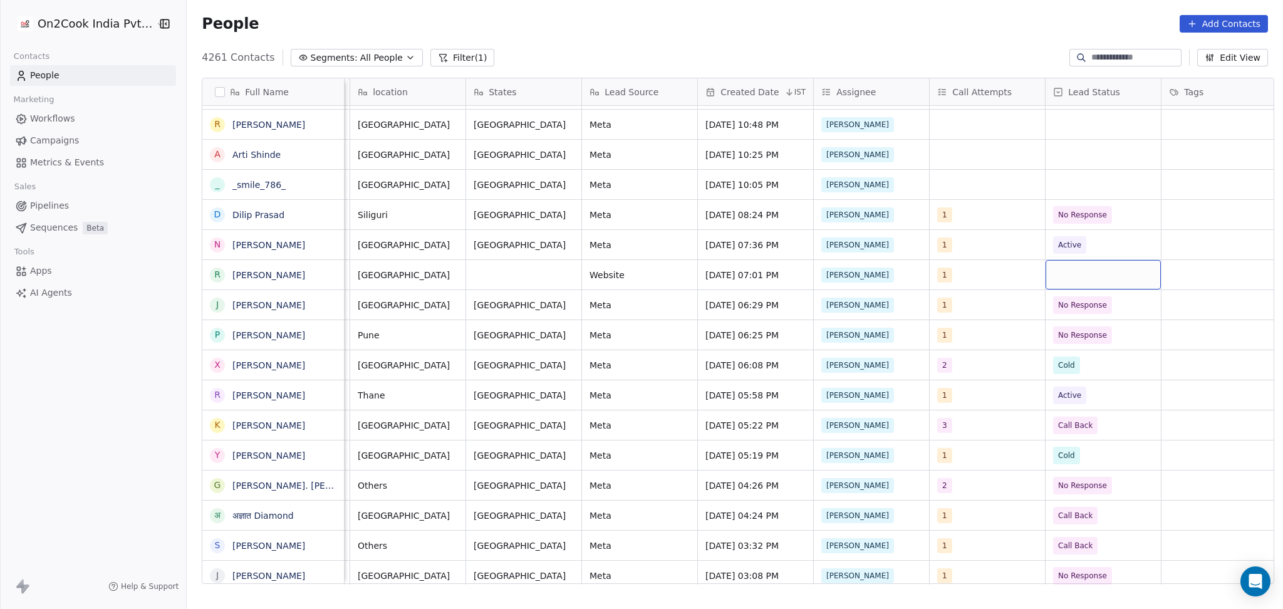
click at [1098, 272] on div "grid" at bounding box center [1103, 274] width 115 height 29
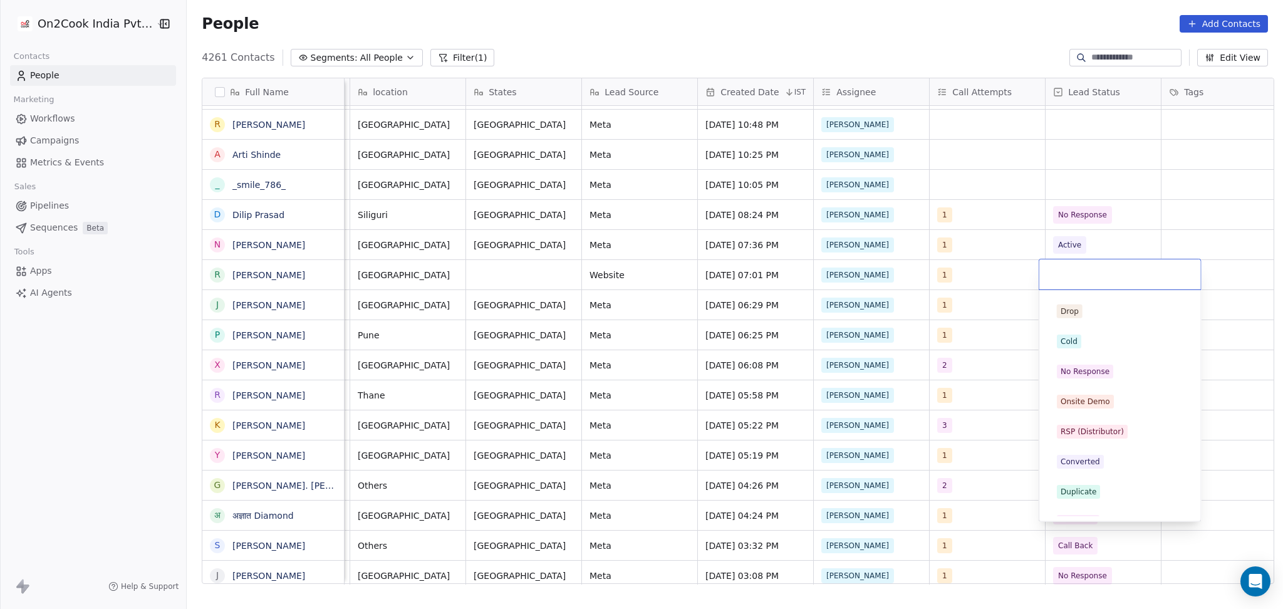
scroll to position [83, 0]
click at [1093, 494] on span "Call Back" at bounding box center [1078, 495] width 43 height 14
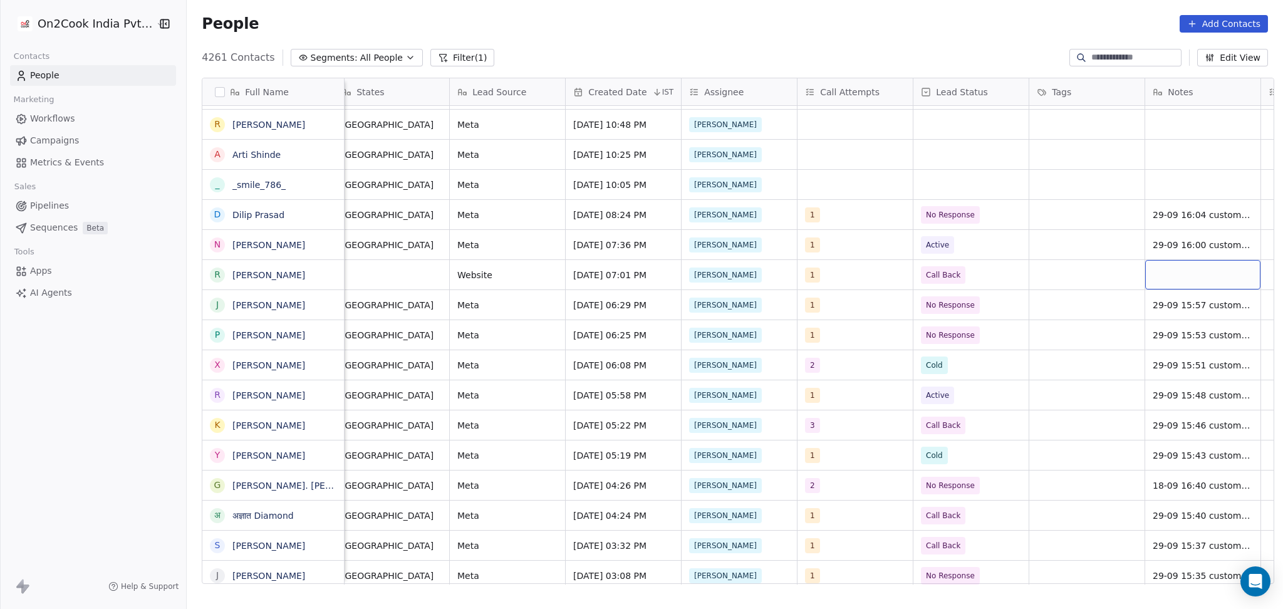
scroll to position [0, 822]
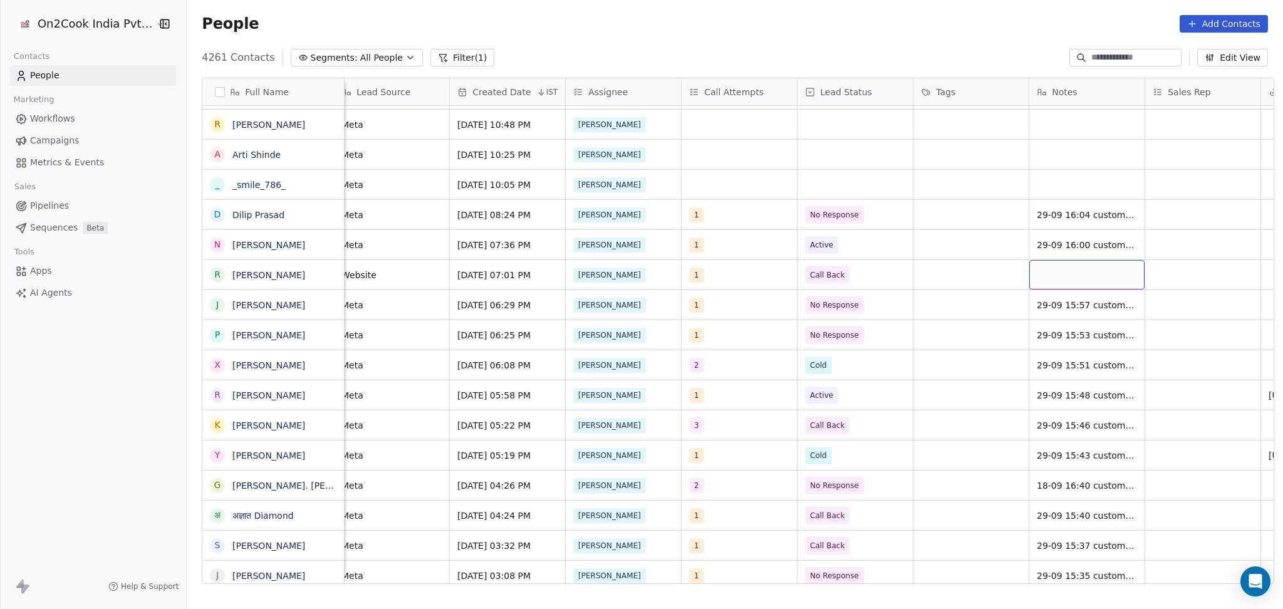
click at [1068, 278] on div "grid" at bounding box center [1086, 274] width 115 height 29
type textarea "**********"
click at [923, 267] on html "On2Cook India Pvt. Ltd. Contacts People Marketing Workflows Campaigns Metrics &…" at bounding box center [641, 304] width 1283 height 609
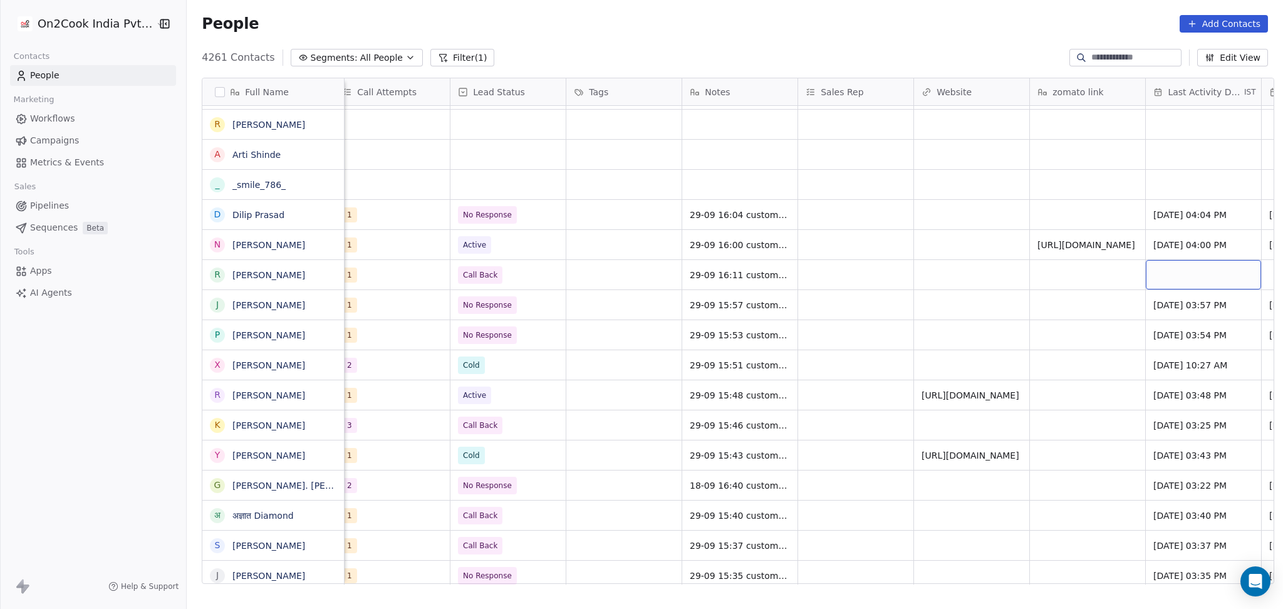
scroll to position [0, 1285]
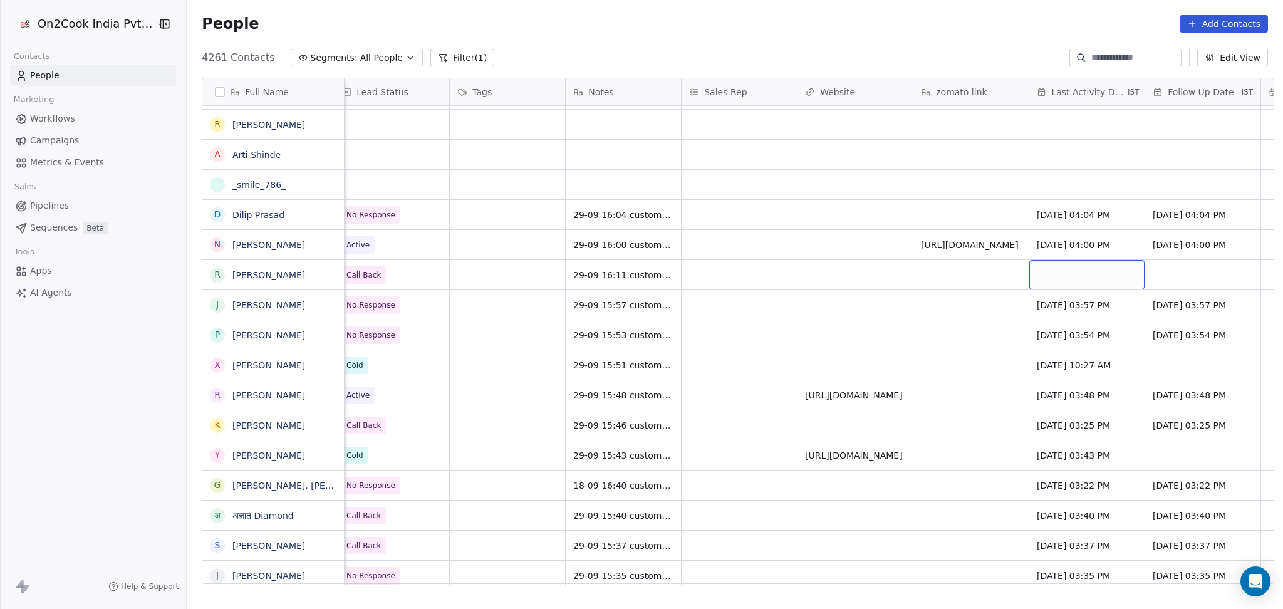
click at [1075, 265] on div "grid" at bounding box center [1086, 274] width 115 height 29
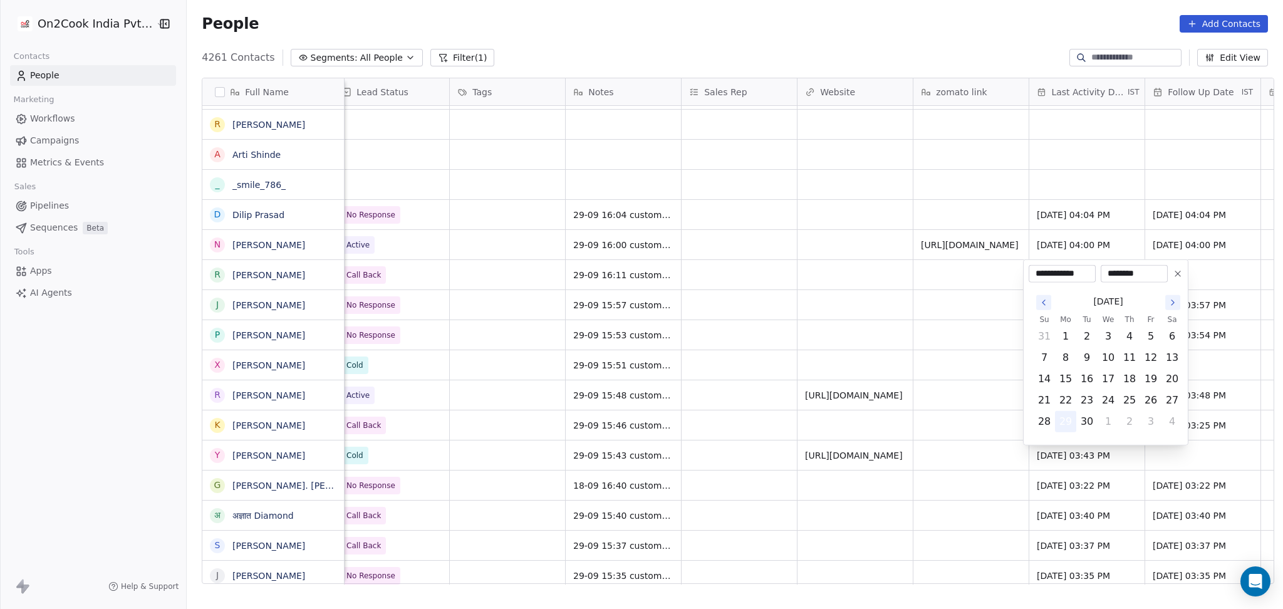
click at [1067, 427] on button "29" at bounding box center [1066, 422] width 20 height 20
click at [806, 354] on html "On2Cook India Pvt. Ltd. Contacts People Marketing Workflows Campaigns Metrics &…" at bounding box center [641, 304] width 1283 height 609
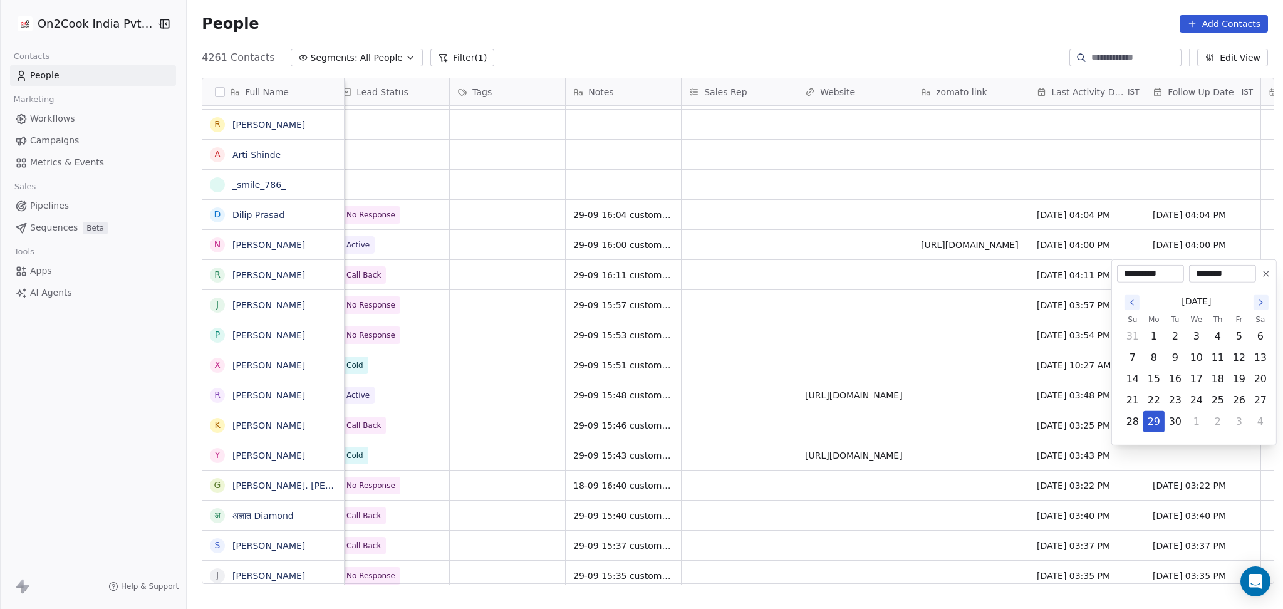
click at [836, 191] on html "On2Cook India Pvt. Ltd. Contacts People Marketing Workflows Campaigns Metrics &…" at bounding box center [641, 304] width 1283 height 609
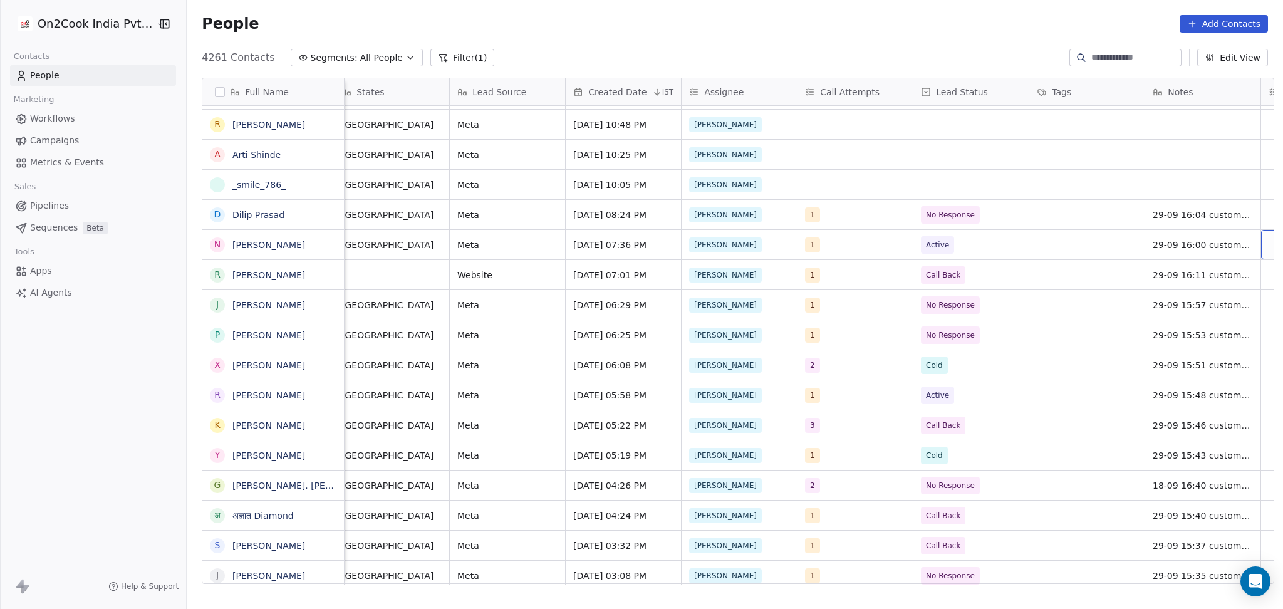
scroll to position [0, 822]
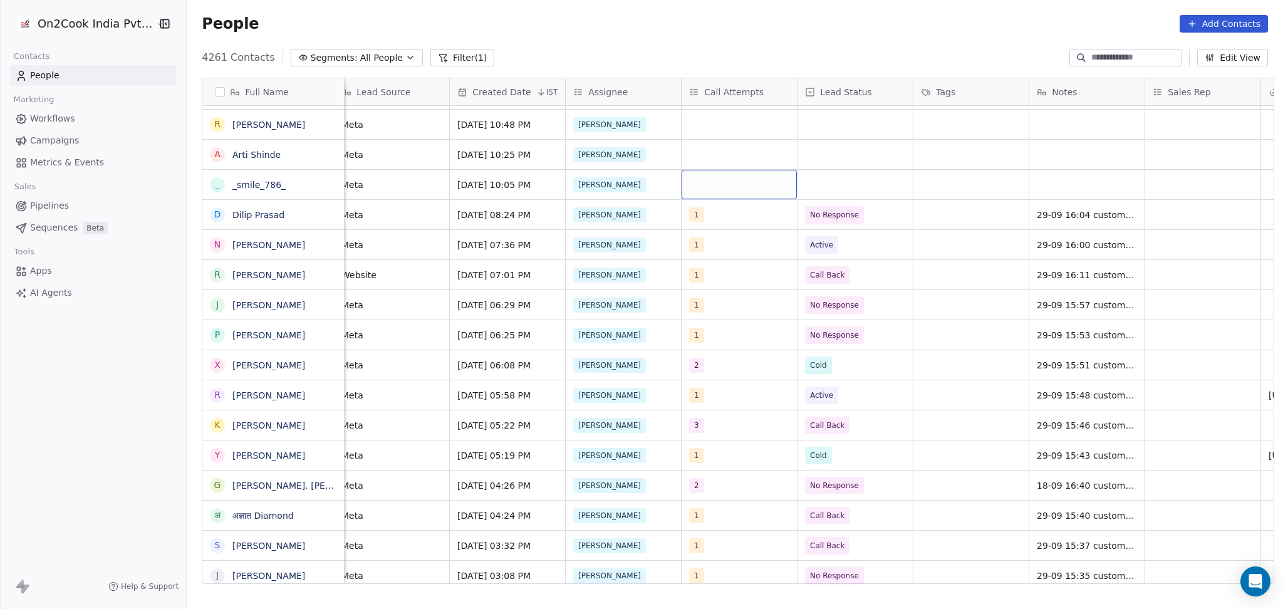
click at [704, 185] on div "grid" at bounding box center [739, 184] width 115 height 29
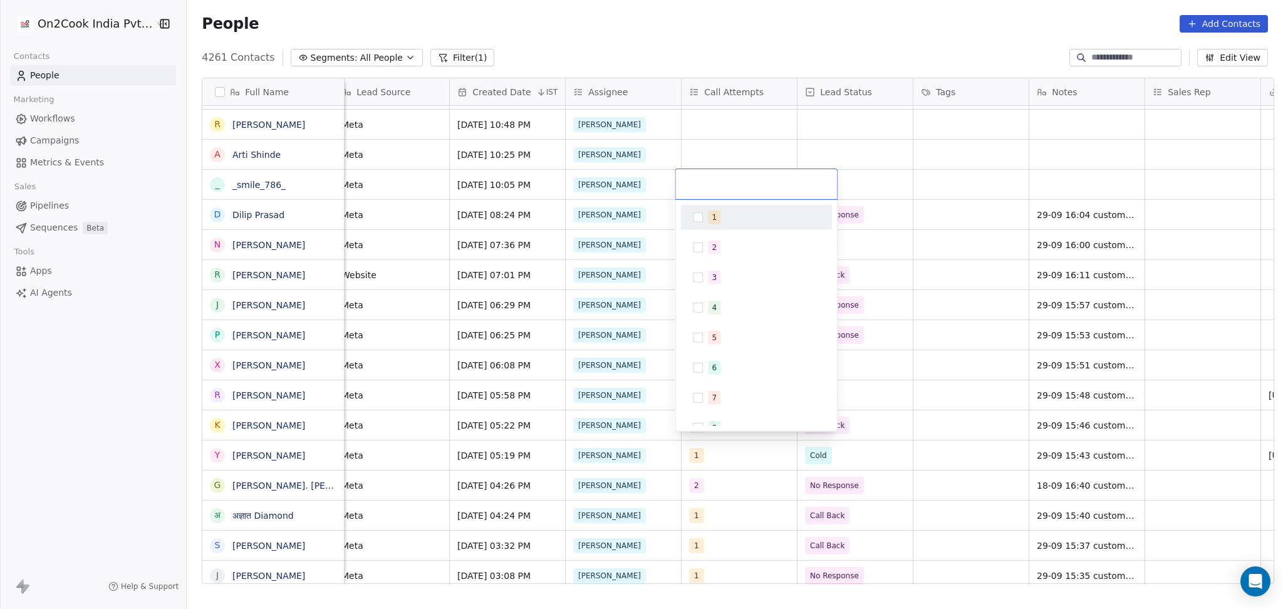
click at [704, 217] on div "1" at bounding box center [756, 217] width 142 height 20
click at [930, 229] on html "On2Cook India Pvt. Ltd. Contacts People Marketing Workflows Campaigns Metrics &…" at bounding box center [641, 304] width 1283 height 609
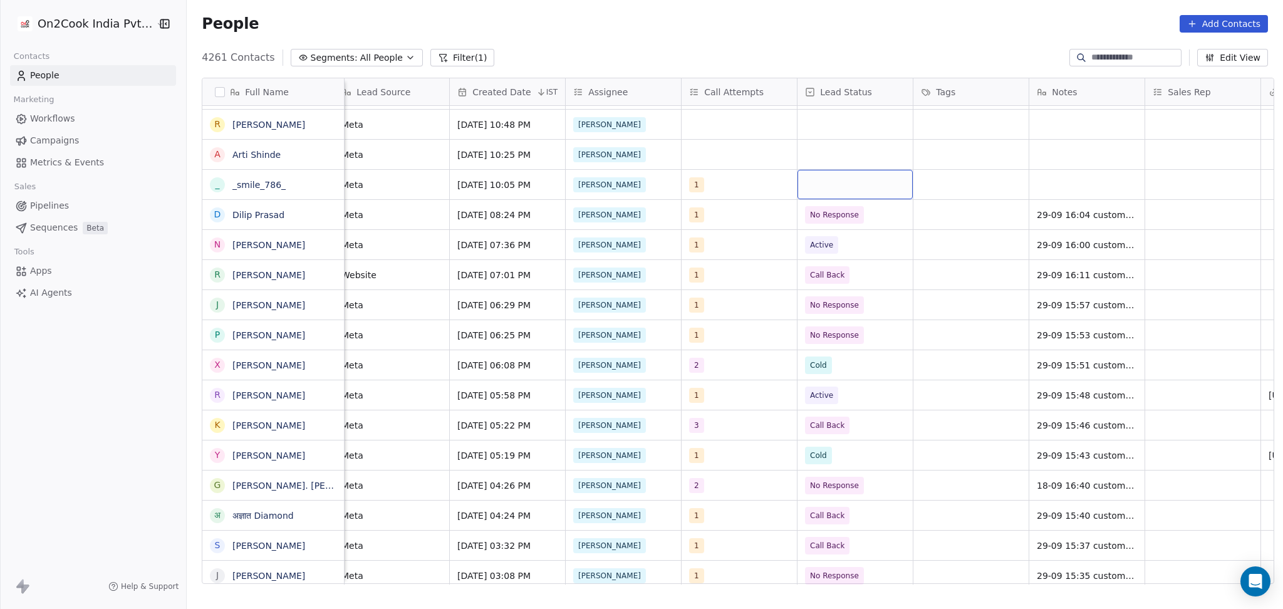
click at [873, 187] on div "grid" at bounding box center [854, 184] width 115 height 29
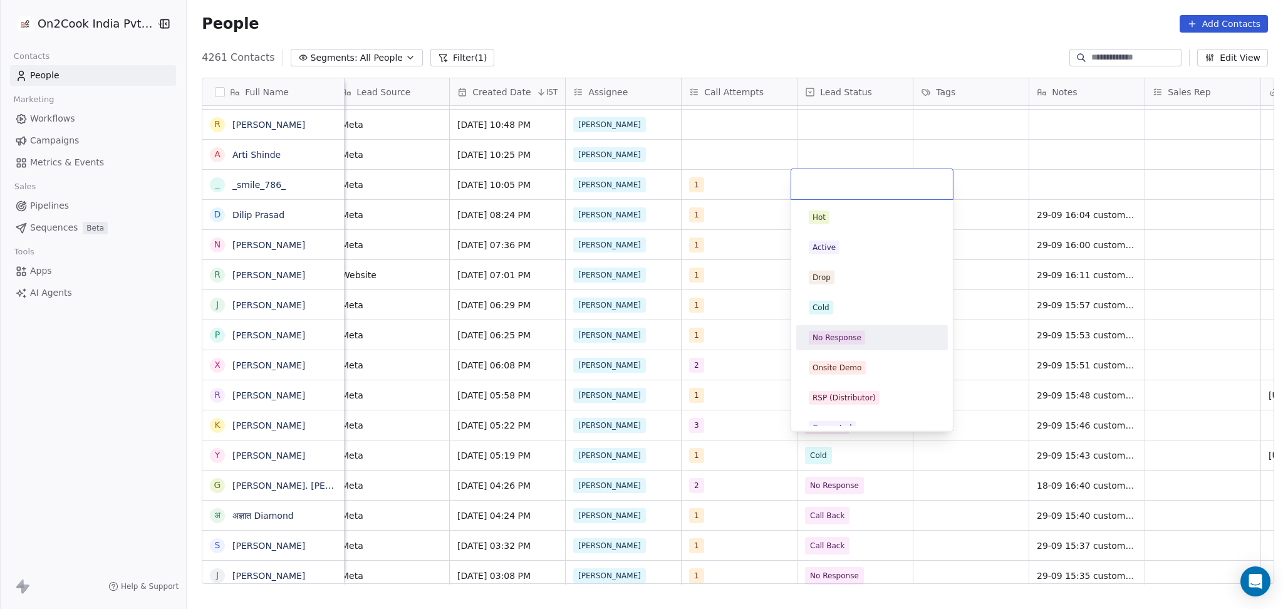
click at [855, 325] on div "No Response" at bounding box center [872, 337] width 152 height 25
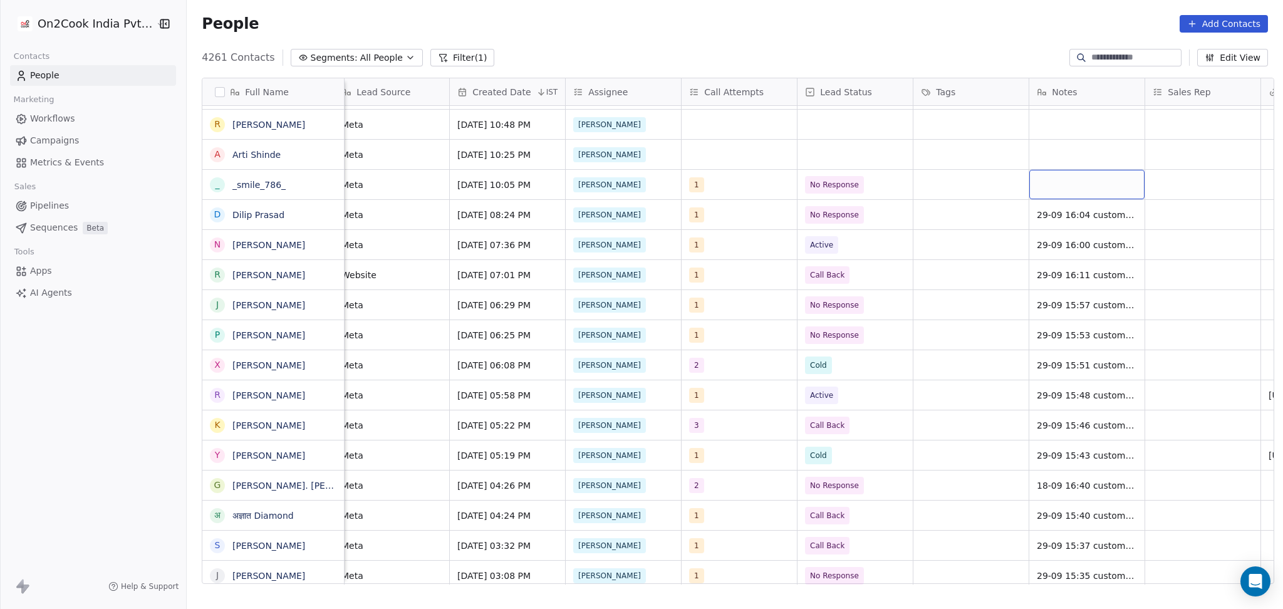
click at [1039, 176] on div "grid" at bounding box center [1086, 184] width 115 height 29
type textarea "**********"
click at [968, 247] on html "On2Cook India Pvt. Ltd. Contacts People Marketing Workflows Campaigns Metrics &…" at bounding box center [641, 304] width 1283 height 609
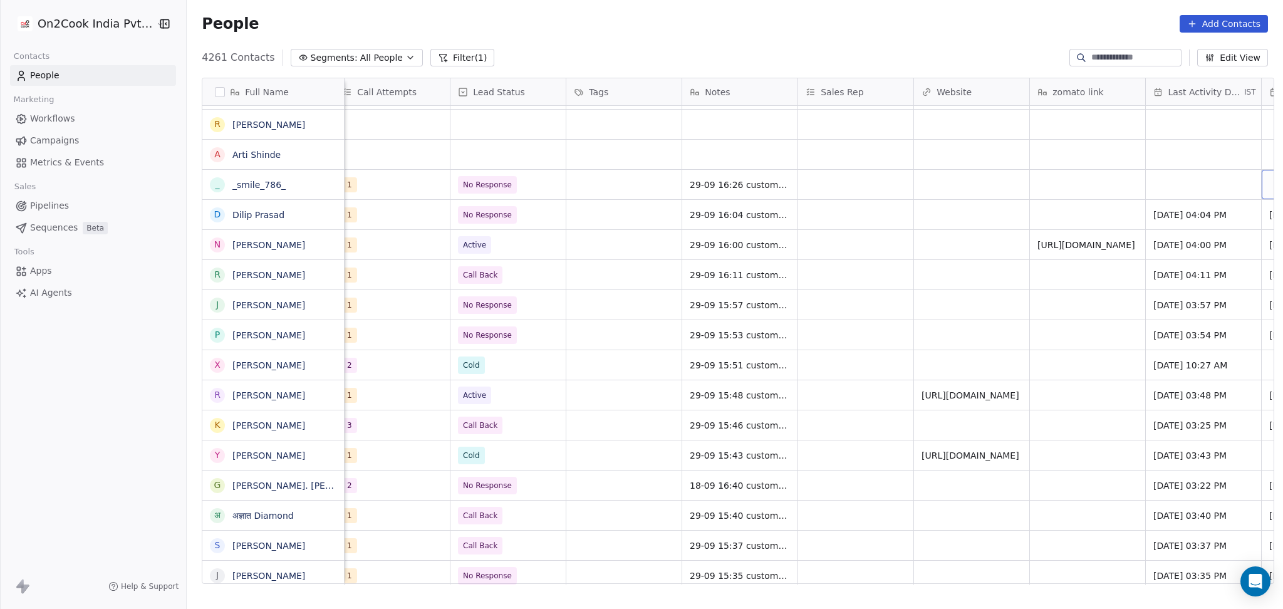
scroll to position [0, 1285]
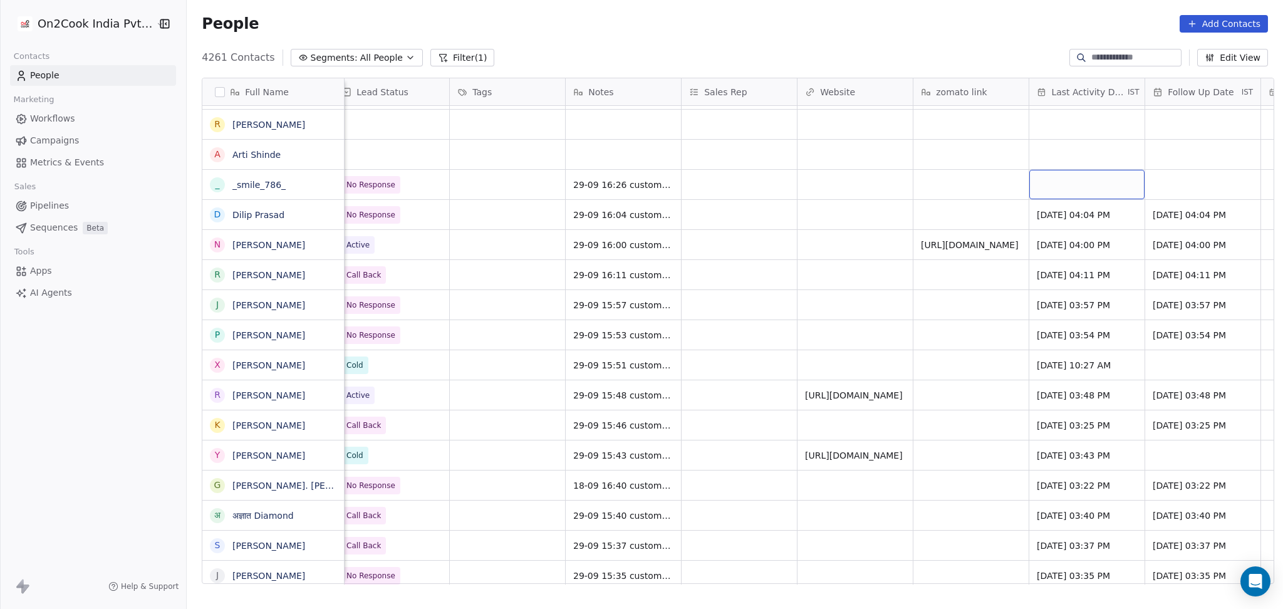
click at [1069, 182] on div "grid" at bounding box center [1086, 184] width 115 height 29
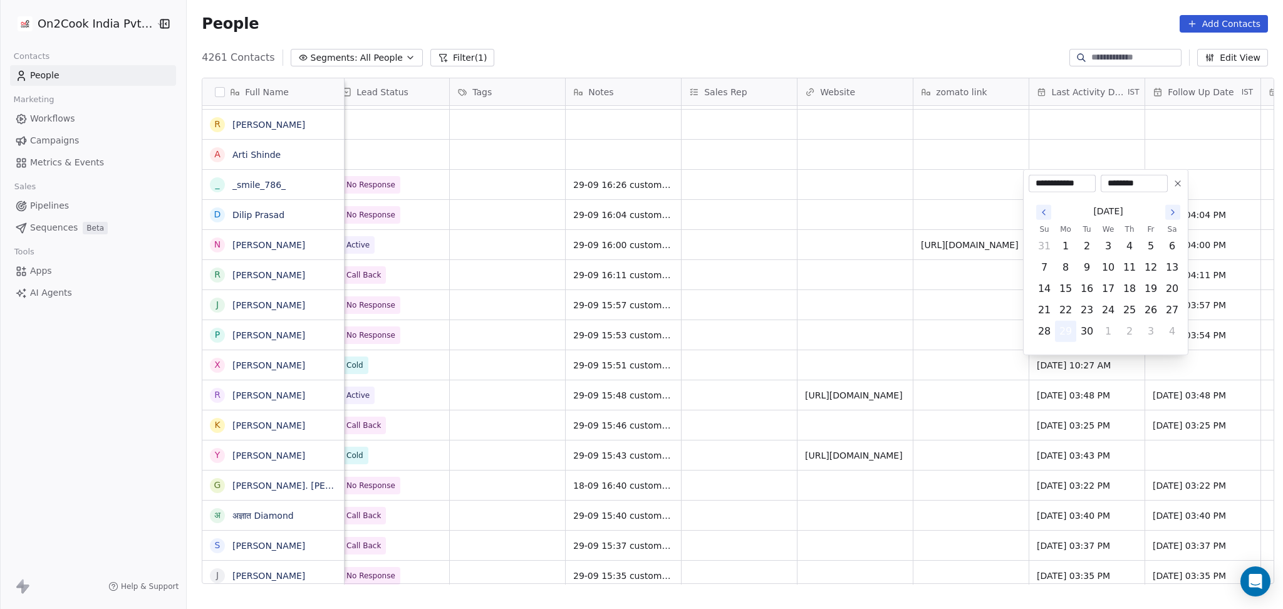
drag, startPoint x: 1074, startPoint y: 332, endPoint x: 1067, endPoint y: 331, distance: 7.5
click at [1074, 331] on button "29" at bounding box center [1066, 331] width 20 height 20
click at [894, 324] on html "On2Cook India Pvt. Ltd. Contacts People Marketing Workflows Campaigns Metrics &…" at bounding box center [641, 304] width 1283 height 609
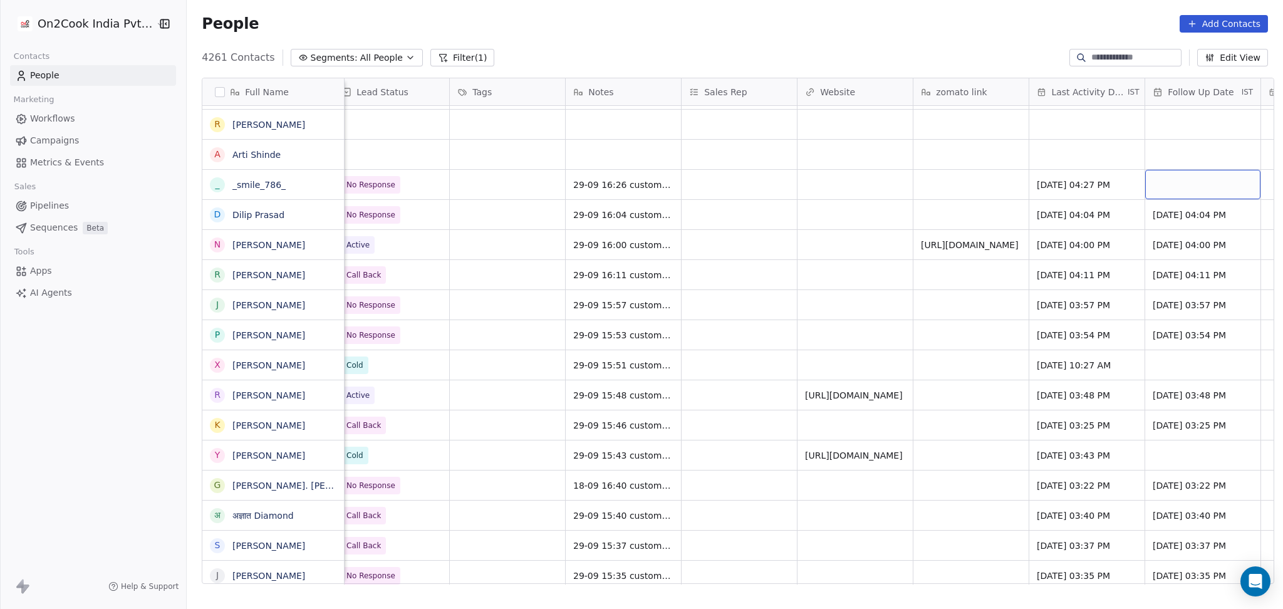
click at [1219, 179] on div "grid" at bounding box center [1202, 184] width 115 height 29
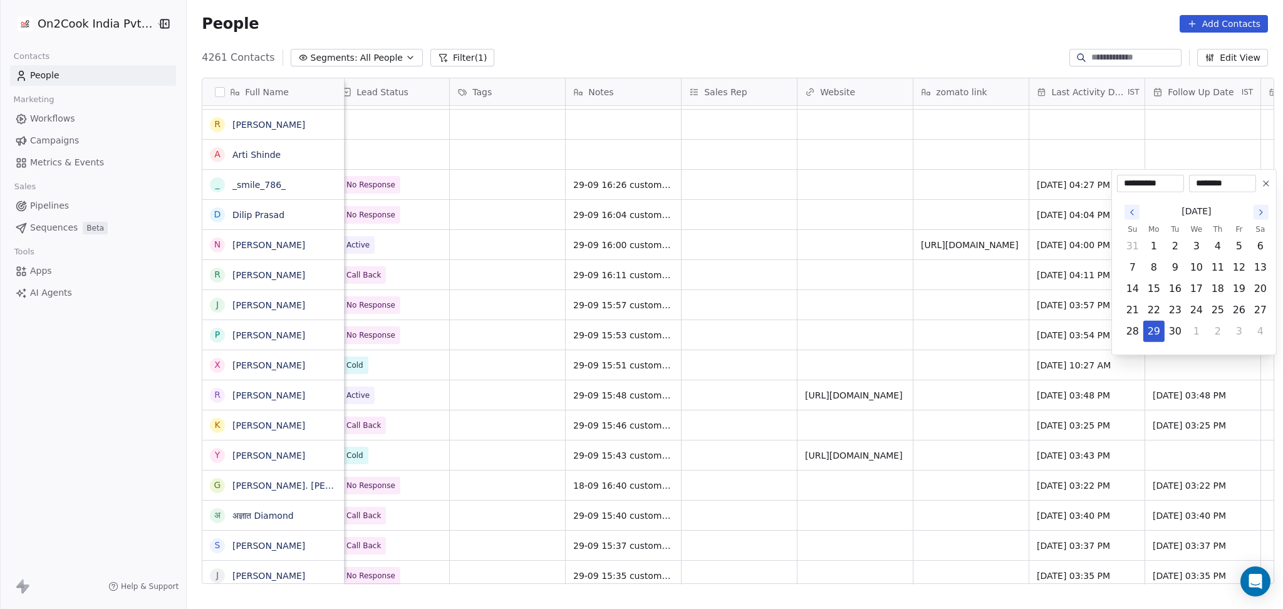
click at [1255, 205] on button "Go to the Next Month" at bounding box center [1260, 212] width 15 height 15
click at [1195, 269] on button "8" at bounding box center [1196, 267] width 20 height 20
type input "**********"
click at [319, 191] on html "On2Cook India Pvt. Ltd. Contacts People Marketing Workflows Campaigns Metrics &…" at bounding box center [641, 304] width 1283 height 609
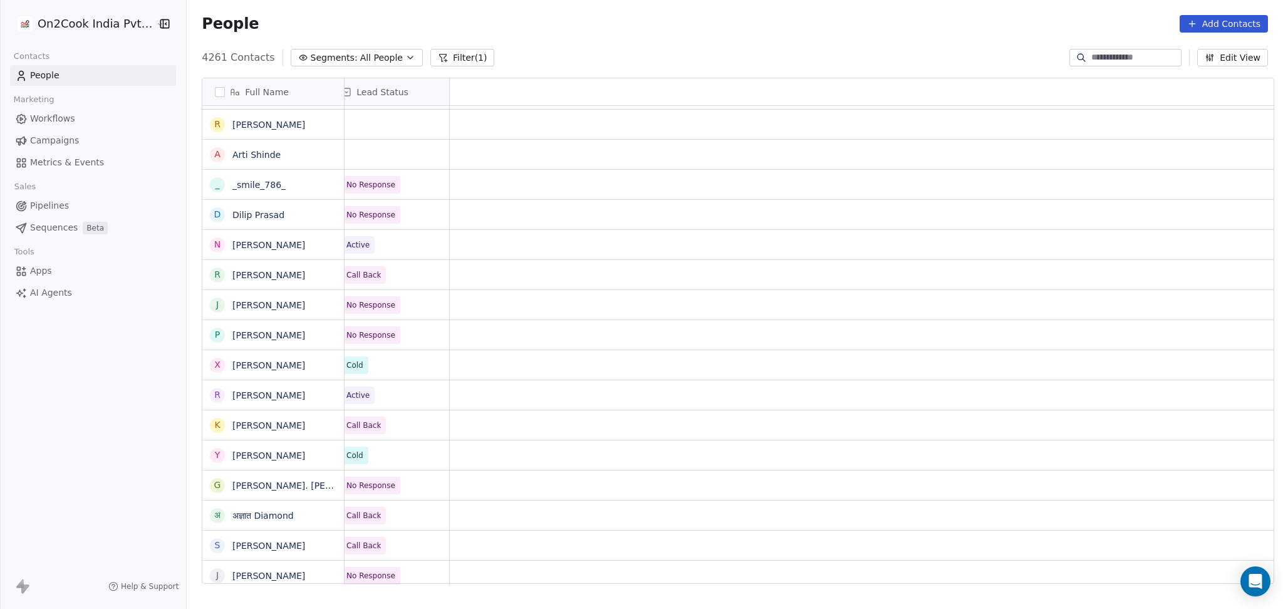
scroll to position [0, 0]
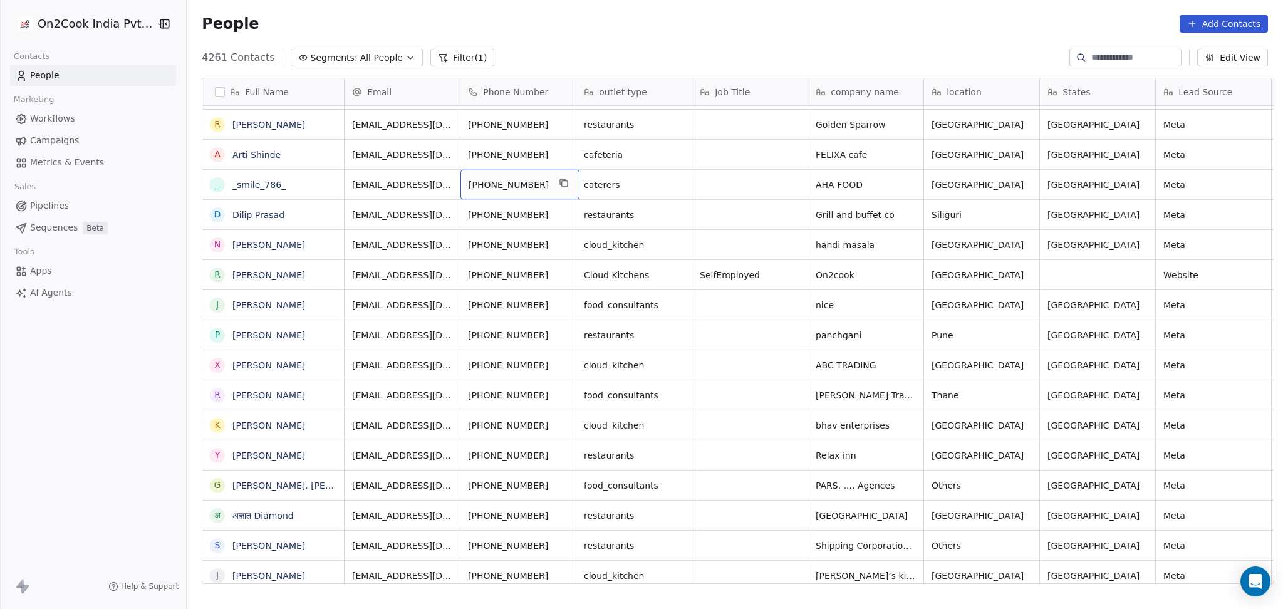
click at [559, 180] on icon "grid" at bounding box center [564, 183] width 10 height 10
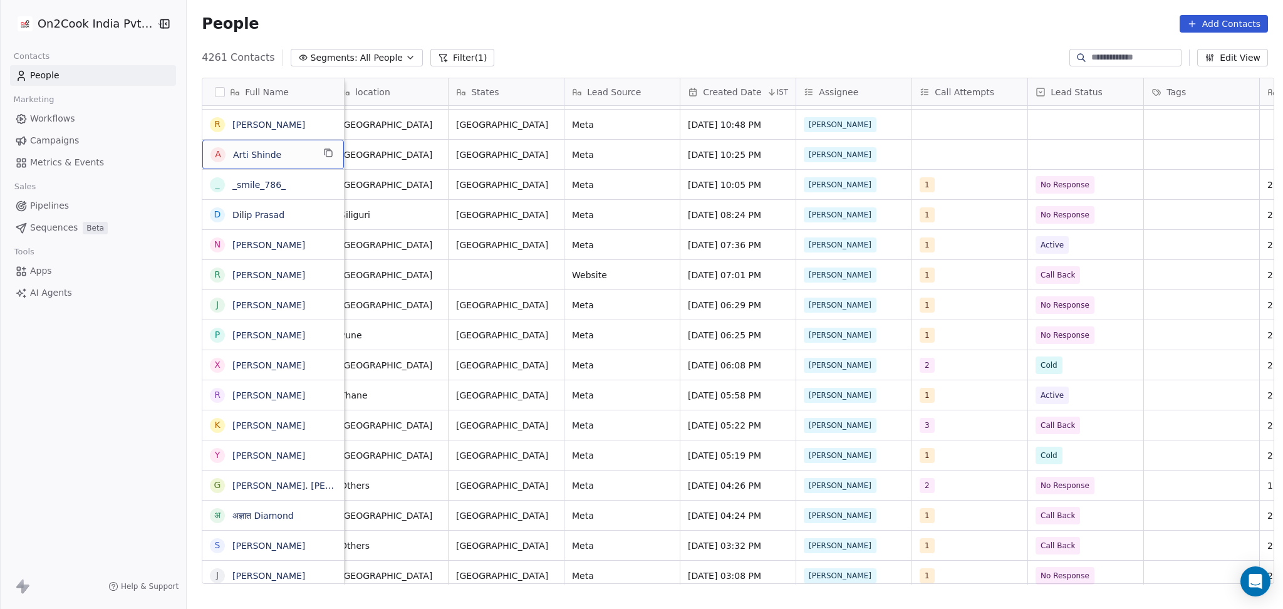
scroll to position [0, 592]
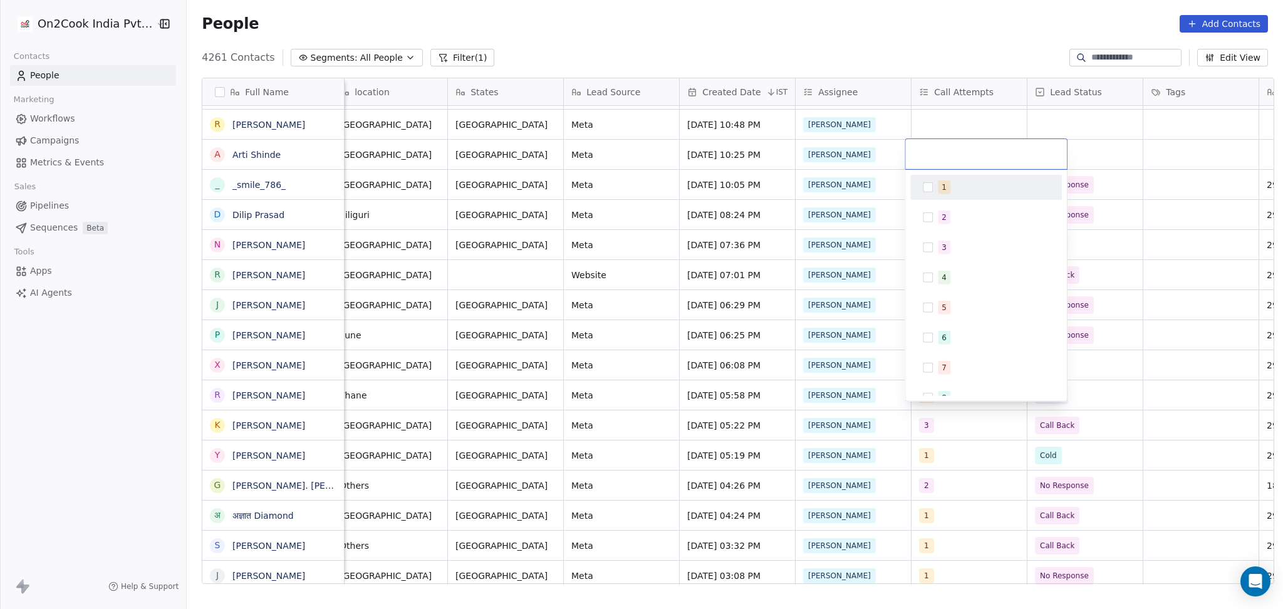
click at [952, 194] on div "1" at bounding box center [986, 187] width 142 height 20
click at [1103, 143] on html "On2Cook India Pvt. Ltd. Contacts People Marketing Workflows Campaigns Metrics &…" at bounding box center [641, 304] width 1283 height 609
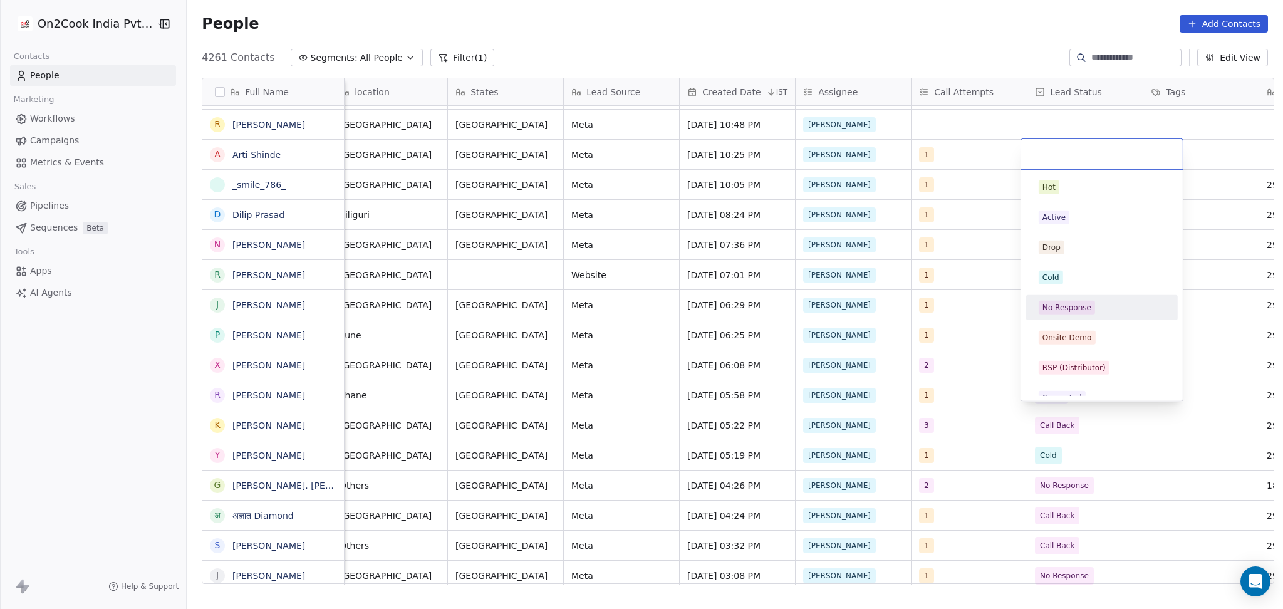
click at [1074, 304] on div "No Response" at bounding box center [1066, 307] width 49 height 11
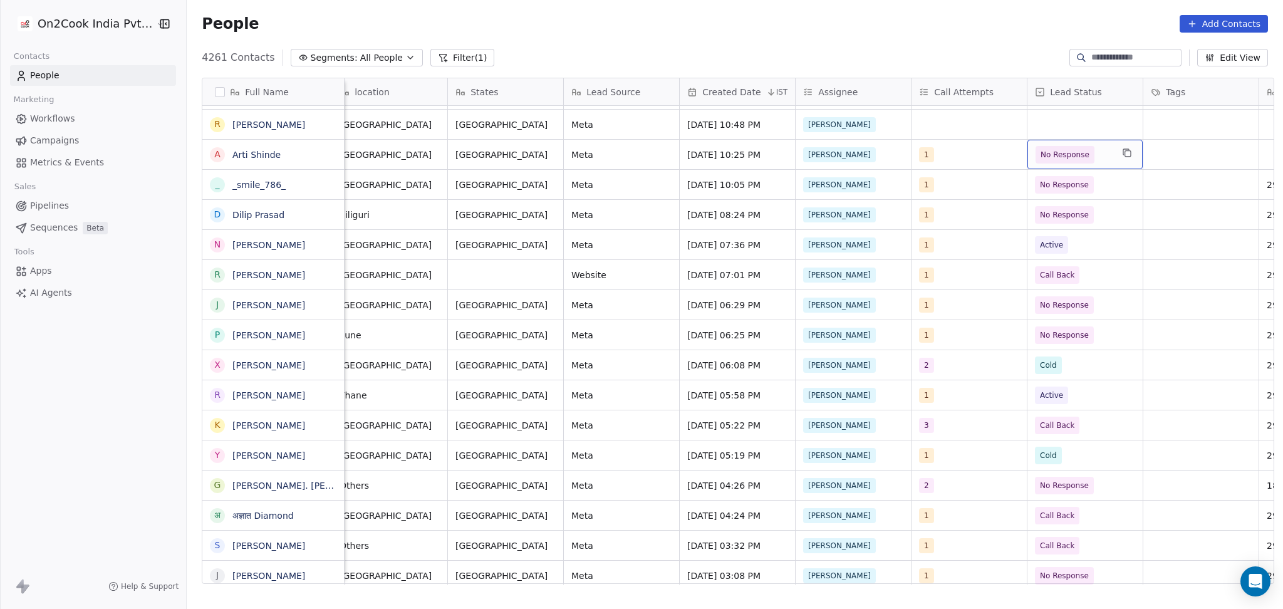
click at [1076, 148] on span "No Response" at bounding box center [1065, 154] width 49 height 13
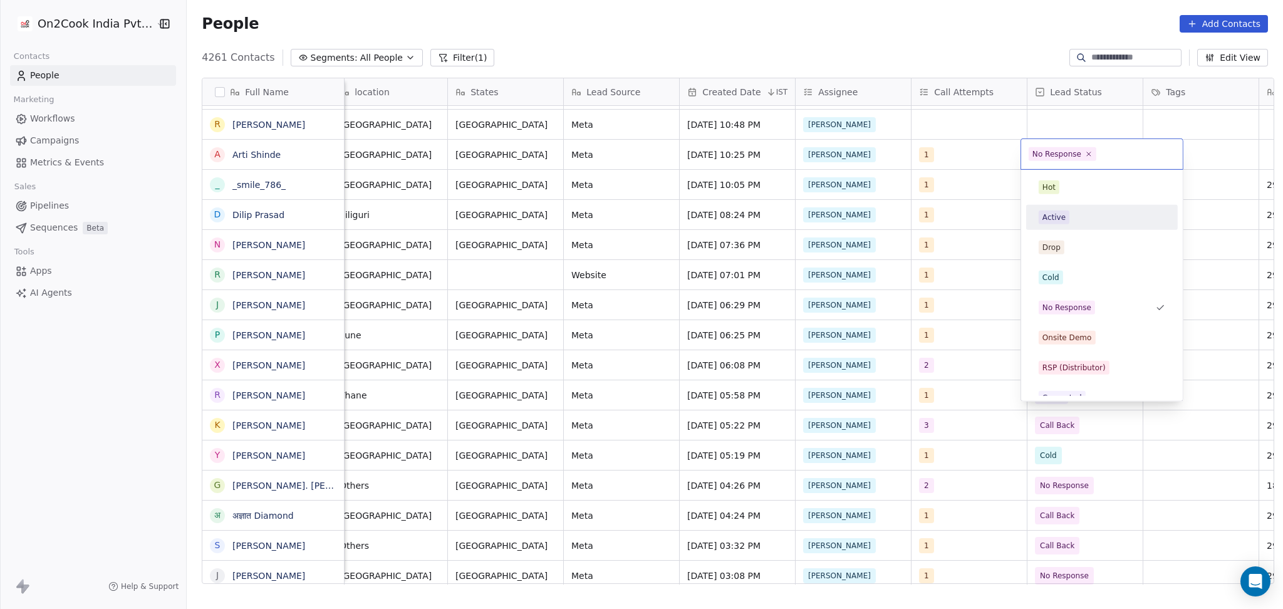
click at [994, 155] on html "On2Cook India Pvt. Ltd. Contacts People Marketing Workflows Campaigns Metrics &…" at bounding box center [641, 304] width 1283 height 609
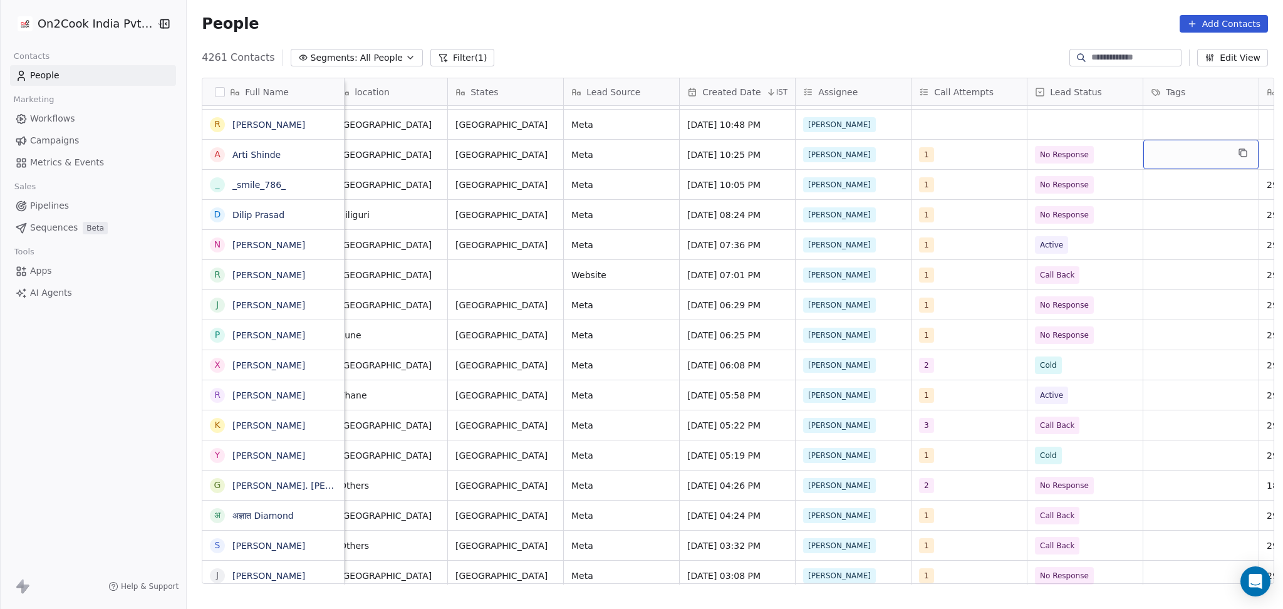
click at [1170, 145] on div "grid" at bounding box center [1200, 154] width 115 height 29
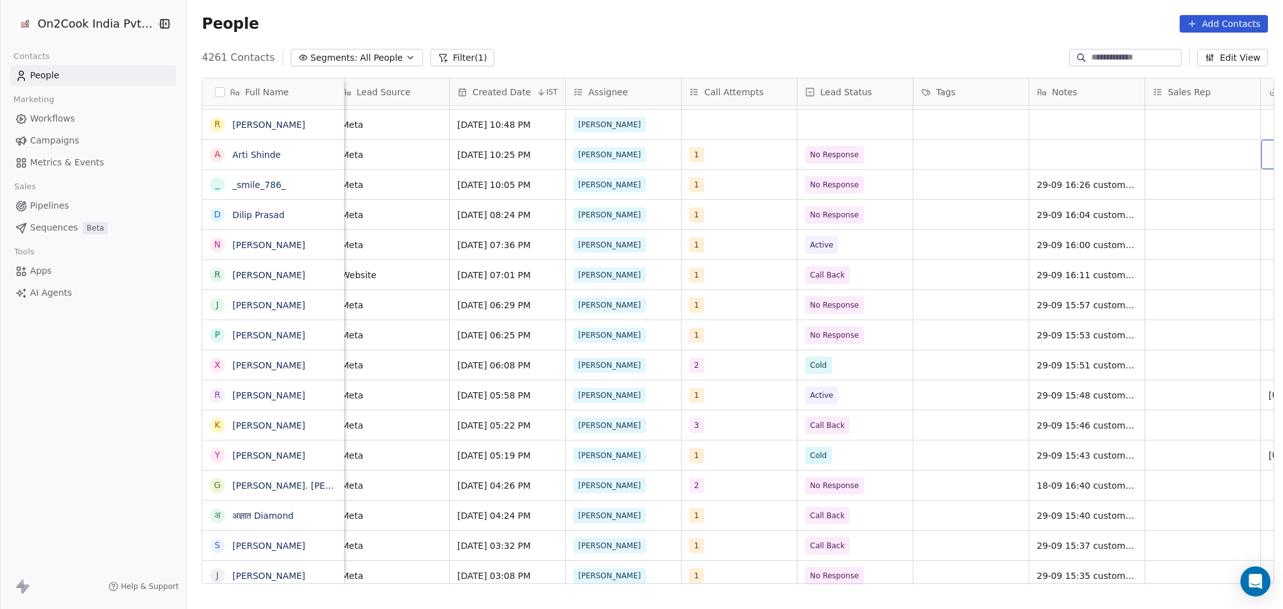
scroll to position [0, 937]
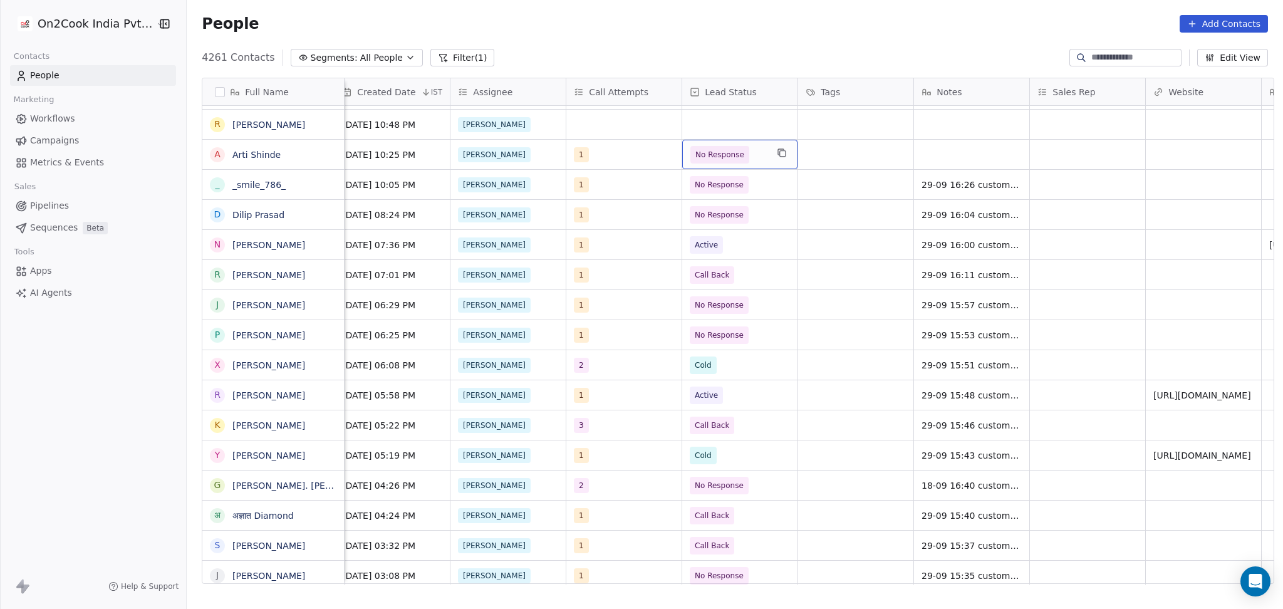
click at [705, 142] on div "No Response" at bounding box center [739, 154] width 115 height 29
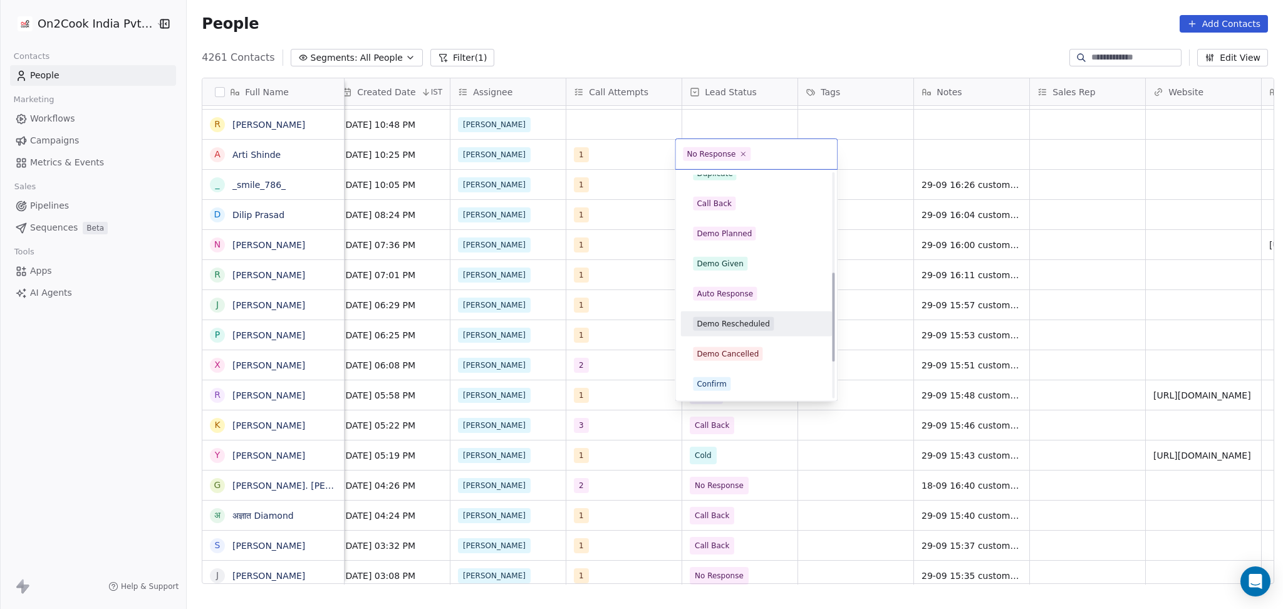
scroll to position [251, 0]
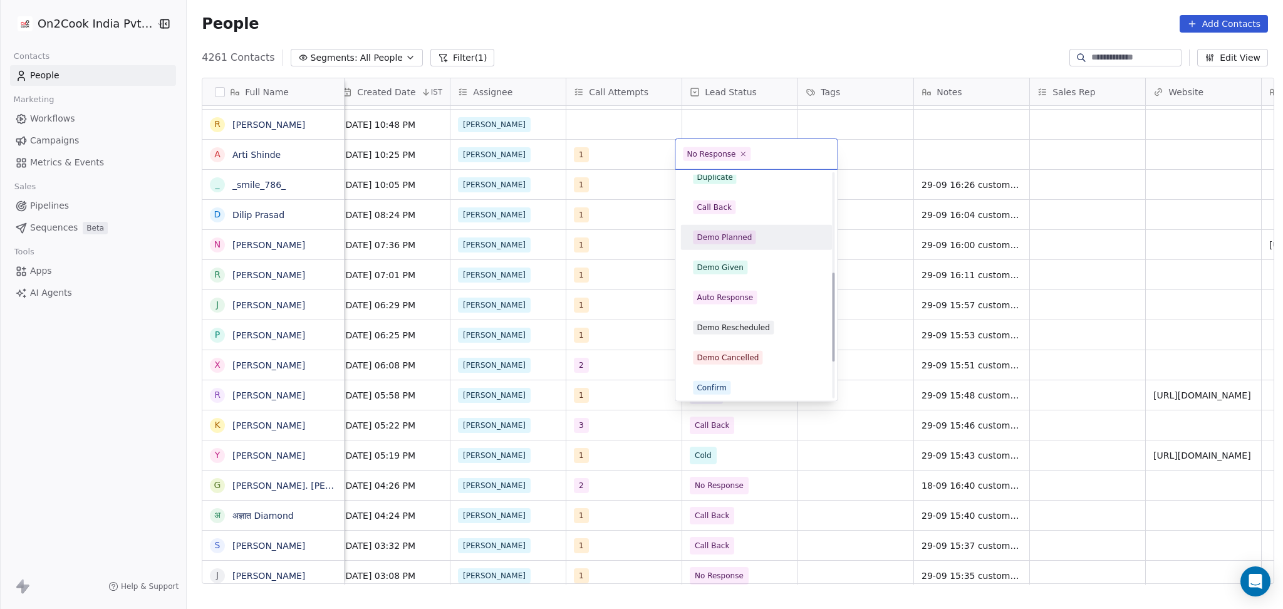
click at [722, 214] on span "Call Back" at bounding box center [714, 207] width 43 height 14
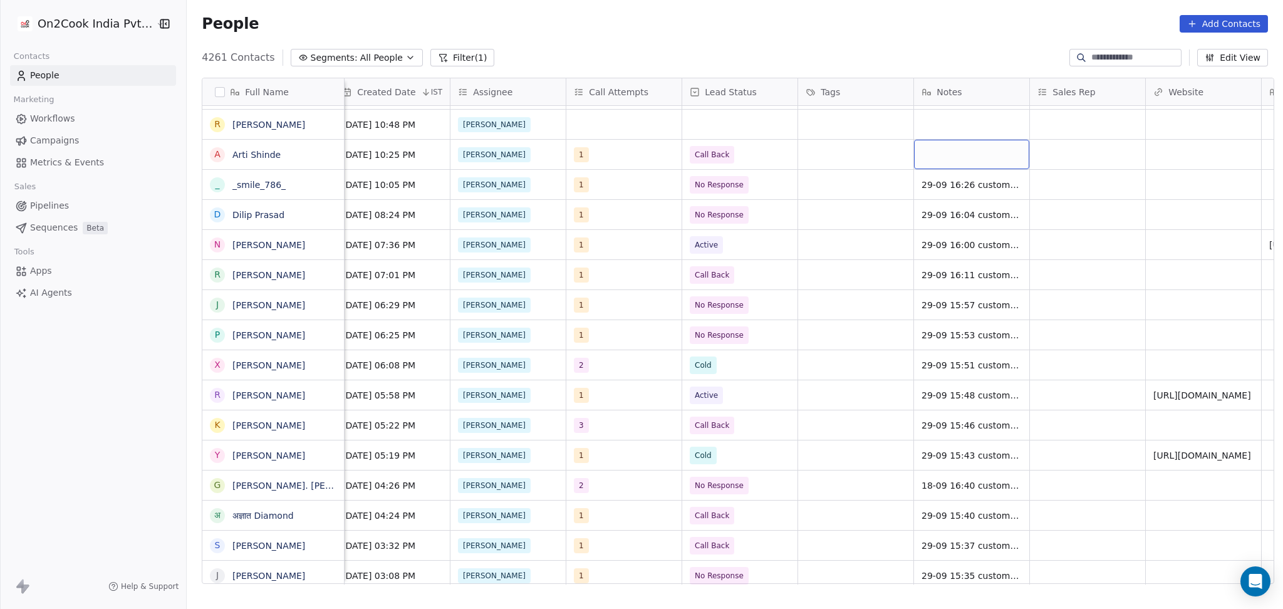
click at [924, 154] on div "grid" at bounding box center [971, 154] width 115 height 29
type textarea "**********"
click at [923, 155] on textarea "**********" at bounding box center [965, 161] width 114 height 43
click at [1091, 158] on html "On2Cook India Pvt. Ltd. Contacts People Marketing Workflows Campaigns Metrics &…" at bounding box center [641, 304] width 1283 height 609
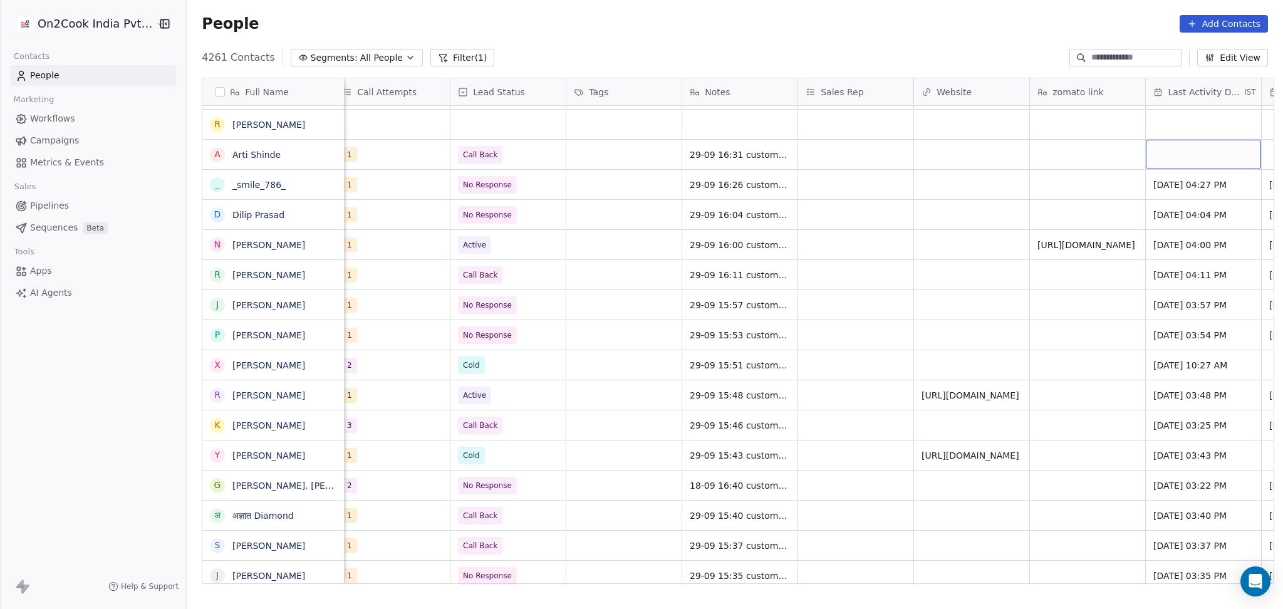
scroll to position [0, 1285]
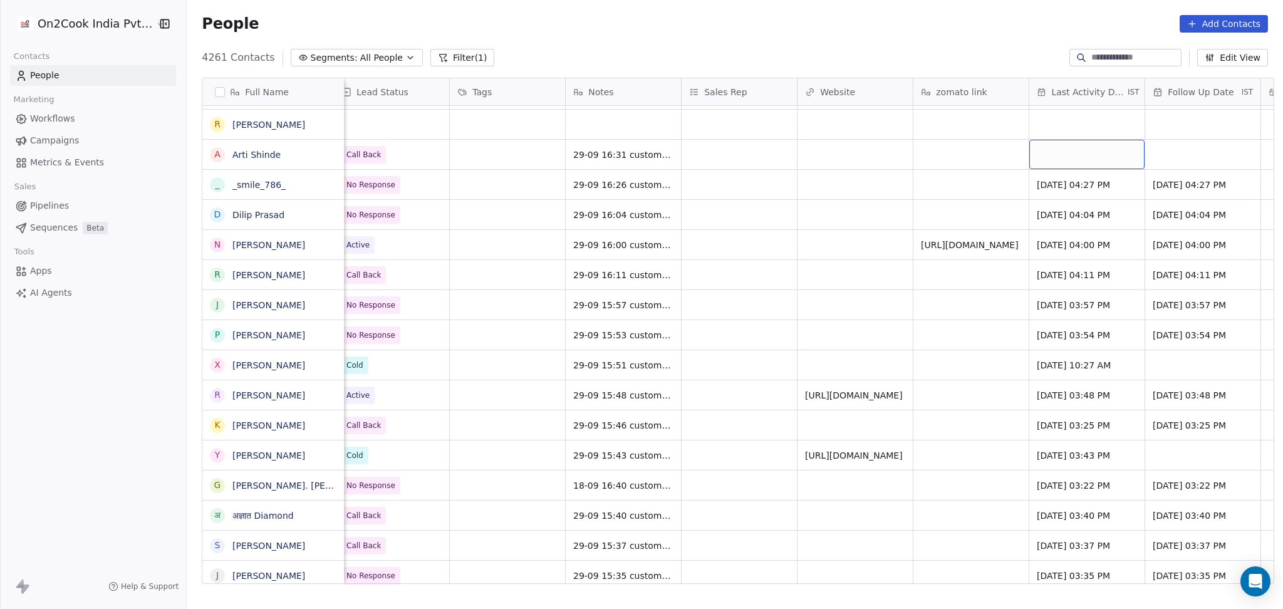
click at [1078, 159] on div "grid" at bounding box center [1086, 154] width 115 height 29
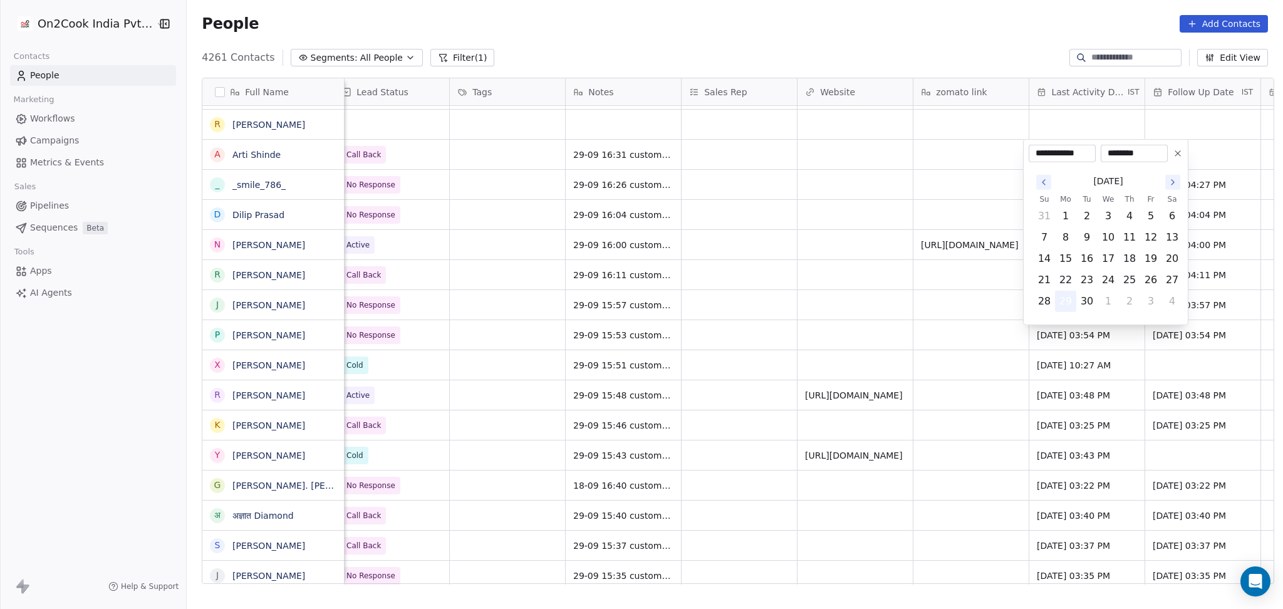
click at [1056, 296] on button "29" at bounding box center [1066, 301] width 20 height 20
click at [935, 293] on html "On2Cook India Pvt. Ltd. Contacts People Marketing Workflows Campaigns Metrics &…" at bounding box center [641, 304] width 1283 height 609
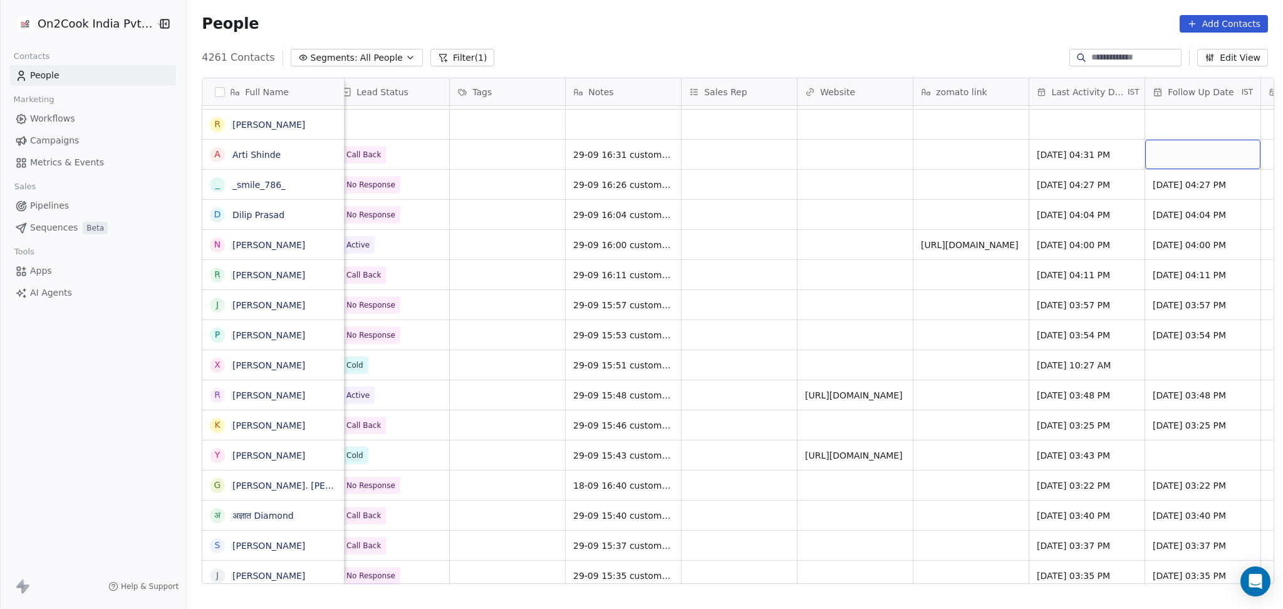
click at [1145, 155] on div "grid" at bounding box center [1202, 154] width 115 height 29
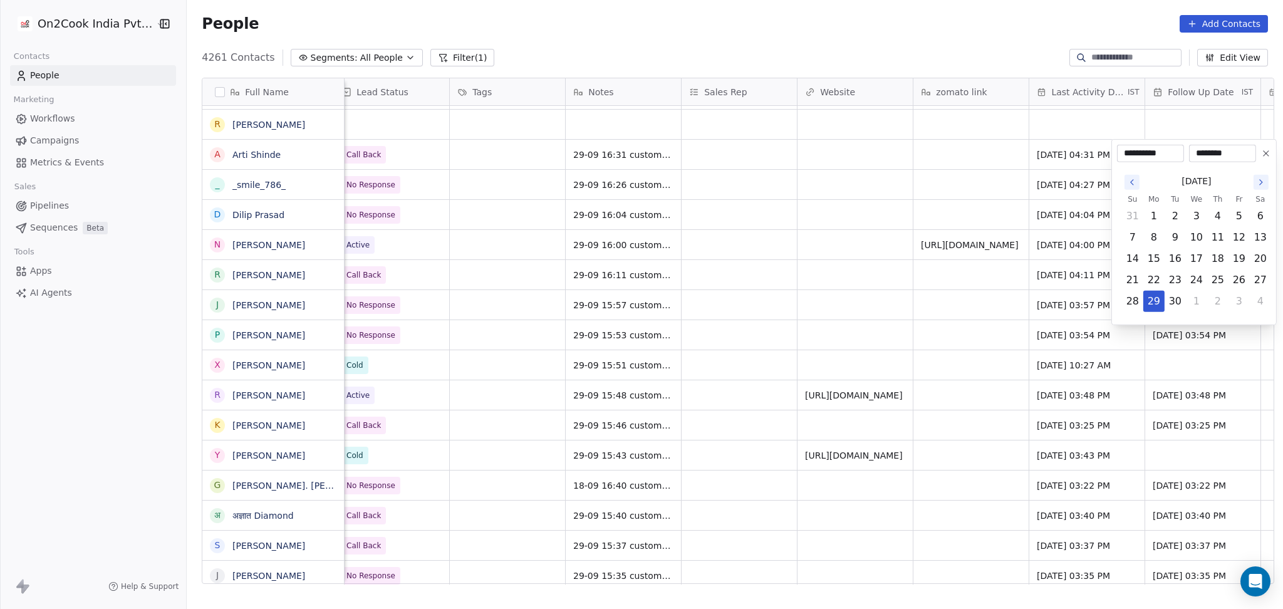
click at [1251, 184] on div "September 2025" at bounding box center [1196, 181] width 149 height 23
click at [1256, 182] on icon "Go to the Next Month" at bounding box center [1261, 182] width 10 height 10
click at [1175, 254] on button "14" at bounding box center [1175, 259] width 20 height 20
type input "**********"
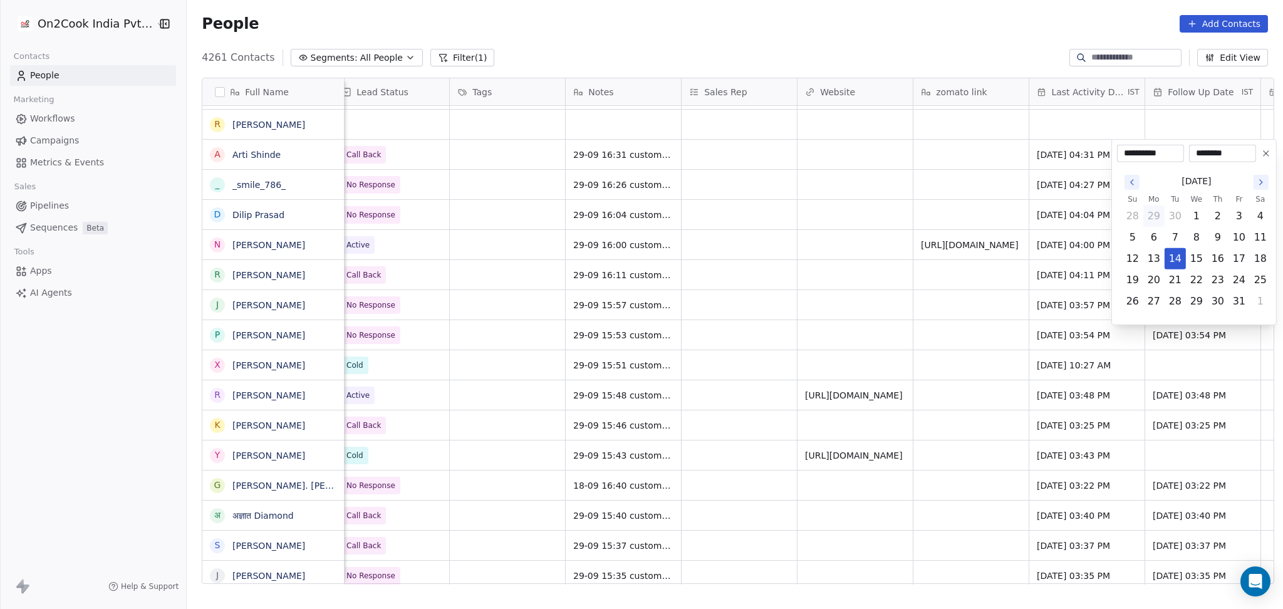
click at [910, 247] on html "On2Cook India Pvt. Ltd. Contacts People Marketing Workflows Campaigns Metrics &…" at bounding box center [641, 304] width 1283 height 609
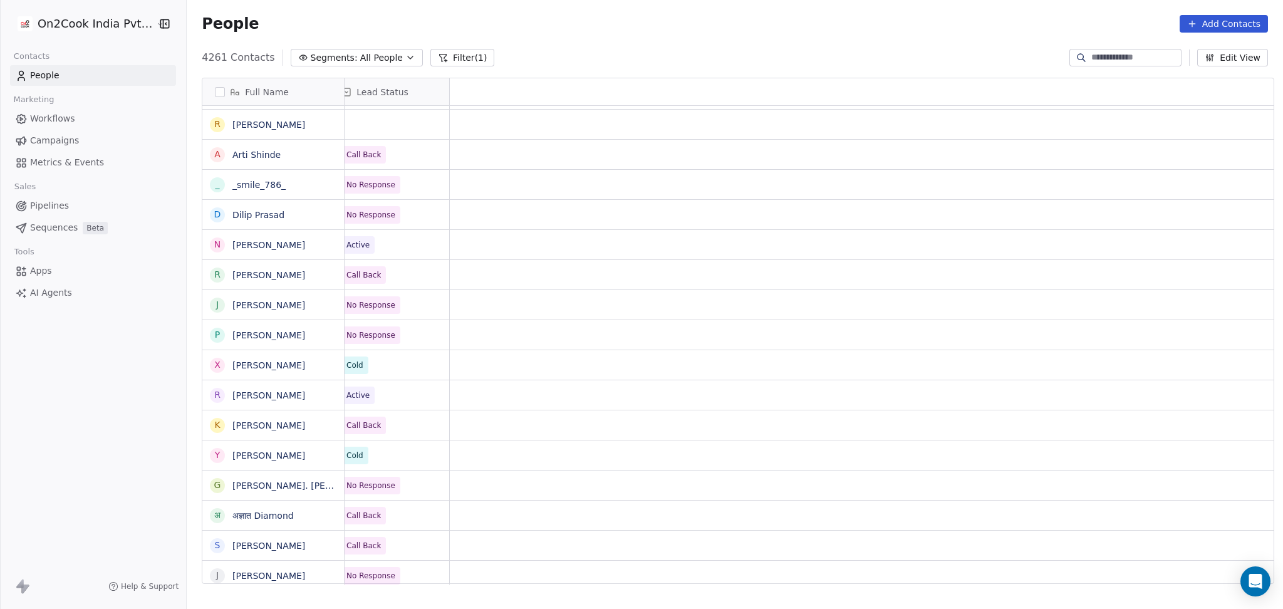
scroll to position [0, 0]
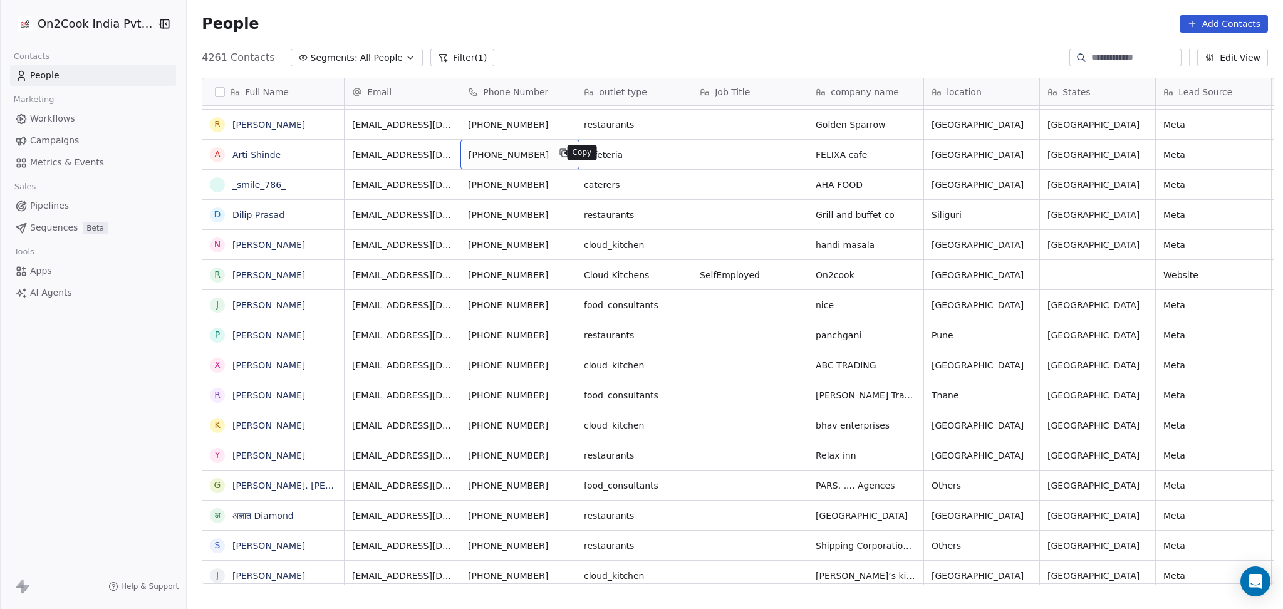
click at [556, 154] on button "grid" at bounding box center [563, 152] width 15 height 15
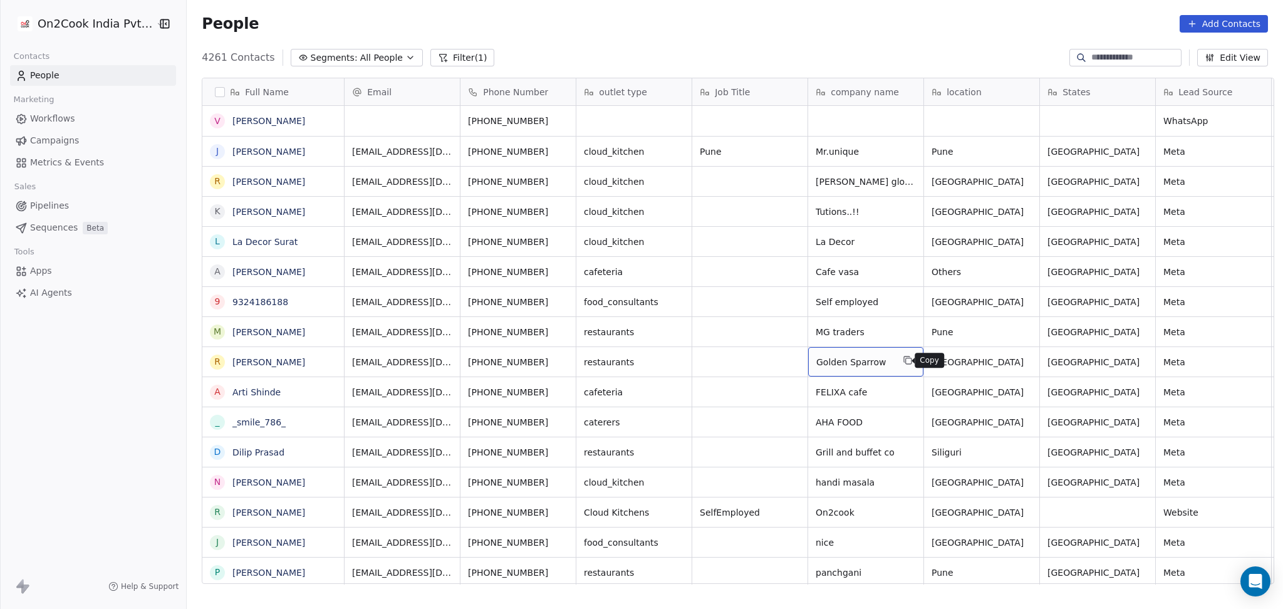
click at [907, 365] on button "grid" at bounding box center [907, 360] width 15 height 15
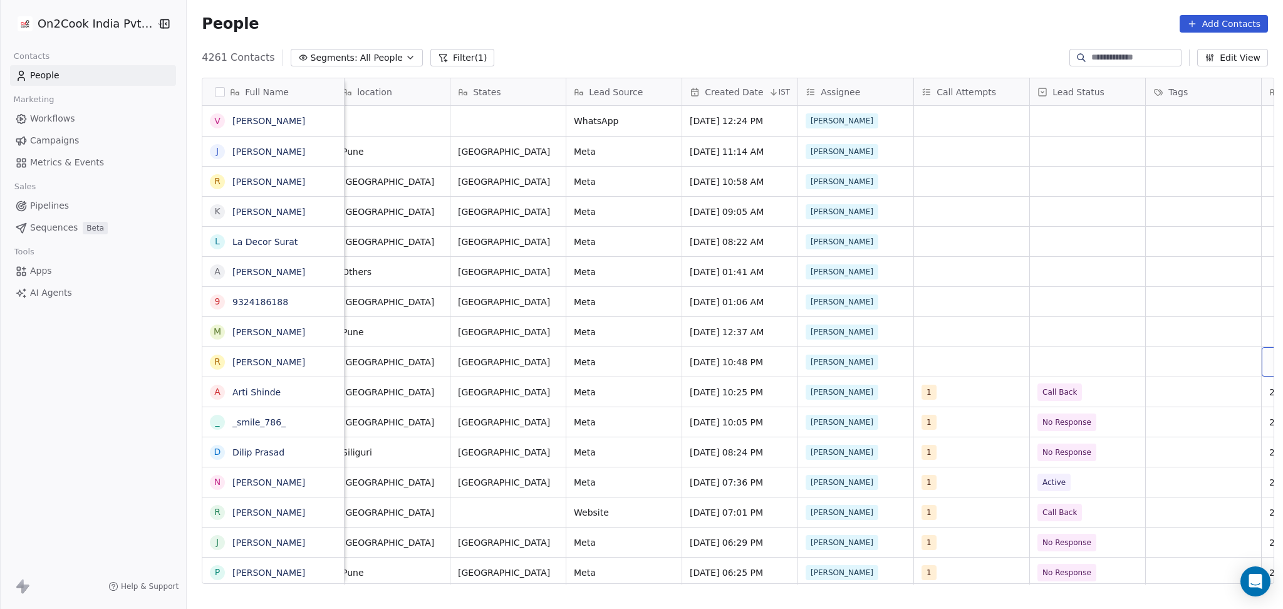
scroll to position [0, 706]
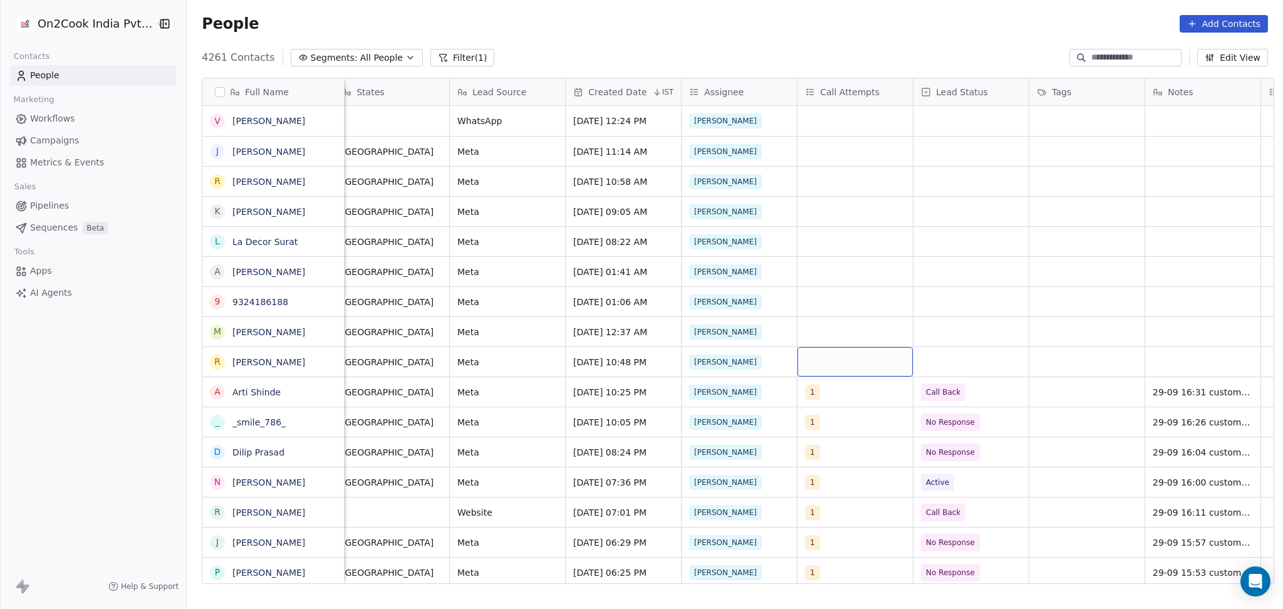
click at [820, 352] on div "grid" at bounding box center [854, 361] width 115 height 29
click at [840, 166] on div "1" at bounding box center [880, 162] width 112 height 14
drag, startPoint x: 1218, startPoint y: 318, endPoint x: 1005, endPoint y: 368, distance: 218.2
click at [1220, 317] on html "On2Cook India Pvt. Ltd. Contacts People Marketing Workflows Campaigns Metrics &…" at bounding box center [641, 304] width 1283 height 609
click at [987, 361] on div "grid" at bounding box center [970, 361] width 115 height 29
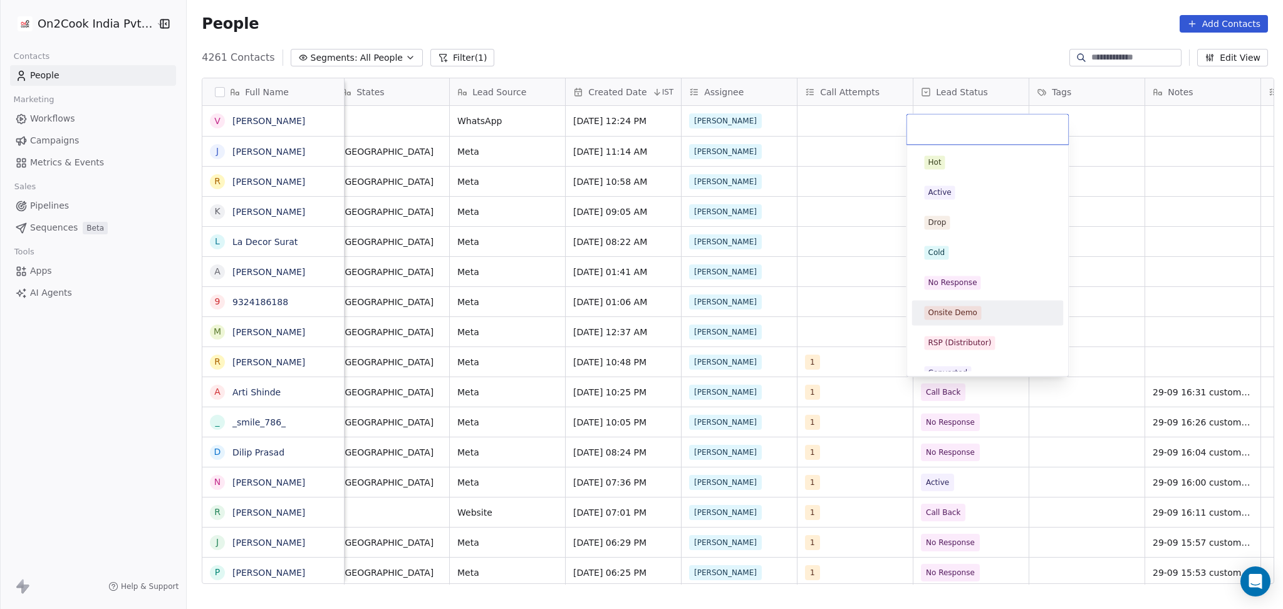
click at [977, 273] on div "No Response" at bounding box center [987, 282] width 142 height 20
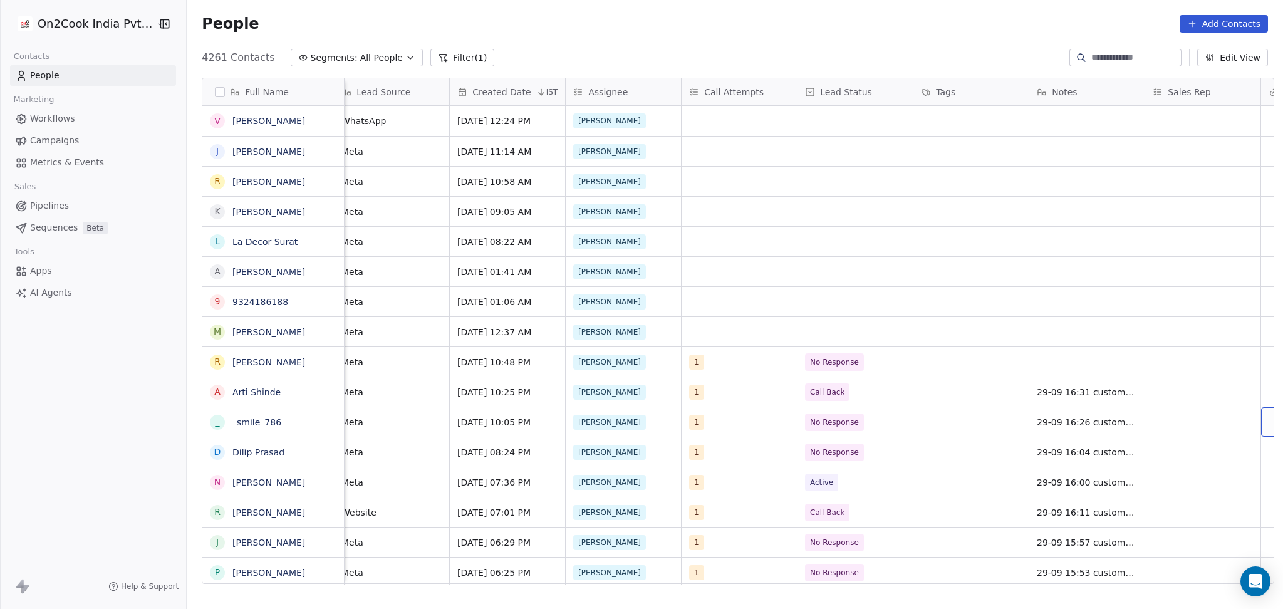
scroll to position [0, 937]
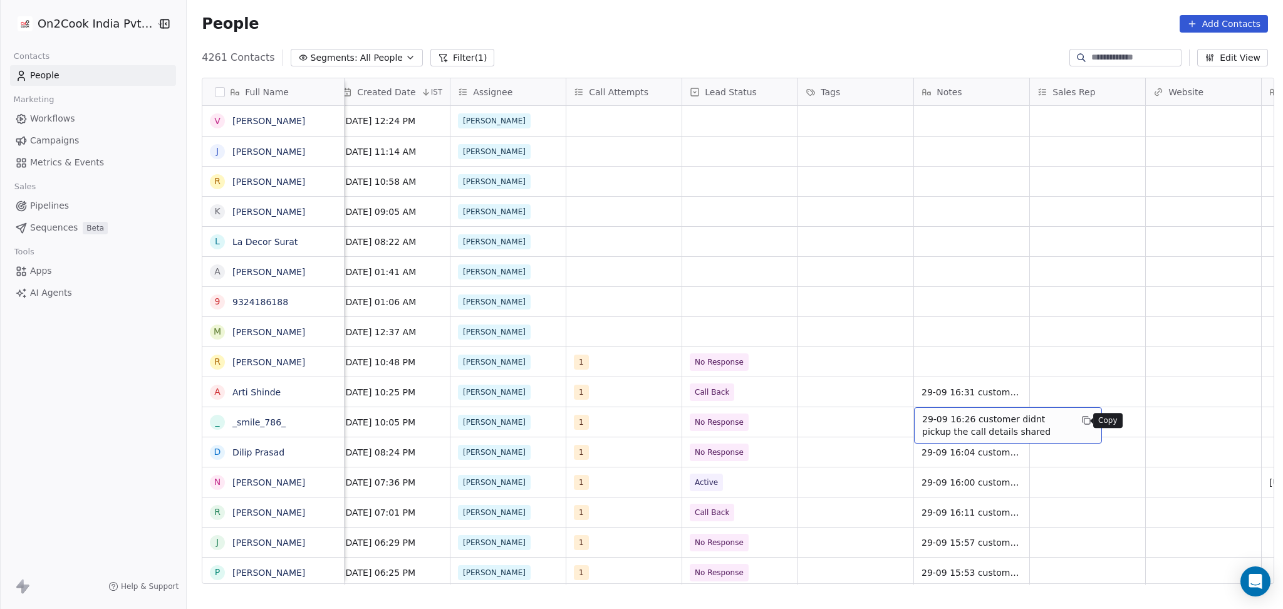
click at [1081, 422] on icon "grid" at bounding box center [1086, 420] width 10 height 10
click at [935, 359] on div "grid" at bounding box center [971, 361] width 115 height 29
type textarea "**********"
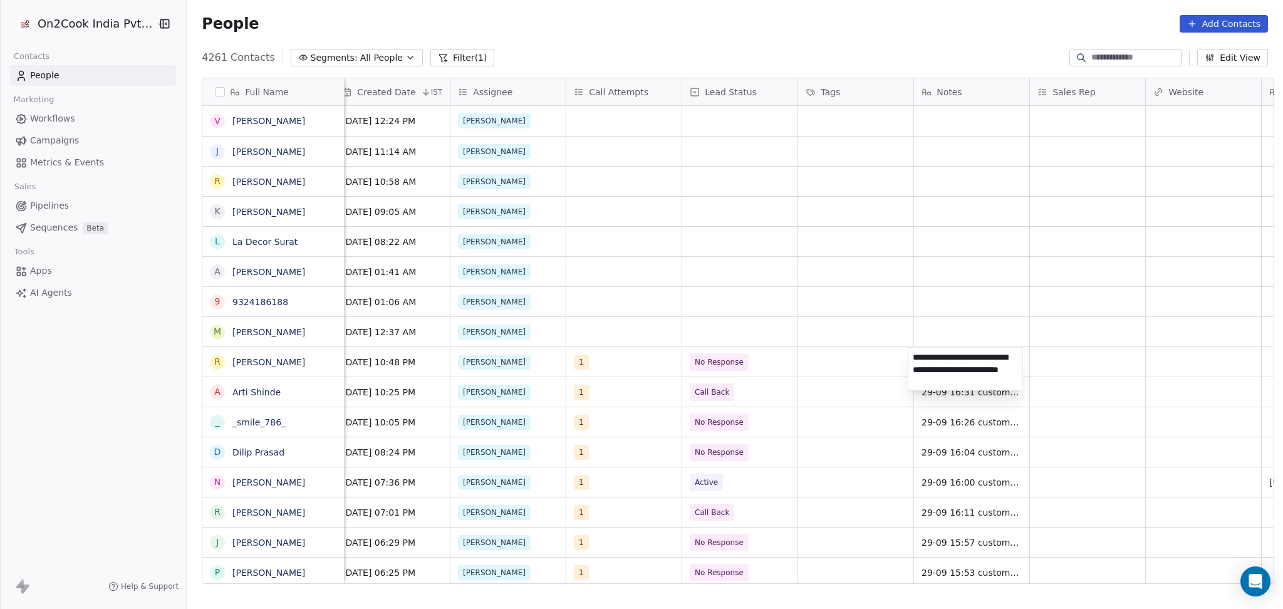
click at [1119, 365] on html "On2Cook India Pvt. Ltd. Contacts People Marketing Workflows Campaigns Metrics &…" at bounding box center [641, 304] width 1283 height 609
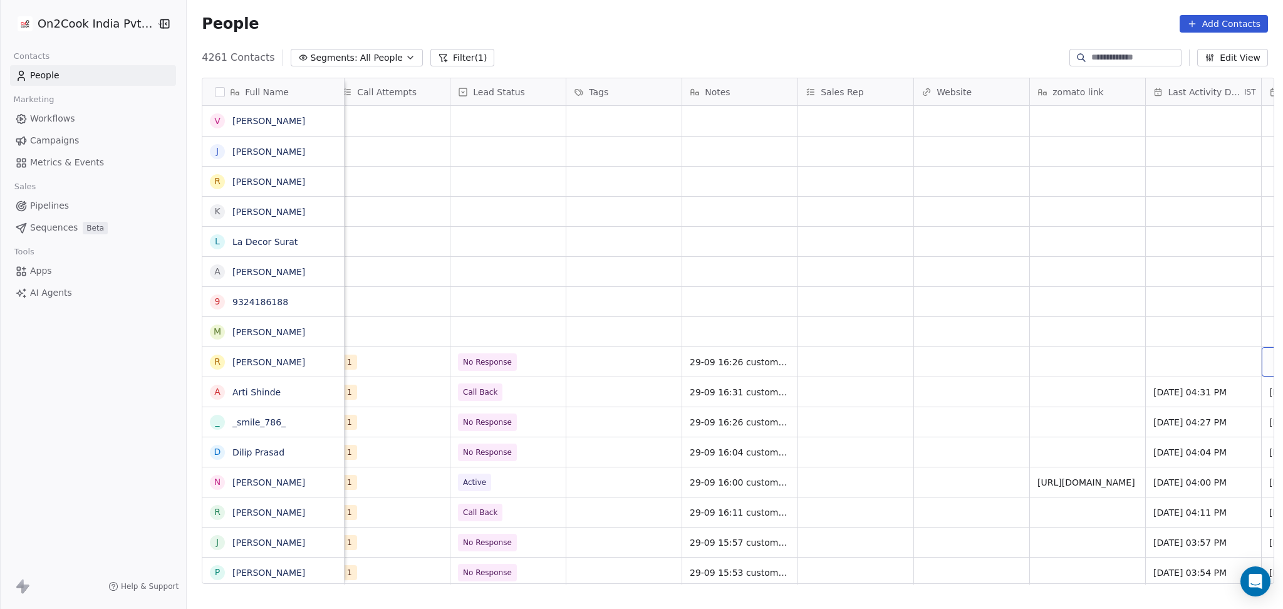
scroll to position [0, 1285]
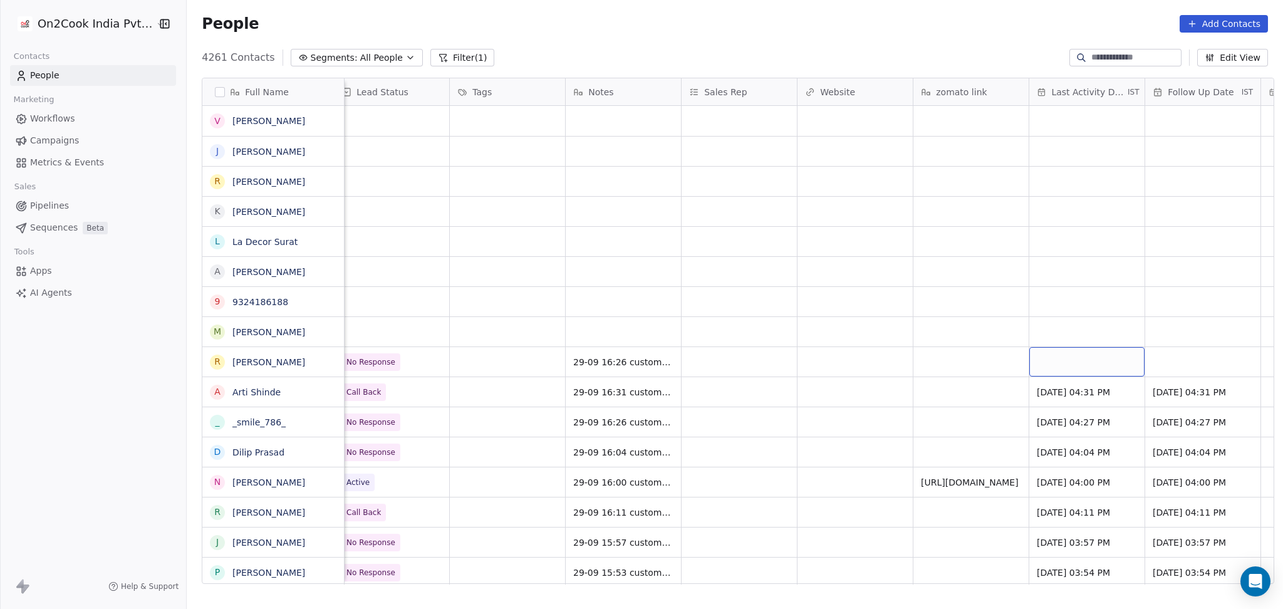
click at [1059, 357] on div "grid" at bounding box center [1086, 361] width 115 height 29
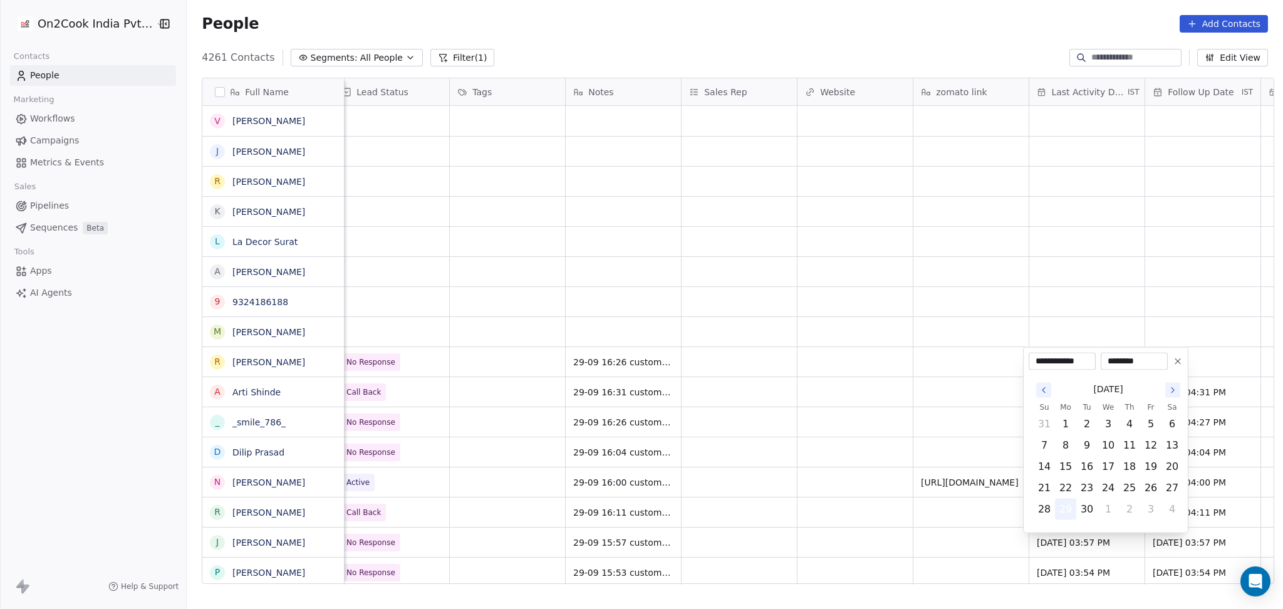
click at [1067, 510] on button "29" at bounding box center [1066, 509] width 20 height 20
click at [833, 474] on html "On2Cook India Pvt. Ltd. Contacts People Marketing Workflows Campaigns Metrics &…" at bounding box center [641, 304] width 1283 height 609
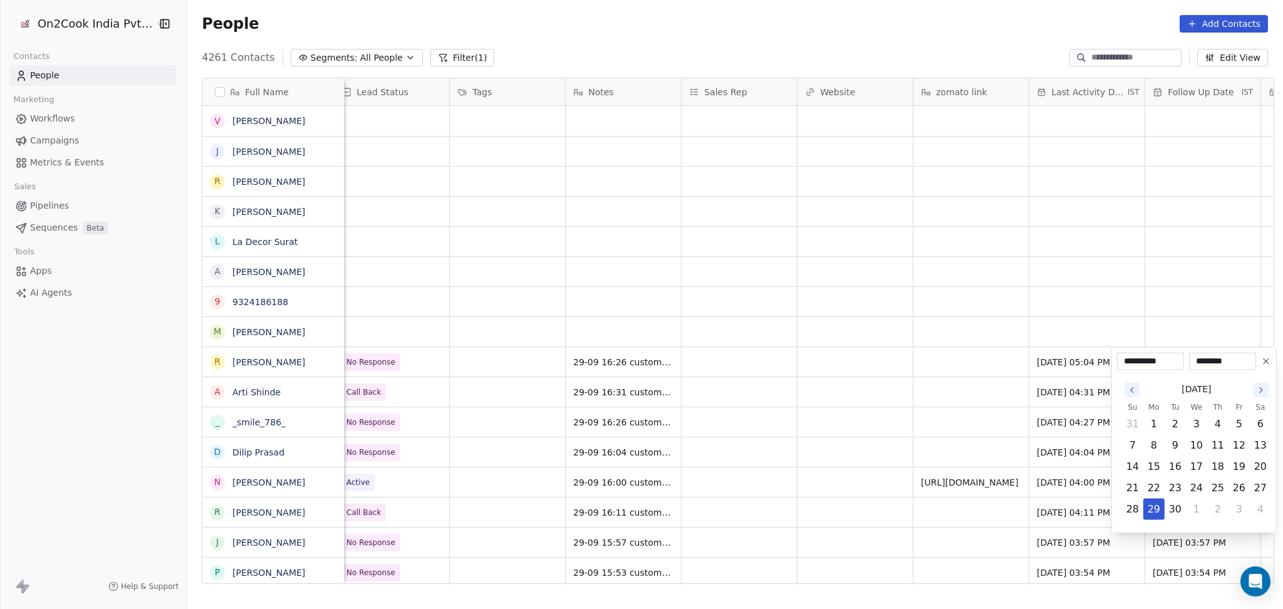
click at [1262, 395] on button "Go to the Next Month" at bounding box center [1260, 390] width 15 height 15
click at [1193, 469] on button "15" at bounding box center [1196, 467] width 20 height 20
type input "**********"
click at [308, 365] on html "On2Cook India Pvt. Ltd. Contacts People Marketing Workflows Campaigns Metrics &…" at bounding box center [641, 304] width 1283 height 609
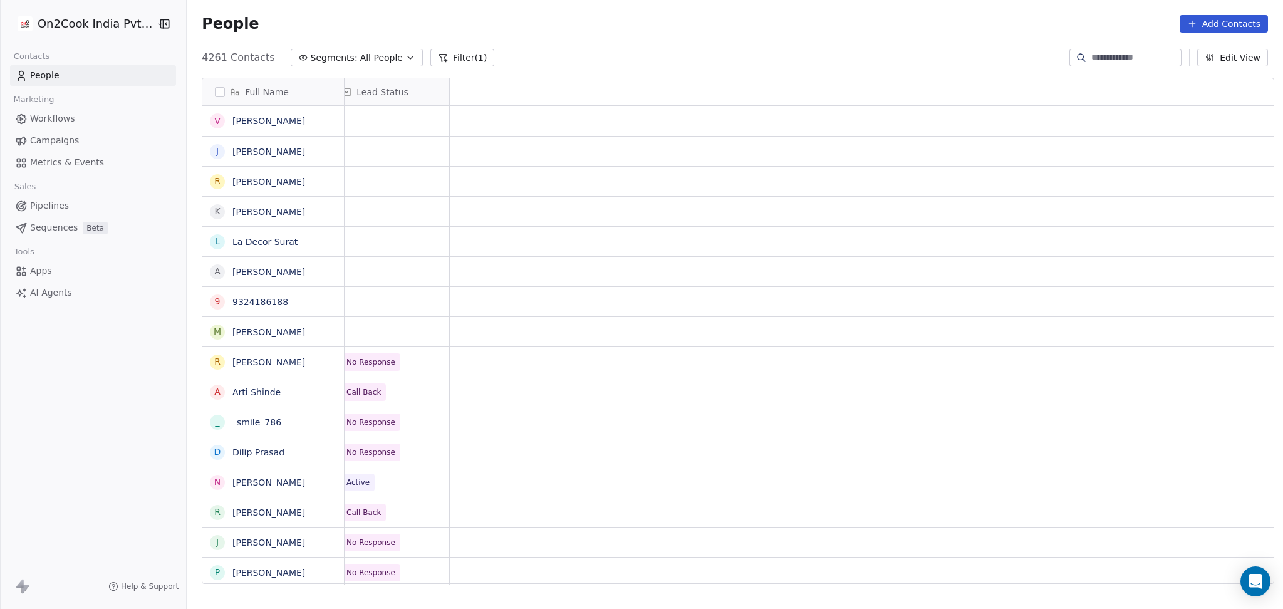
scroll to position [0, 0]
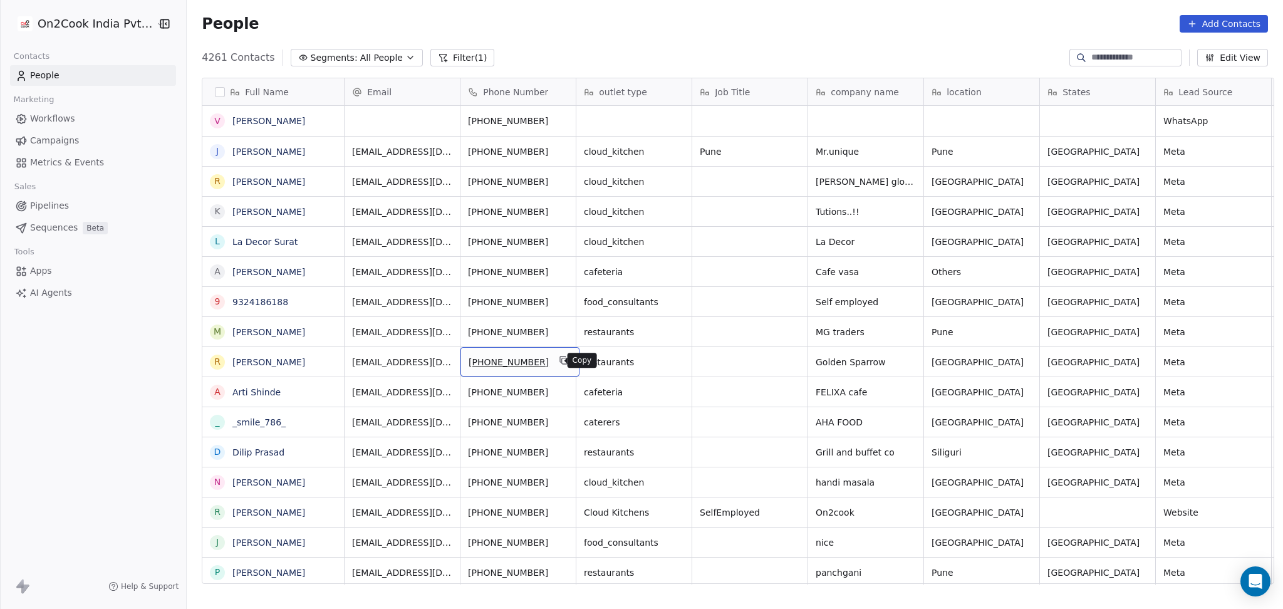
click at [559, 365] on icon "grid" at bounding box center [564, 360] width 10 height 10
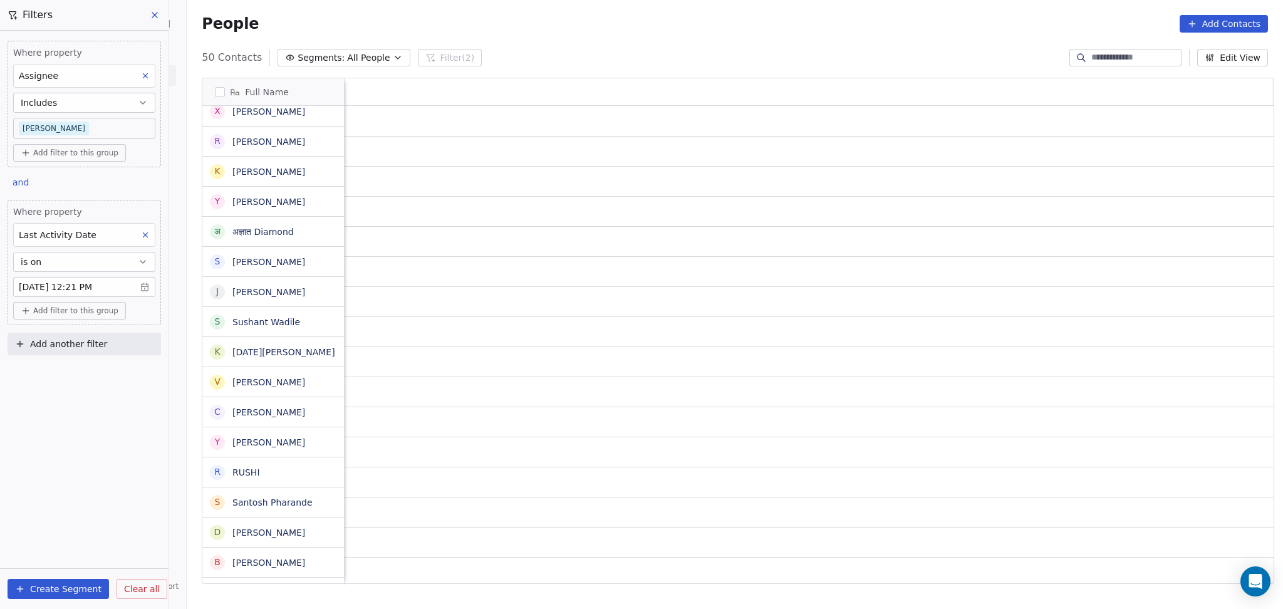
scroll to position [523, 1089]
